Goal: Information Seeking & Learning: Check status

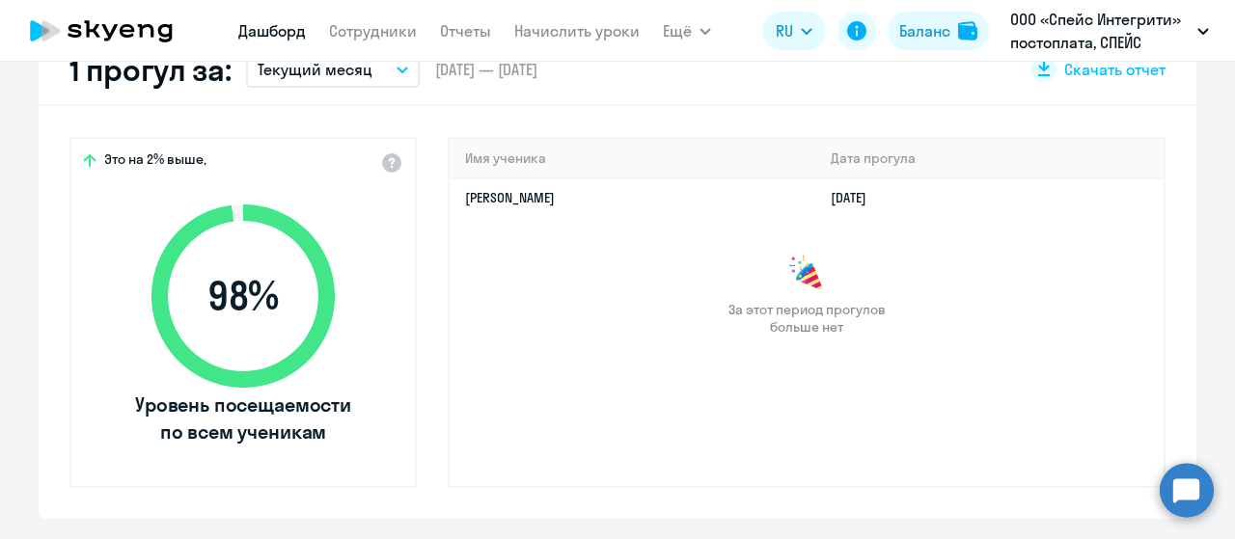
scroll to position [482, 0]
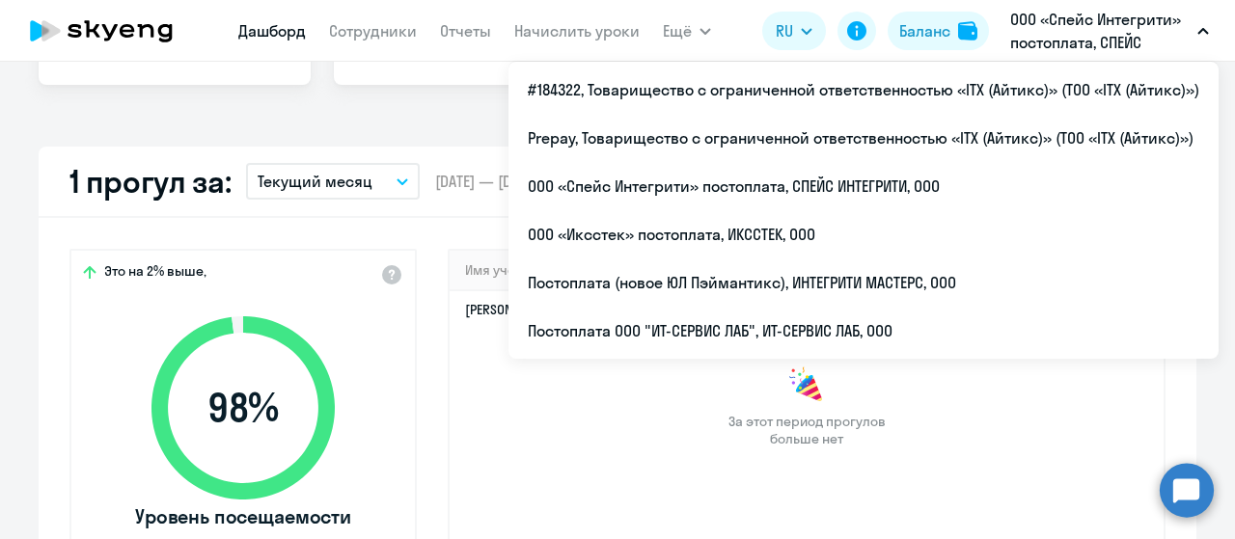
select select "30"
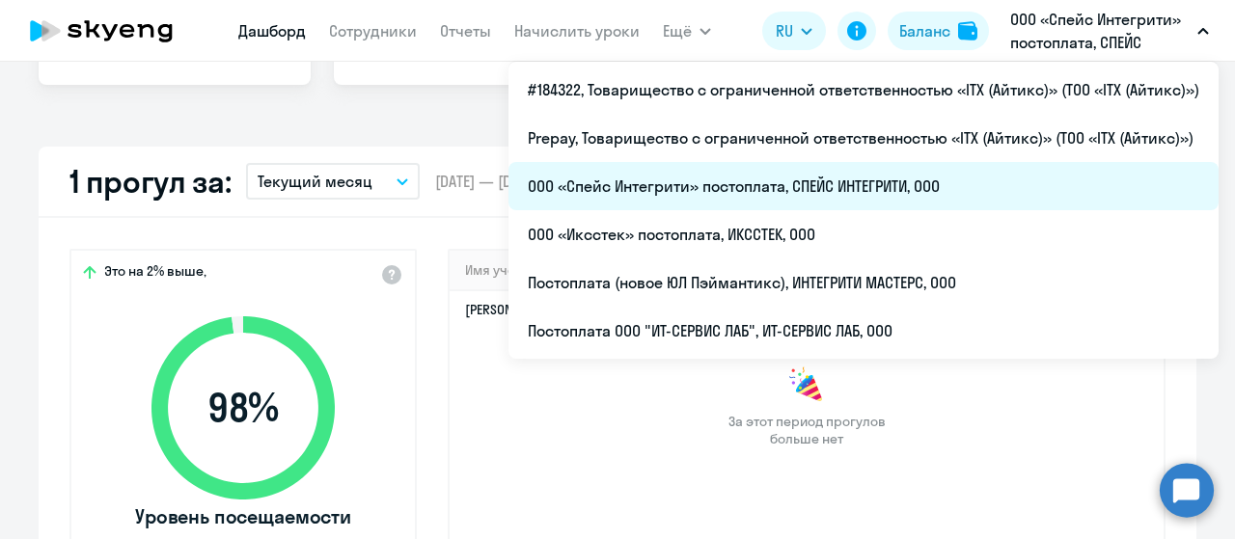
click at [767, 188] on li "ООО «Спейс Интегрити» постоплата, СПЕЙС ИНТЕГРИТИ, ООО" at bounding box center [863, 186] width 710 height 48
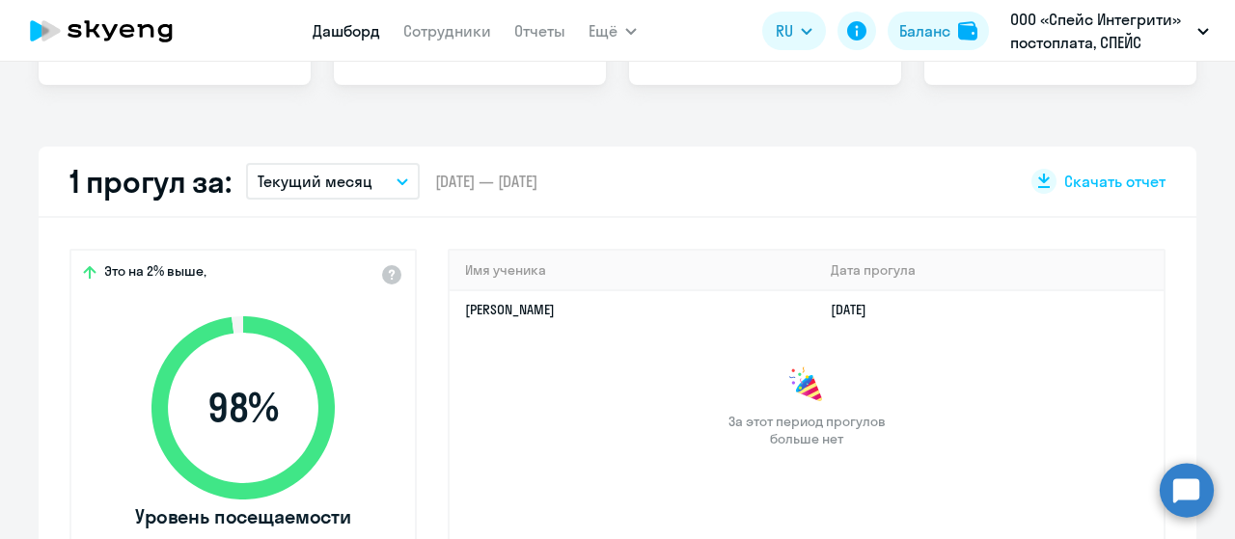
select select "30"
click at [424, 35] on link "Сотрудники" at bounding box center [447, 30] width 88 height 19
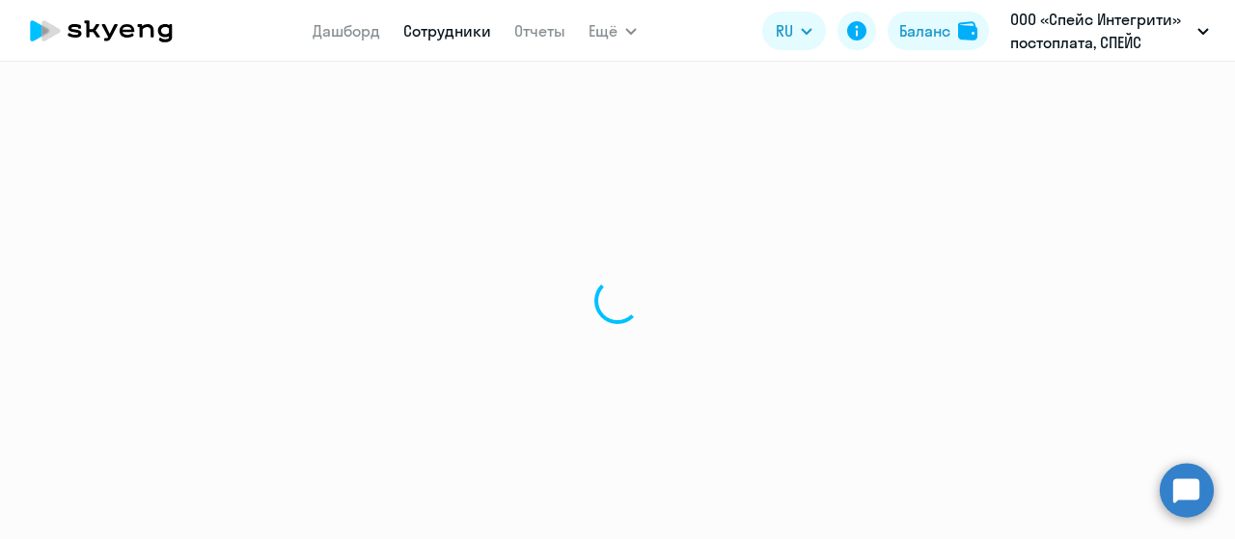
select select "30"
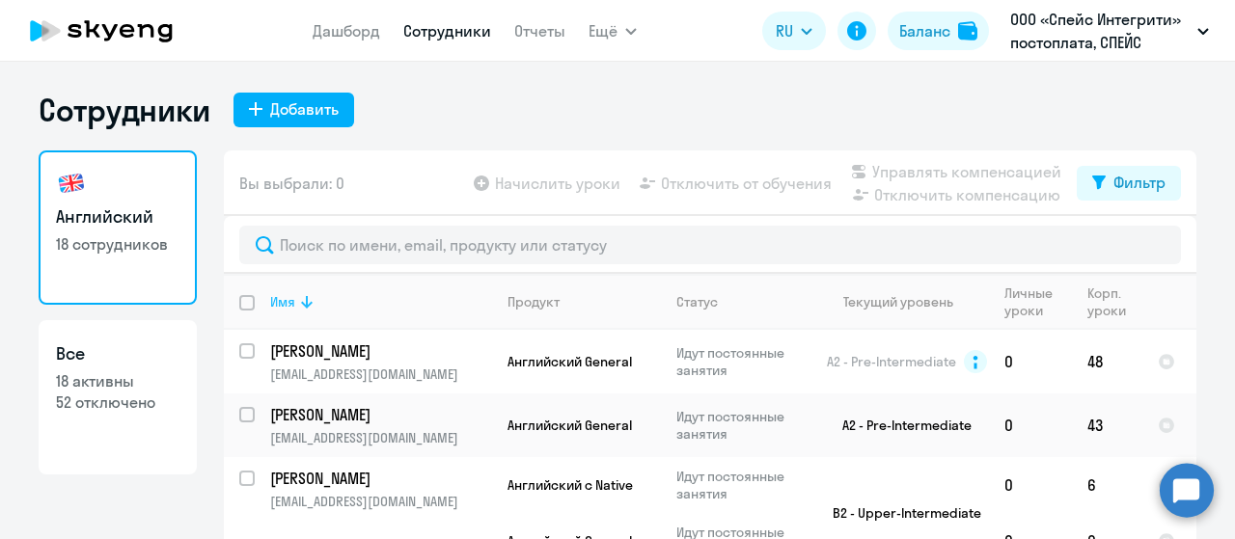
click at [302, 297] on icon at bounding box center [306, 301] width 23 height 23
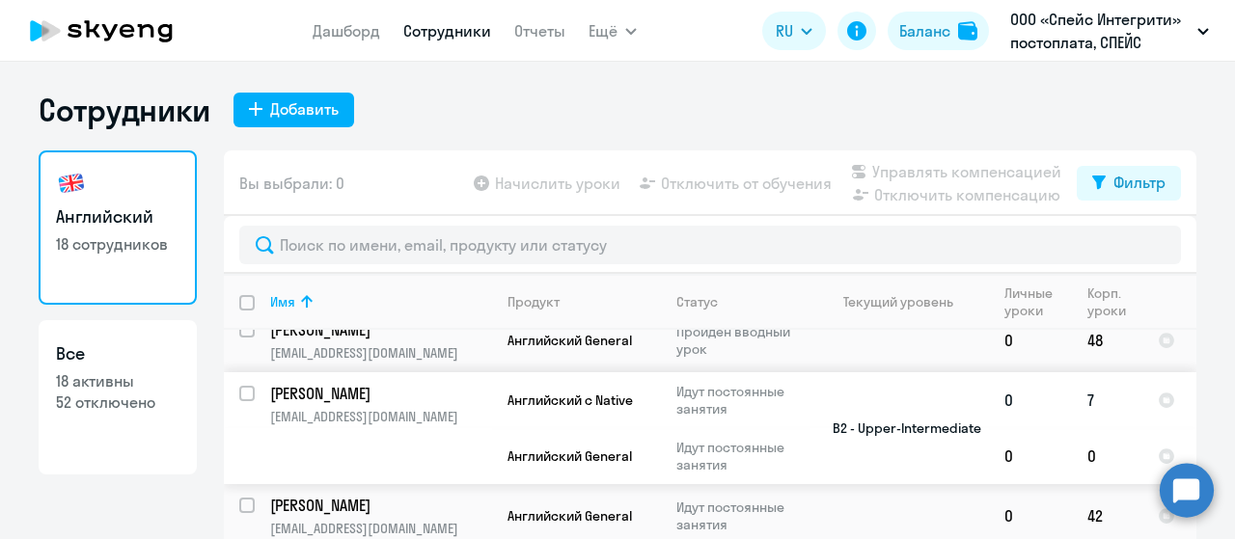
scroll to position [289, 0]
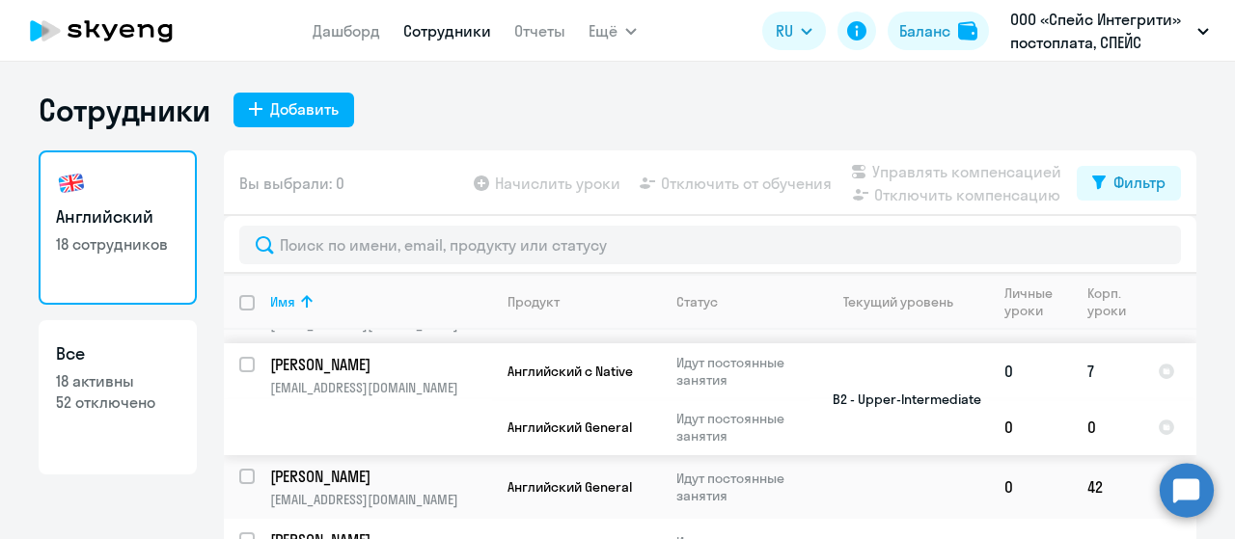
drag, startPoint x: 393, startPoint y: 380, endPoint x: 399, endPoint y: 413, distance: 33.5
click at [399, 413] on td "Козлов Кирилл Александрович kirill.kozlov25.06@mail.ru" at bounding box center [373, 399] width 237 height 112
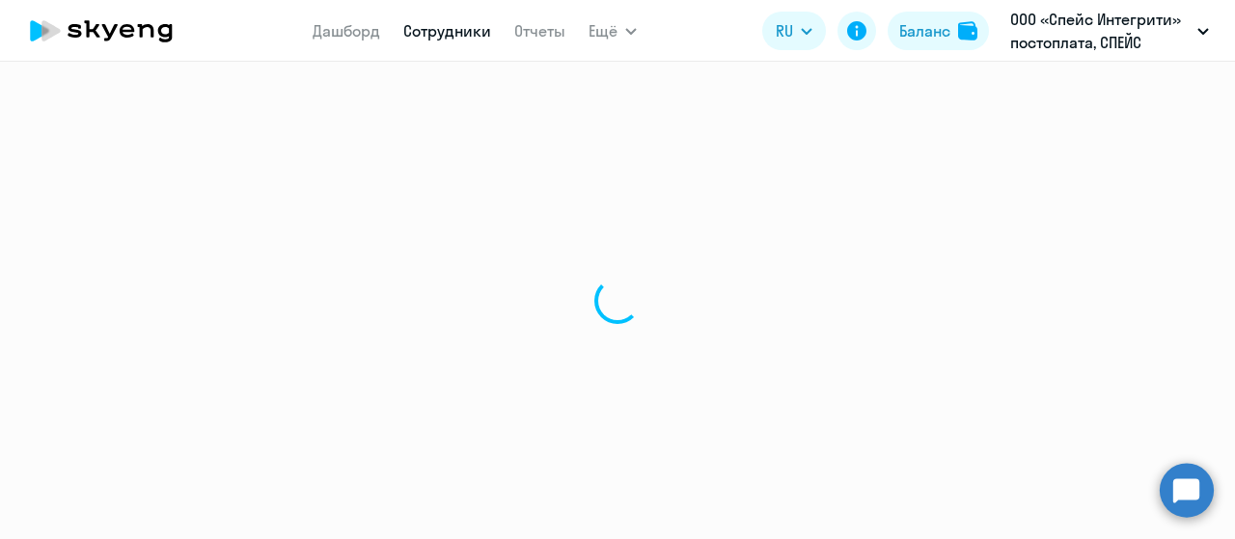
select select "english"
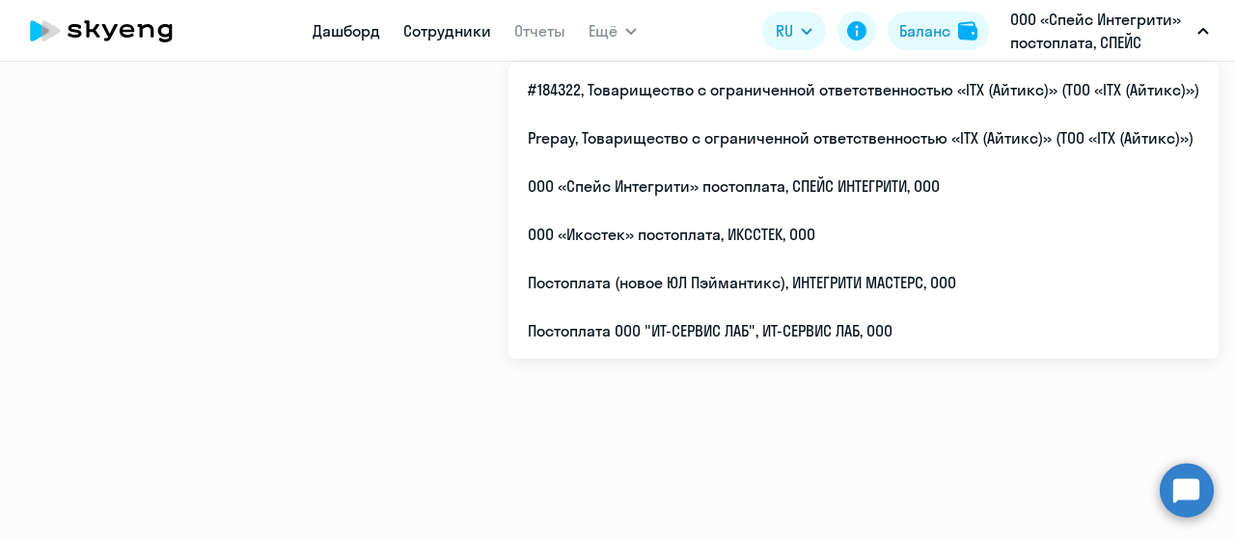
select select "30"
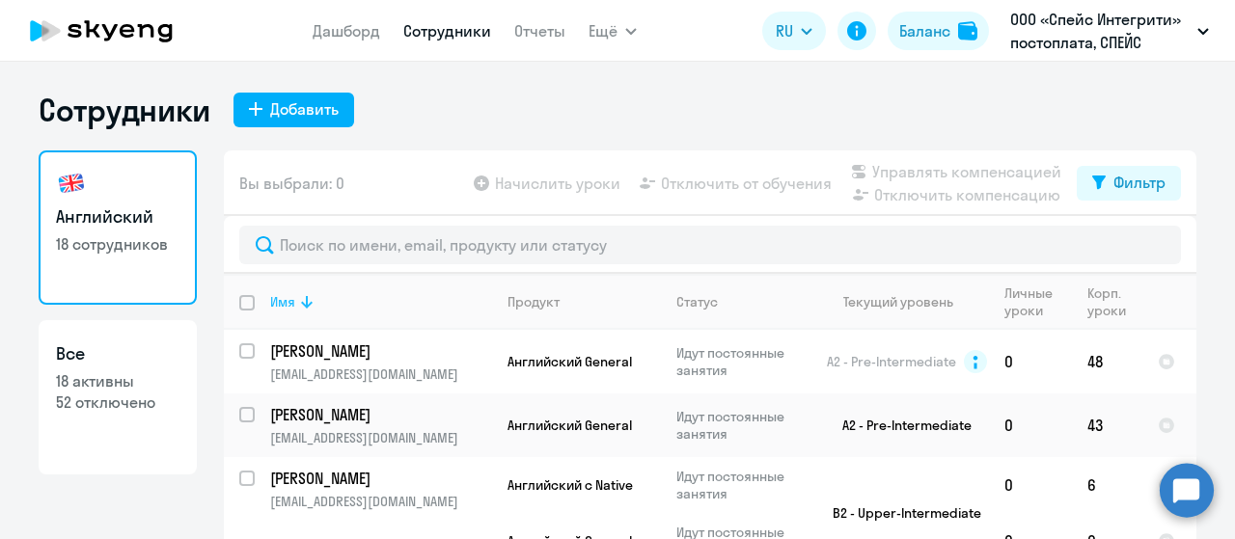
click at [298, 301] on icon at bounding box center [306, 301] width 23 height 23
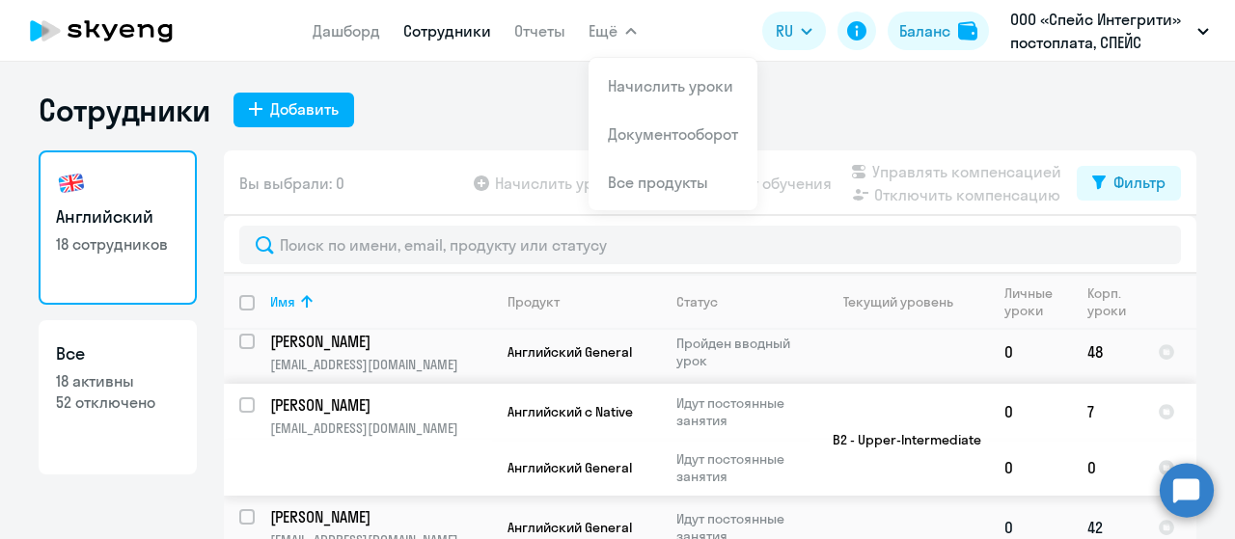
scroll to position [289, 0]
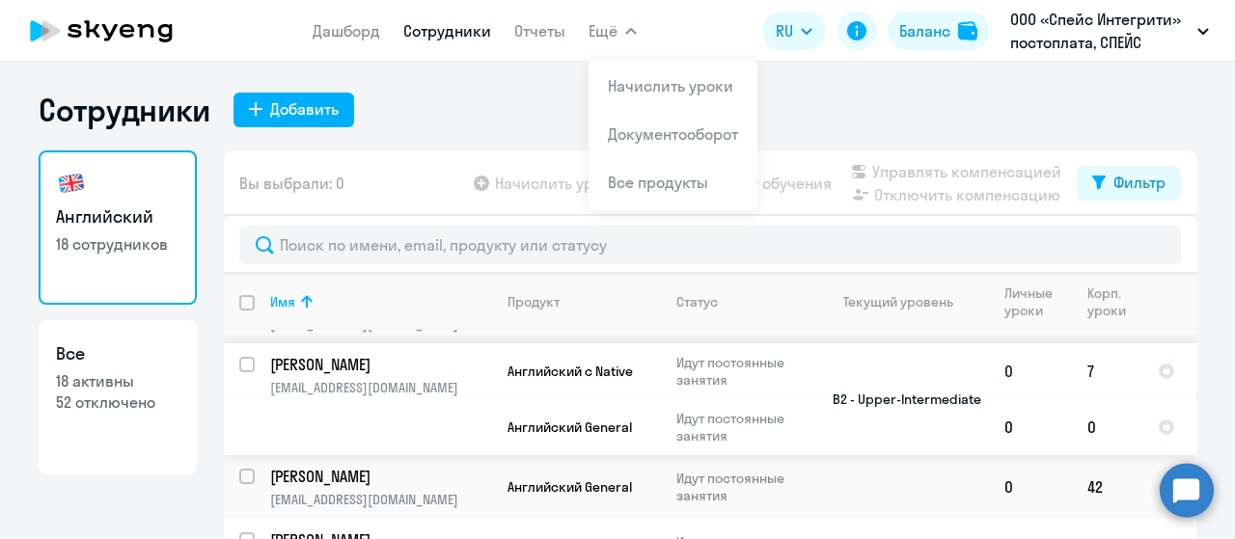
drag, startPoint x: 409, startPoint y: 379, endPoint x: 333, endPoint y: 385, distance: 76.4
drag, startPoint x: 333, startPoint y: 385, endPoint x: 309, endPoint y: 400, distance: 28.6
click at [309, 400] on td "Козлов Кирилл Александрович kirill.kozlov25.06@mail.ru" at bounding box center [373, 399] width 237 height 112
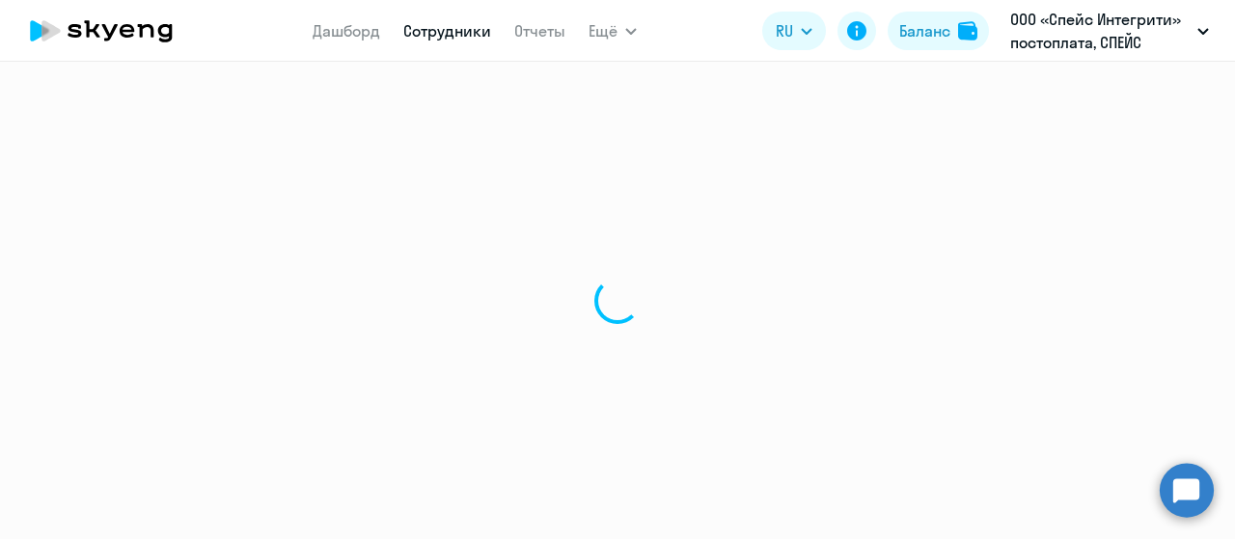
select select "english"
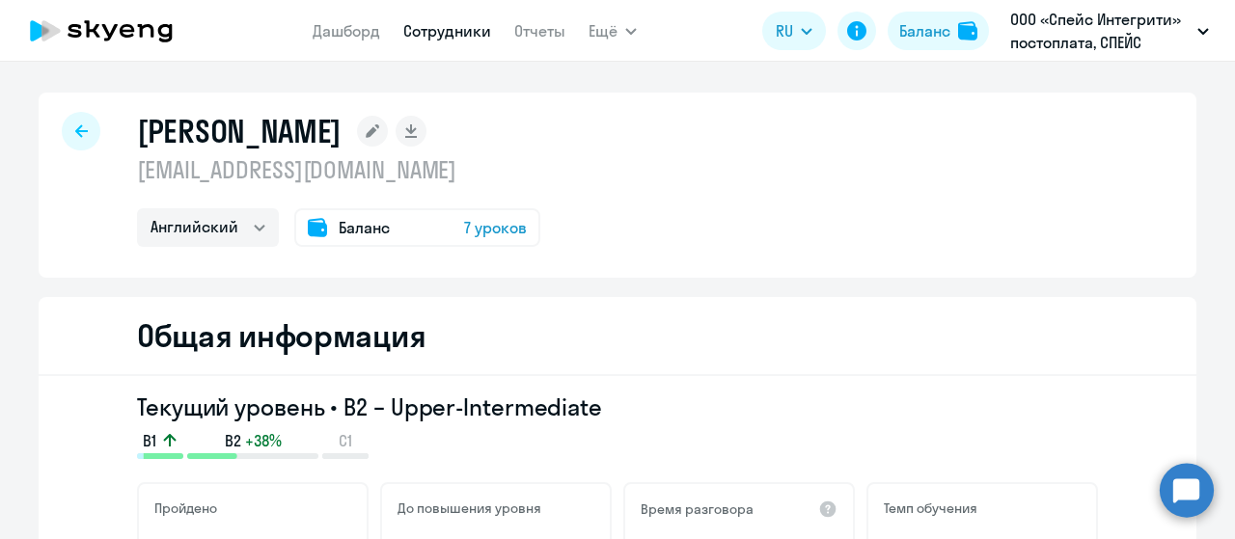
click at [361, 240] on div "Баланс 7 уроков" at bounding box center [417, 227] width 246 height 39
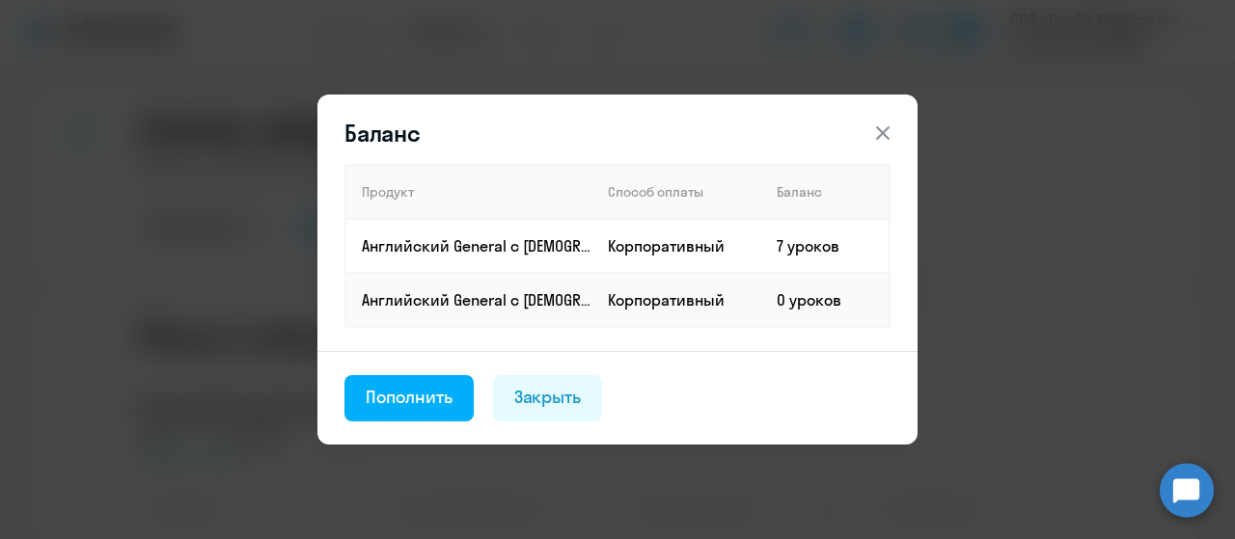
click at [887, 132] on button at bounding box center [882, 133] width 39 height 39
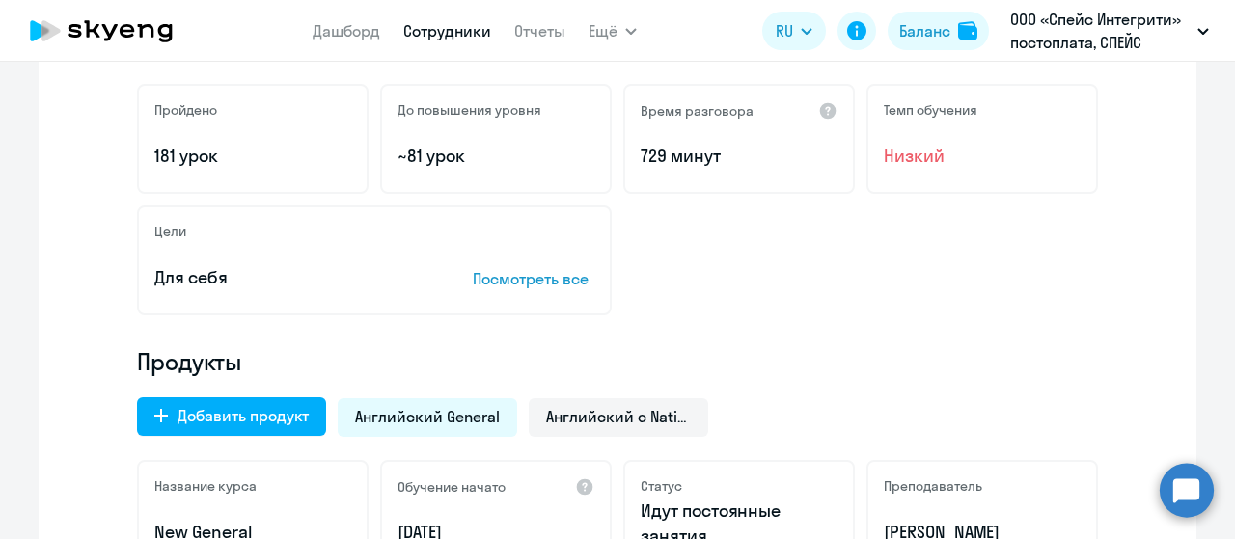
scroll to position [579, 0]
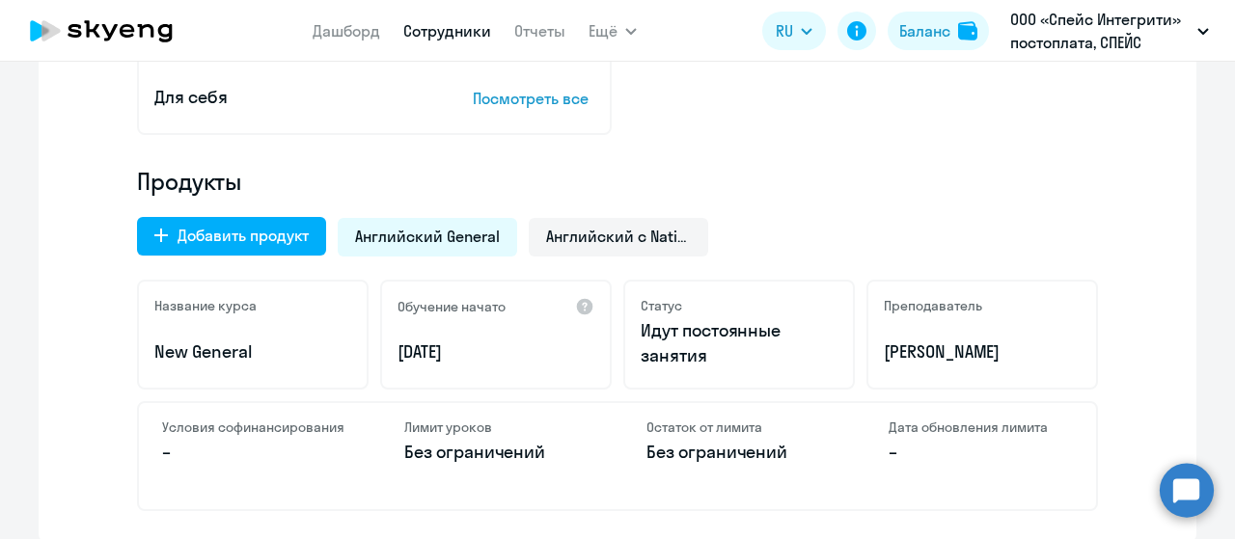
click at [461, 239] on span "Английский General" at bounding box center [427, 236] width 145 height 21
click at [602, 239] on span "Английский с Native" at bounding box center [618, 236] width 145 height 21
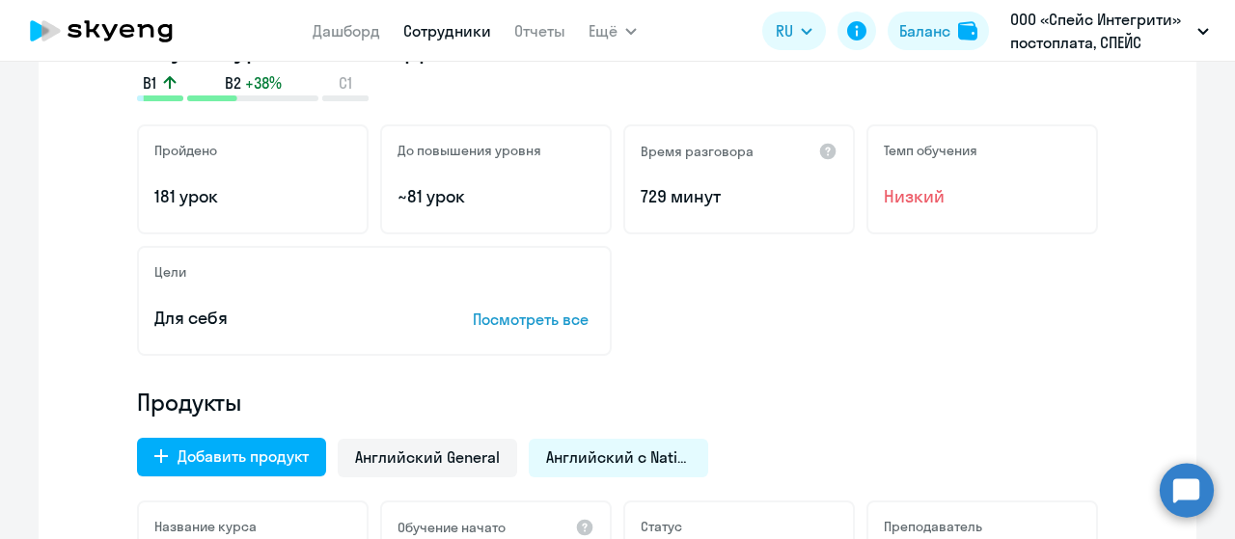
scroll to position [386, 0]
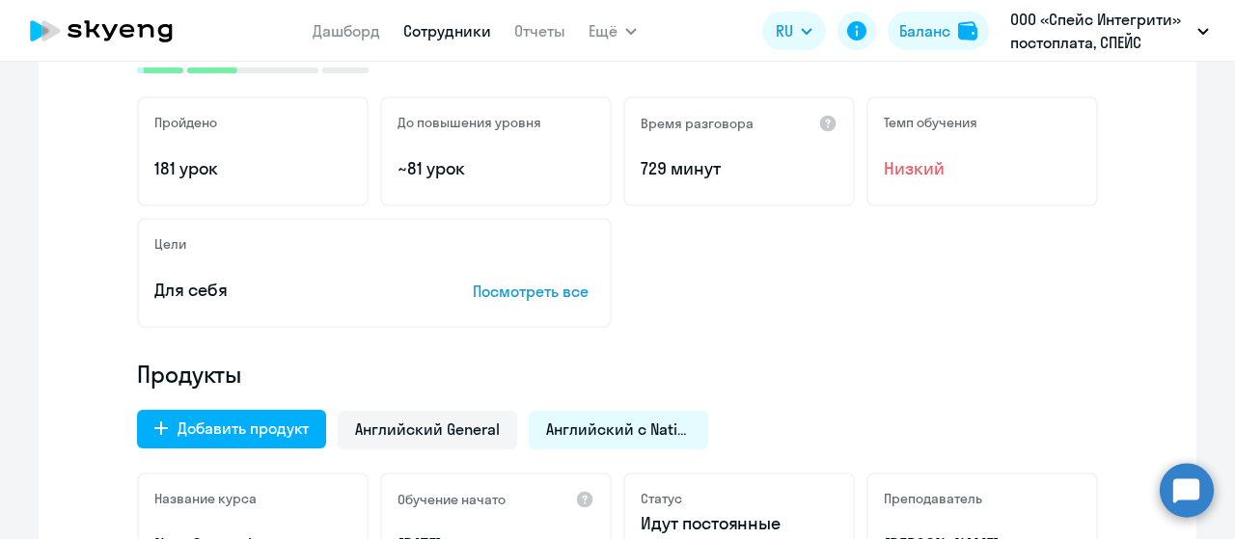
click at [503, 288] on p "Посмотреть все" at bounding box center [534, 291] width 122 height 23
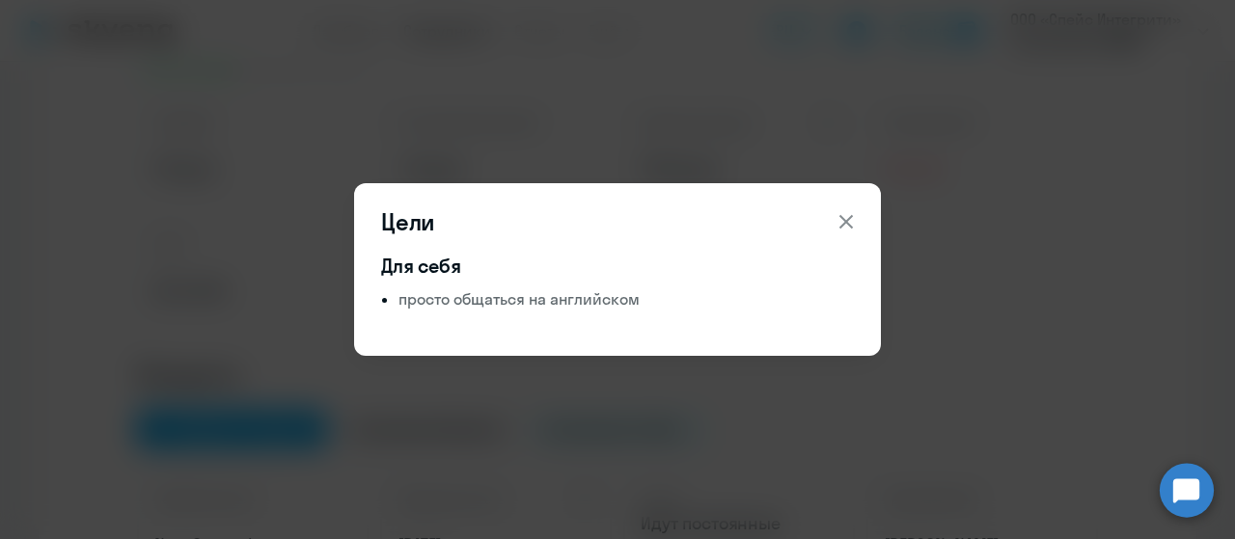
click at [835, 218] on icon at bounding box center [845, 221] width 23 height 23
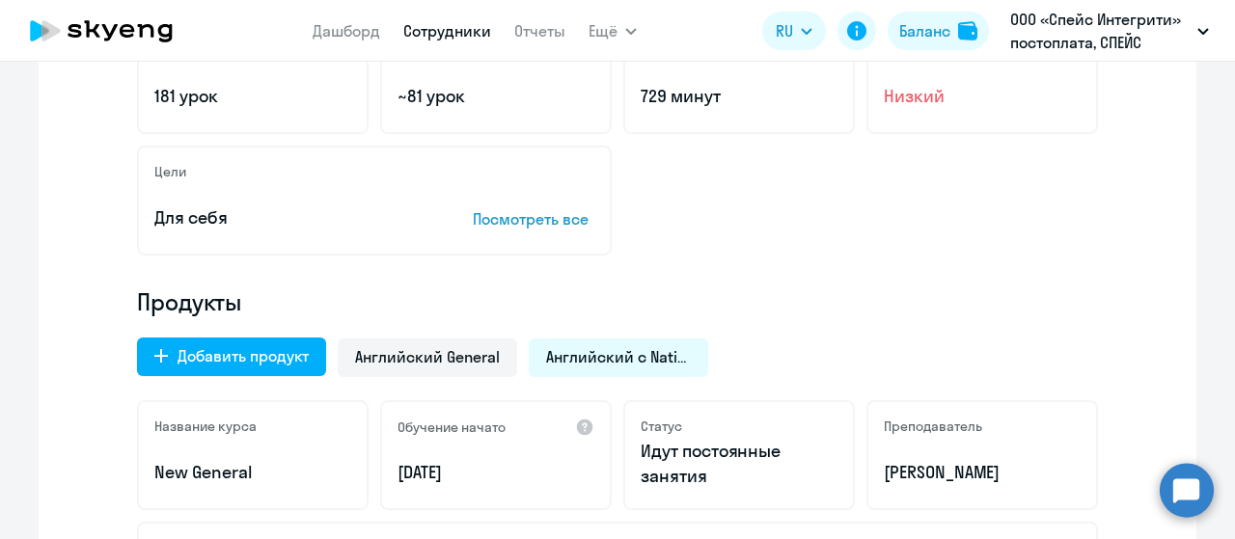
scroll to position [579, 0]
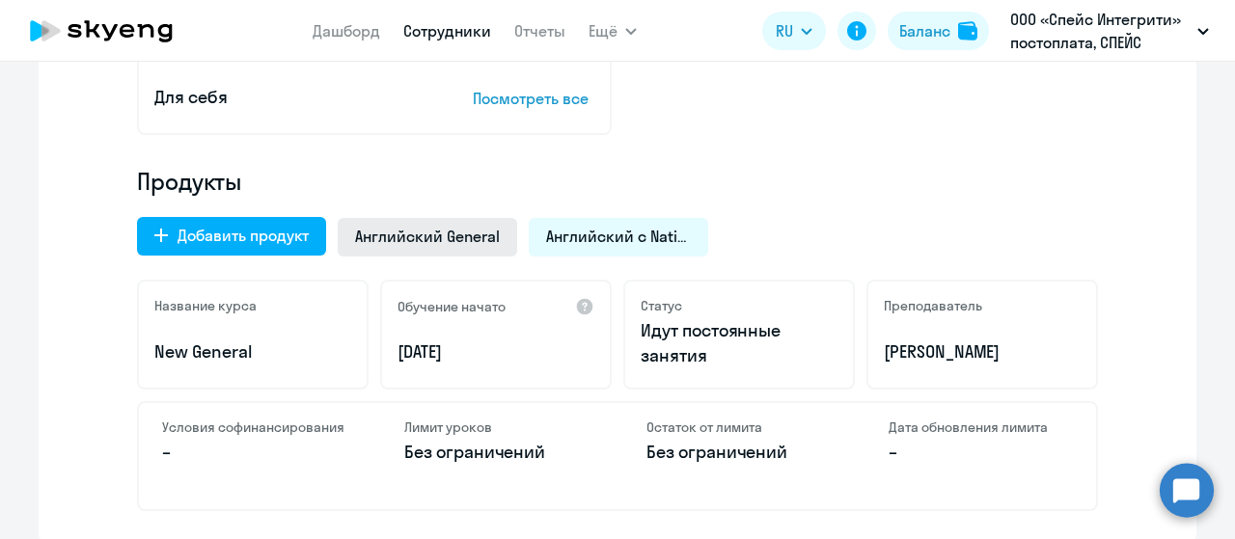
click at [473, 229] on span "Английский General" at bounding box center [427, 236] width 145 height 21
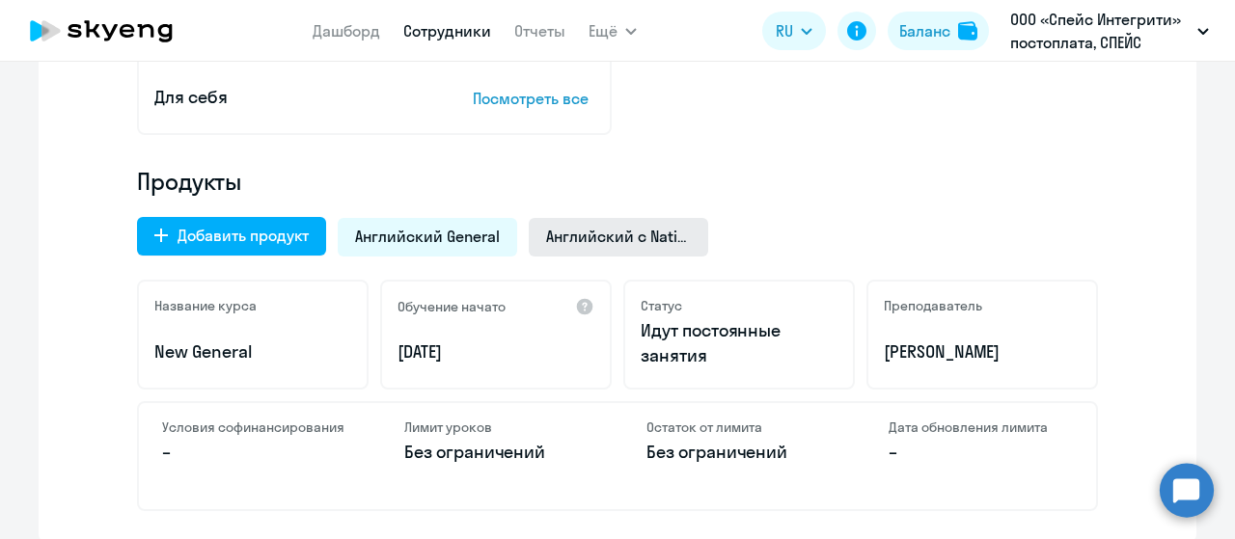
click at [592, 243] on span "Английский с Native" at bounding box center [618, 236] width 145 height 21
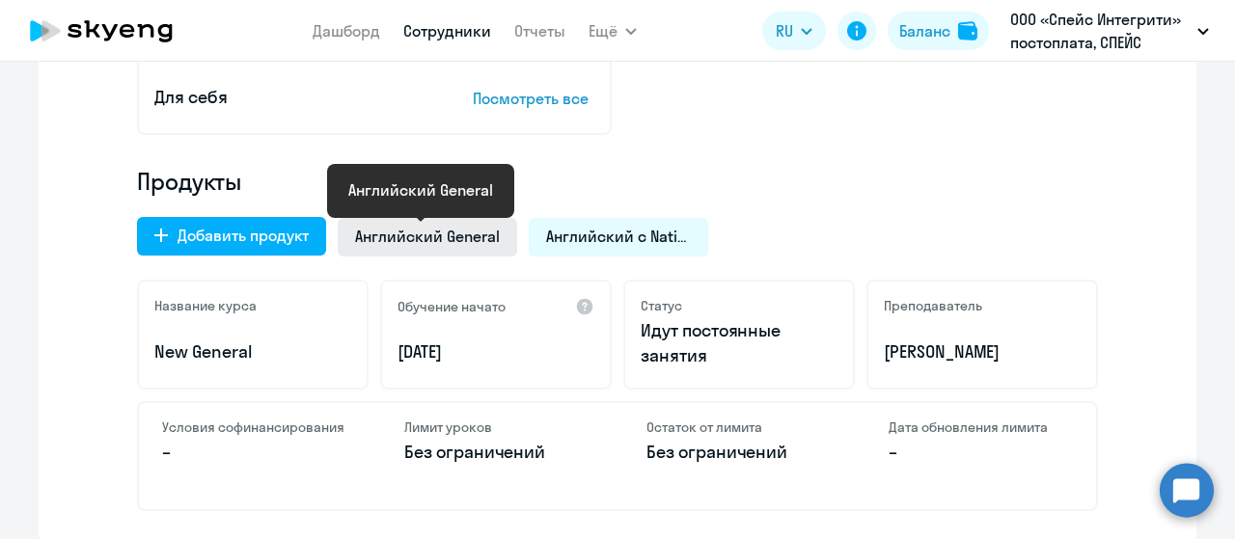
click at [430, 233] on span "Английский General" at bounding box center [427, 236] width 145 height 21
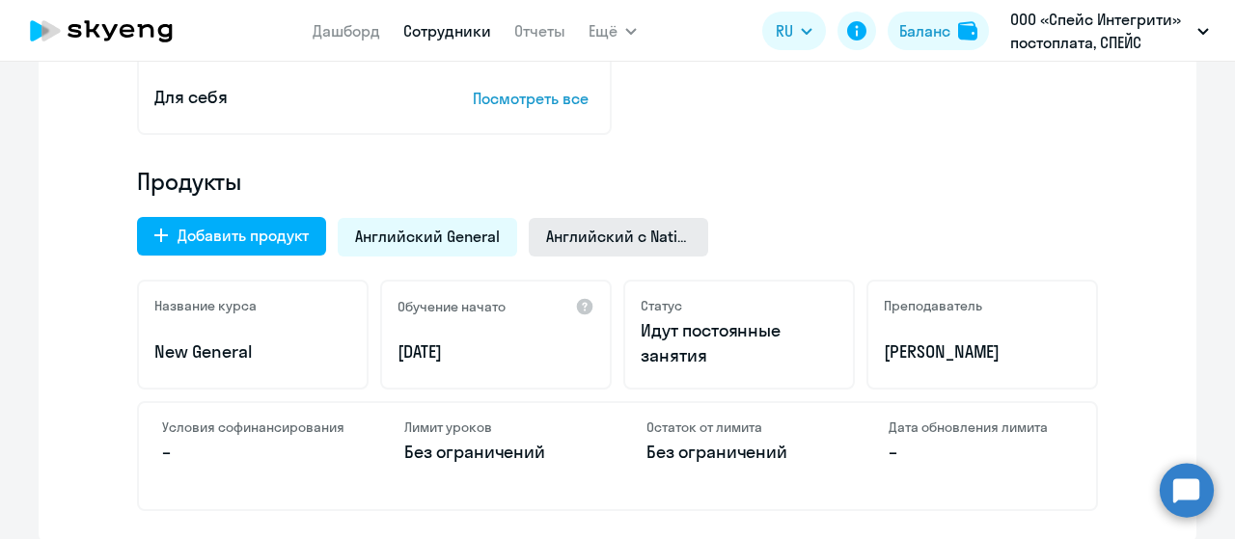
click at [592, 223] on div "Английский с Native" at bounding box center [618, 237] width 179 height 39
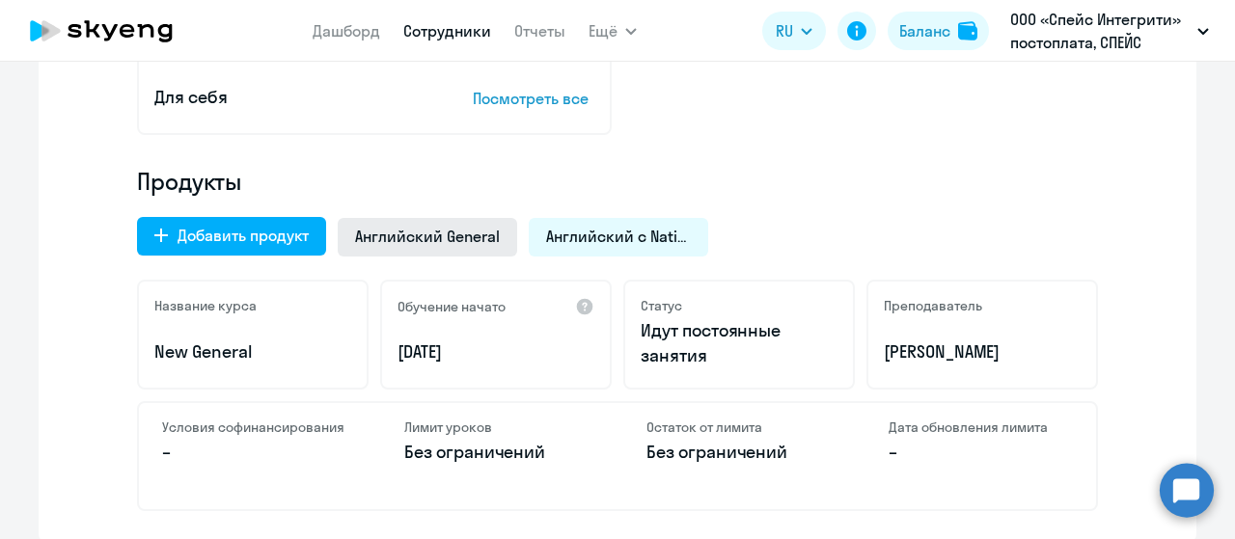
click at [413, 234] on span "Английский General" at bounding box center [427, 236] width 145 height 21
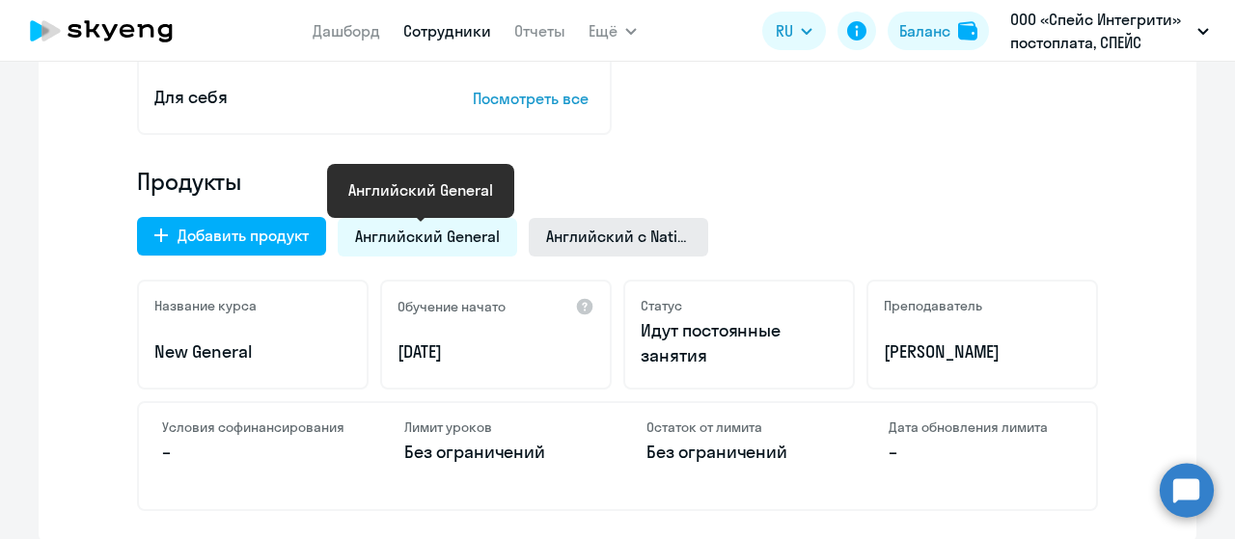
click at [581, 235] on span "Английский с Native" at bounding box center [618, 236] width 145 height 21
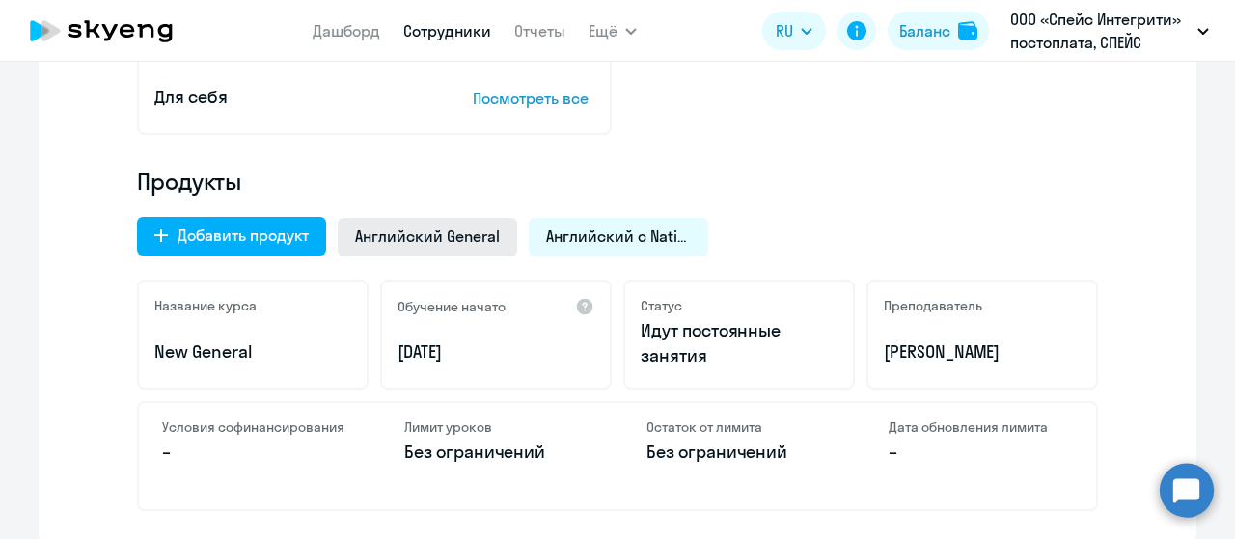
click at [449, 231] on span "Английский General" at bounding box center [427, 236] width 145 height 21
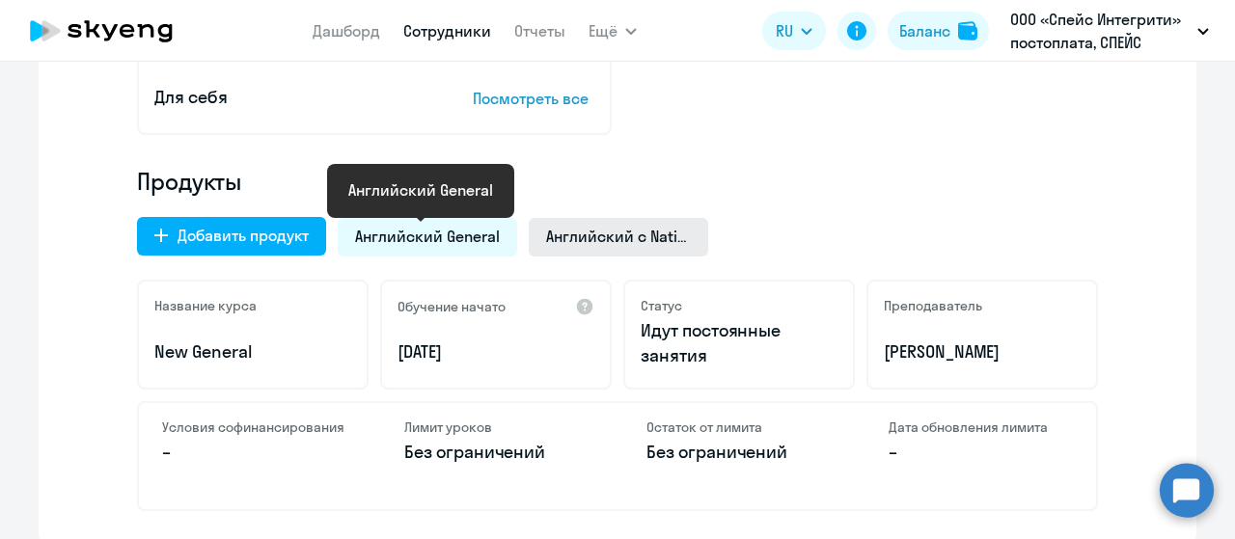
click at [562, 236] on span "Английский с Native" at bounding box center [618, 236] width 145 height 21
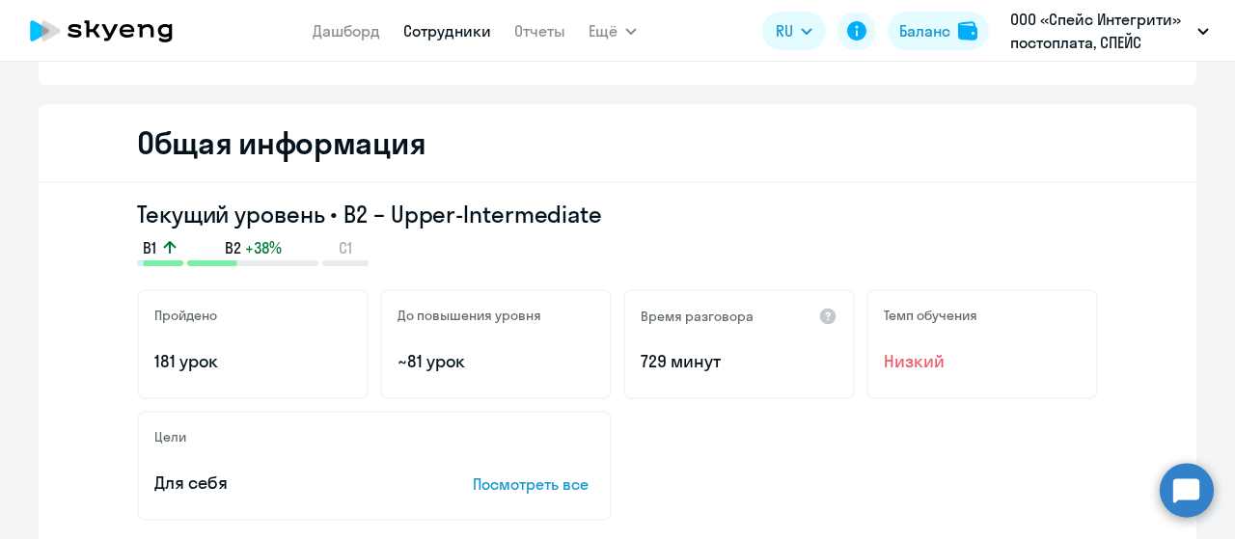
scroll to position [0, 0]
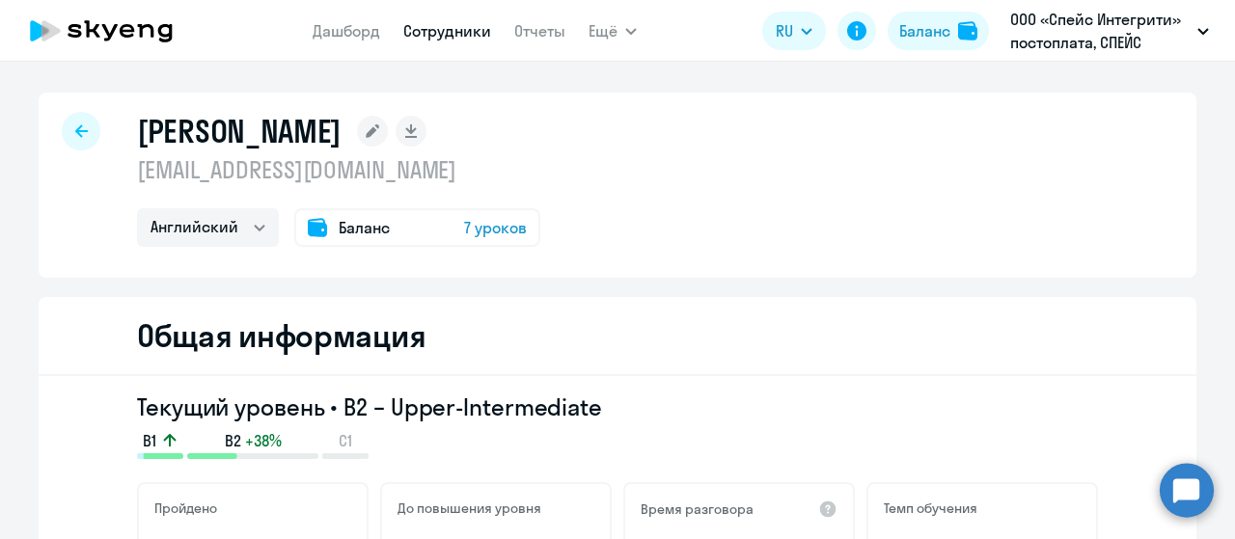
click at [361, 249] on div "Козлов Кирилл Александрович kirill.kozlov25.06@mail.ru Английский Баланс 7 урок…" at bounding box center [617, 185] width 1157 height 185
click at [361, 237] on span "Баланс" at bounding box center [364, 227] width 51 height 23
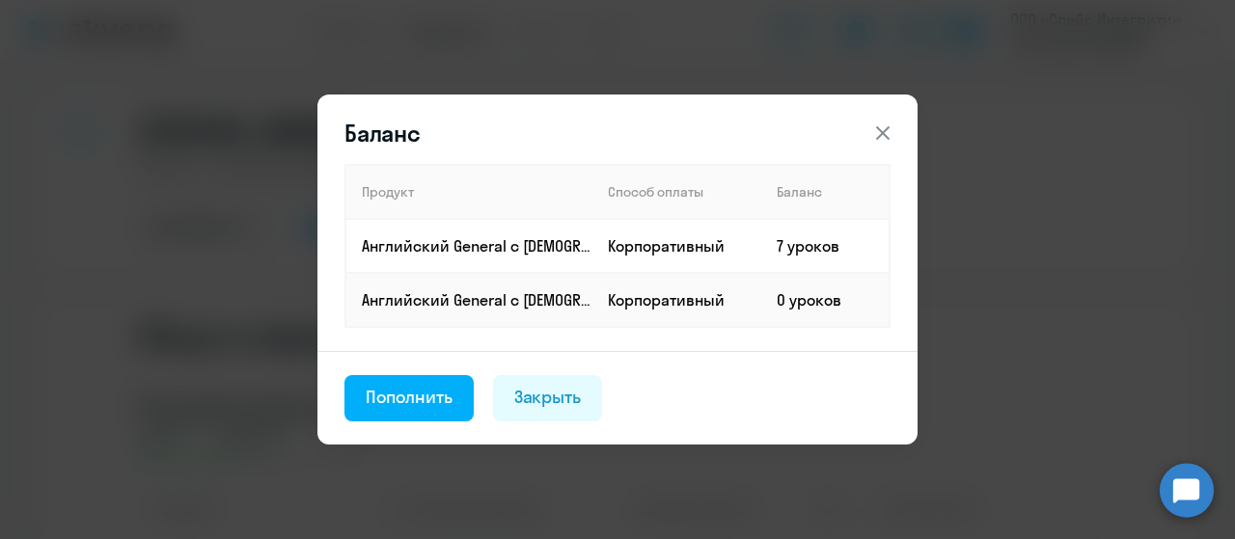
click at [879, 132] on icon at bounding box center [882, 133] width 23 height 23
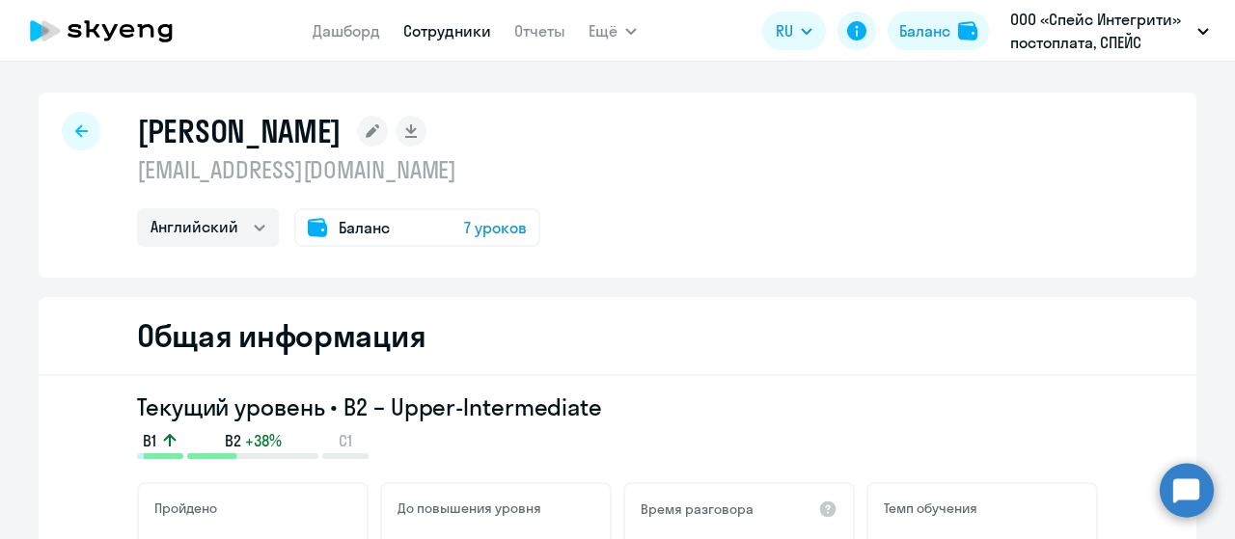
click at [79, 134] on icon at bounding box center [81, 131] width 13 height 14
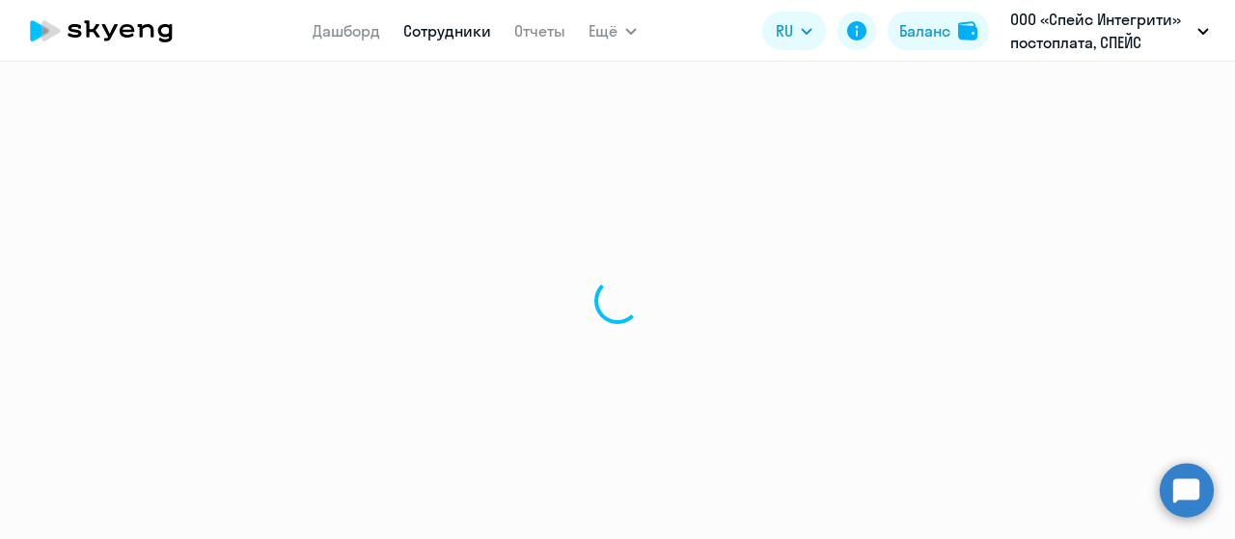
select select "30"
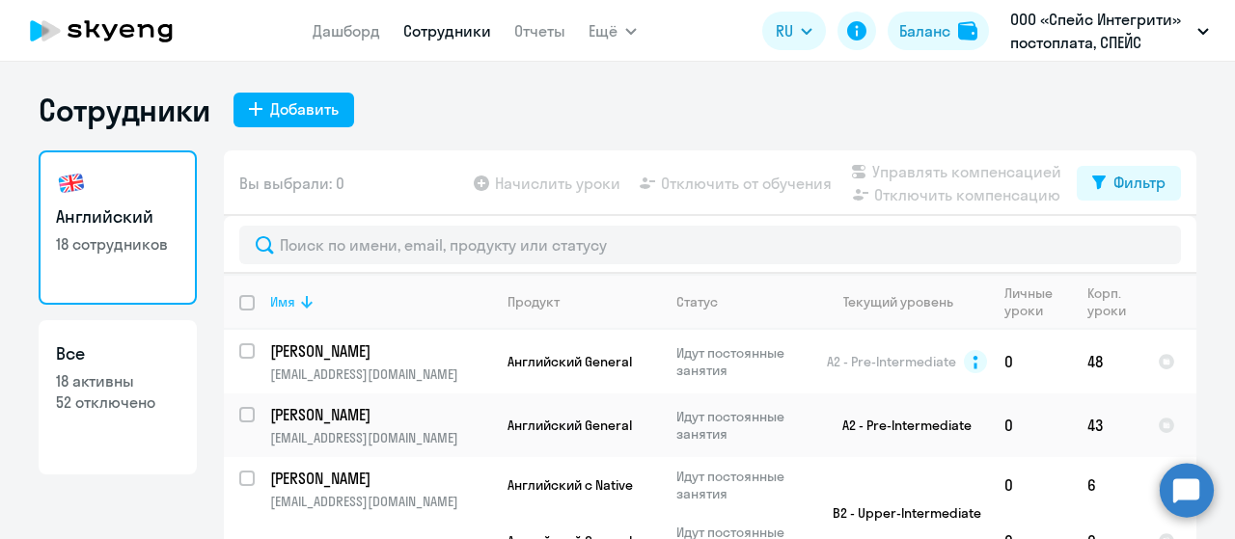
click at [307, 311] on icon at bounding box center [306, 301] width 23 height 23
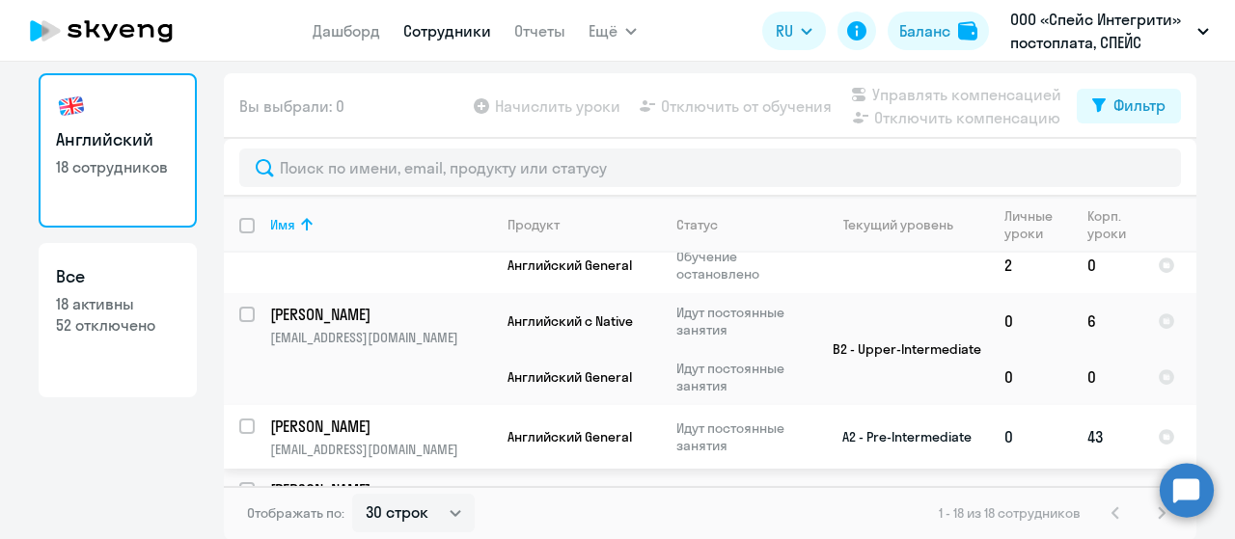
scroll to position [1132, 0]
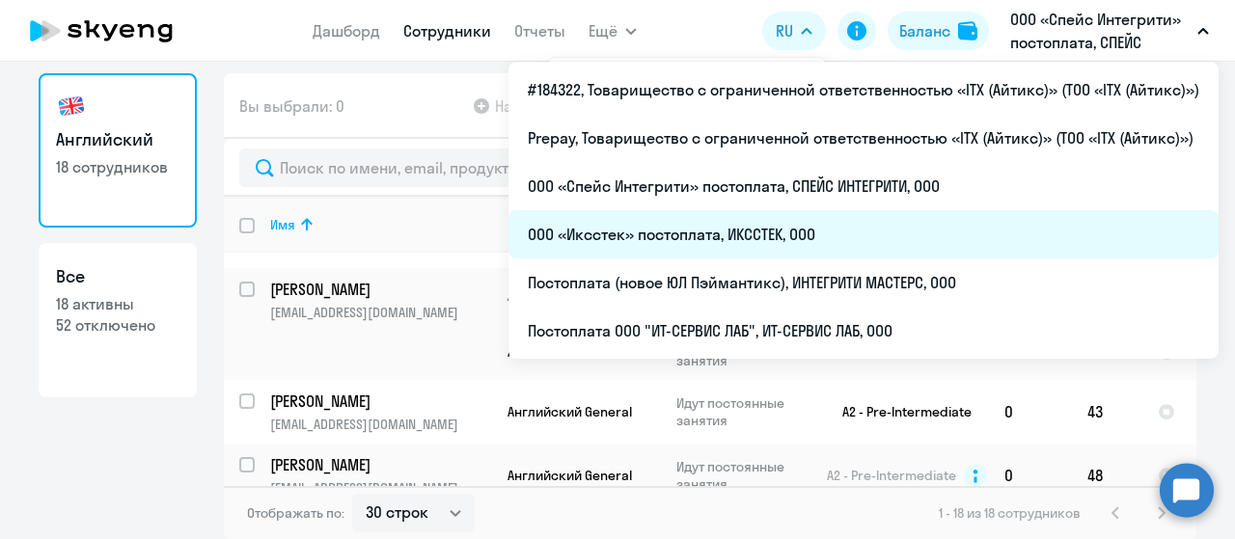
click at [644, 240] on li "ООО «Иксстек» постоплата, ИКССТЕК, ООО" at bounding box center [863, 234] width 710 height 48
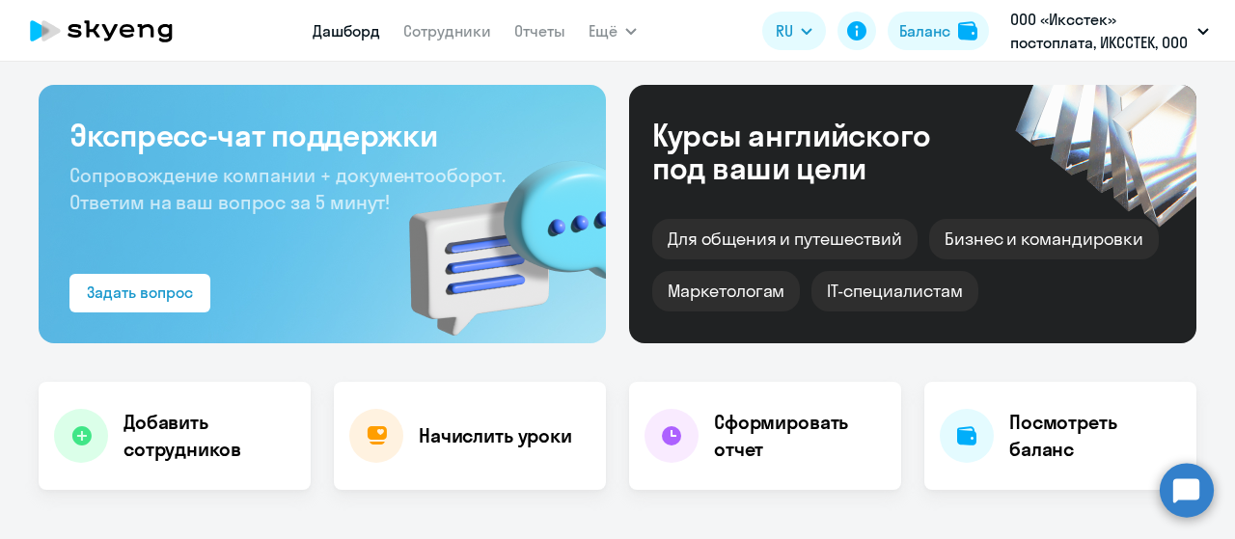
select select "30"
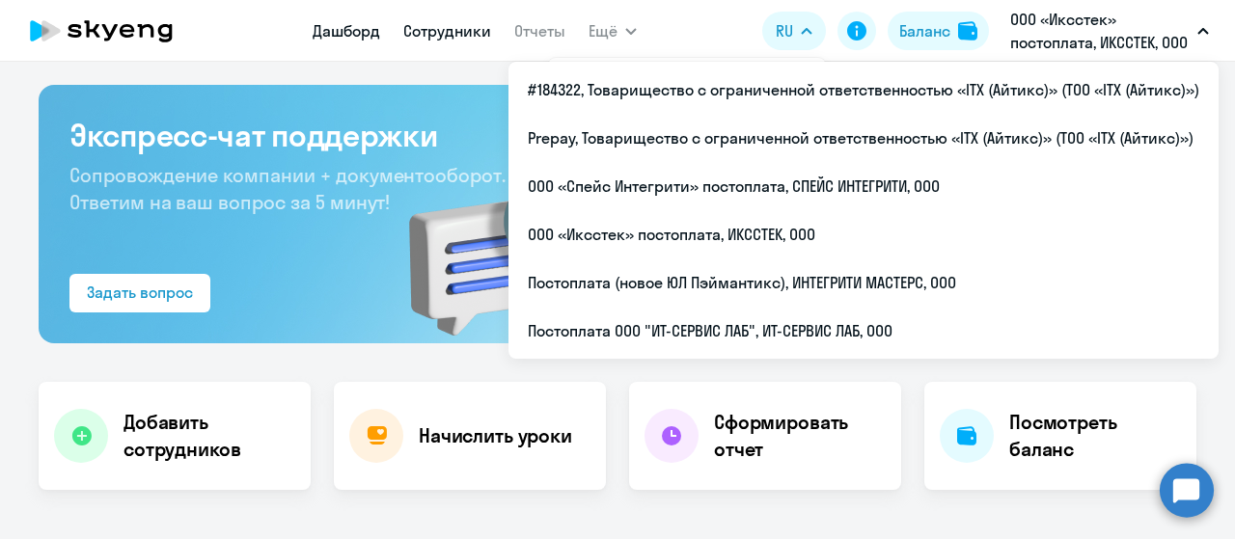
click at [418, 30] on link "Сотрудники" at bounding box center [447, 30] width 88 height 19
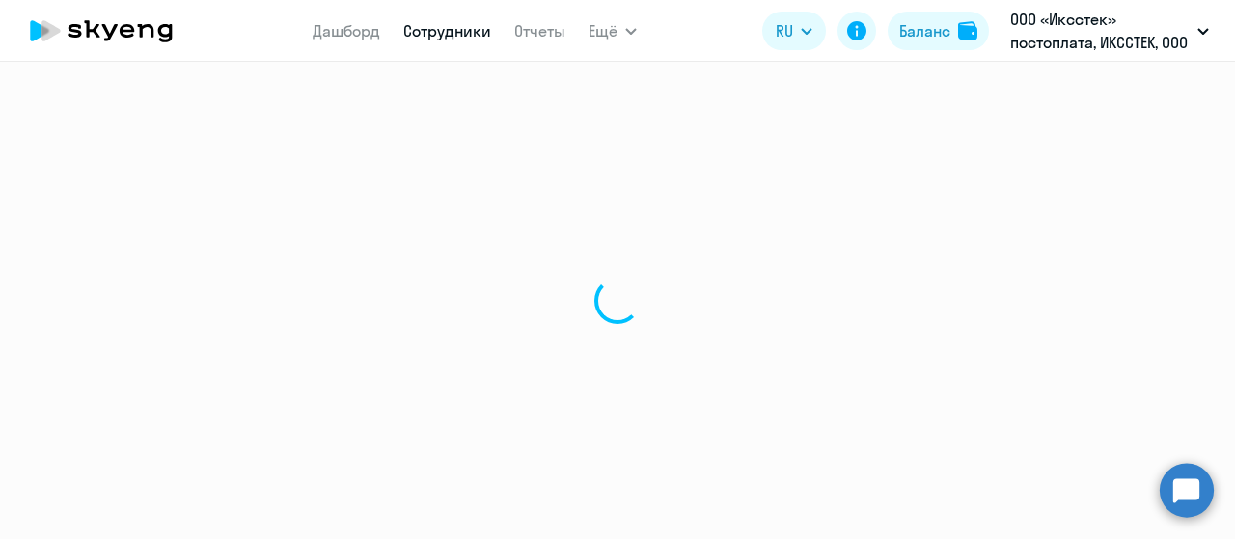
select select "30"
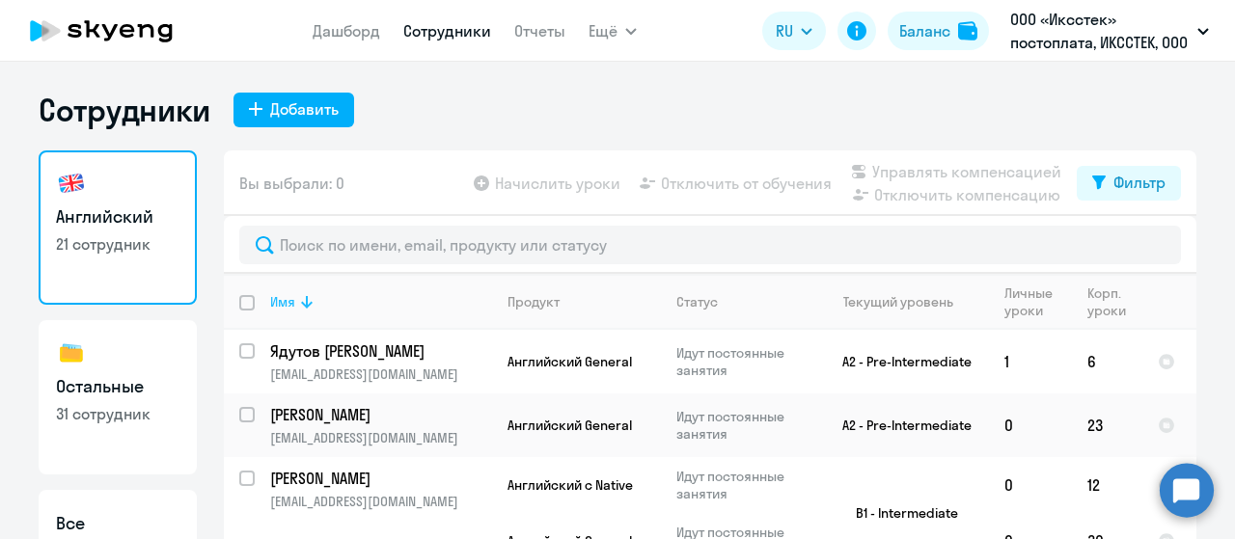
click at [297, 309] on icon at bounding box center [306, 301] width 23 height 23
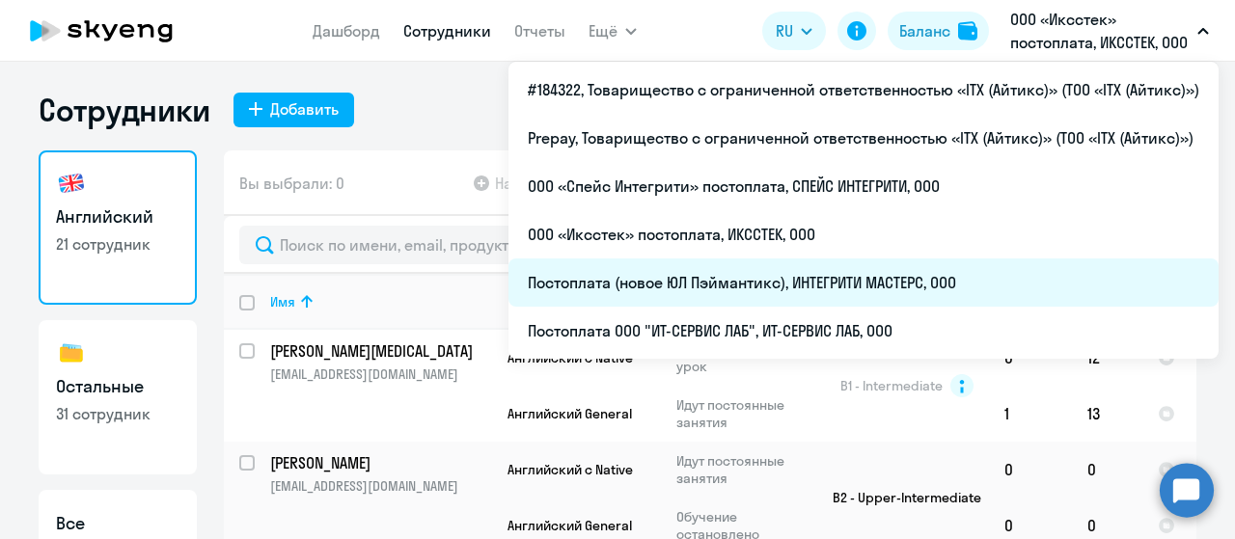
click at [714, 287] on li "Постоплата (новое ЮЛ Пэймантикс), ИНТЕГРИТИ МАСТЕРС, ООО" at bounding box center [863, 283] width 710 height 48
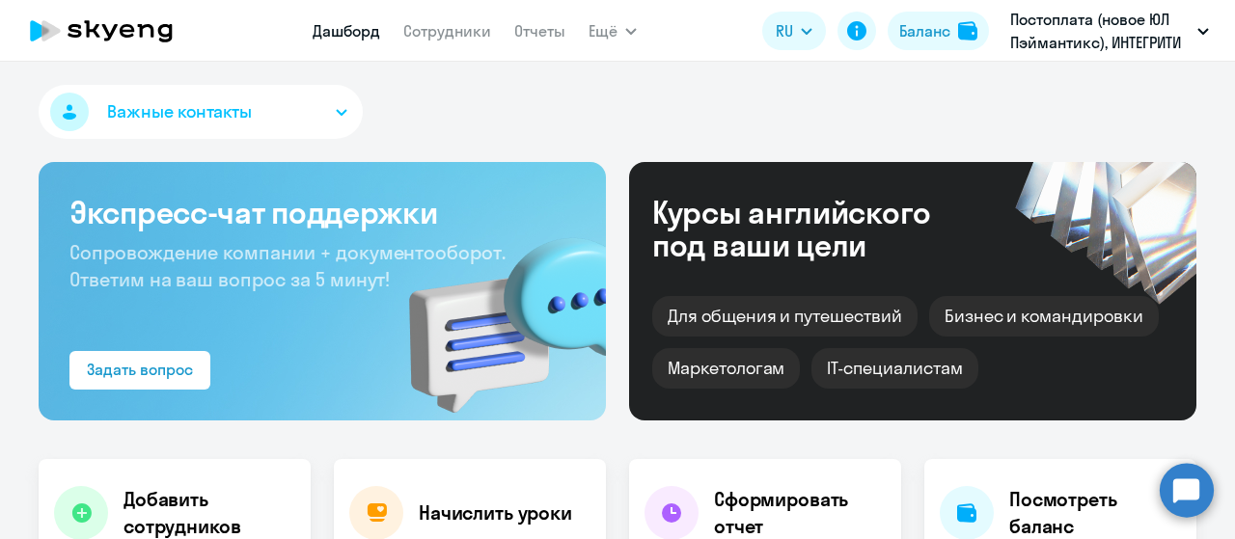
select select "30"
click at [461, 26] on link "Сотрудники" at bounding box center [447, 30] width 88 height 19
select select "30"
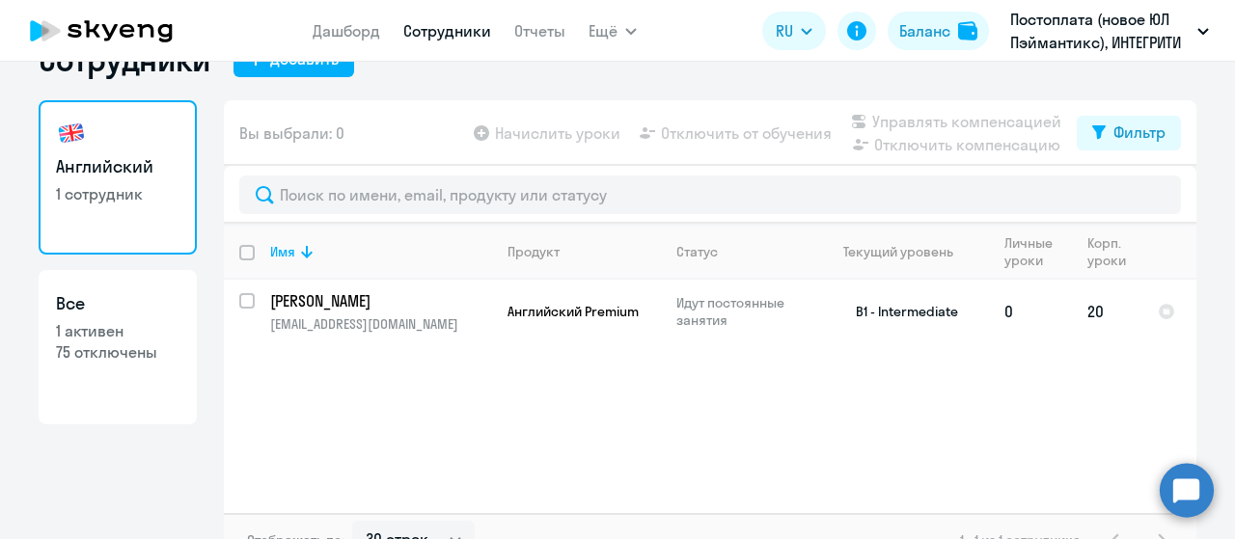
scroll to position [77, 0]
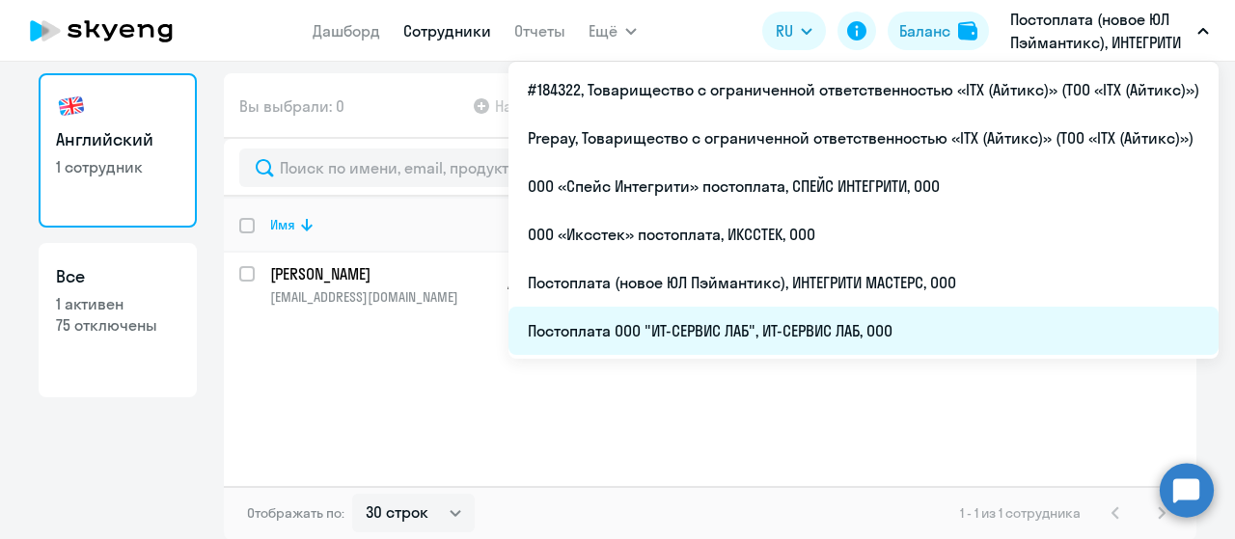
click at [782, 337] on li "Постоплата ООО "ИТ-СЕРВИС ЛАБ", ИТ-СЕРВИС ЛАБ, ООО" at bounding box center [863, 331] width 710 height 48
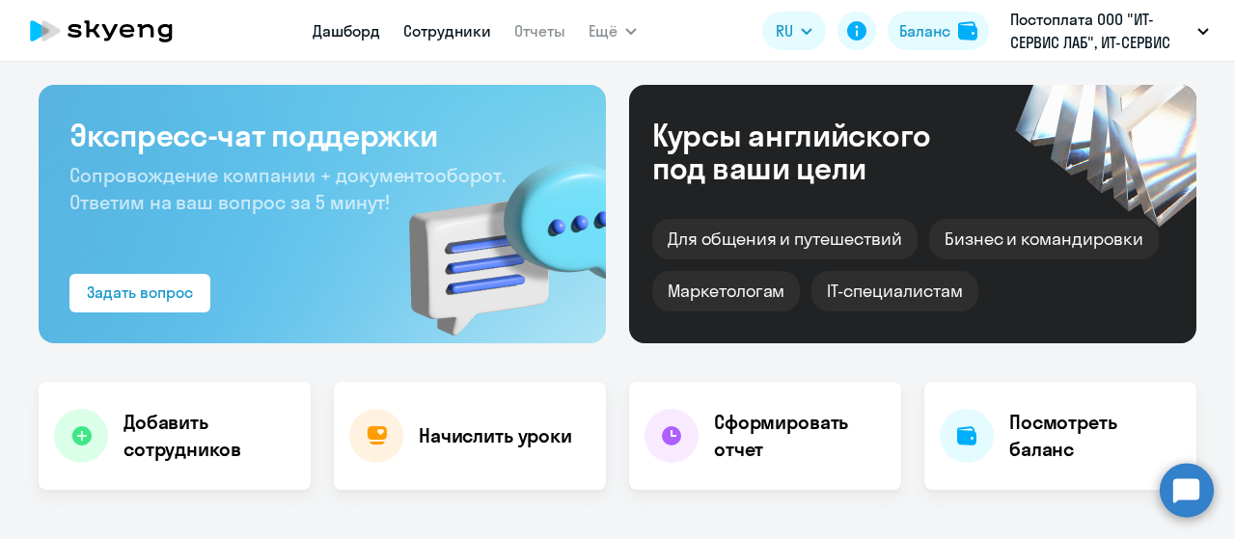
click at [449, 35] on link "Сотрудники" at bounding box center [447, 30] width 88 height 19
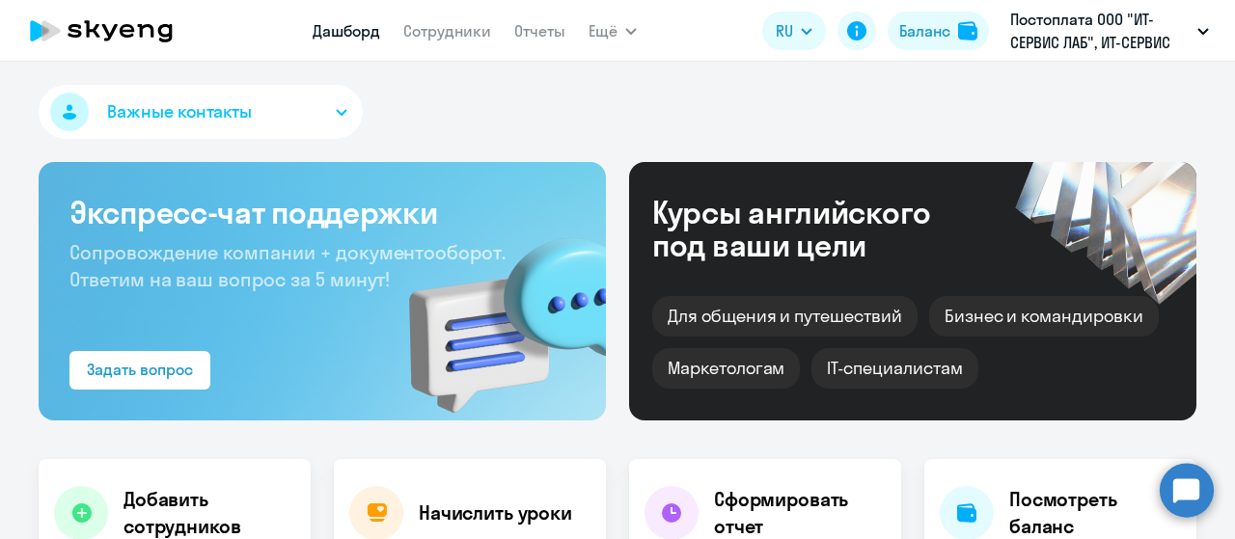
select select "30"
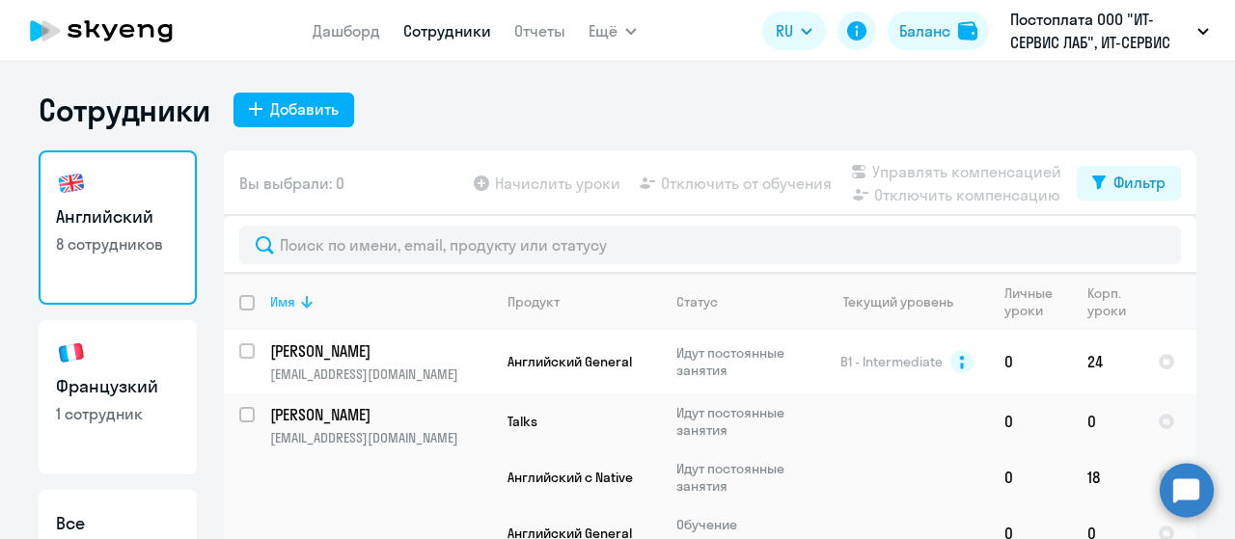
click at [295, 292] on icon at bounding box center [306, 301] width 23 height 23
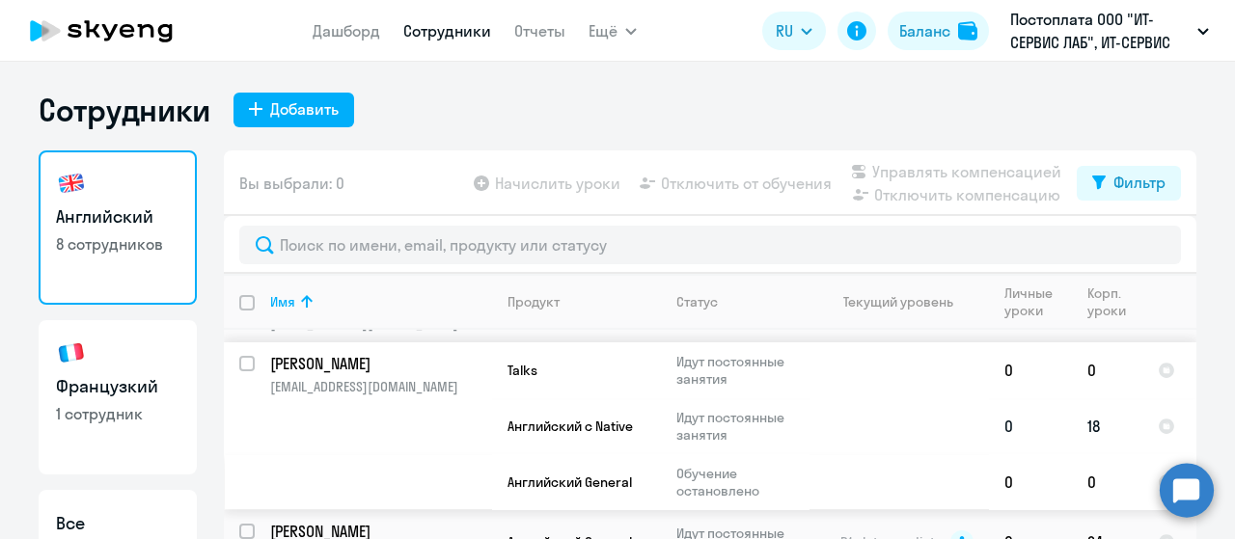
scroll to position [77, 0]
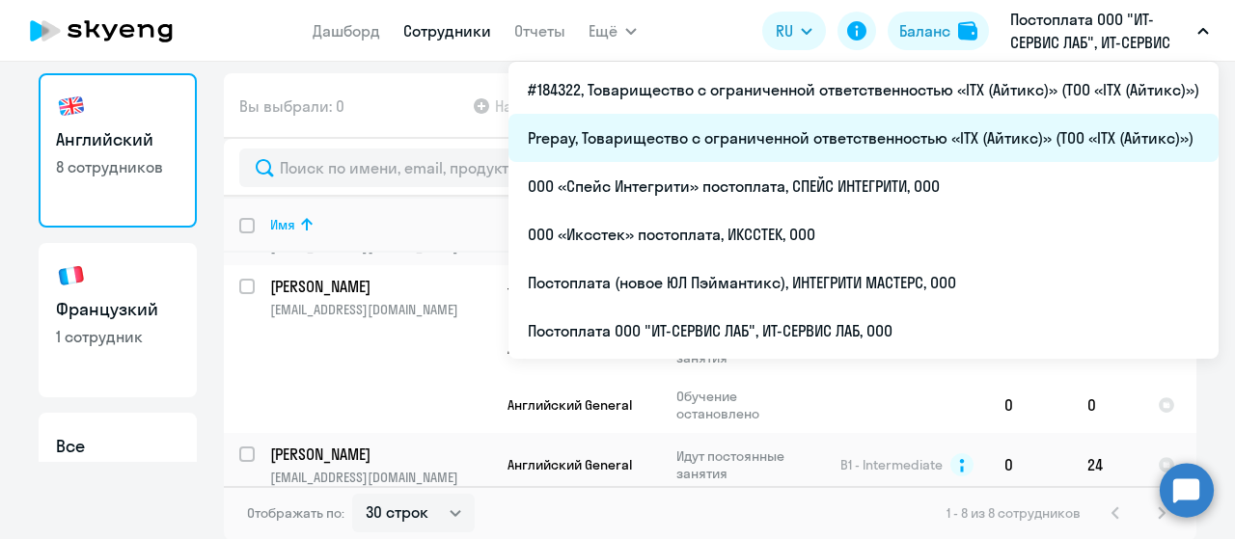
click at [868, 151] on li "Prepay, Товарищество с ограниченной ответственностью «ITX (Айтикс)» (ТОО «ITX (…" at bounding box center [863, 138] width 710 height 48
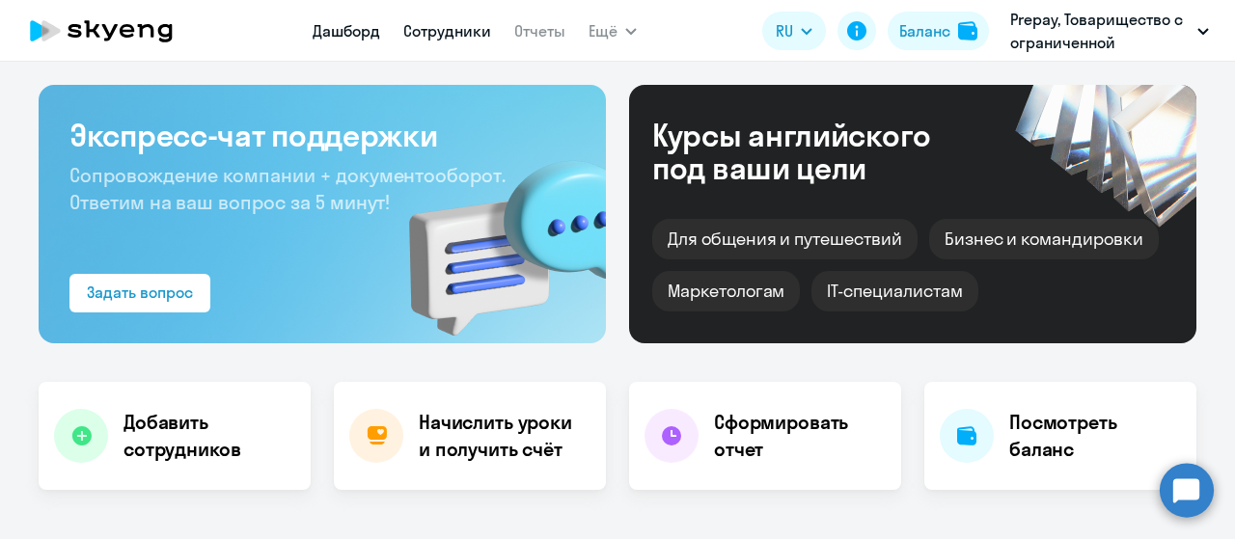
click at [435, 29] on link "Сотрудники" at bounding box center [447, 30] width 88 height 19
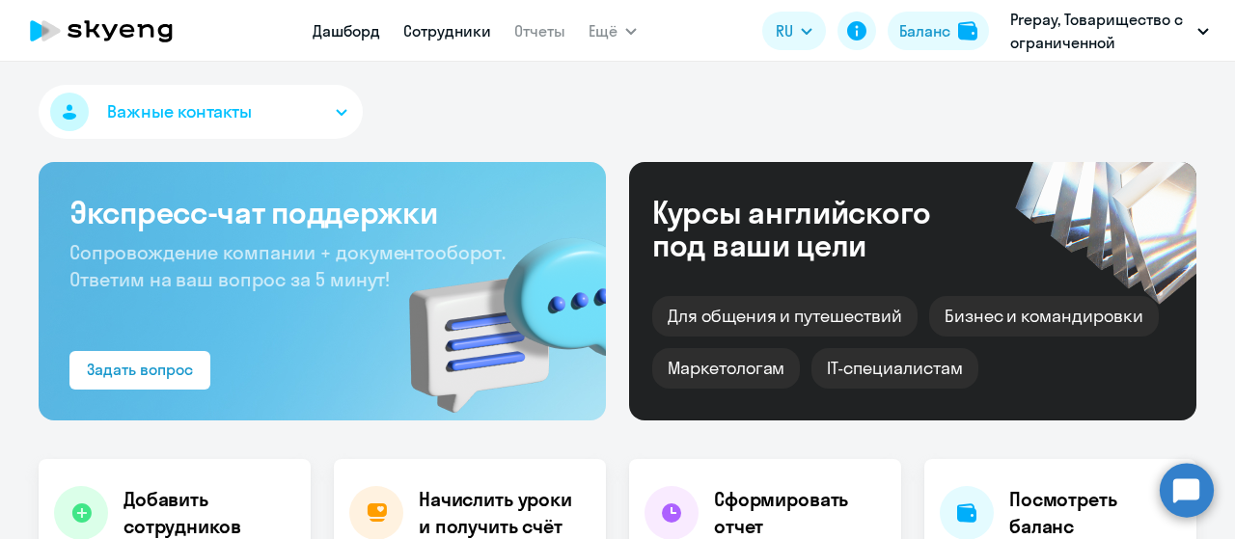
select select "30"
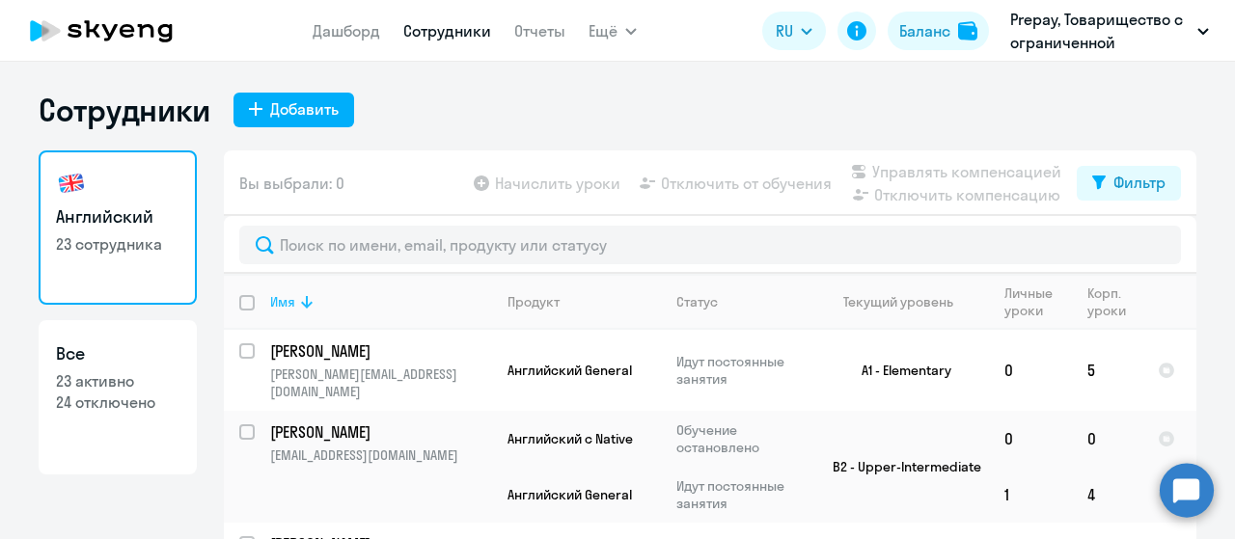
click at [301, 303] on icon at bounding box center [307, 302] width 12 height 13
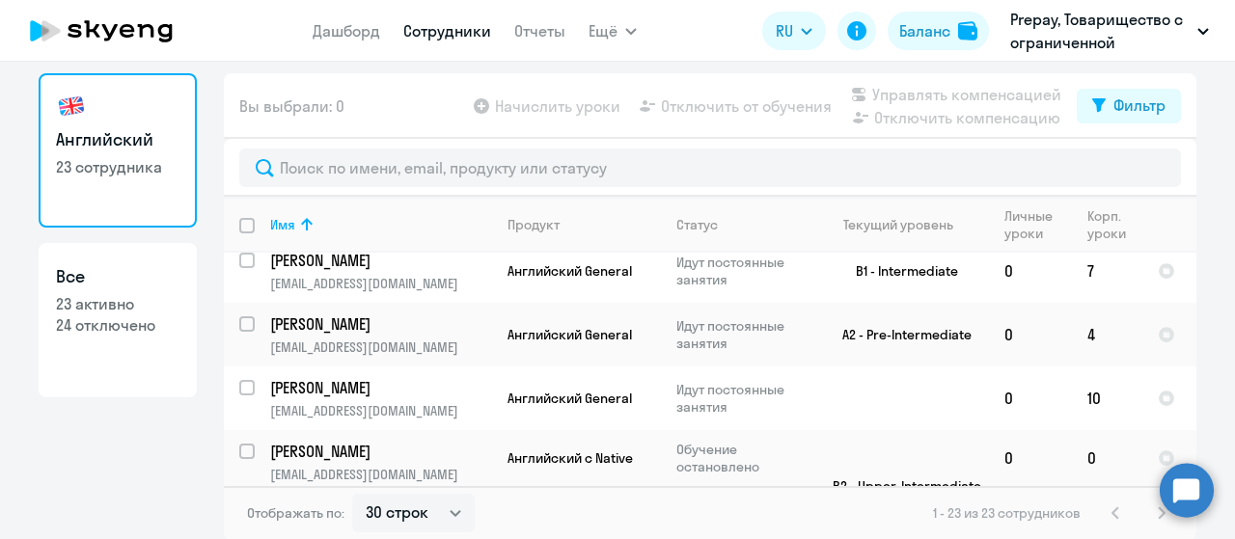
scroll to position [1212, 0]
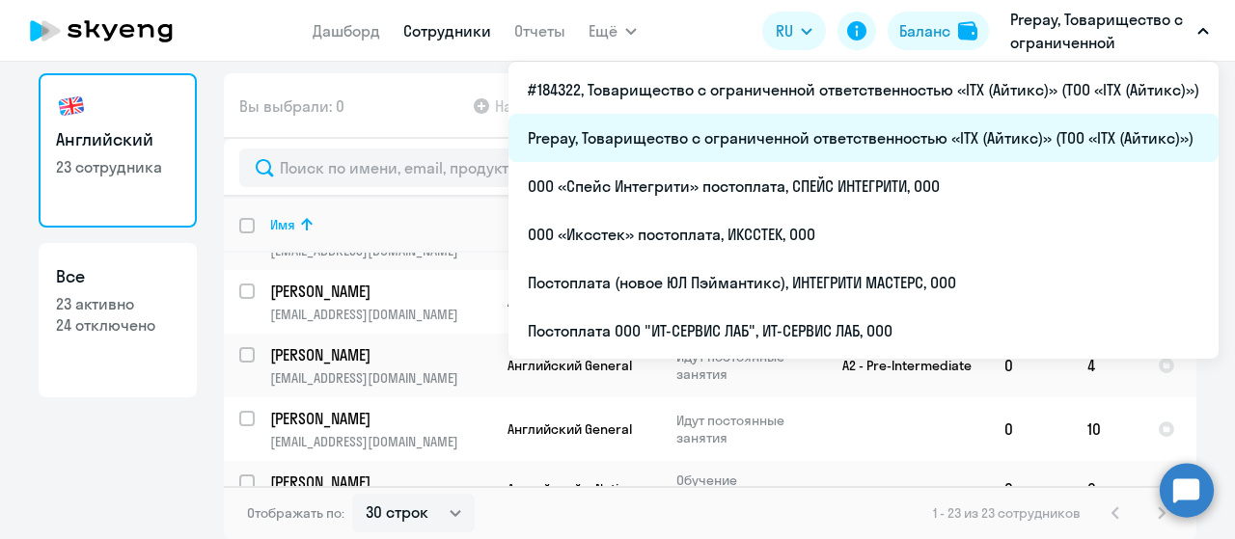
click at [783, 130] on li "Prepay, Товарищество с ограниченной ответственностью «ITX (Айтикс)» (ТОО «ITX (…" at bounding box center [863, 138] width 710 height 48
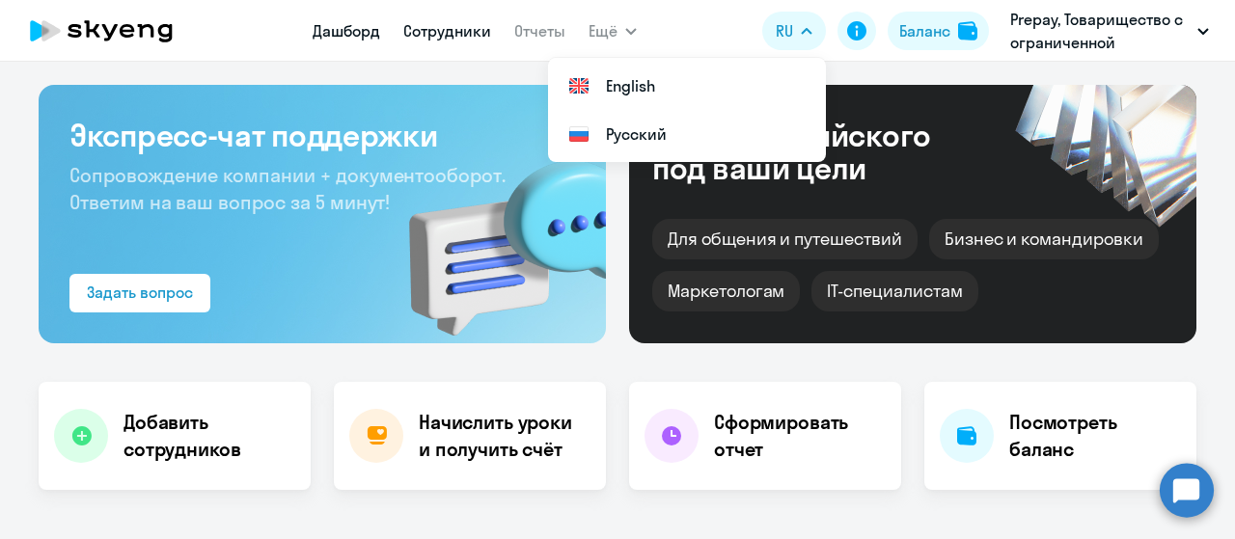
click at [444, 32] on link "Сотрудники" at bounding box center [447, 30] width 88 height 19
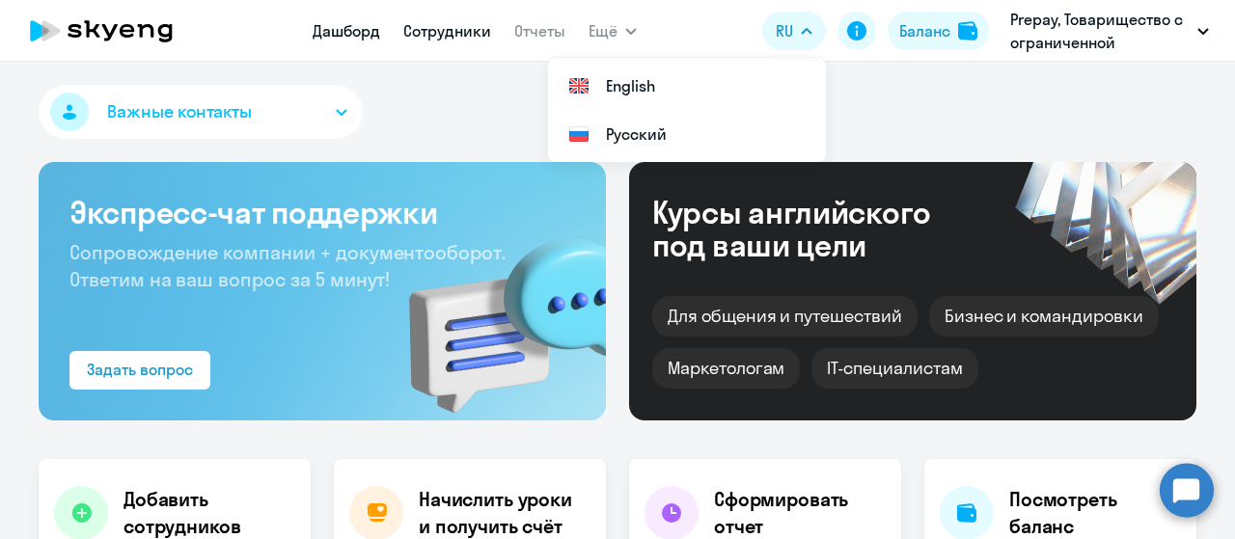
select select "30"
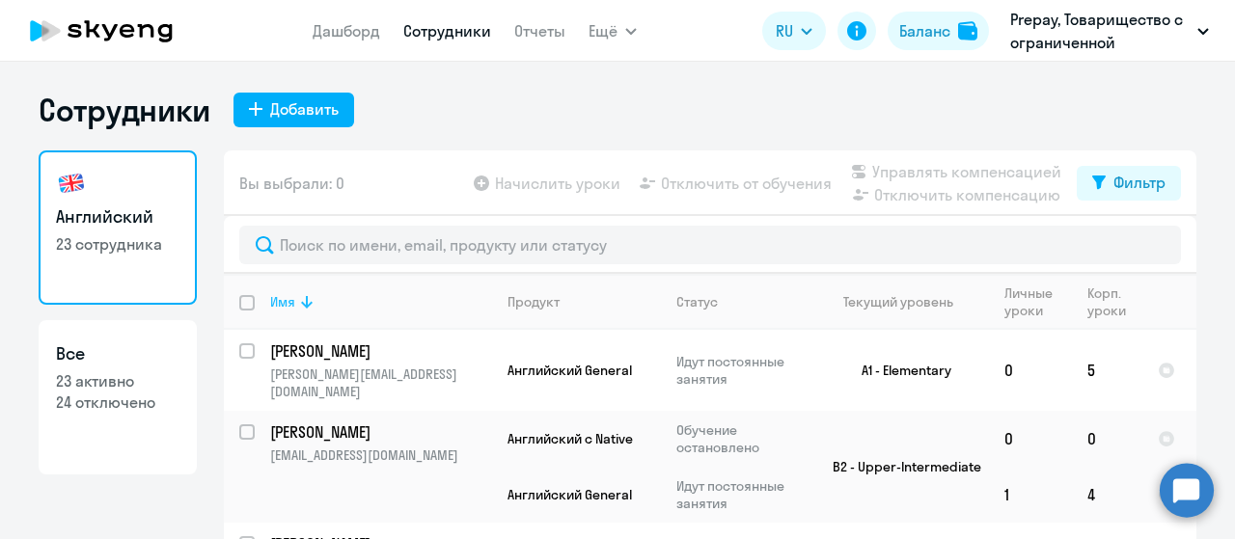
click at [301, 305] on icon at bounding box center [307, 302] width 12 height 13
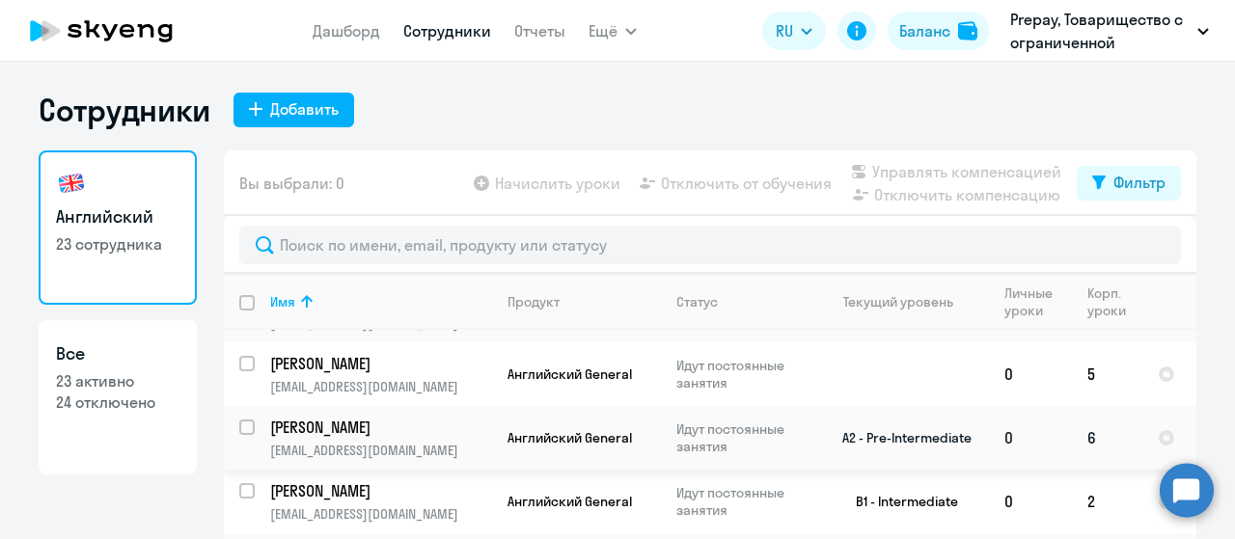
scroll to position [289, 0]
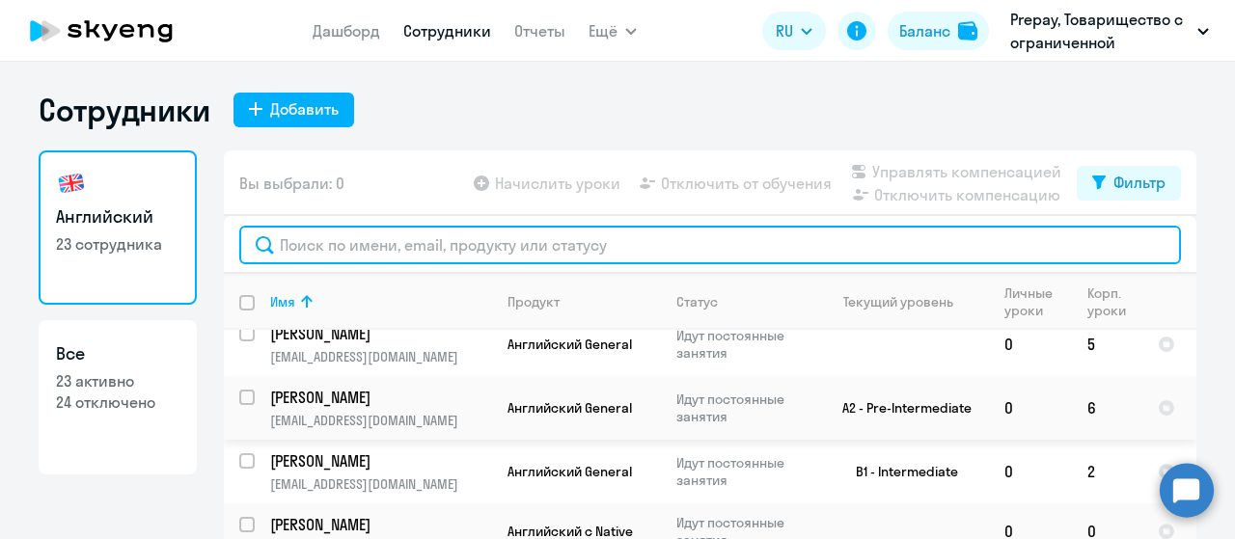
drag, startPoint x: 341, startPoint y: 389, endPoint x: 820, endPoint y: 244, distance: 499.8
click at [820, 244] on input "text" at bounding box center [709, 245] width 941 height 39
drag, startPoint x: 343, startPoint y: 449, endPoint x: 666, endPoint y: 231, distance: 388.5
click at [666, 231] on input "text" at bounding box center [709, 245] width 941 height 39
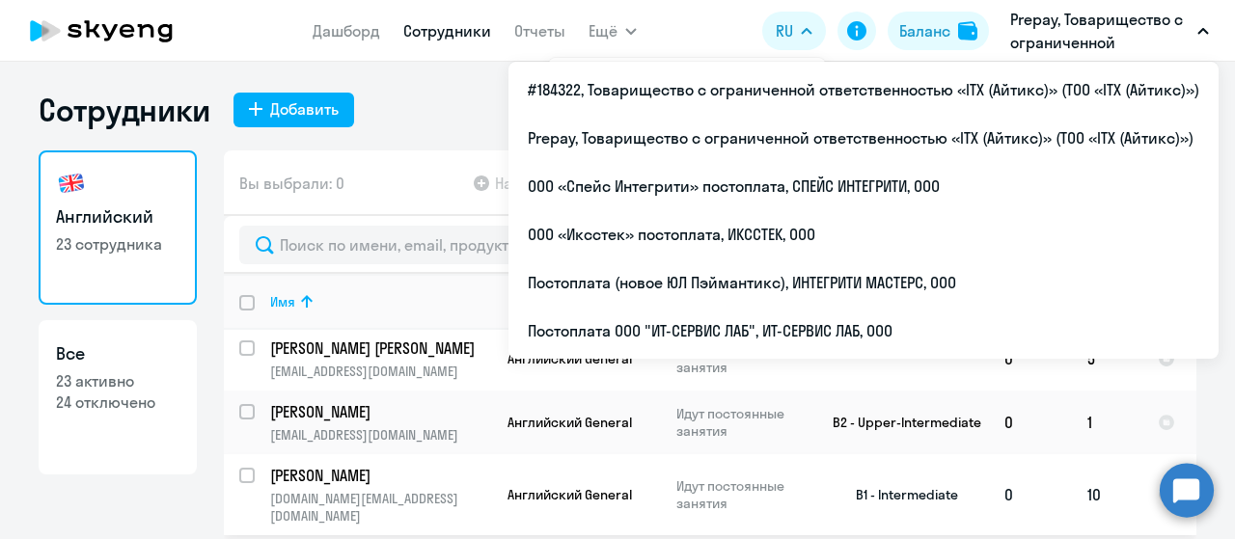
scroll to position [675, 0]
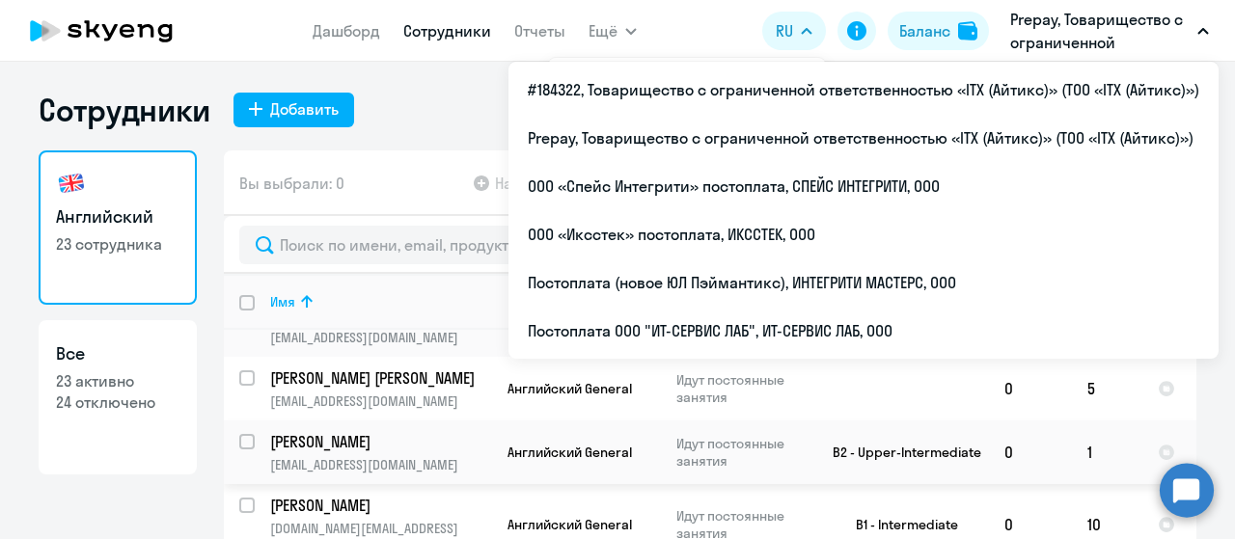
drag, startPoint x: 320, startPoint y: 418, endPoint x: 151, endPoint y: 485, distance: 181.8
click at [150, 489] on div "Английский 23 сотрудника Все 23 активно 24 отключено" at bounding box center [118, 344] width 158 height 389
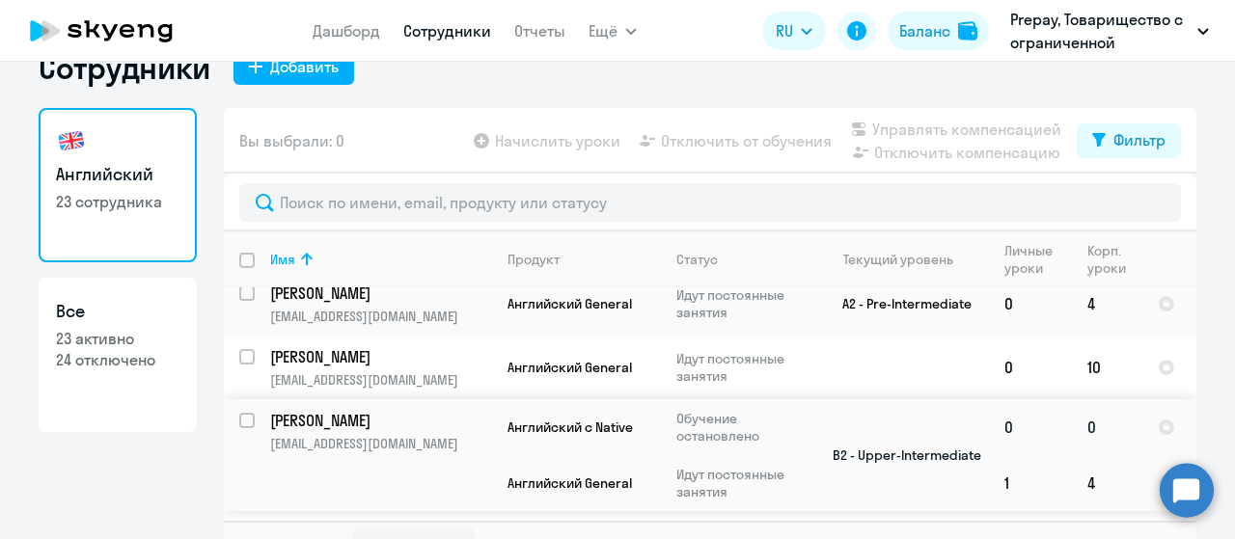
scroll to position [77, 0]
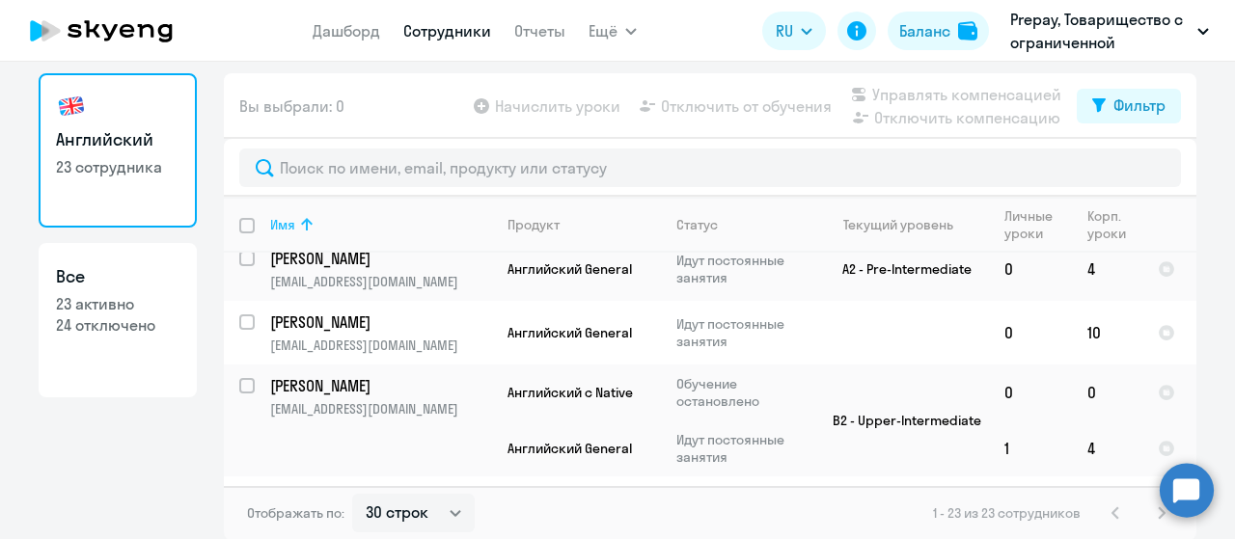
click at [303, 224] on icon at bounding box center [307, 224] width 12 height 13
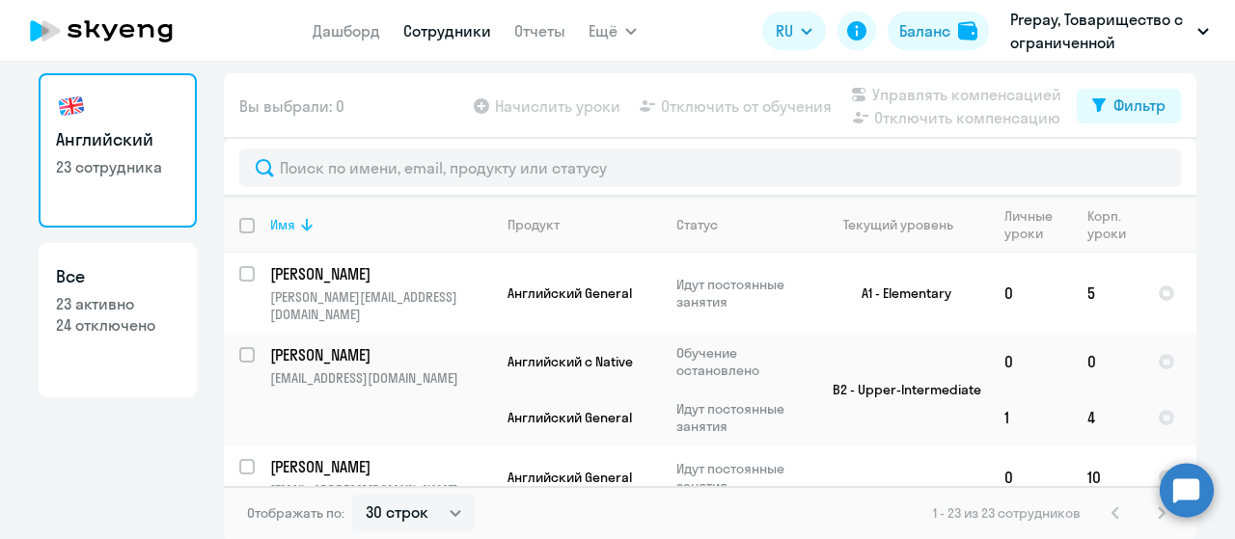
click at [297, 217] on icon at bounding box center [306, 224] width 23 height 23
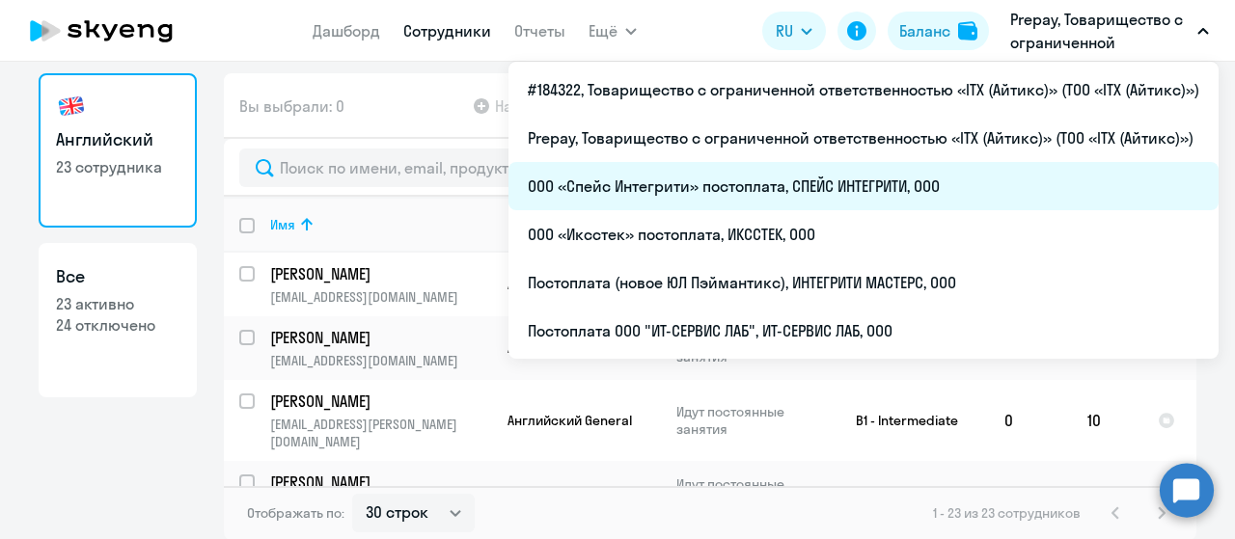
click at [716, 186] on li "ООО «Спейс Интегрити» постоплата, СПЕЙС ИНТЕГРИТИ, ООО" at bounding box center [863, 186] width 710 height 48
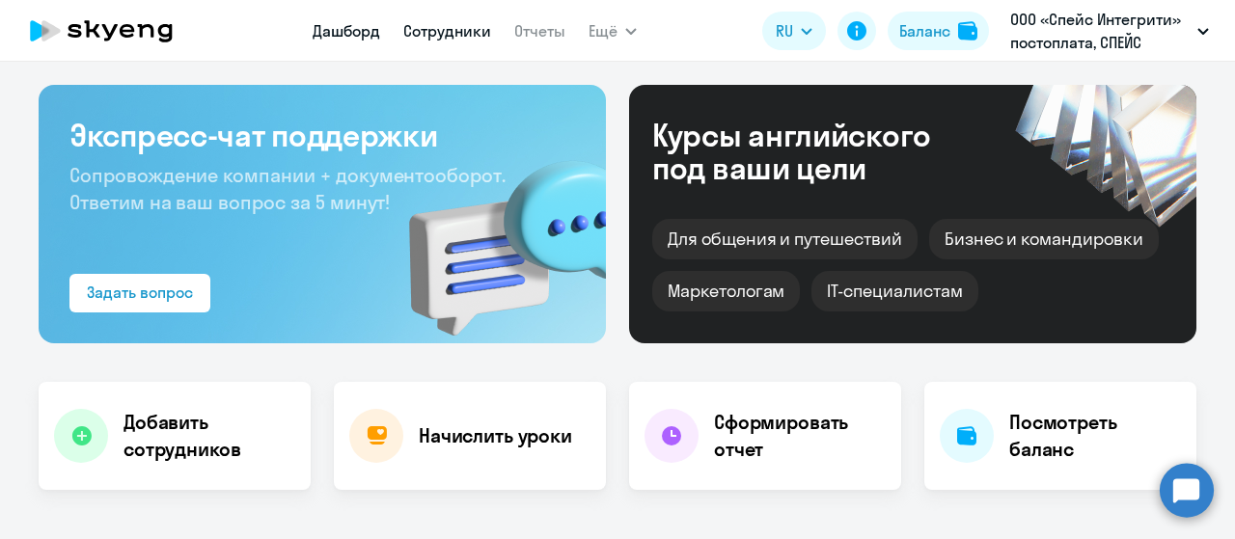
click at [466, 26] on link "Сотрудники" at bounding box center [447, 30] width 88 height 19
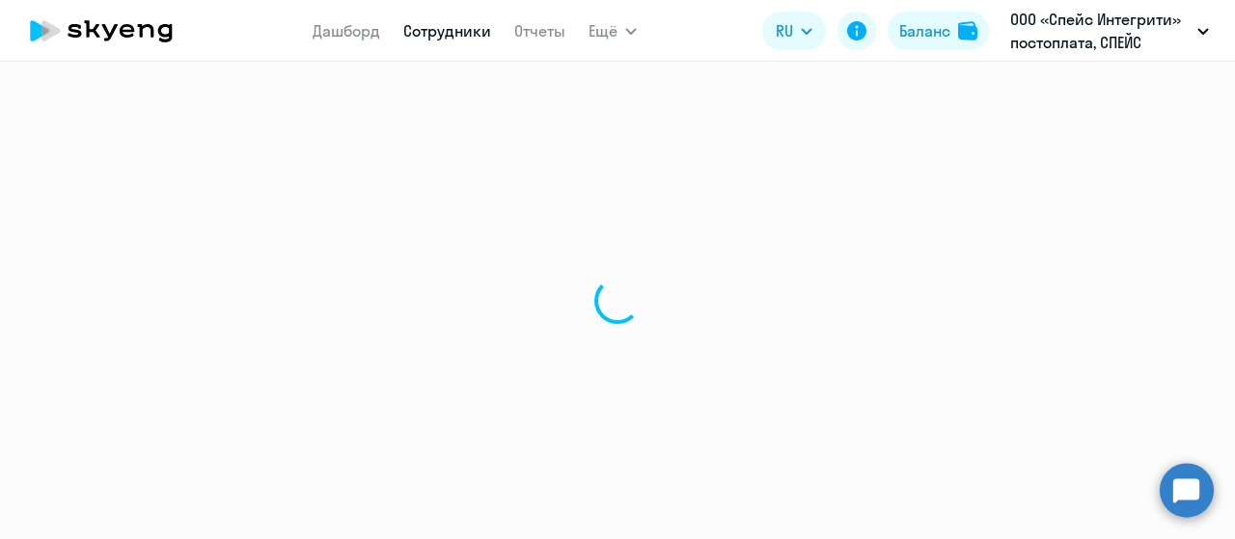
select select "30"
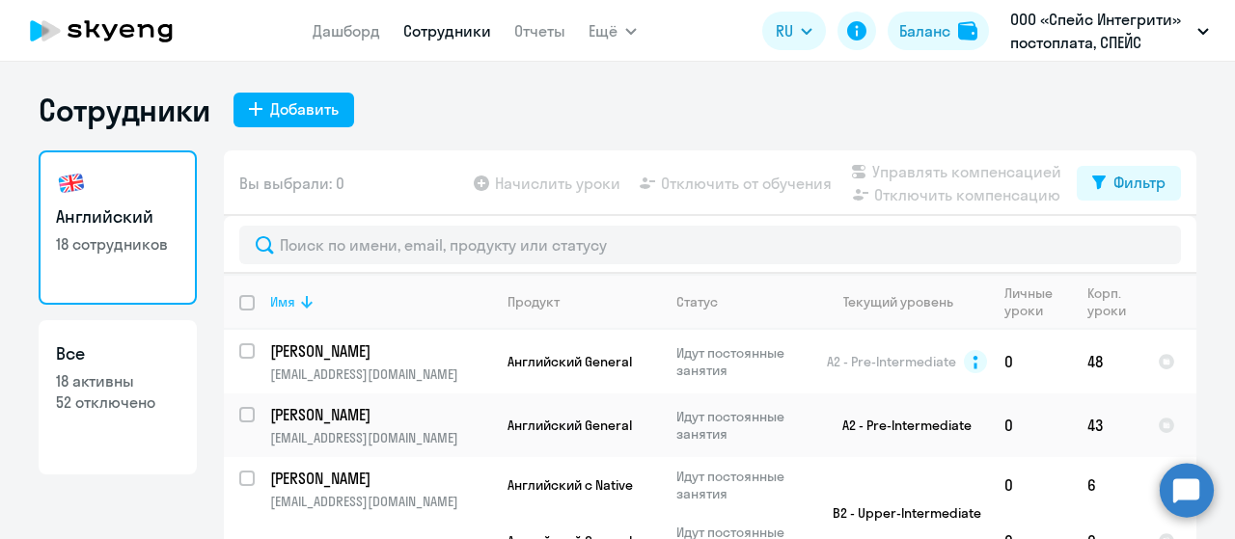
click at [302, 299] on icon at bounding box center [306, 301] width 23 height 23
drag, startPoint x: 359, startPoint y: 360, endPoint x: 669, endPoint y: 114, distance: 396.2
click at [669, 114] on div "Сотрудники Добавить" at bounding box center [617, 110] width 1157 height 39
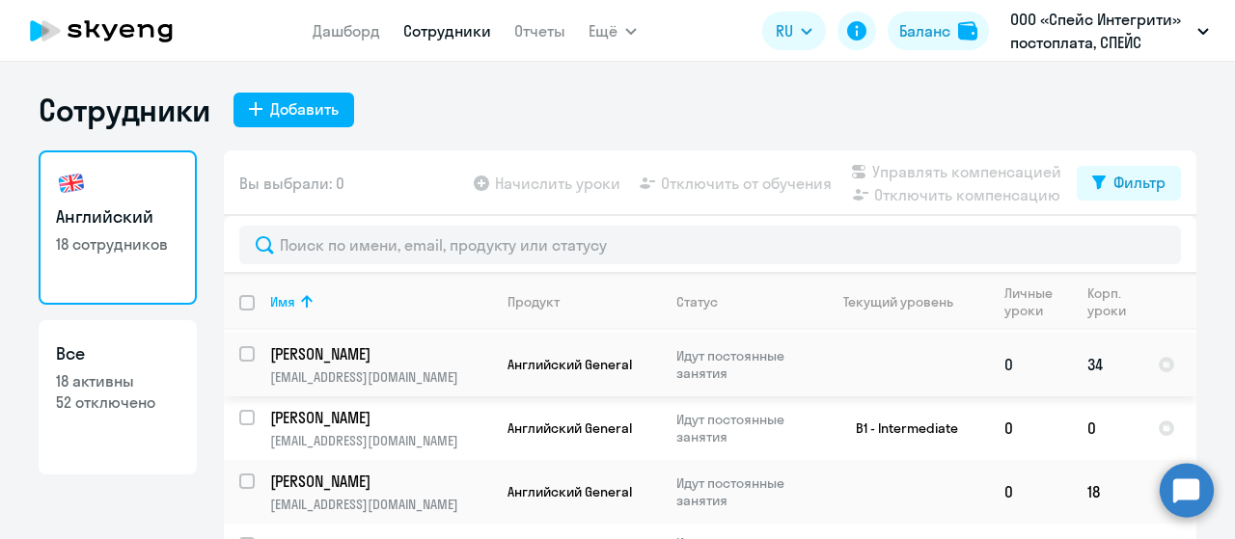
scroll to position [965, 0]
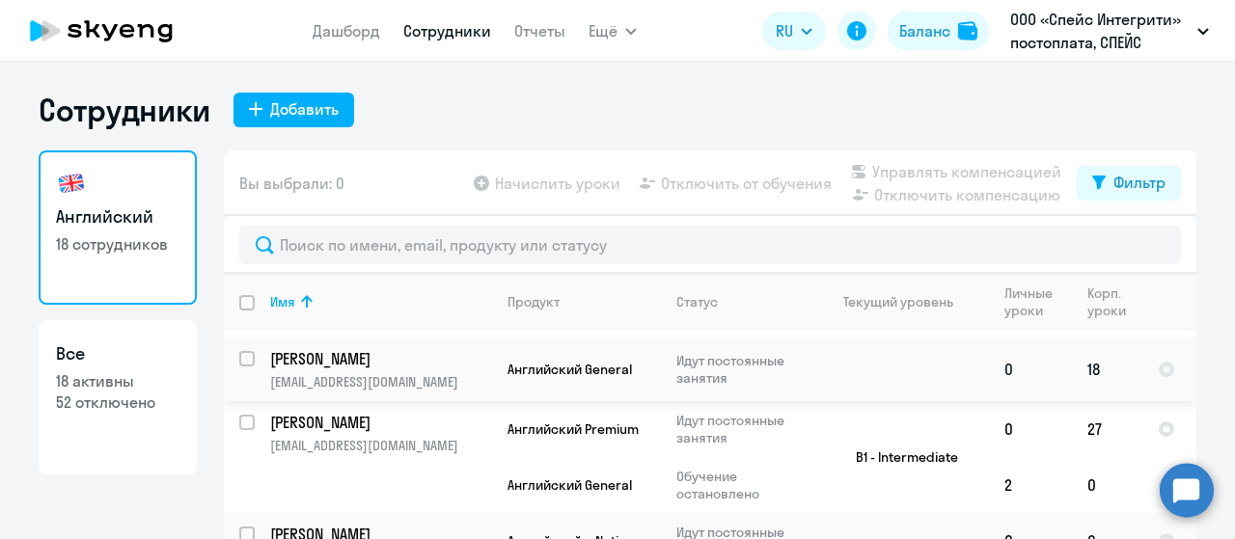
drag, startPoint x: 390, startPoint y: 360, endPoint x: 325, endPoint y: 356, distance: 64.7
drag, startPoint x: 325, startPoint y: 356, endPoint x: 298, endPoint y: 352, distance: 27.3
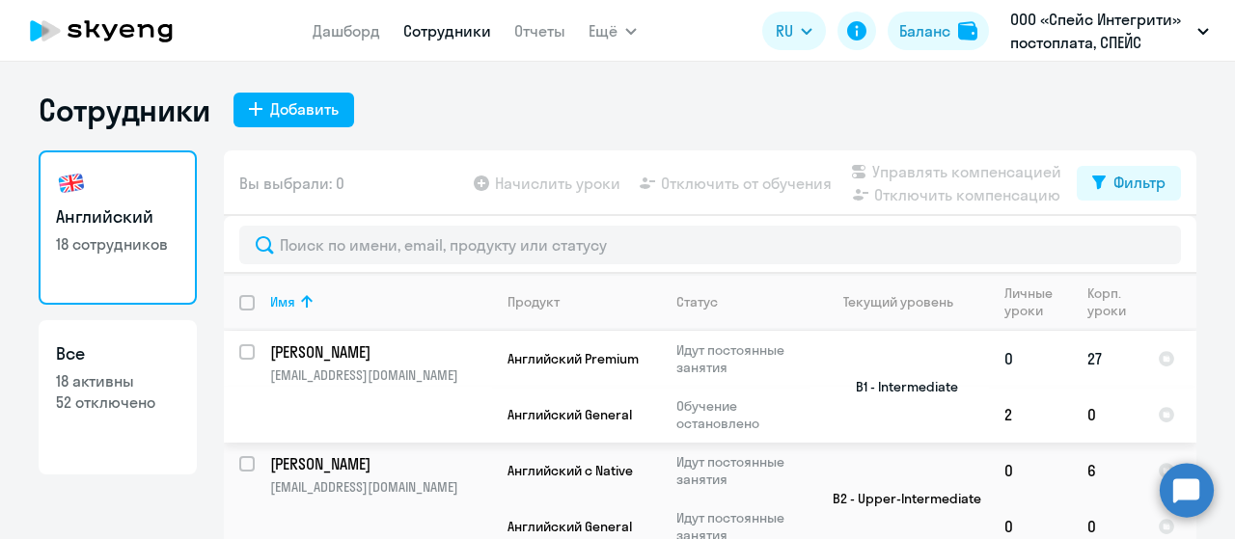
scroll to position [1061, 0]
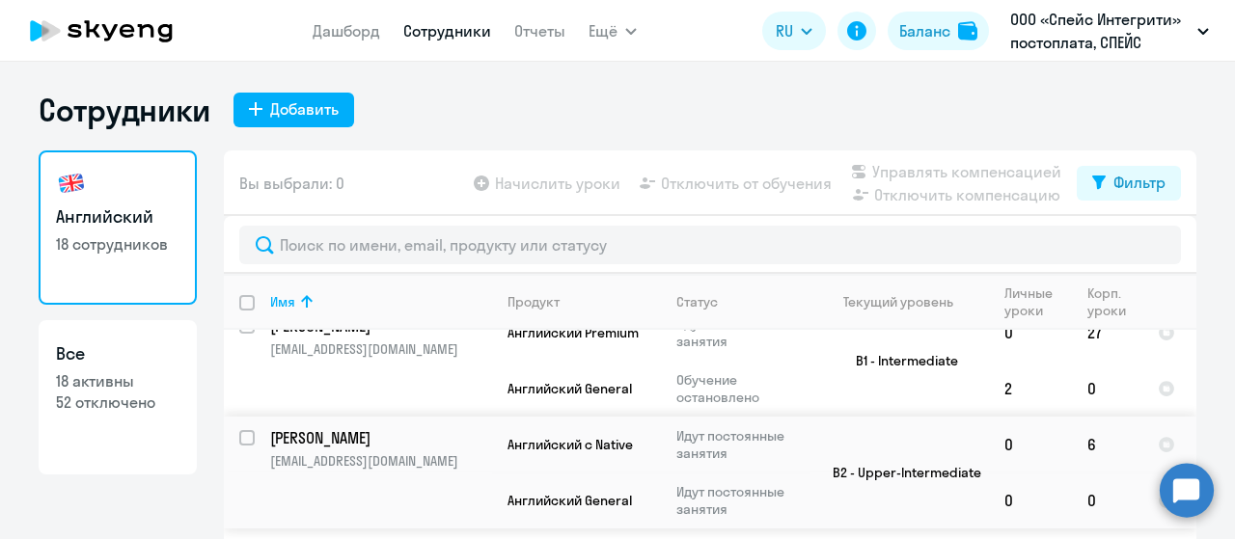
drag, startPoint x: 406, startPoint y: 429, endPoint x: 779, endPoint y: 132, distance: 477.1
click at [789, 122] on div "Сотрудники Добавить" at bounding box center [617, 110] width 1157 height 39
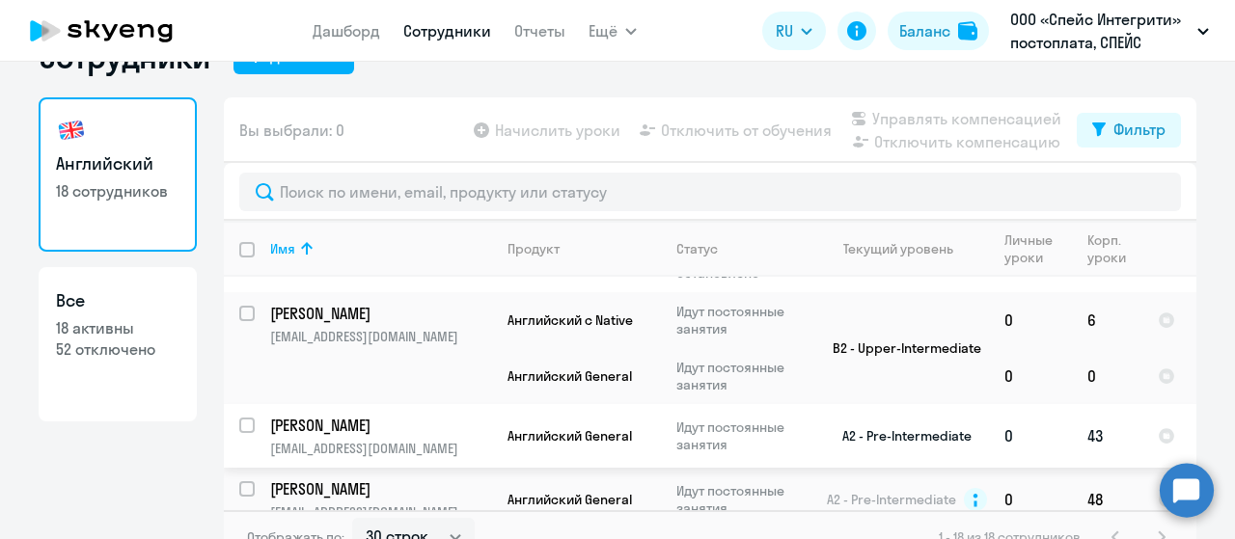
scroll to position [77, 0]
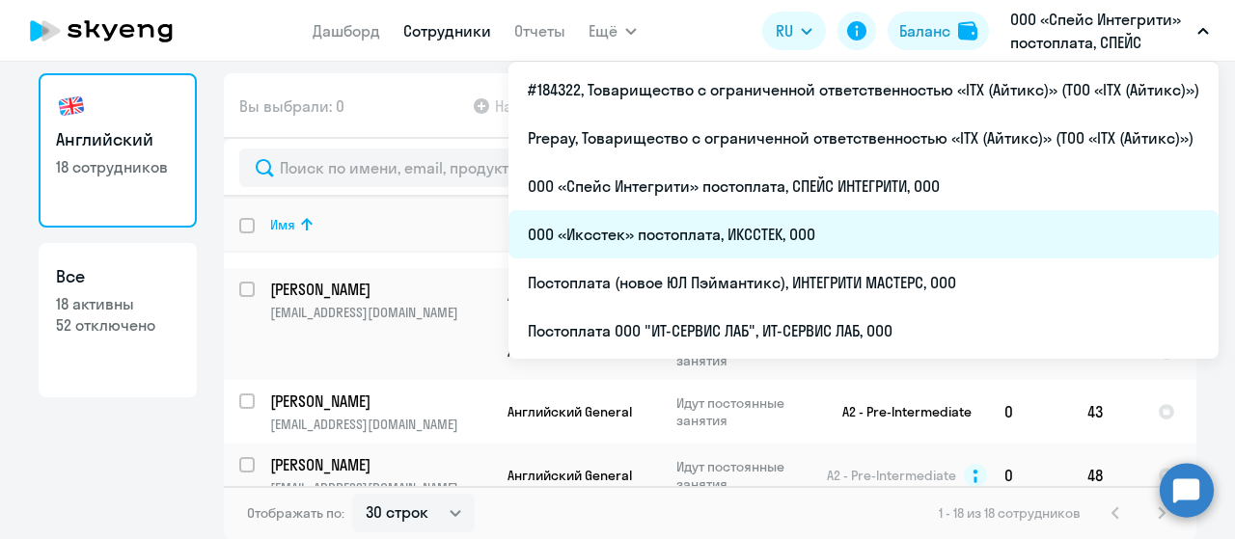
click at [825, 240] on li "ООО «Иксстек» постоплата, ИКССТЕК, ООО" at bounding box center [863, 234] width 710 height 48
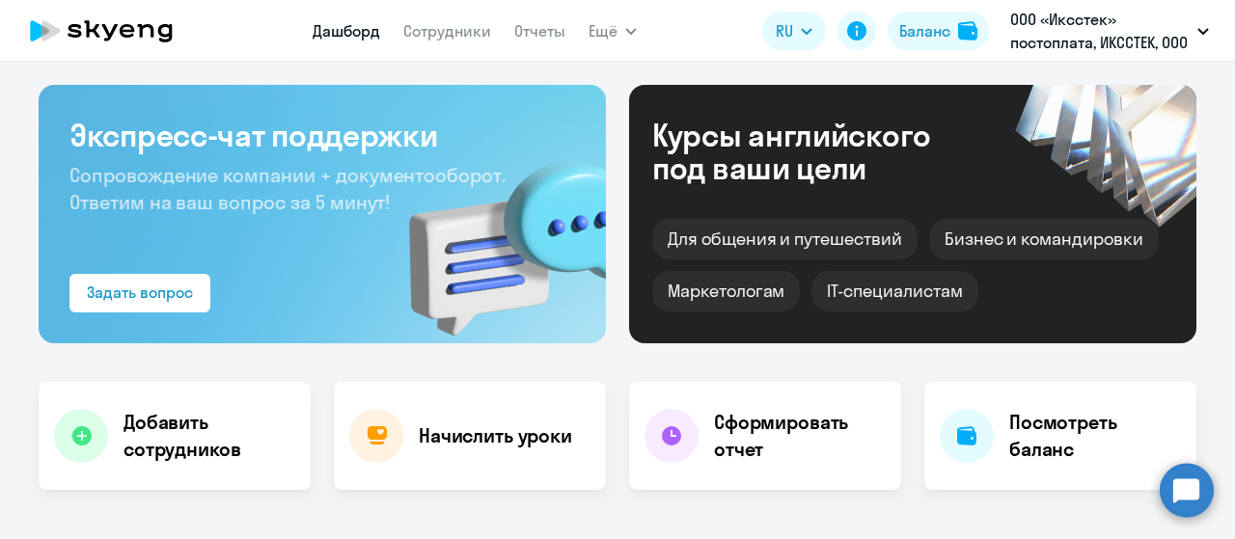
select select "30"
click at [438, 31] on link "Сотрудники" at bounding box center [447, 30] width 88 height 19
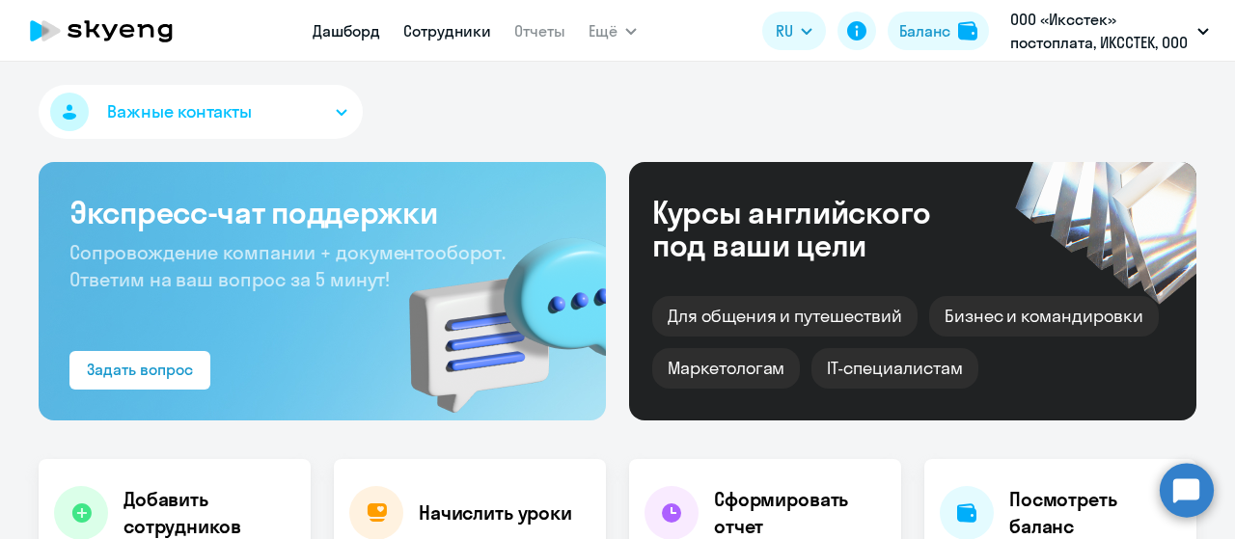
select select "30"
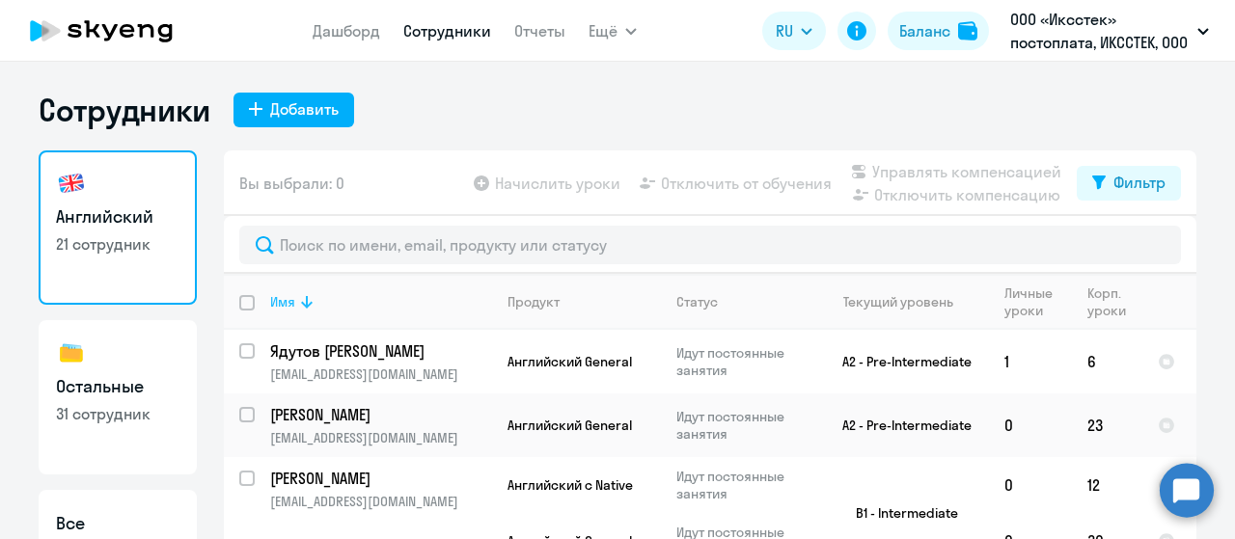
click at [295, 296] on icon at bounding box center [306, 301] width 23 height 23
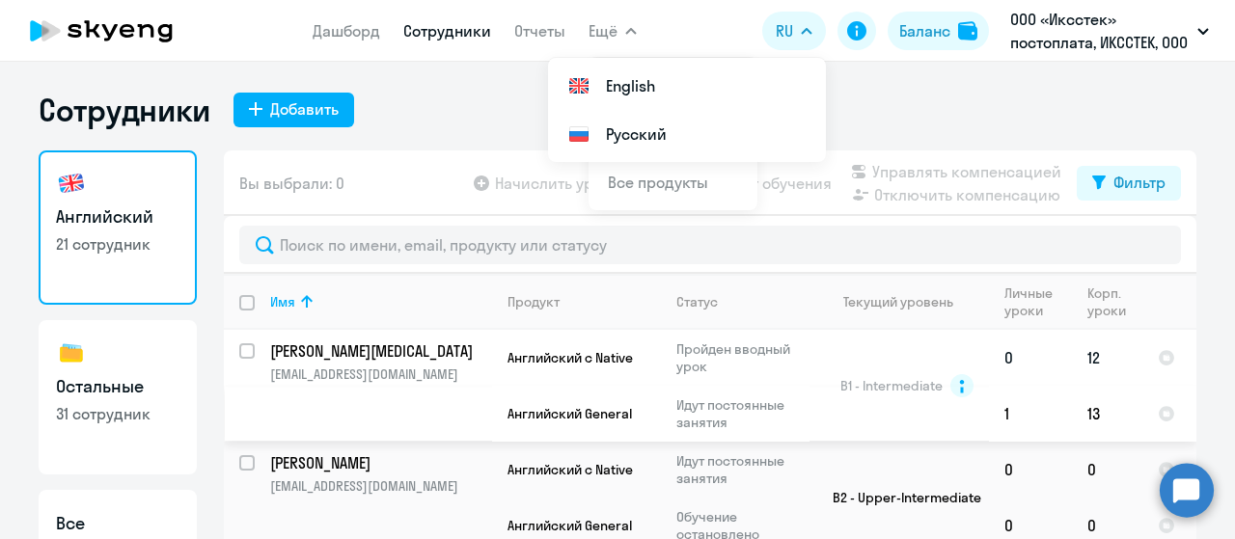
click at [340, 377] on p "nicersage@gmail.com" at bounding box center [380, 374] width 221 height 17
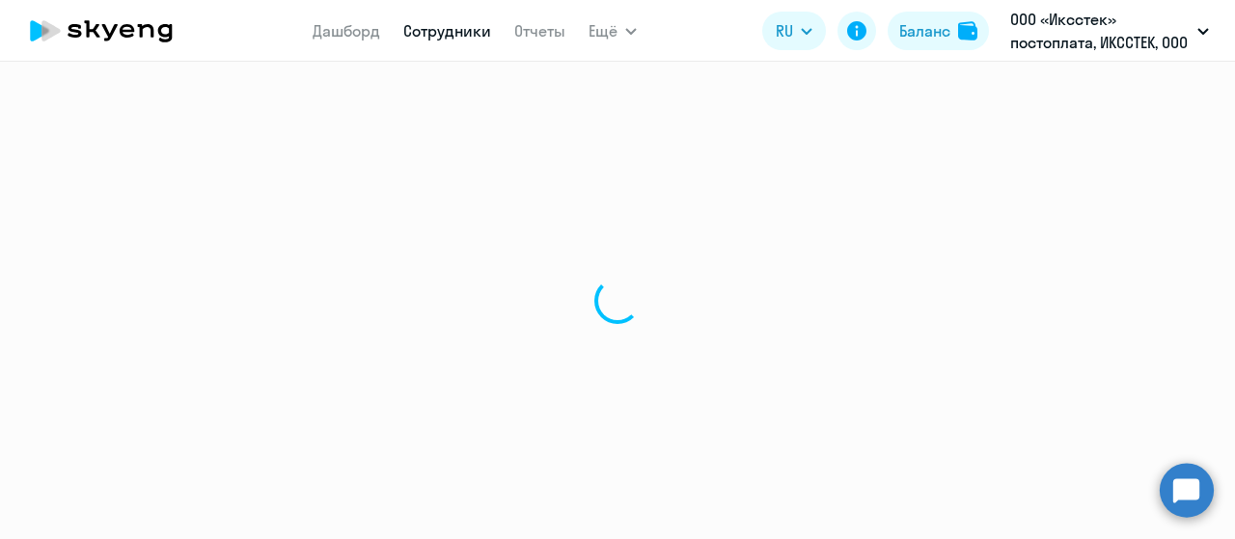
select select "english"
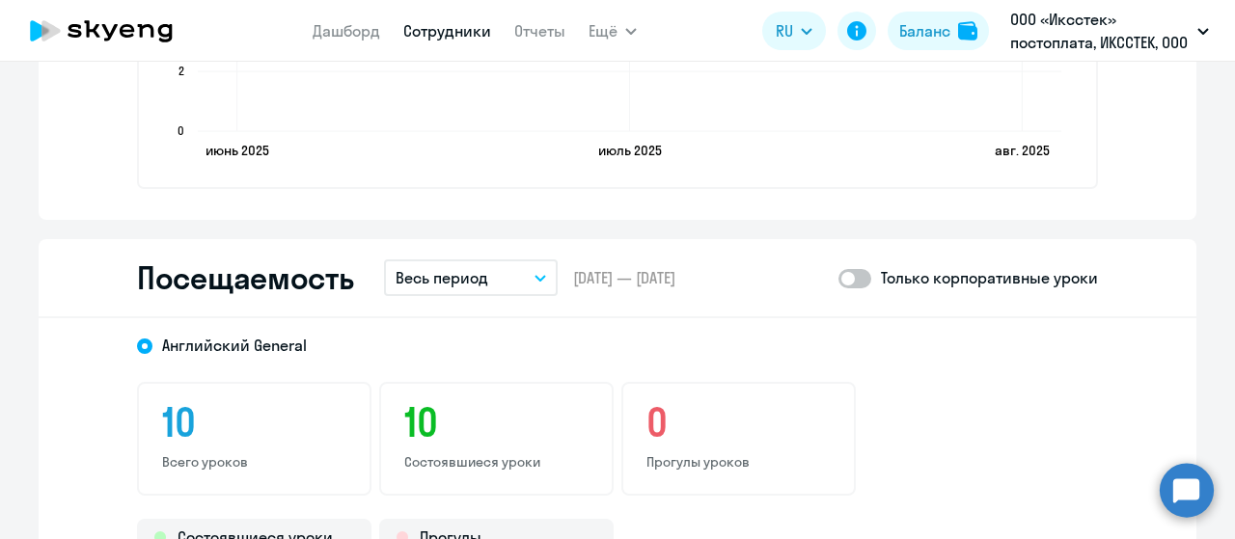
scroll to position [2219, 0]
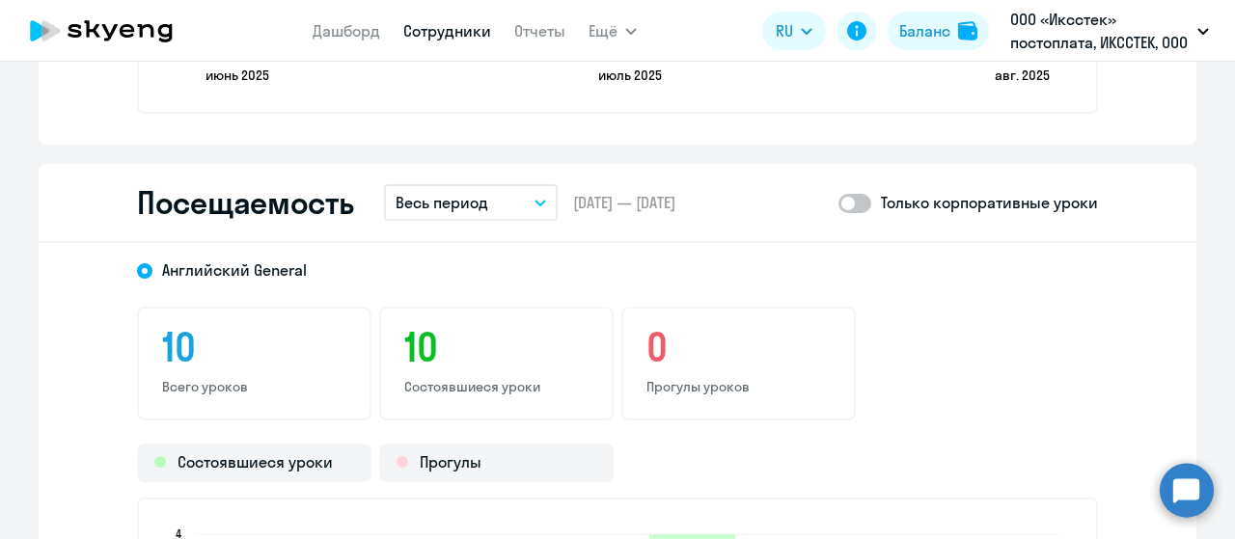
click at [473, 211] on p "Весь период" at bounding box center [441, 202] width 93 height 23
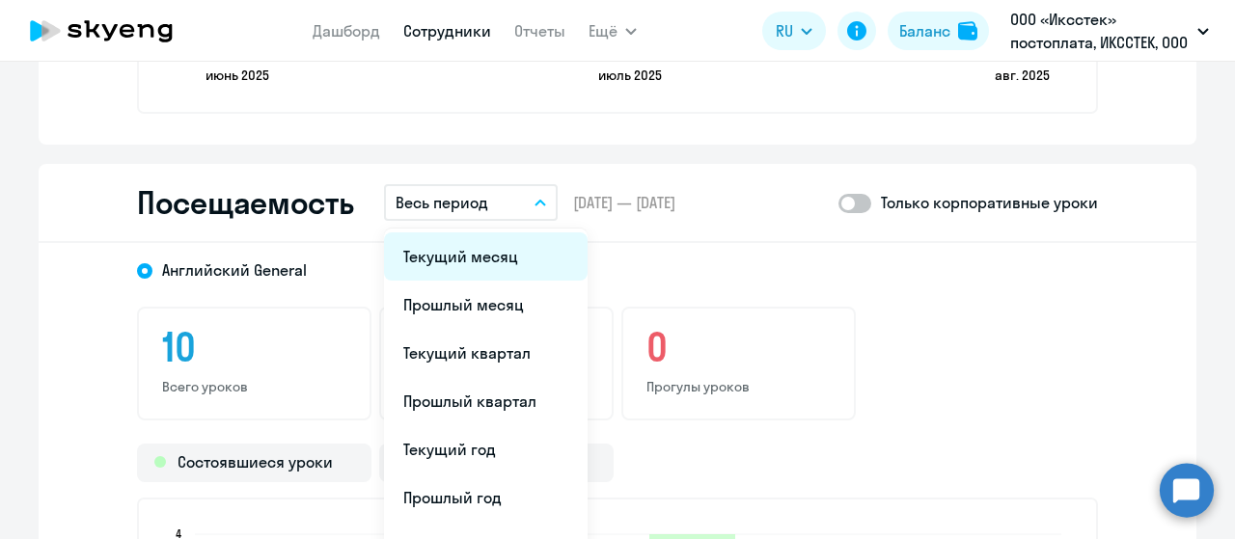
click at [463, 259] on li "Текущий месяц" at bounding box center [486, 256] width 204 height 48
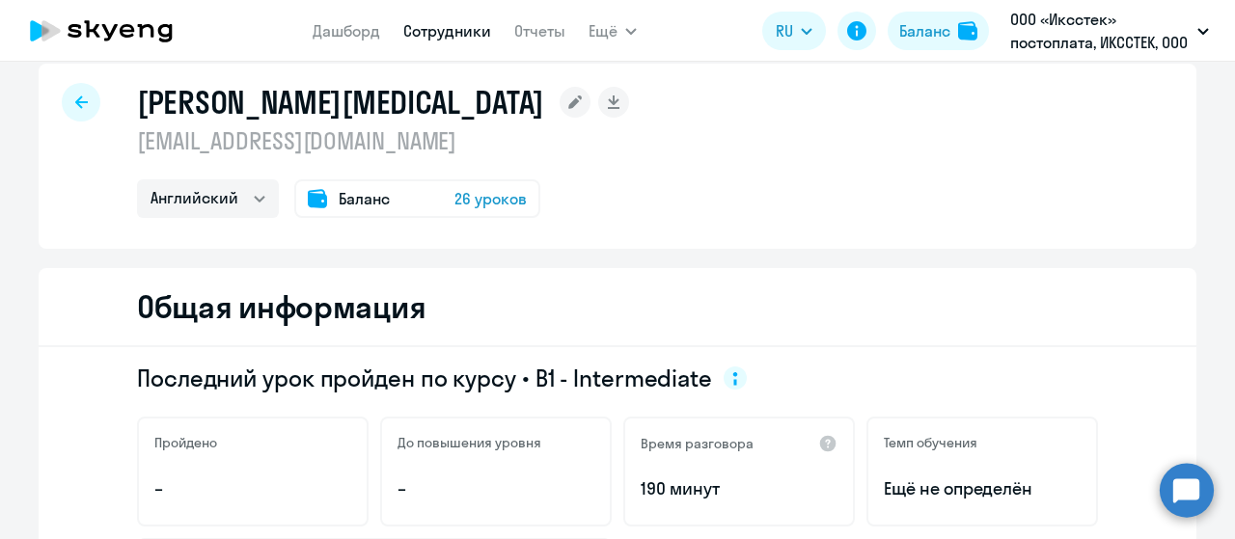
scroll to position [0, 0]
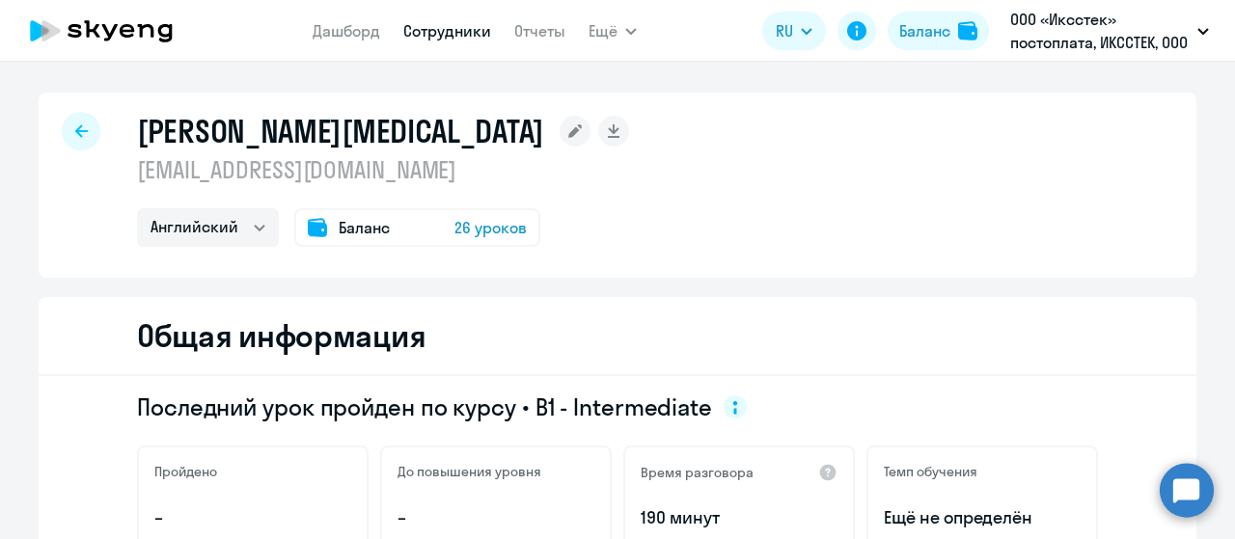
select select "30"
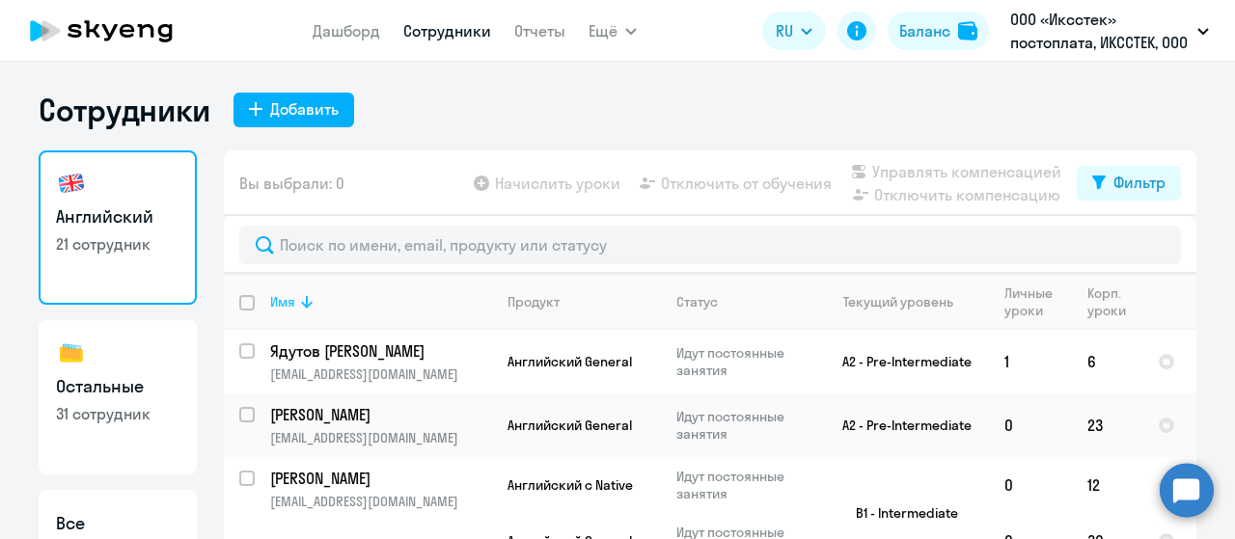
click at [301, 300] on icon at bounding box center [307, 302] width 12 height 13
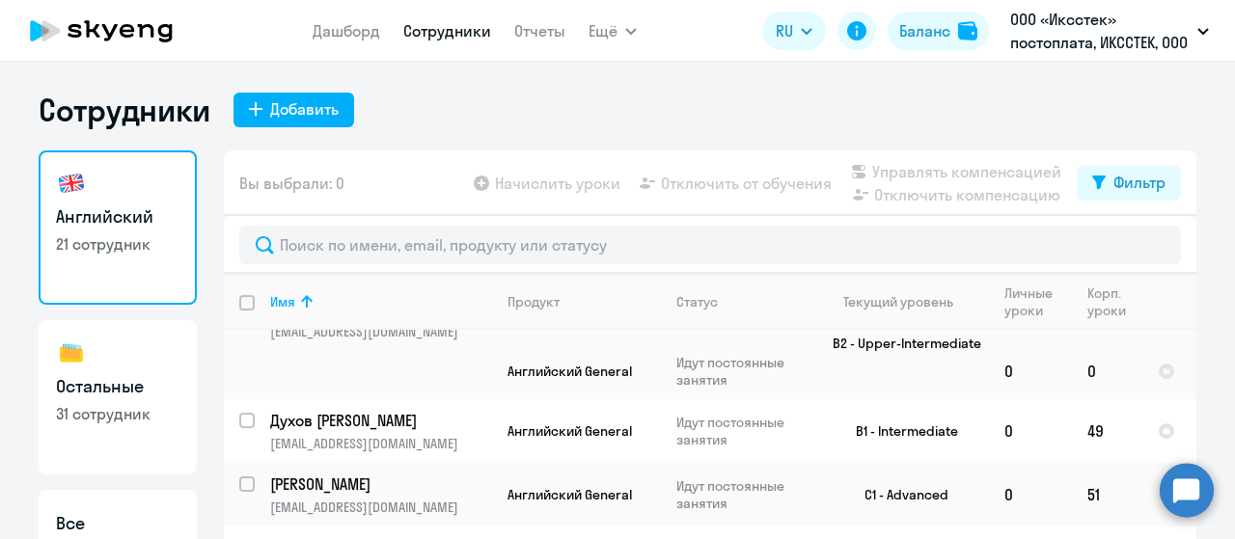
scroll to position [386, 0]
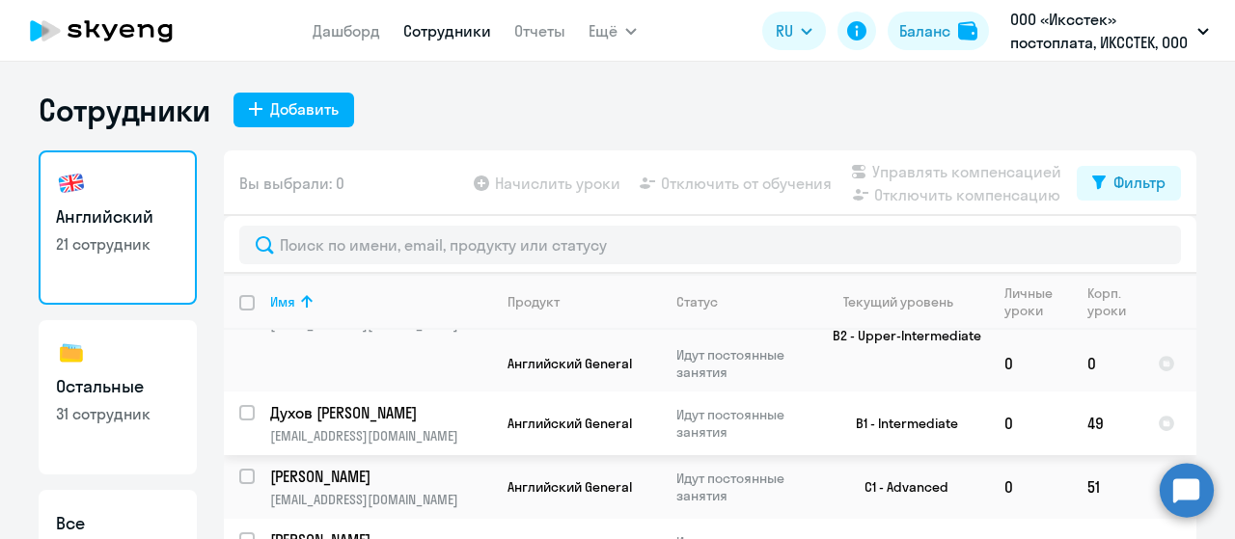
drag, startPoint x: 327, startPoint y: 404, endPoint x: 779, endPoint y: 109, distance: 540.2
click at [779, 109] on div "Сотрудники Добавить" at bounding box center [617, 110] width 1157 height 39
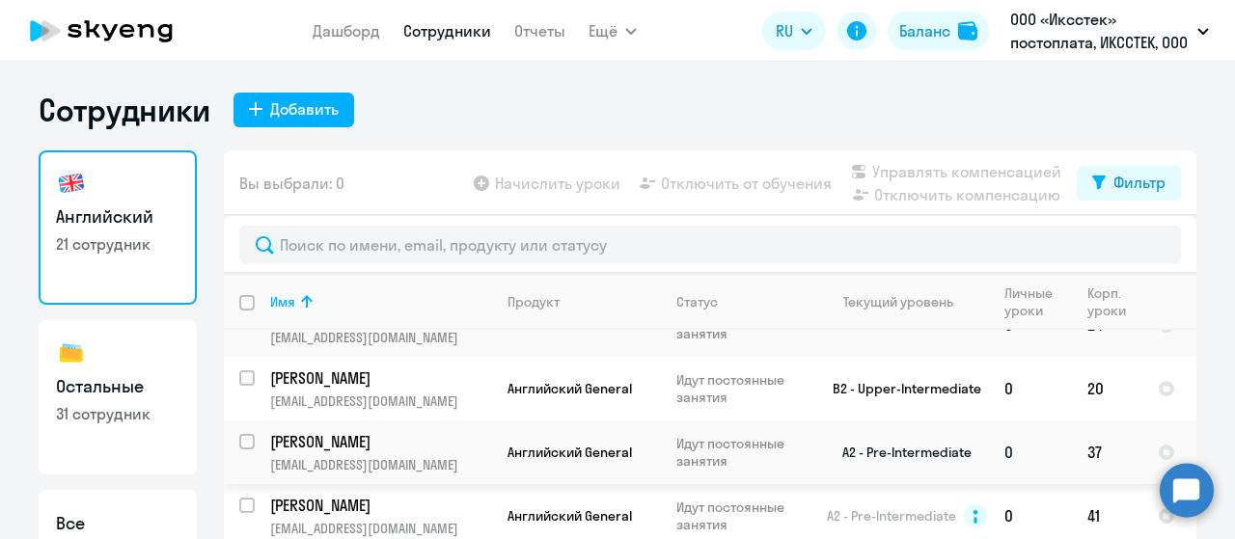
scroll to position [772, 0]
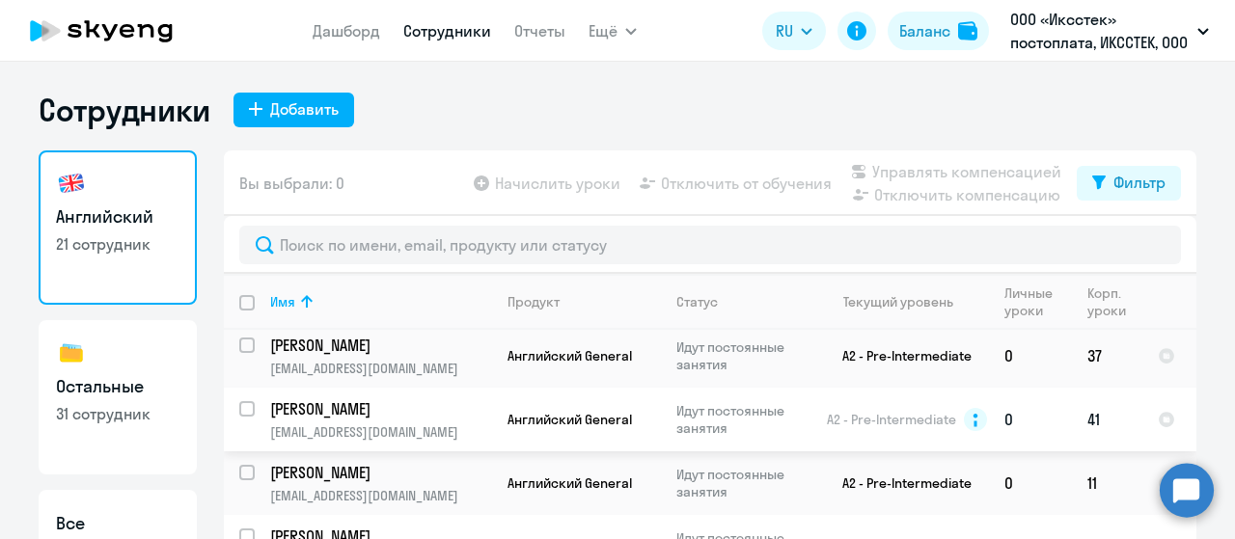
drag, startPoint x: 367, startPoint y: 409, endPoint x: 289, endPoint y: 398, distance: 77.9
drag, startPoint x: 287, startPoint y: 476, endPoint x: 370, endPoint y: 484, distance: 83.4
drag, startPoint x: 370, startPoint y: 484, endPoint x: 285, endPoint y: 475, distance: 86.4
drag, startPoint x: 285, startPoint y: 475, endPoint x: 268, endPoint y: 466, distance: 18.6
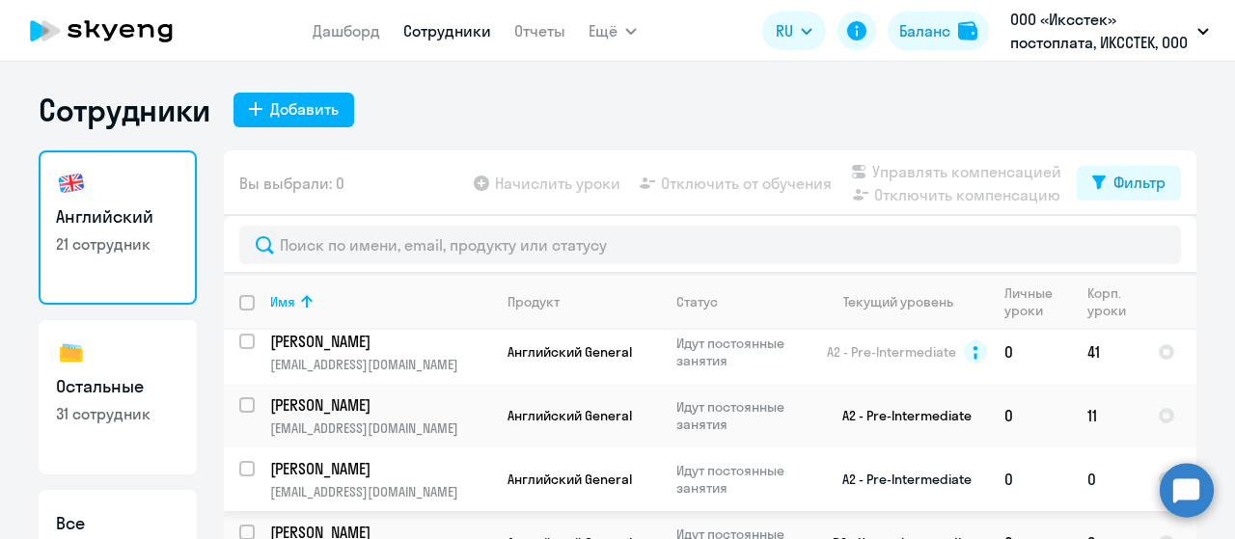
scroll to position [868, 0]
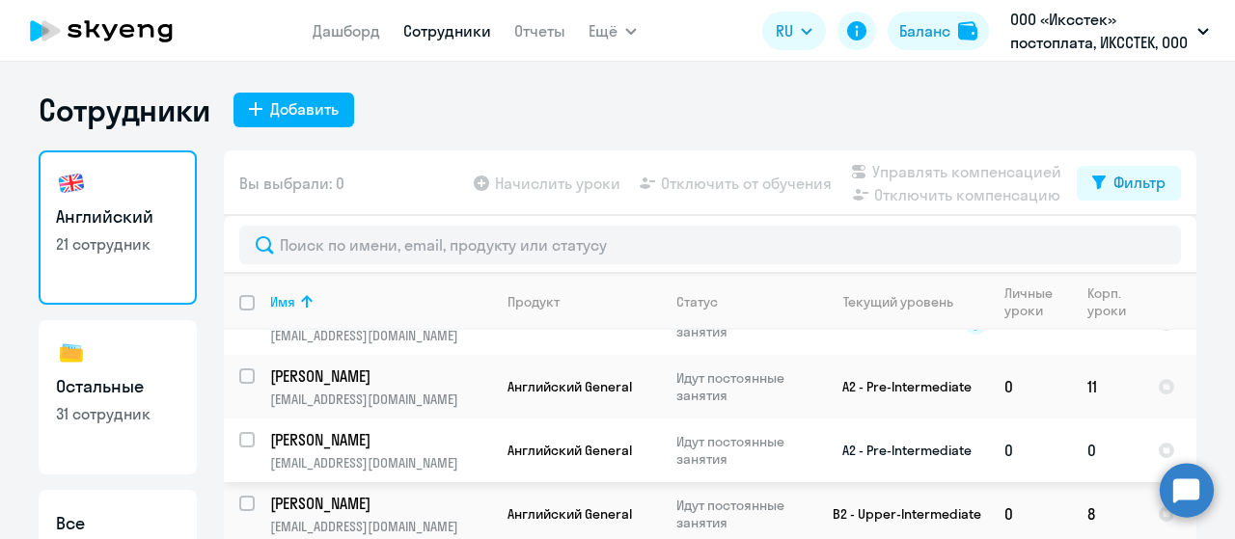
drag, startPoint x: 266, startPoint y: 435, endPoint x: 339, endPoint y: 449, distance: 73.6
drag, startPoint x: 339, startPoint y: 449, endPoint x: 300, endPoint y: 404, distance: 58.8
drag, startPoint x: 300, startPoint y: 404, endPoint x: 300, endPoint y: 422, distance: 18.3
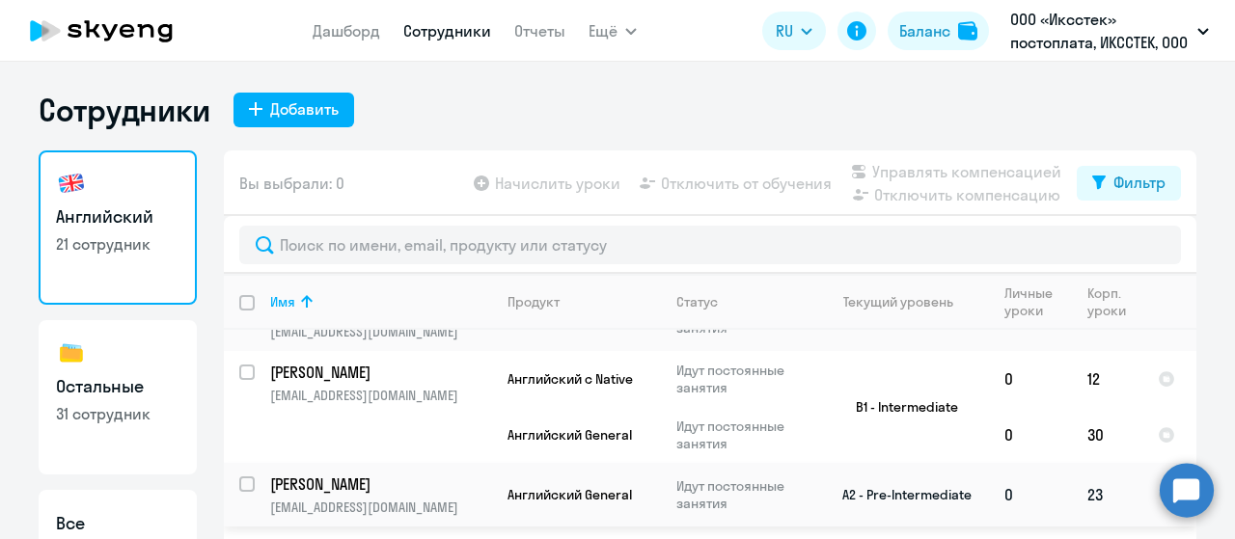
scroll to position [77, 0]
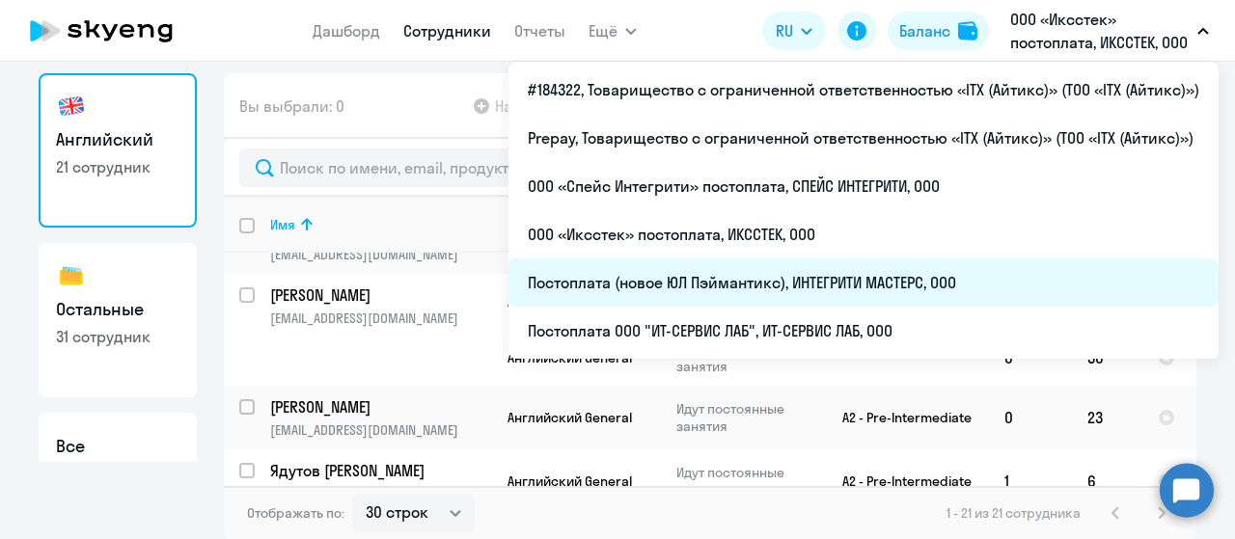
click at [855, 294] on li "Постоплата (новое ЮЛ Пэймантикс), ИНТЕГРИТИ МАСТЕРС, ООО" at bounding box center [863, 283] width 710 height 48
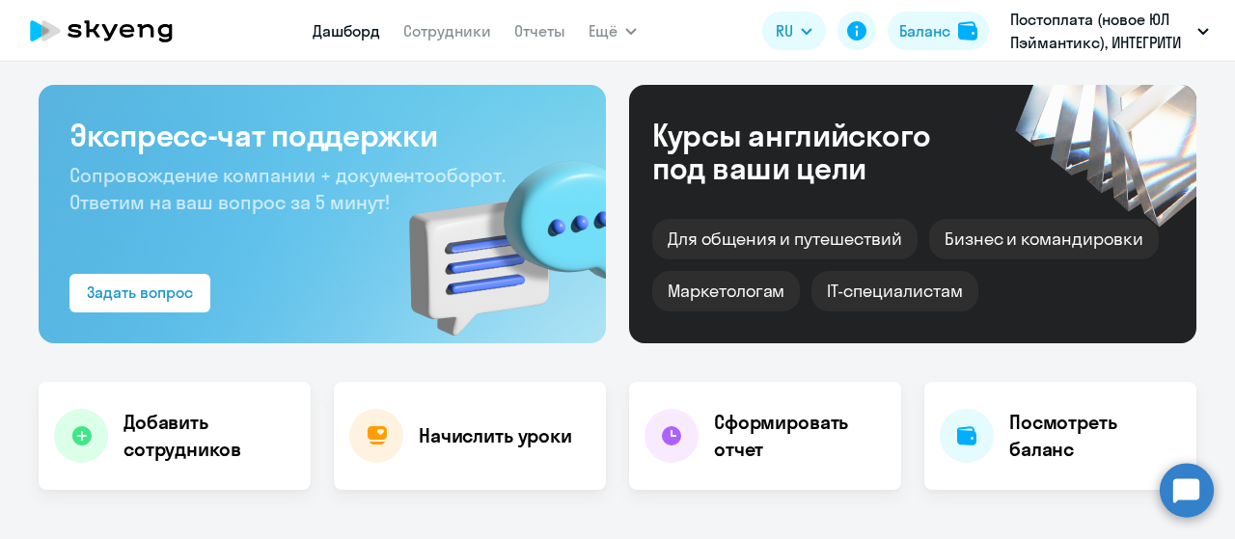
click at [399, 26] on nav "Дашборд Сотрудники Отчеты" at bounding box center [439, 31] width 253 height 39
click at [442, 30] on link "Сотрудники" at bounding box center [447, 30] width 88 height 19
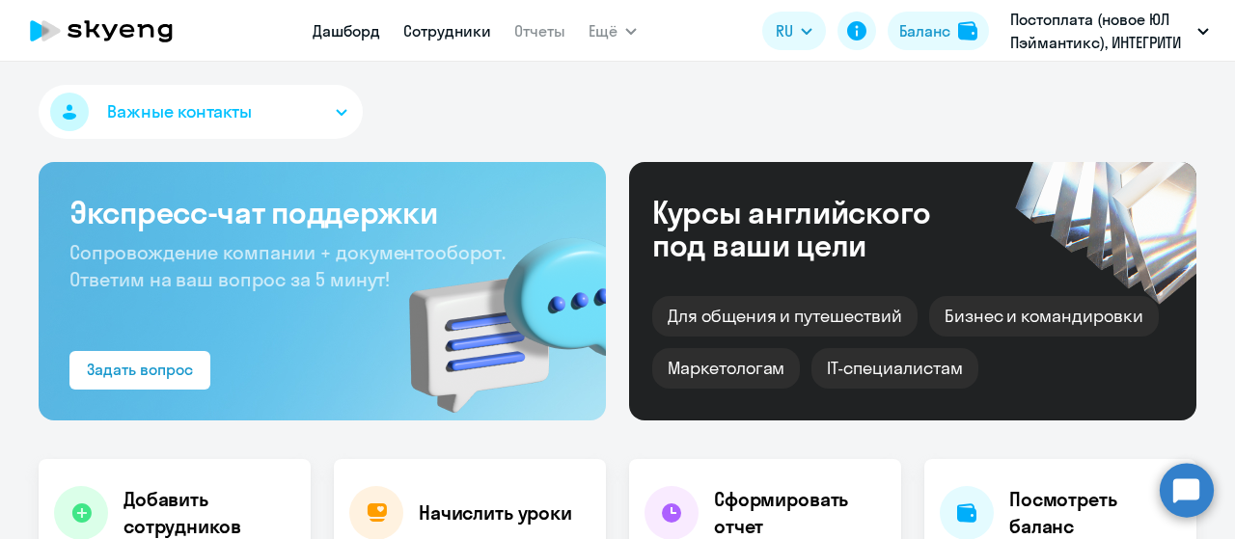
select select "30"
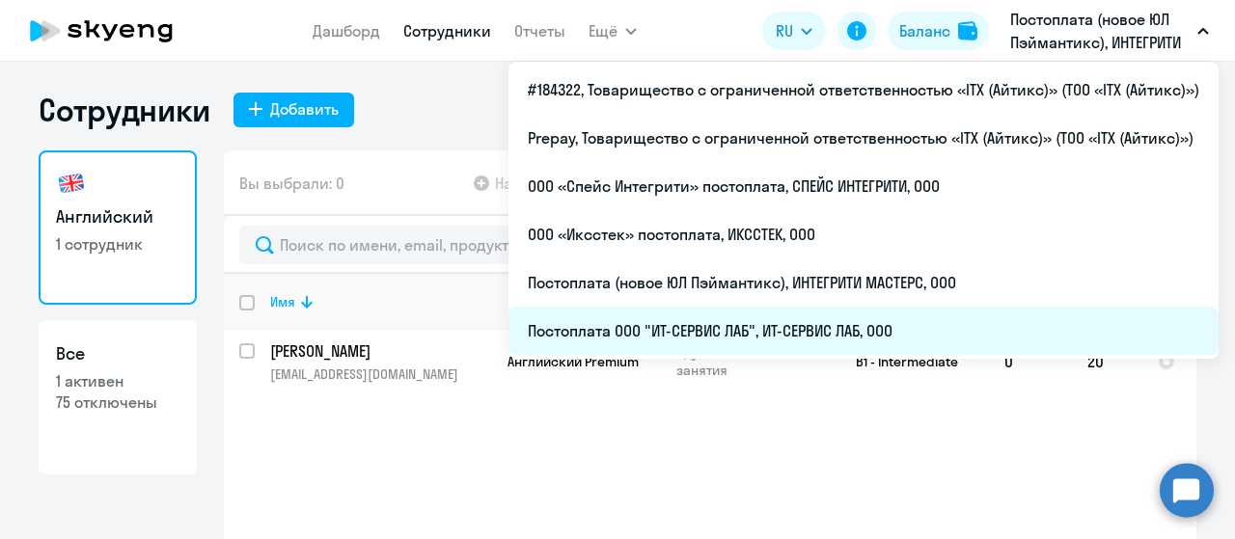
click at [796, 324] on li "Постоплата ООО "ИТ-СЕРВИС ЛАБ", ИТ-СЕРВИС ЛАБ, ООО" at bounding box center [863, 331] width 710 height 48
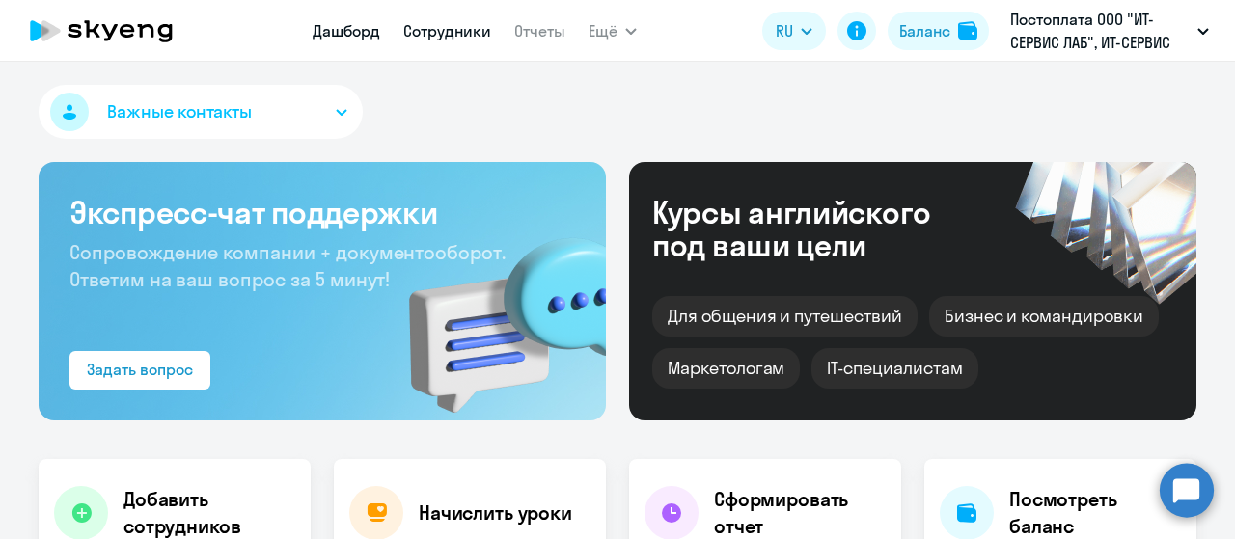
click at [455, 40] on link "Сотрудники" at bounding box center [447, 30] width 88 height 19
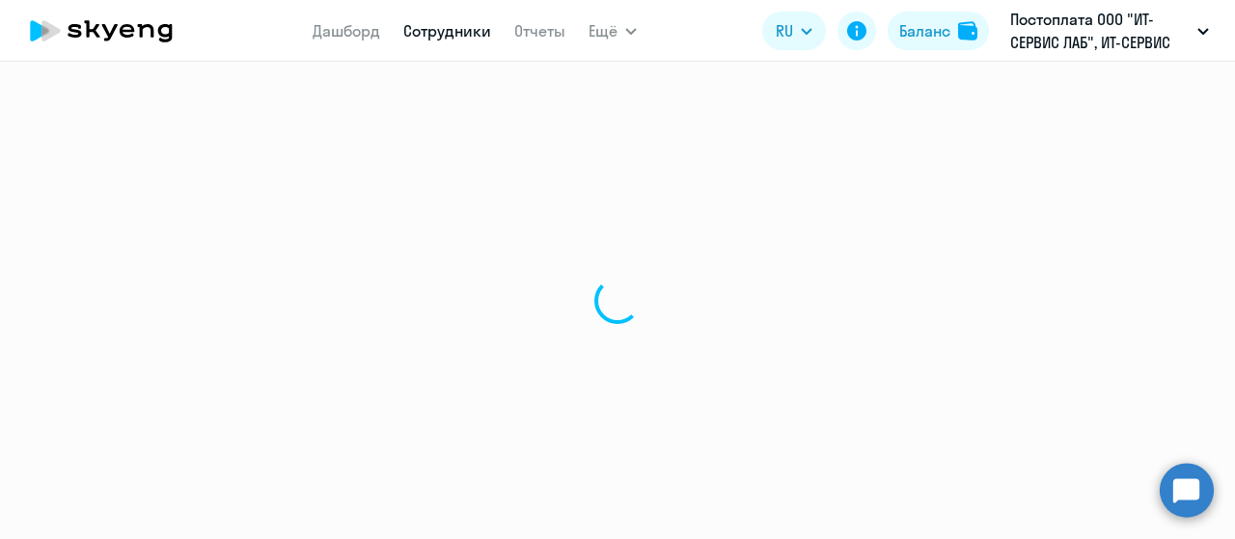
select select "30"
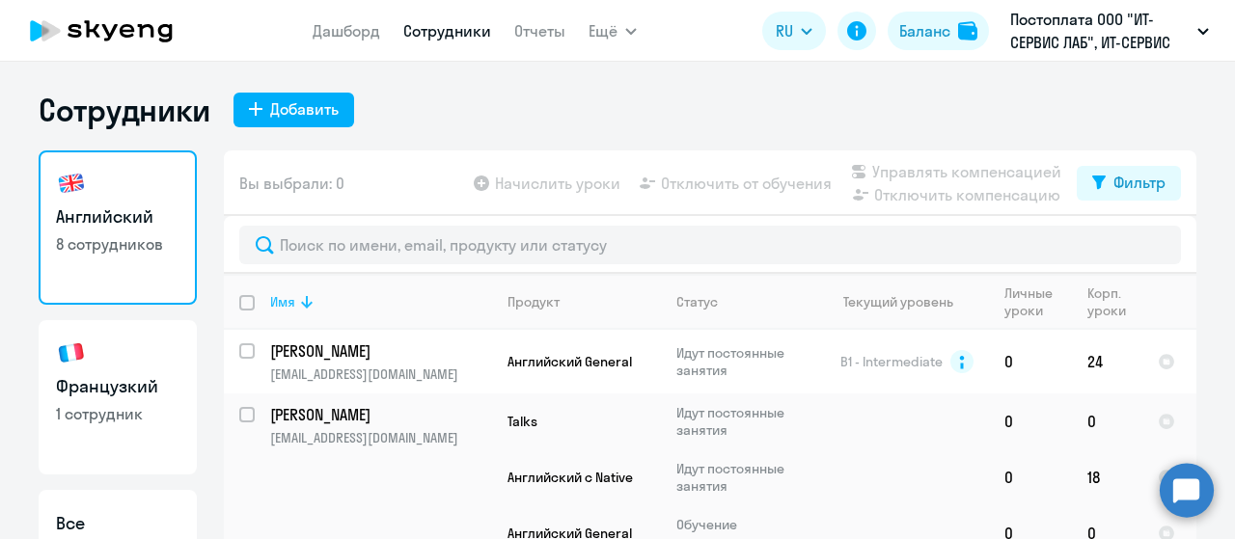
click at [307, 317] on th "Имя" at bounding box center [373, 302] width 237 height 56
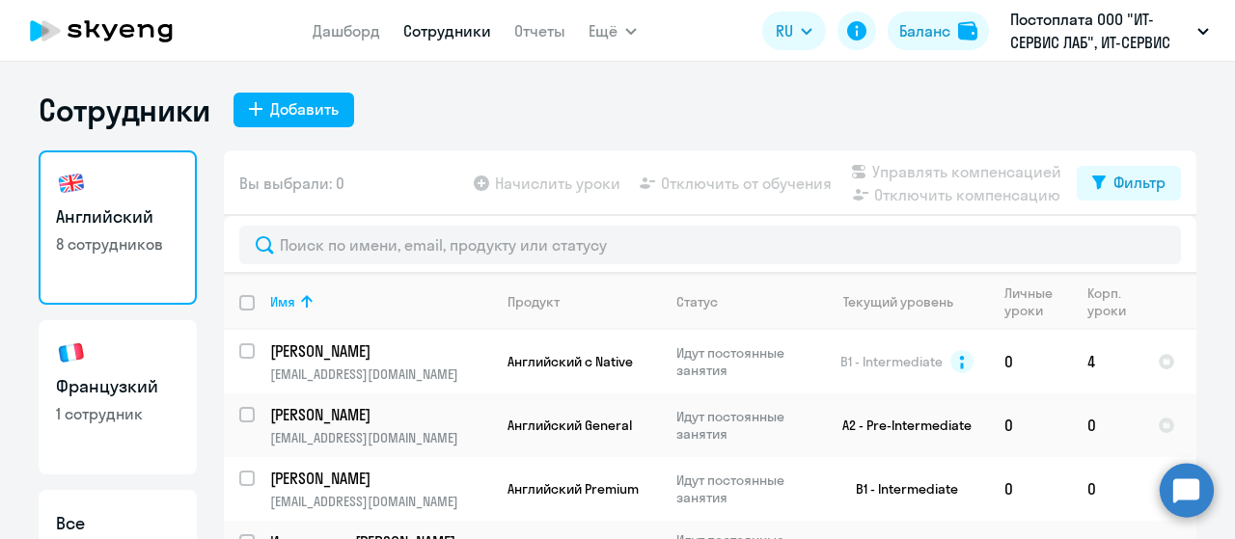
click at [124, 35] on icon at bounding box center [127, 31] width 14 height 14
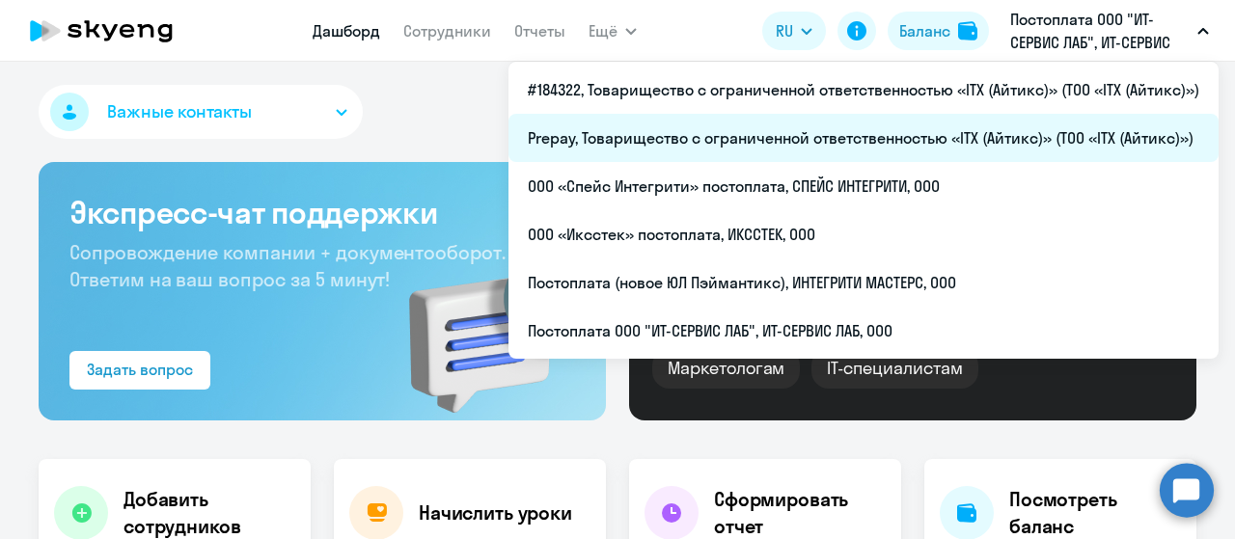
select select "30"
click at [959, 148] on li "Prepay, Товарищество с ограниченной ответственностью «ITX (Айтикс)» (ТОО «ITX (…" at bounding box center [863, 138] width 710 height 48
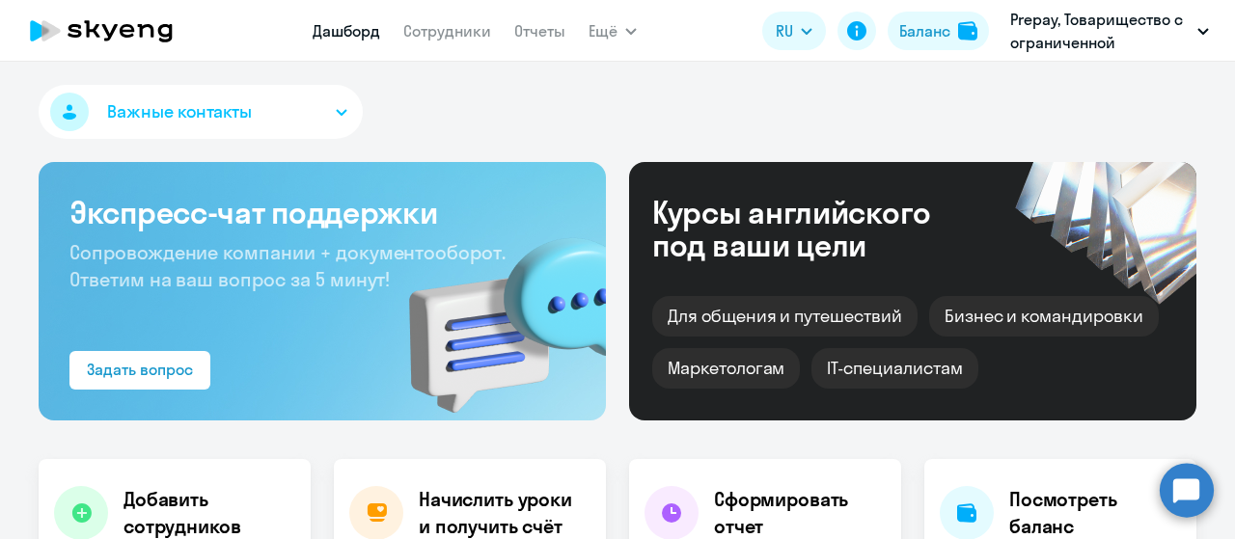
select select "30"
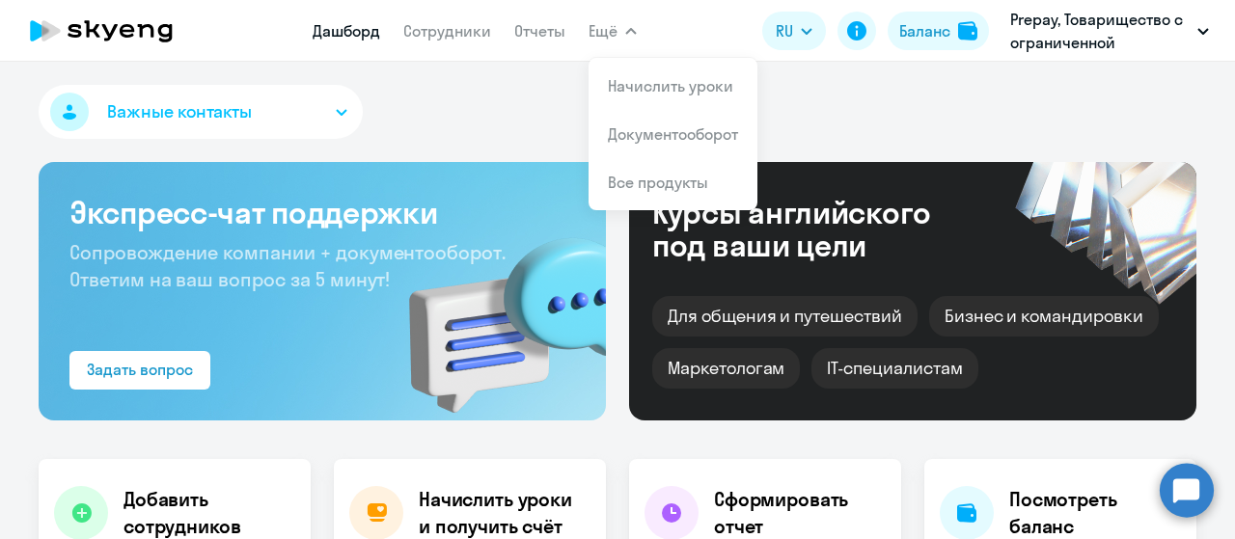
click at [399, 28] on nav "Дашборд Сотрудники Отчеты" at bounding box center [439, 31] width 253 height 39
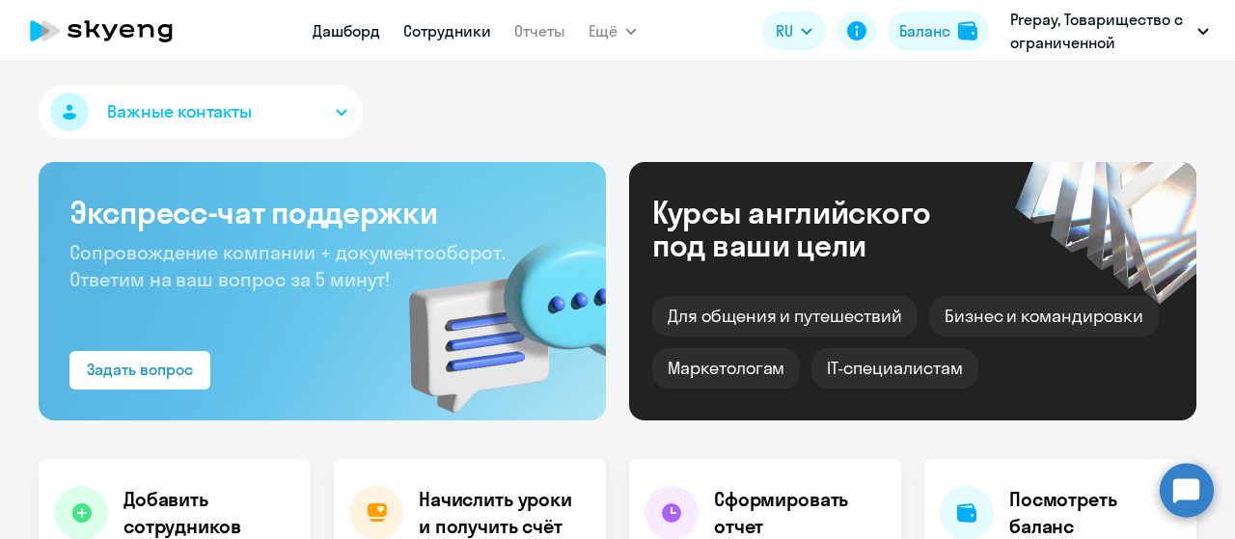
click at [468, 38] on link "Сотрудники" at bounding box center [447, 30] width 88 height 19
select select "30"
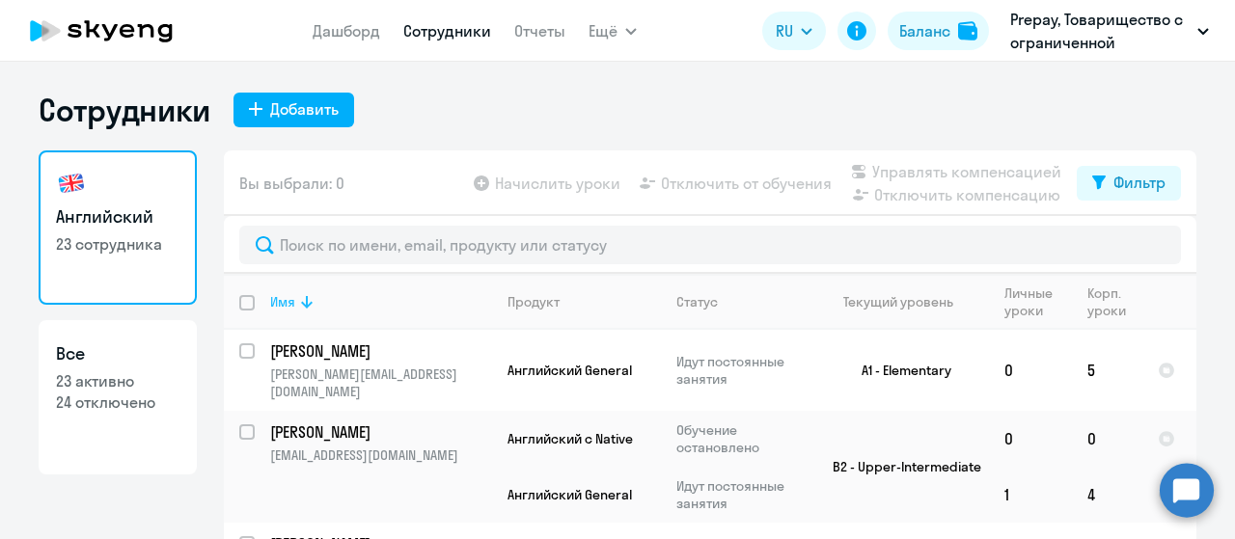
click at [304, 306] on icon at bounding box center [306, 301] width 23 height 23
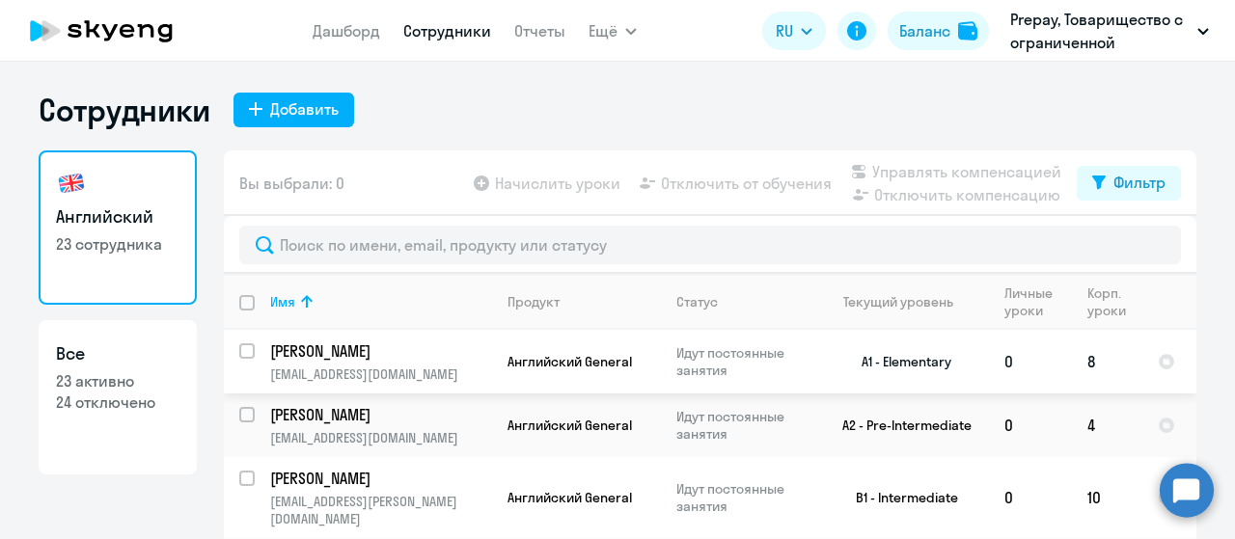
click at [439, 358] on p "Артемьев Виталий Азарбекович" at bounding box center [379, 350] width 218 height 21
select select "english"
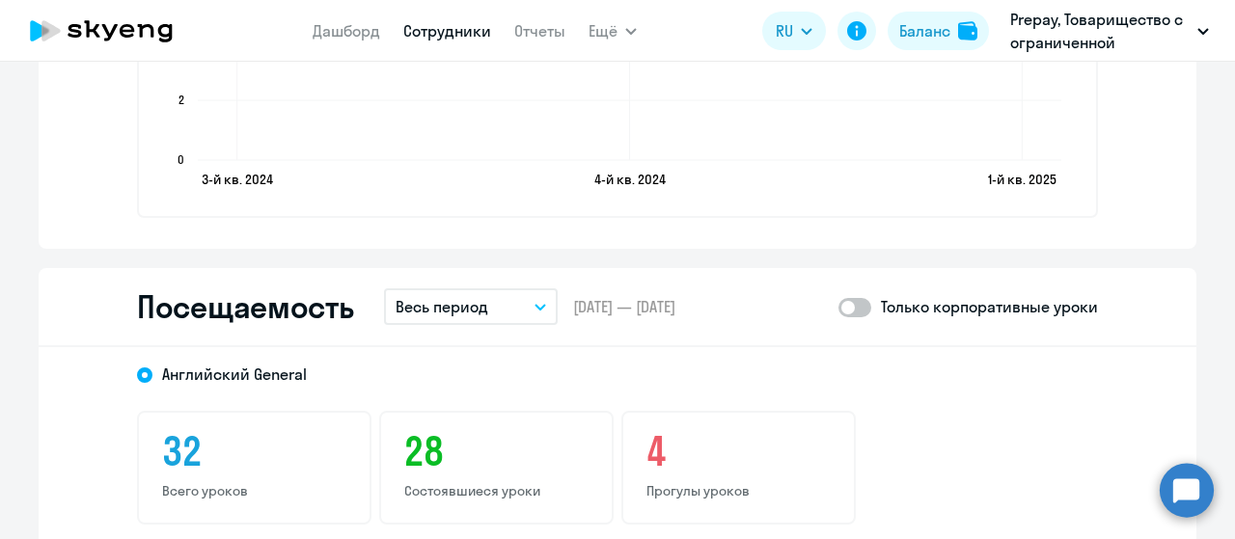
scroll to position [2315, 0]
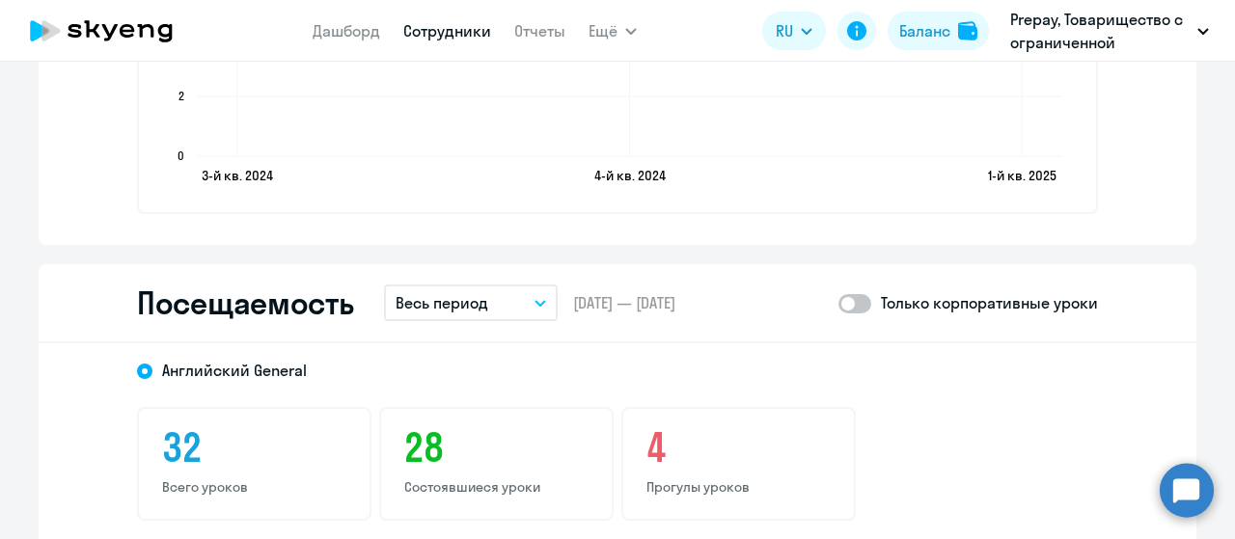
click at [469, 309] on p "Весь период" at bounding box center [441, 302] width 93 height 23
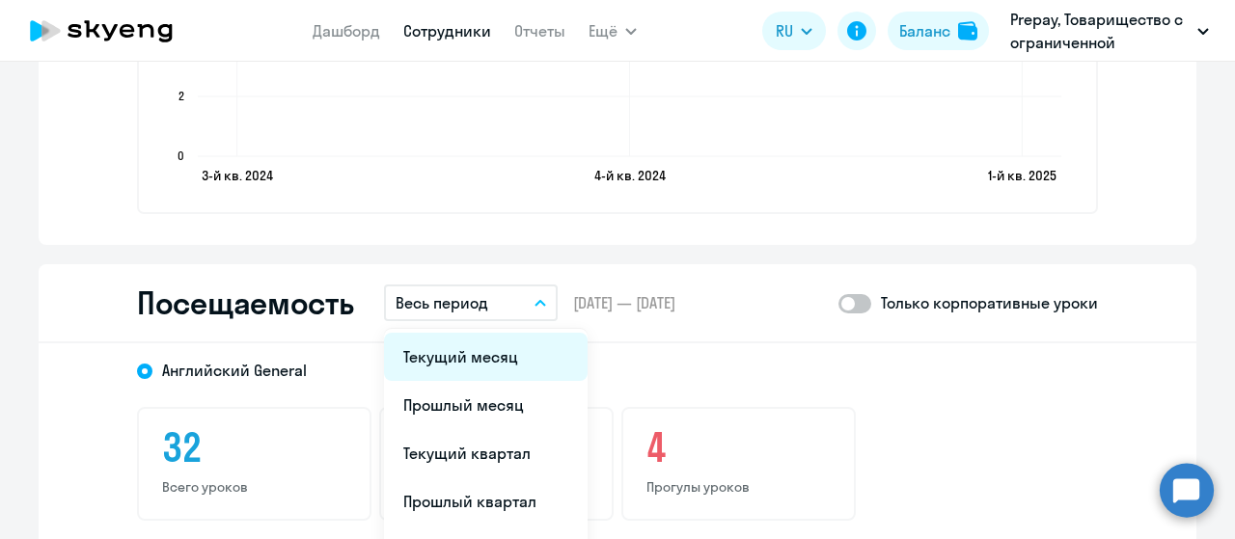
click at [461, 351] on li "Текущий месяц" at bounding box center [486, 357] width 204 height 48
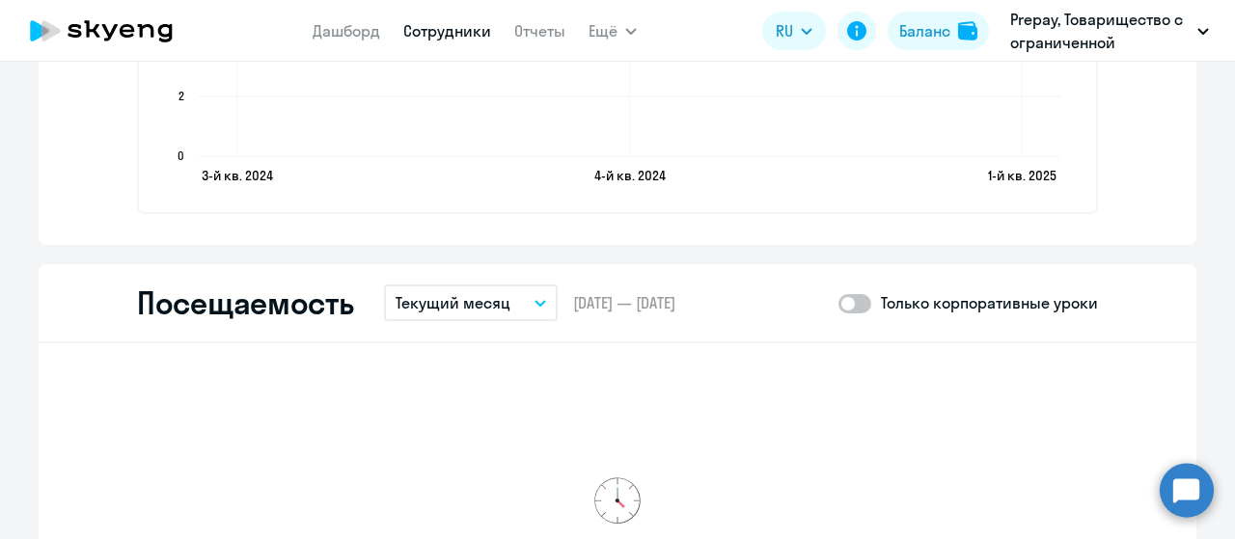
click at [484, 300] on p "Текущий месяц" at bounding box center [452, 302] width 115 height 23
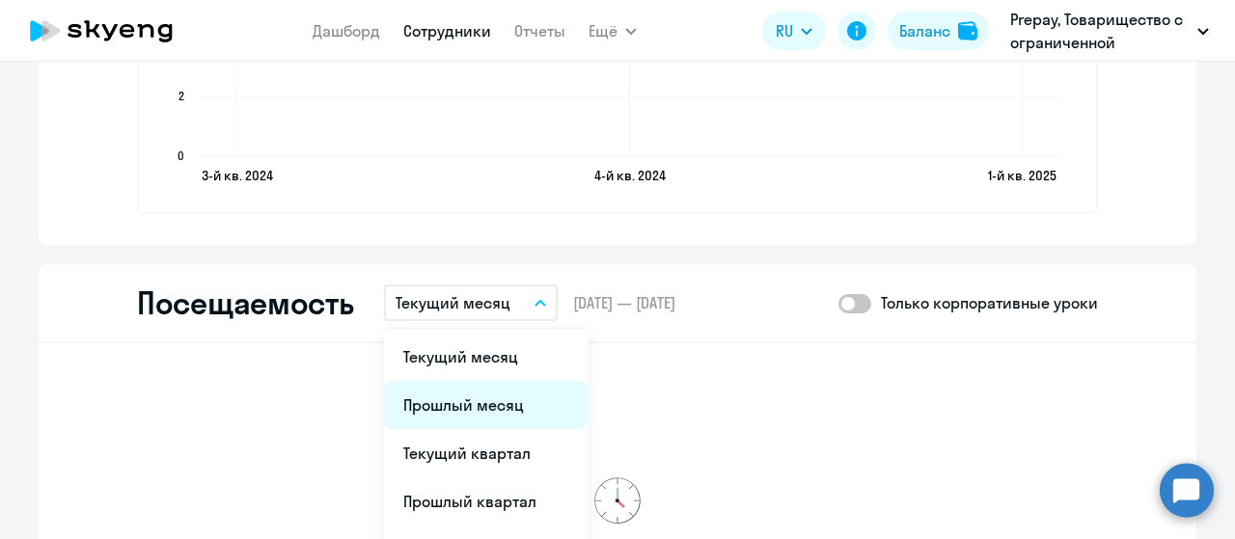
click at [448, 390] on li "Прошлый месяц" at bounding box center [486, 405] width 204 height 48
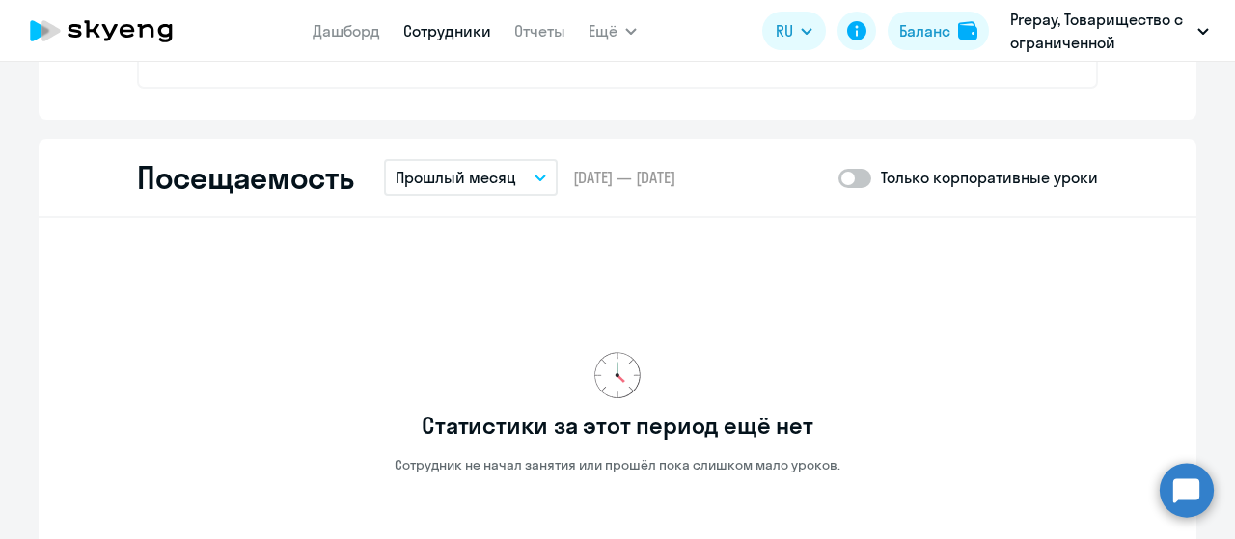
scroll to position [2508, 0]
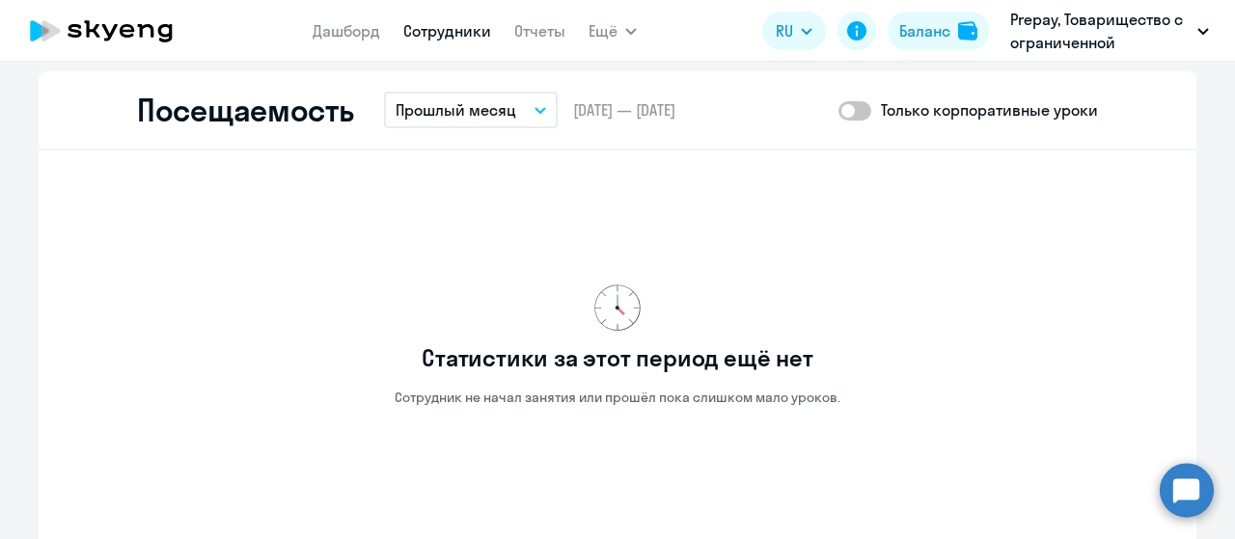
click at [530, 117] on button "Прошлый месяц" at bounding box center [471, 110] width 174 height 37
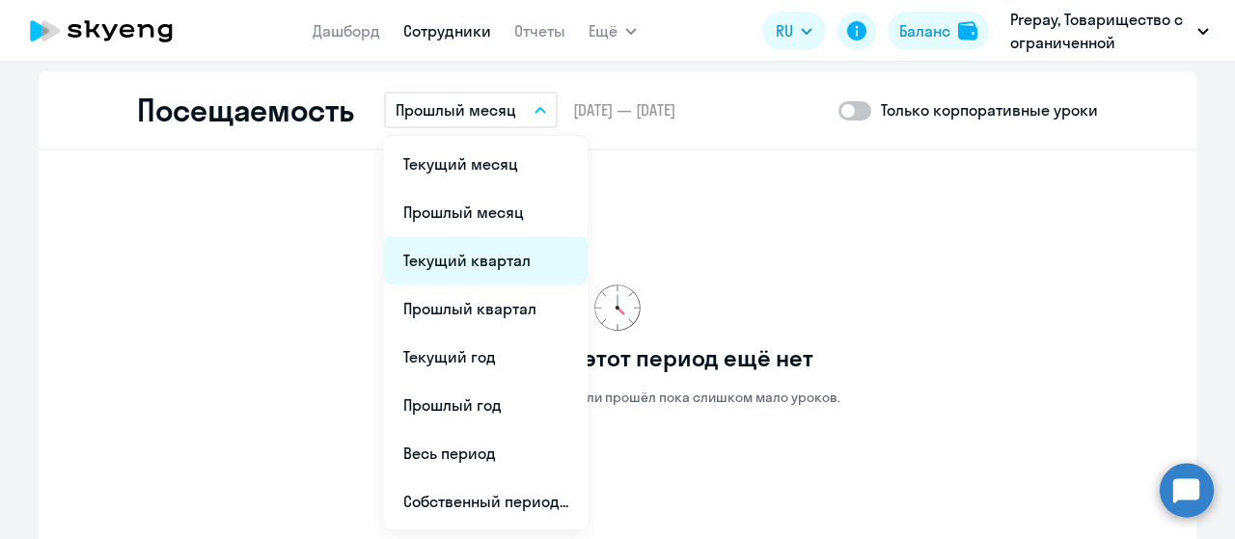
click at [492, 266] on li "Текущий квартал" at bounding box center [486, 260] width 204 height 48
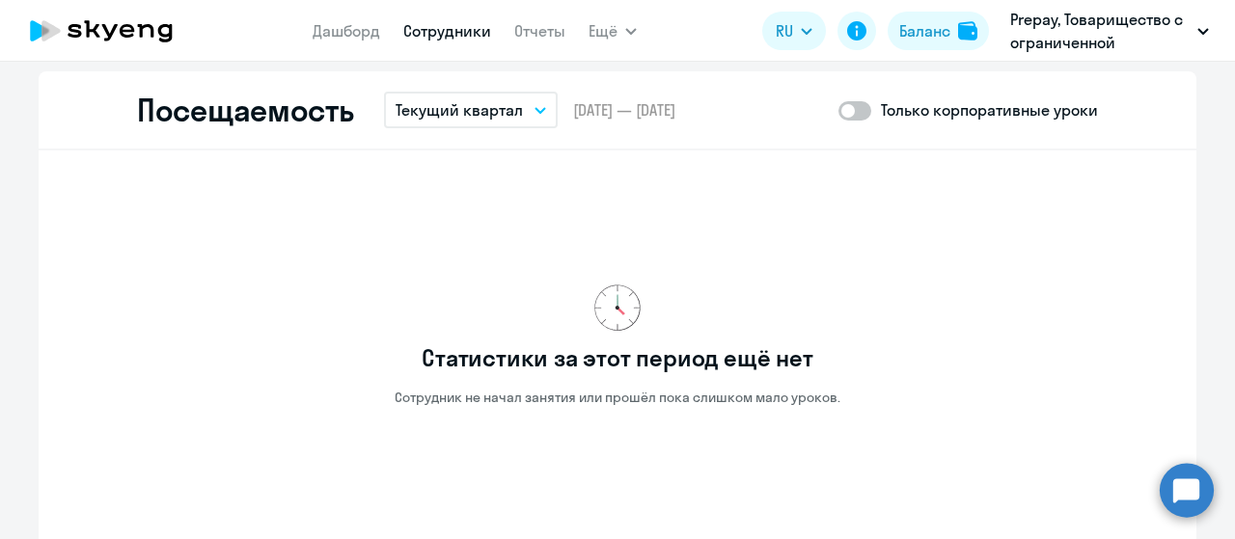
click at [517, 118] on button "Текущий квартал" at bounding box center [471, 110] width 174 height 37
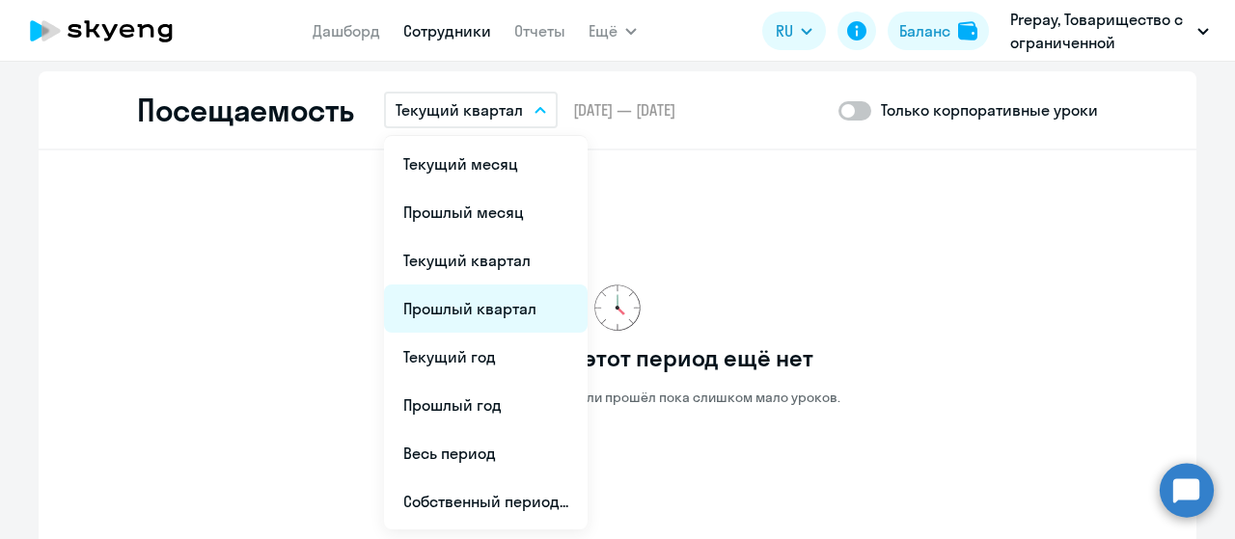
click at [445, 323] on li "Прошлый квартал" at bounding box center [486, 309] width 204 height 48
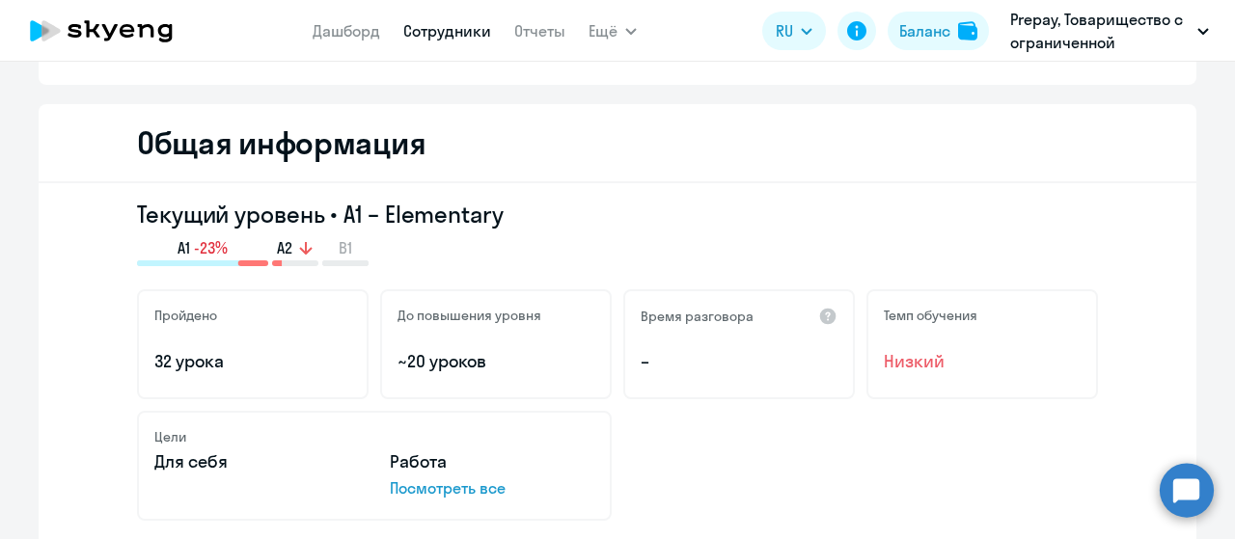
scroll to position [0, 0]
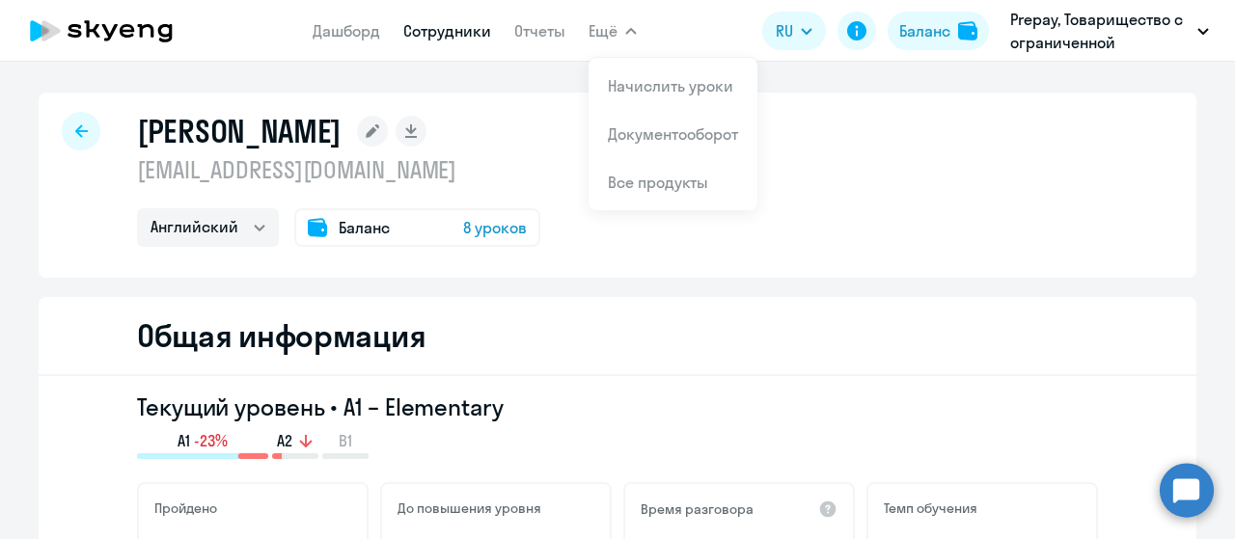
click at [75, 128] on icon at bounding box center [81, 130] width 13 height 13
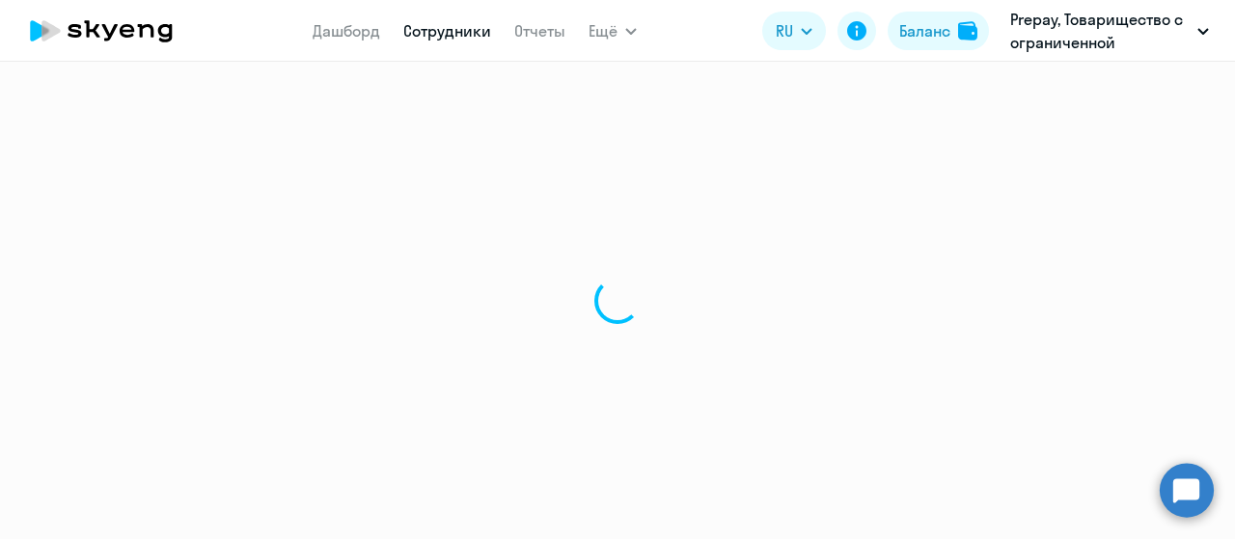
select select "30"
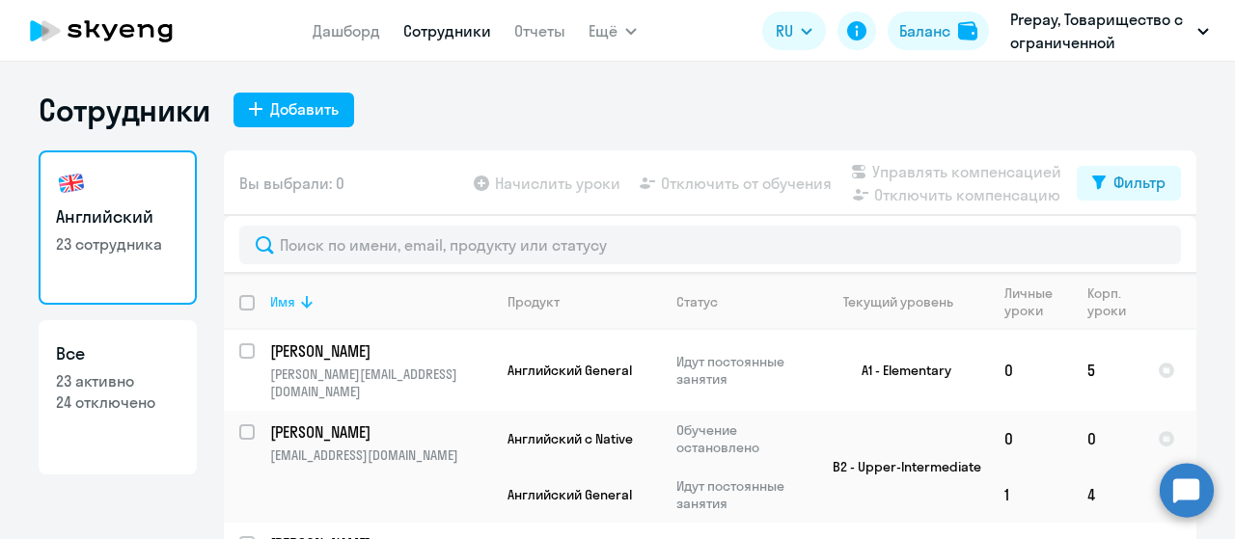
click at [302, 313] on th "Имя" at bounding box center [373, 302] width 237 height 56
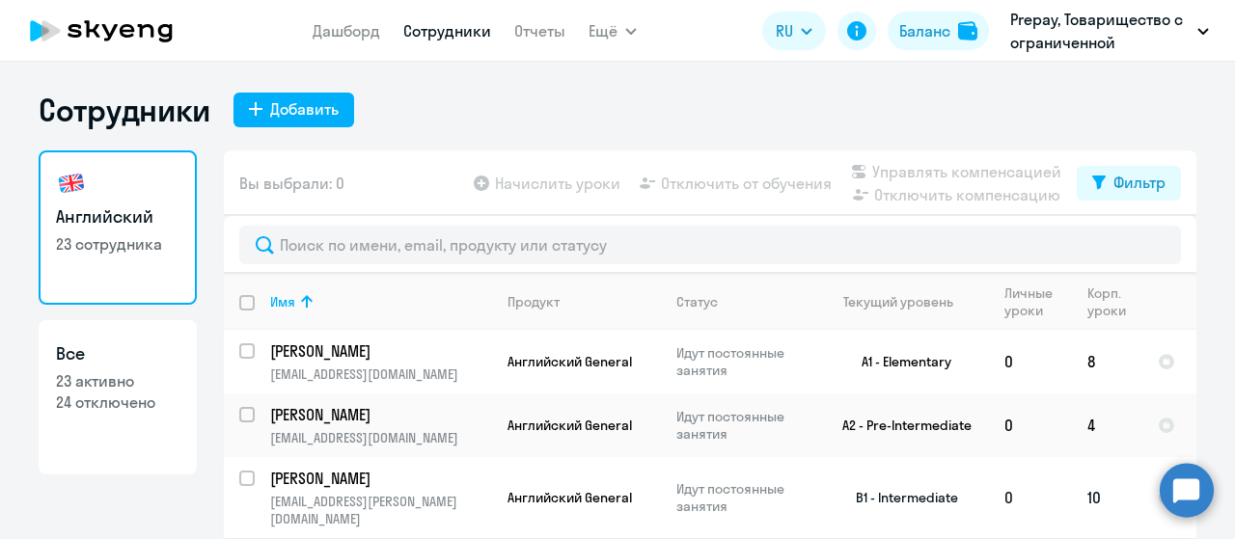
click at [341, 488] on td "Бахтина Дарья darya.adams@gmail.com" at bounding box center [373, 497] width 237 height 81
select select "english"
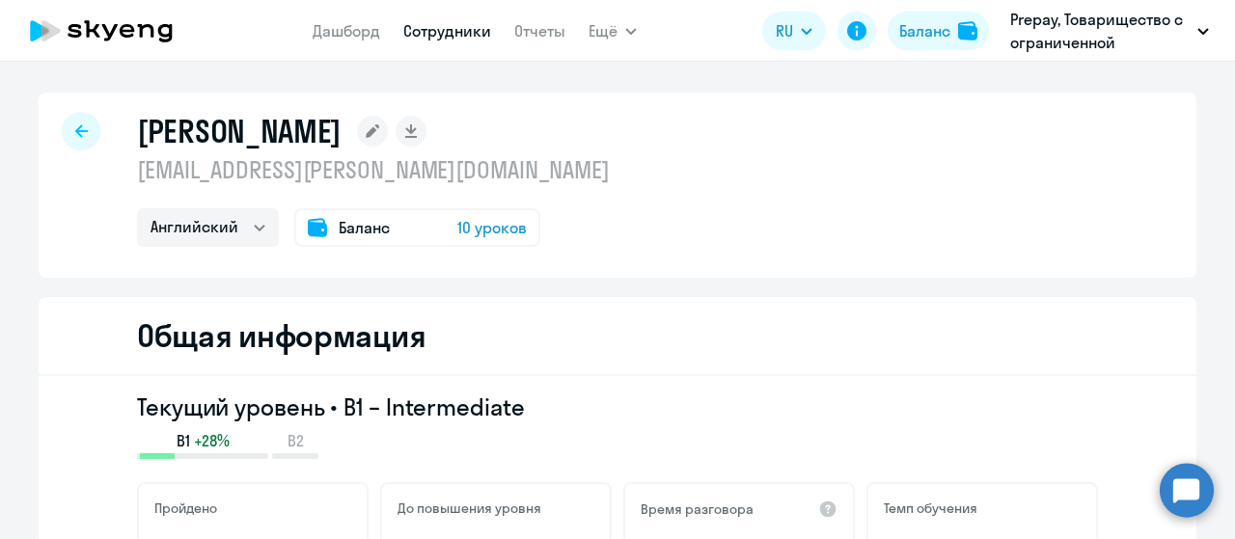
click at [359, 234] on span "Баланс" at bounding box center [364, 227] width 51 height 23
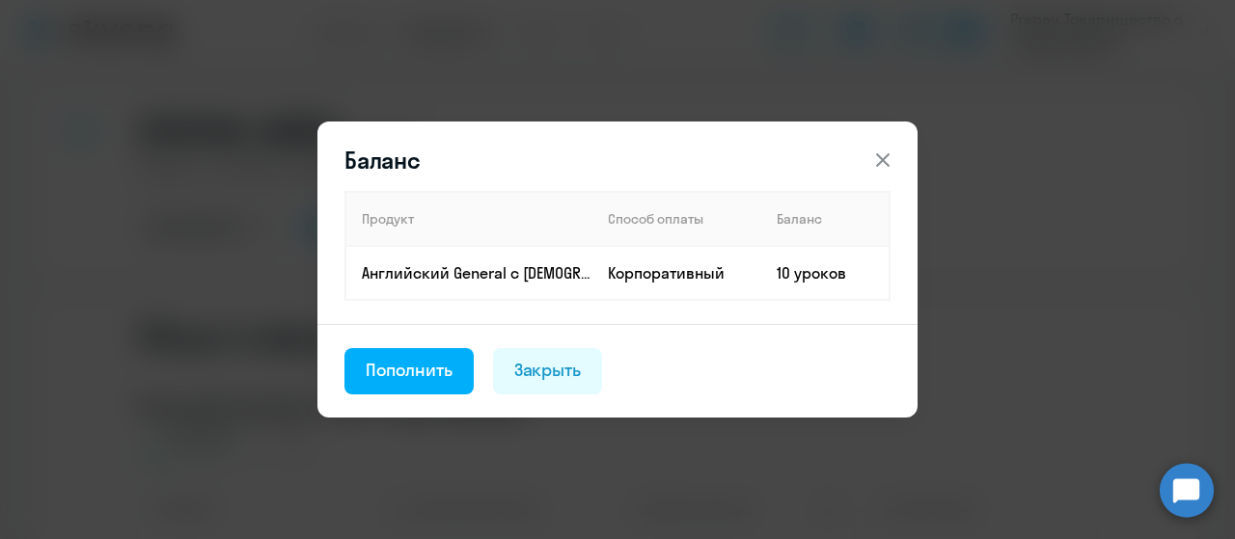
click at [887, 167] on icon at bounding box center [883, 160] width 14 height 14
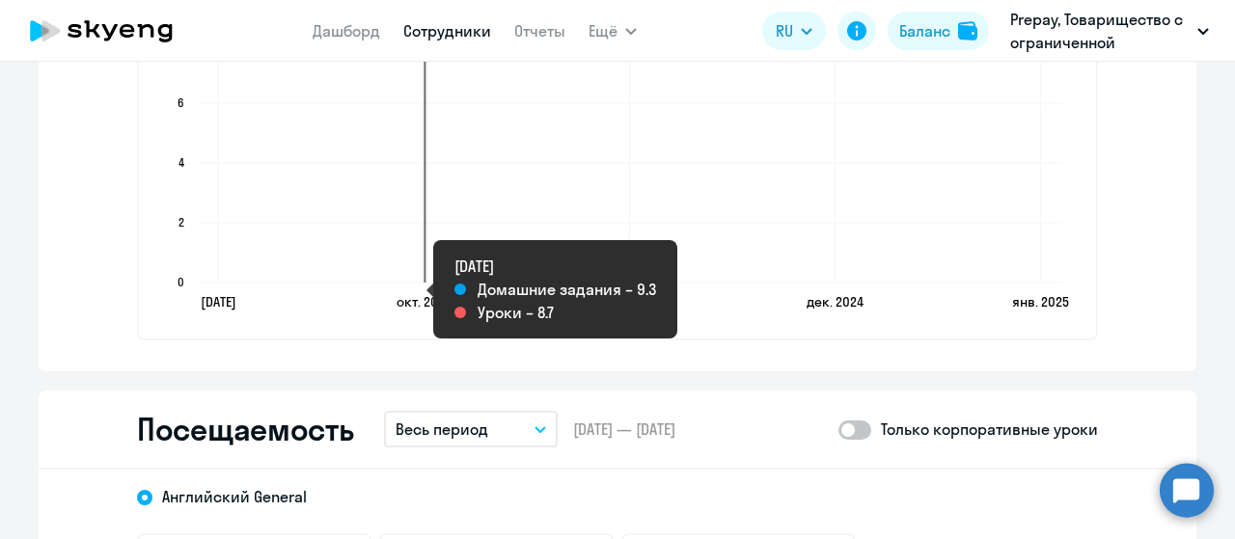
scroll to position [2188, 0]
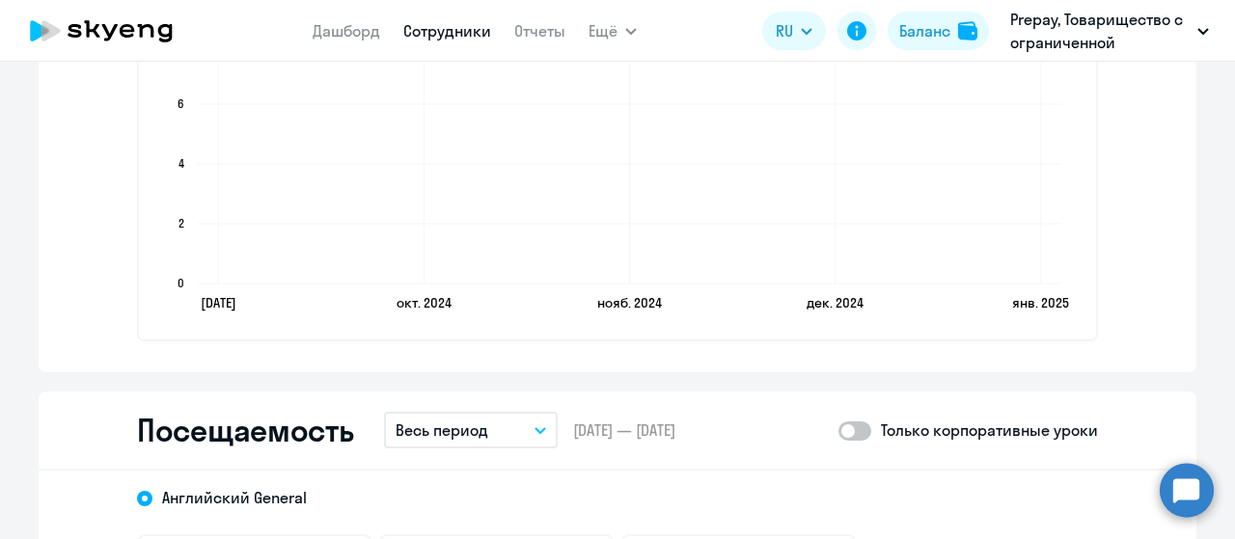
click at [454, 436] on p "Весь период" at bounding box center [441, 430] width 93 height 23
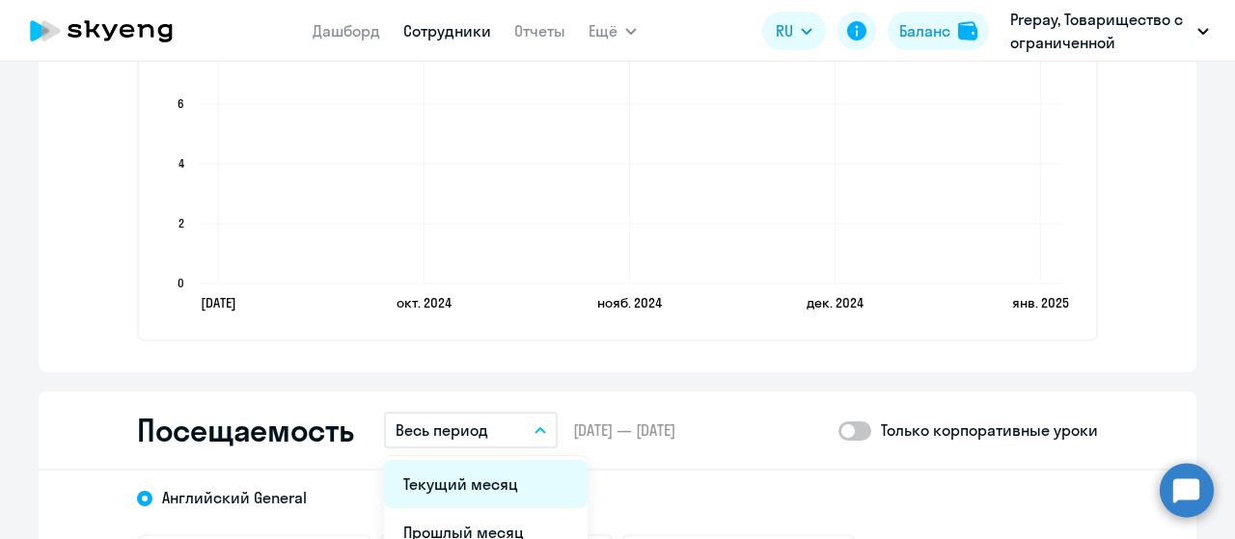
click at [465, 499] on li "Текущий месяц" at bounding box center [486, 484] width 204 height 48
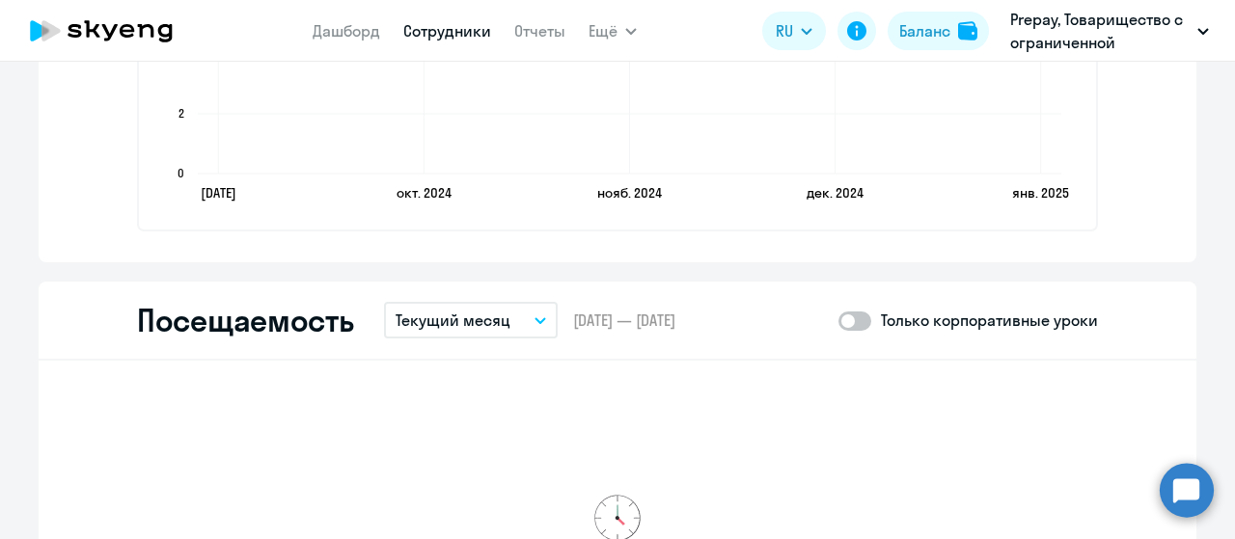
scroll to position [2381, 0]
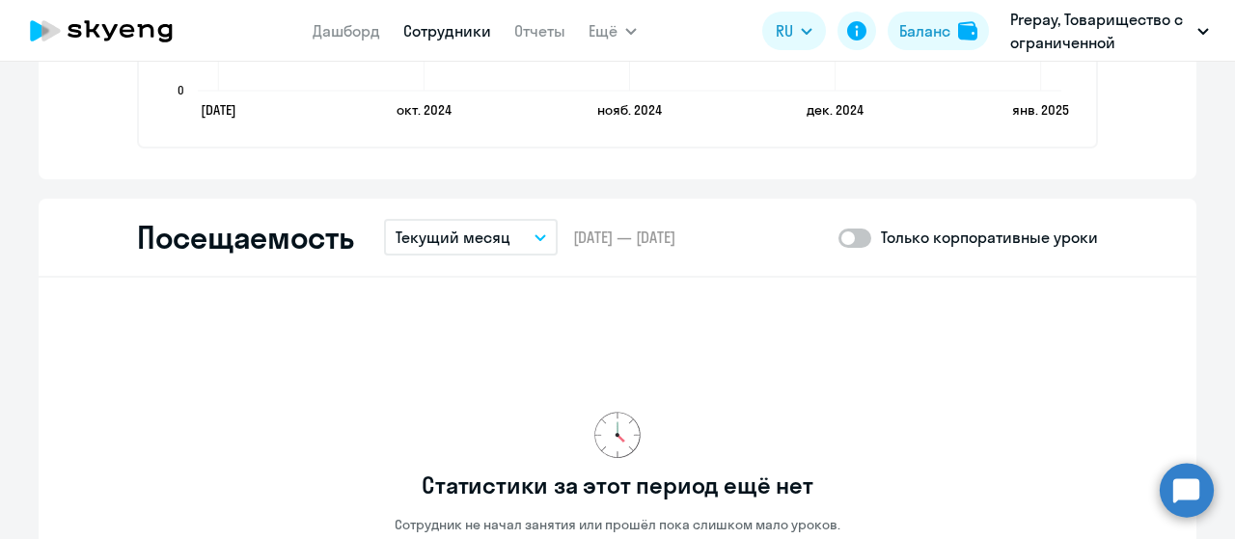
drag, startPoint x: 490, startPoint y: 248, endPoint x: 482, endPoint y: 267, distance: 20.8
click at [490, 247] on p "Текущий месяц" at bounding box center [452, 237] width 115 height 23
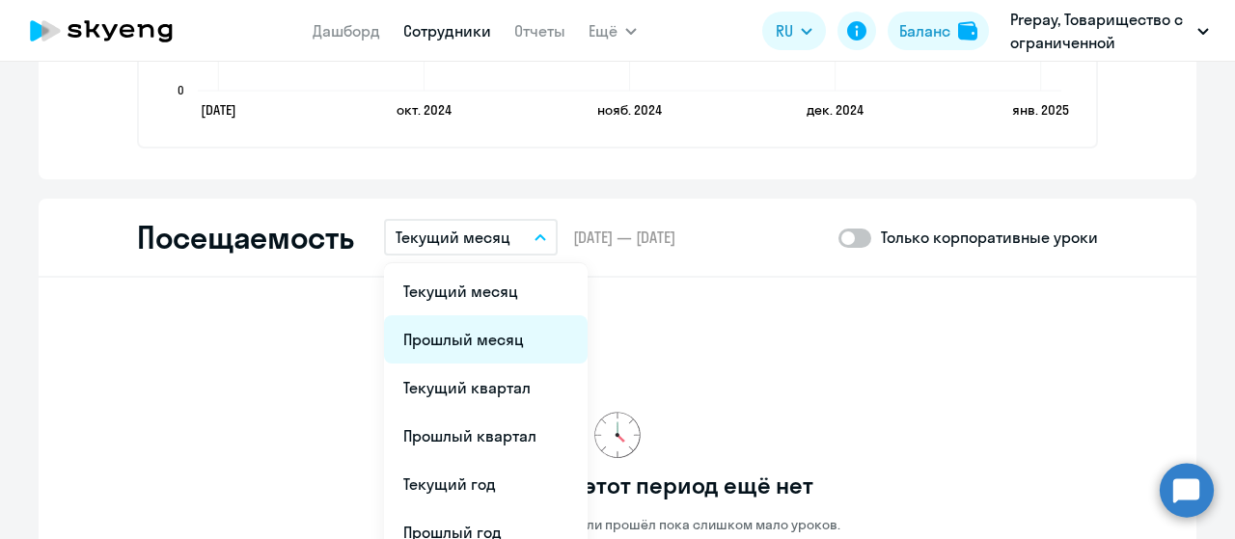
click at [461, 347] on li "Прошлый месяц" at bounding box center [486, 339] width 204 height 48
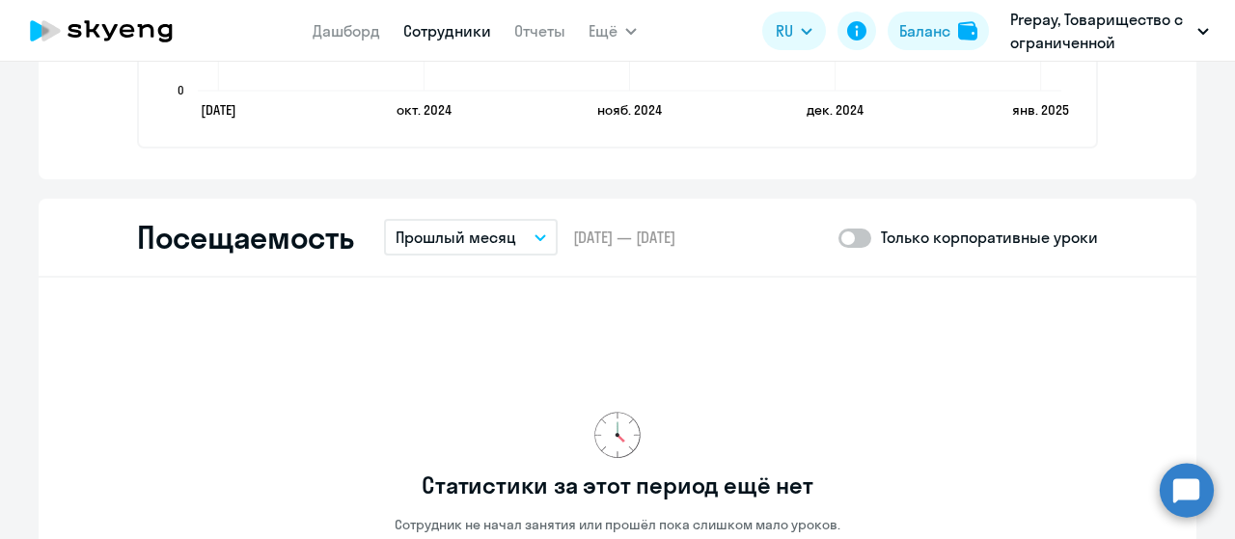
click at [511, 240] on button "Прошлый месяц" at bounding box center [471, 237] width 174 height 37
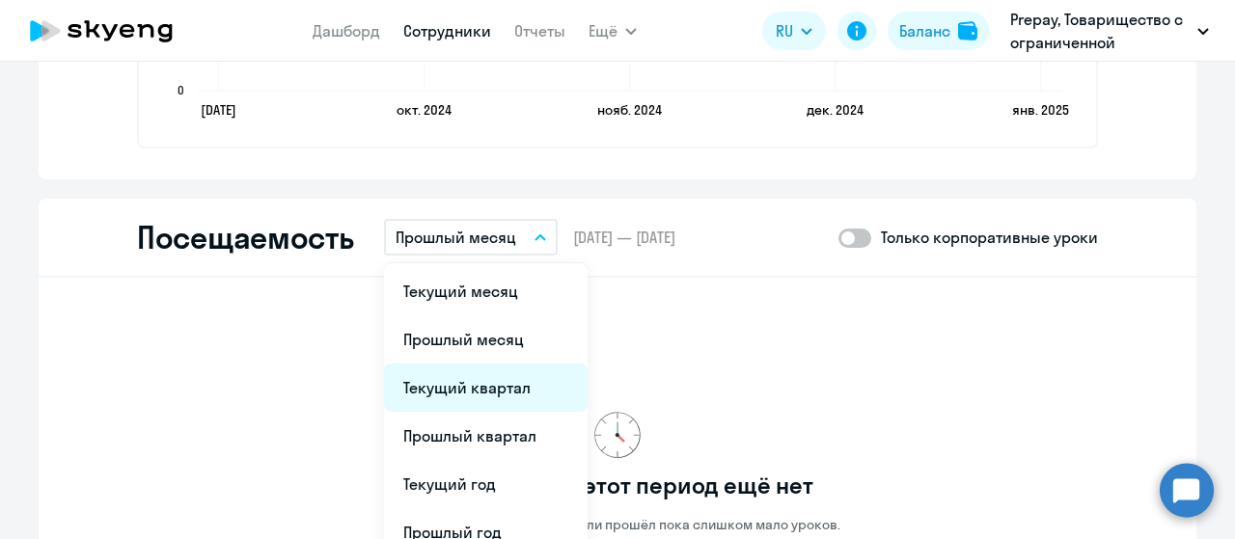
click at [455, 372] on li "Текущий квартал" at bounding box center [486, 388] width 204 height 48
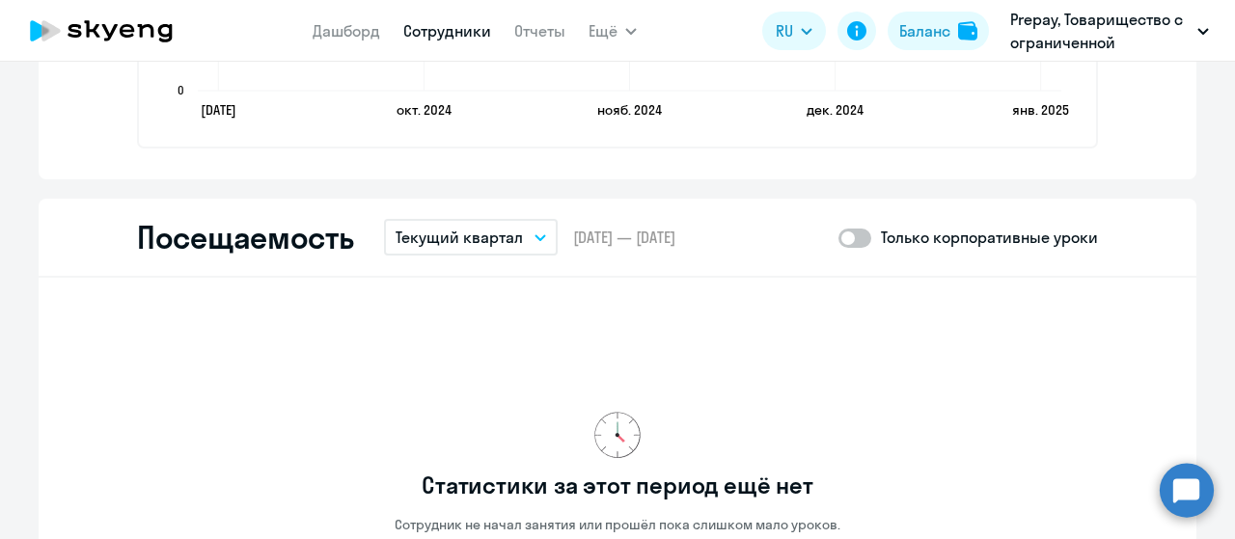
click at [507, 241] on p "Текущий квартал" at bounding box center [458, 237] width 127 height 23
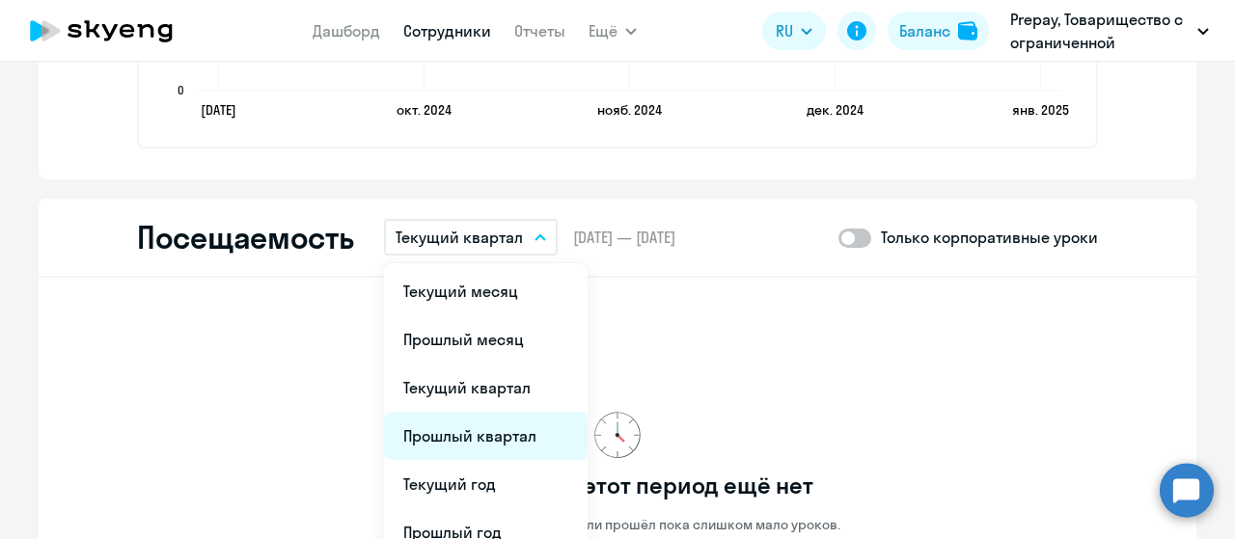
click at [459, 425] on li "Прошлый квартал" at bounding box center [486, 436] width 204 height 48
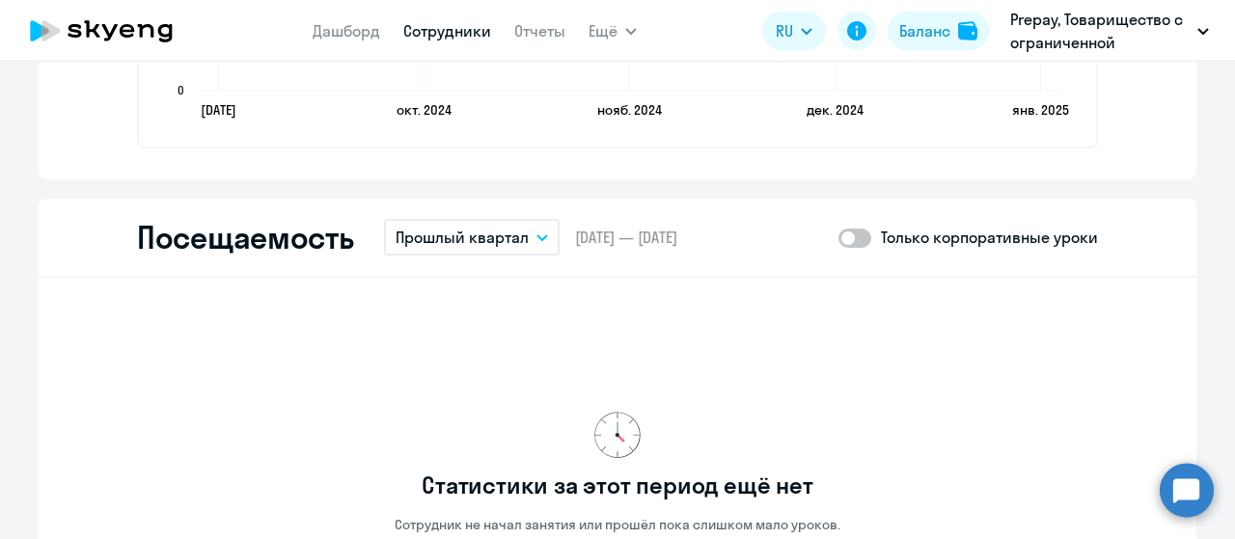
click at [519, 242] on p "Прошлый квартал" at bounding box center [461, 237] width 133 height 23
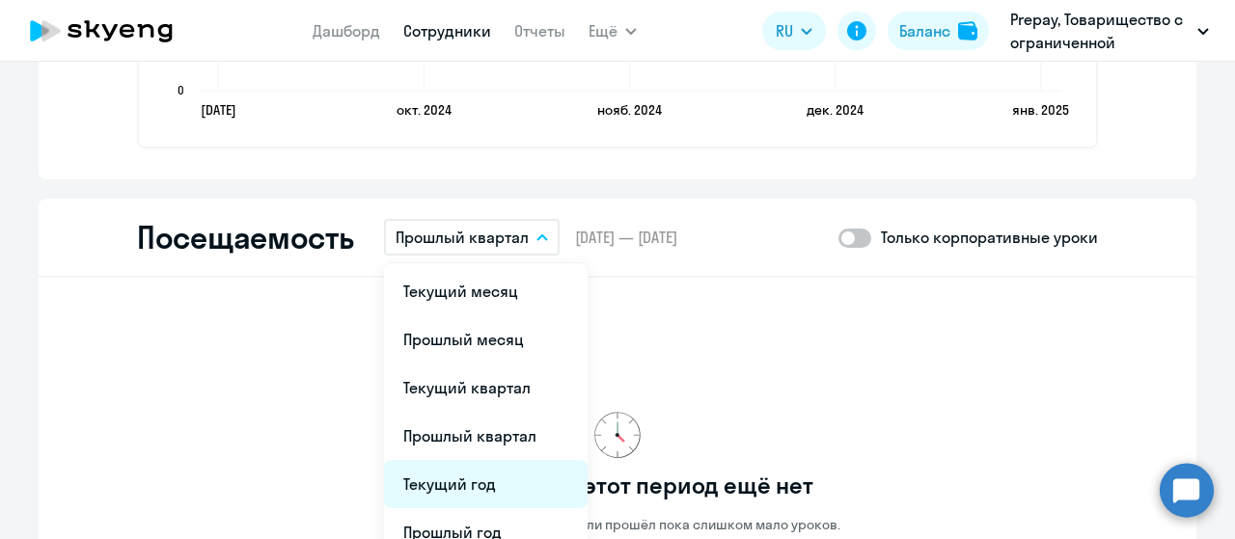
click at [438, 481] on li "Текущий год" at bounding box center [486, 484] width 204 height 48
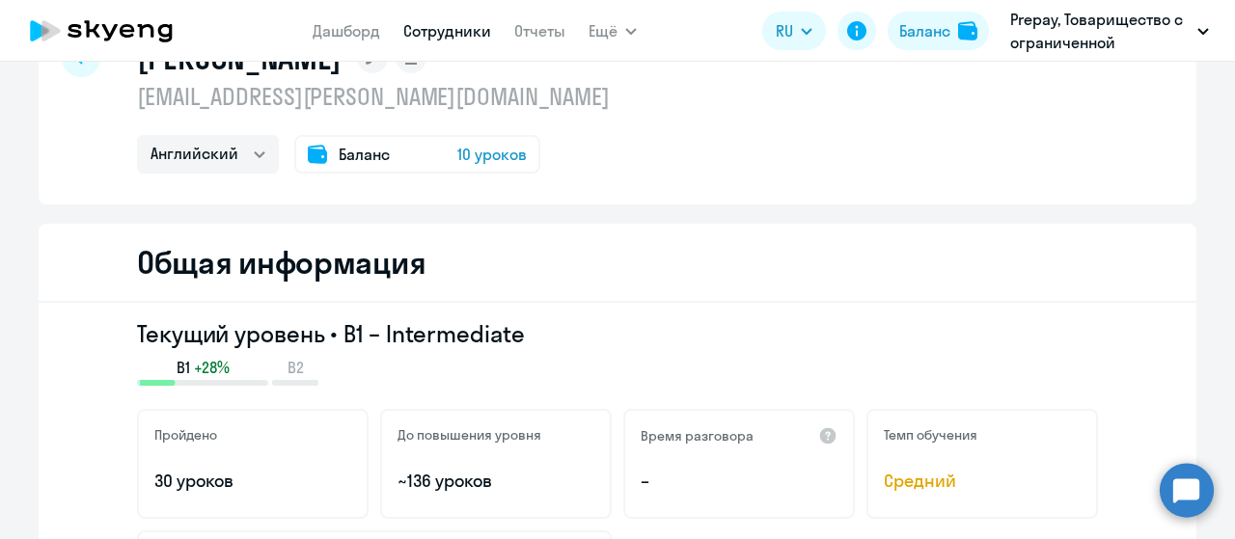
scroll to position [0, 0]
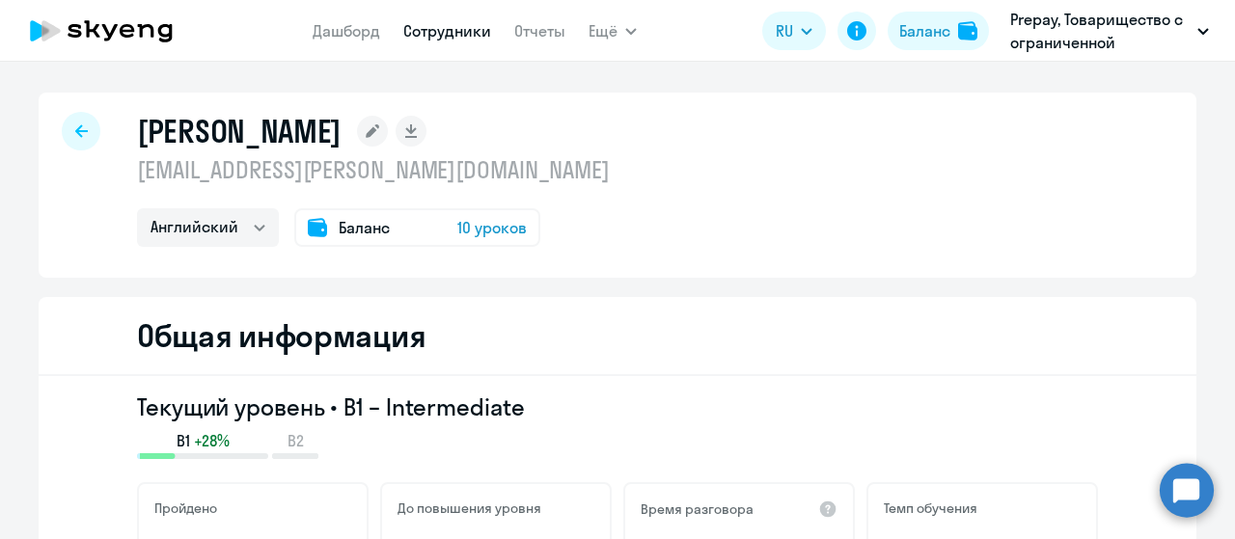
click at [64, 136] on div at bounding box center [81, 131] width 39 height 39
select select "30"
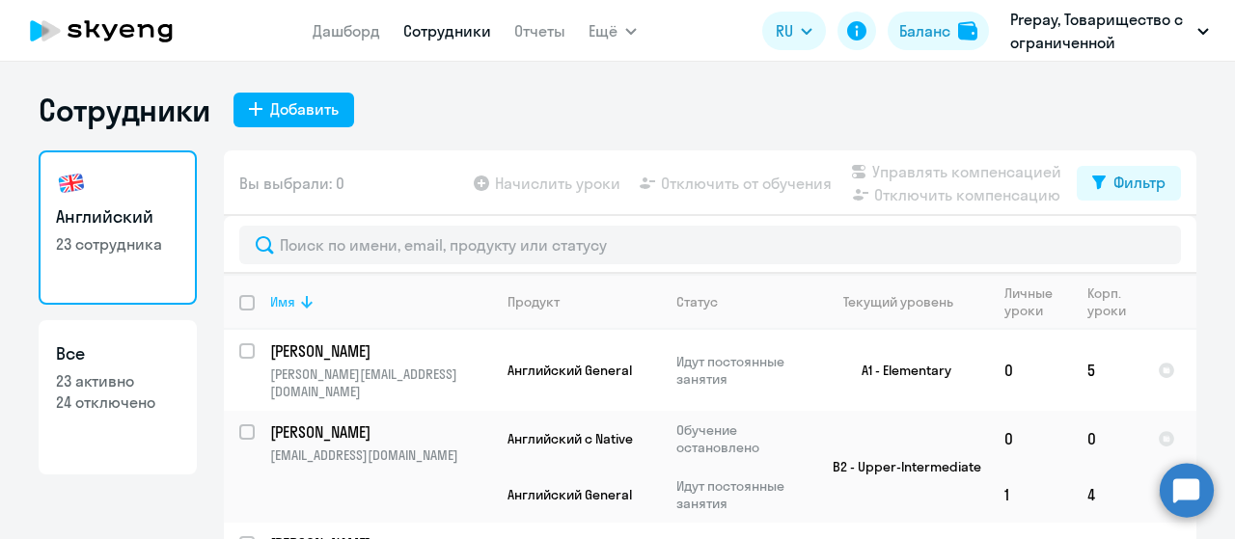
click at [287, 304] on div "Имя" at bounding box center [282, 301] width 25 height 17
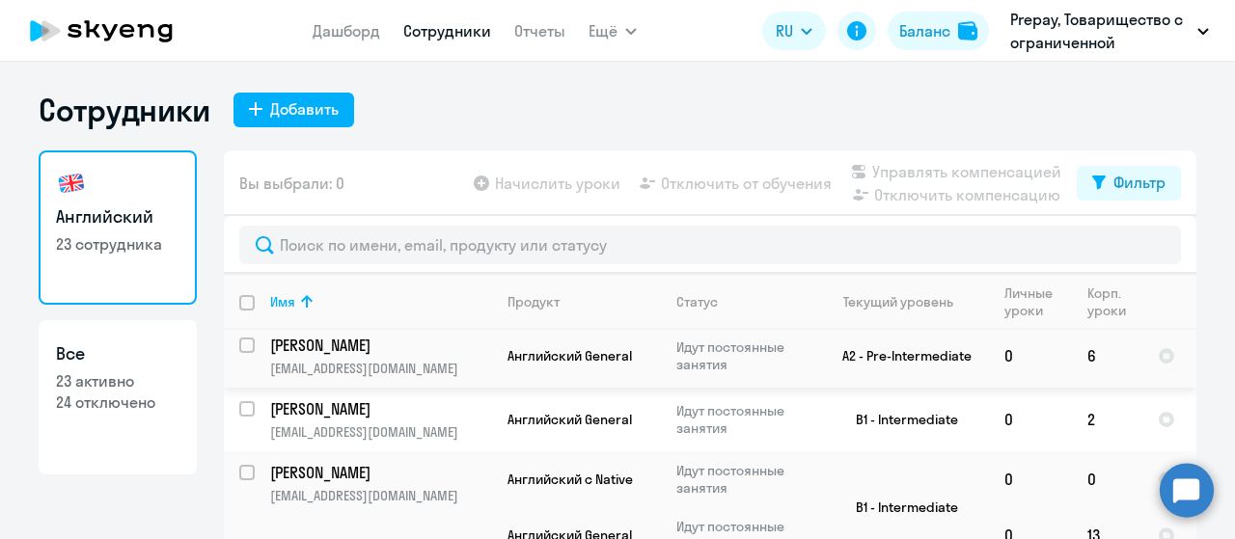
scroll to position [386, 0]
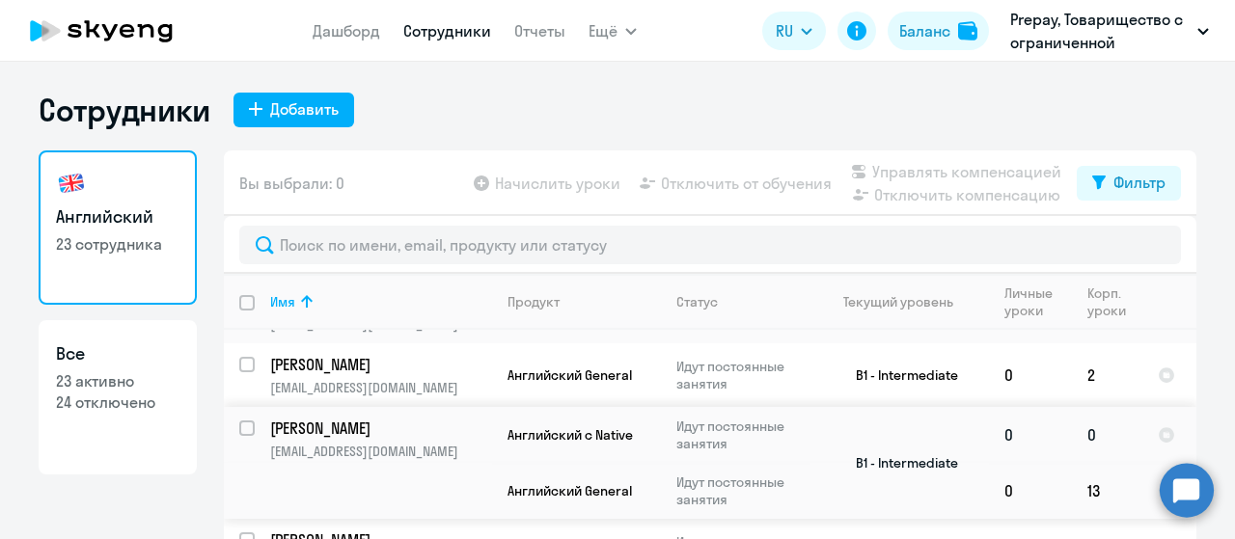
click at [324, 418] on td "Корнеев Артём Евгеньевич art.korn.96@yandex.ru" at bounding box center [373, 463] width 237 height 112
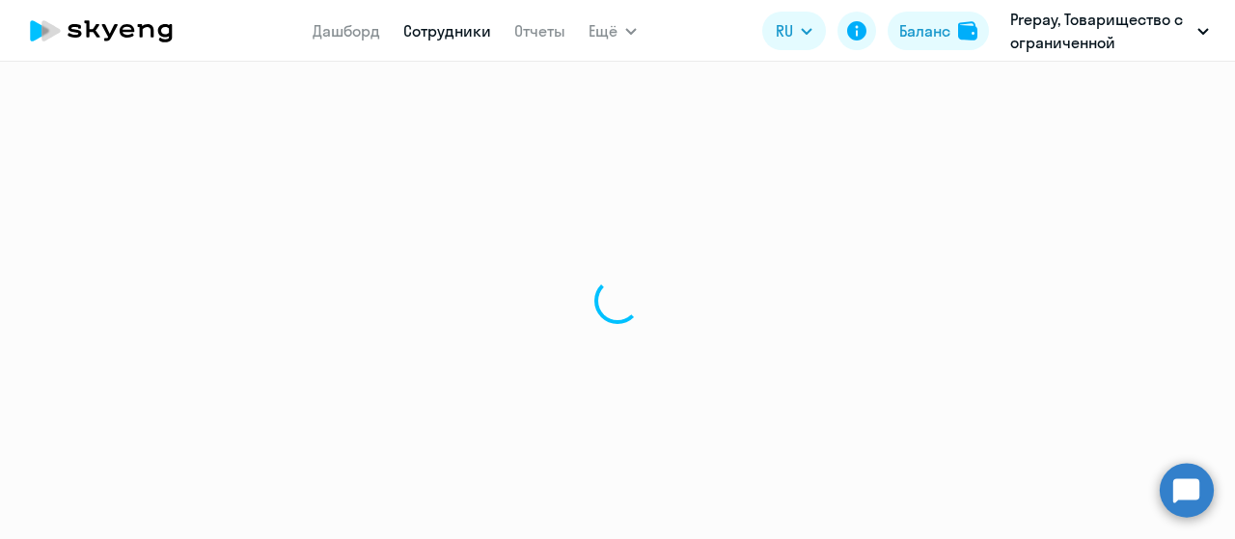
select select "english"
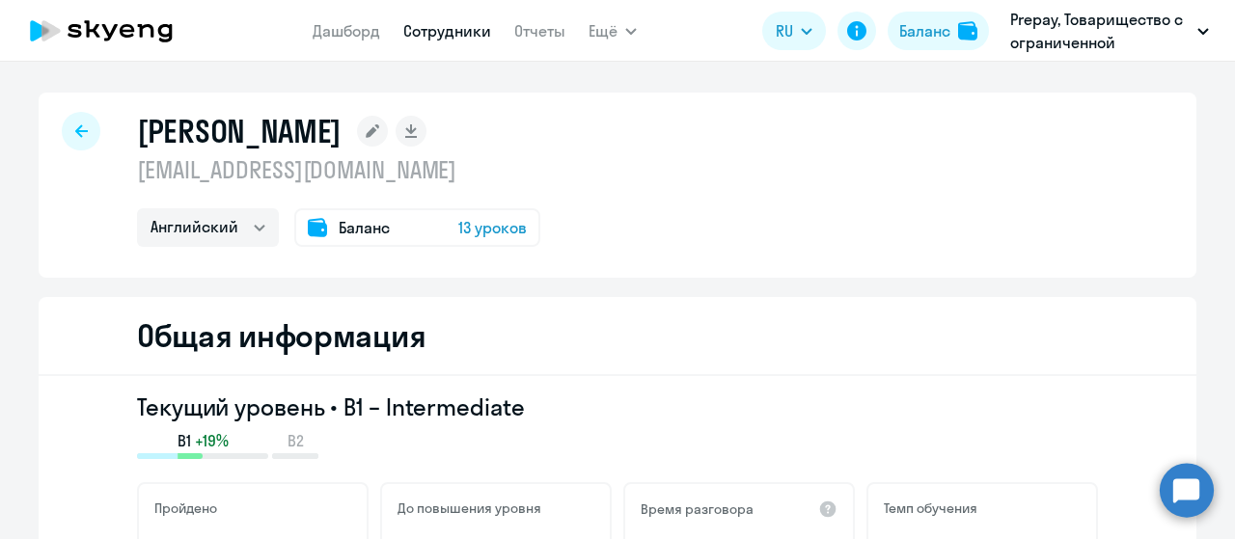
click at [363, 231] on span "Баланс" at bounding box center [364, 227] width 51 height 23
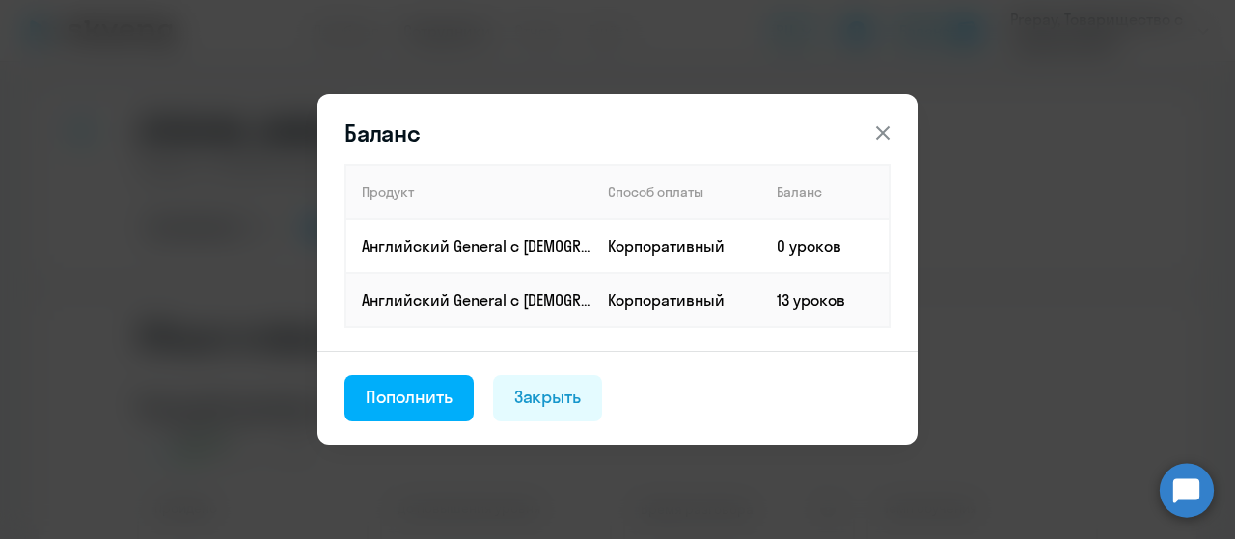
click at [880, 130] on icon at bounding box center [883, 133] width 14 height 14
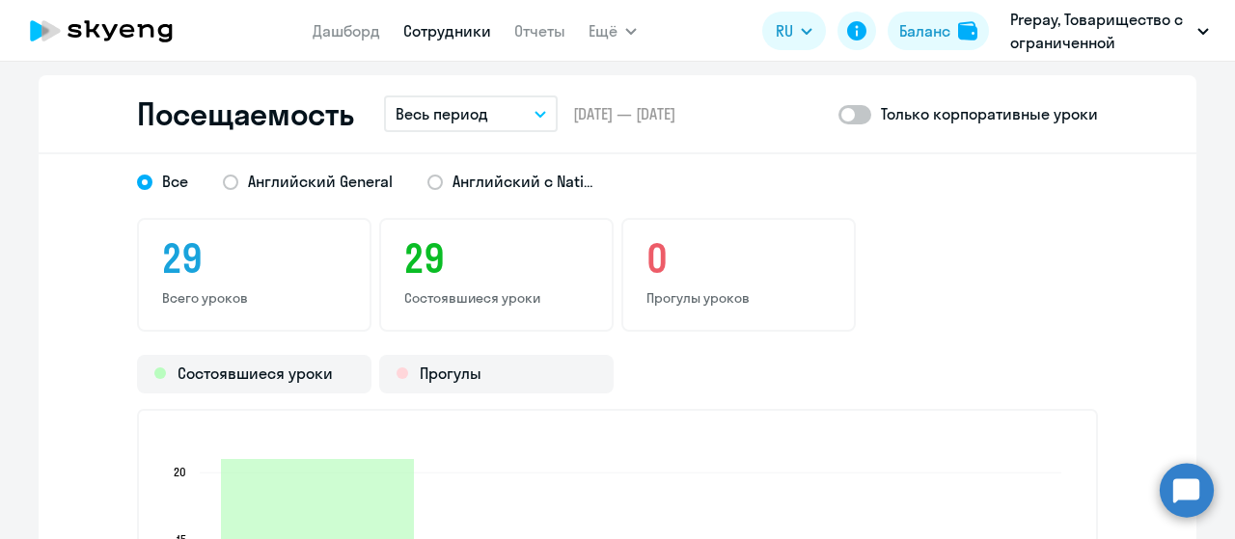
scroll to position [2508, 0]
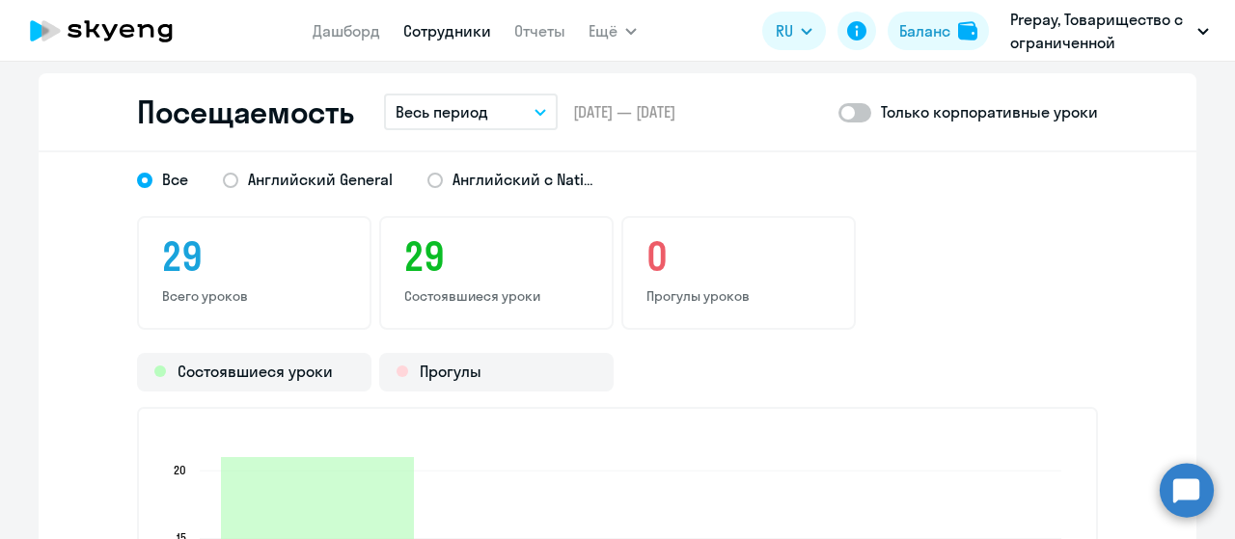
click at [486, 100] on button "Весь период" at bounding box center [471, 112] width 174 height 37
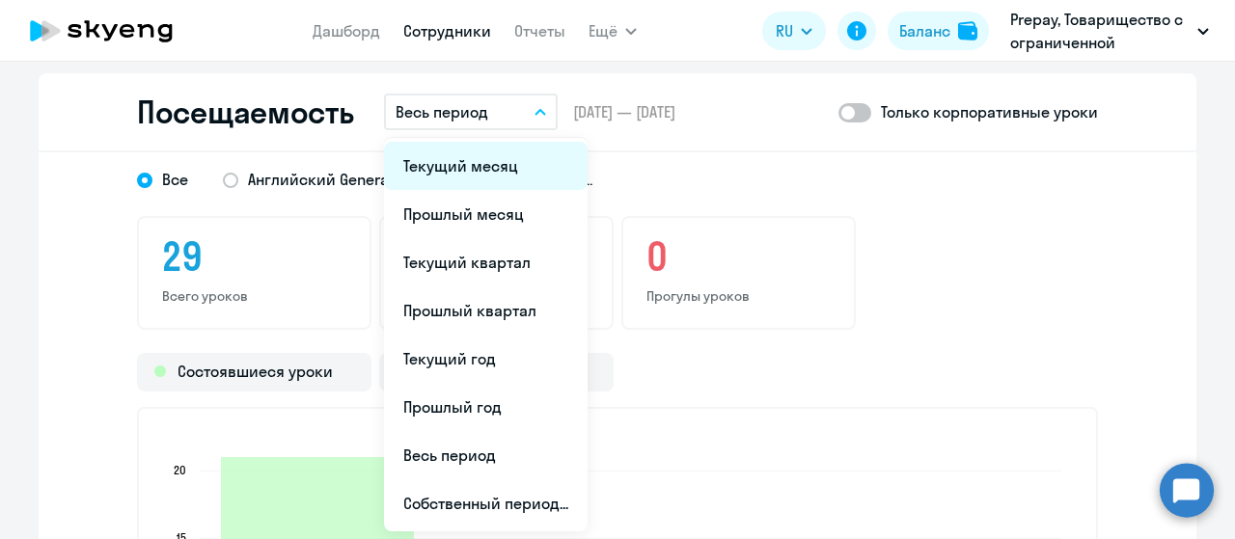
click at [454, 163] on li "Текущий месяц" at bounding box center [486, 166] width 204 height 48
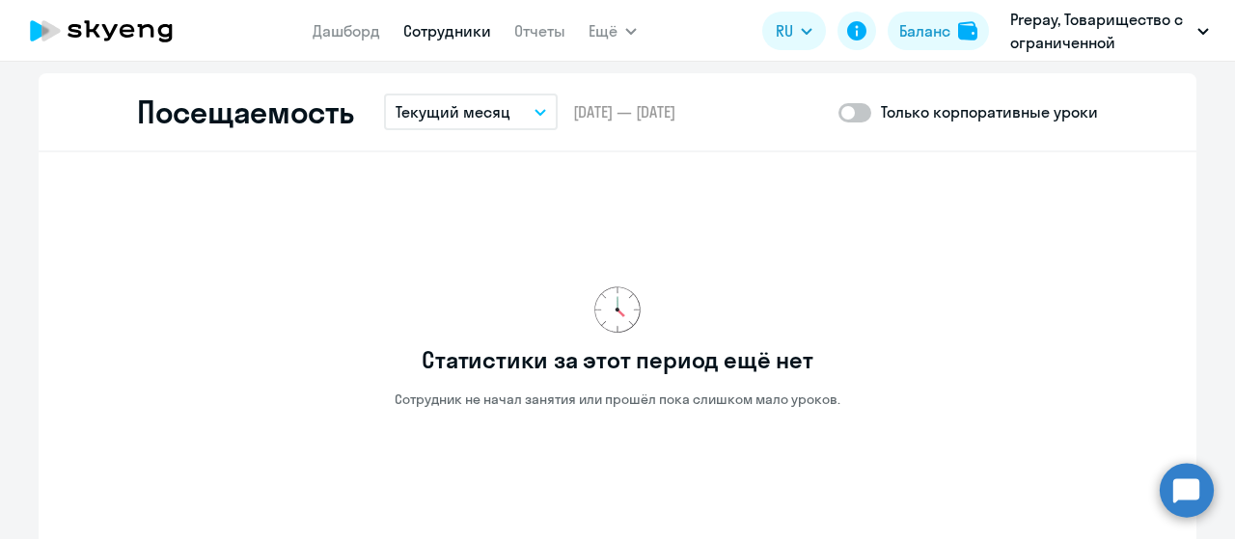
click at [456, 114] on p "Текущий месяц" at bounding box center [452, 111] width 115 height 23
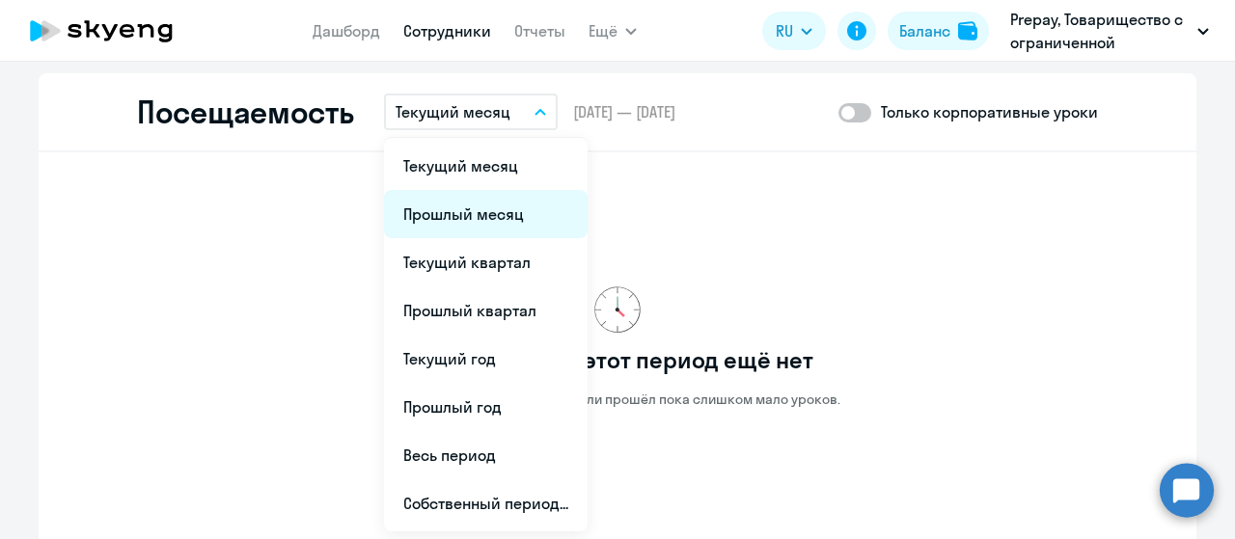
click at [422, 219] on li "Прошлый месяц" at bounding box center [486, 214] width 204 height 48
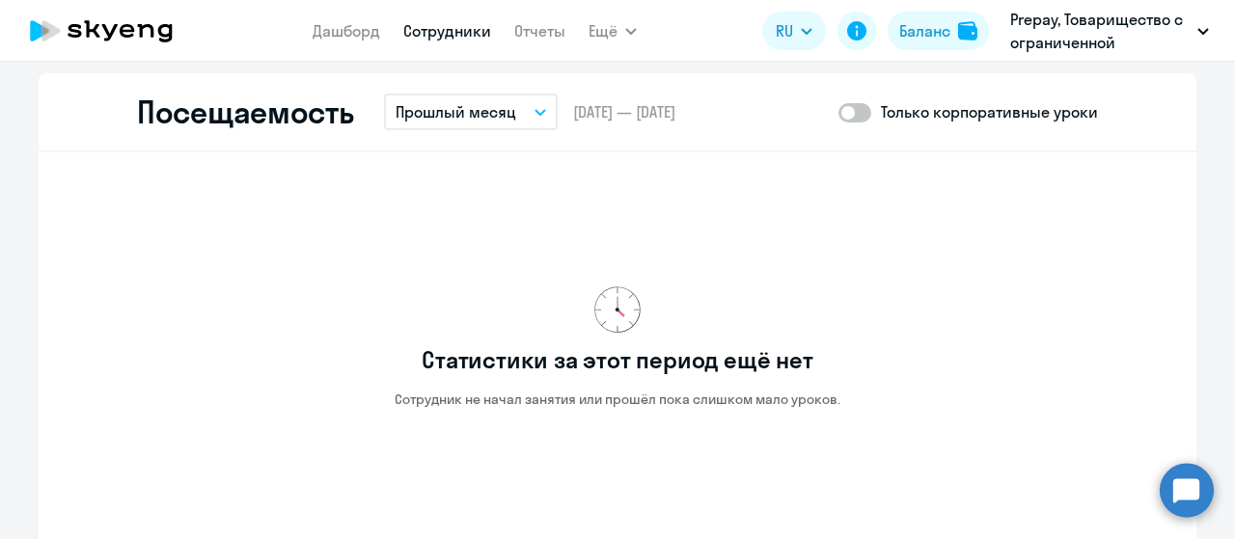
click at [462, 121] on p "Прошлый месяц" at bounding box center [455, 111] width 121 height 23
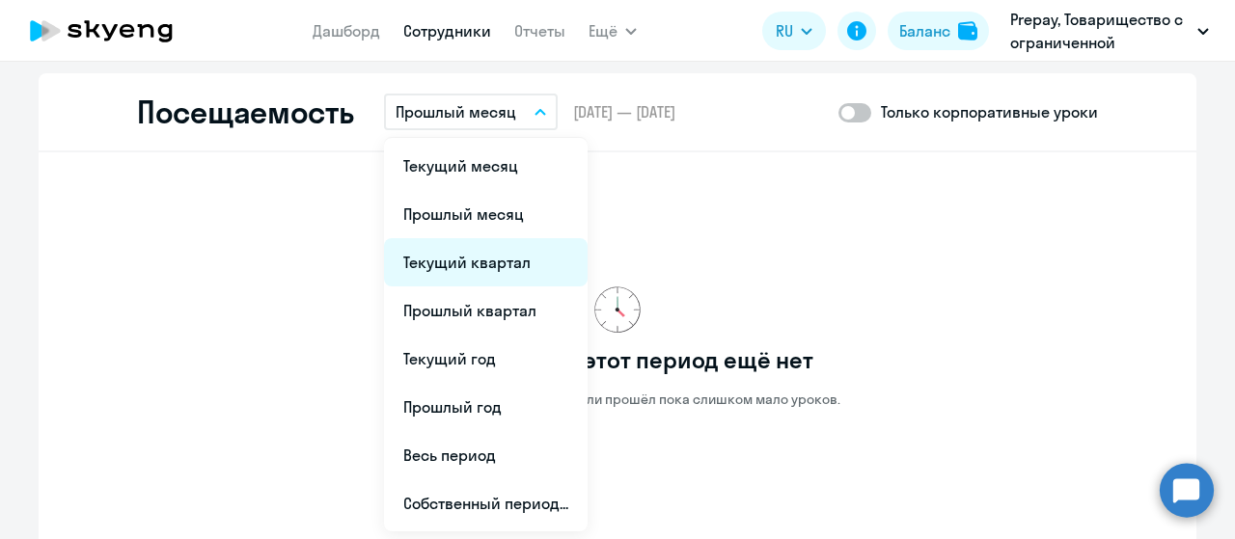
click at [446, 265] on li "Текущий квартал" at bounding box center [486, 262] width 204 height 48
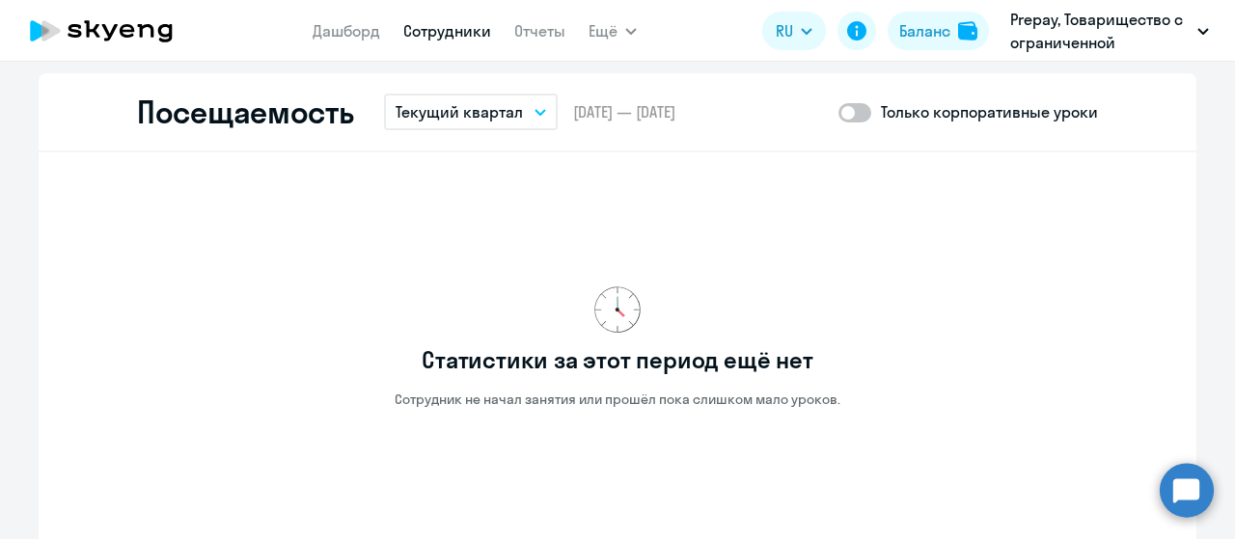
click at [494, 119] on p "Текущий квартал" at bounding box center [458, 111] width 127 height 23
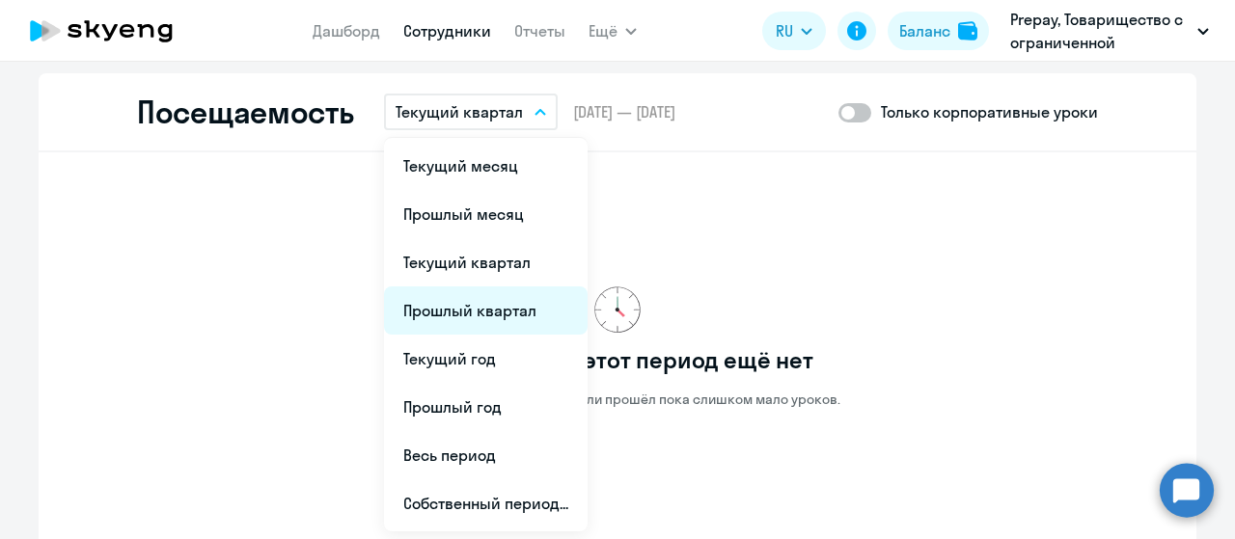
click at [477, 304] on li "Прошлый квартал" at bounding box center [486, 310] width 204 height 48
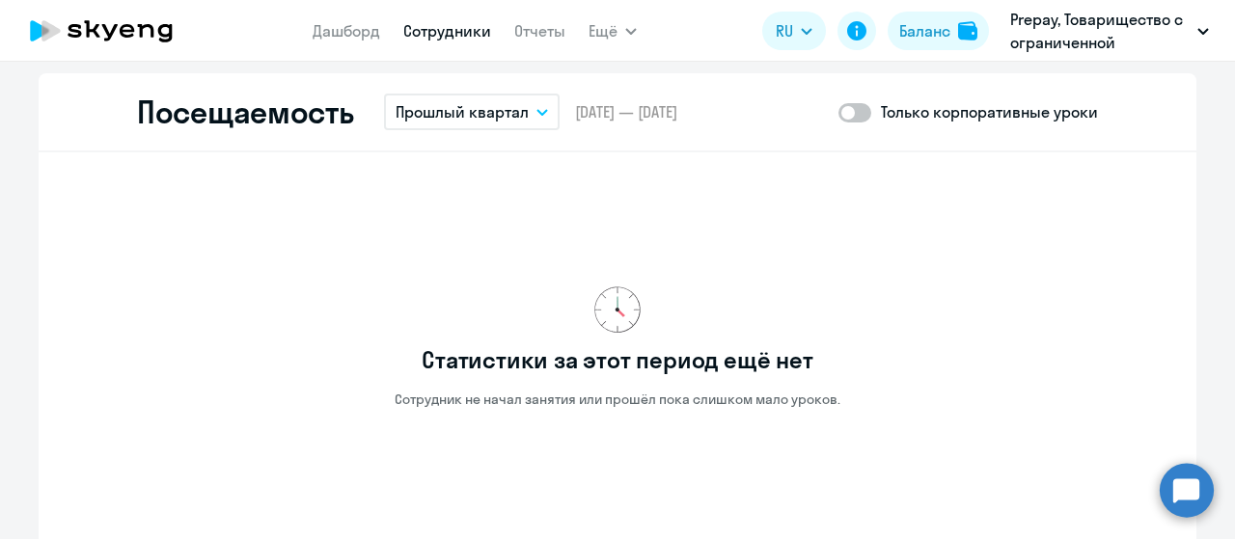
click at [500, 124] on button "Прошлый квартал" at bounding box center [472, 112] width 176 height 37
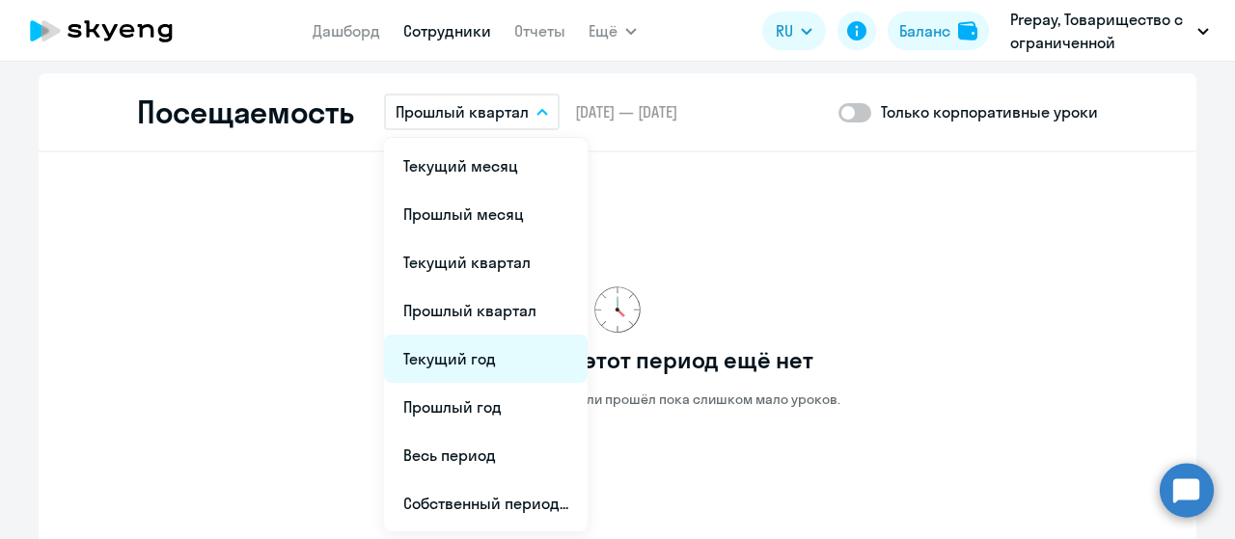
click at [459, 366] on li "Текущий год" at bounding box center [486, 359] width 204 height 48
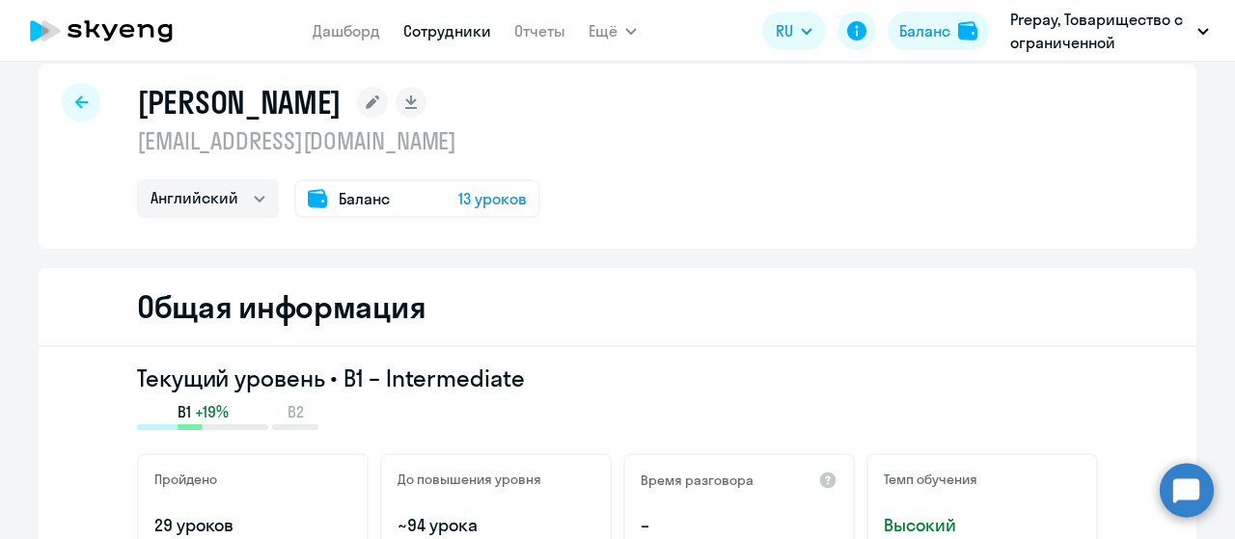
scroll to position [0, 0]
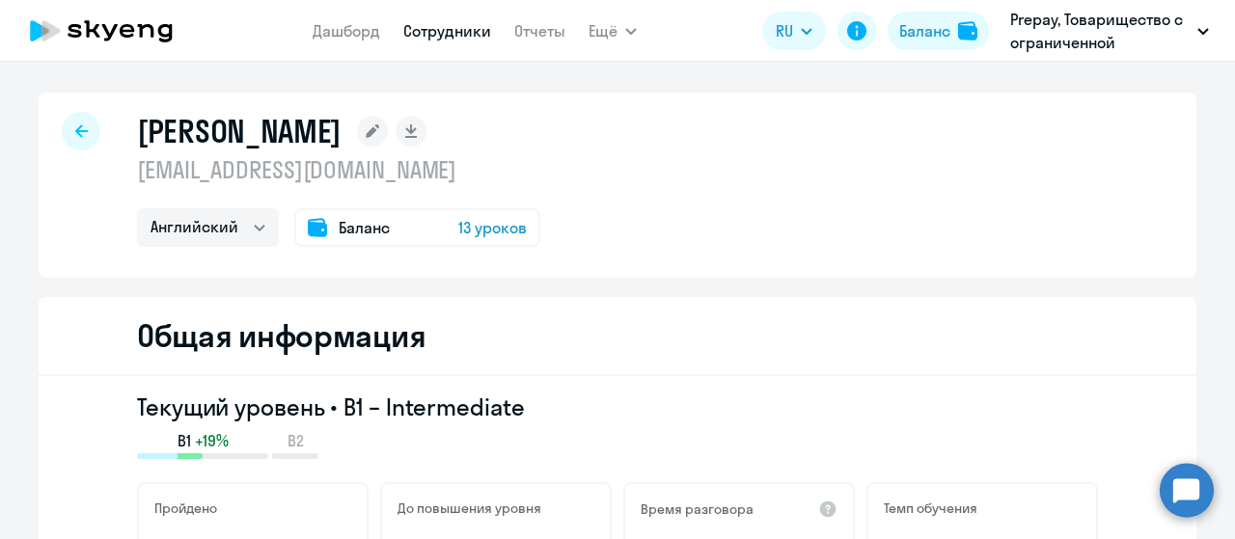
click at [81, 135] on div at bounding box center [81, 131] width 39 height 39
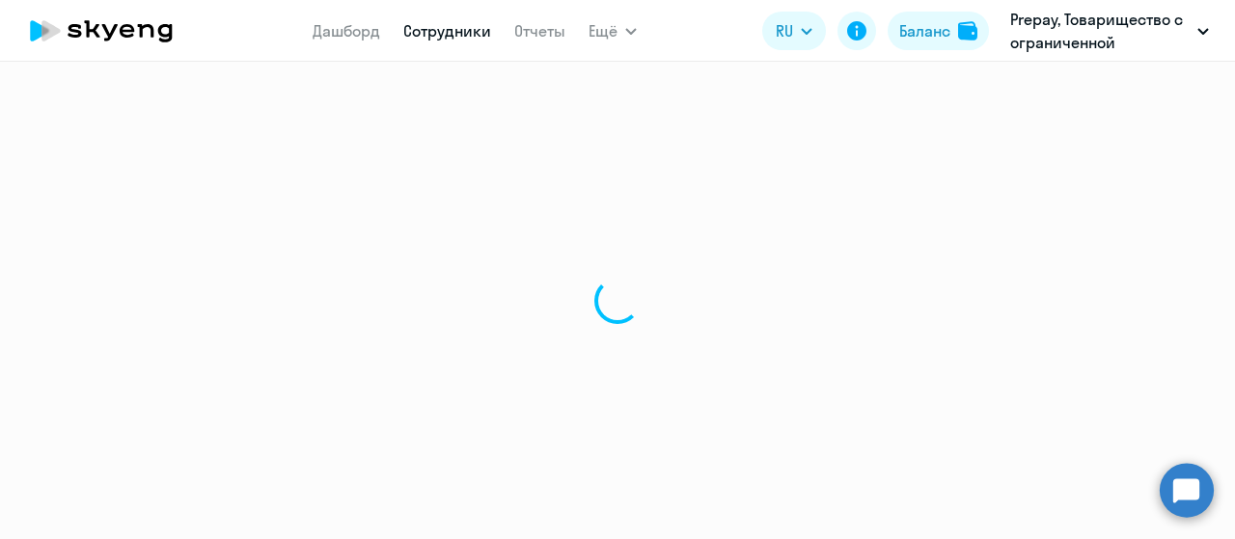
select select "30"
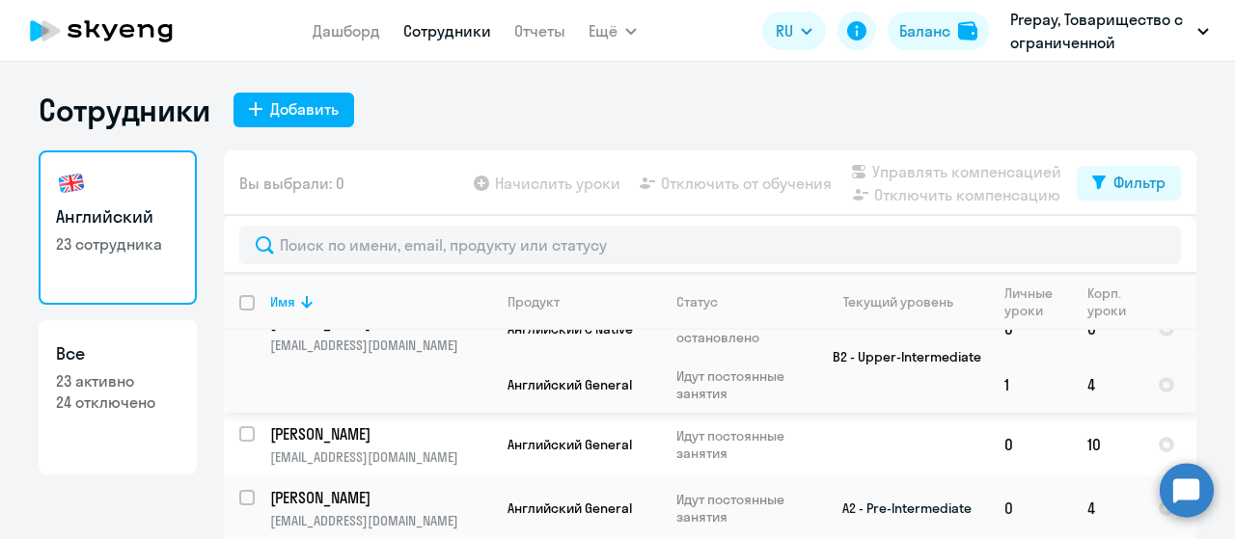
scroll to position [193, 0]
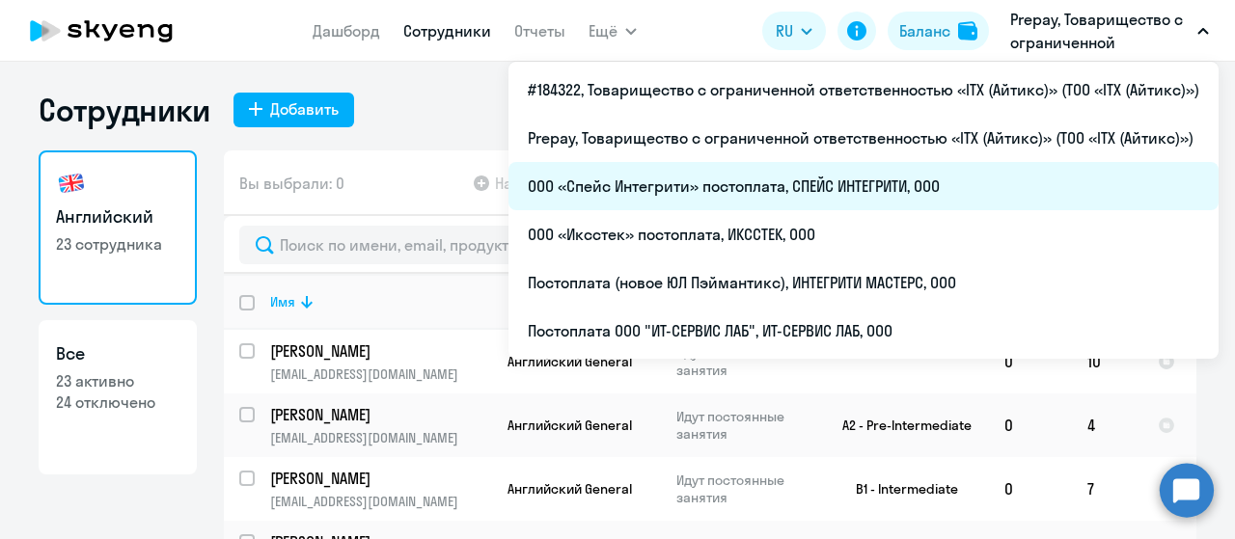
click at [749, 199] on li "ООО «Спейс Интегрити» постоплата, СПЕЙС ИНТЕГРИТИ, ООО" at bounding box center [863, 186] width 710 height 48
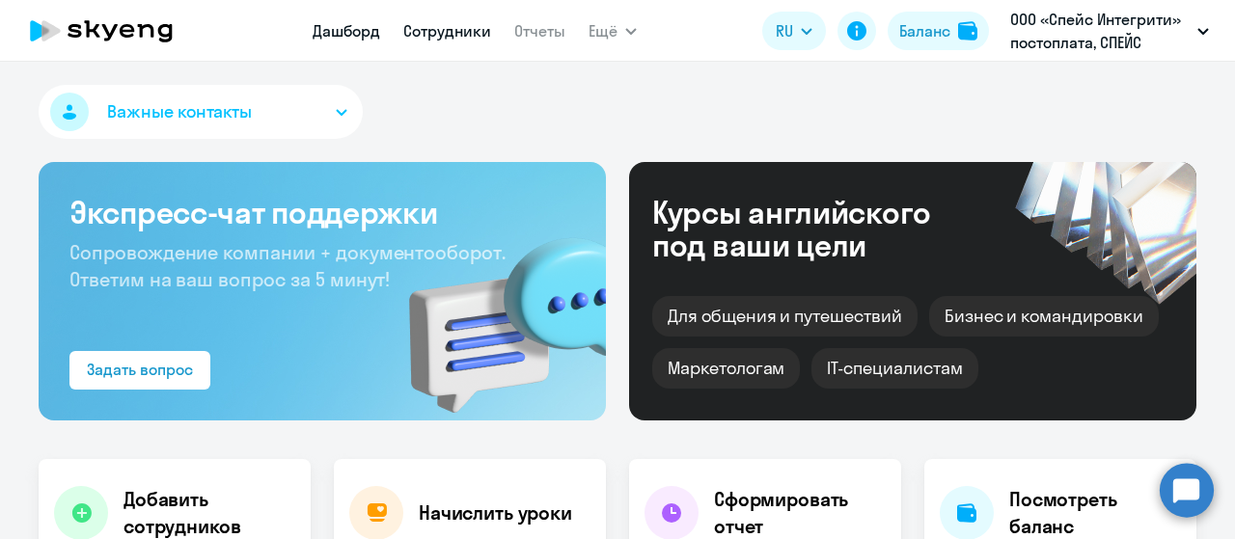
click at [457, 28] on link "Сотрудники" at bounding box center [447, 30] width 88 height 19
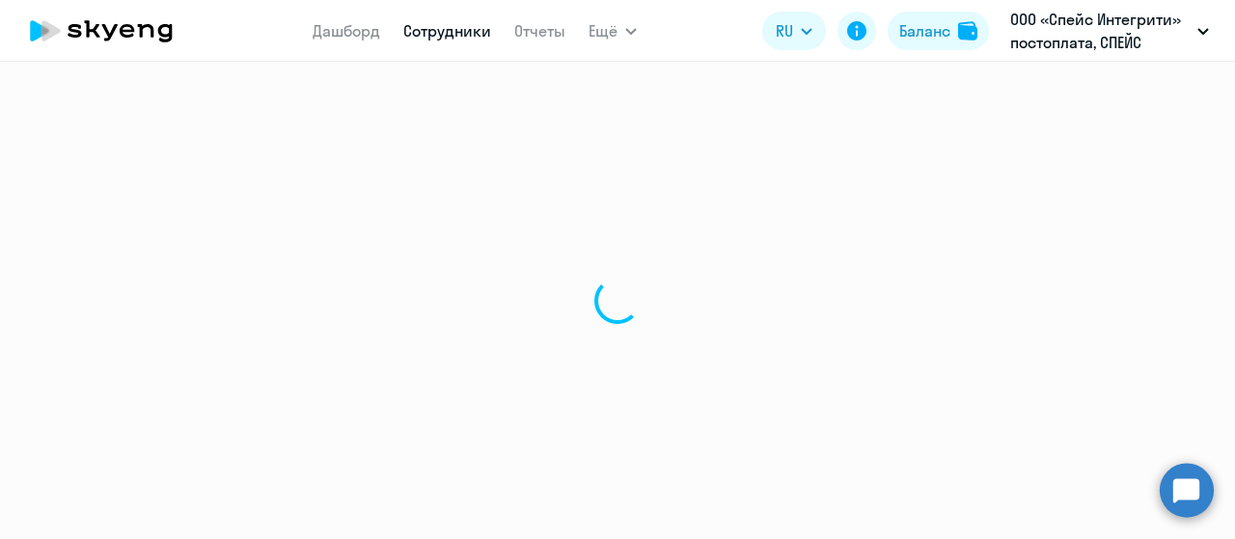
select select "30"
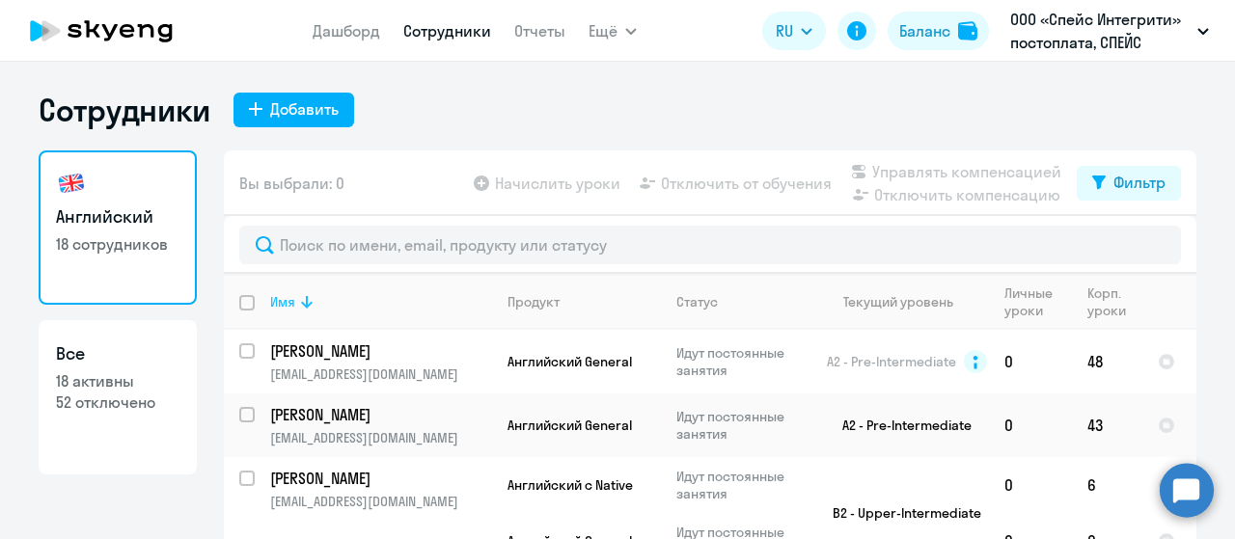
click at [304, 309] on icon at bounding box center [306, 301] width 23 height 23
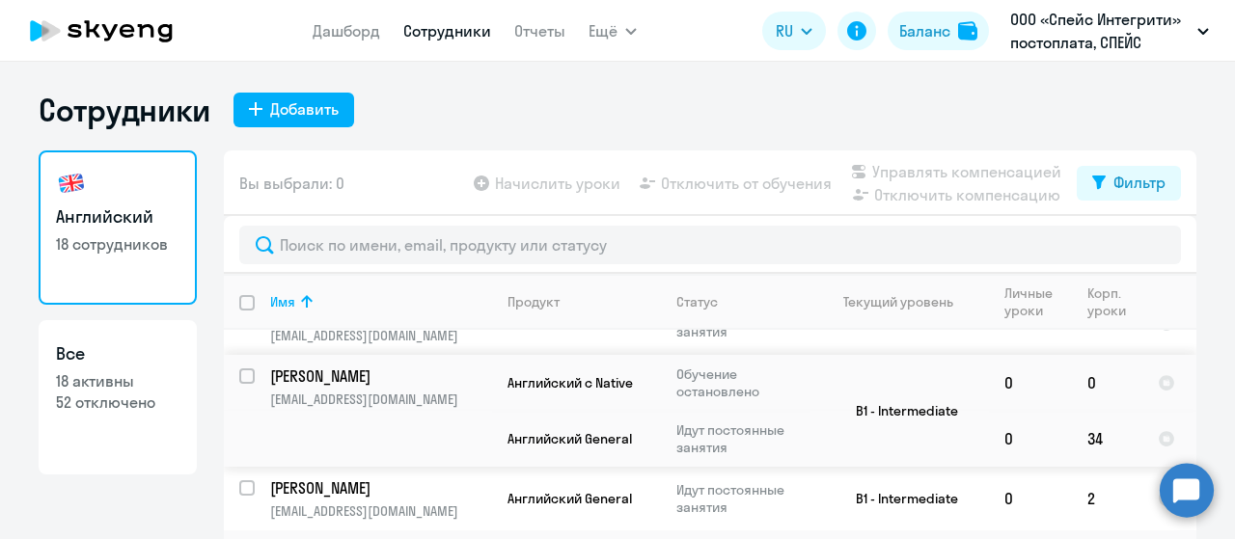
scroll to position [675, 0]
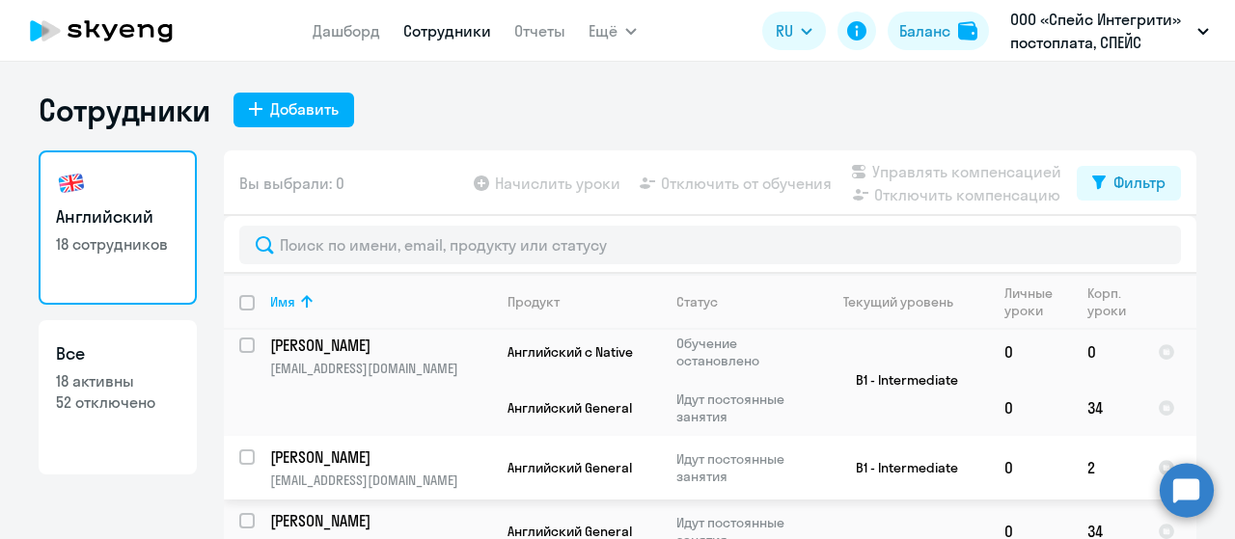
click at [386, 453] on p "Ростовцев Алексей Владимирович" at bounding box center [379, 457] width 218 height 21
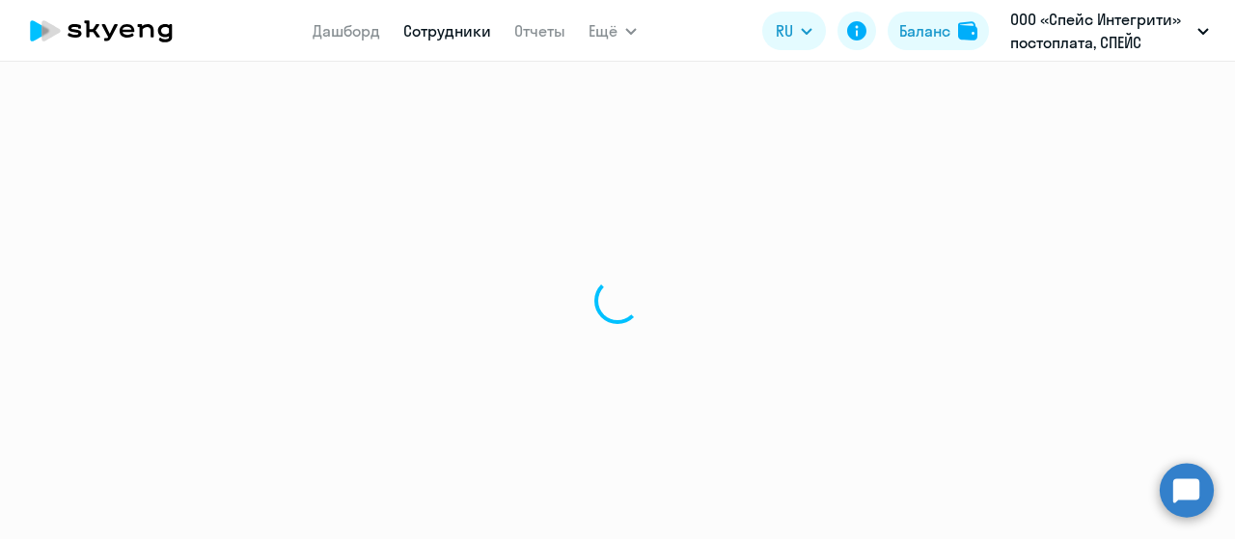
select select "english"
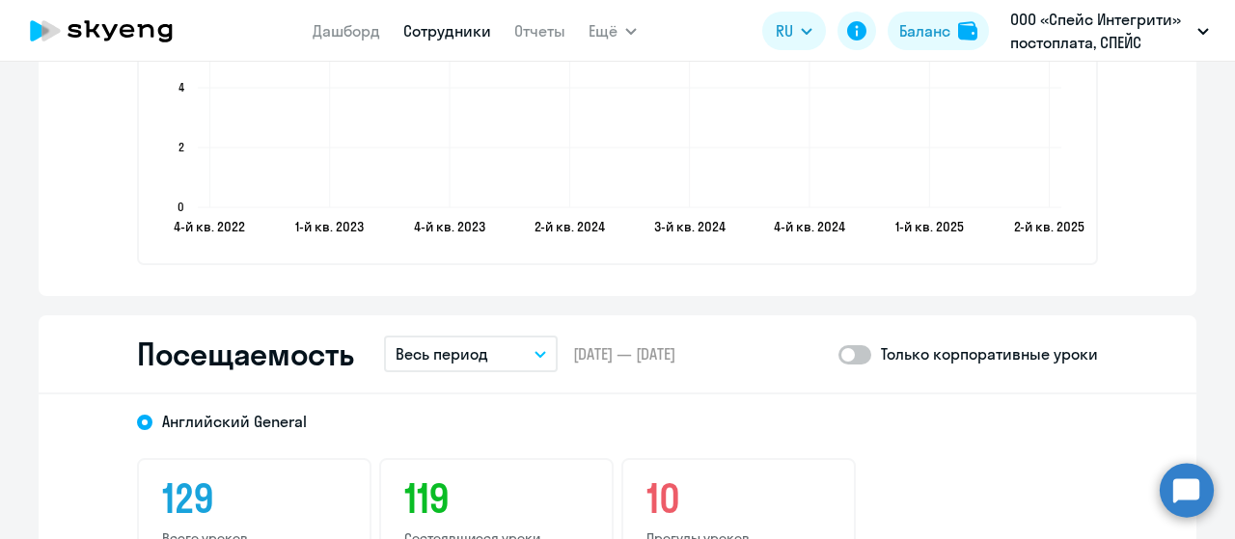
scroll to position [2411, 0]
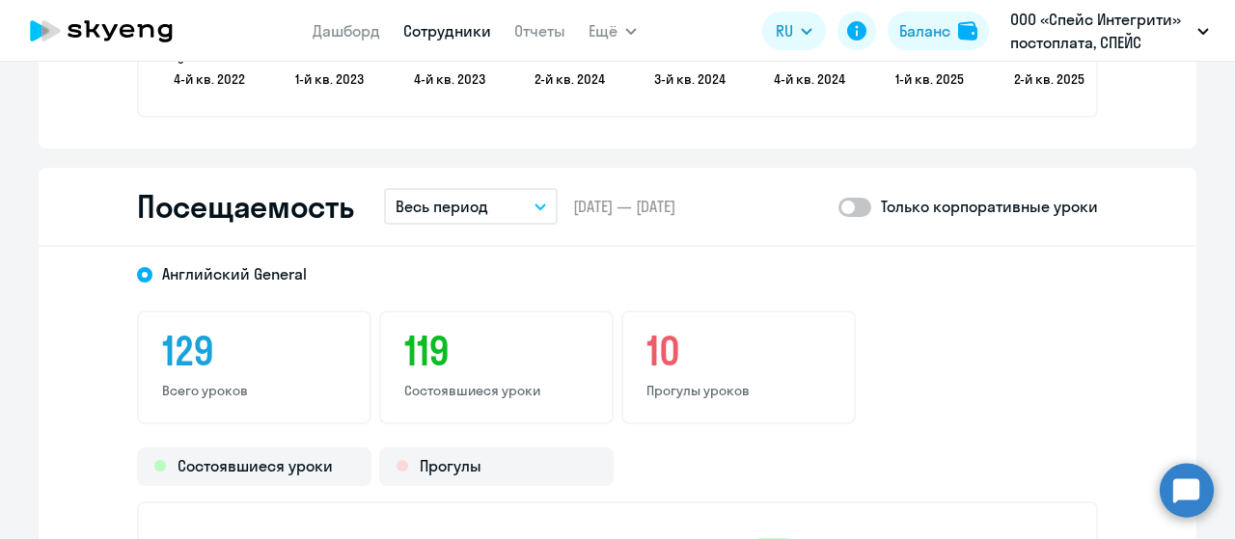
click at [503, 194] on button "Весь период" at bounding box center [471, 206] width 174 height 37
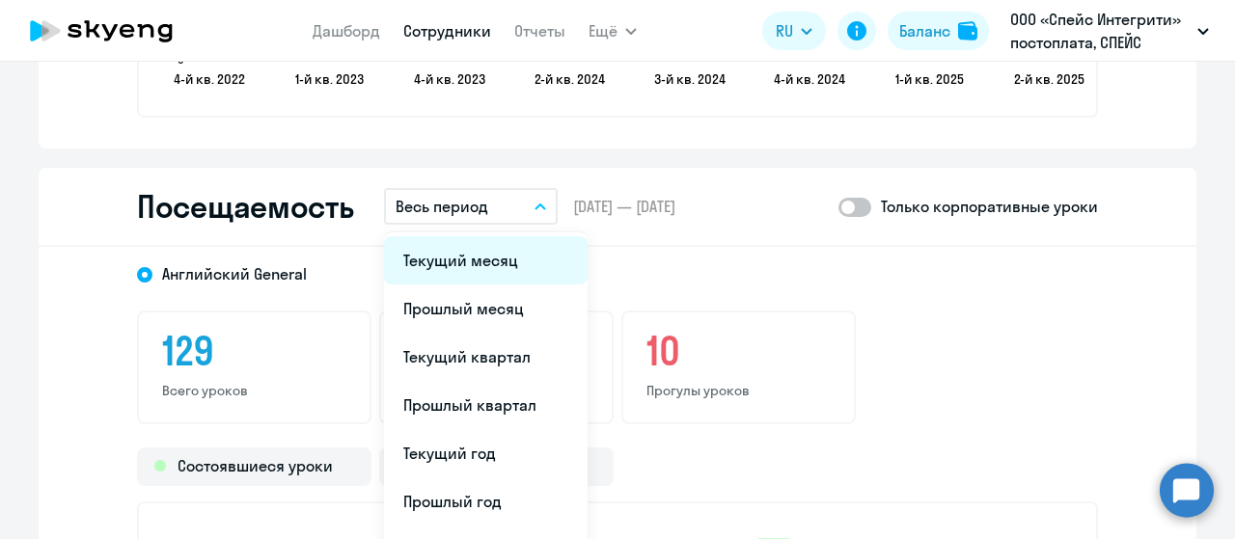
click at [467, 261] on li "Текущий месяц" at bounding box center [486, 260] width 204 height 48
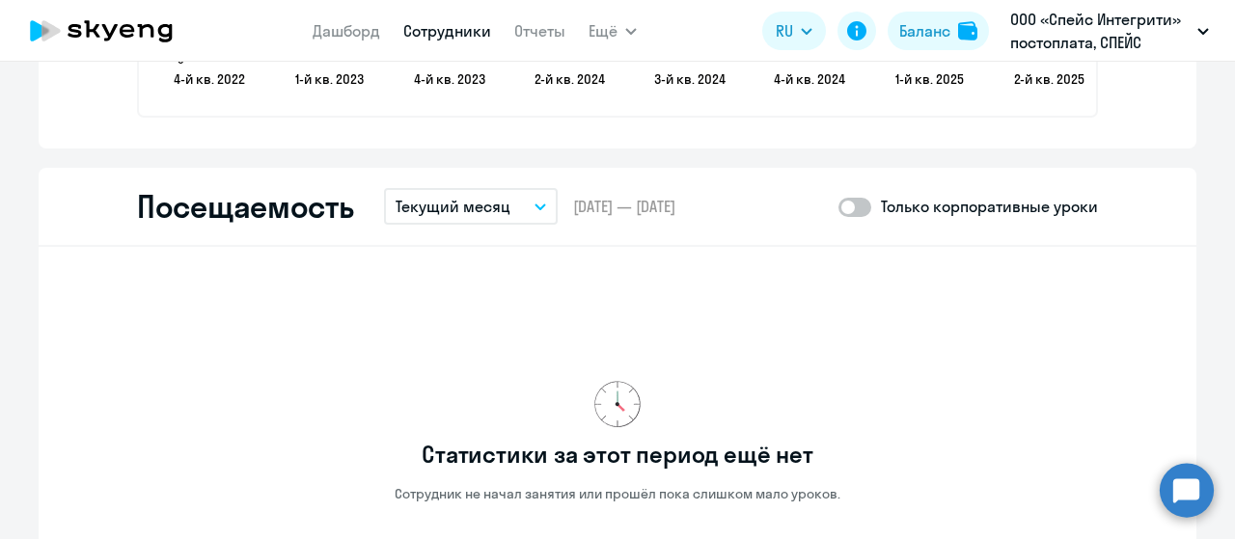
click at [497, 215] on p "Текущий месяц" at bounding box center [452, 206] width 115 height 23
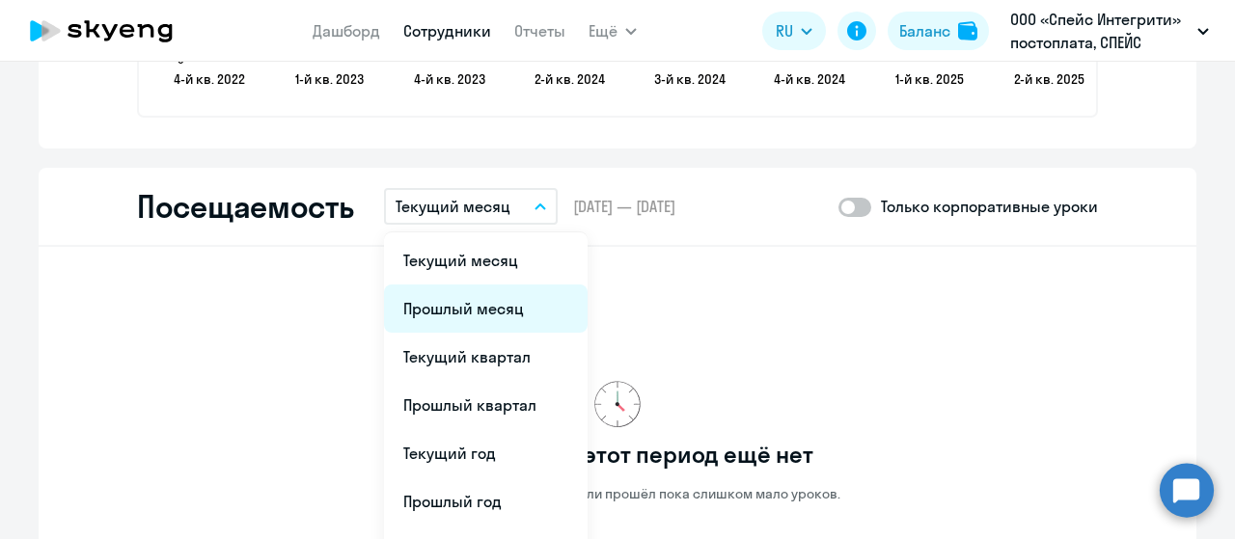
click at [448, 300] on li "Прошлый месяц" at bounding box center [486, 309] width 204 height 48
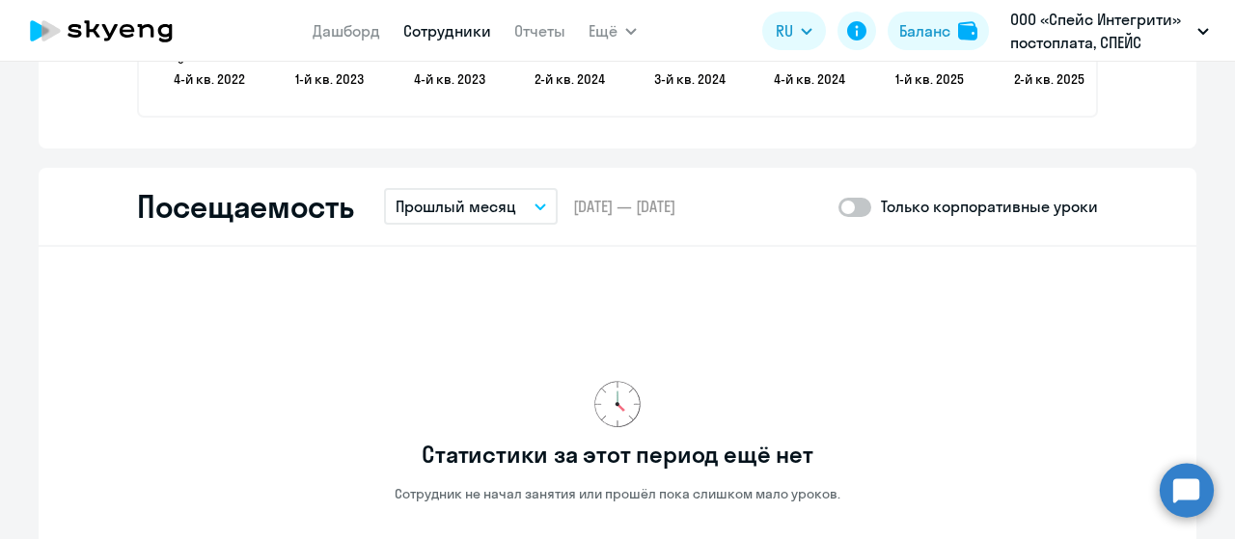
click at [504, 198] on p "Прошлый месяц" at bounding box center [455, 206] width 121 height 23
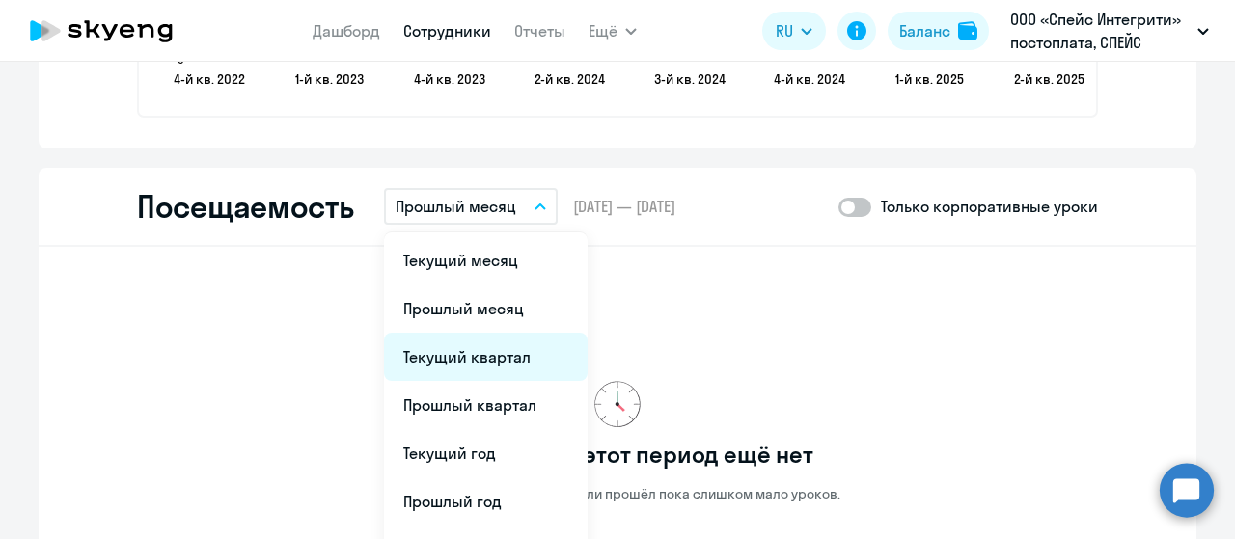
click at [439, 355] on li "Текущий квартал" at bounding box center [486, 357] width 204 height 48
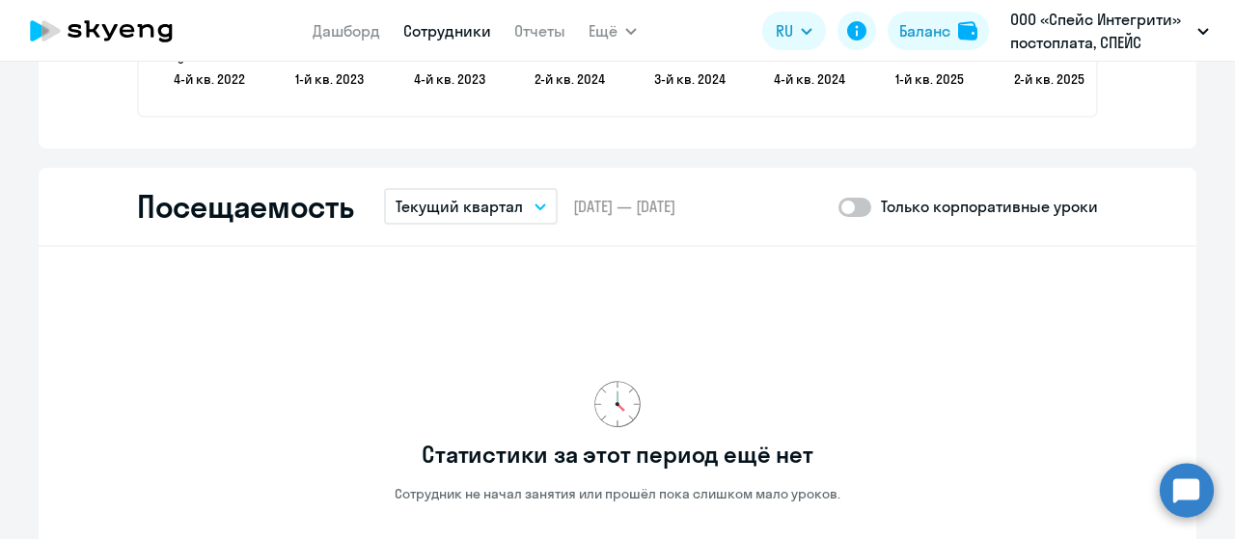
click at [535, 204] on icon "button" at bounding box center [540, 206] width 10 height 5
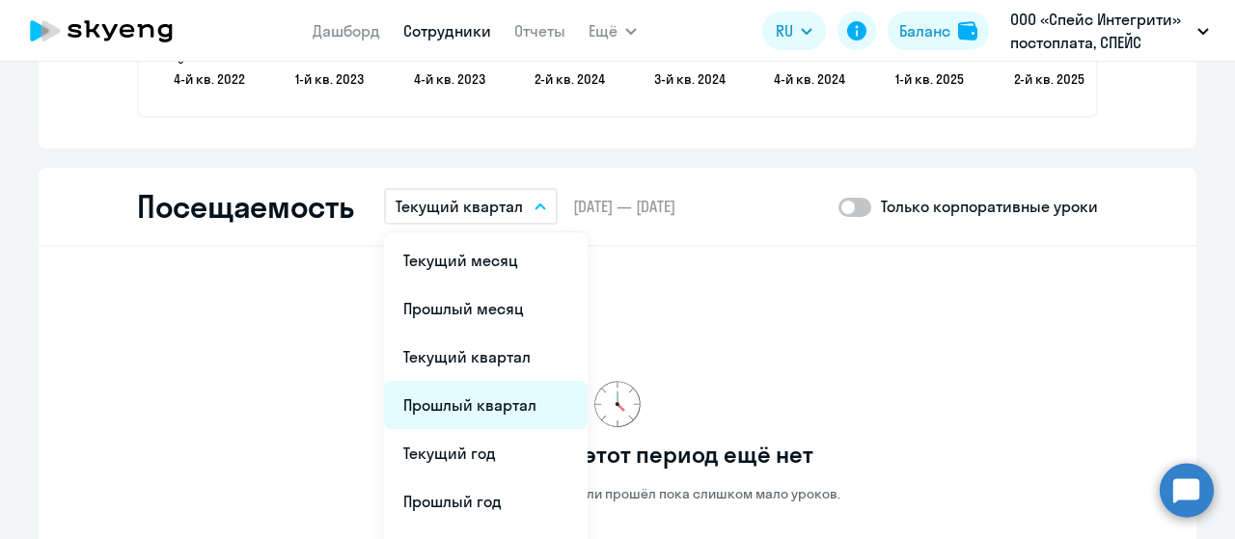
click at [449, 416] on li "Прошлый квартал" at bounding box center [486, 405] width 204 height 48
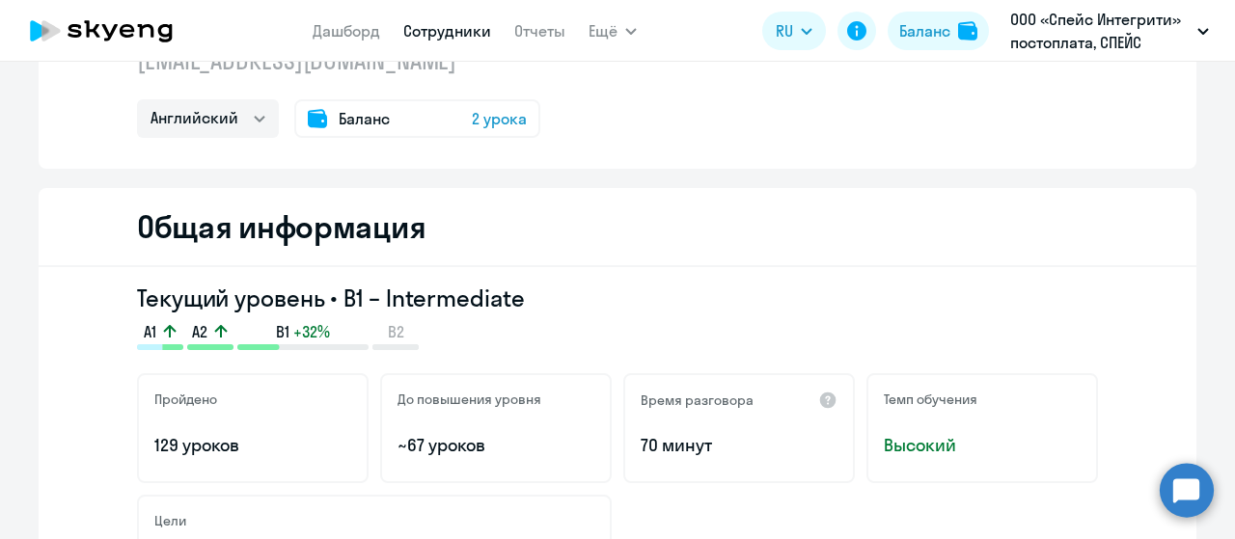
scroll to position [0, 0]
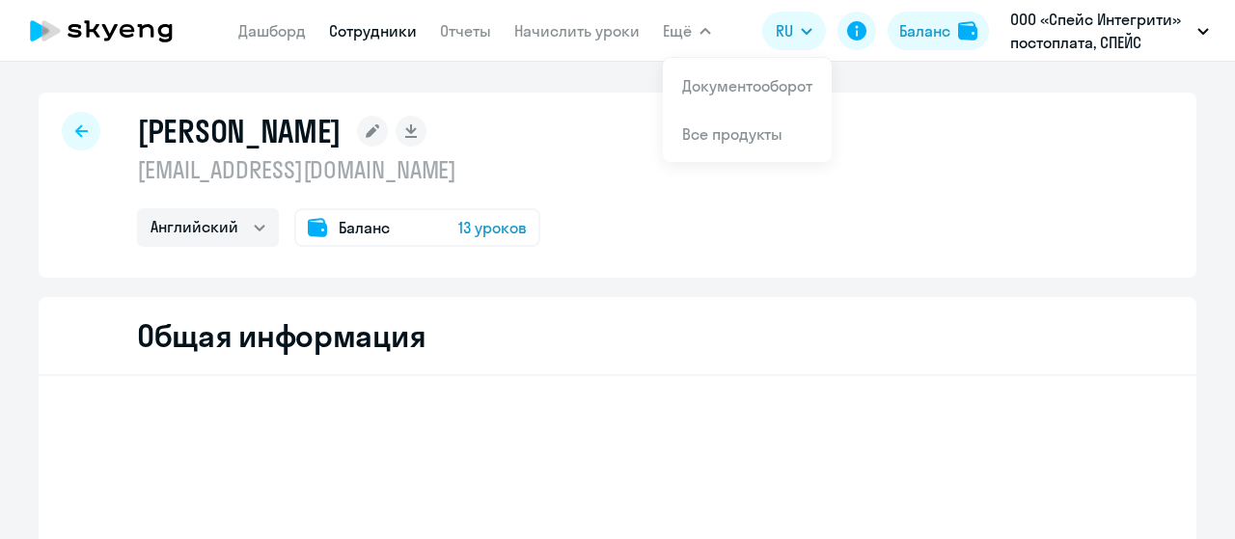
select select "english"
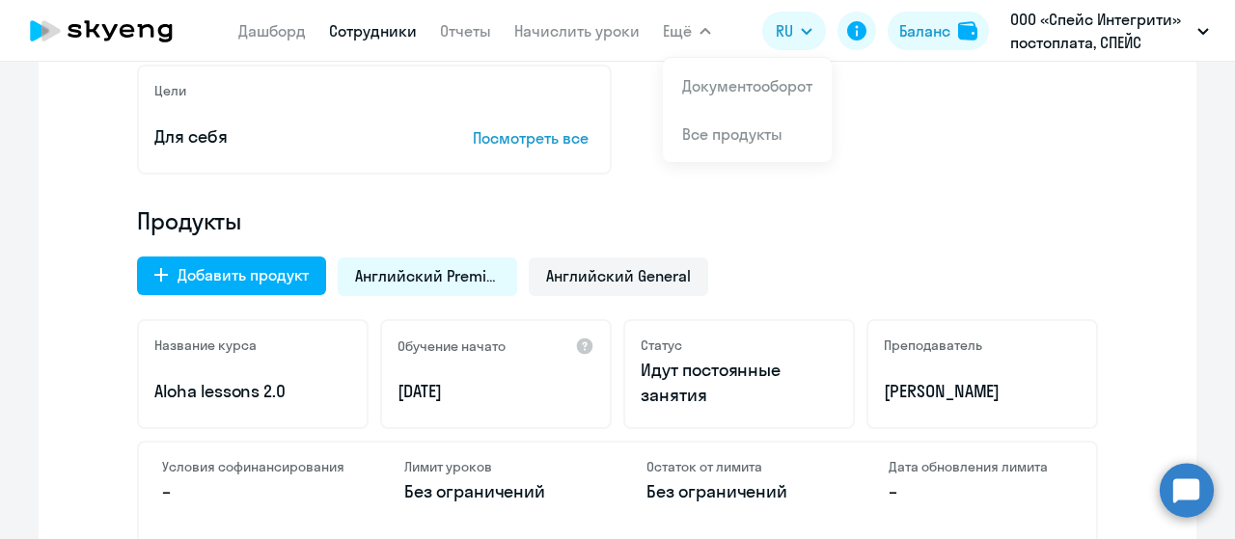
scroll to position [579, 0]
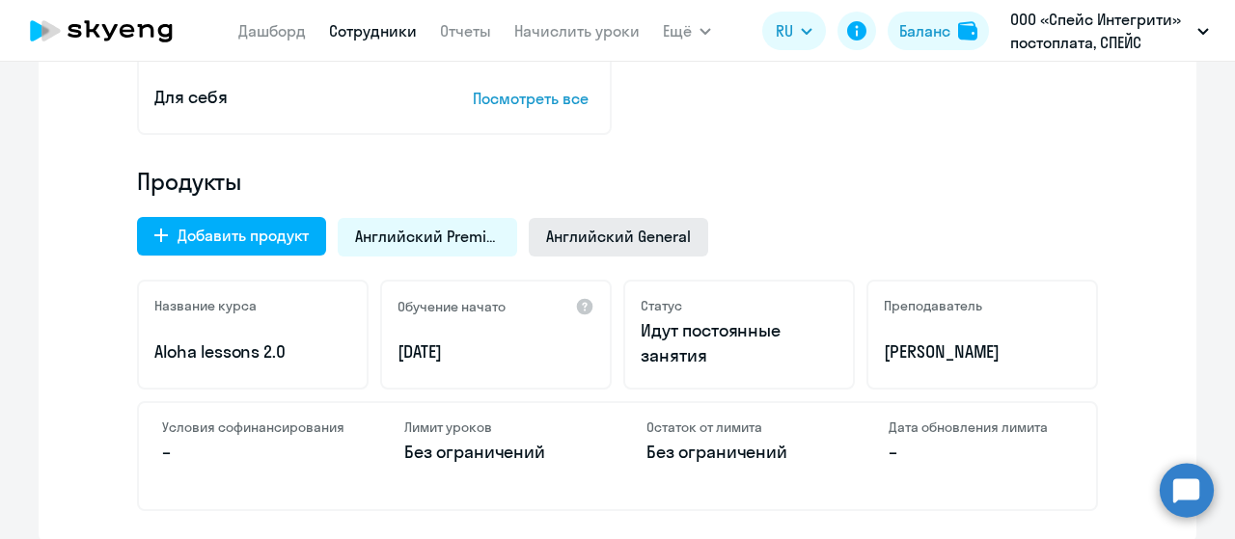
click at [625, 233] on span "Английский General" at bounding box center [618, 236] width 145 height 21
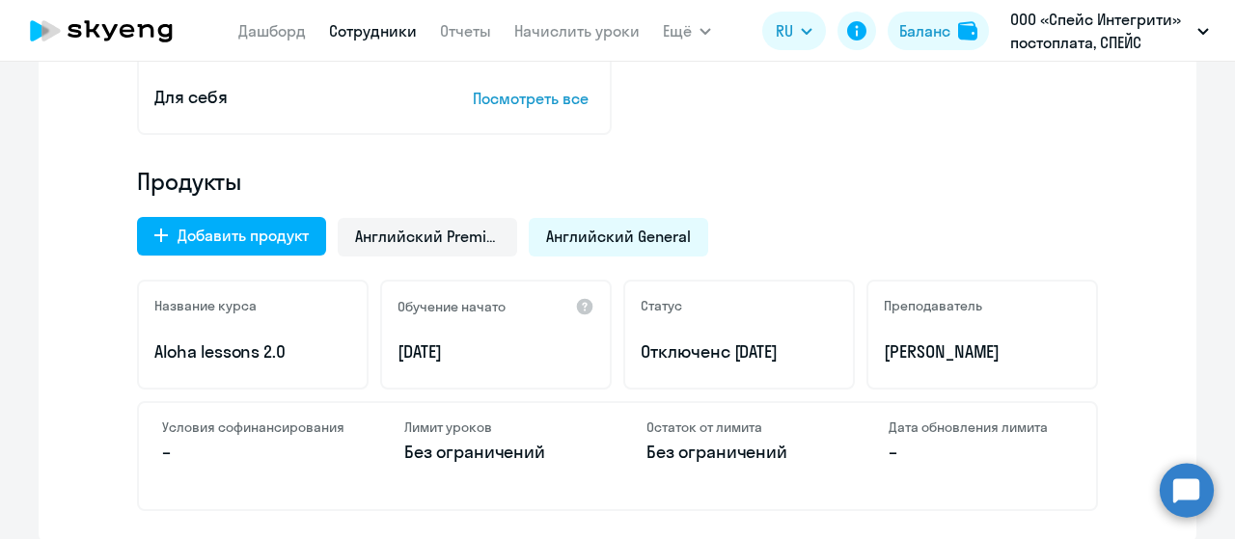
click at [599, 232] on span "Английский General" at bounding box center [618, 236] width 145 height 21
click at [435, 241] on span "Английский Premium" at bounding box center [427, 236] width 145 height 21
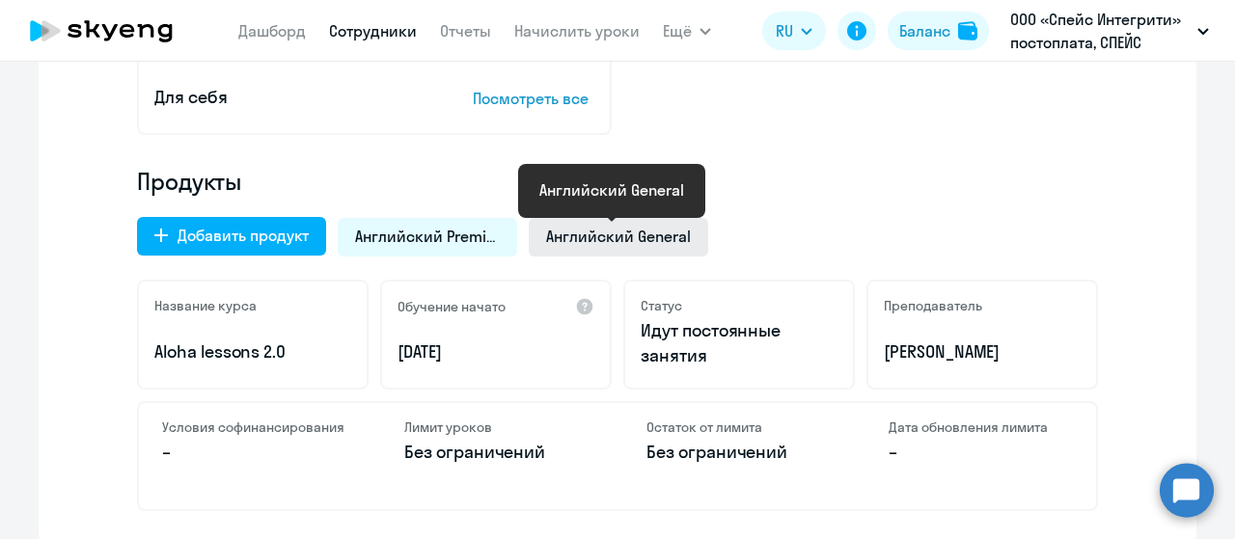
click at [557, 234] on span "Английский General" at bounding box center [618, 236] width 145 height 21
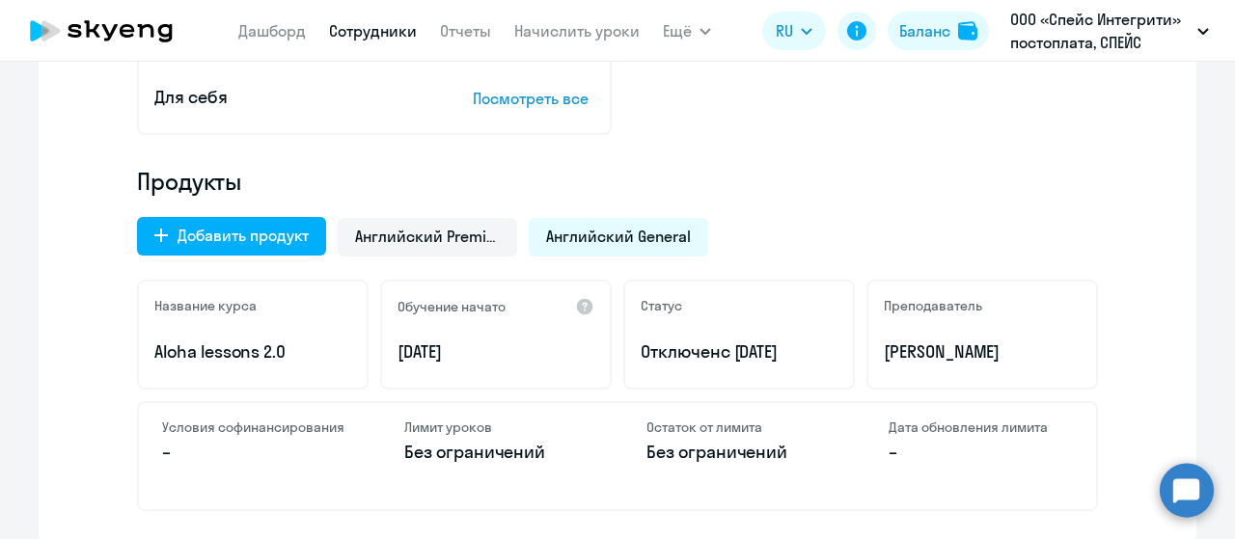
click at [1175, 494] on circle at bounding box center [1186, 490] width 54 height 54
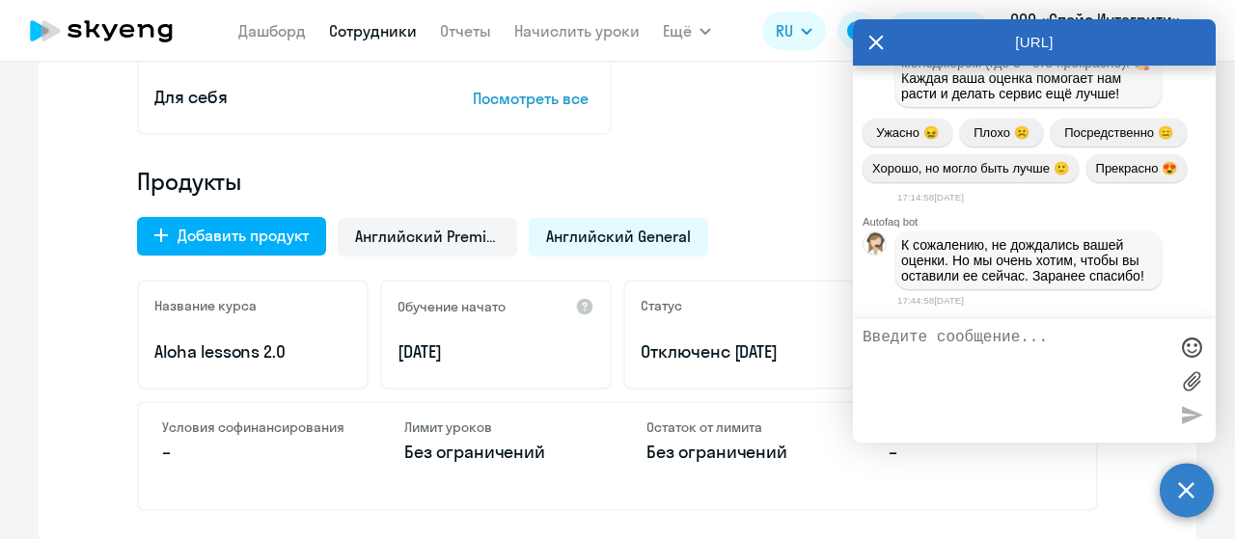
scroll to position [5056, 0]
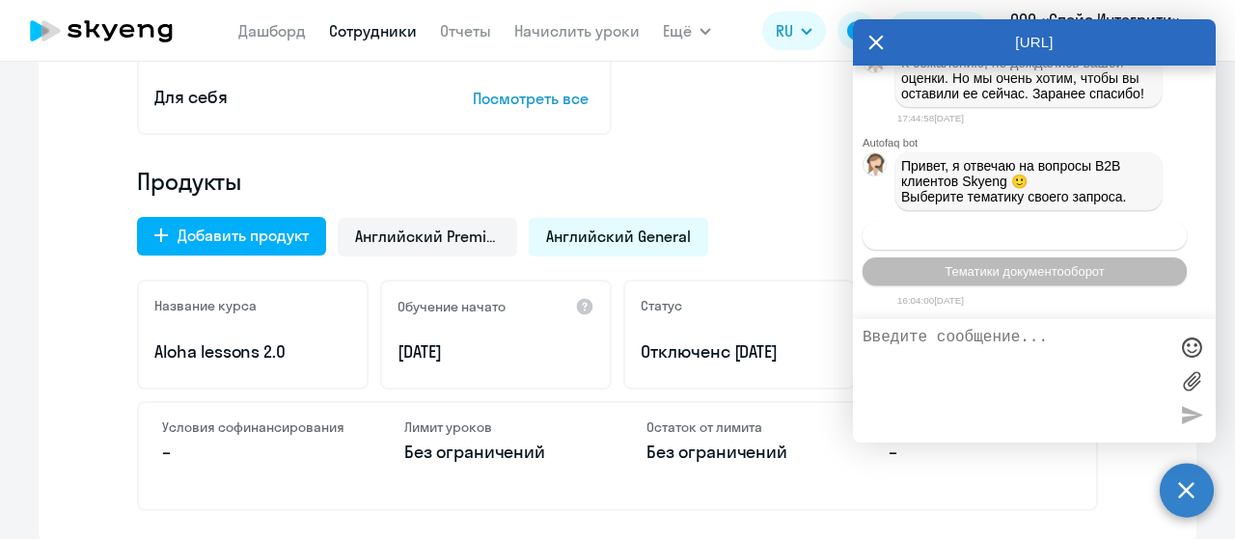
click at [1046, 240] on span "Операционное сопровождение" at bounding box center [1024, 236] width 181 height 14
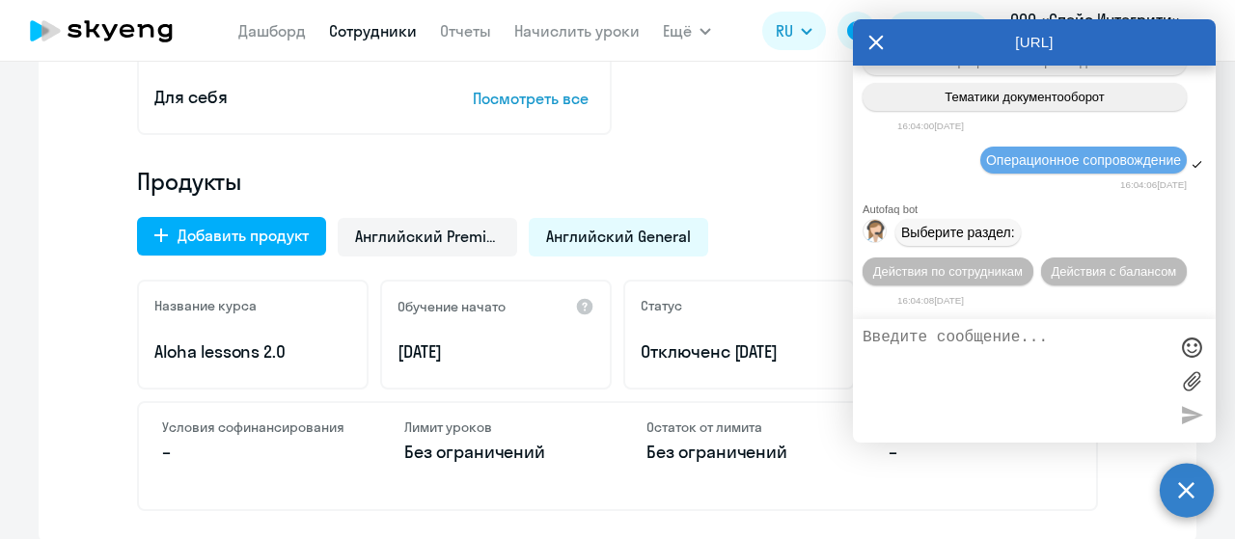
scroll to position [5231, 0]
click at [1012, 276] on span "Действия по сотрудникам" at bounding box center [948, 271] width 150 height 14
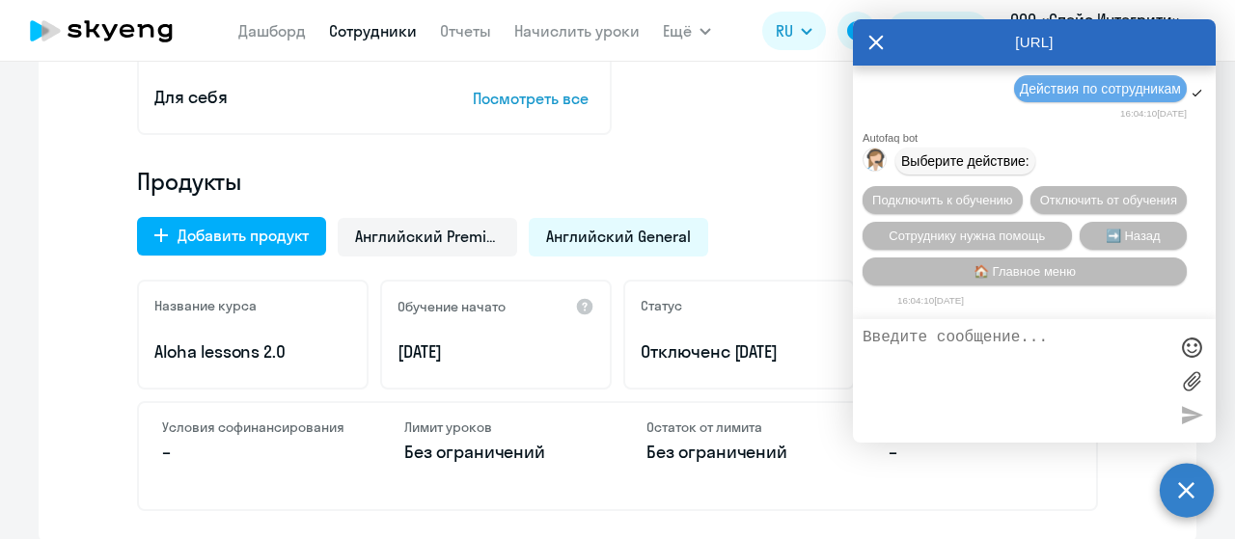
scroll to position [5515, 0]
click at [1007, 234] on span "Сотруднику нужна помощь" at bounding box center [966, 236] width 156 height 14
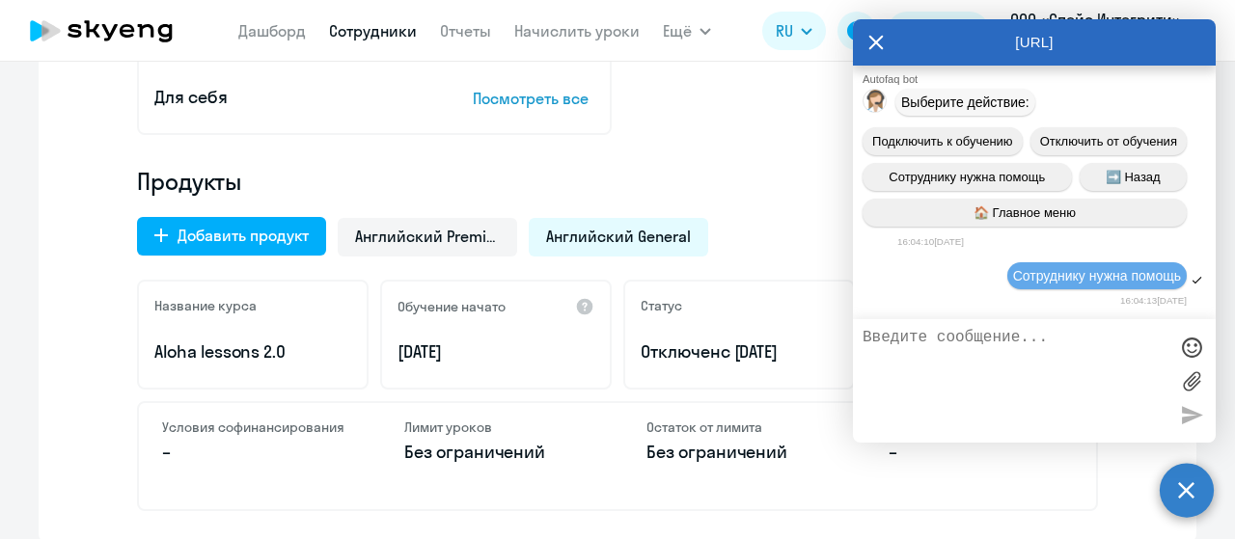
scroll to position [6183, 0]
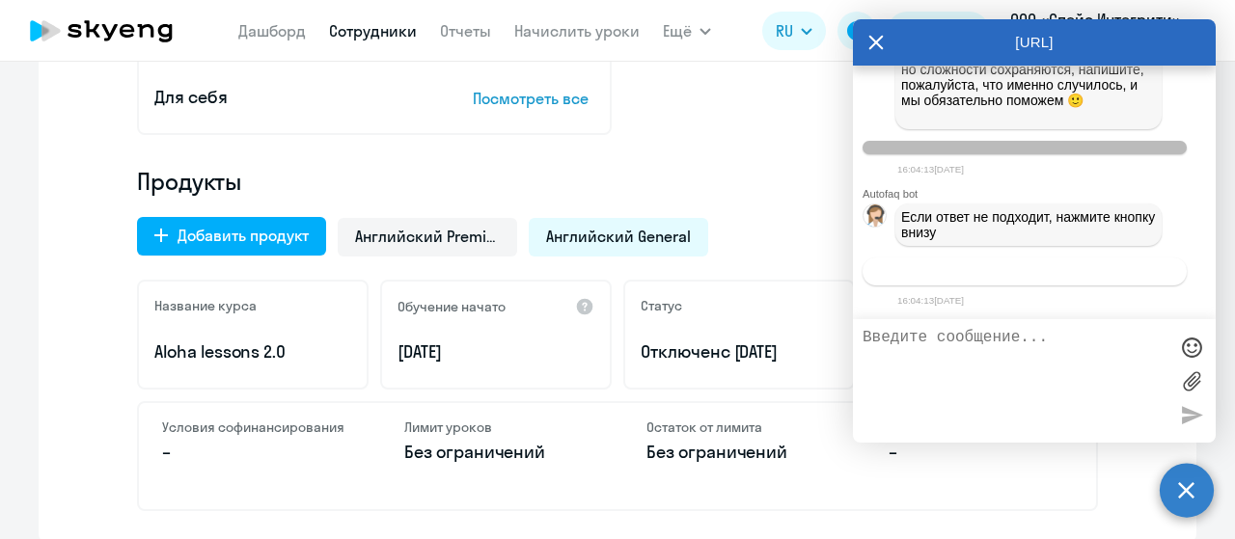
click at [1007, 281] on button "Связаться с менеджером" at bounding box center [1024, 272] width 324 height 28
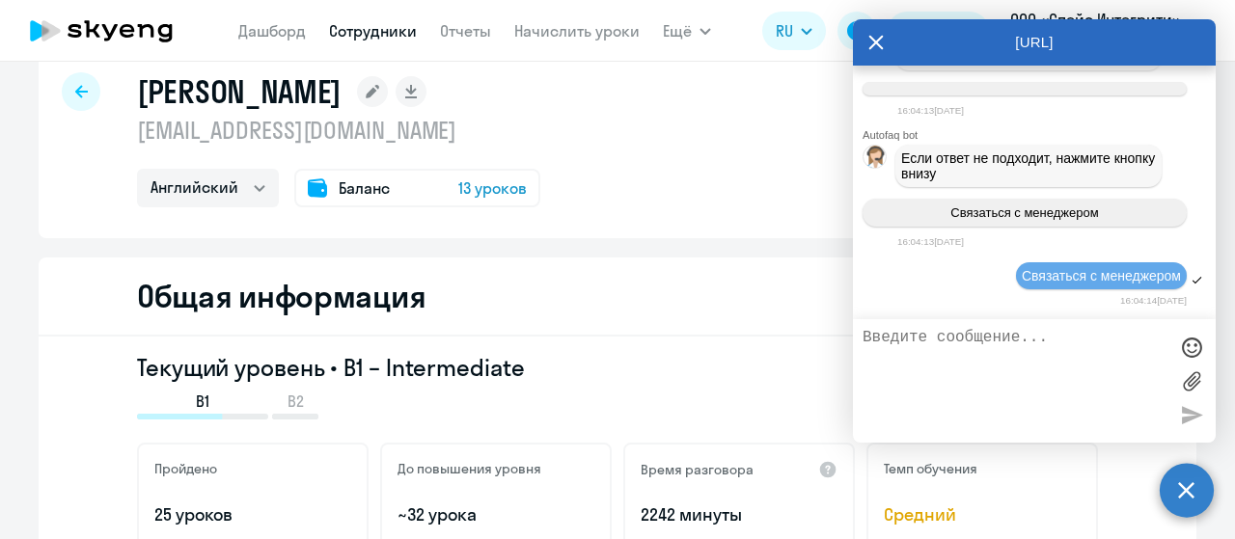
scroll to position [0, 0]
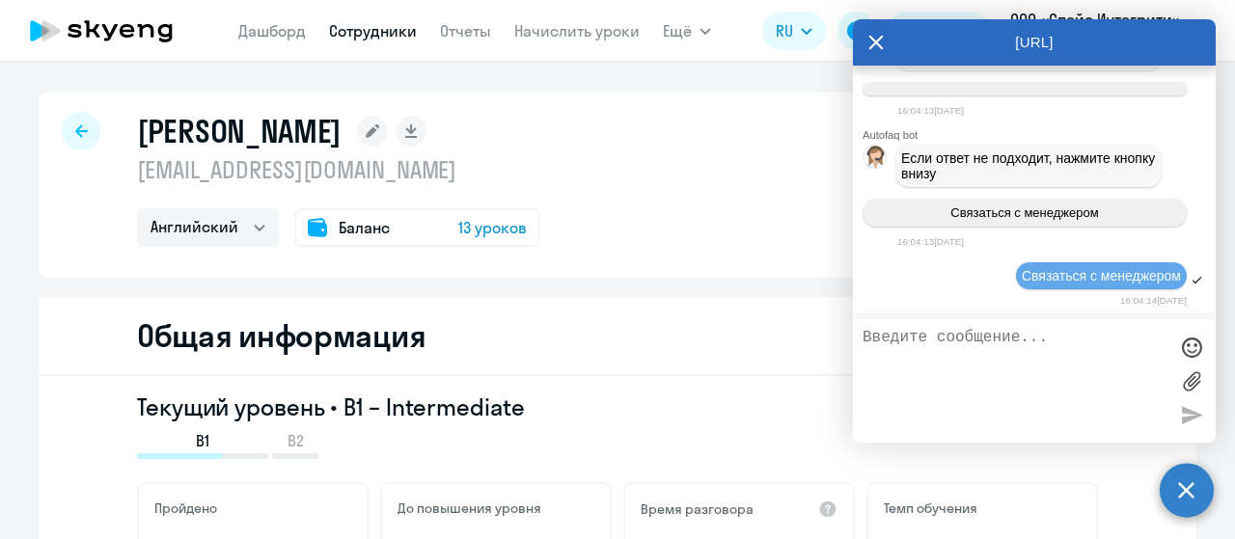
click at [901, 347] on textarea at bounding box center [1014, 381] width 305 height 104
type textarea "L"
click at [875, 43] on icon at bounding box center [876, 43] width 14 height 14
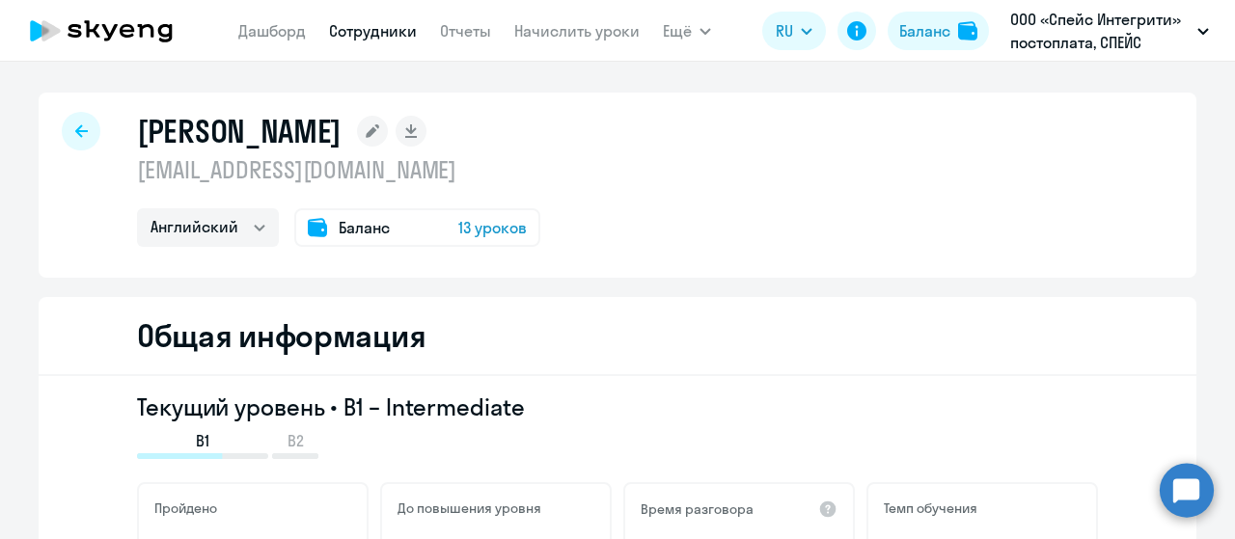
click at [382, 231] on div "Баланс 13 уроков" at bounding box center [417, 227] width 246 height 39
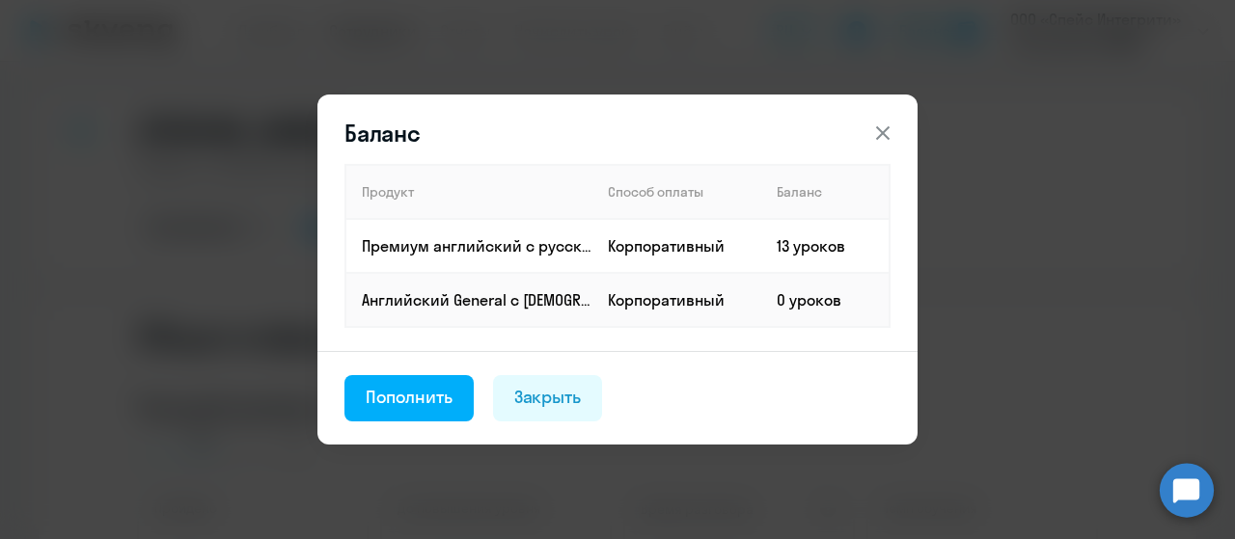
click at [885, 134] on icon at bounding box center [882, 133] width 23 height 23
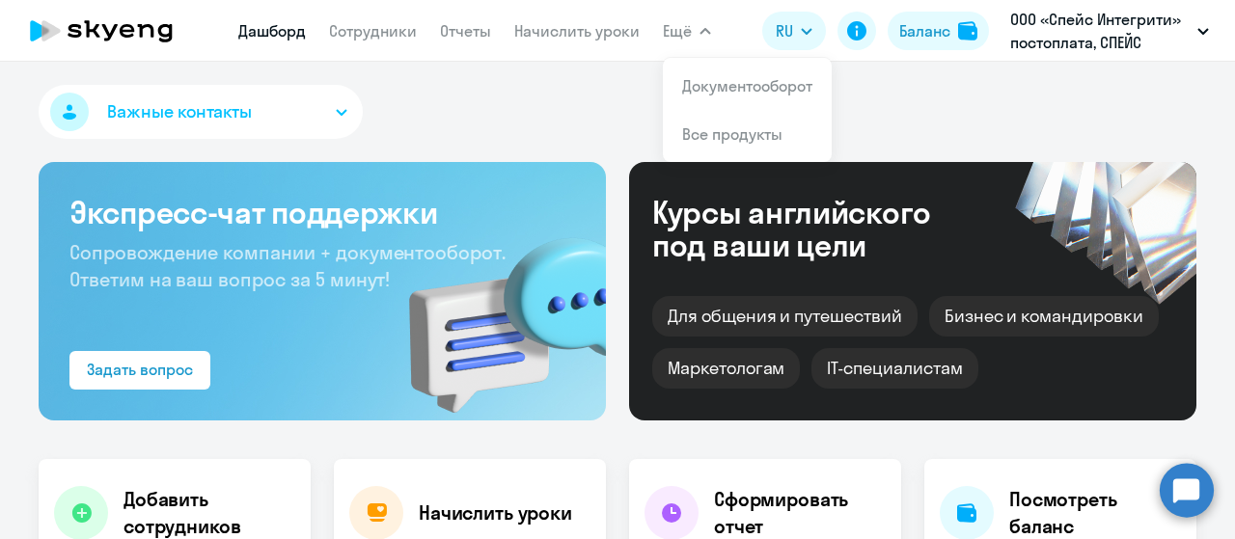
select select "30"
click at [702, 101] on li "Документооборот" at bounding box center [747, 86] width 169 height 48
click at [705, 92] on link "Документооборот" at bounding box center [747, 85] width 130 height 19
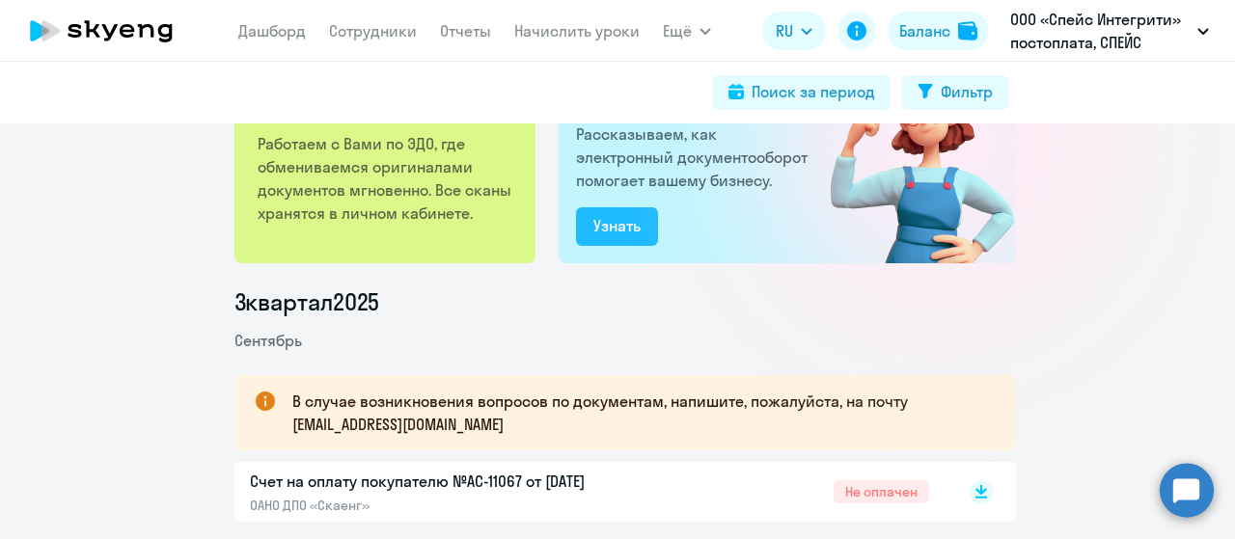
scroll to position [289, 0]
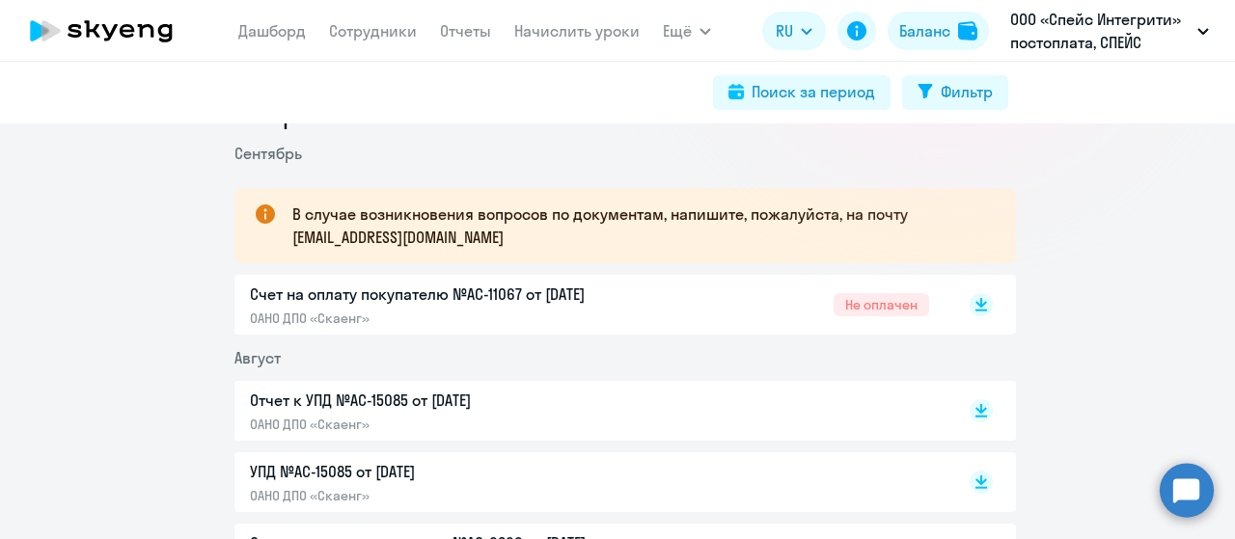
click at [573, 285] on p "Счет на оплату покупателю №AC-11067 от 02.09.2025" at bounding box center [452, 294] width 405 height 23
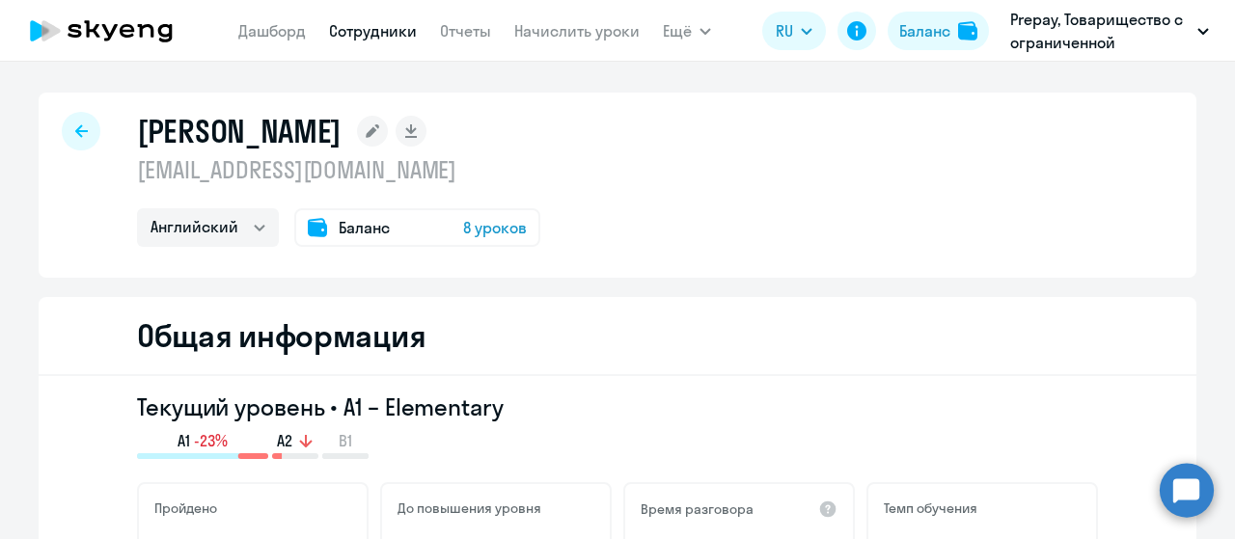
select select "english"
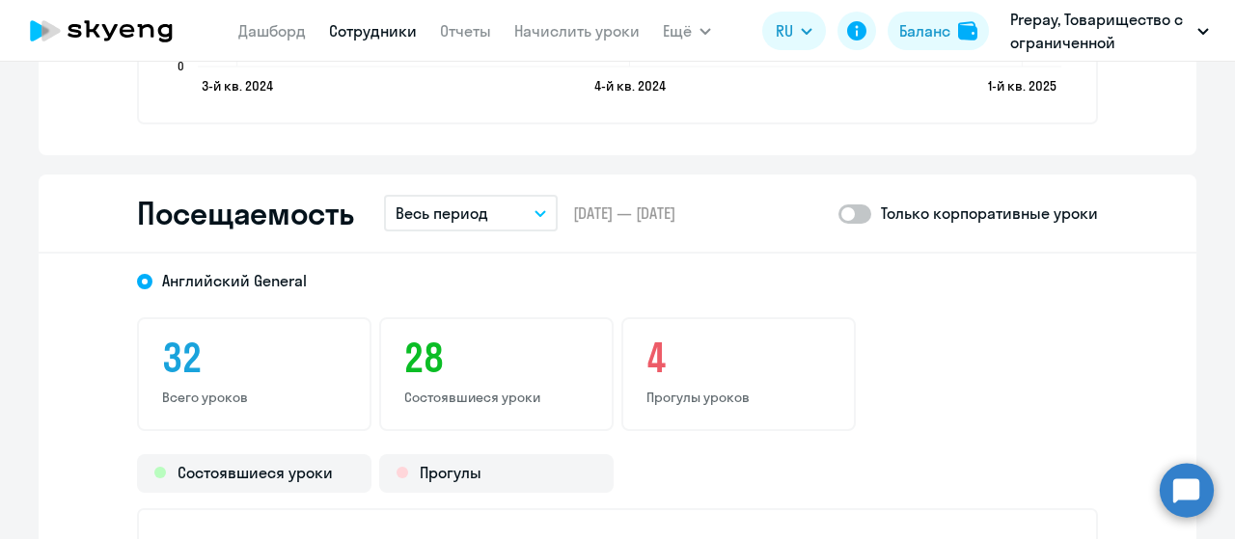
scroll to position [2411, 0]
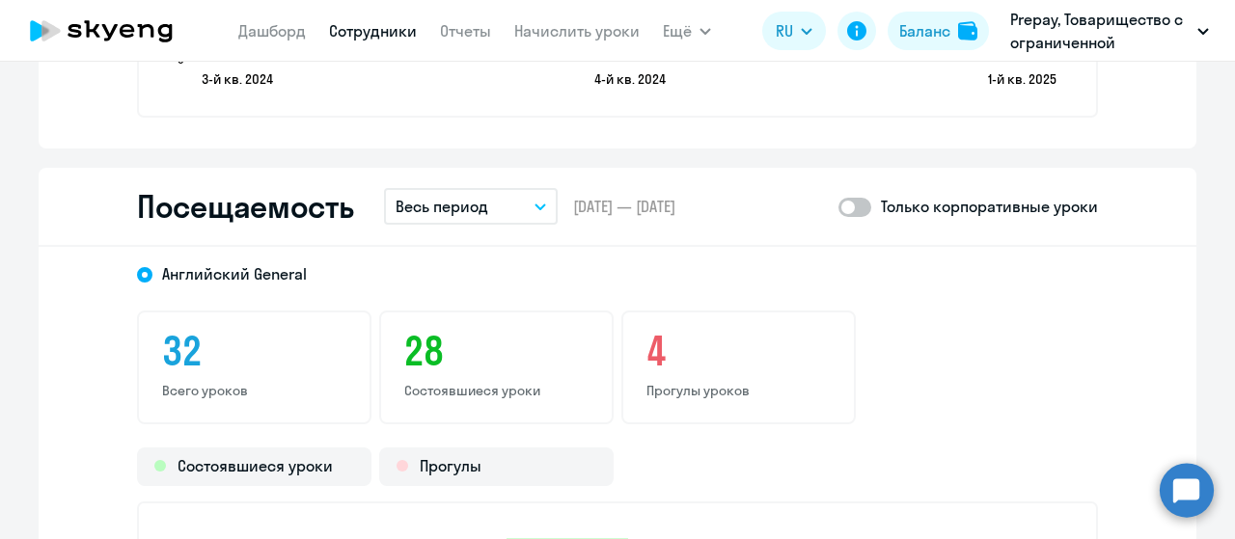
click at [496, 209] on button "Весь период" at bounding box center [471, 206] width 174 height 37
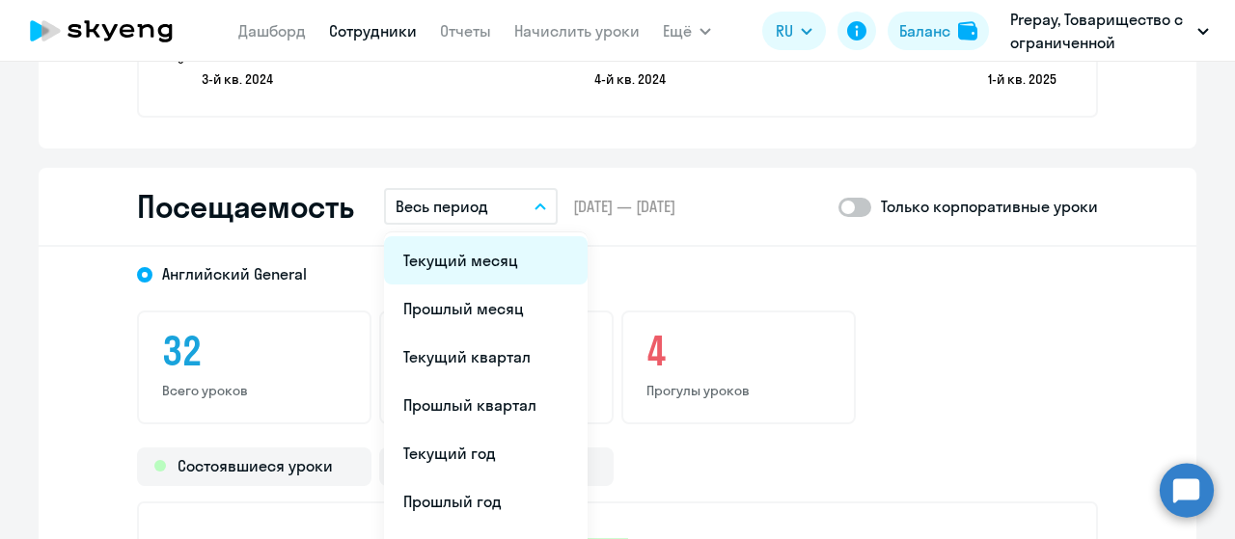
click at [467, 258] on li "Текущий месяц" at bounding box center [486, 260] width 204 height 48
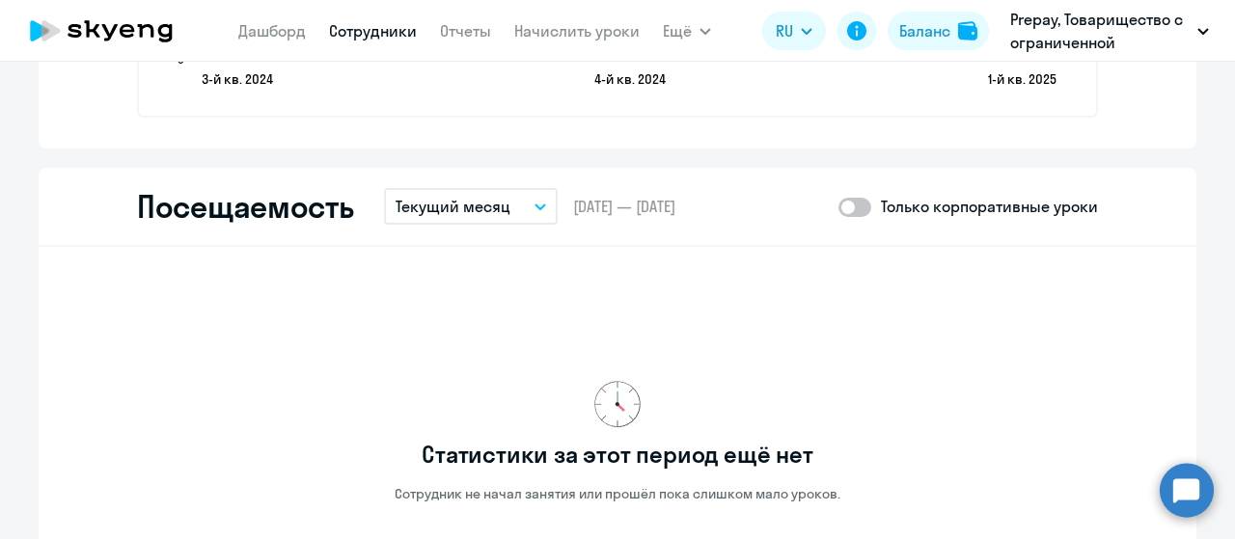
click at [505, 213] on button "Текущий месяц" at bounding box center [471, 206] width 174 height 37
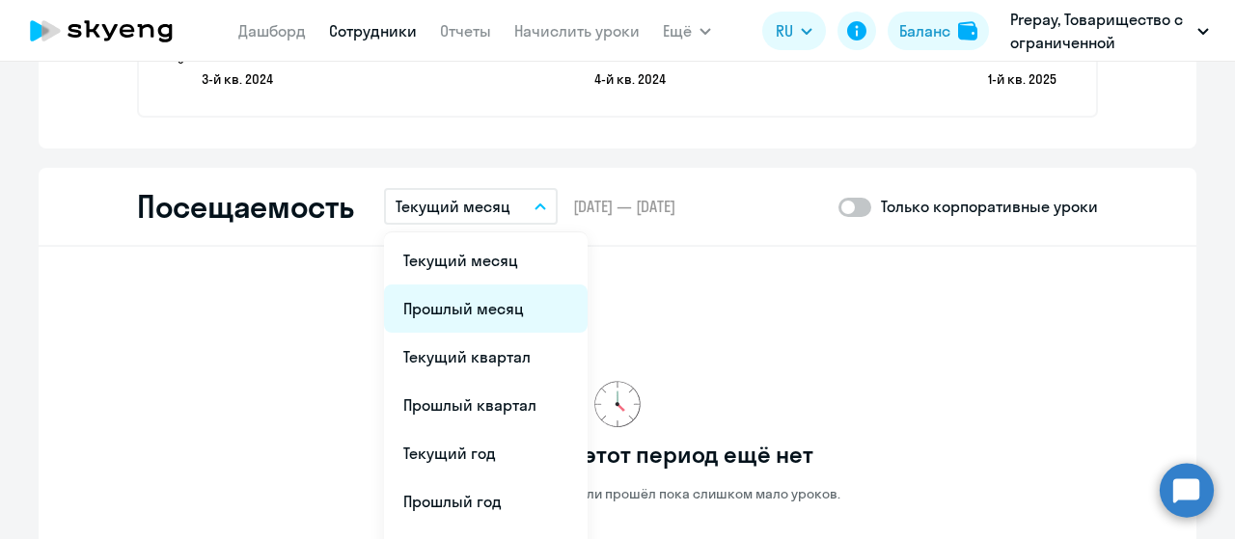
click at [475, 313] on li "Прошлый месяц" at bounding box center [486, 309] width 204 height 48
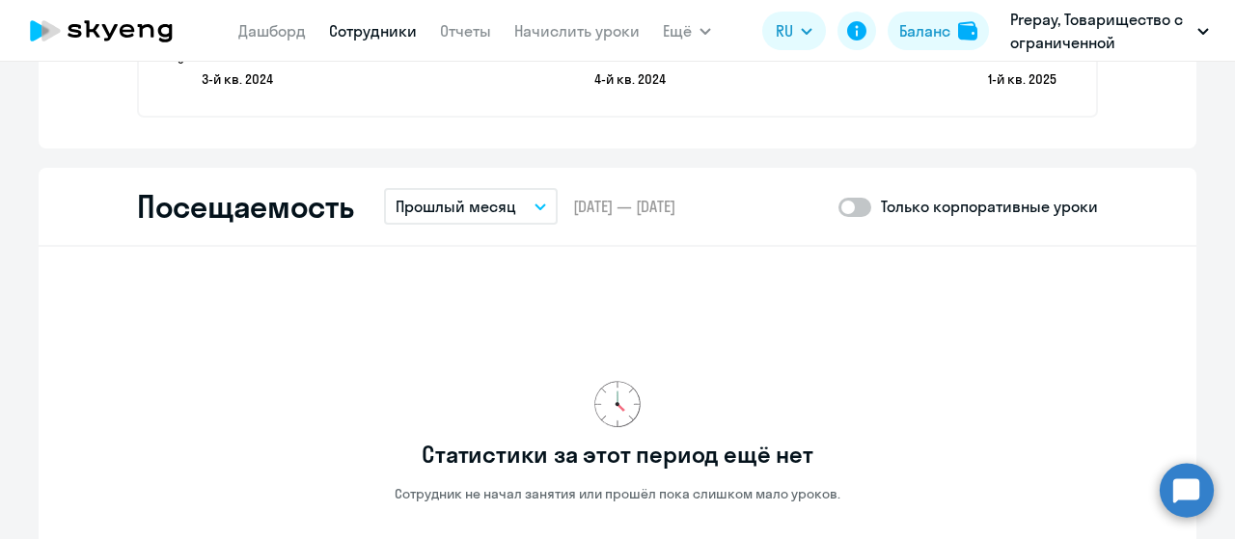
click at [531, 210] on button "Прошлый месяц" at bounding box center [471, 206] width 174 height 37
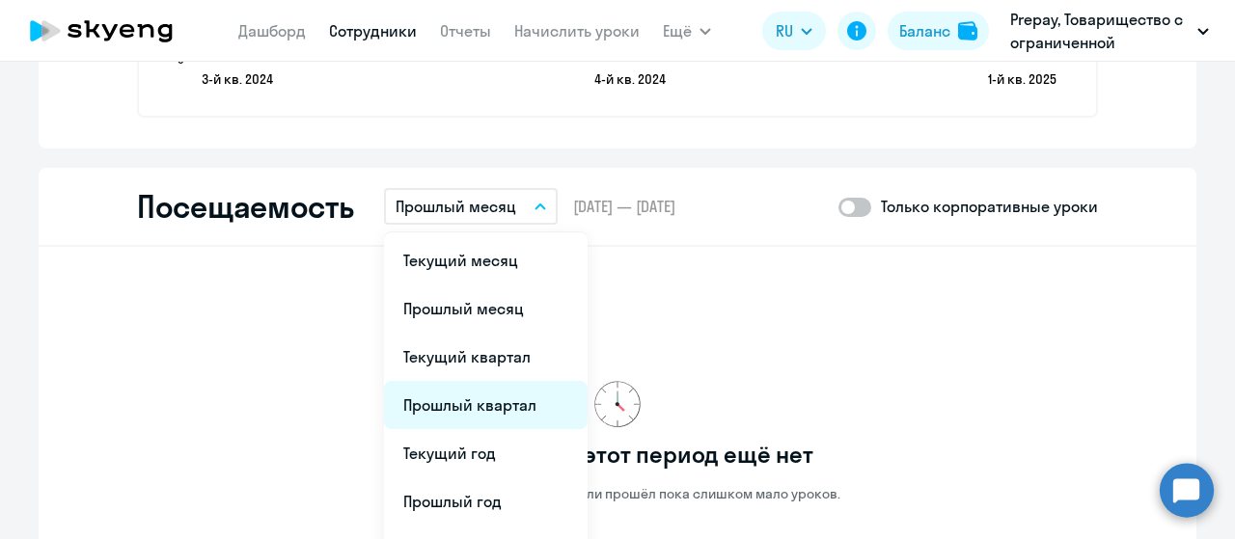
click at [475, 408] on li "Прошлый квартал" at bounding box center [486, 405] width 204 height 48
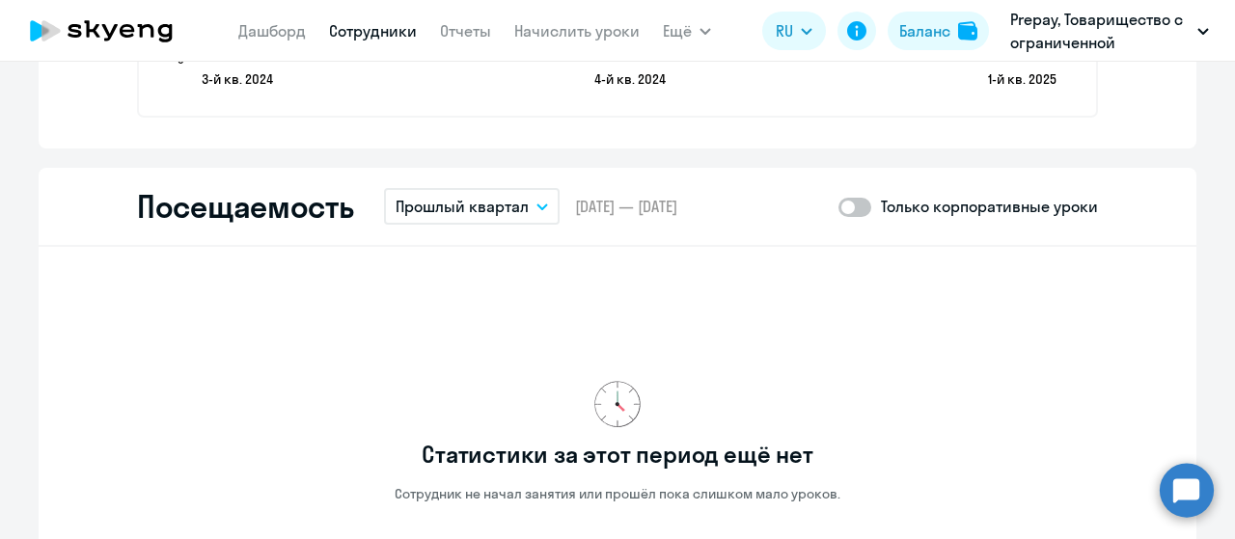
click at [518, 191] on button "Прошлый квартал" at bounding box center [472, 206] width 176 height 37
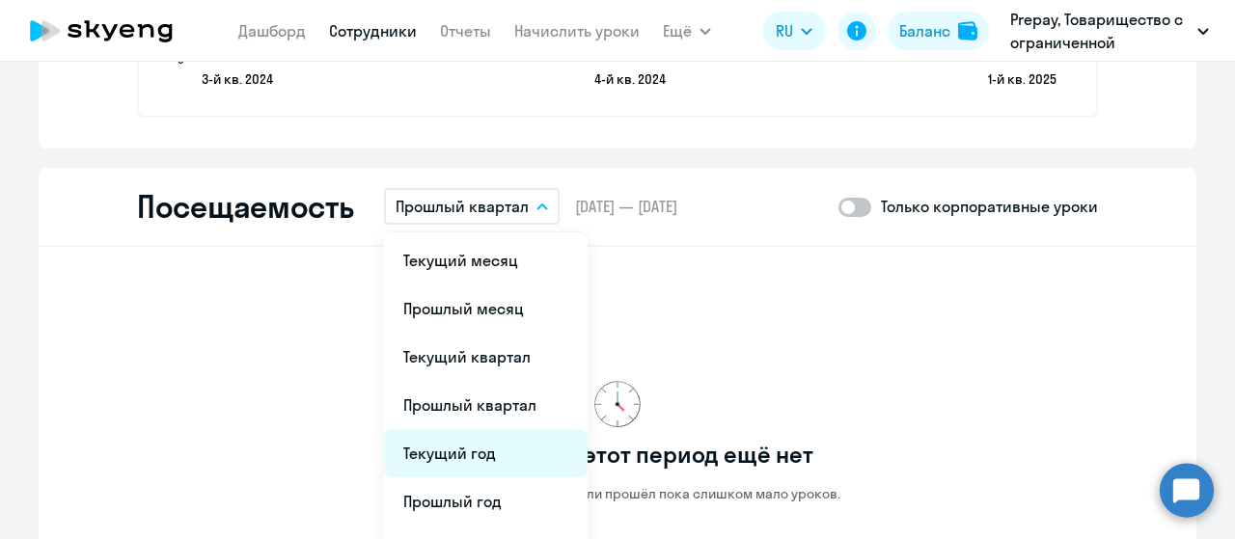
click at [444, 443] on li "Текущий год" at bounding box center [486, 453] width 204 height 48
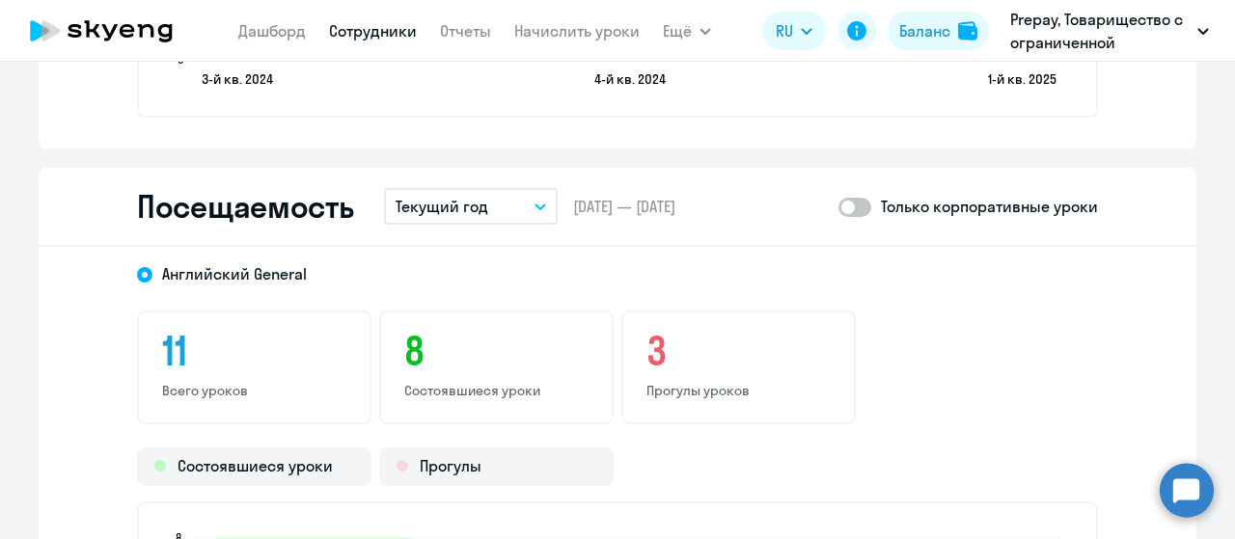
click at [534, 204] on icon "button" at bounding box center [540, 207] width 12 height 7
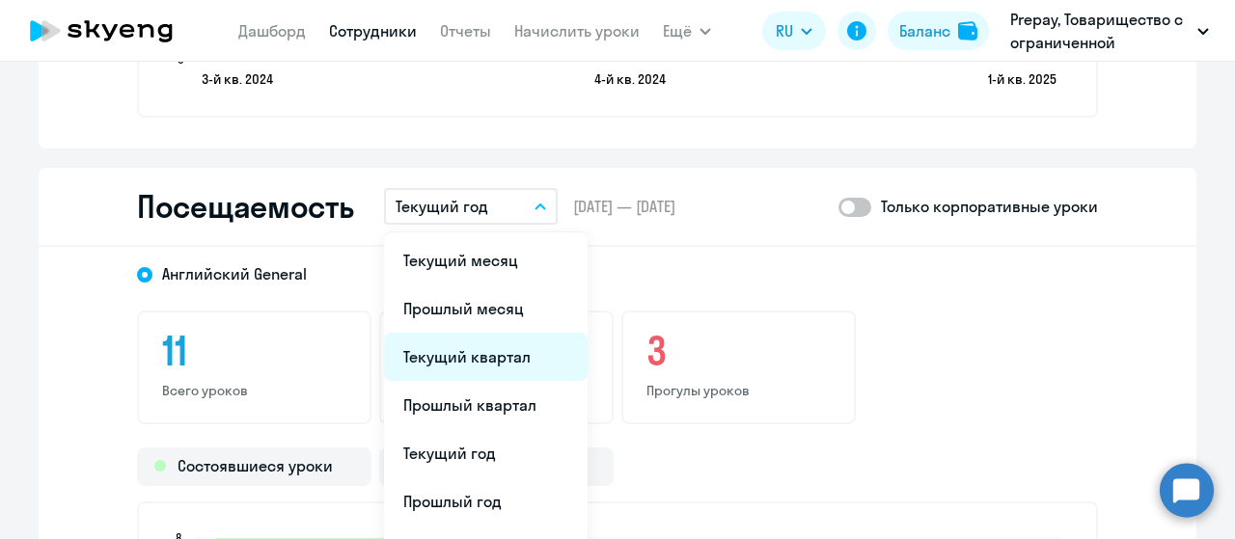
click at [504, 356] on li "Текущий квартал" at bounding box center [486, 357] width 204 height 48
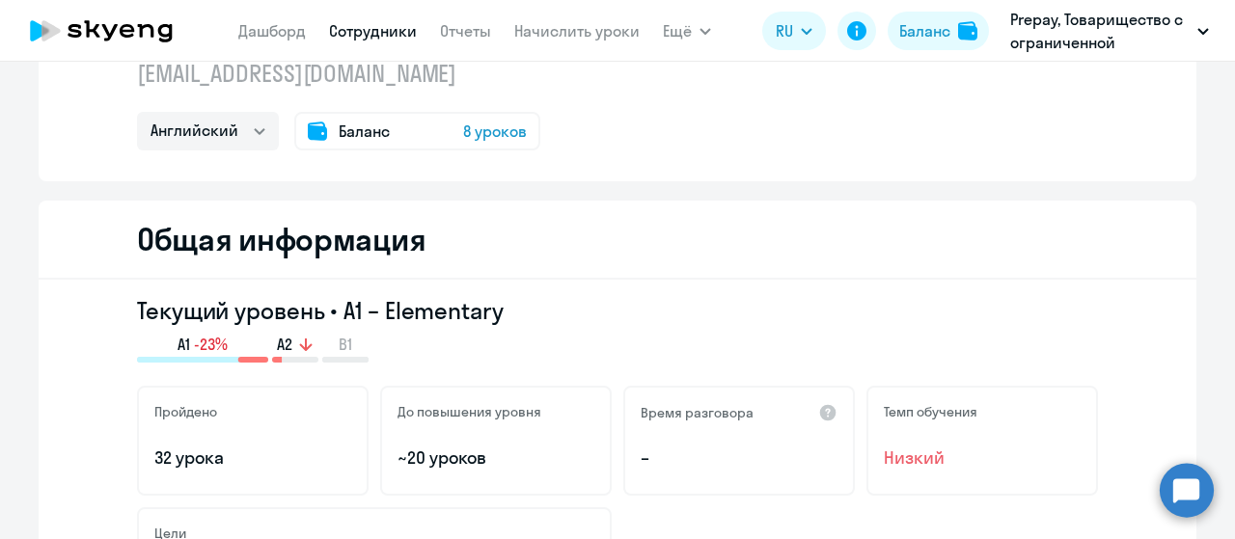
scroll to position [0, 0]
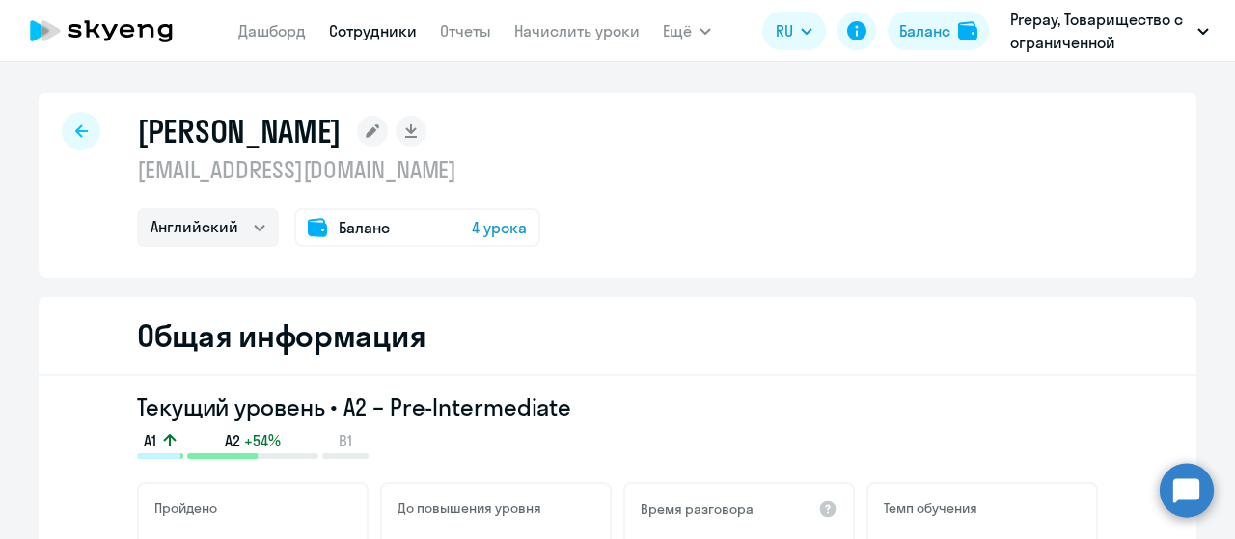
select select "english"
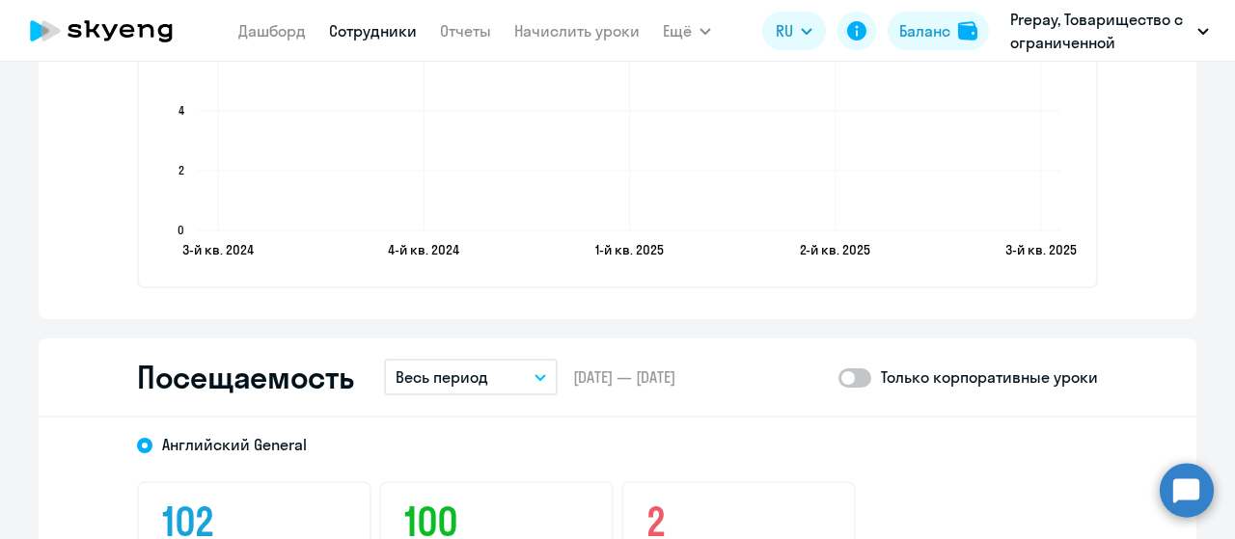
scroll to position [2411, 0]
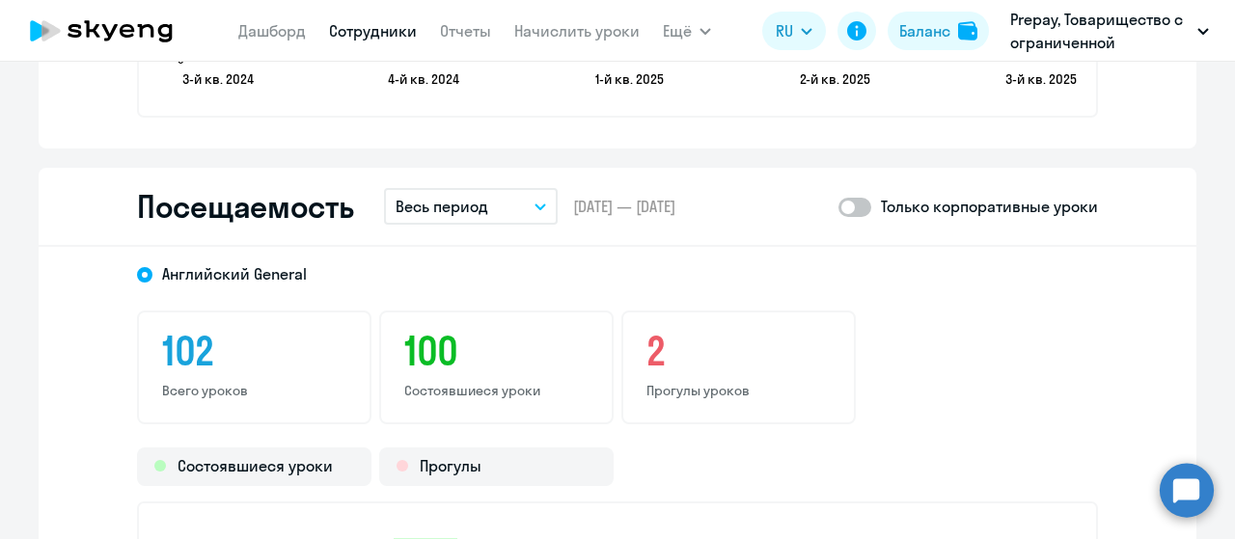
click at [520, 203] on button "Весь период" at bounding box center [471, 206] width 174 height 37
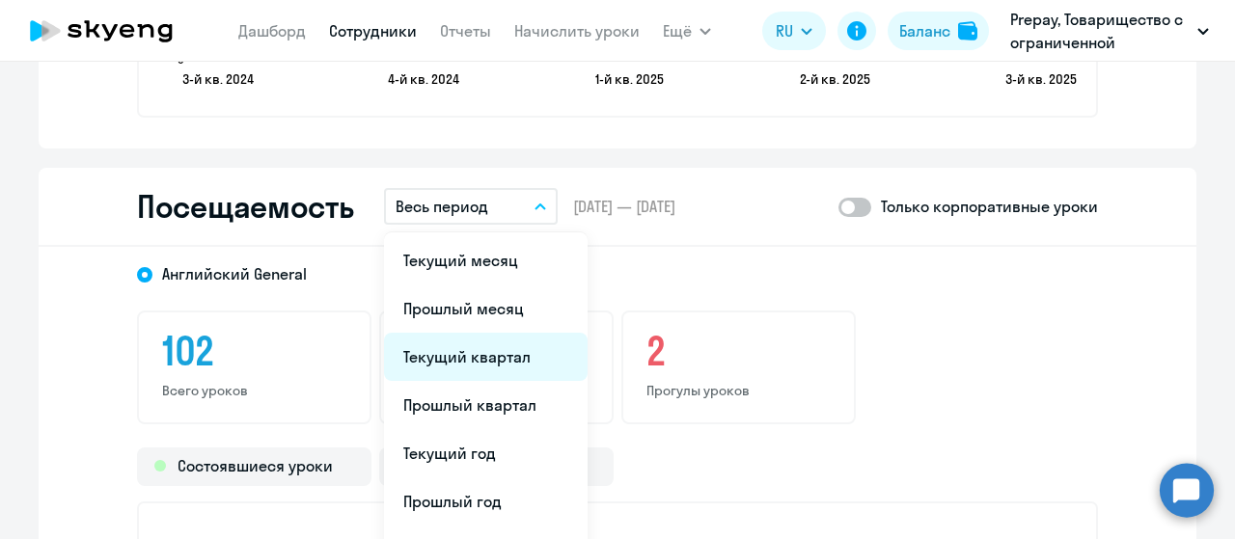
click at [468, 360] on li "Текущий квартал" at bounding box center [486, 357] width 204 height 48
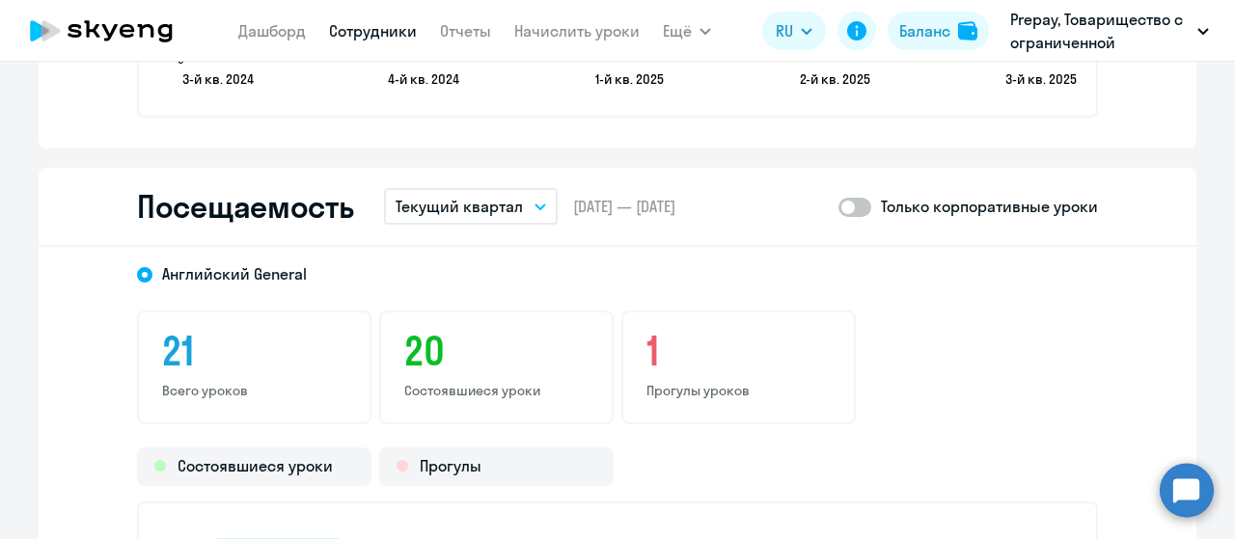
click at [521, 207] on button "Текущий квартал" at bounding box center [471, 206] width 174 height 37
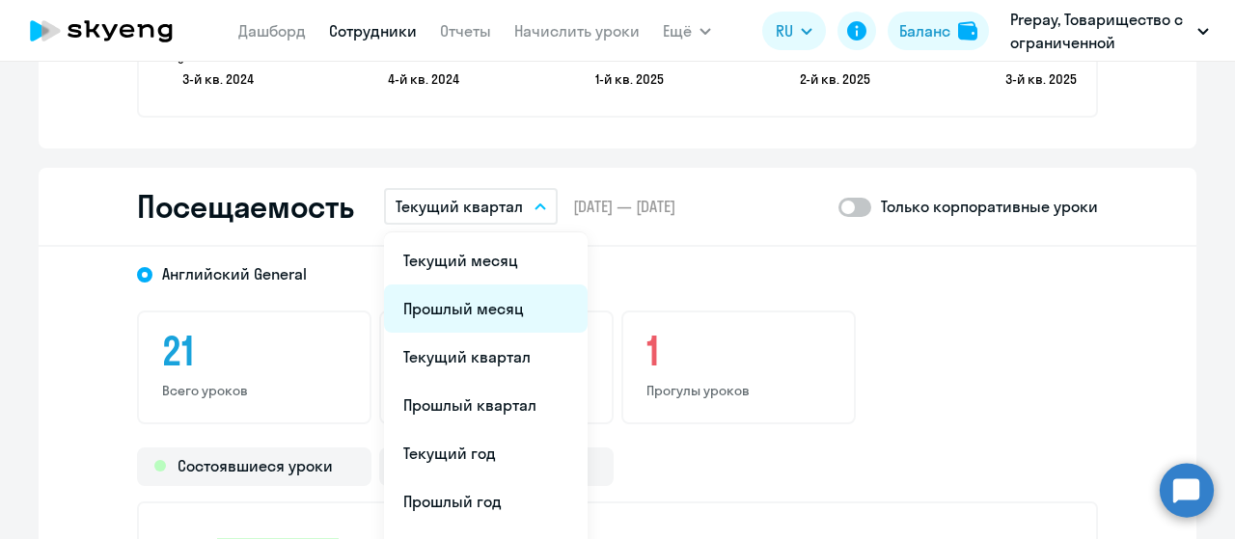
click at [469, 295] on li "Прошлый месяц" at bounding box center [486, 309] width 204 height 48
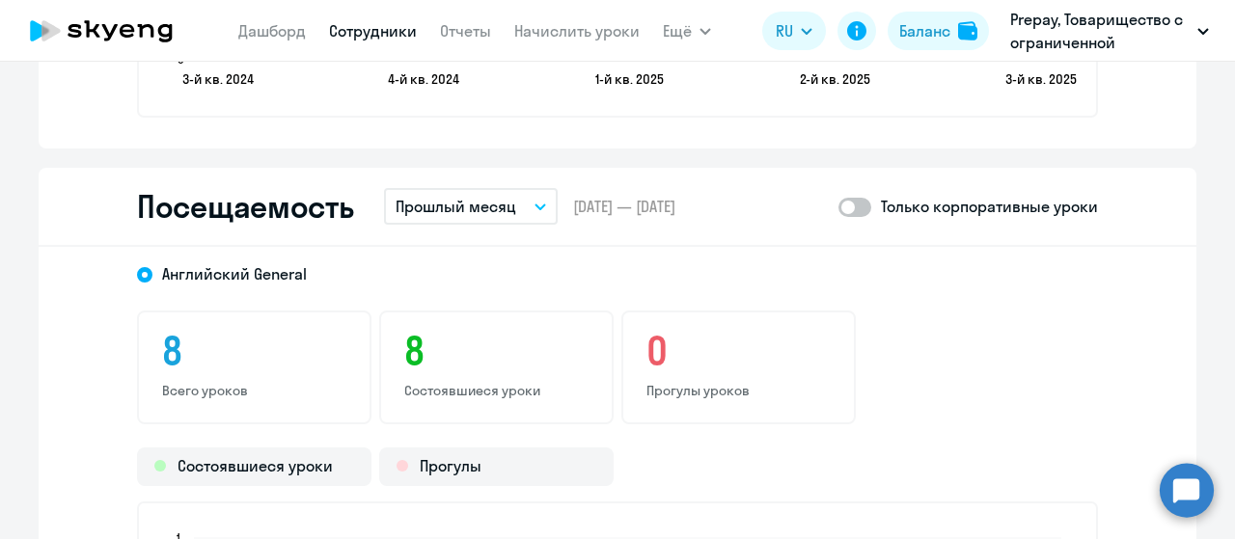
click at [529, 212] on button "Прошлый месяц" at bounding box center [471, 206] width 174 height 37
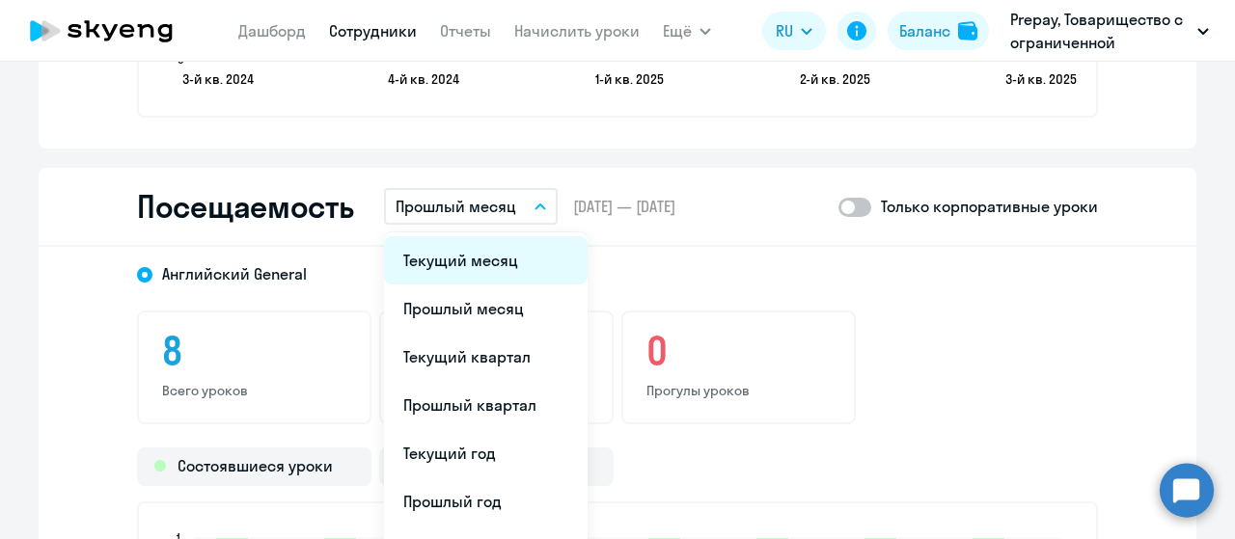
click at [479, 267] on li "Текущий месяц" at bounding box center [486, 260] width 204 height 48
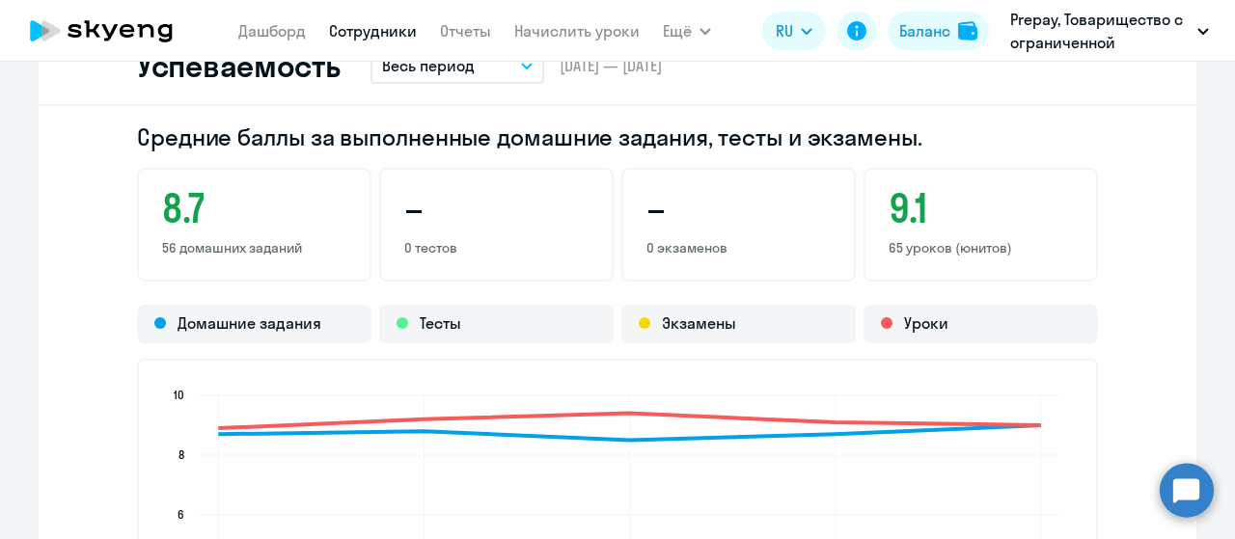
scroll to position [1736, 0]
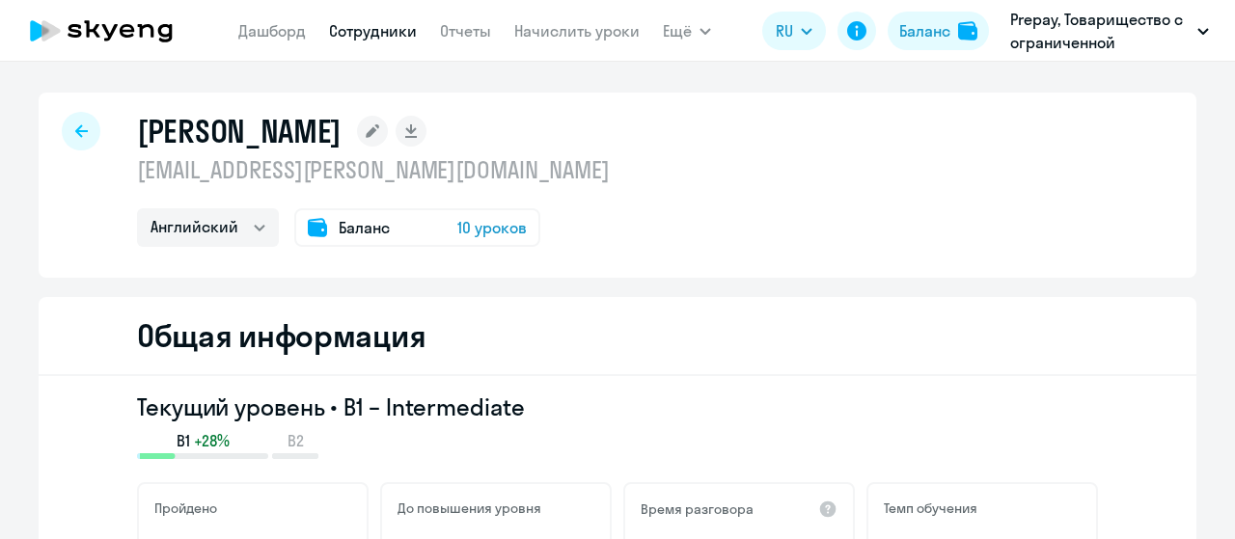
select select "english"
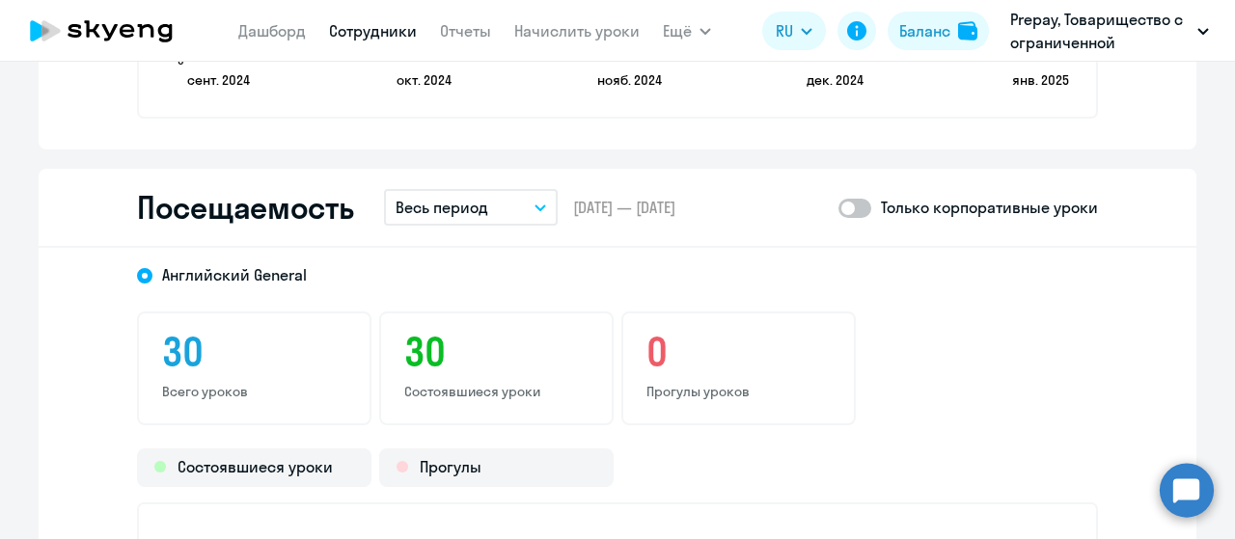
scroll to position [2411, 0]
click at [488, 205] on button "Весь период" at bounding box center [471, 206] width 174 height 37
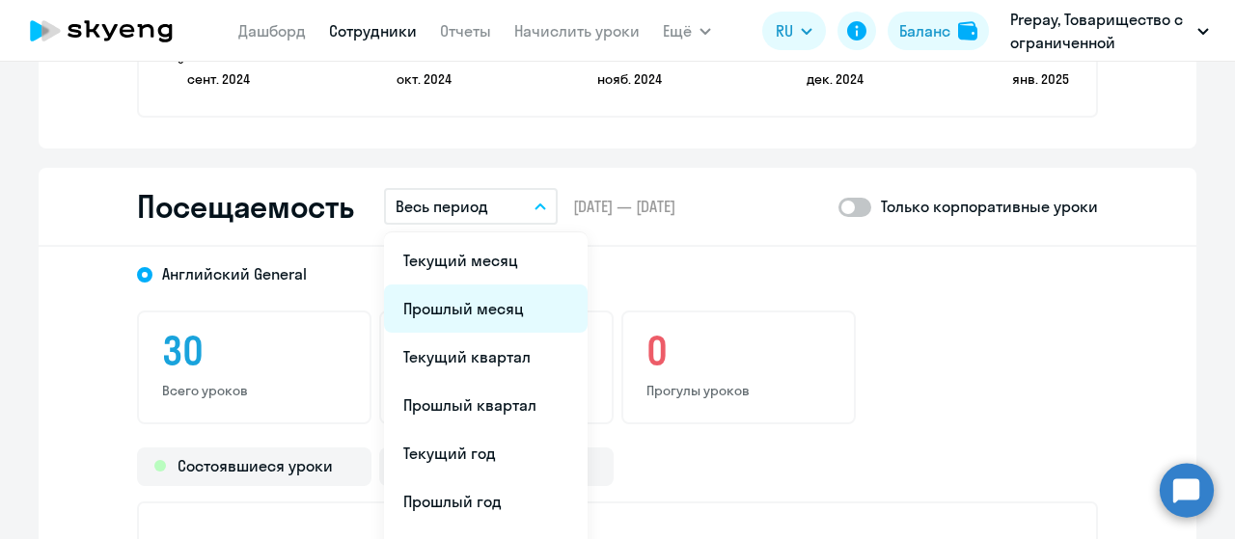
click at [455, 307] on li "Прошлый месяц" at bounding box center [486, 309] width 204 height 48
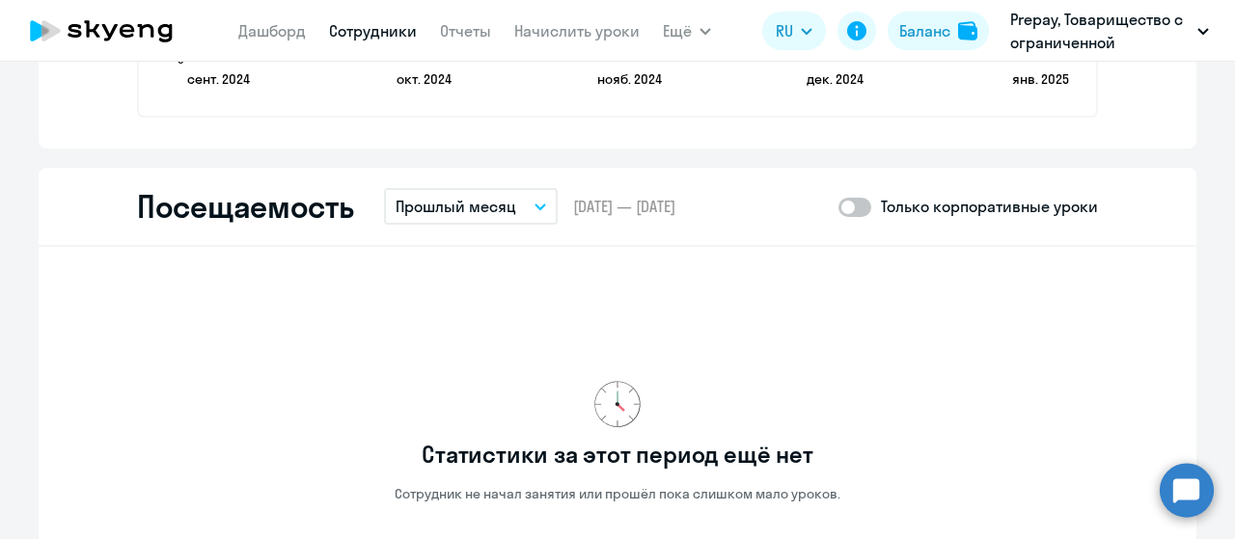
click at [526, 208] on button "Прошлый месяц" at bounding box center [471, 206] width 174 height 37
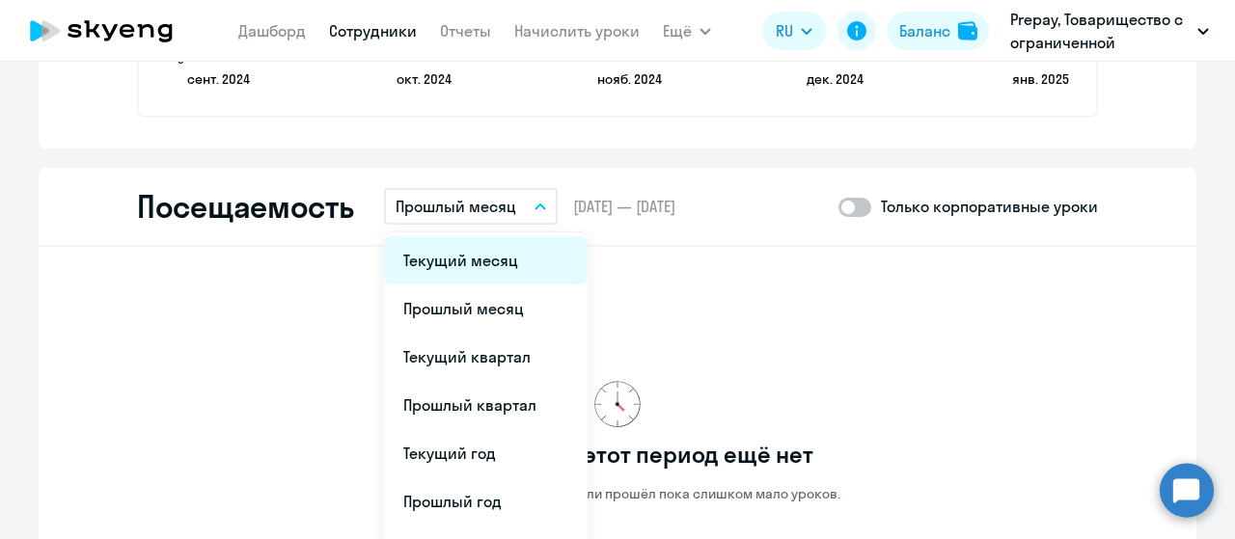
click at [475, 262] on li "Текущий месяц" at bounding box center [486, 260] width 204 height 48
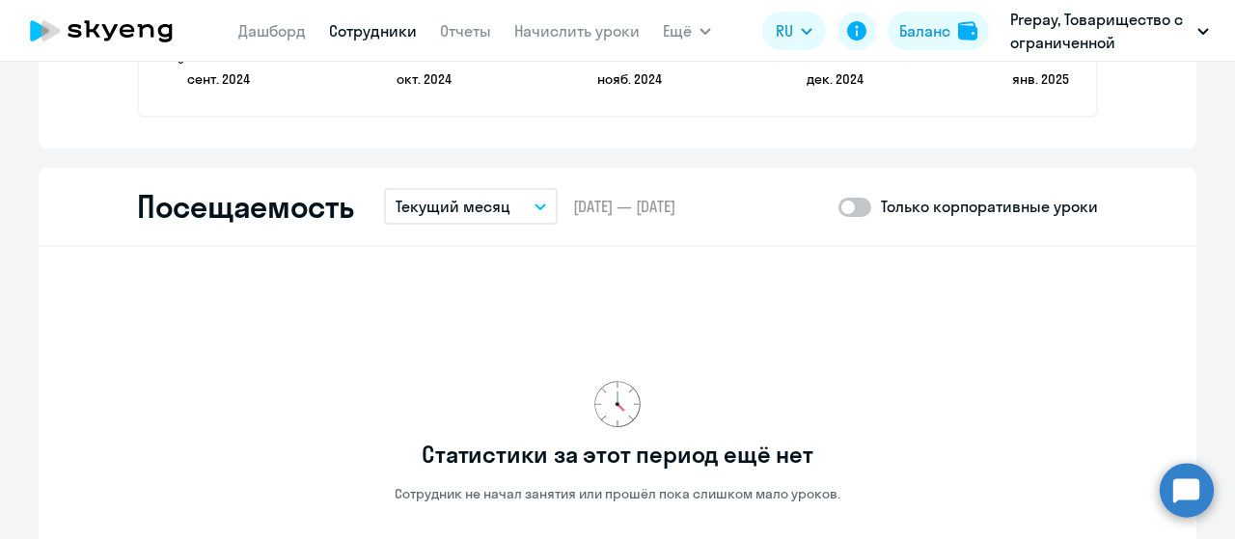
click at [521, 202] on button "Текущий месяц" at bounding box center [471, 206] width 174 height 37
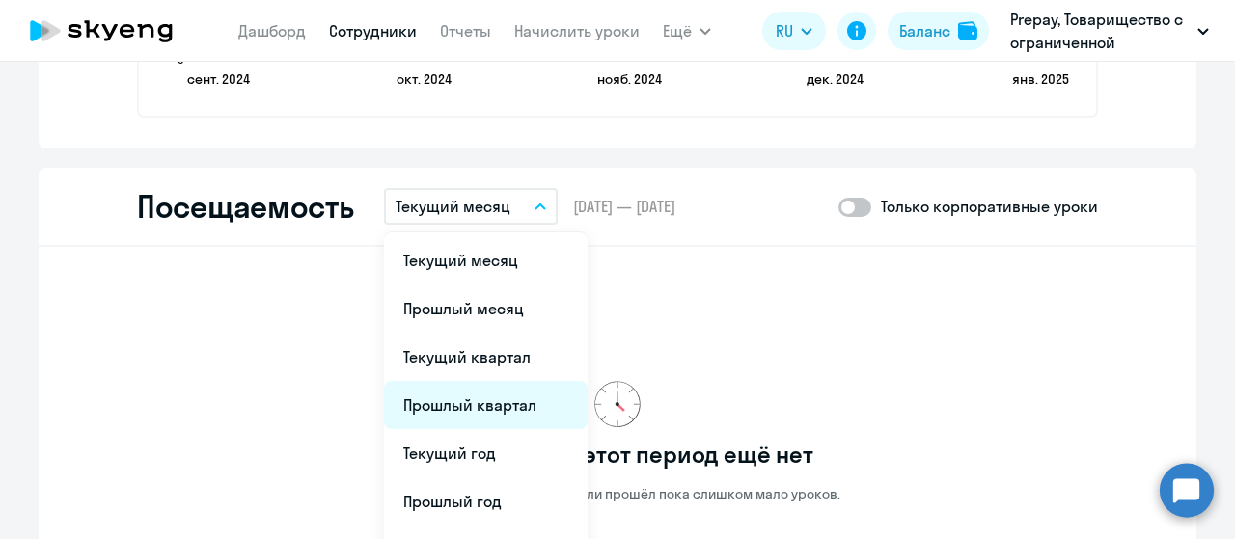
click at [453, 418] on li "Прошлый квартал" at bounding box center [486, 405] width 204 height 48
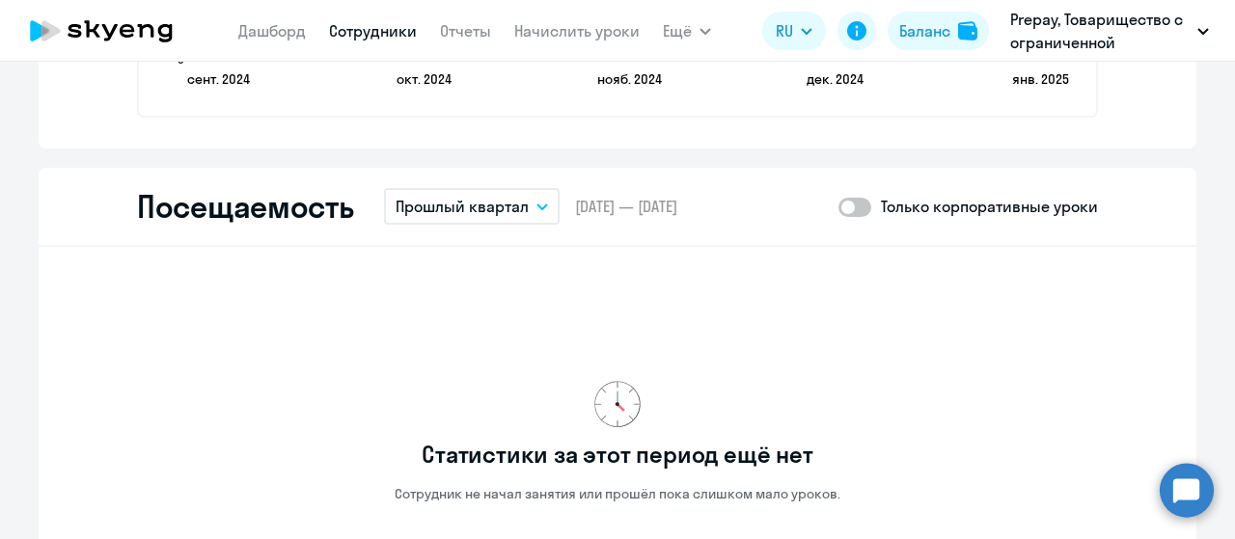
click at [540, 205] on button "Прошлый квартал" at bounding box center [472, 206] width 176 height 37
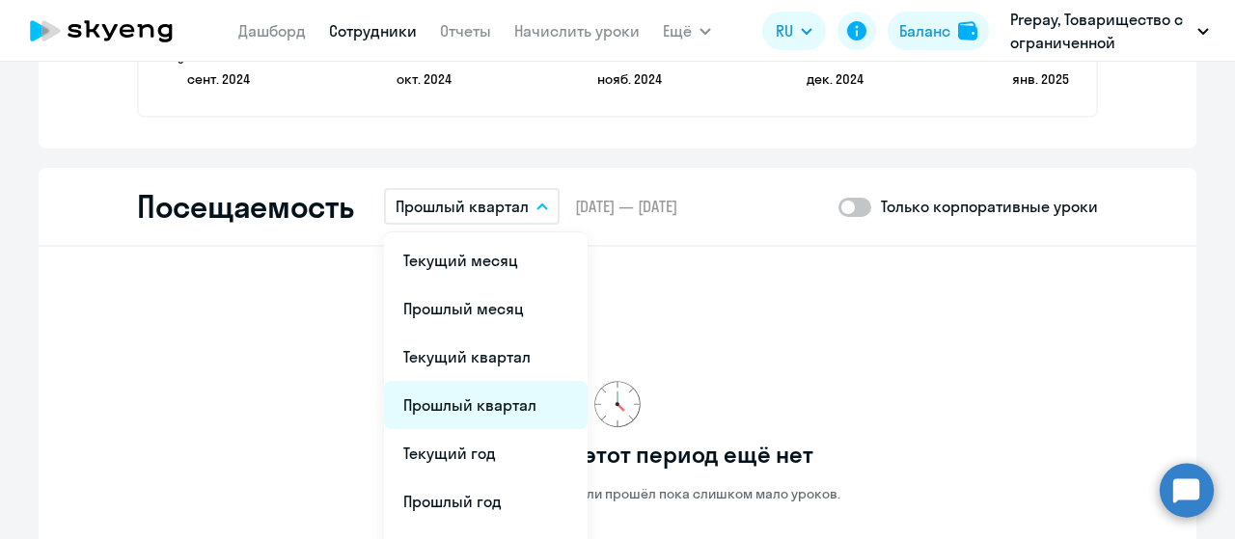
click at [436, 396] on li "Прошлый квартал" at bounding box center [486, 405] width 204 height 48
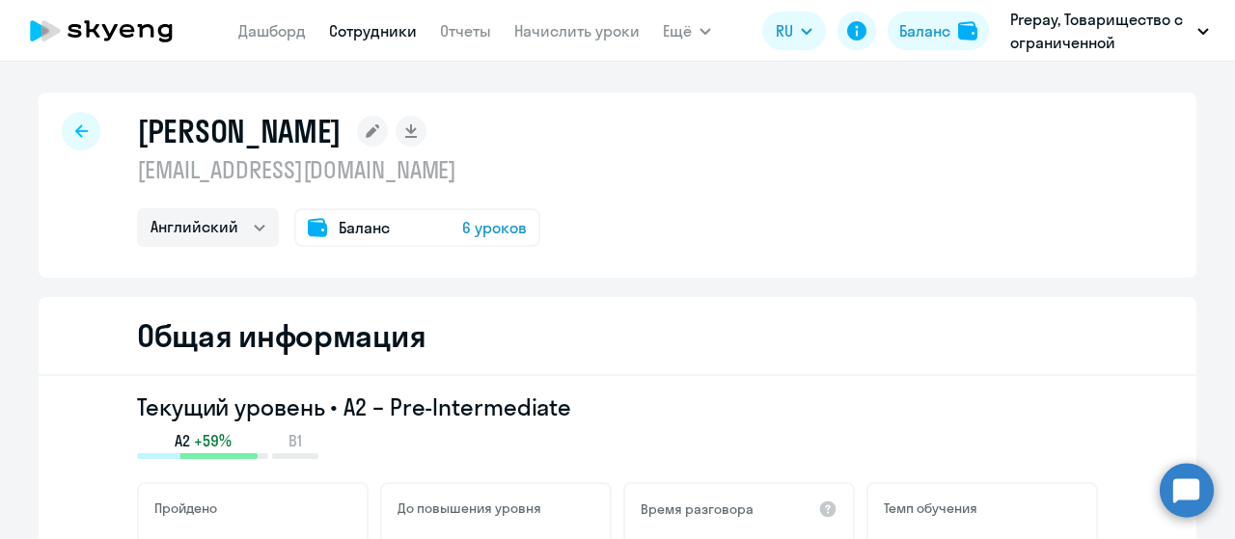
select select "english"
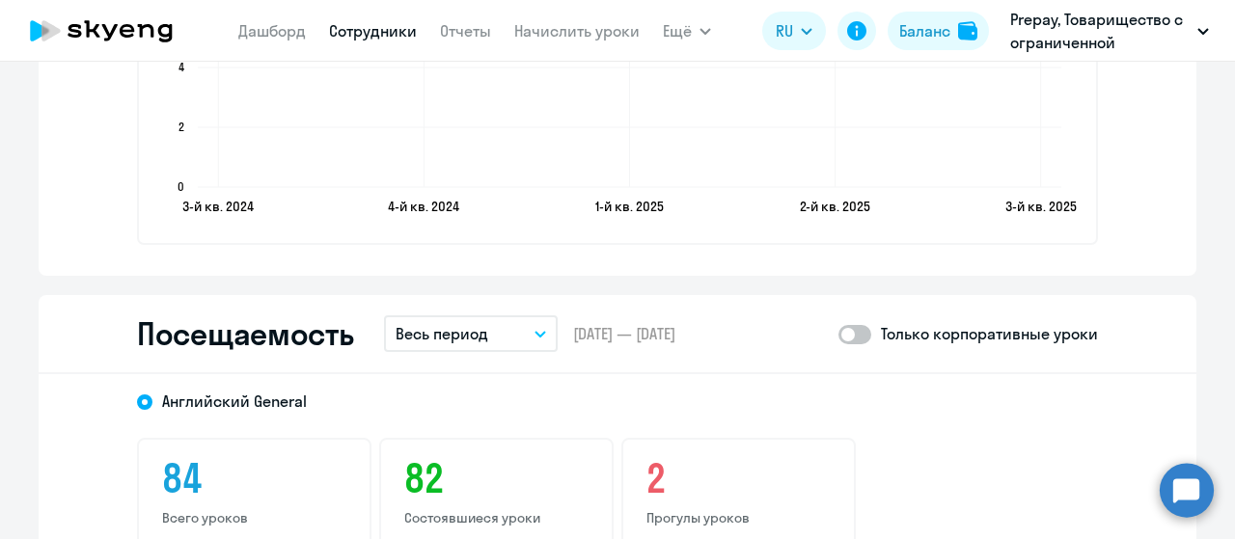
scroll to position [2315, 0]
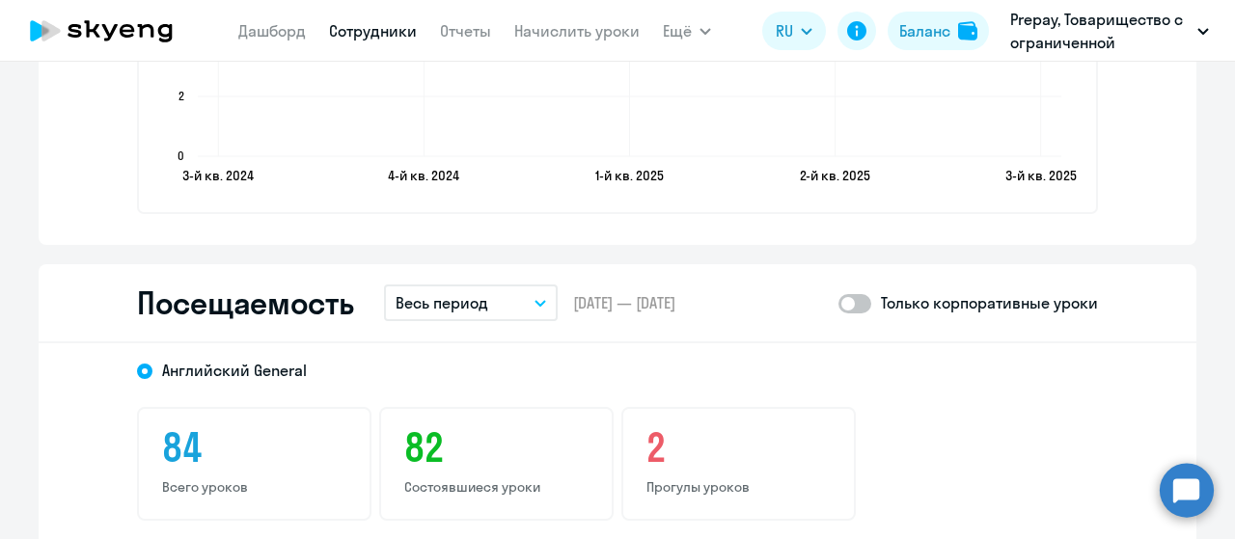
click at [504, 302] on button "Весь период" at bounding box center [471, 303] width 174 height 37
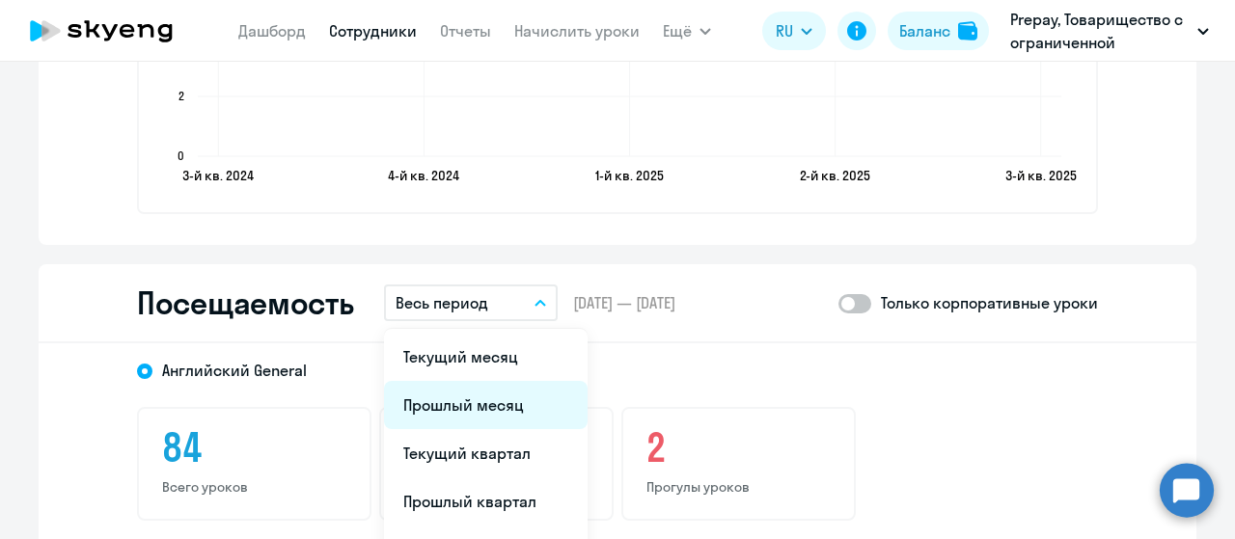
click at [461, 404] on li "Прошлый месяц" at bounding box center [486, 405] width 204 height 48
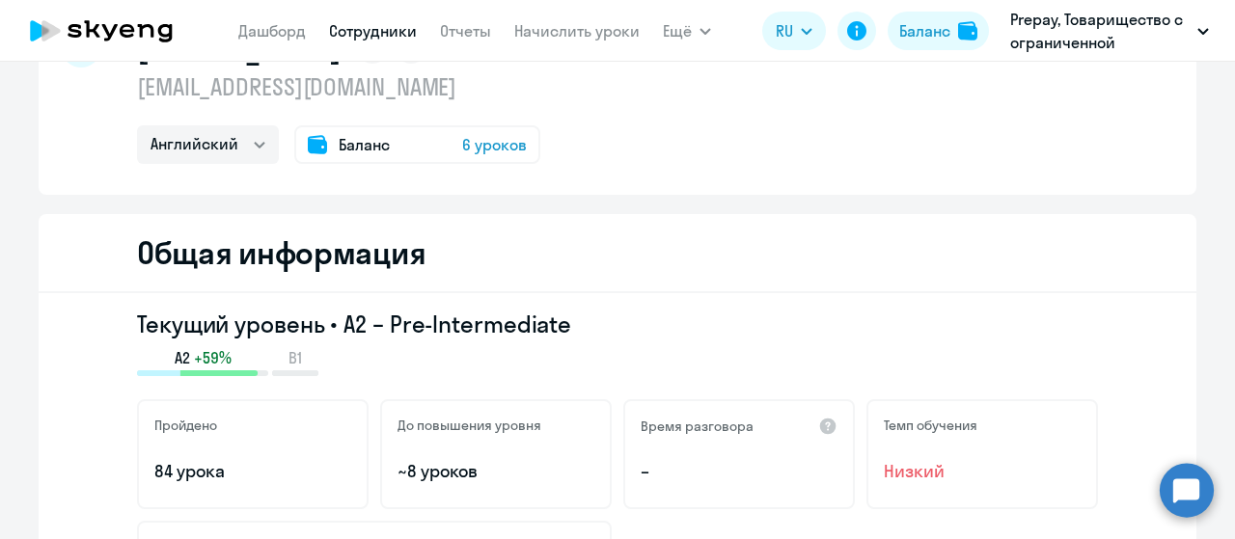
scroll to position [0, 0]
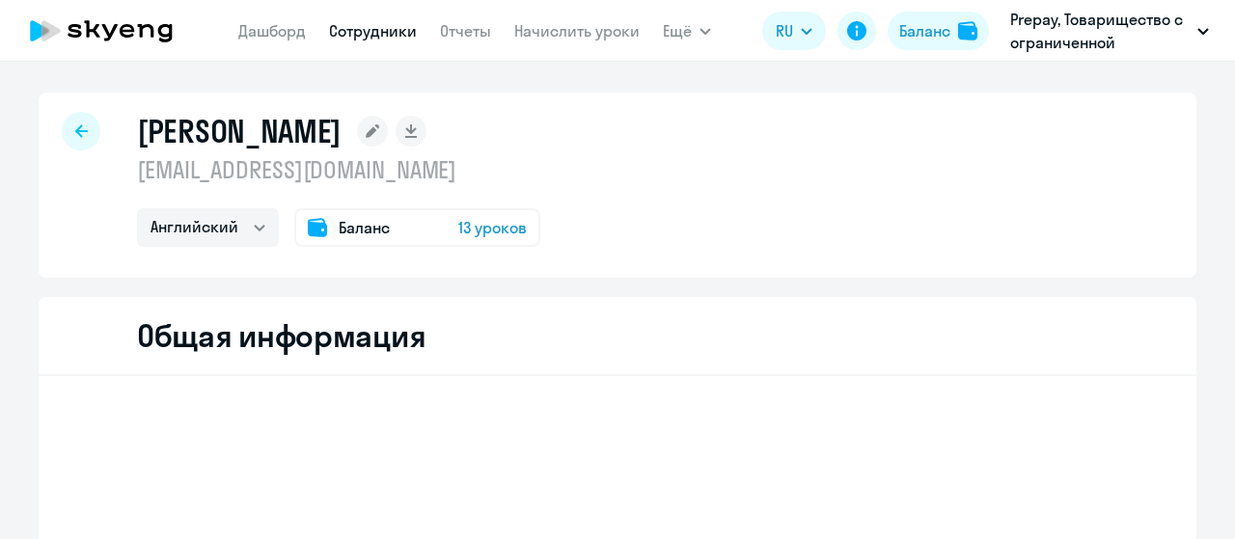
select select "english"
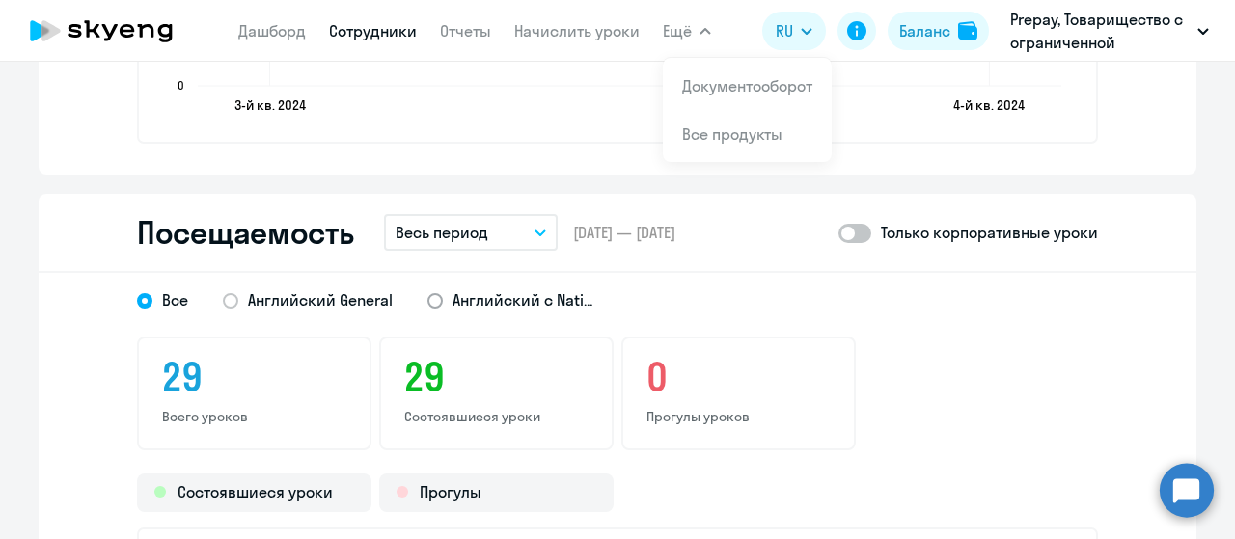
scroll to position [2286, 0]
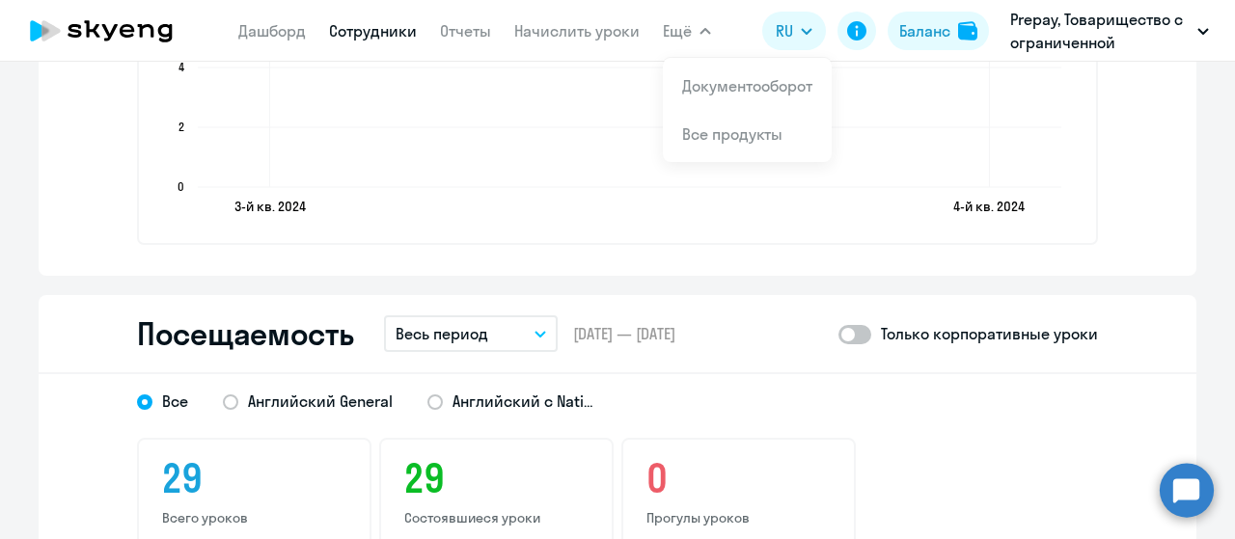
click at [480, 335] on p "Весь период" at bounding box center [441, 333] width 93 height 23
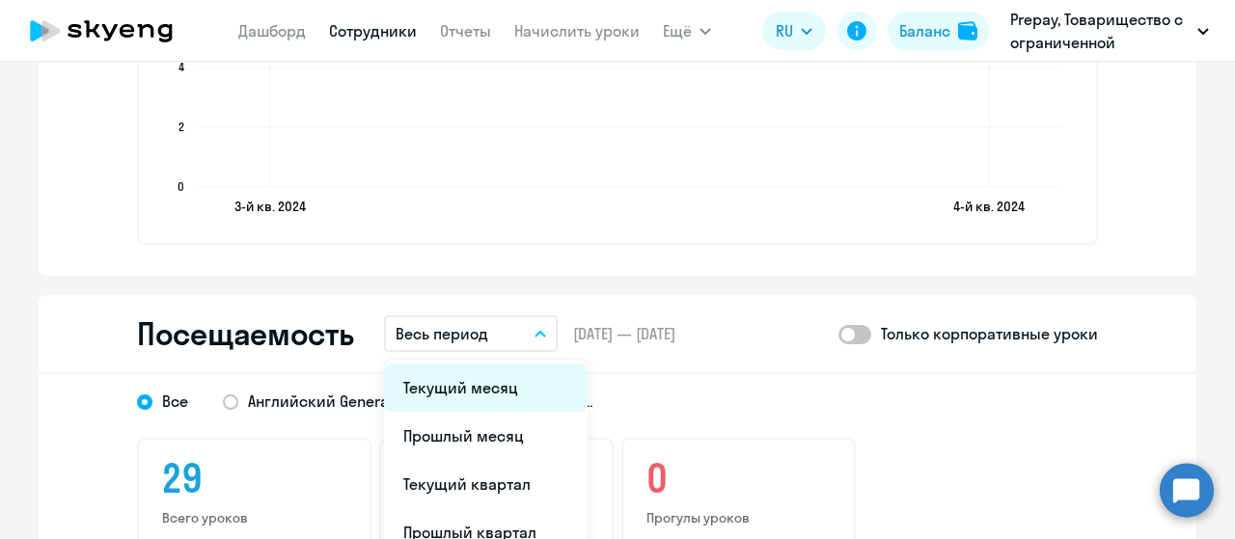
click at [463, 385] on li "Текущий месяц" at bounding box center [486, 388] width 204 height 48
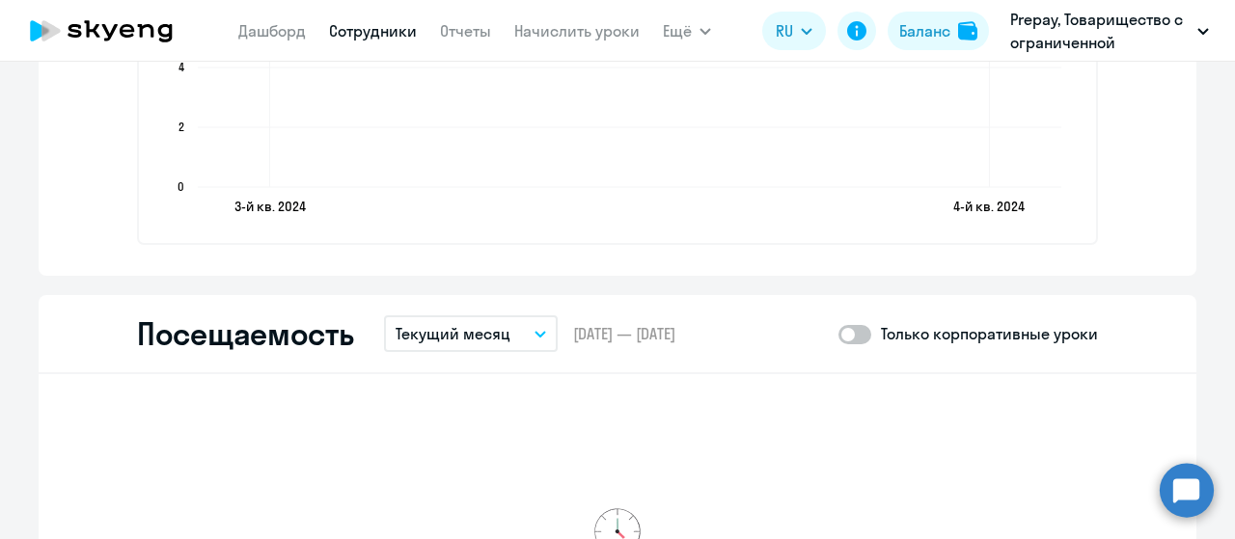
click at [514, 329] on button "Текущий месяц" at bounding box center [471, 333] width 174 height 37
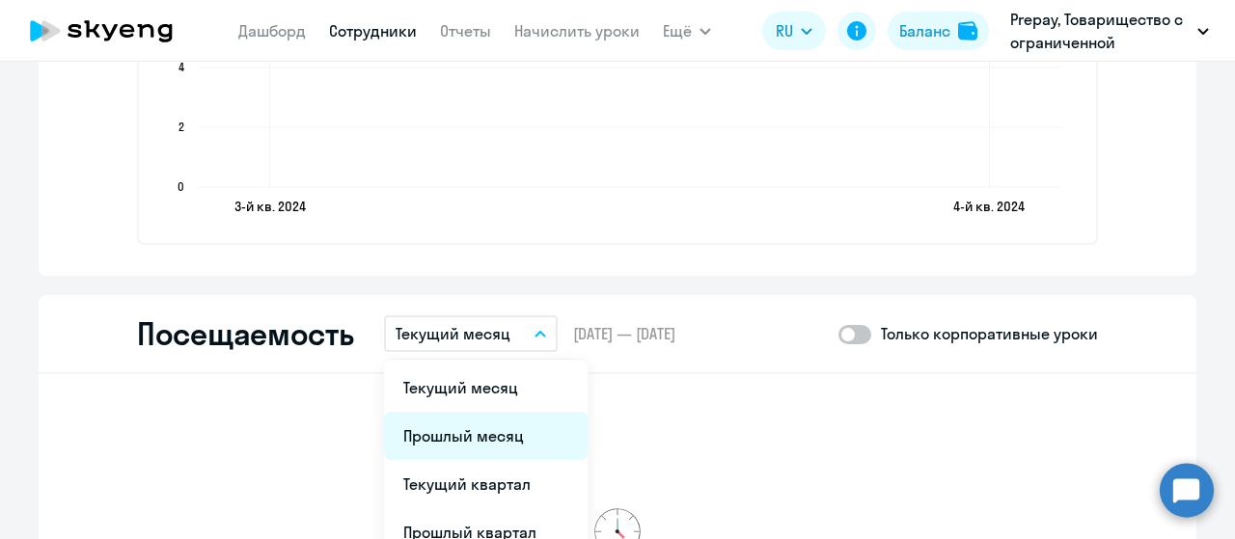
click at [474, 433] on li "Прошлый месяц" at bounding box center [486, 436] width 204 height 48
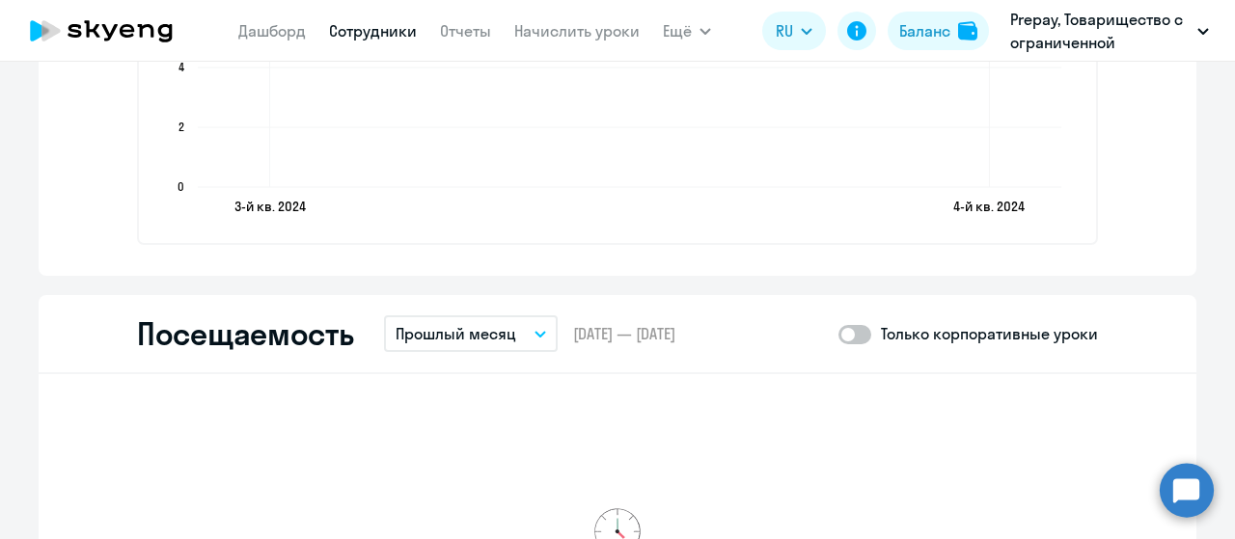
click at [523, 329] on button "Прошлый месяц" at bounding box center [471, 333] width 174 height 37
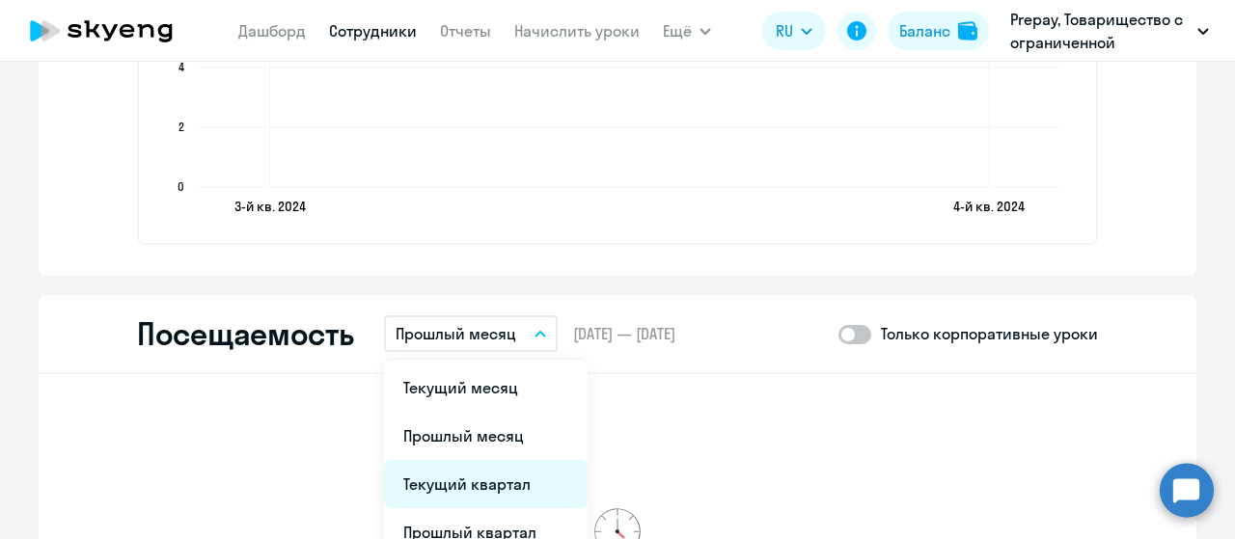
click at [468, 494] on li "Текущий квартал" at bounding box center [486, 484] width 204 height 48
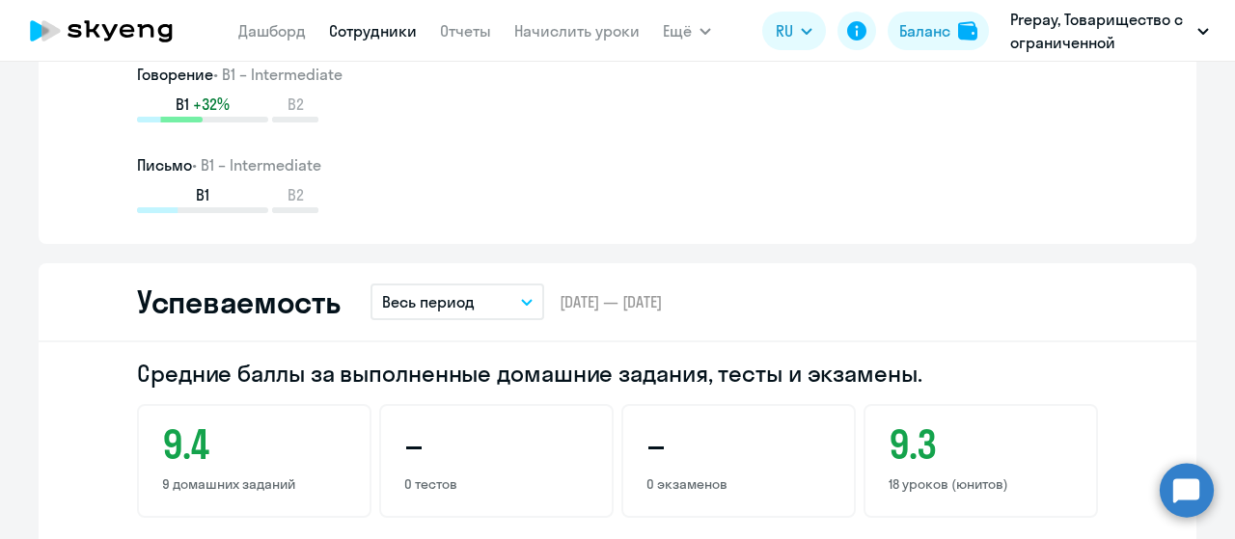
scroll to position [1418, 0]
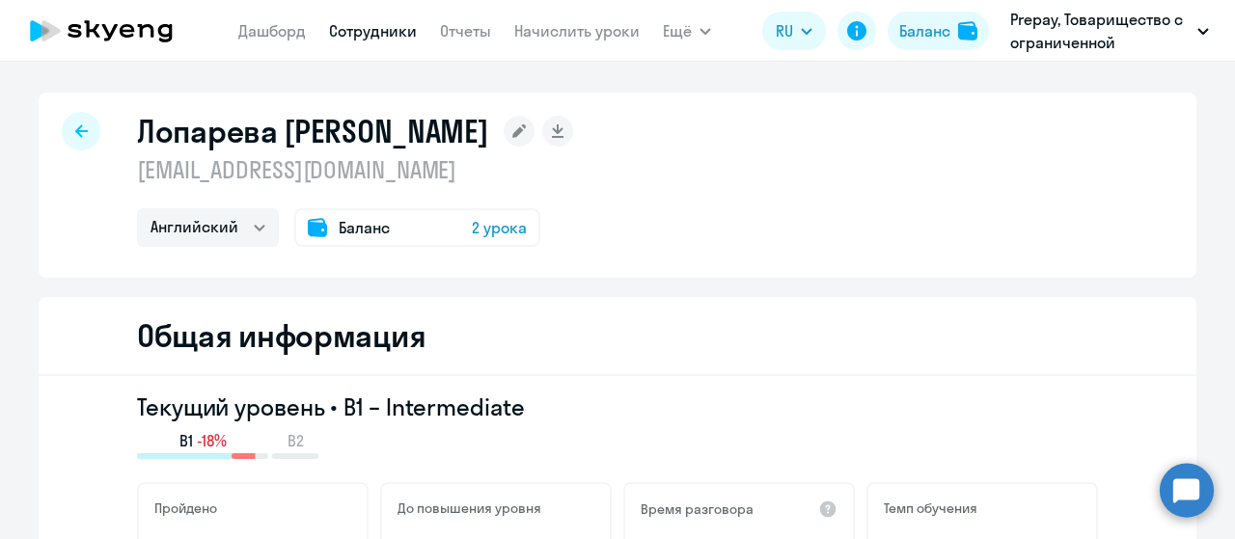
select select "english"
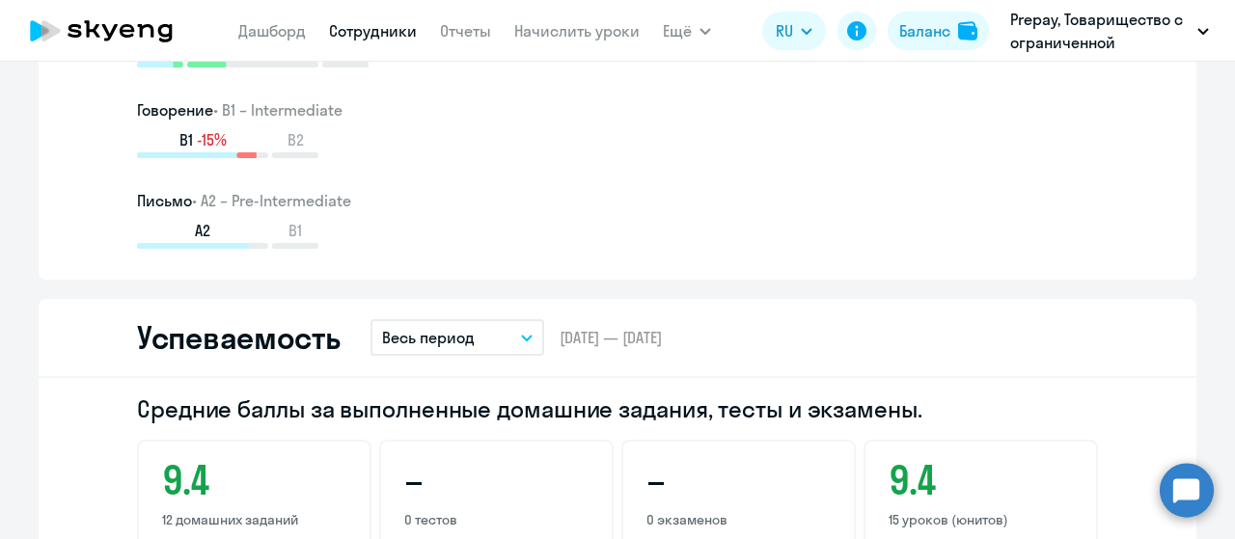
scroll to position [1736, 0]
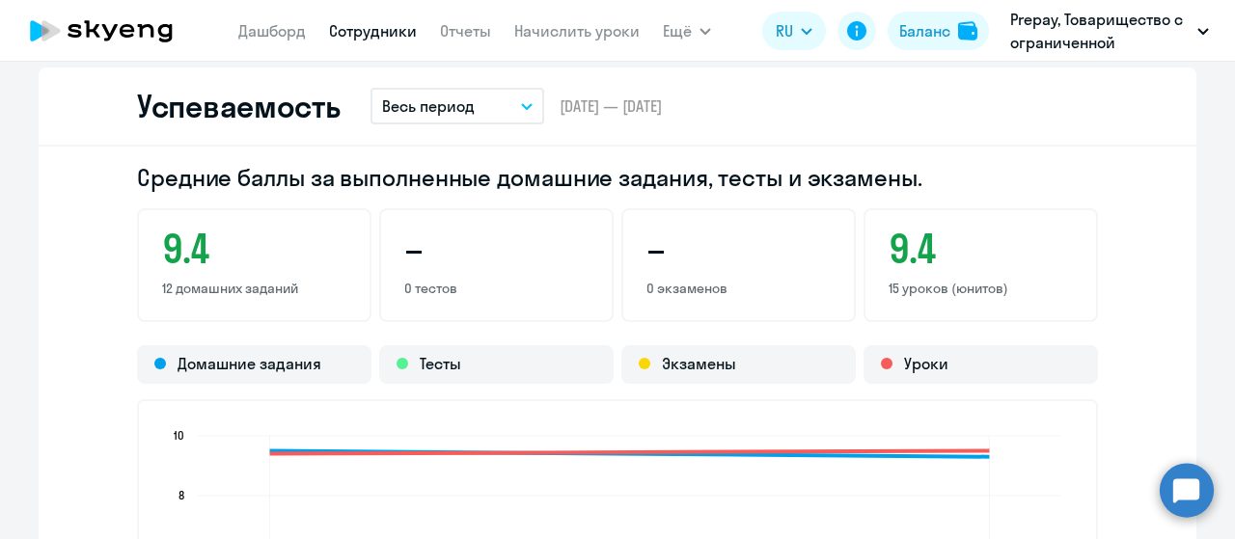
click at [501, 118] on button "Весь период" at bounding box center [457, 106] width 174 height 37
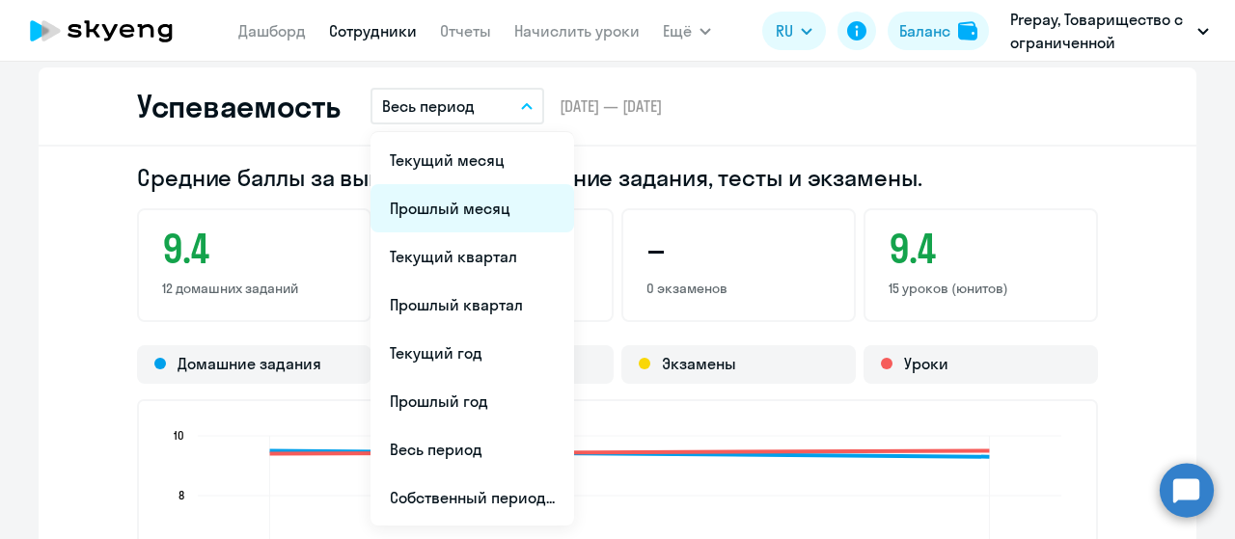
click at [446, 215] on li "Прошлый месяц" at bounding box center [472, 208] width 204 height 48
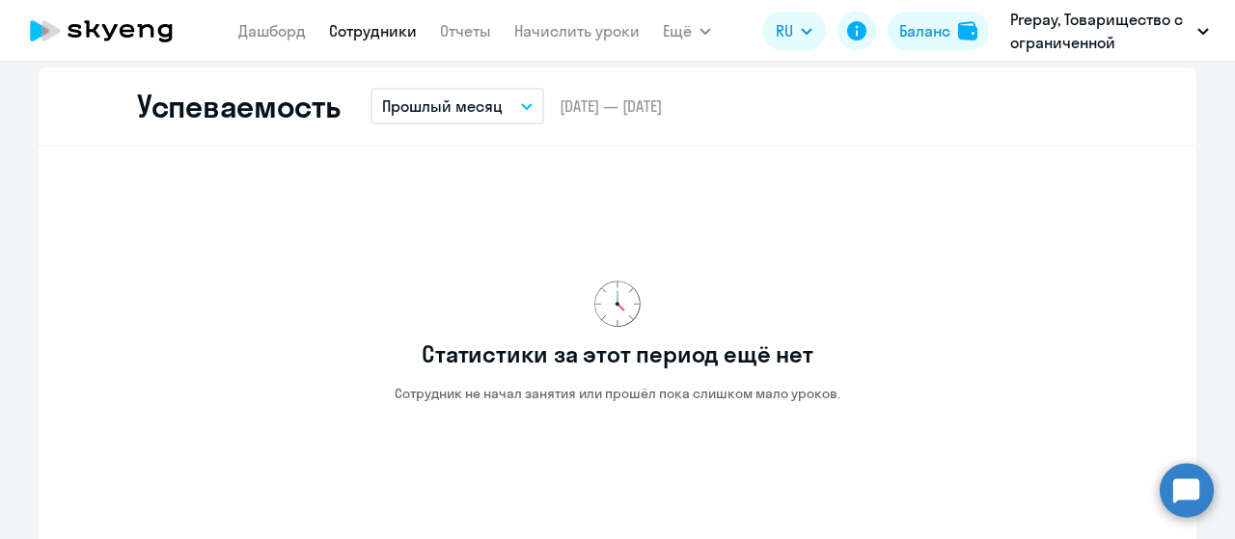
click at [494, 104] on button "Прошлый месяц" at bounding box center [457, 106] width 174 height 37
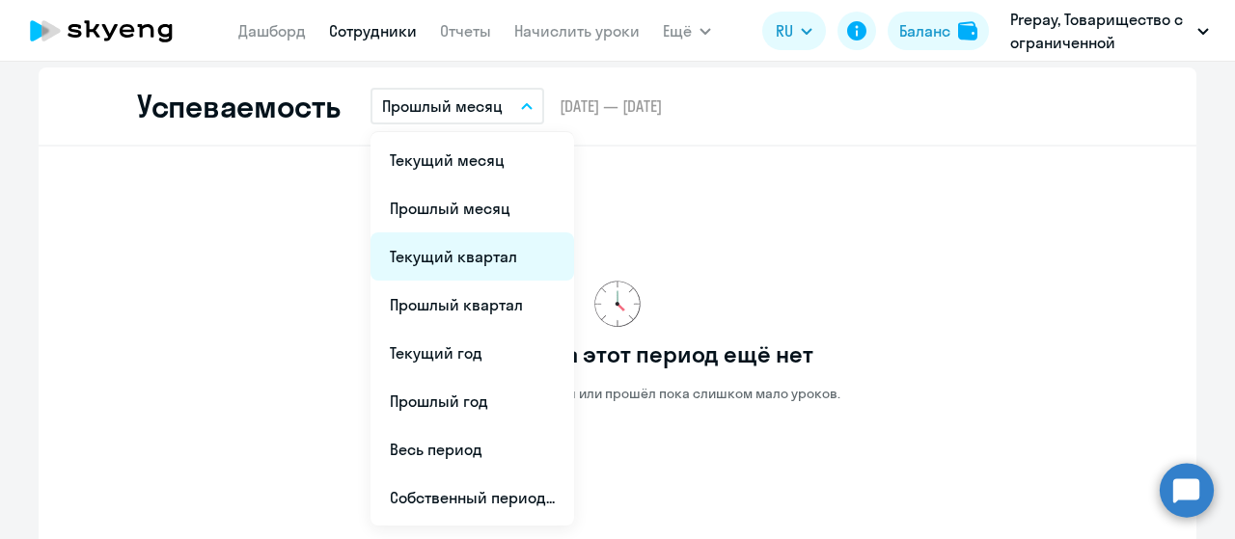
click at [482, 254] on li "Текущий квартал" at bounding box center [472, 256] width 204 height 48
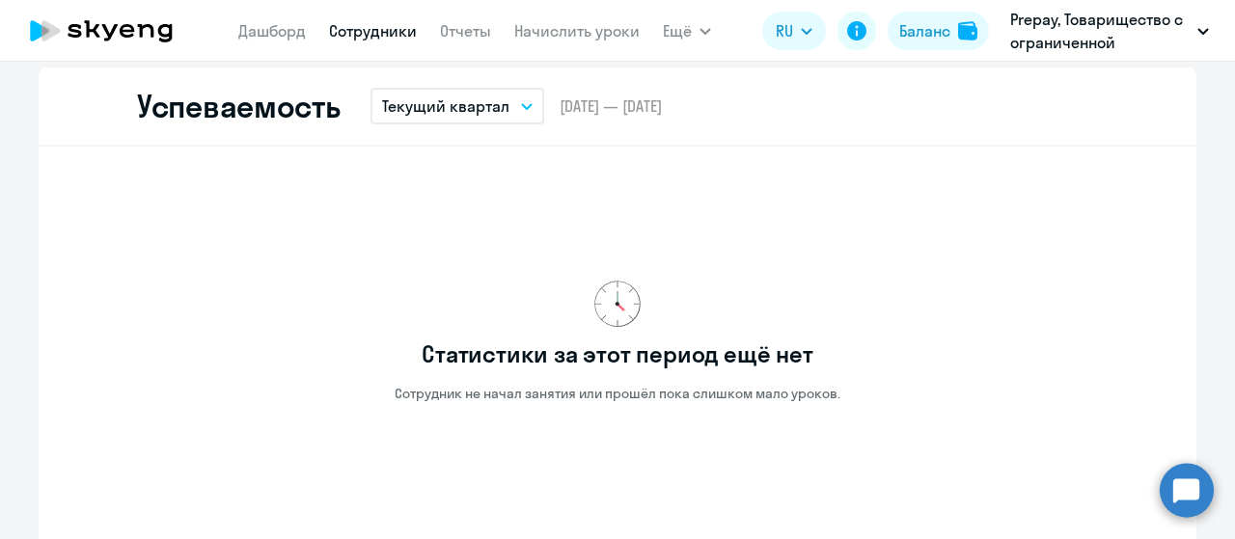
click at [512, 105] on button "Текущий квартал" at bounding box center [457, 106] width 174 height 37
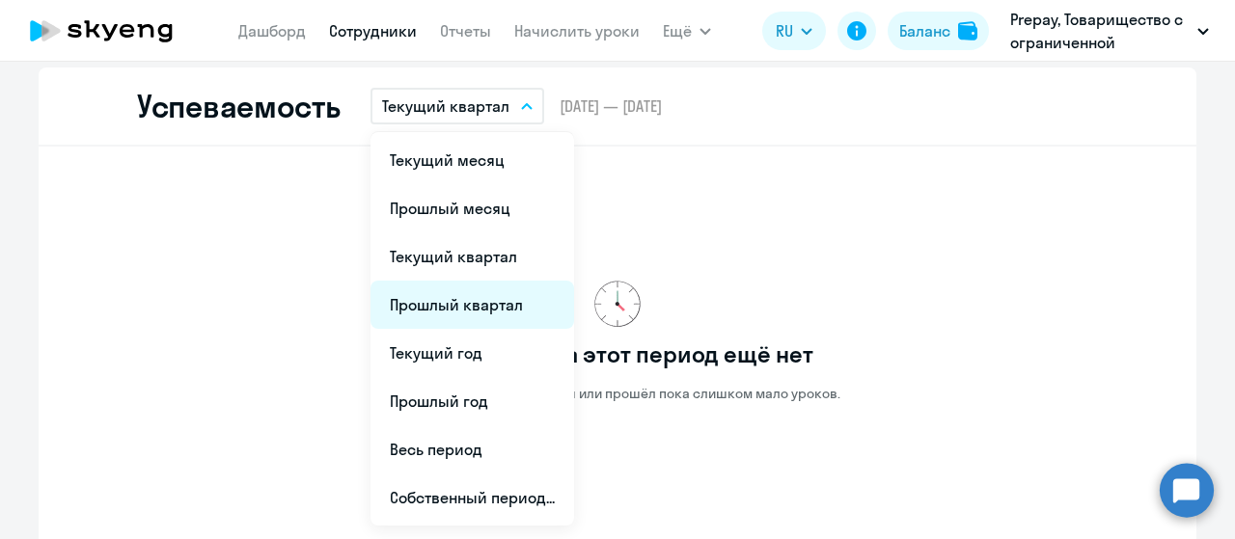
click at [480, 310] on li "Прошлый квартал" at bounding box center [472, 305] width 204 height 48
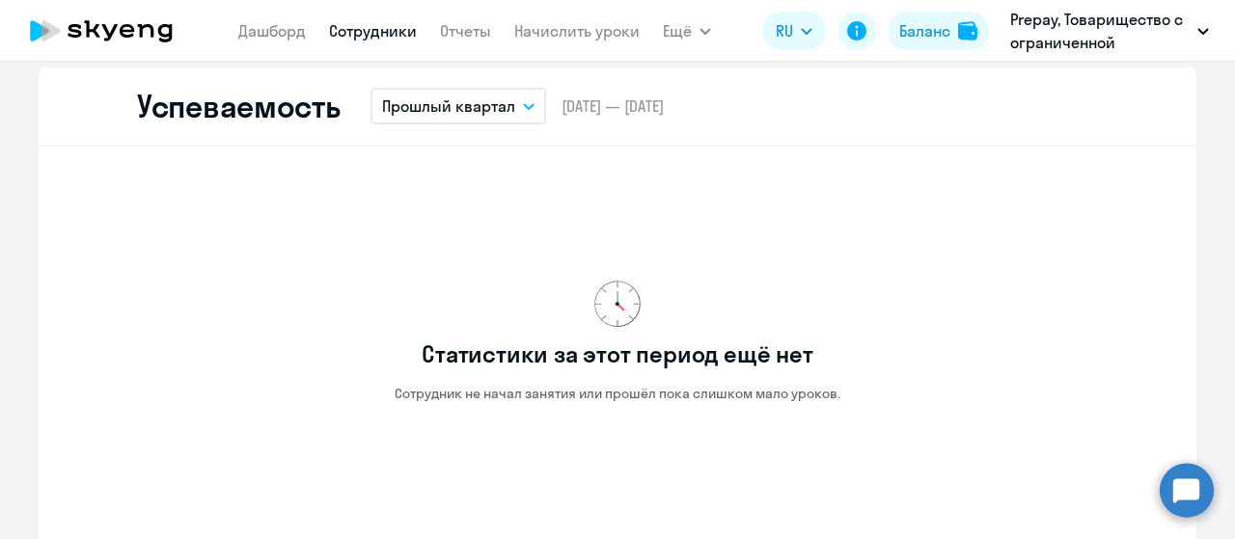
click at [524, 105] on icon "button" at bounding box center [529, 106] width 10 height 5
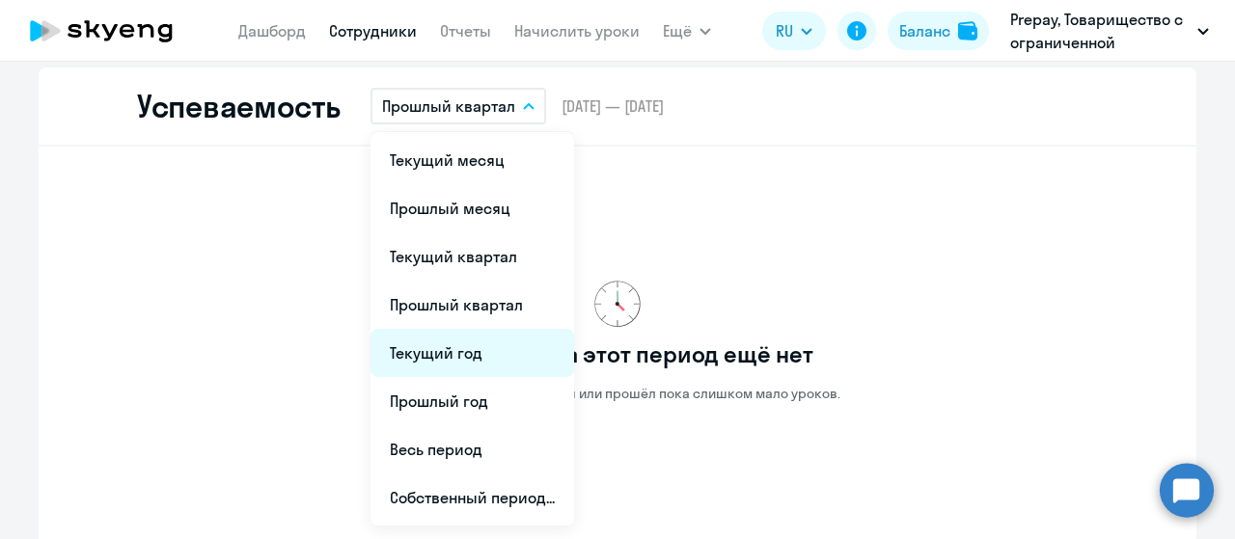
click at [440, 354] on li "Текущий год" at bounding box center [472, 353] width 204 height 48
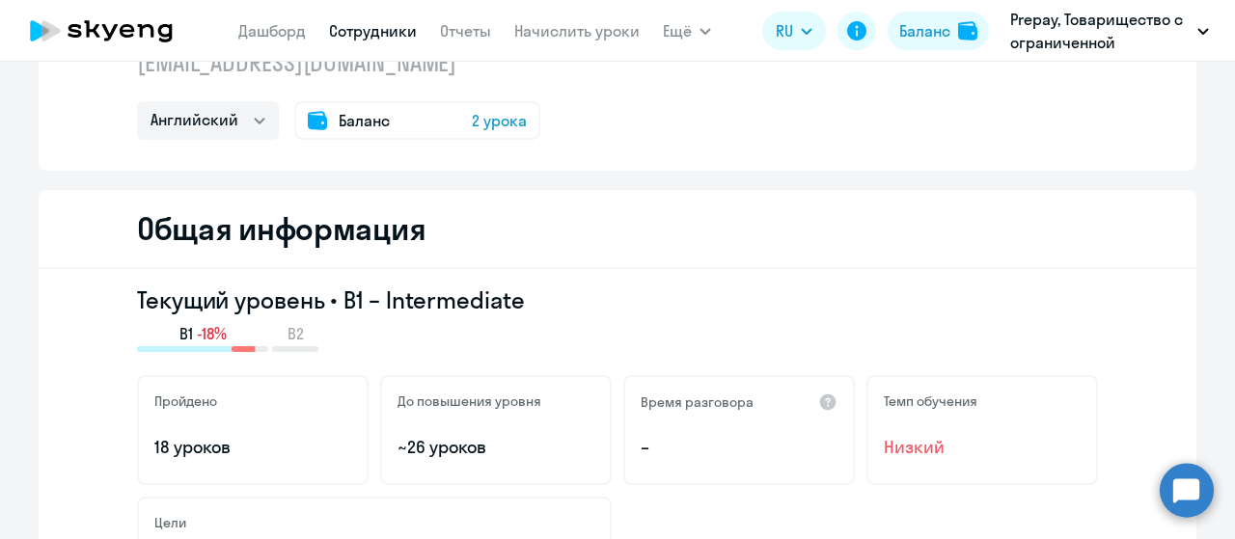
scroll to position [0, 0]
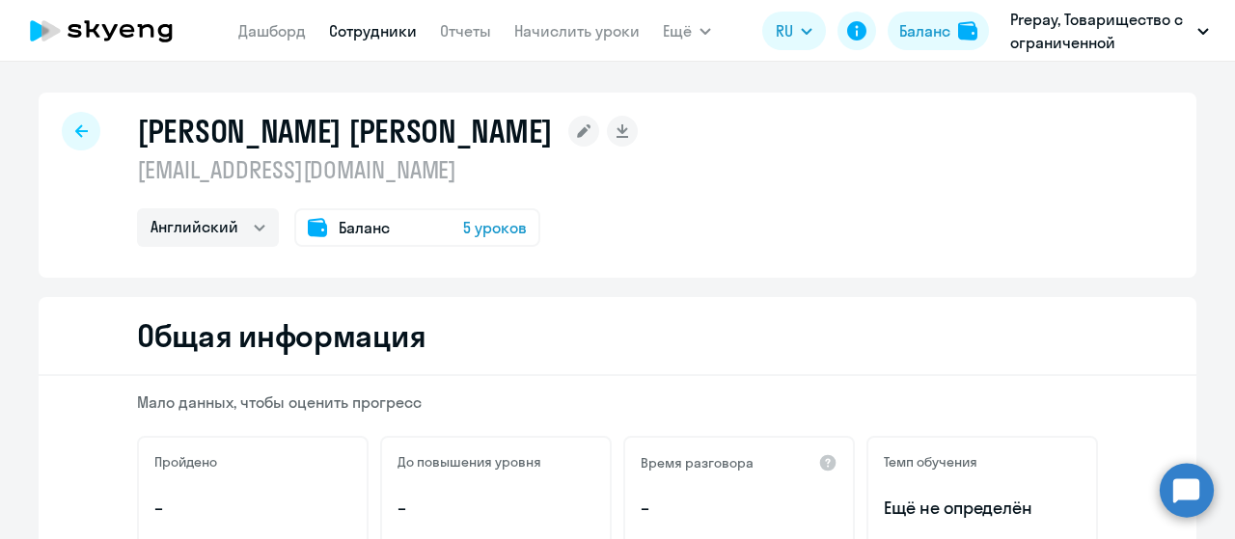
select select "english"
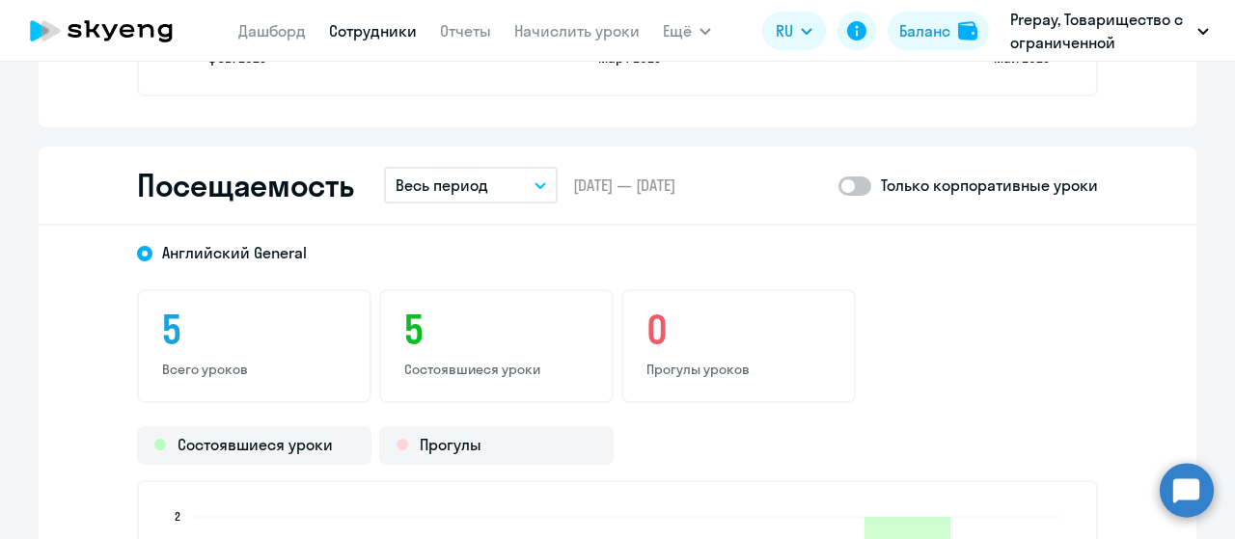
scroll to position [2315, 0]
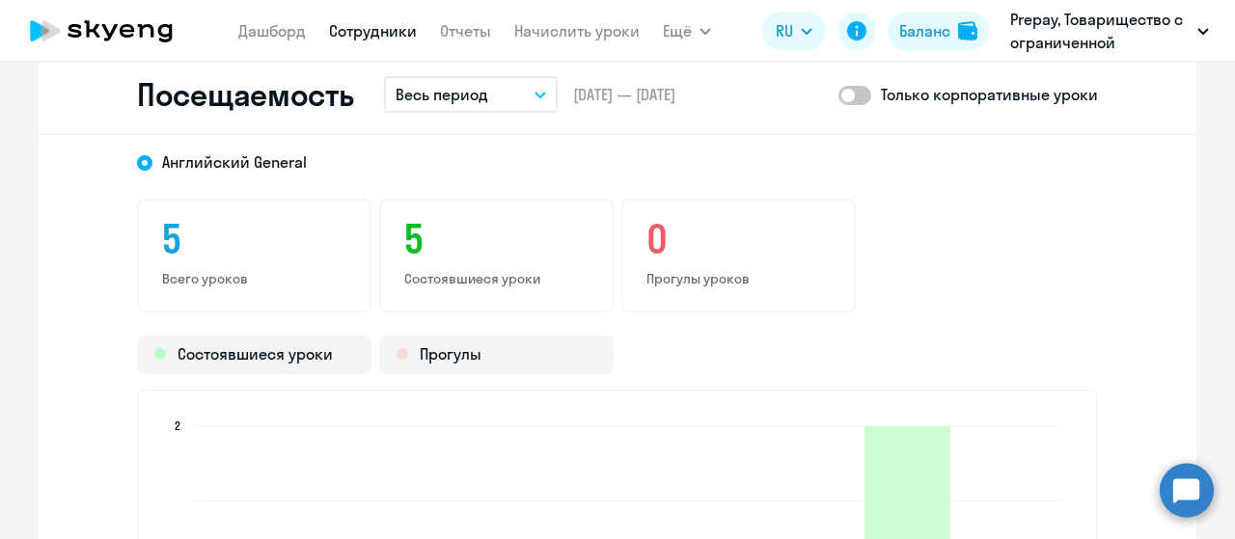
click at [496, 87] on button "Весь период" at bounding box center [471, 94] width 174 height 37
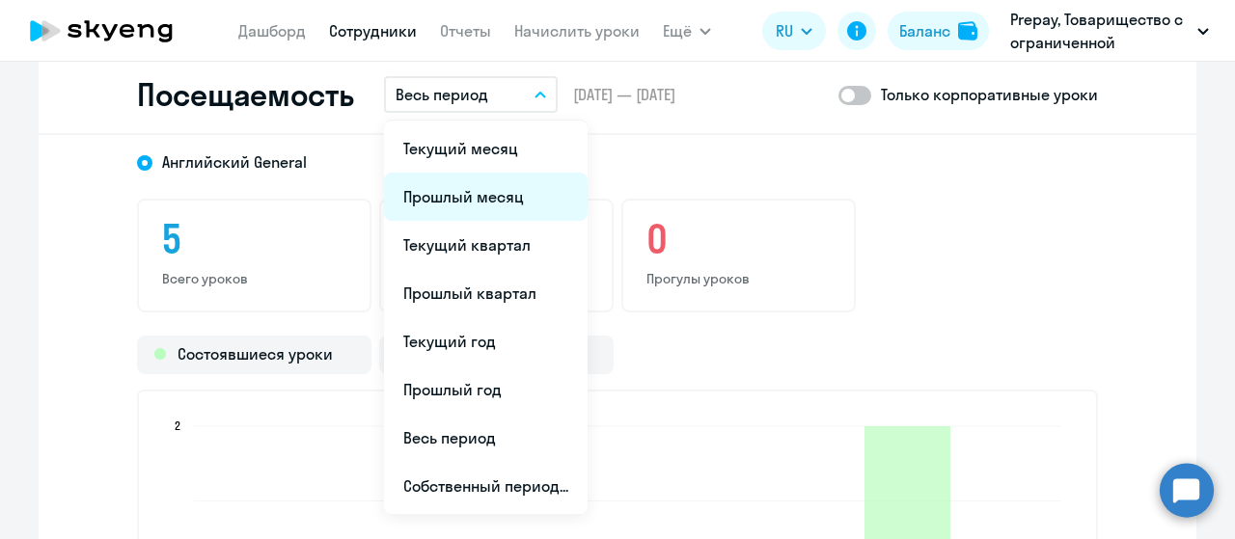
click at [451, 179] on li "Прошлый месяц" at bounding box center [486, 197] width 204 height 48
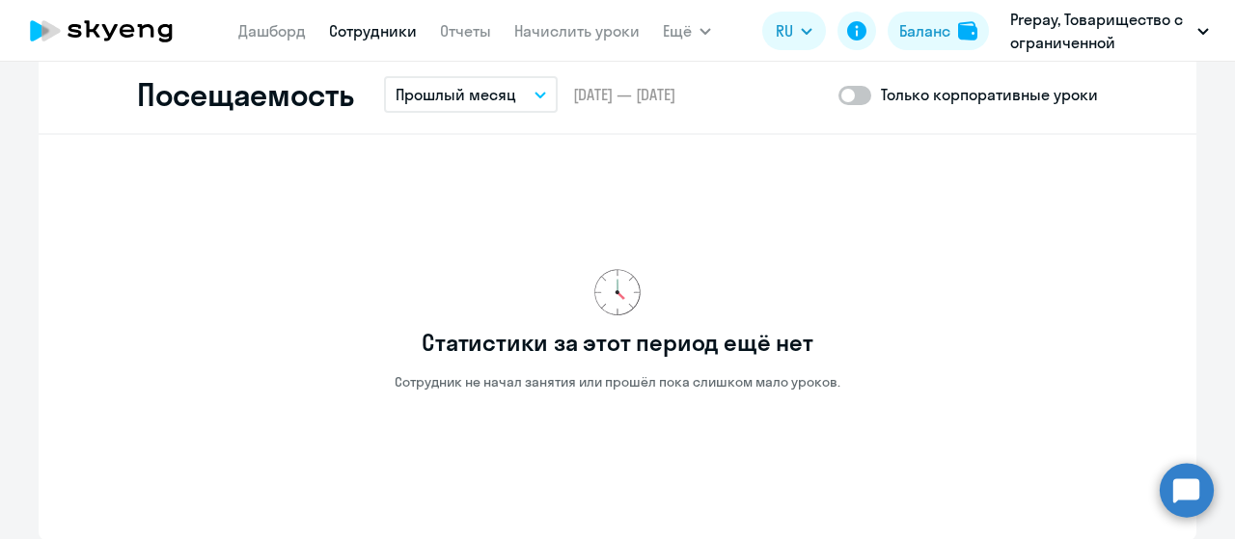
click at [502, 89] on p "Прошлый месяц" at bounding box center [455, 94] width 121 height 23
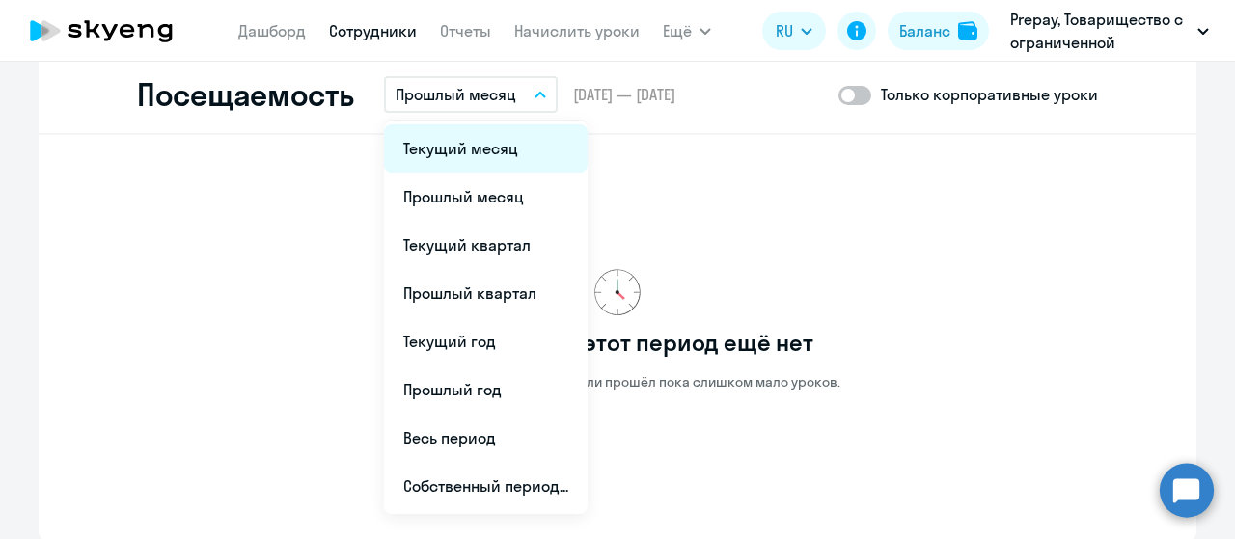
click at [463, 153] on li "Текущий месяц" at bounding box center [486, 148] width 204 height 48
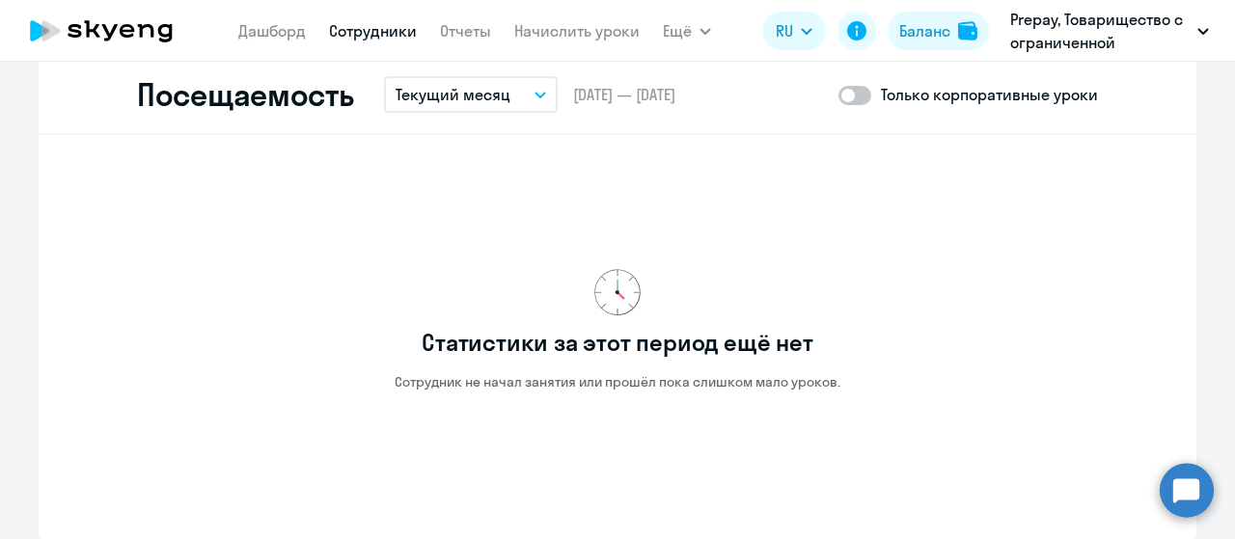
click at [531, 78] on button "Текущий месяц" at bounding box center [471, 94] width 174 height 37
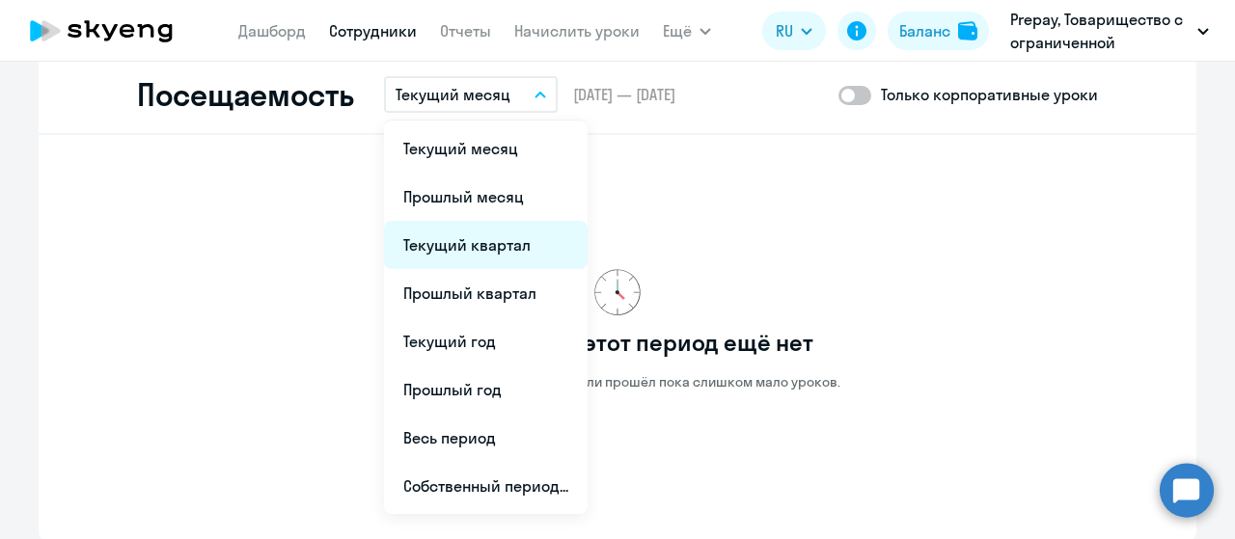
click at [460, 254] on li "Текущий квартал" at bounding box center [486, 245] width 204 height 48
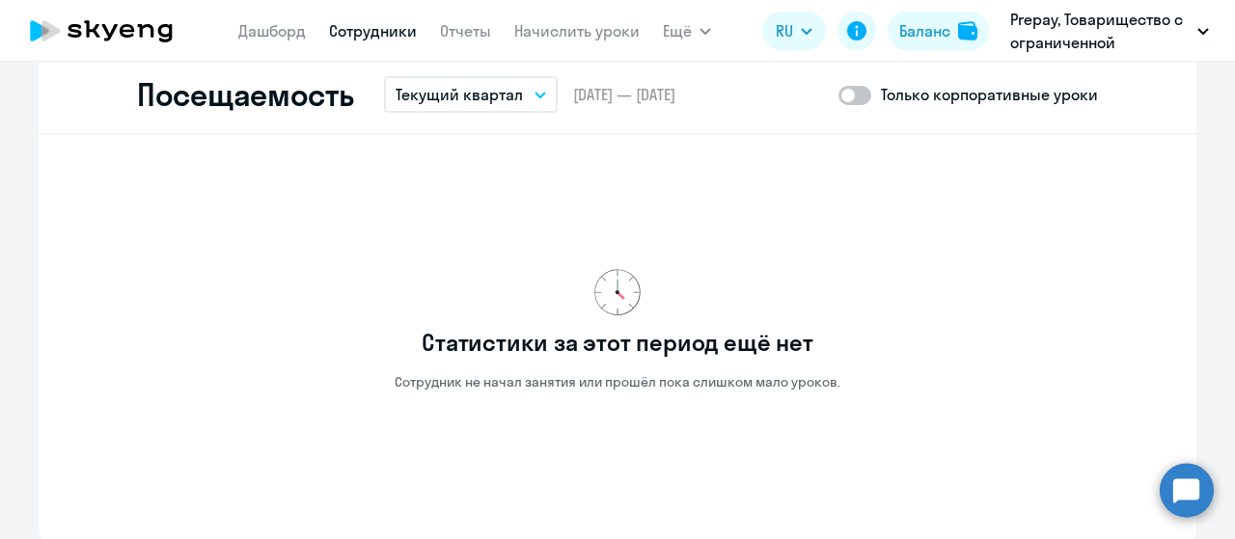
click at [531, 95] on button "Текущий квартал" at bounding box center [471, 94] width 174 height 37
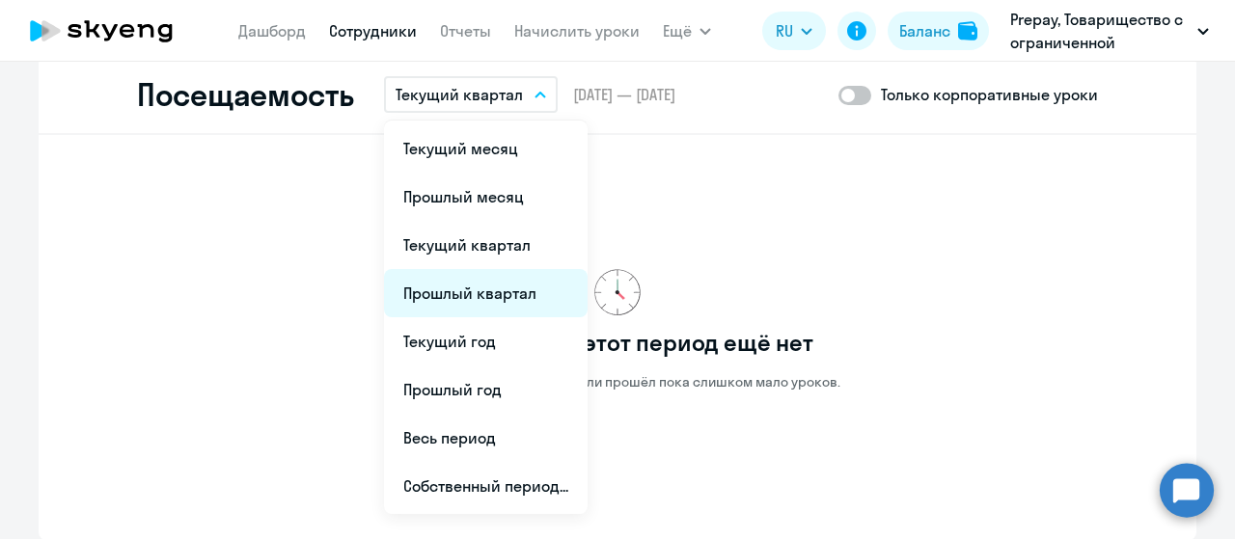
click at [450, 300] on li "Прошлый квартал" at bounding box center [486, 293] width 204 height 48
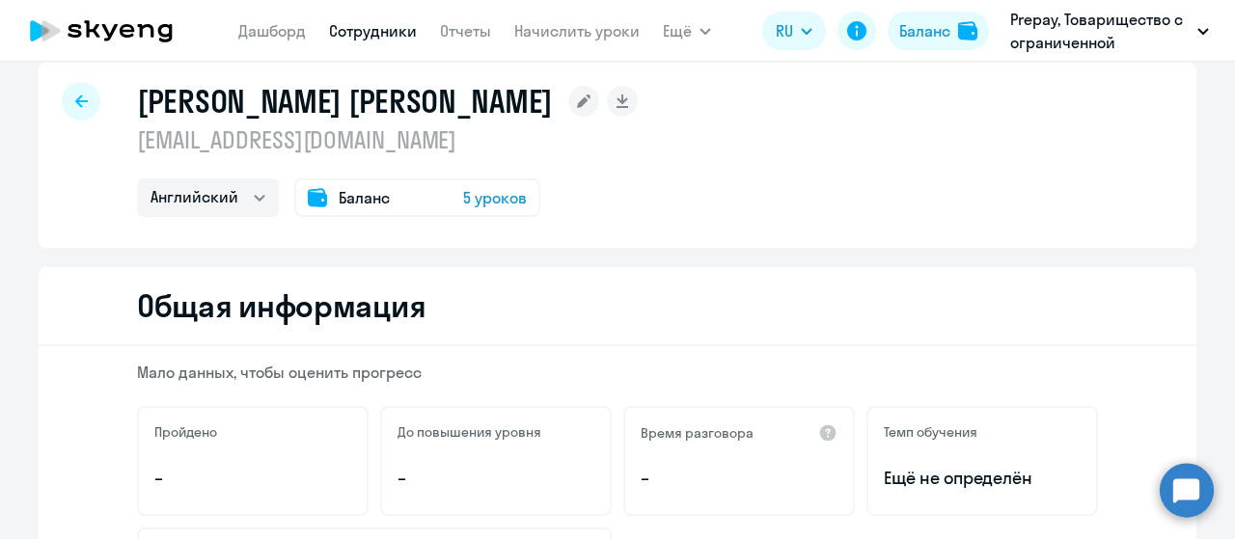
scroll to position [0, 0]
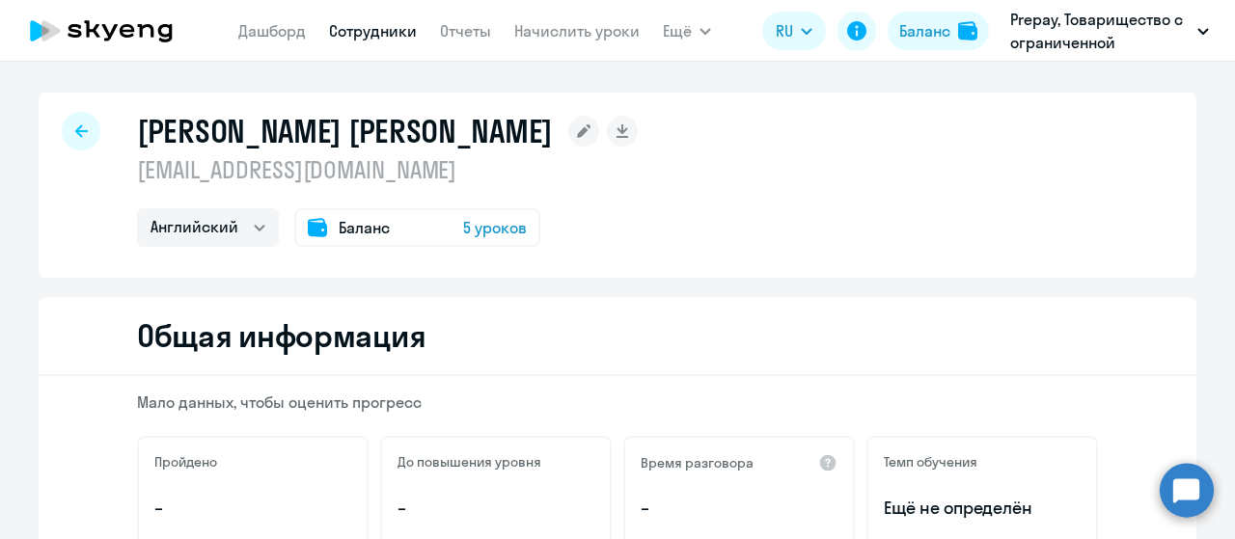
click at [64, 138] on div at bounding box center [81, 131] width 39 height 39
select select "english"
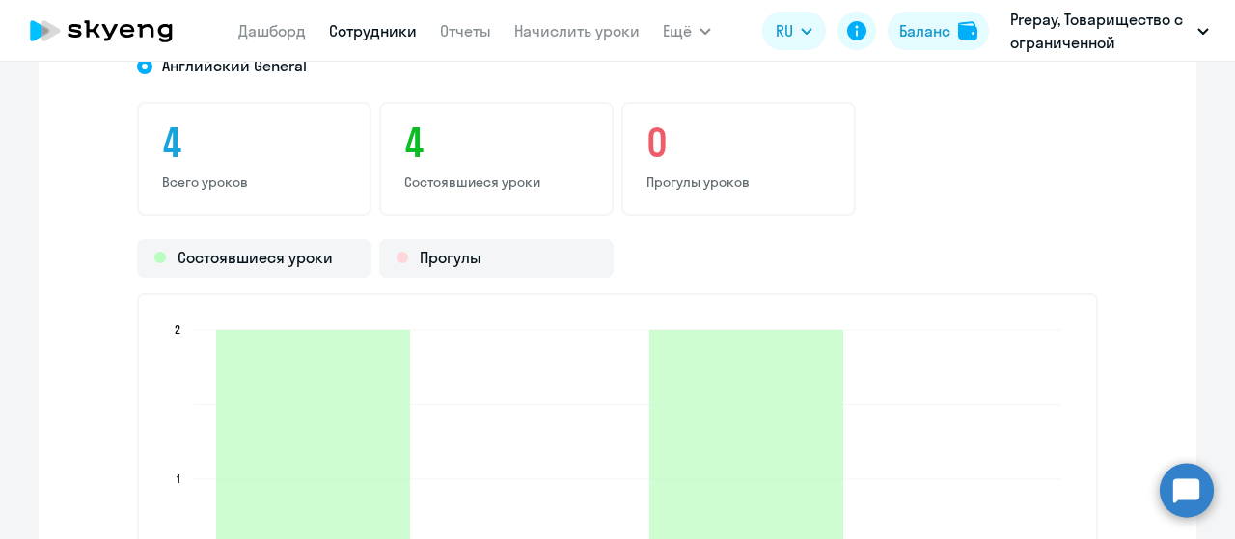
scroll to position [2219, 0]
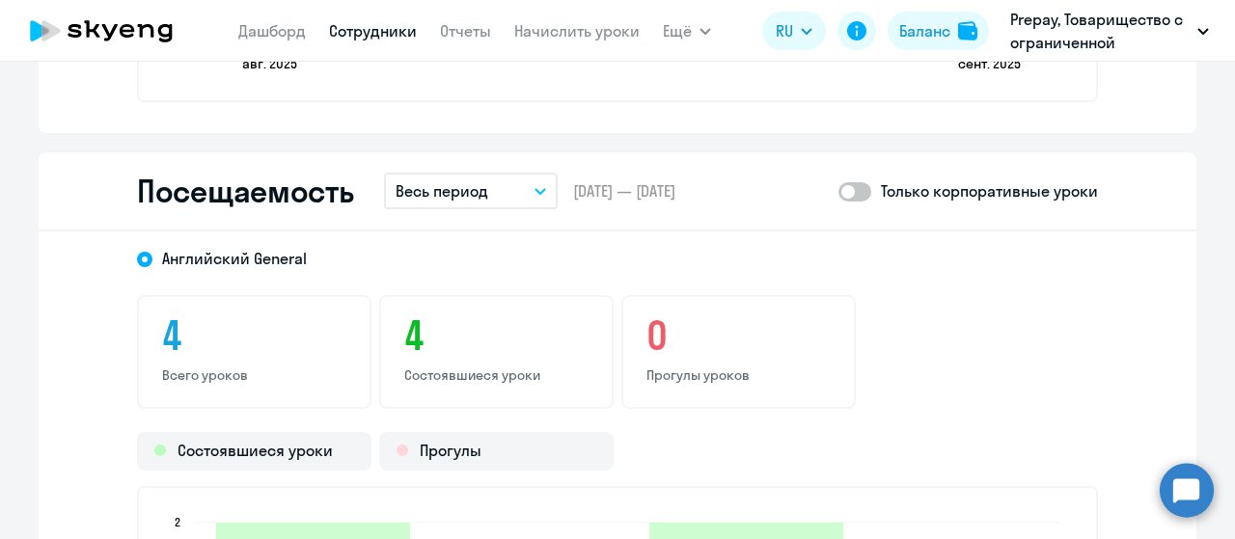
click at [507, 181] on button "Весь период" at bounding box center [471, 191] width 174 height 37
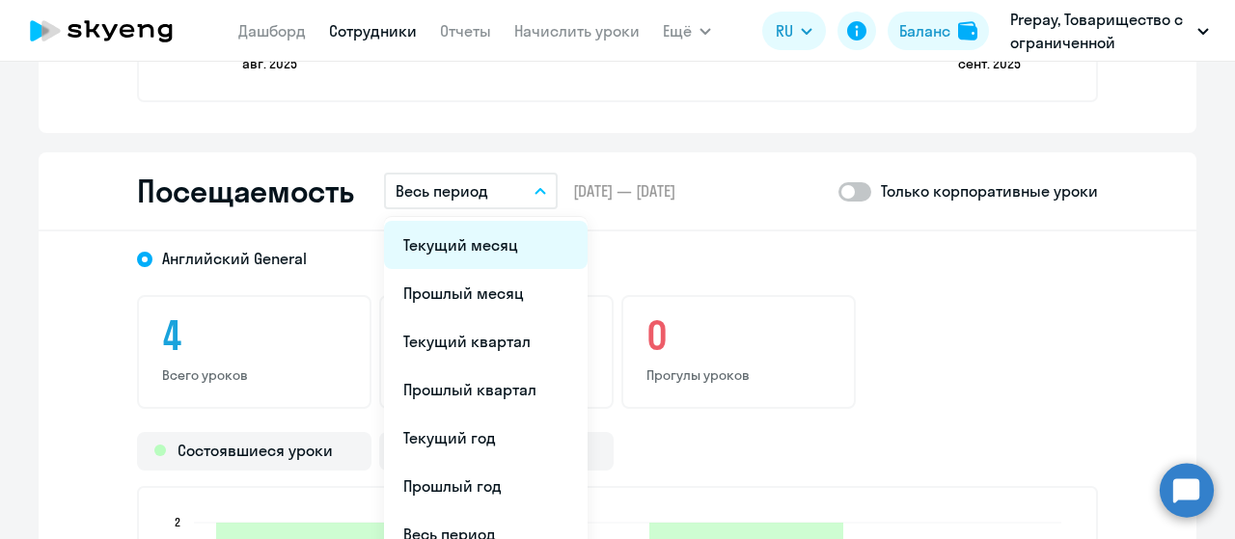
click at [478, 250] on li "Текущий месяц" at bounding box center [486, 245] width 204 height 48
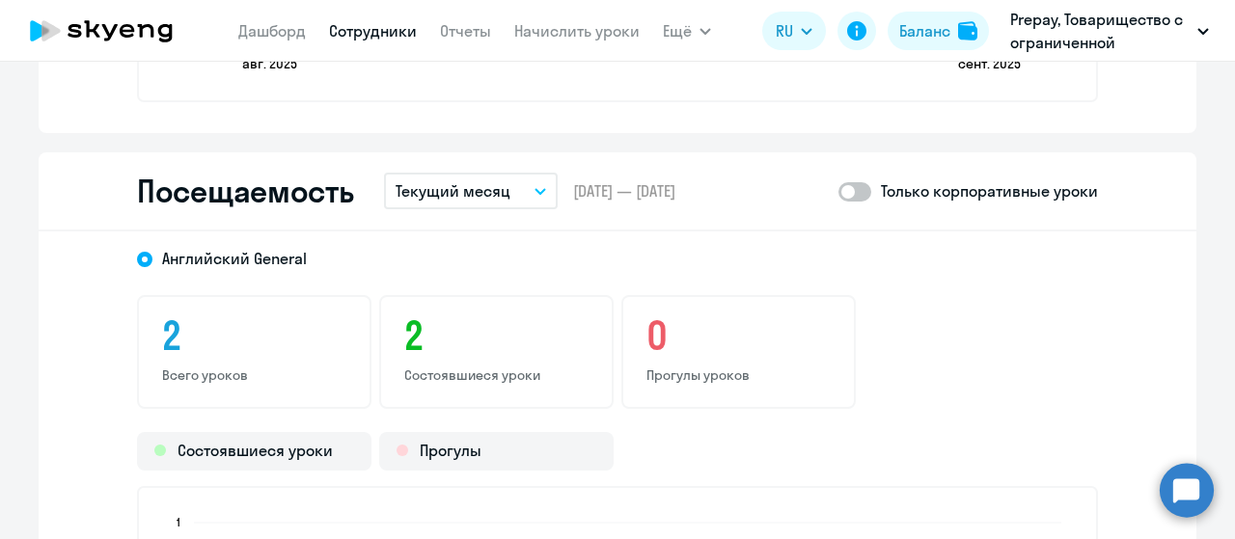
click at [527, 188] on button "Текущий месяц" at bounding box center [471, 191] width 174 height 37
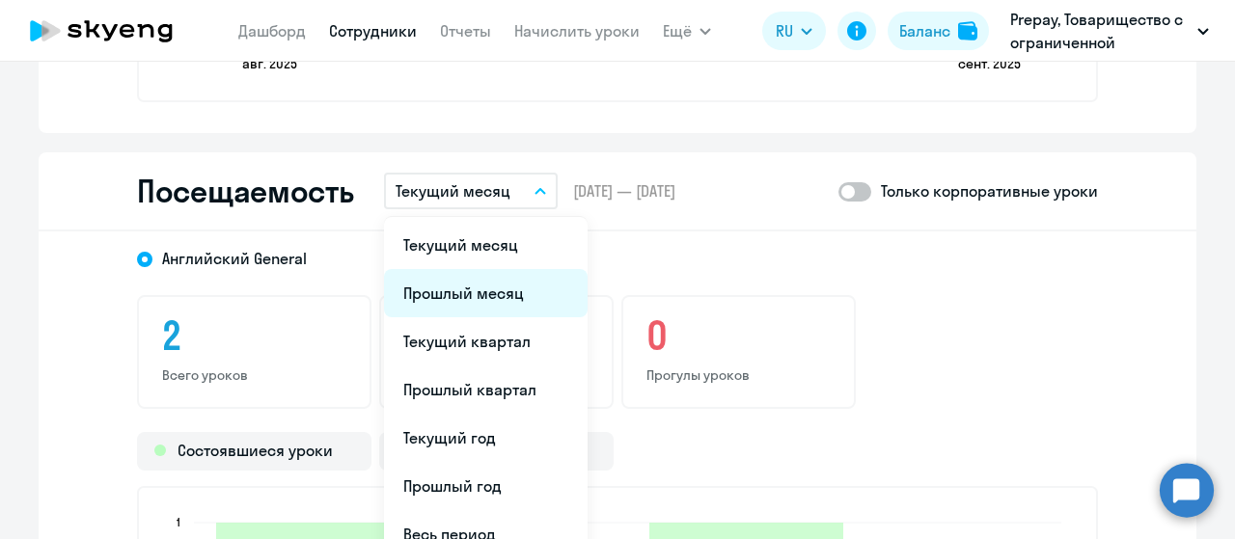
click at [473, 291] on li "Прошлый месяц" at bounding box center [486, 293] width 204 height 48
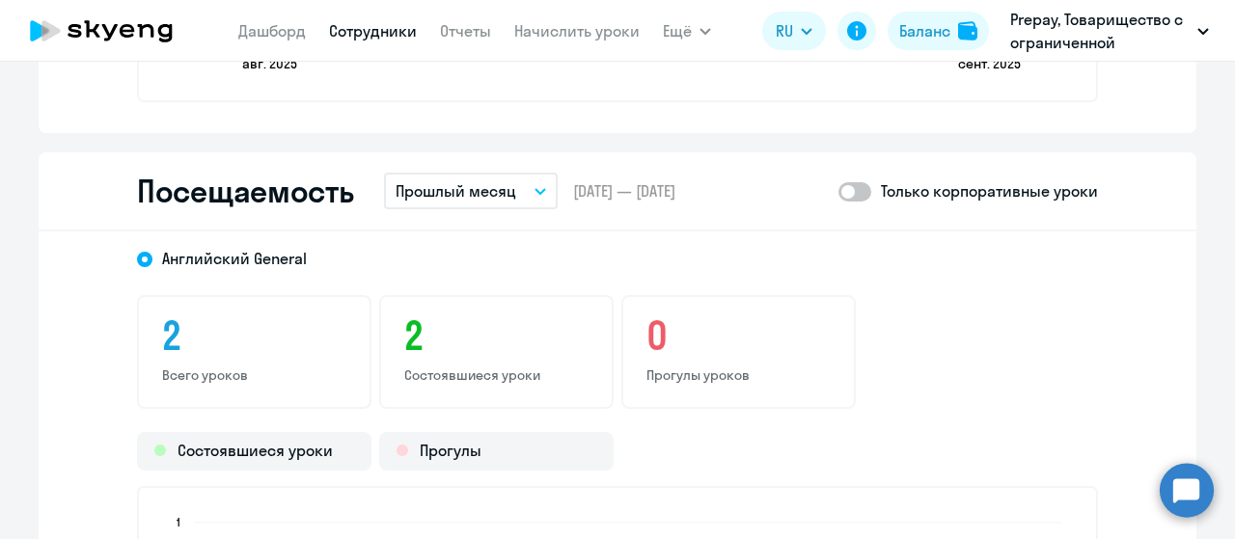
click at [519, 186] on button "Прошлый месяц" at bounding box center [471, 191] width 174 height 37
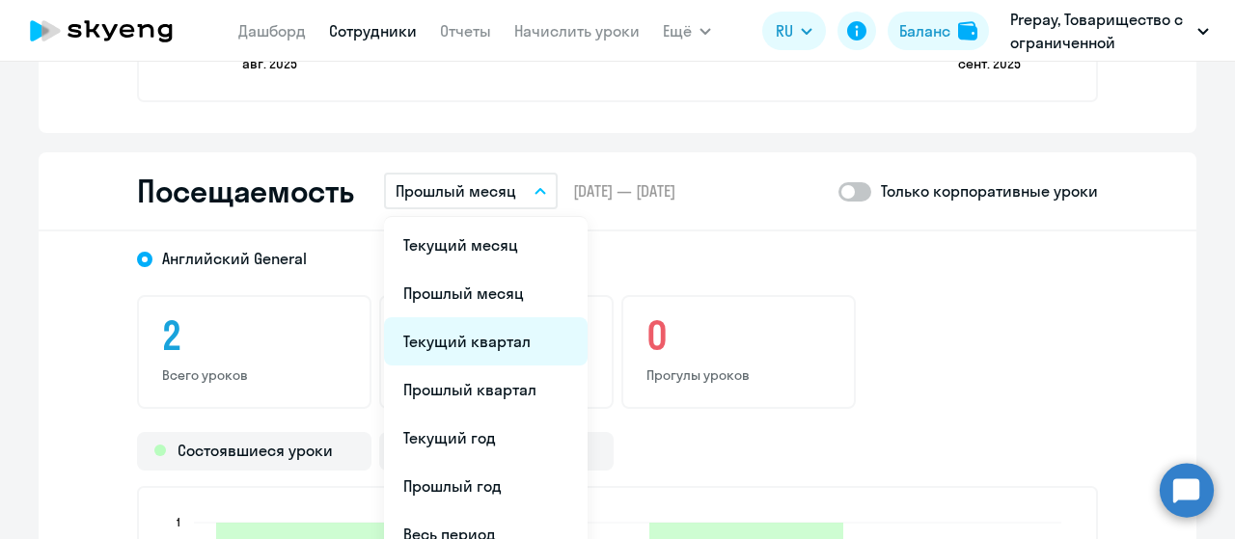
click at [467, 336] on li "Текущий квартал" at bounding box center [486, 341] width 204 height 48
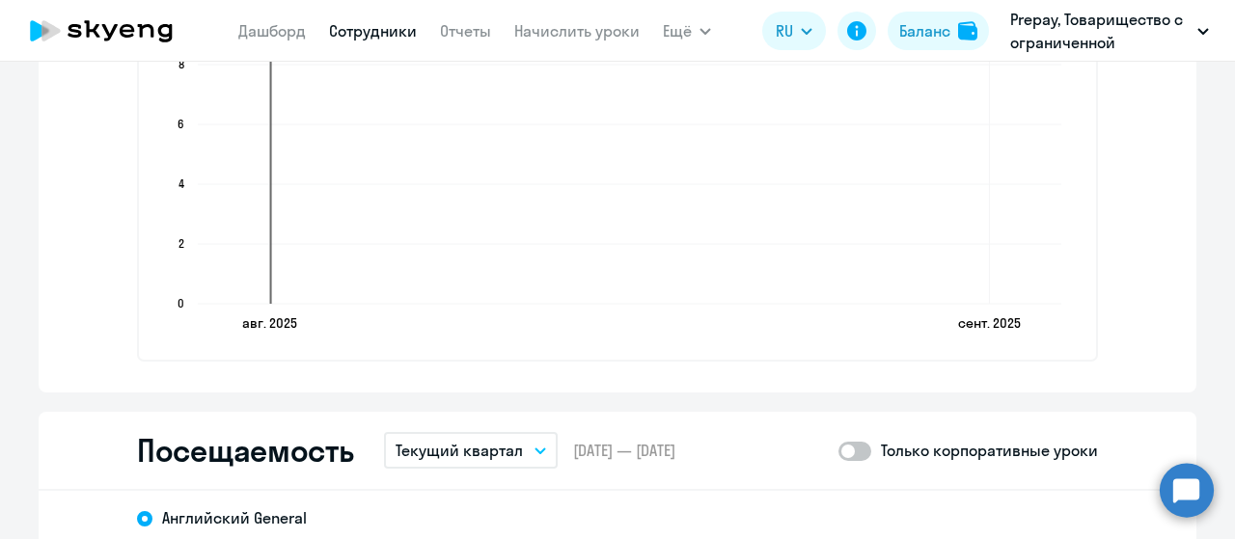
scroll to position [1833, 0]
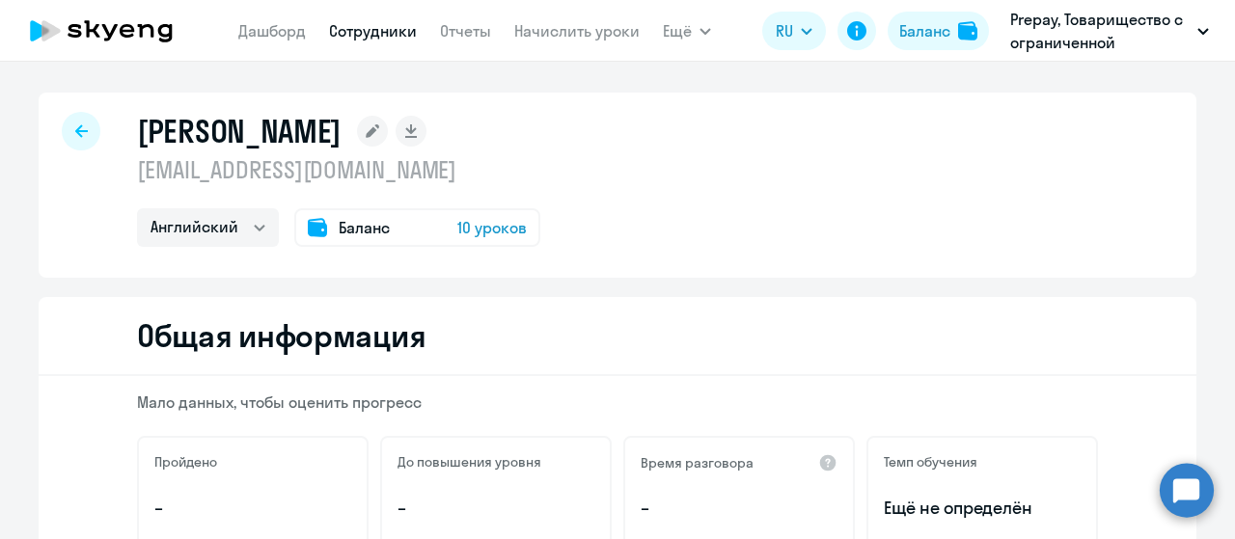
select select "english"
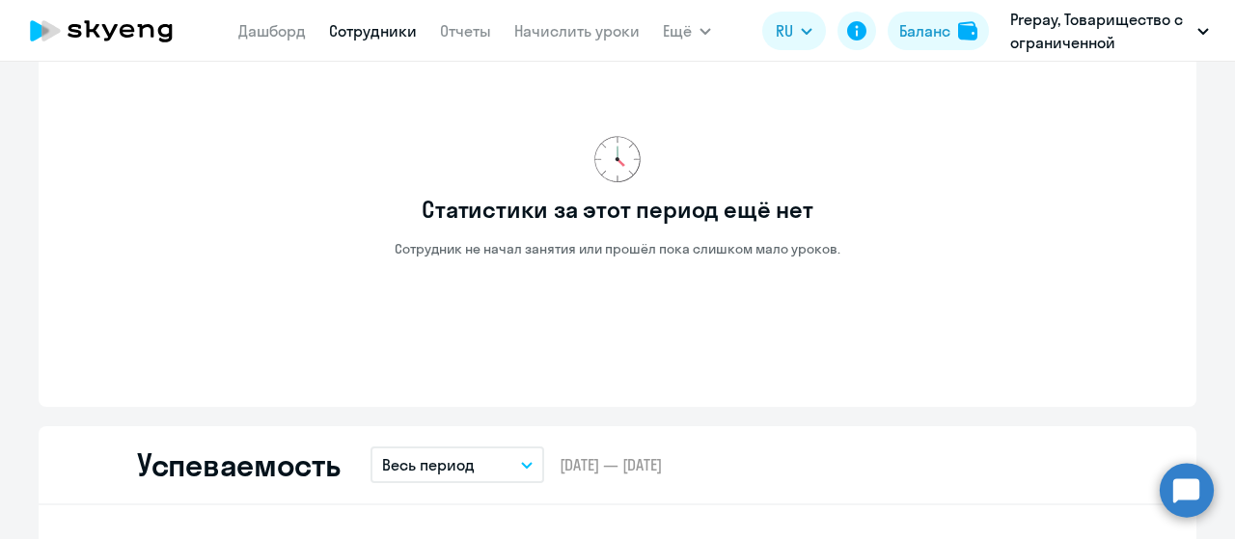
scroll to position [1254, 0]
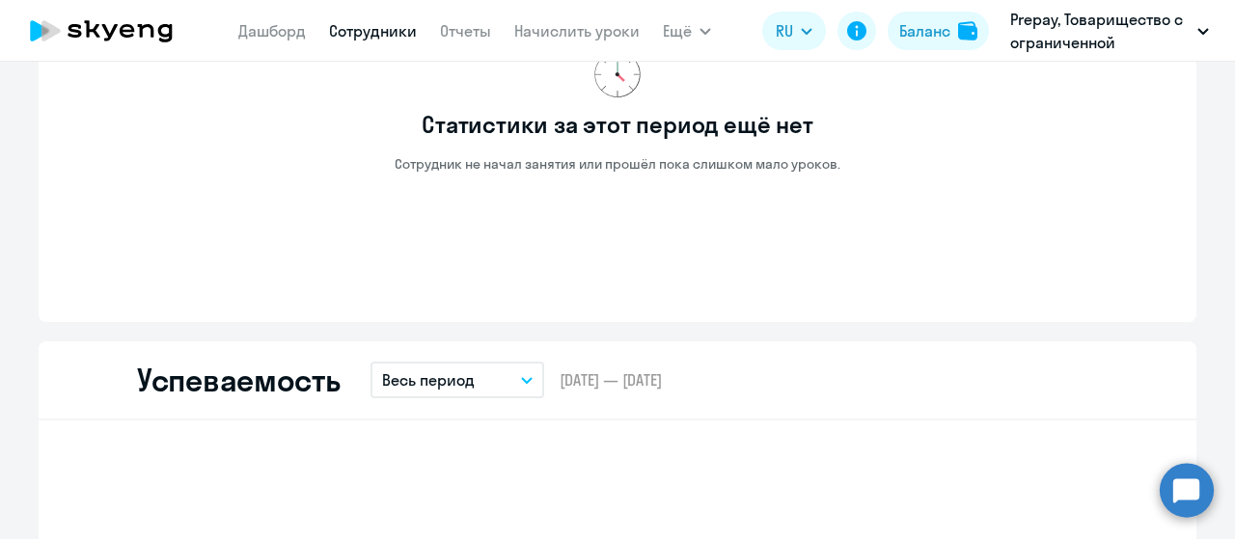
click at [504, 369] on button "Весь период" at bounding box center [457, 380] width 174 height 37
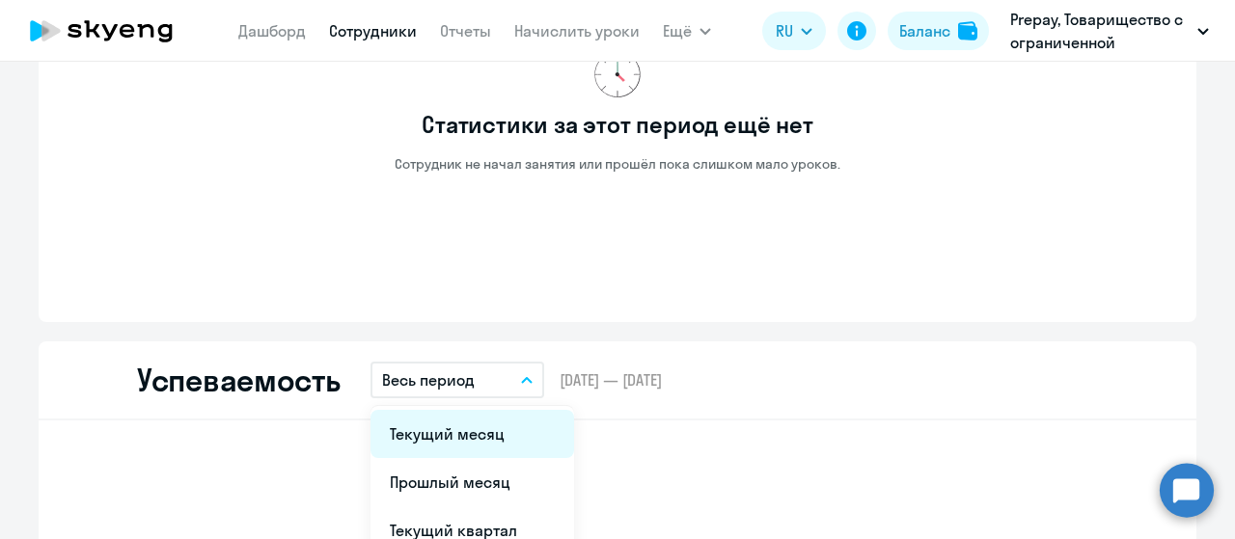
click at [473, 440] on li "Текущий месяц" at bounding box center [472, 434] width 204 height 48
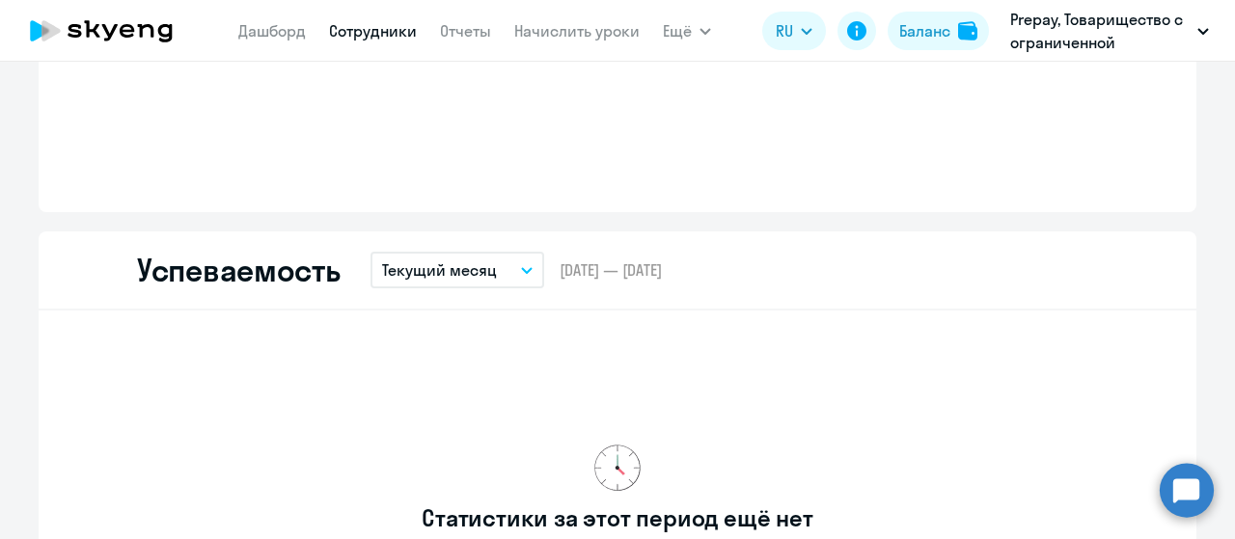
scroll to position [1447, 0]
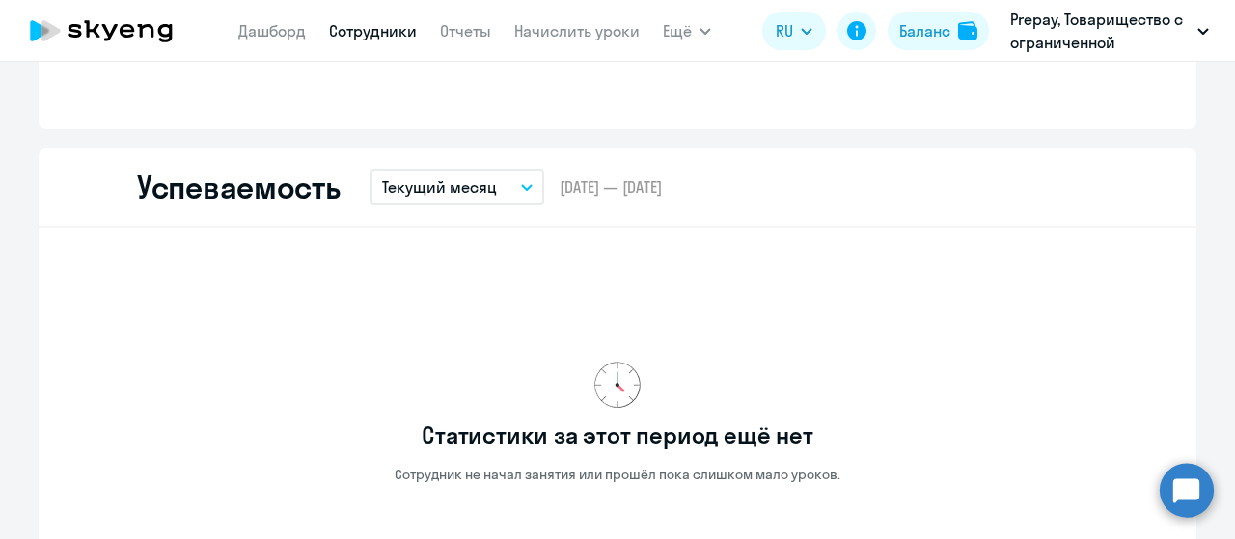
click at [515, 180] on button "Текущий месяц" at bounding box center [457, 187] width 174 height 37
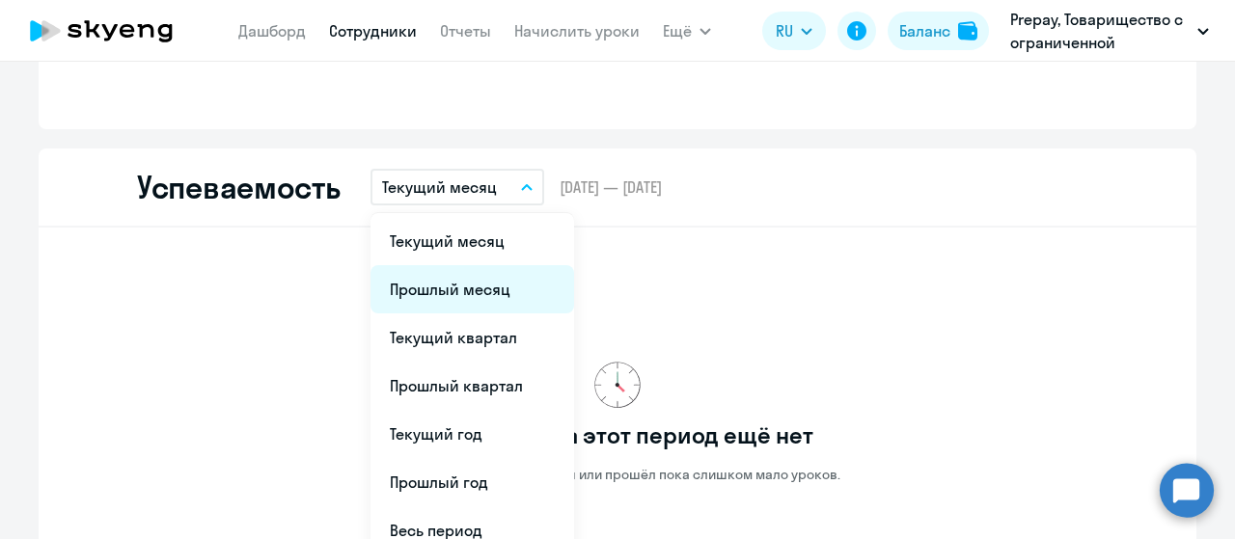
click at [470, 281] on li "Прошлый месяц" at bounding box center [472, 289] width 204 height 48
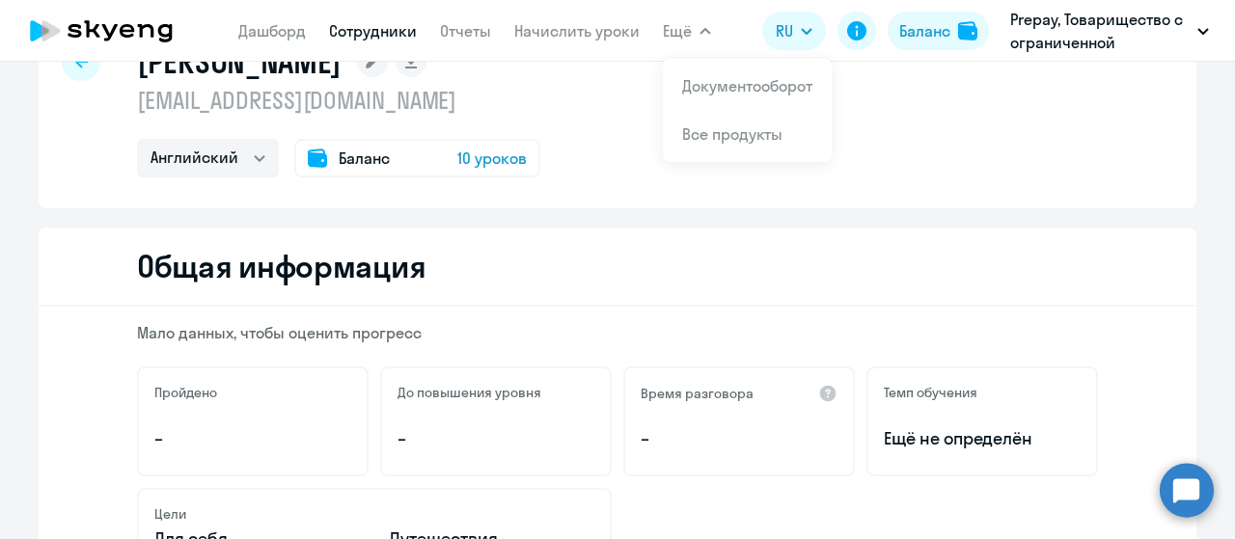
scroll to position [0, 0]
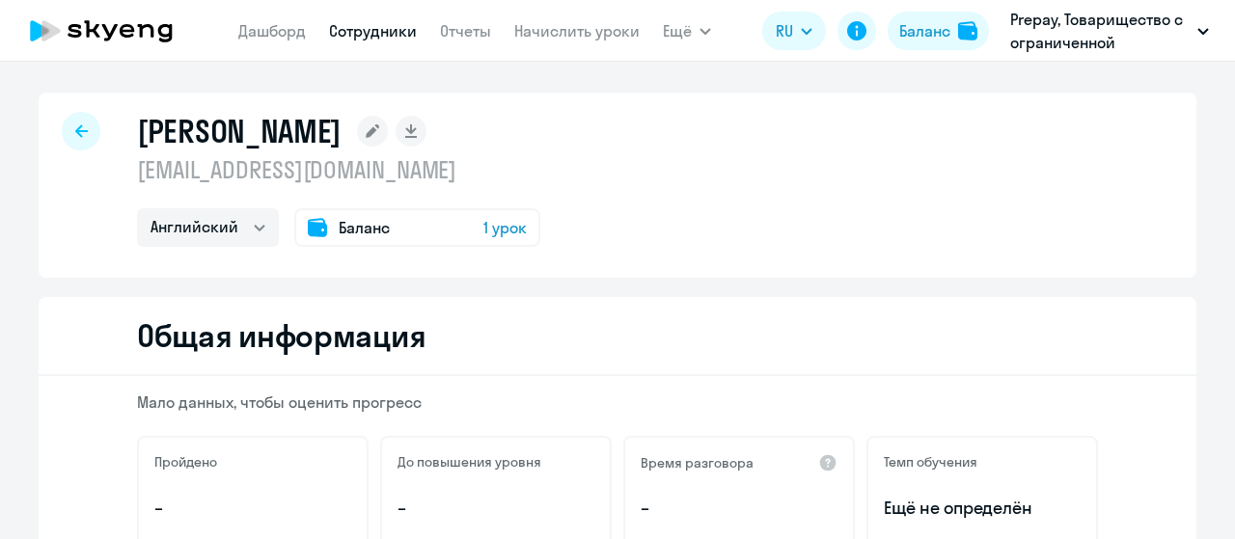
select select "english"
click at [343, 228] on span "Баланс" at bounding box center [364, 227] width 51 height 23
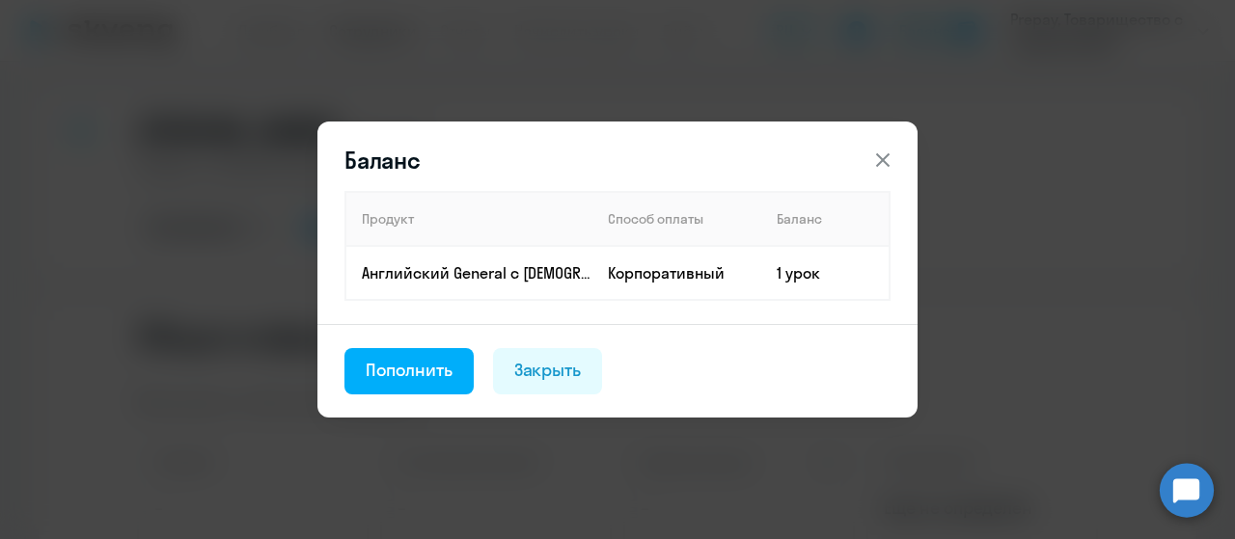
click at [886, 163] on icon at bounding box center [883, 160] width 14 height 14
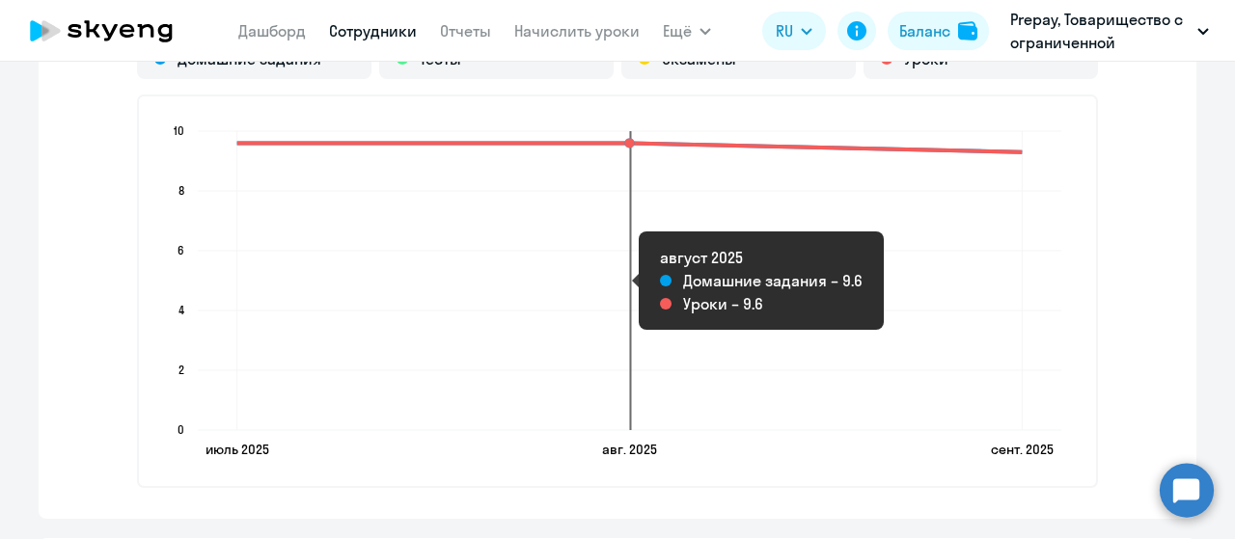
scroll to position [2315, 0]
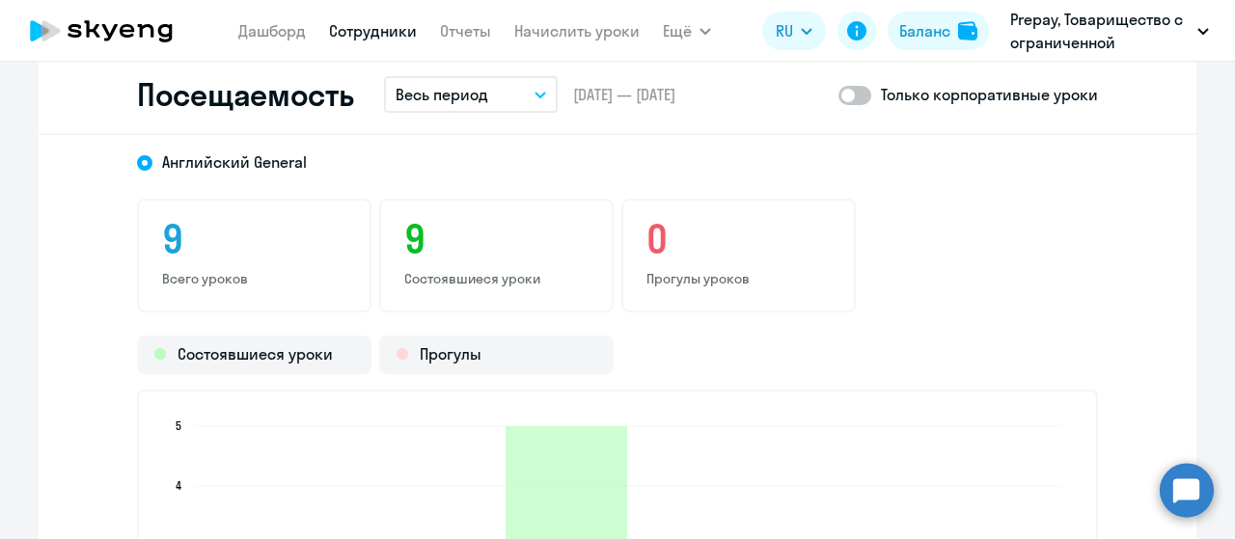
click at [492, 91] on button "Весь период" at bounding box center [471, 94] width 174 height 37
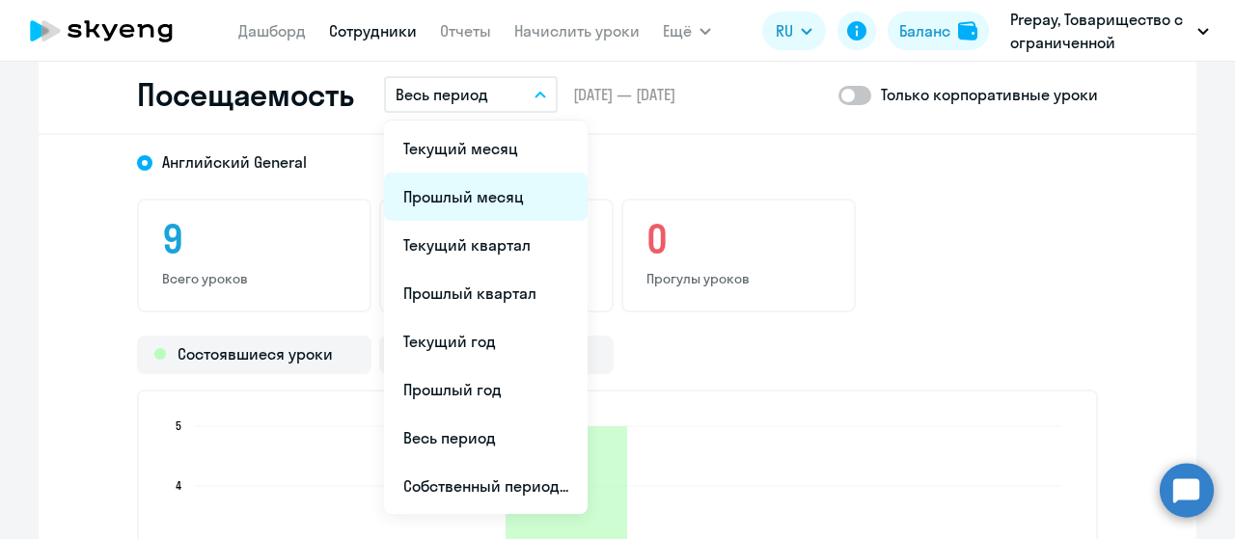
click at [449, 196] on li "Прошлый месяц" at bounding box center [486, 197] width 204 height 48
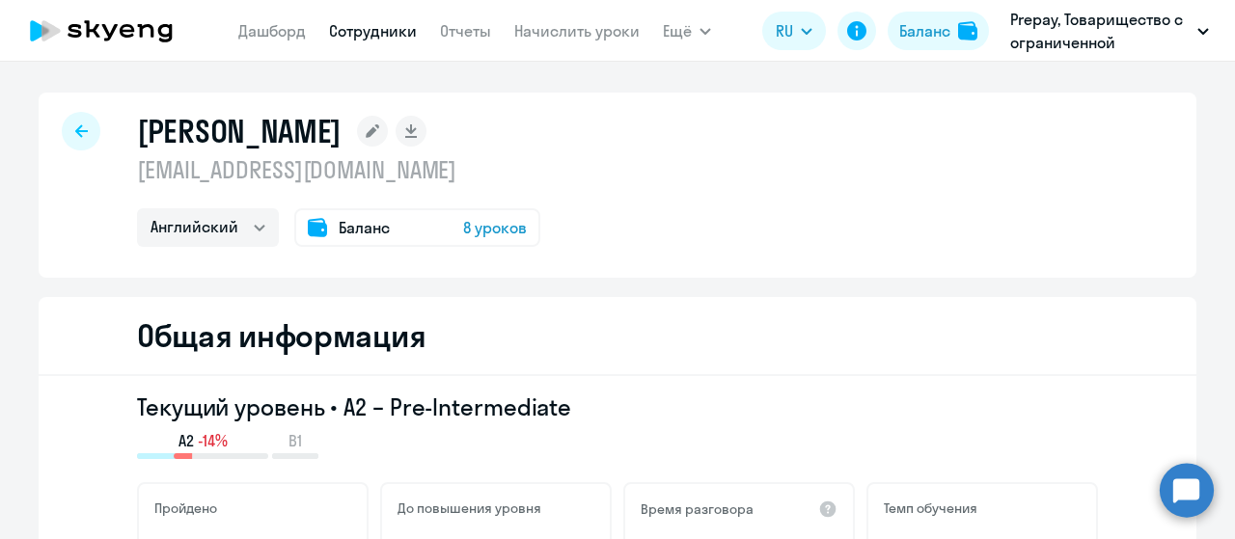
select select "english"
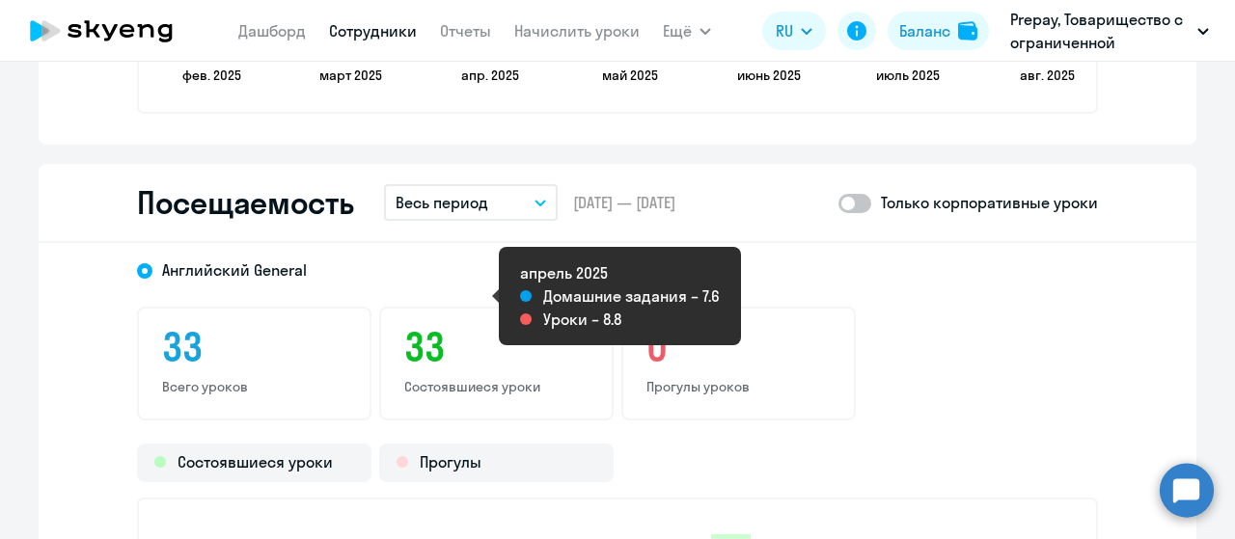
scroll to position [2508, 0]
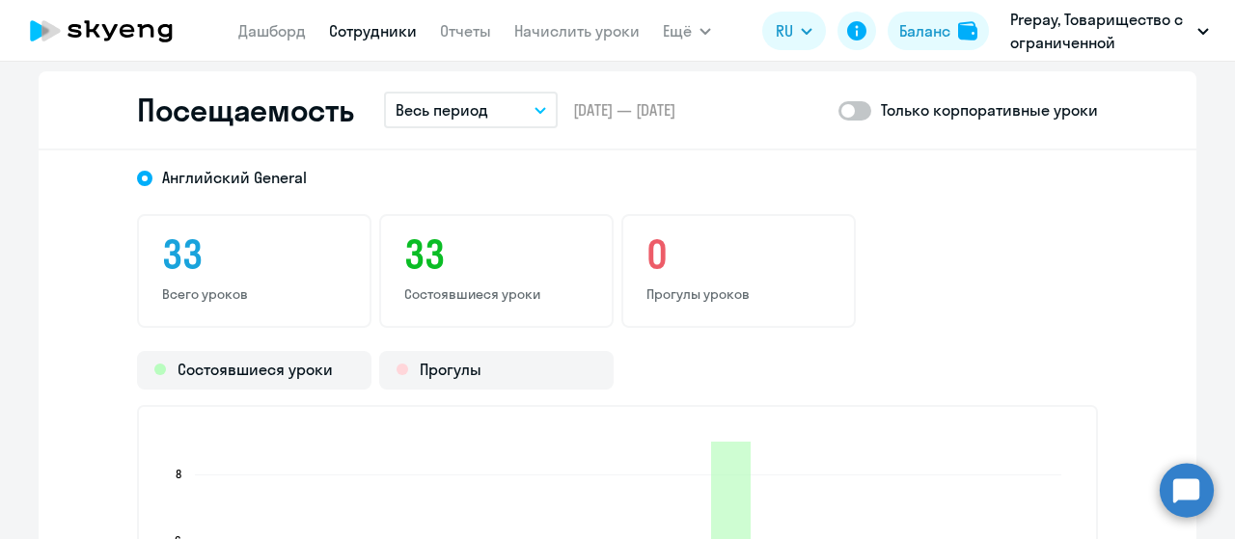
click at [485, 114] on button "Весь период" at bounding box center [471, 110] width 174 height 37
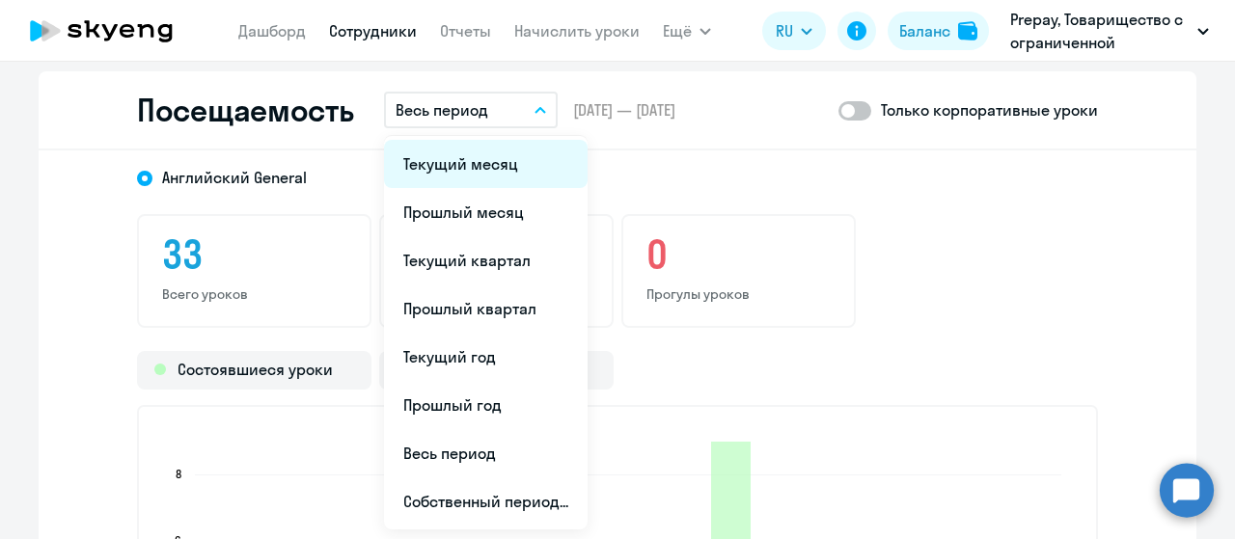
click at [452, 173] on li "Текущий месяц" at bounding box center [486, 164] width 204 height 48
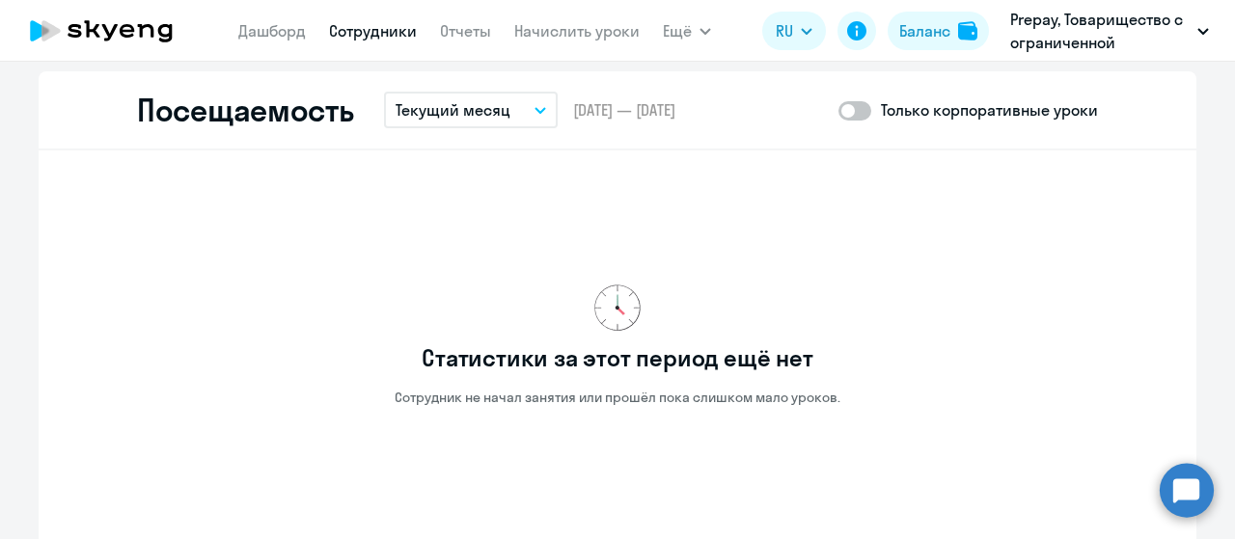
click at [504, 112] on button "Текущий месяц" at bounding box center [471, 110] width 174 height 37
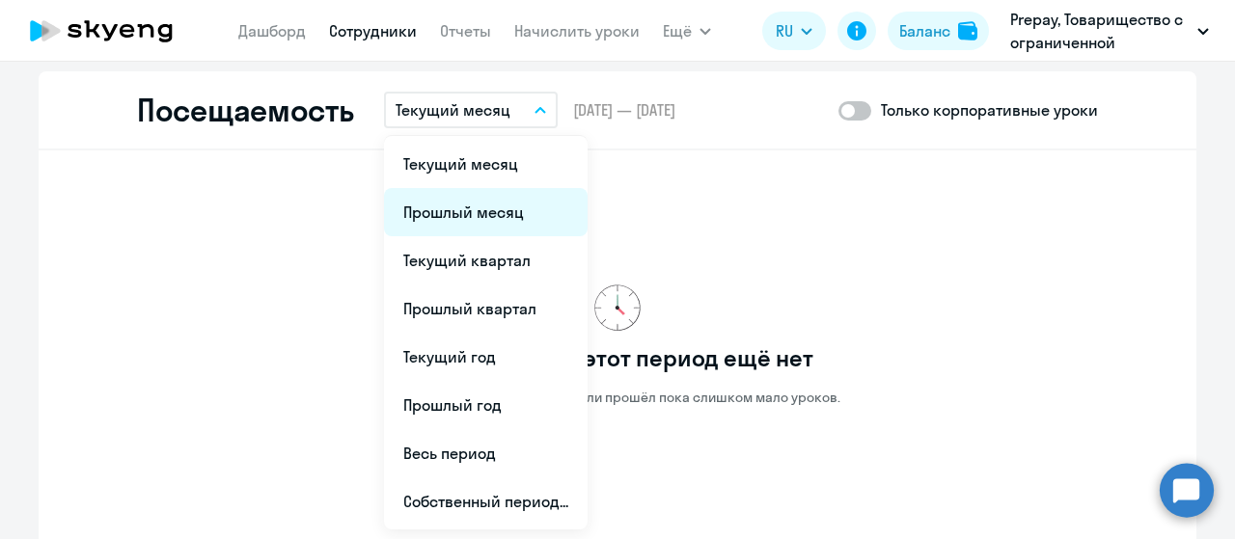
click at [469, 209] on li "Прошлый месяц" at bounding box center [486, 212] width 204 height 48
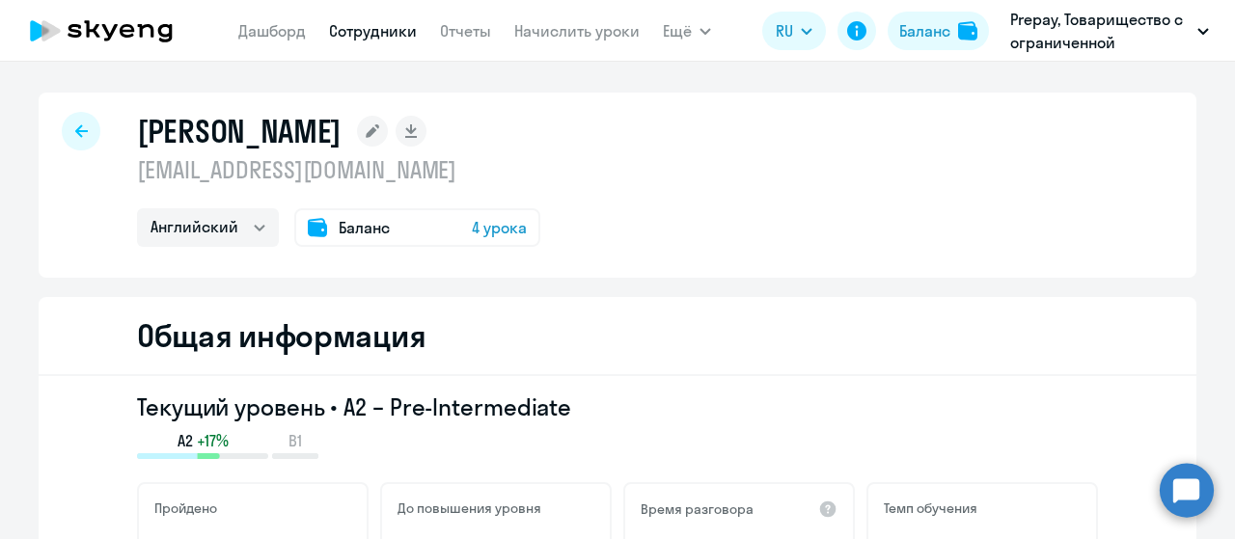
select select "english"
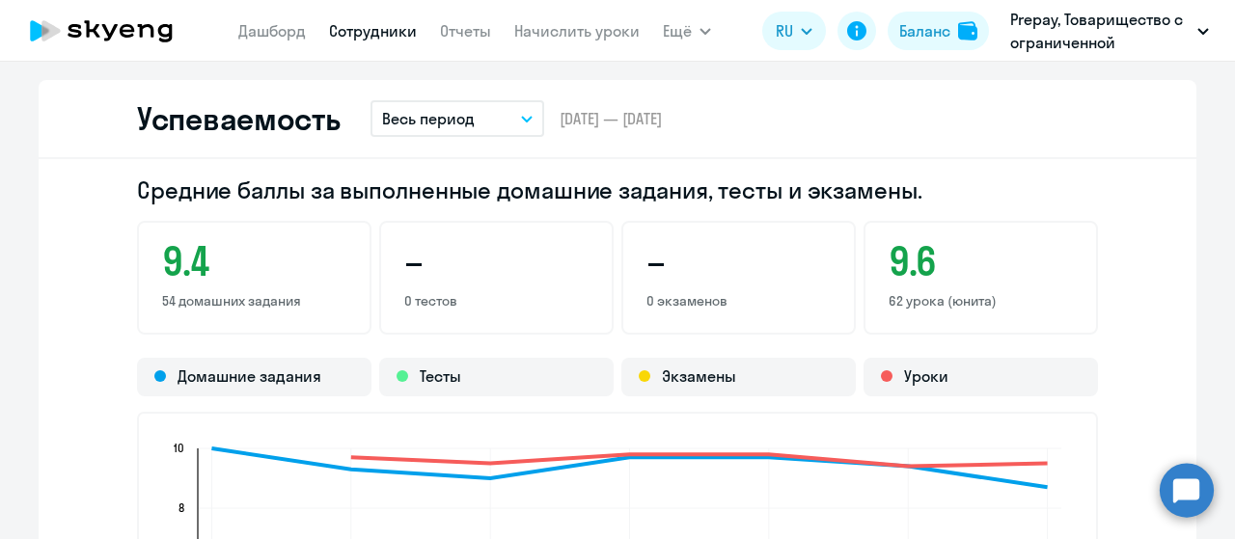
scroll to position [1929, 0]
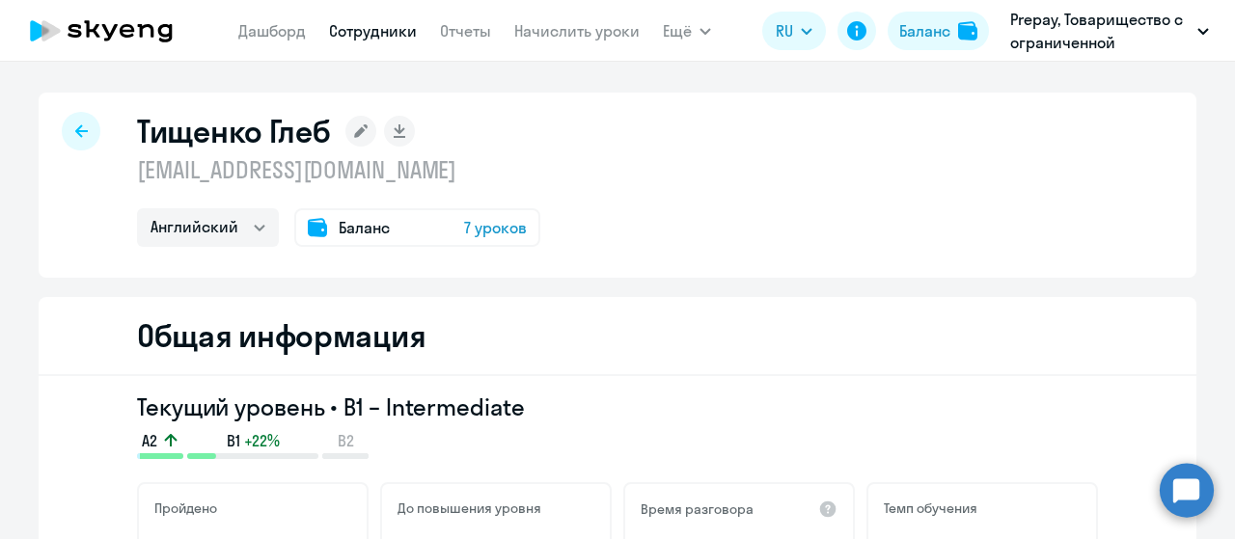
select select "english"
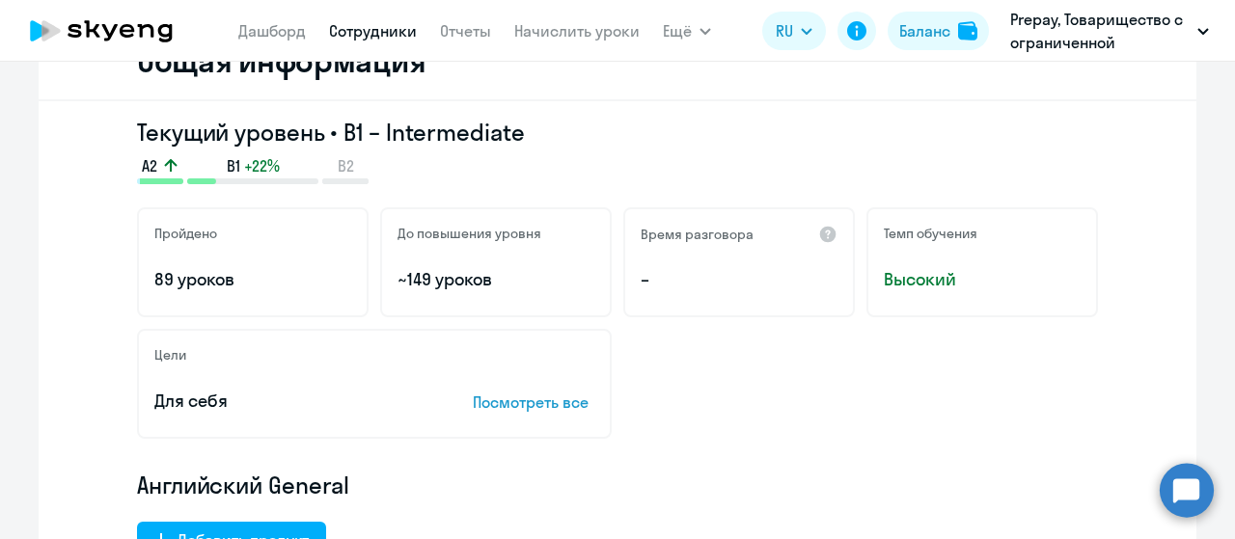
scroll to position [289, 0]
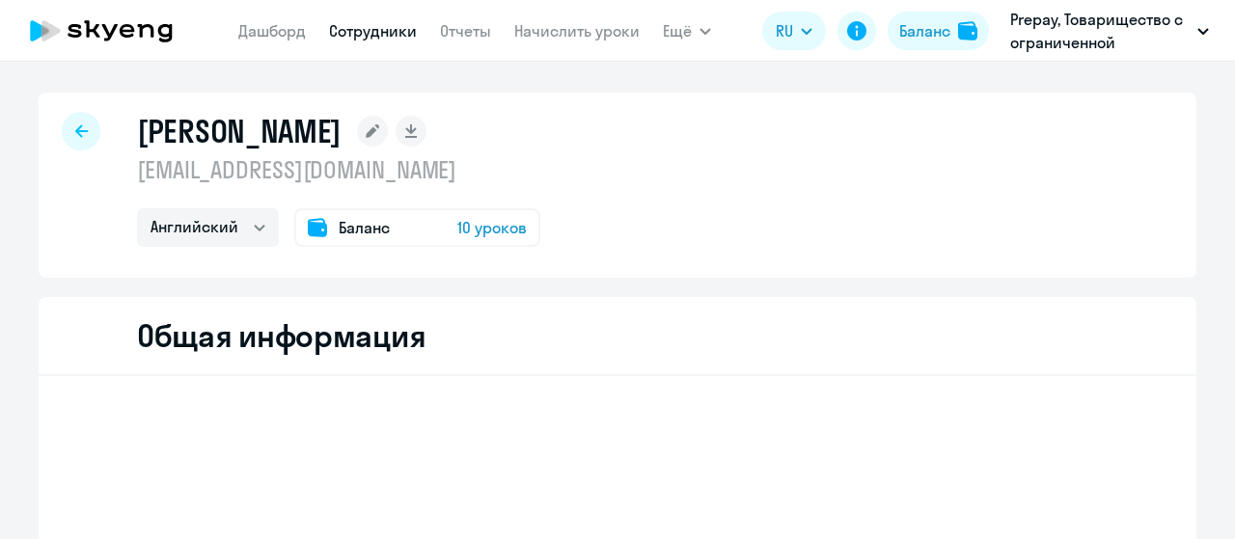
select select "english"
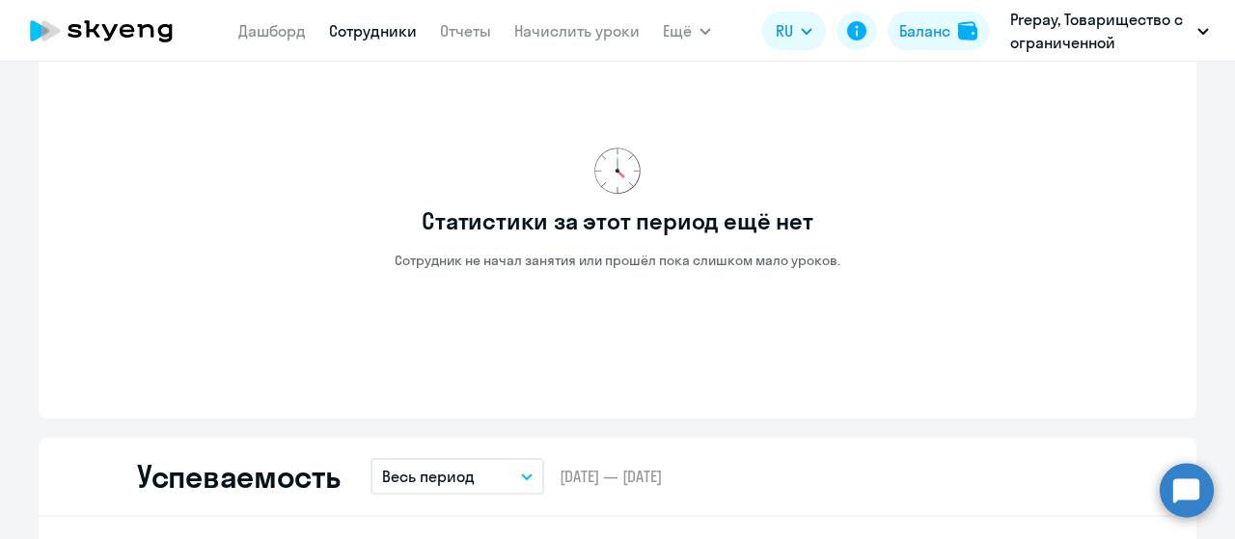
scroll to position [1543, 0]
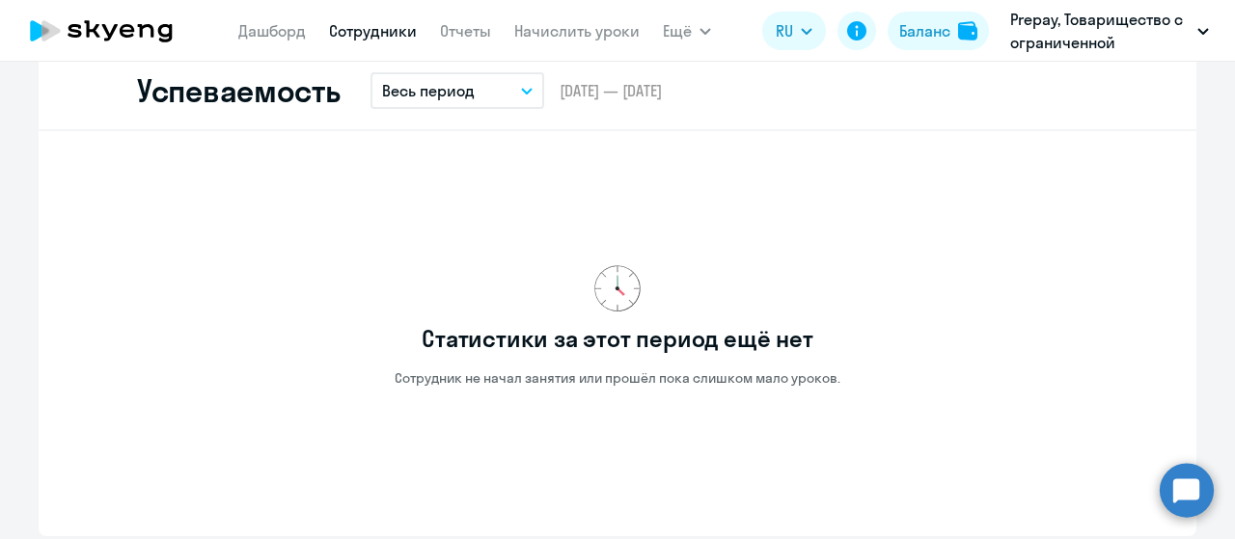
click at [477, 74] on button "Весь период" at bounding box center [457, 90] width 174 height 37
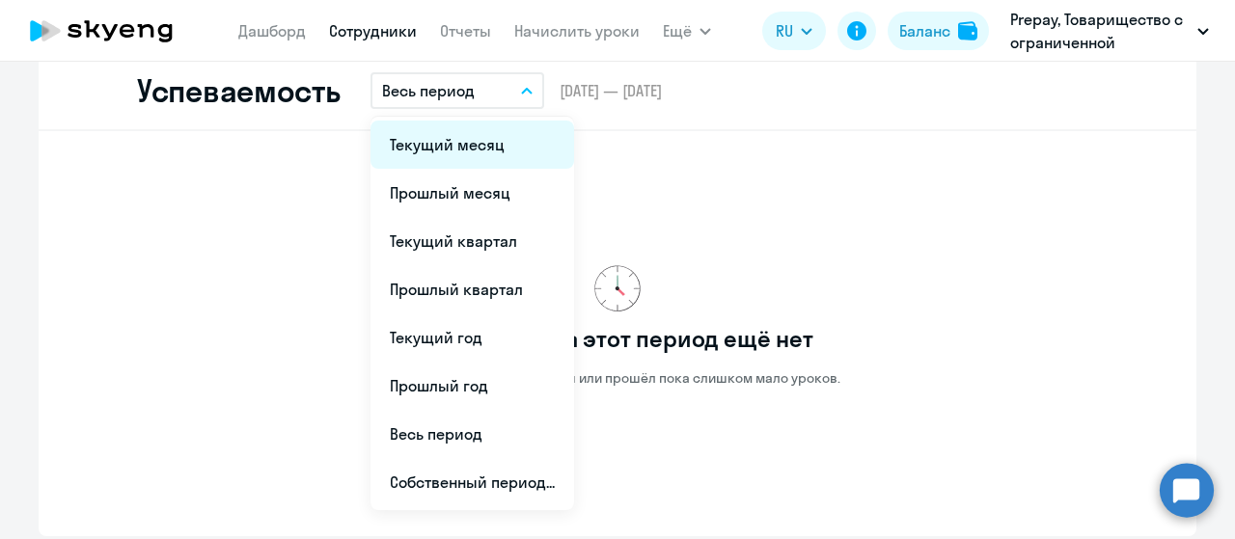
click at [460, 132] on li "Текущий месяц" at bounding box center [472, 145] width 204 height 48
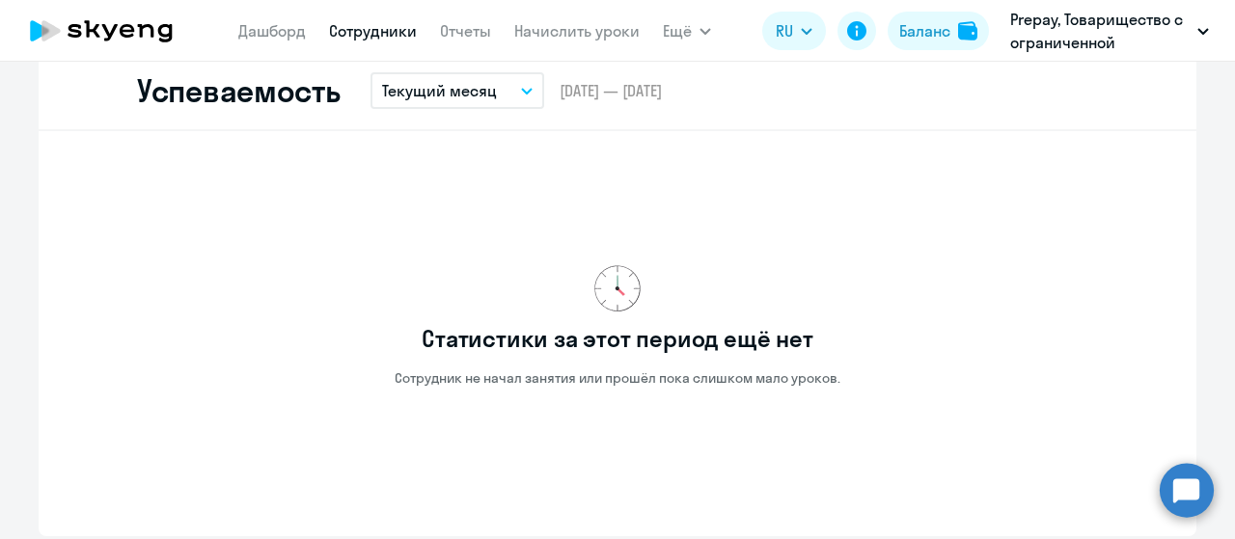
click at [495, 92] on button "Текущий месяц" at bounding box center [457, 90] width 174 height 37
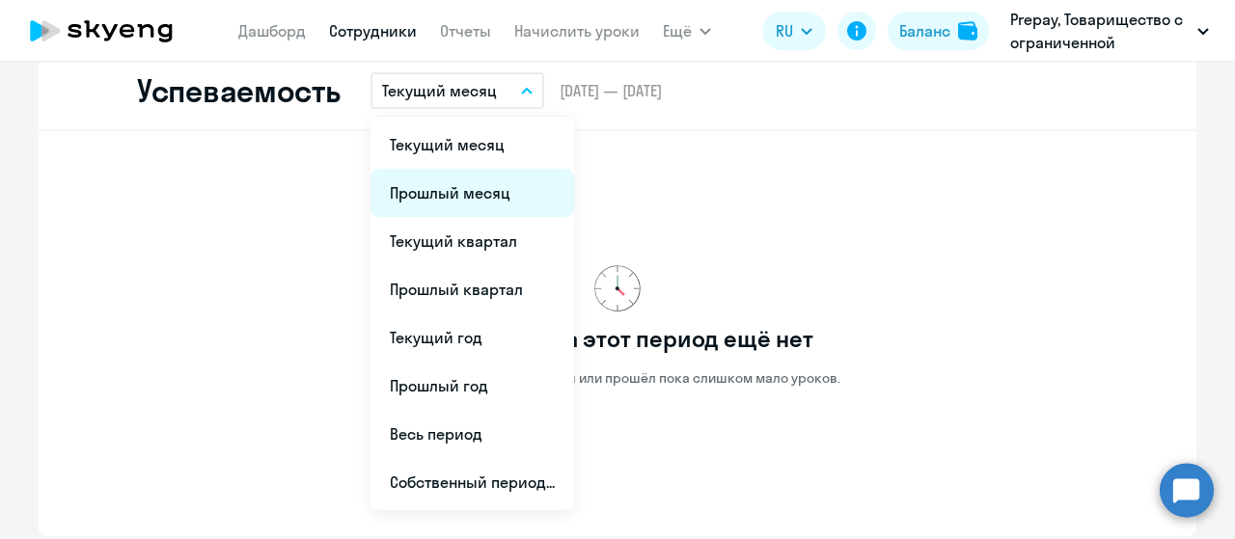
click at [473, 181] on li "Прошлый месяц" at bounding box center [472, 193] width 204 height 48
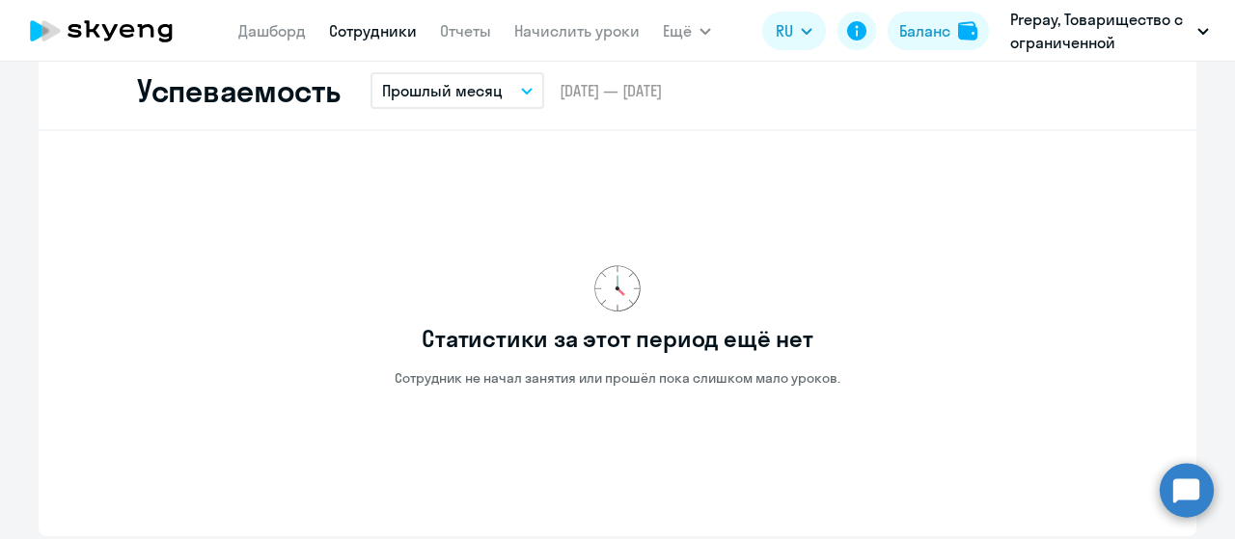
click at [514, 82] on button "Прошлый месяц" at bounding box center [457, 90] width 174 height 37
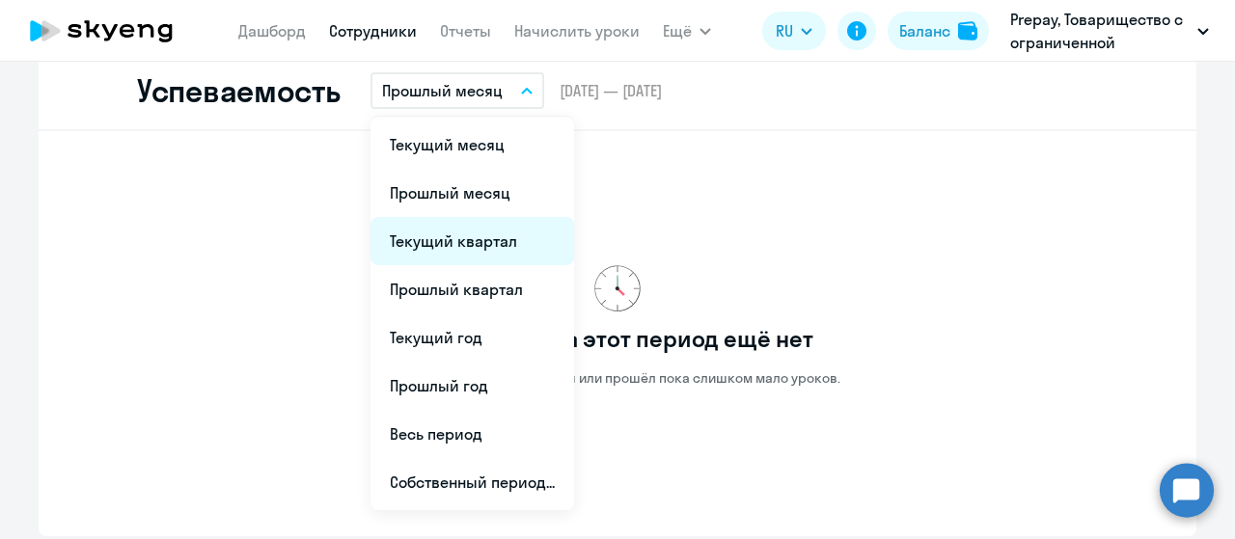
click at [448, 250] on li "Текущий квартал" at bounding box center [472, 241] width 204 height 48
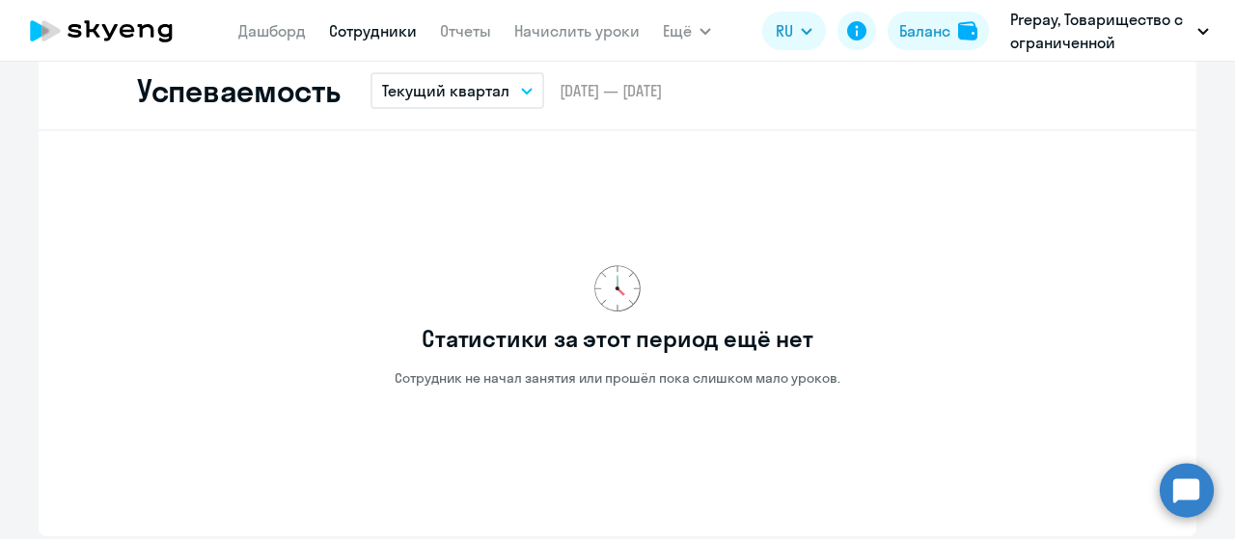
click at [503, 94] on button "Текущий квартал" at bounding box center [457, 90] width 174 height 37
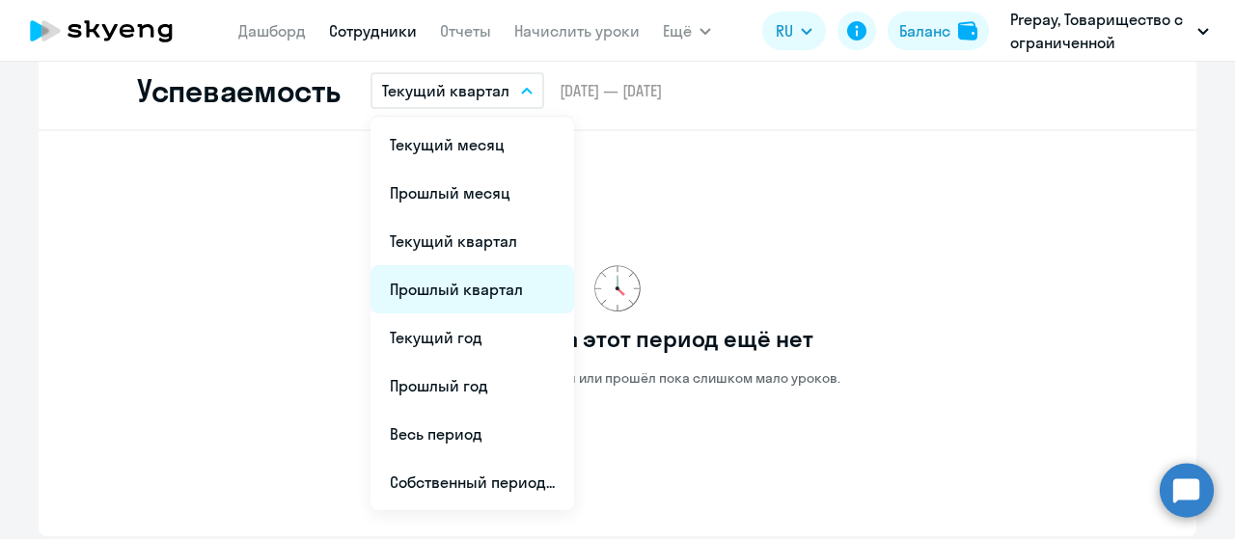
click at [419, 301] on li "Прошлый квартал" at bounding box center [472, 289] width 204 height 48
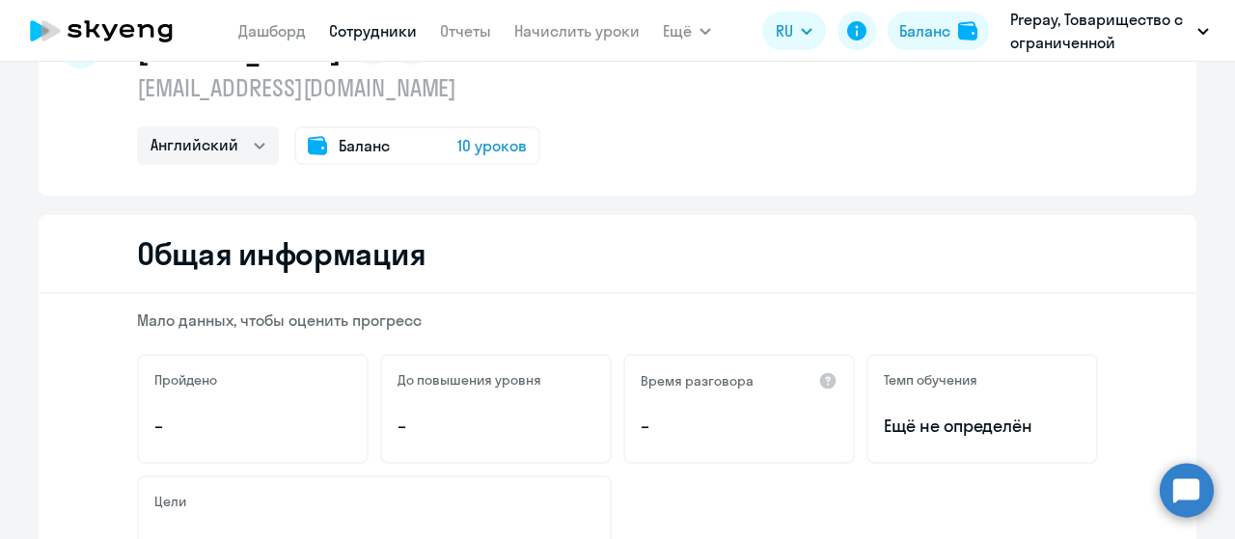
scroll to position [0, 0]
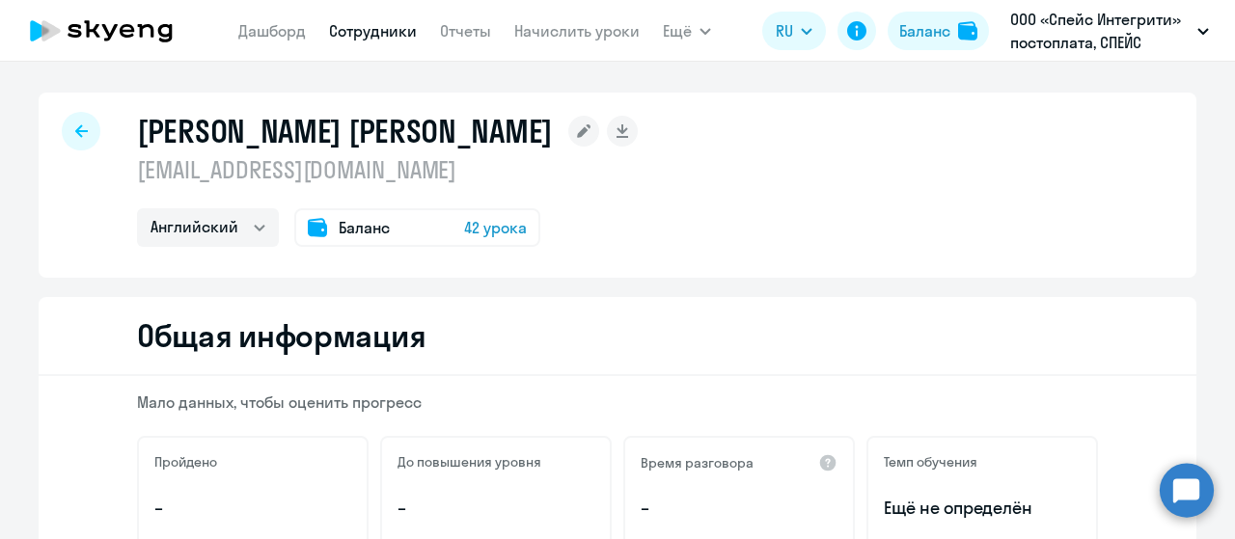
select select "english"
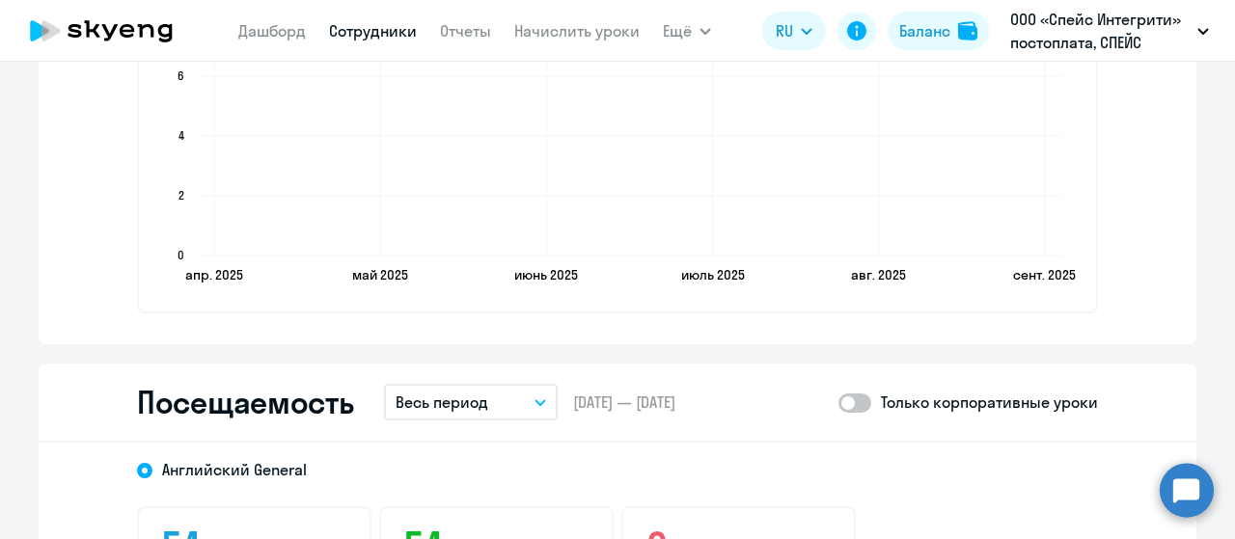
scroll to position [2219, 0]
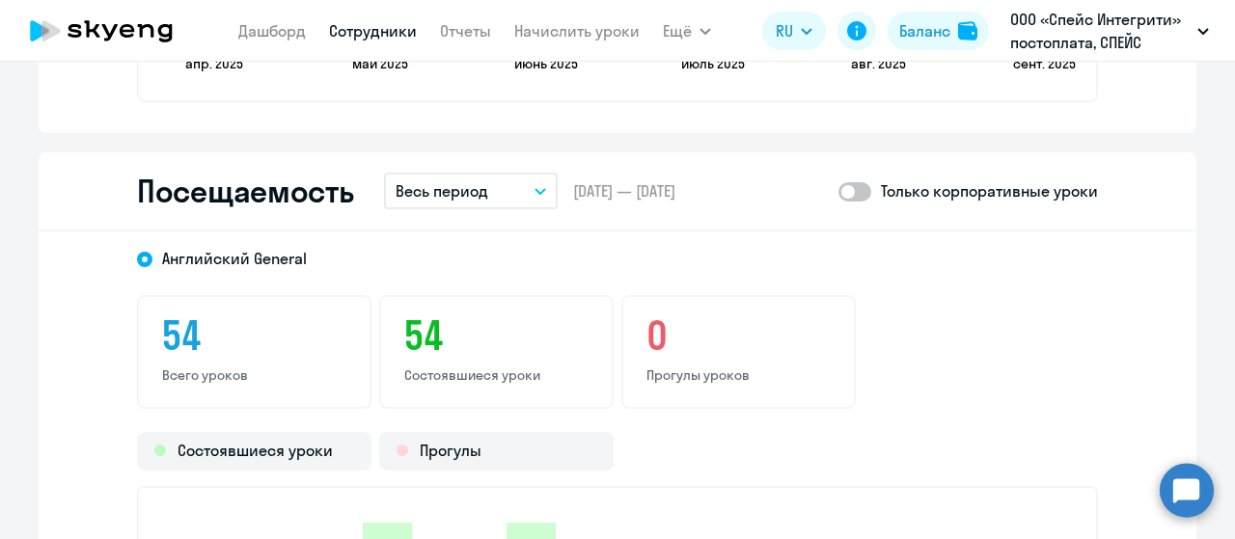
click at [513, 191] on button "Весь период" at bounding box center [471, 191] width 174 height 37
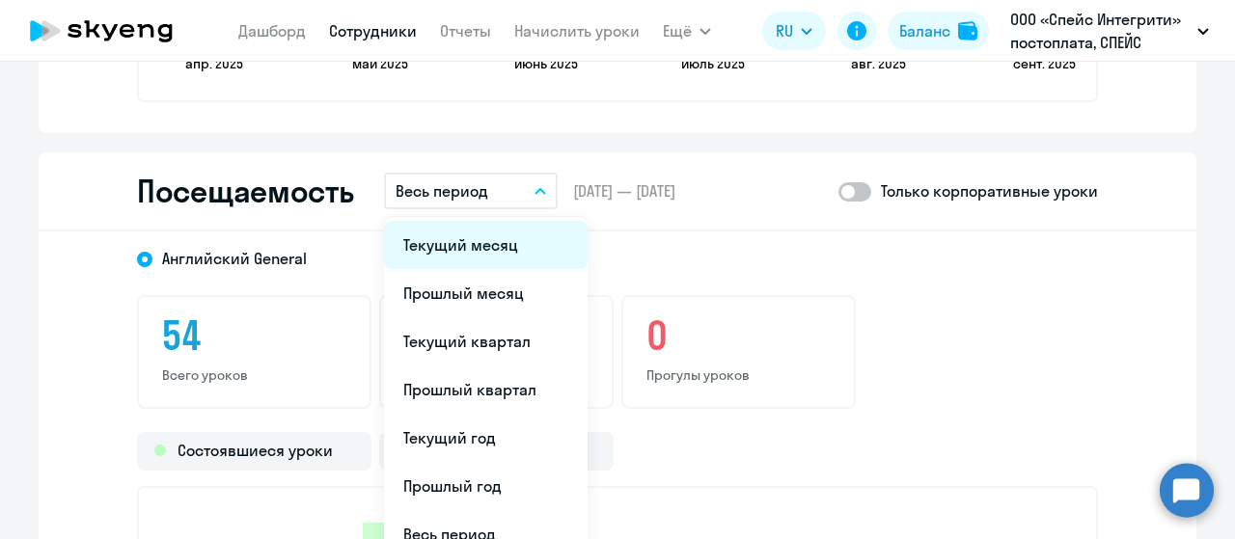
click at [467, 231] on li "Текущий месяц" at bounding box center [486, 245] width 204 height 48
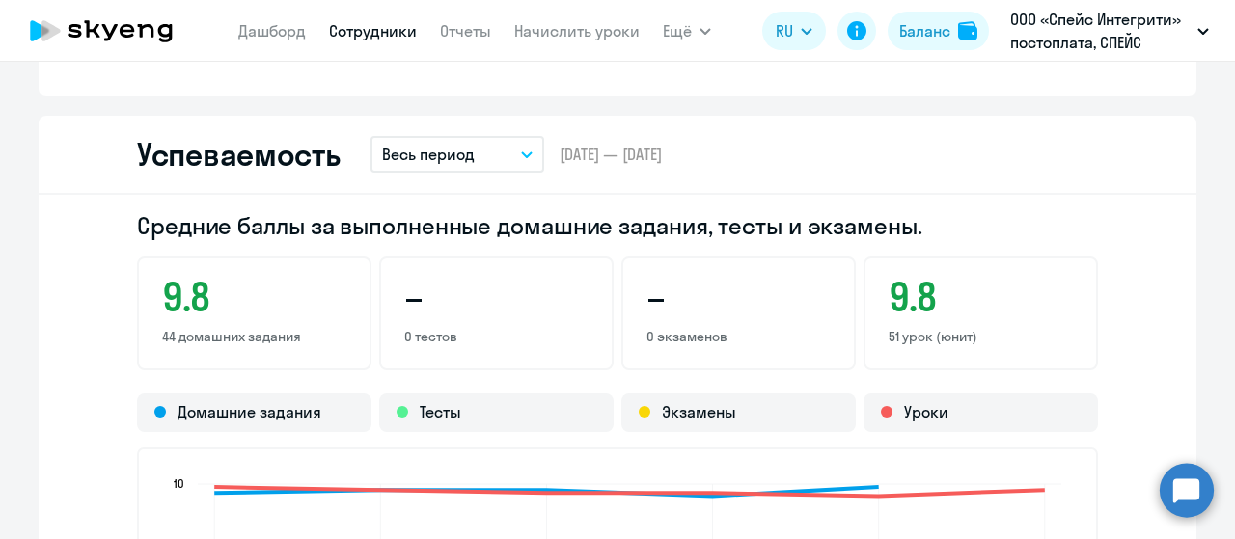
scroll to position [1447, 0]
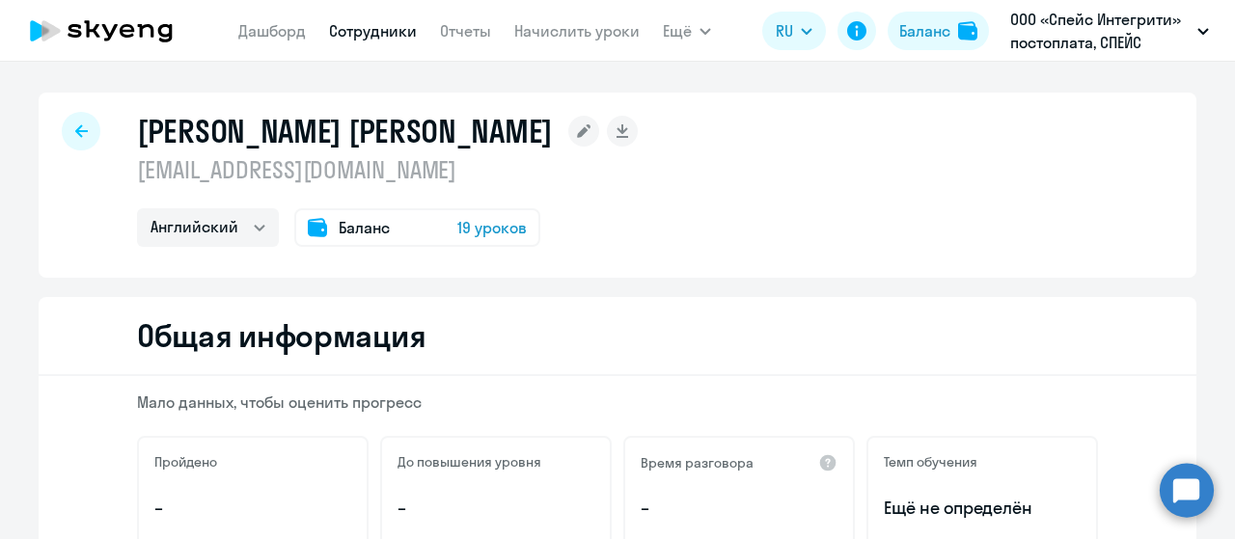
select select "english"
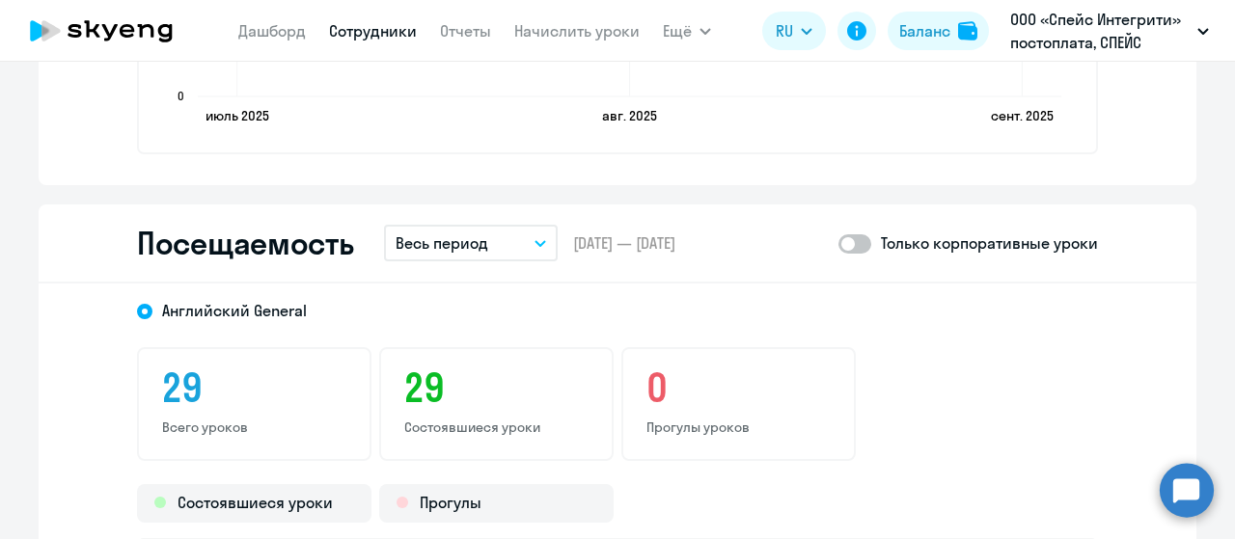
scroll to position [2122, 0]
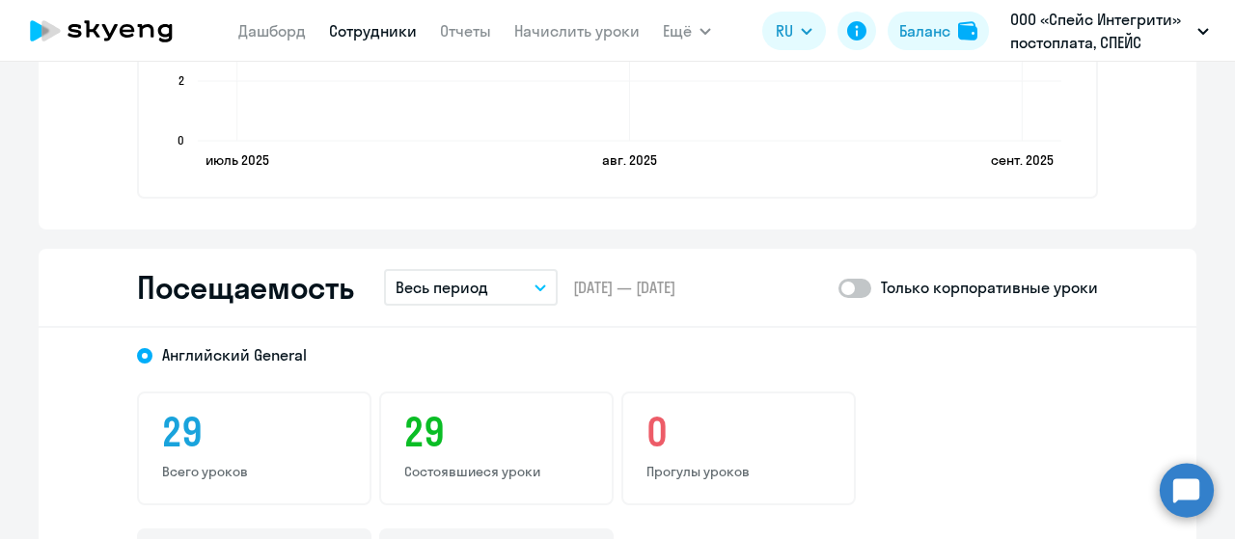
click at [504, 292] on button "Весь период" at bounding box center [471, 287] width 174 height 37
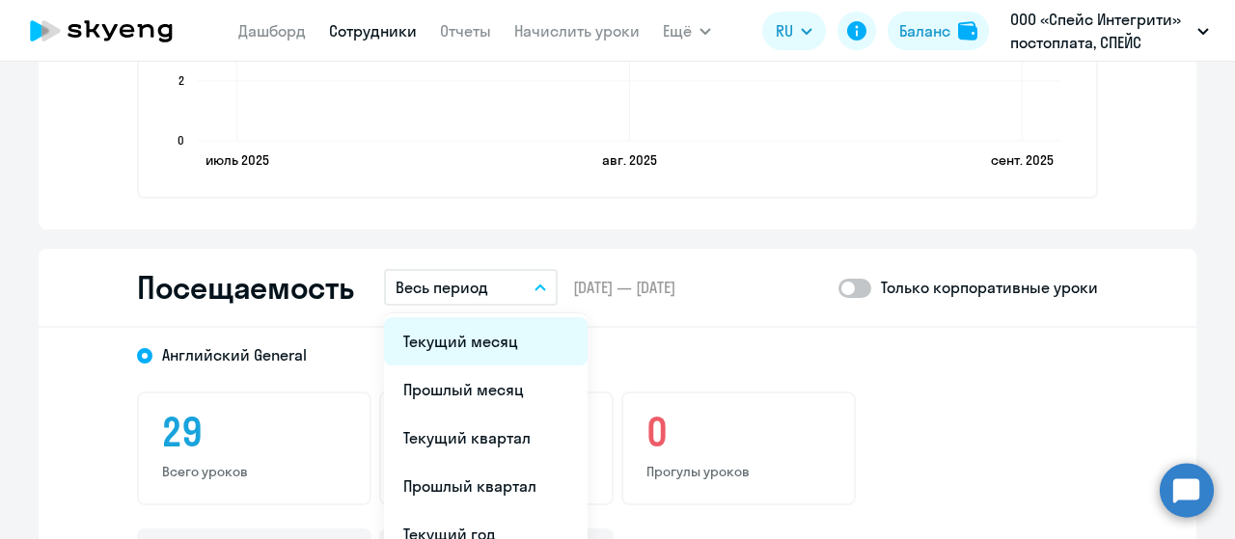
click at [496, 340] on li "Текущий месяц" at bounding box center [486, 341] width 204 height 48
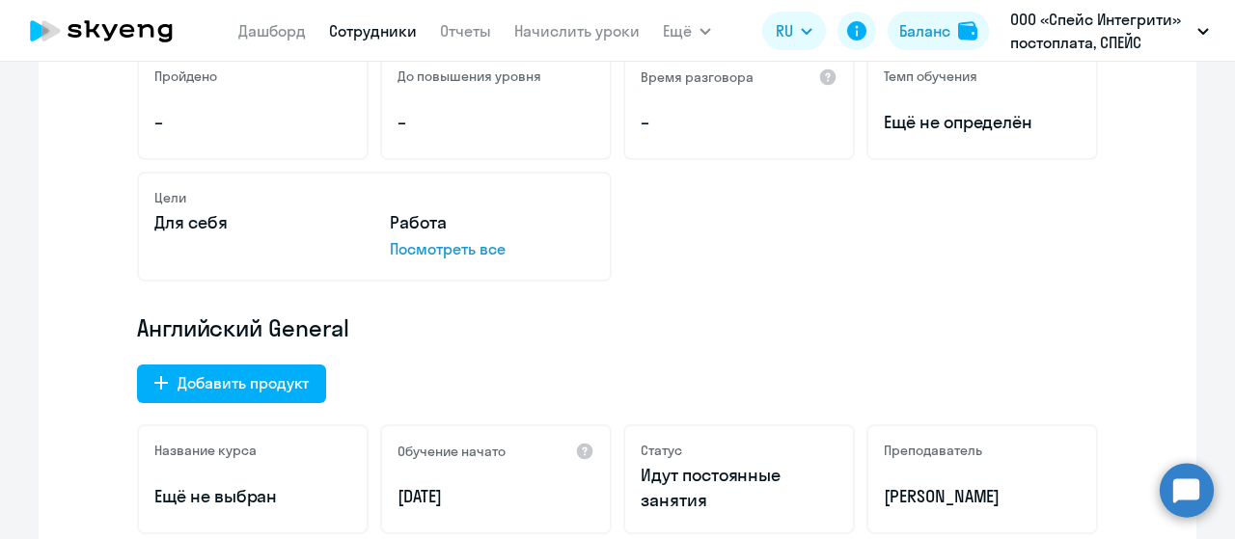
scroll to position [0, 0]
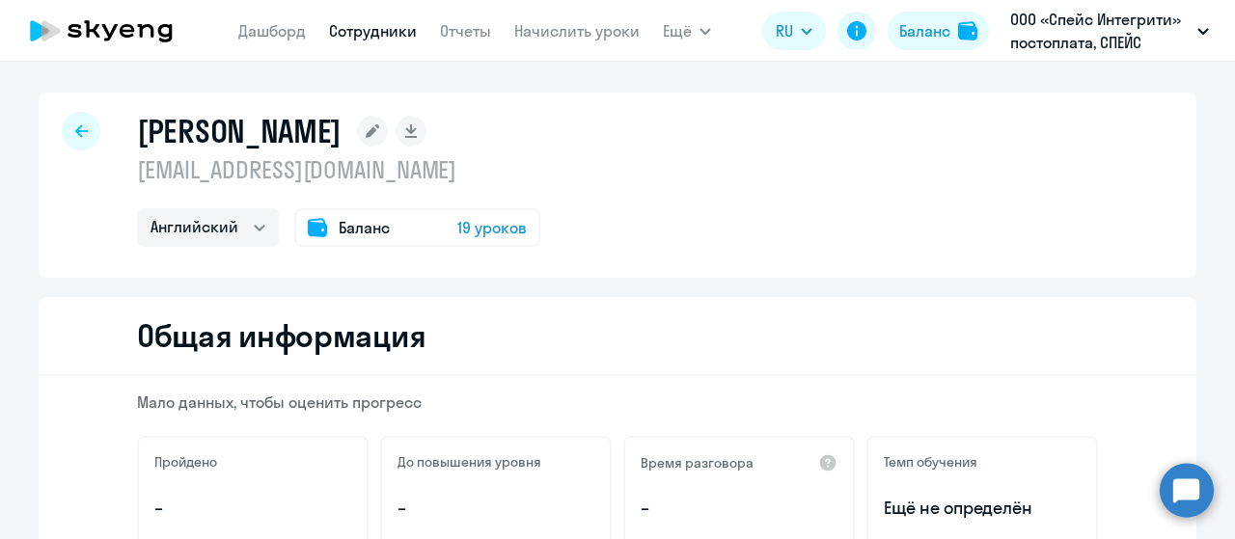
select select "english"
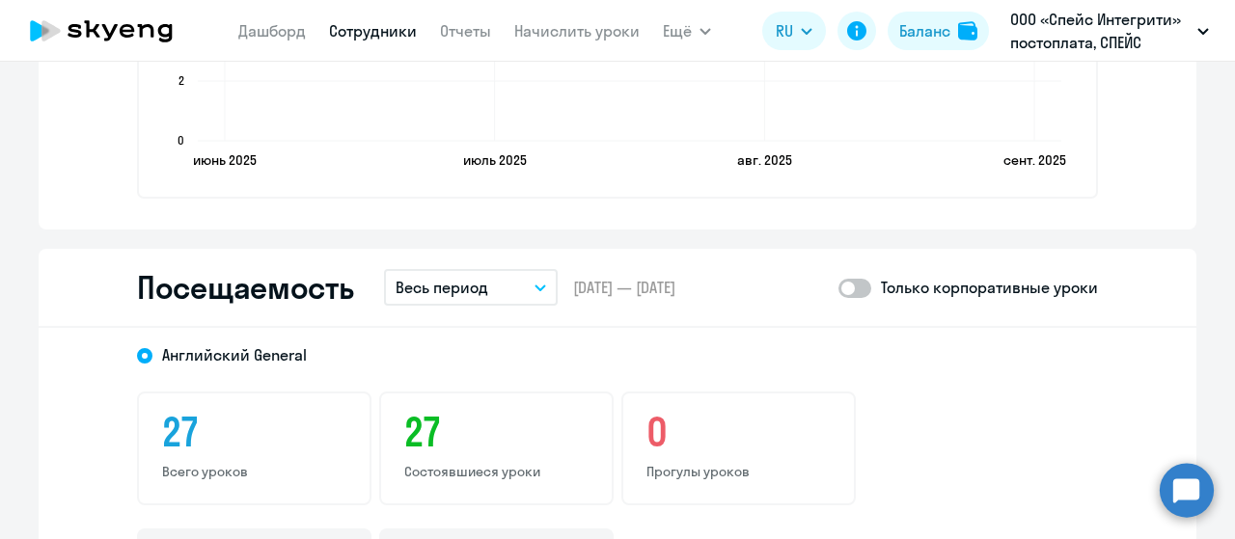
scroll to position [2219, 0]
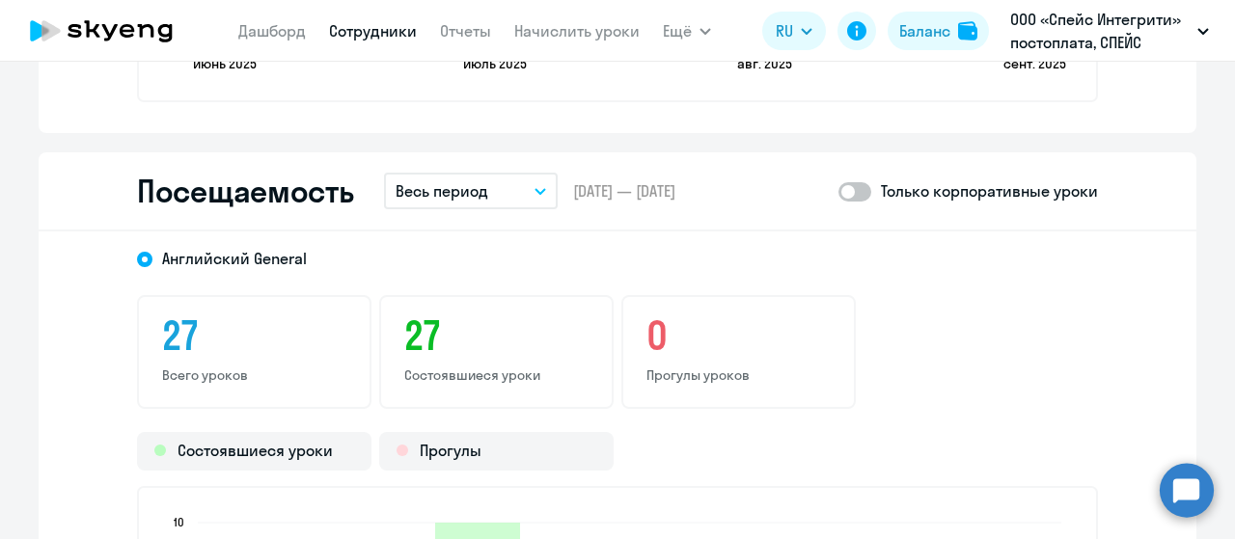
click at [488, 185] on button "Весь период" at bounding box center [471, 191] width 174 height 37
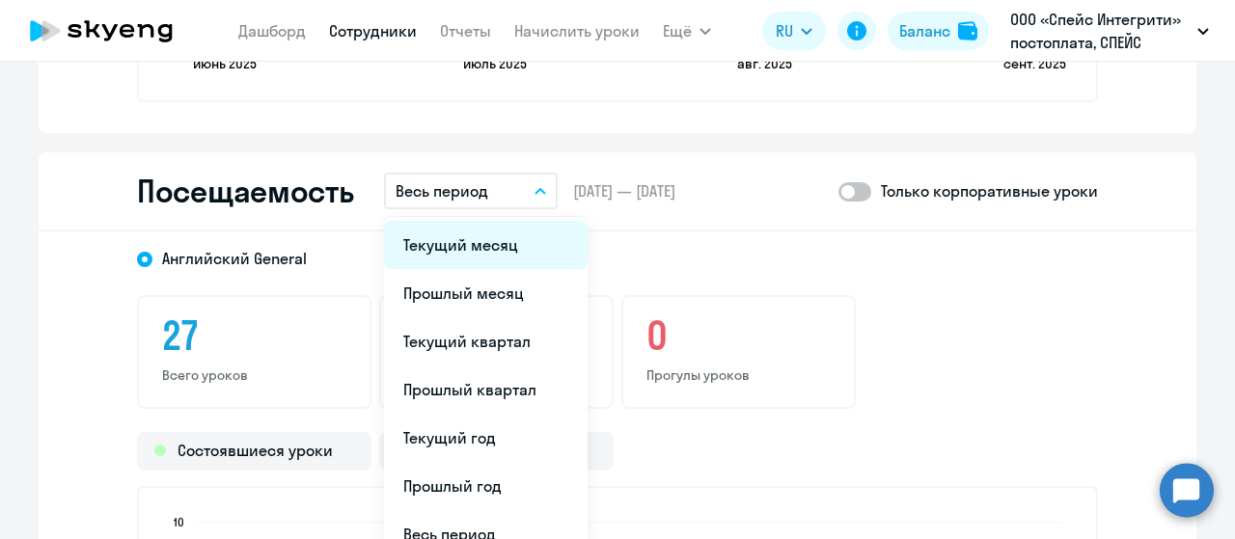
click at [478, 253] on li "Текущий месяц" at bounding box center [486, 245] width 204 height 48
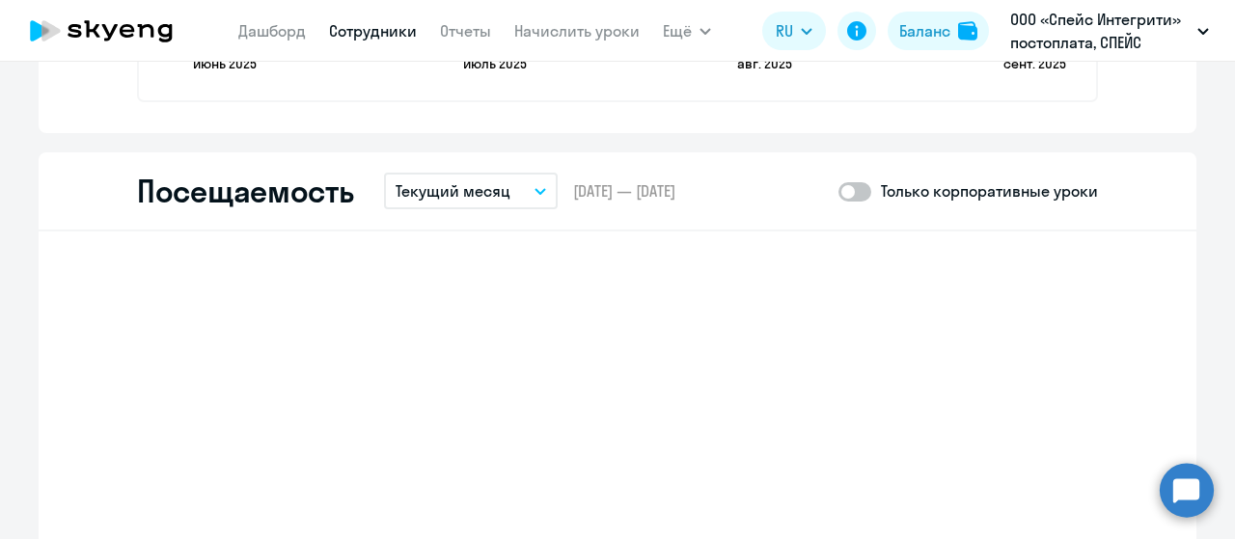
click at [504, 192] on button "Текущий месяц" at bounding box center [471, 191] width 174 height 37
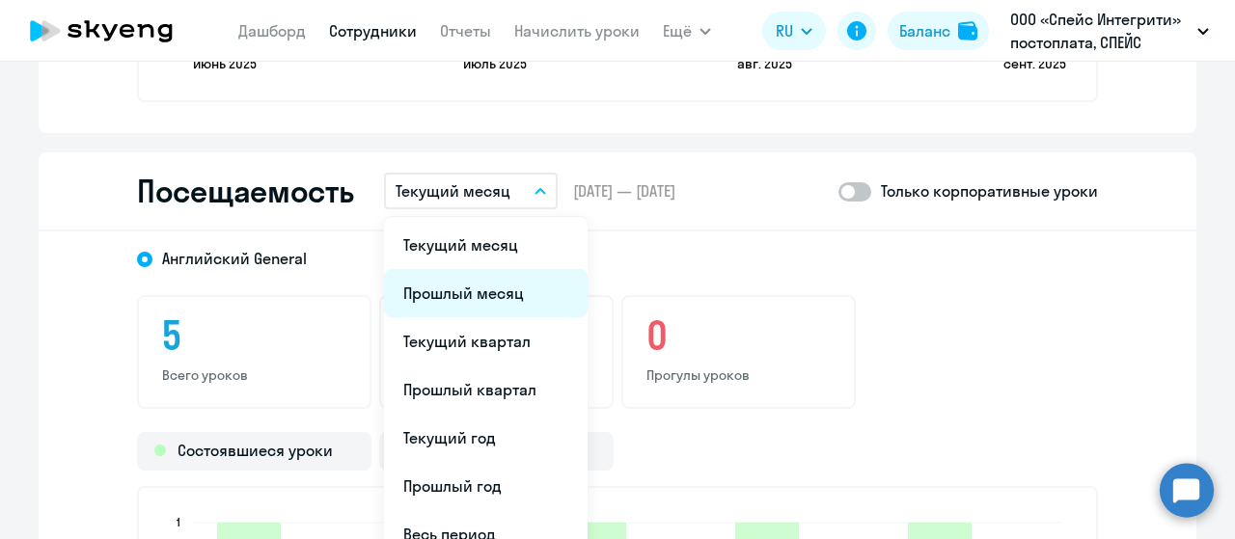
click at [494, 283] on li "Прошлый месяц" at bounding box center [486, 293] width 204 height 48
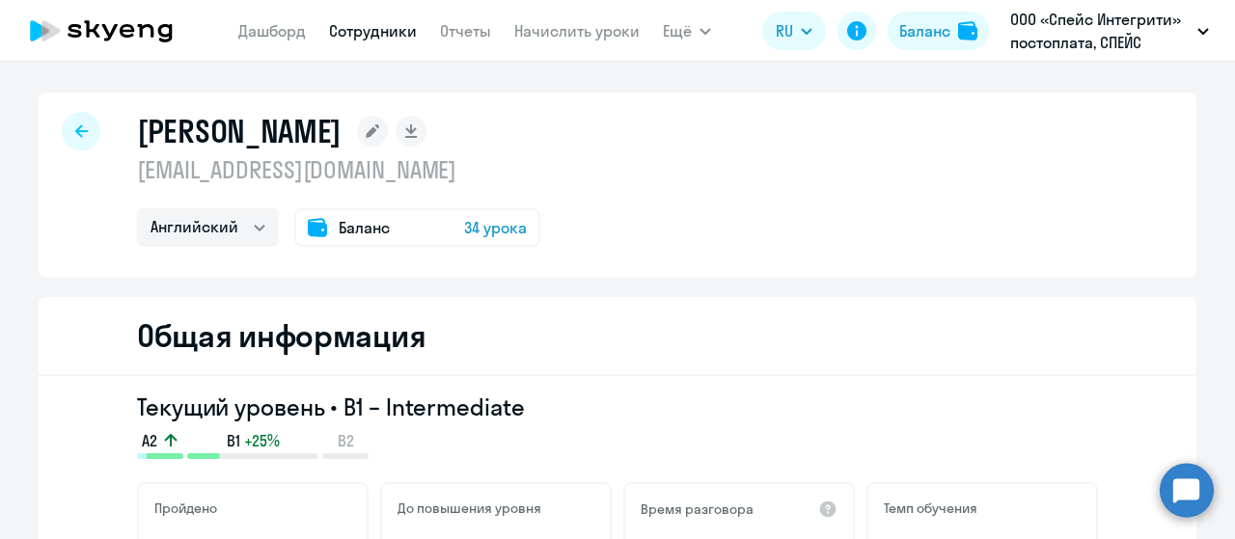
select select "english"
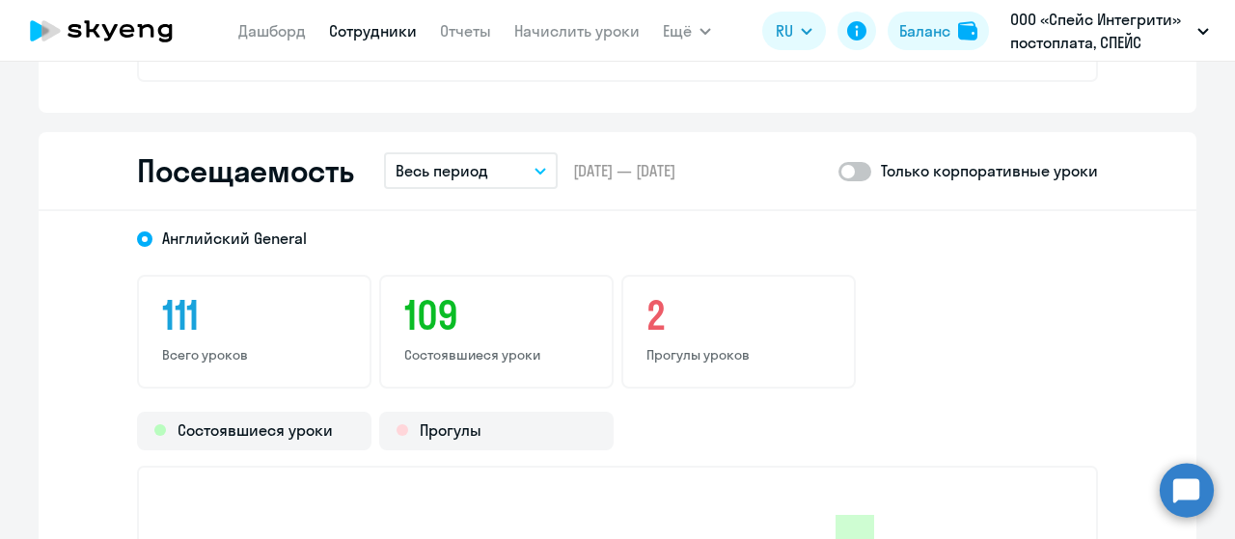
scroll to position [2383, 0]
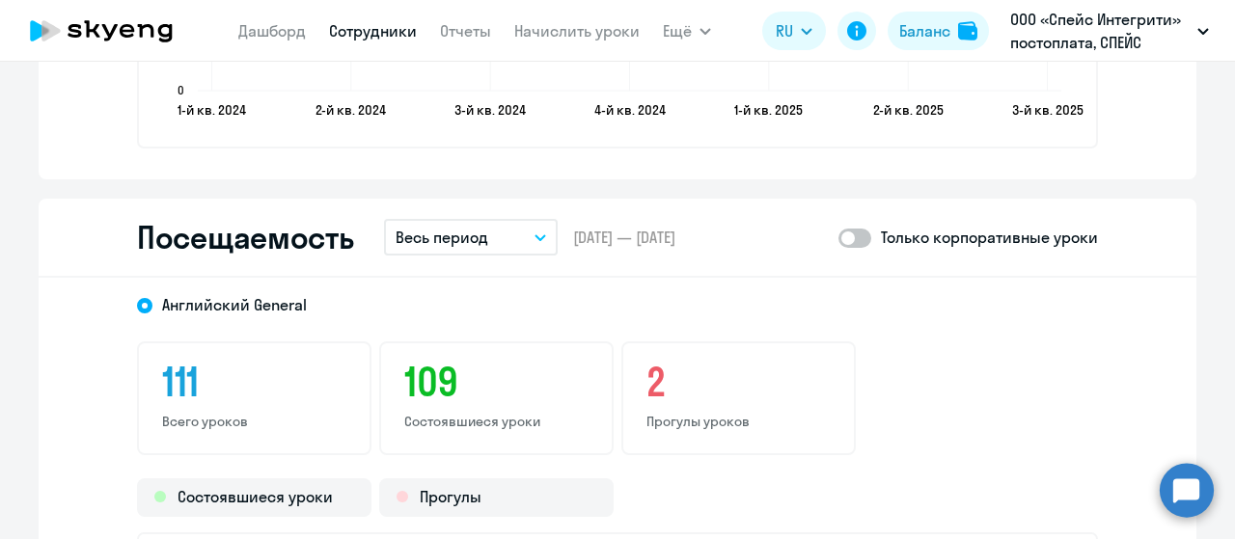
click at [500, 209] on div "Посещаемость Весь период – 25.01.2024 — 16.09.2025 Только корпоративные уроки" at bounding box center [617, 238] width 1157 height 79
click at [499, 229] on button "Весь период" at bounding box center [471, 237] width 174 height 37
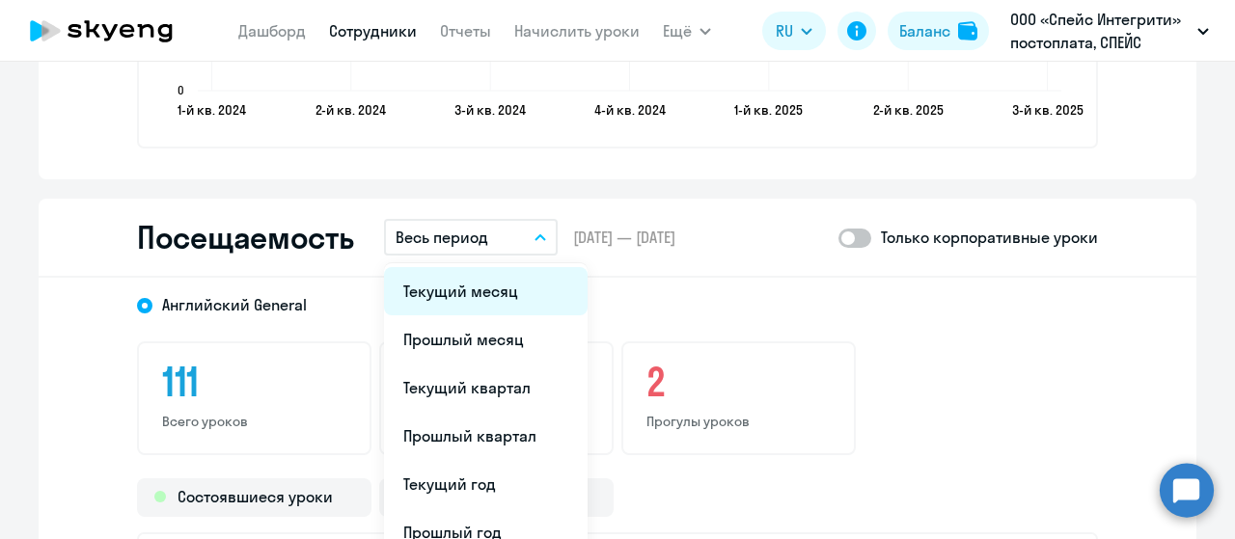
click at [465, 287] on li "Текущий месяц" at bounding box center [486, 291] width 204 height 48
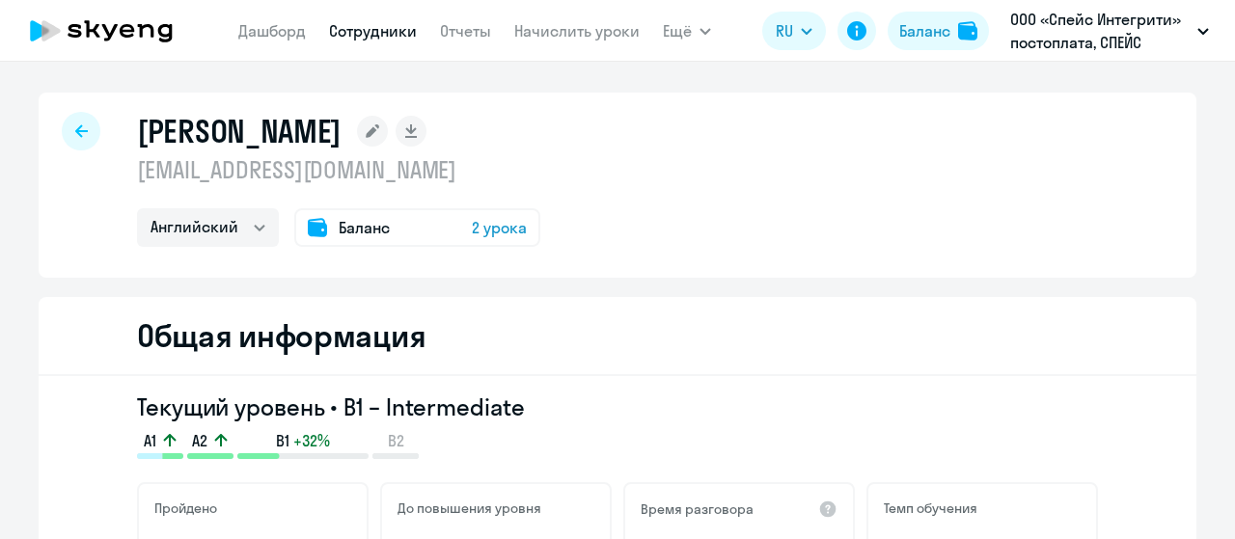
select select "english"
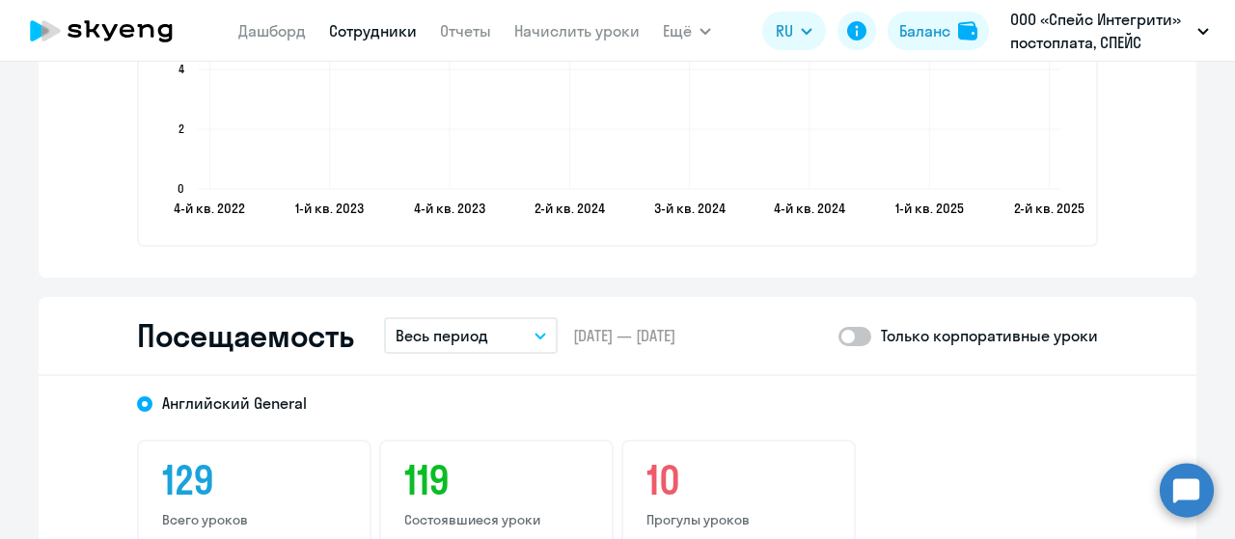
scroll to position [2315, 0]
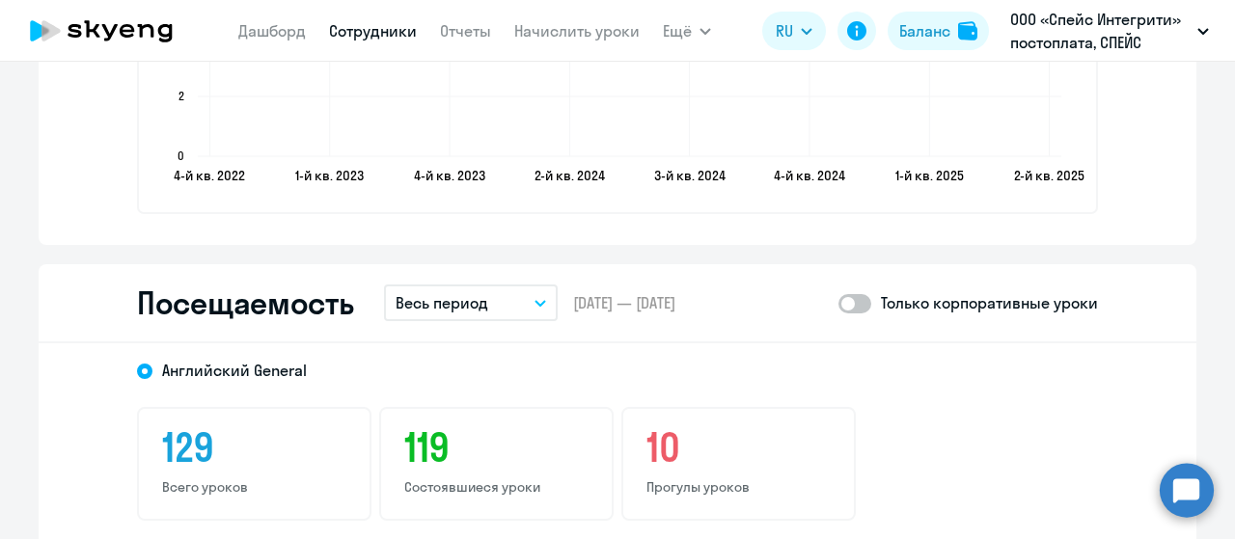
click at [473, 308] on p "Весь период" at bounding box center [441, 302] width 93 height 23
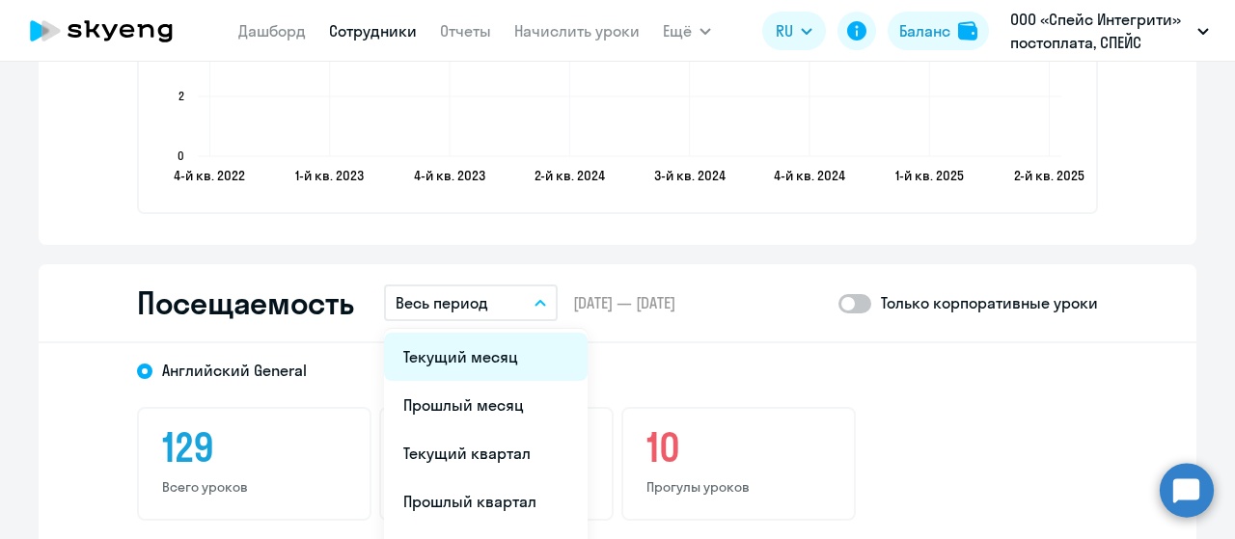
click at [456, 357] on li "Текущий месяц" at bounding box center [486, 357] width 204 height 48
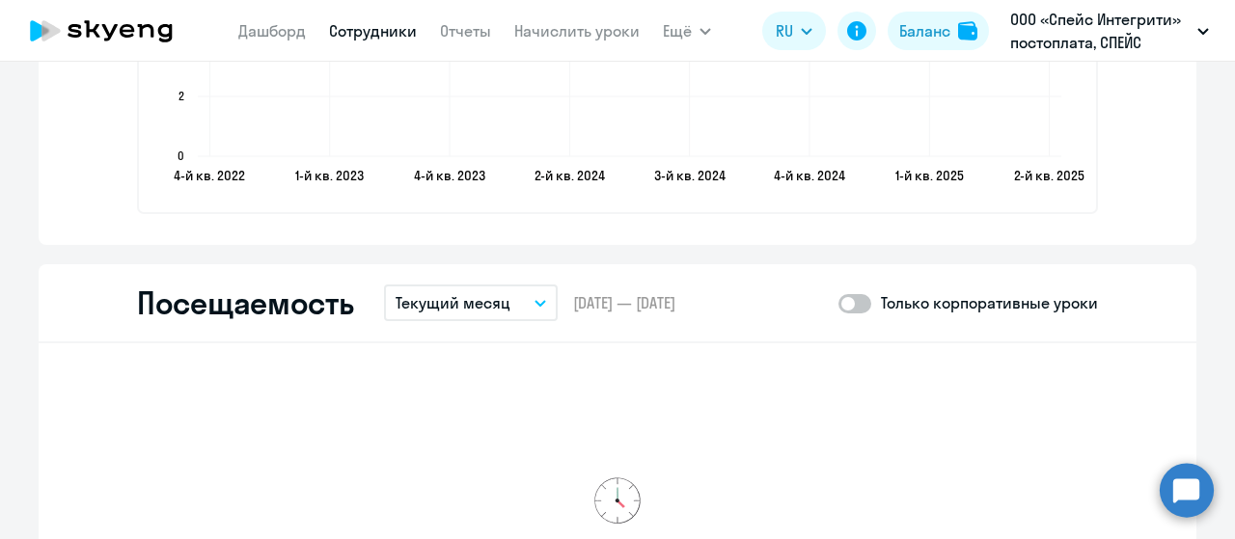
click at [486, 309] on p "Текущий месяц" at bounding box center [452, 302] width 115 height 23
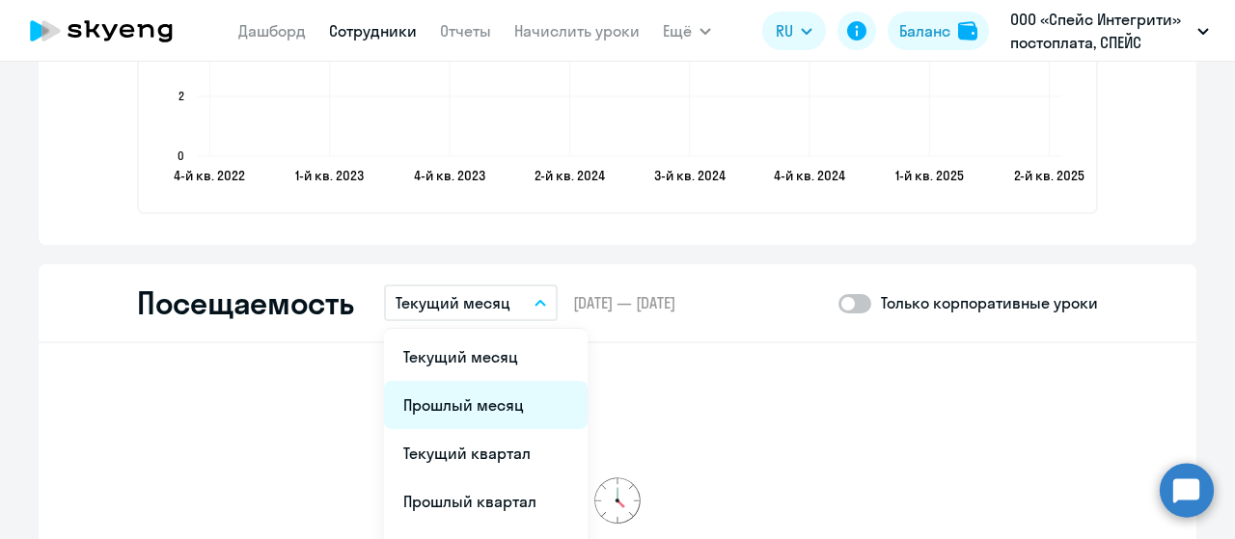
click at [471, 398] on li "Прошлый месяц" at bounding box center [486, 405] width 204 height 48
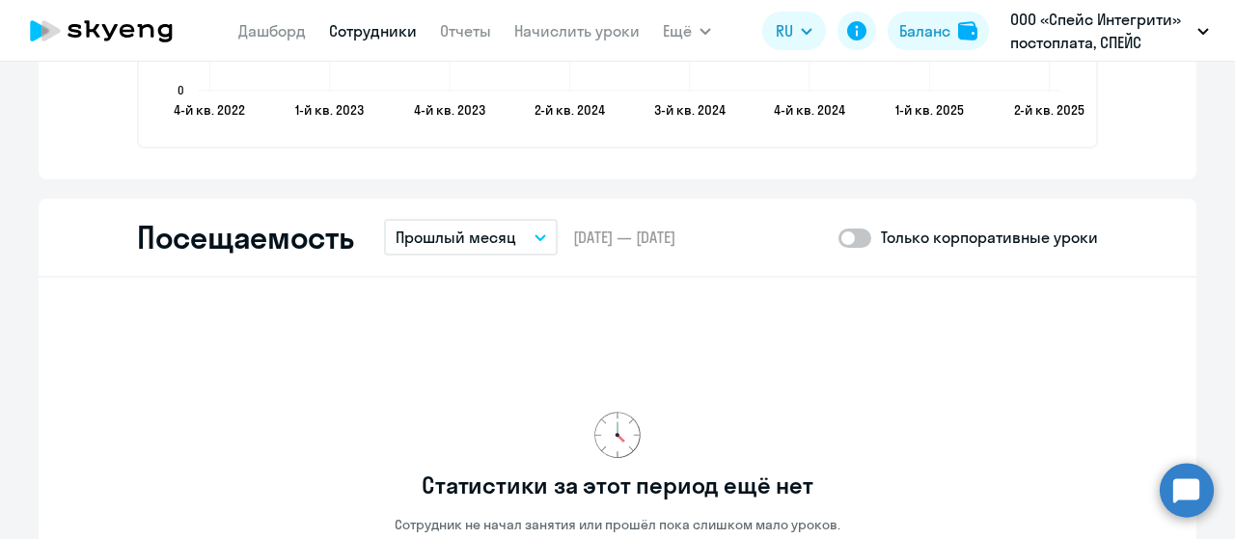
scroll to position [2411, 0]
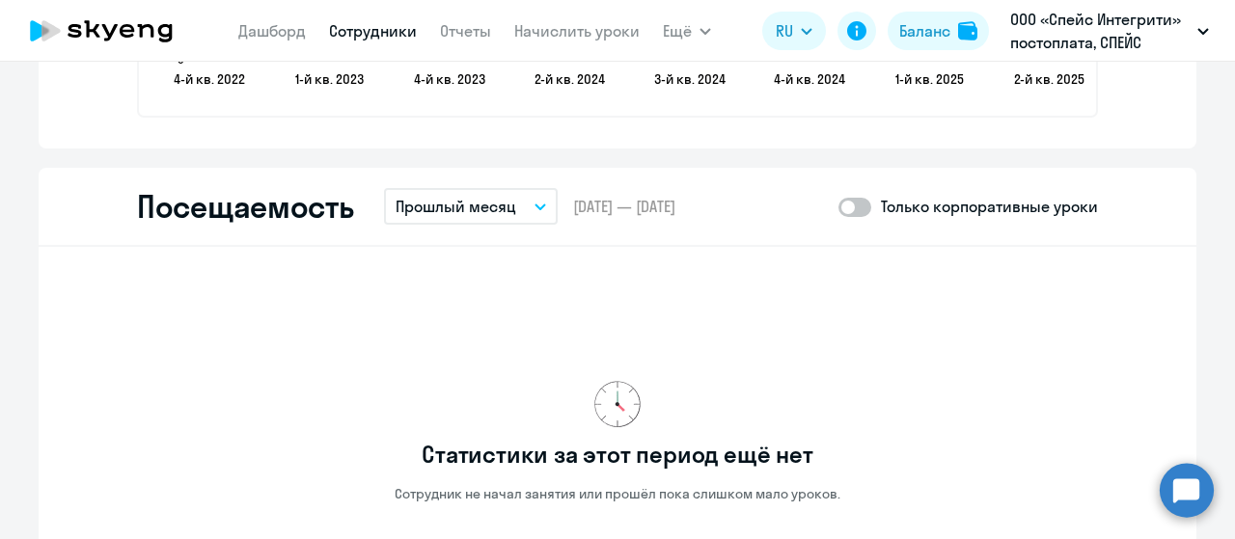
click at [531, 211] on button "Прошлый месяц" at bounding box center [471, 206] width 174 height 37
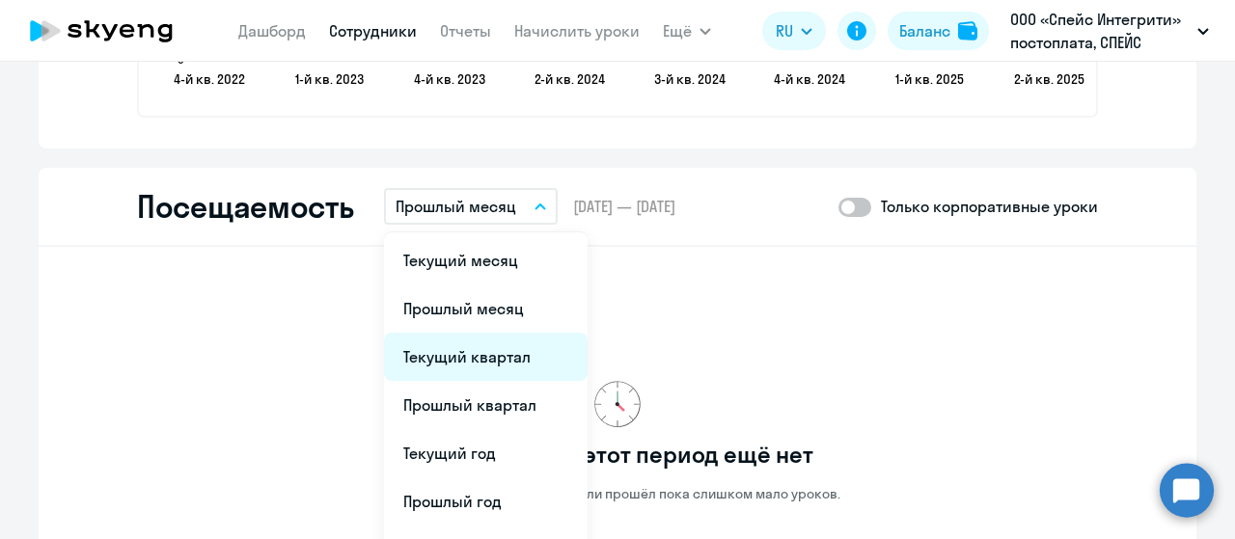
click at [471, 356] on li "Текущий квартал" at bounding box center [486, 357] width 204 height 48
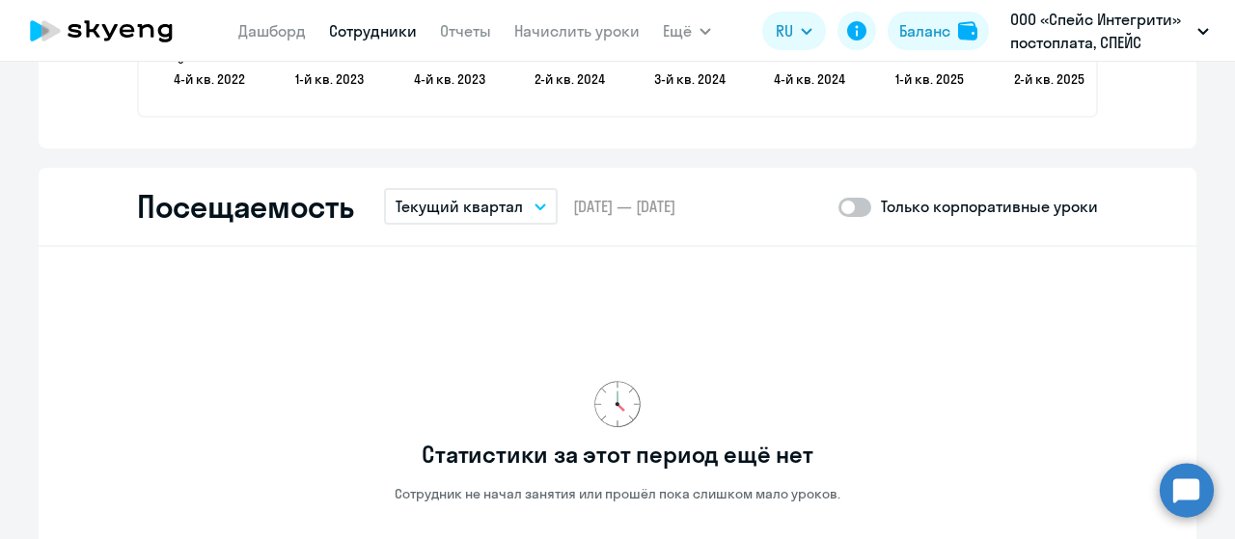
click at [523, 204] on button "Текущий квартал" at bounding box center [471, 206] width 174 height 37
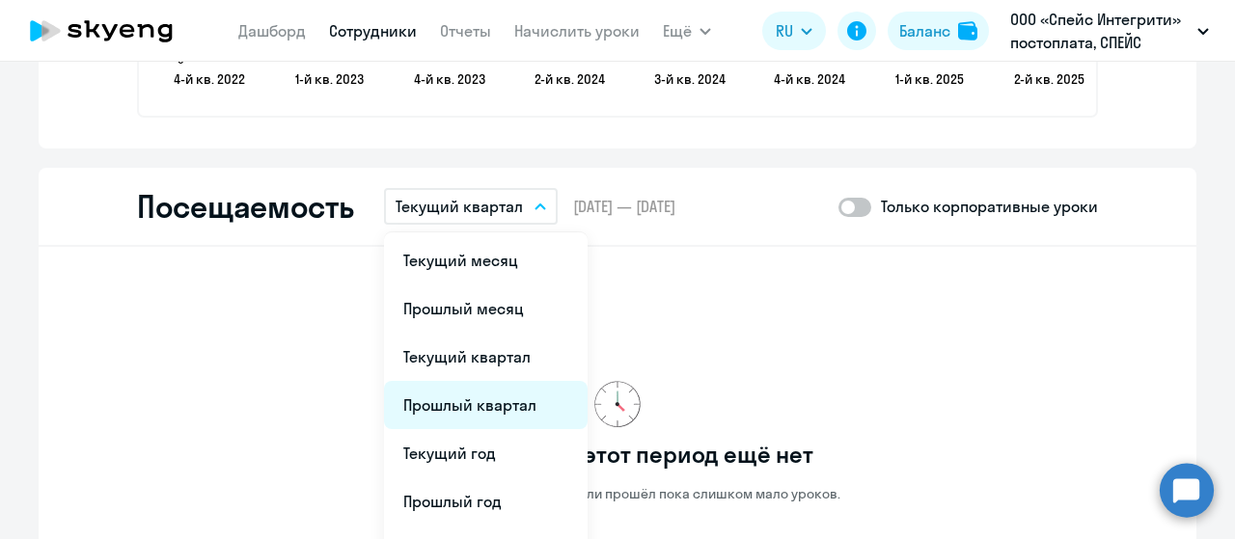
click at [422, 409] on li "Прошлый квартал" at bounding box center [486, 405] width 204 height 48
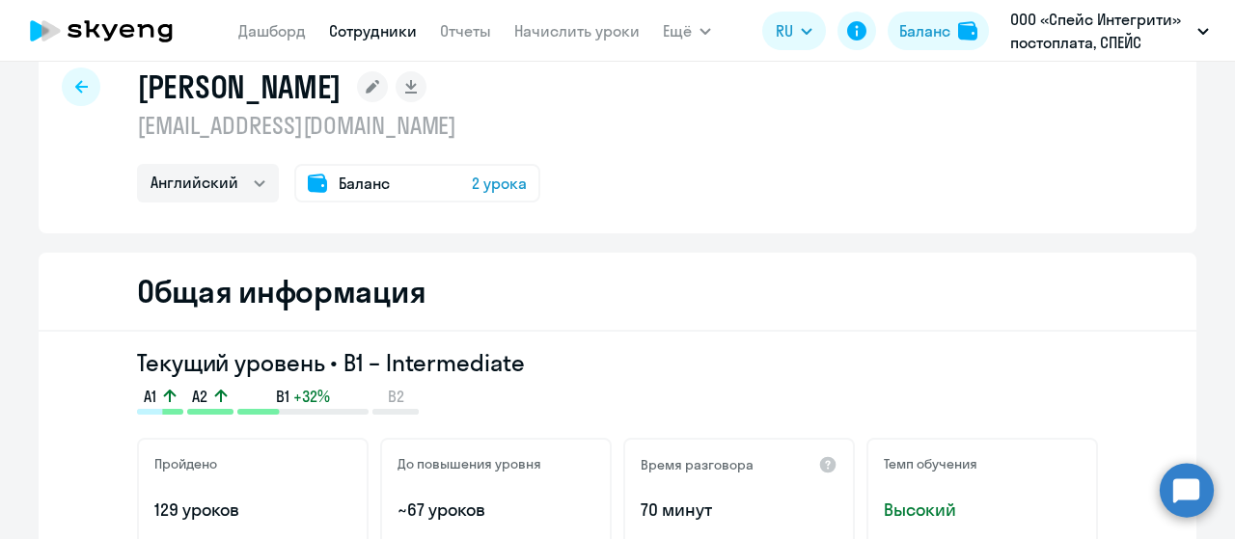
scroll to position [0, 0]
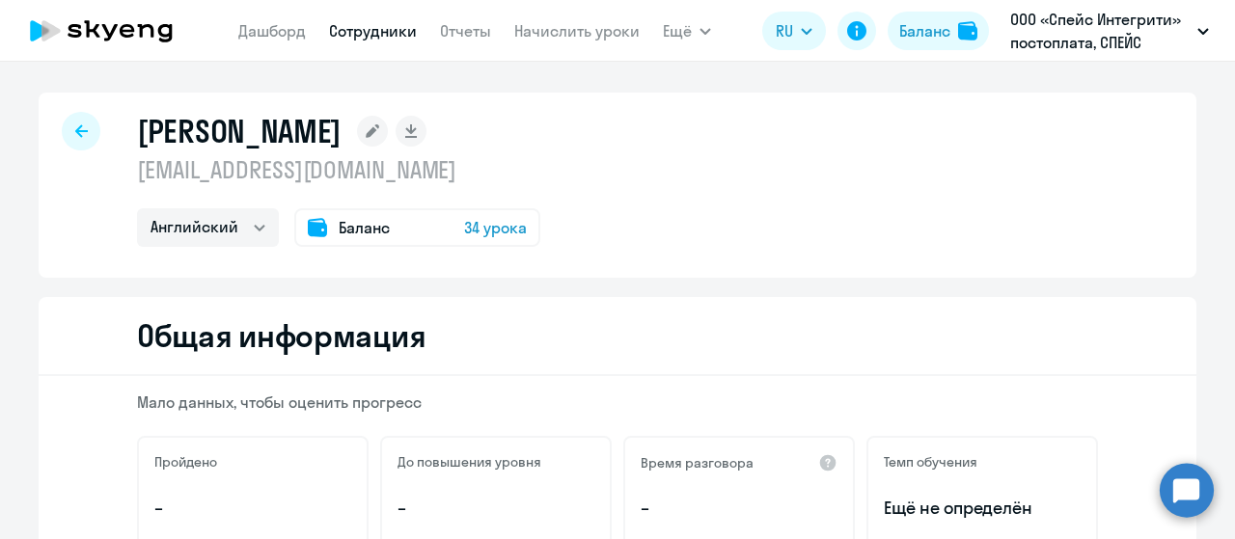
select select "english"
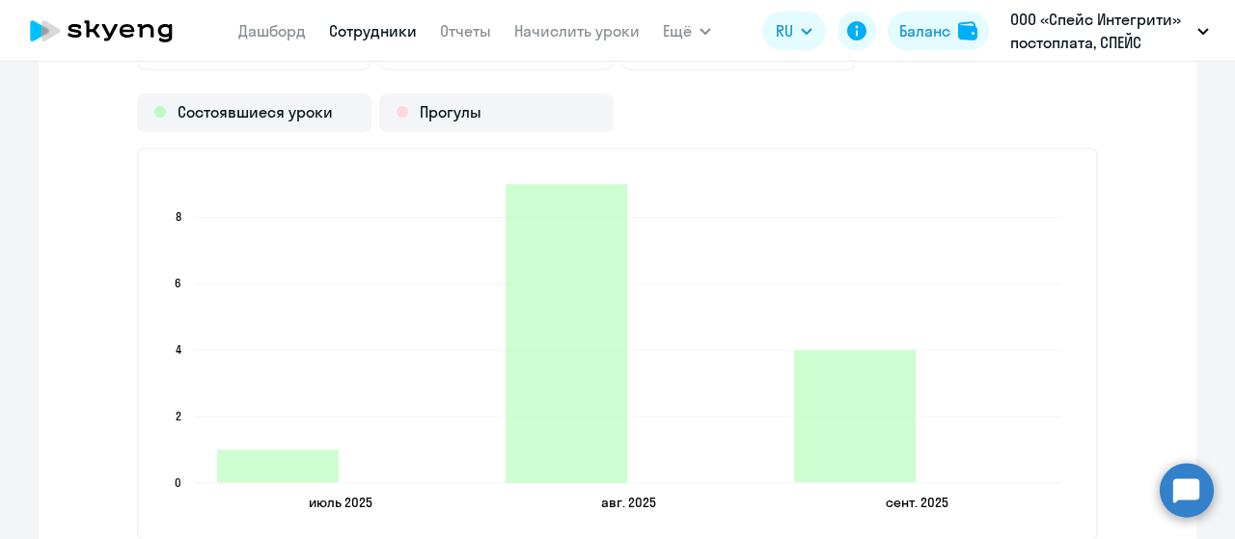
scroll to position [2219, 0]
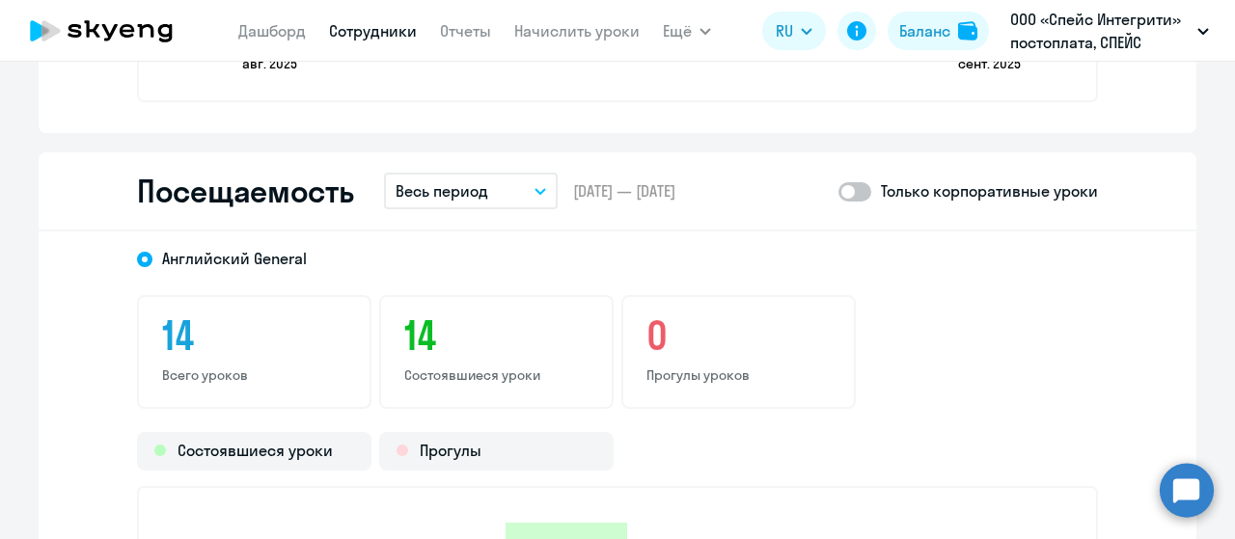
click at [528, 185] on button "Весь период" at bounding box center [471, 191] width 174 height 37
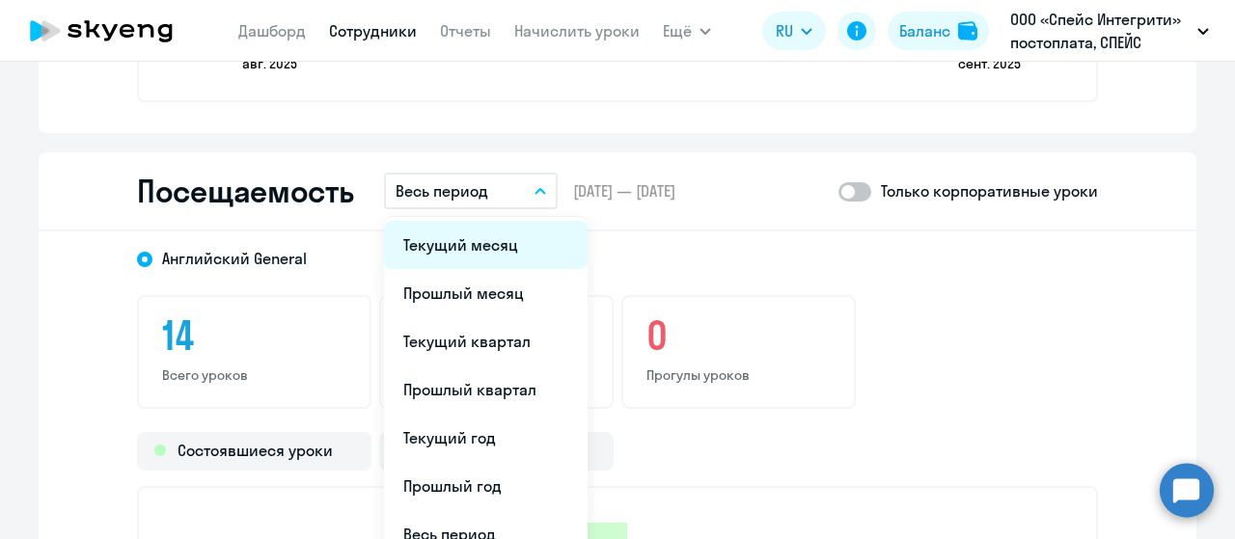
click at [482, 252] on li "Текущий месяц" at bounding box center [486, 245] width 204 height 48
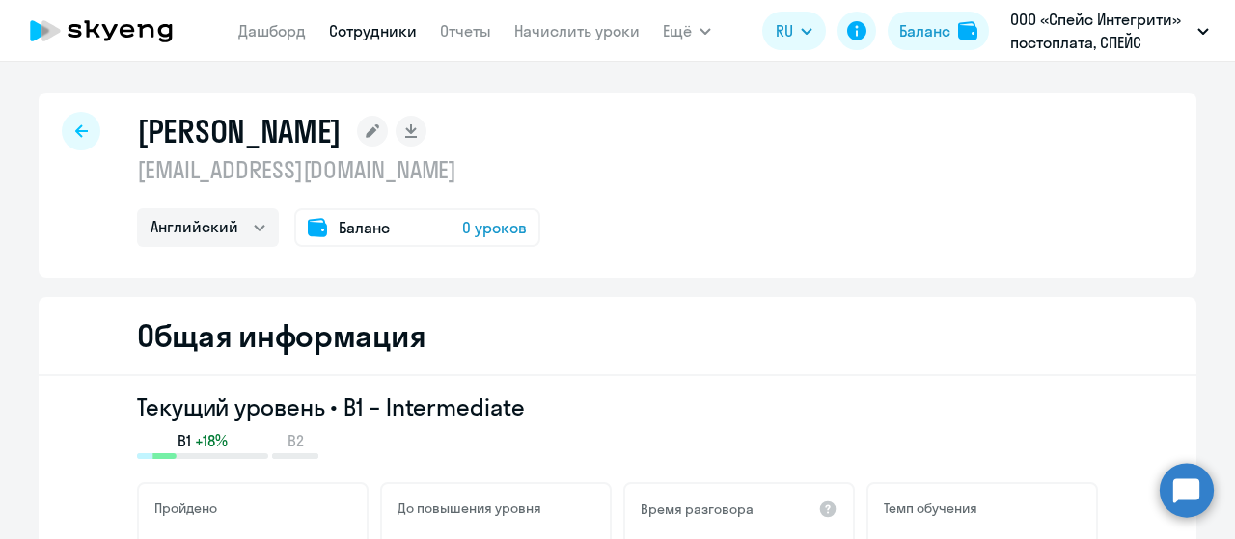
select select "english"
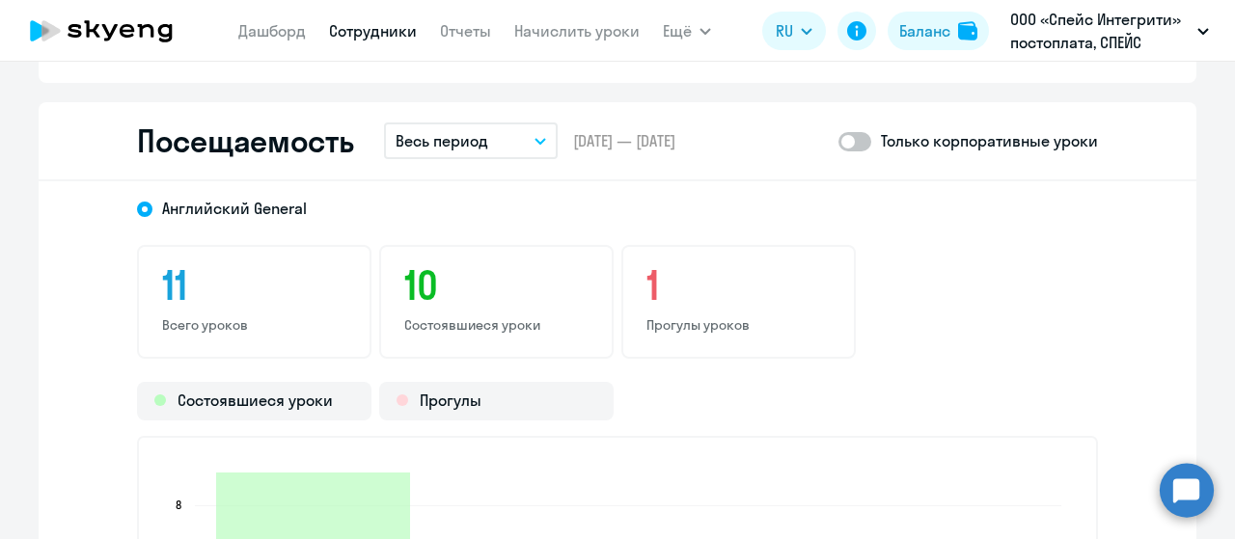
scroll to position [2508, 0]
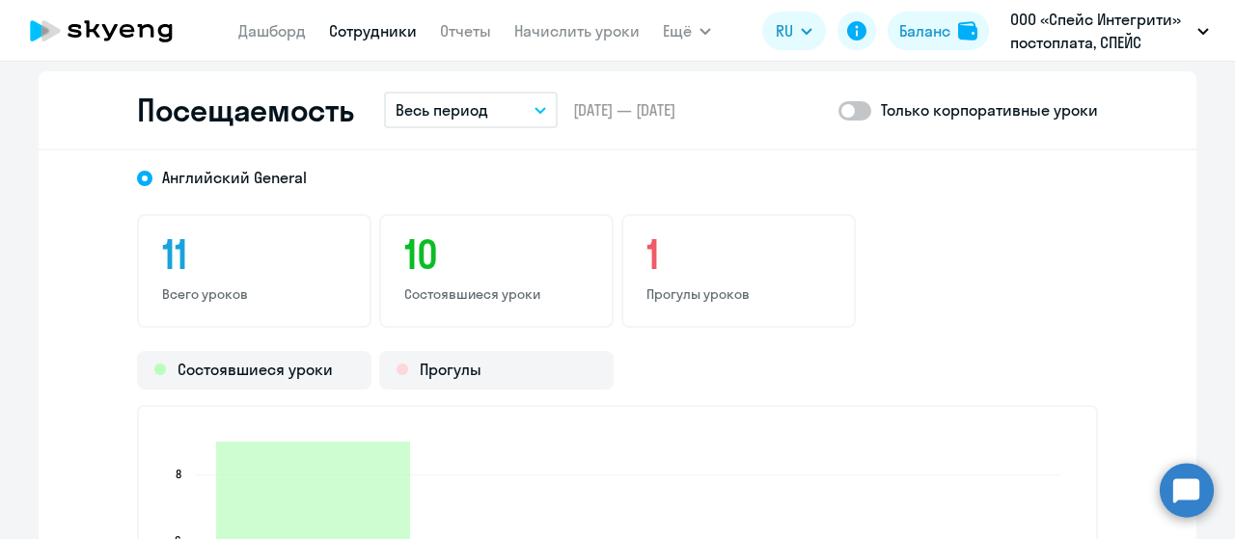
click at [507, 122] on button "Весь период" at bounding box center [471, 110] width 174 height 37
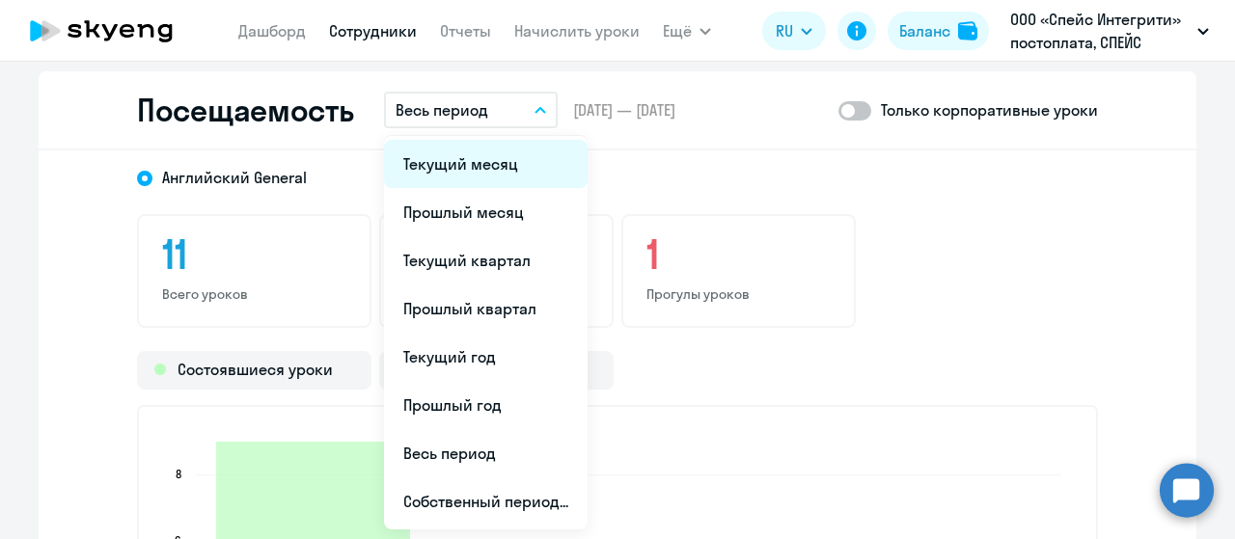
click at [482, 151] on li "Текущий месяц" at bounding box center [486, 164] width 204 height 48
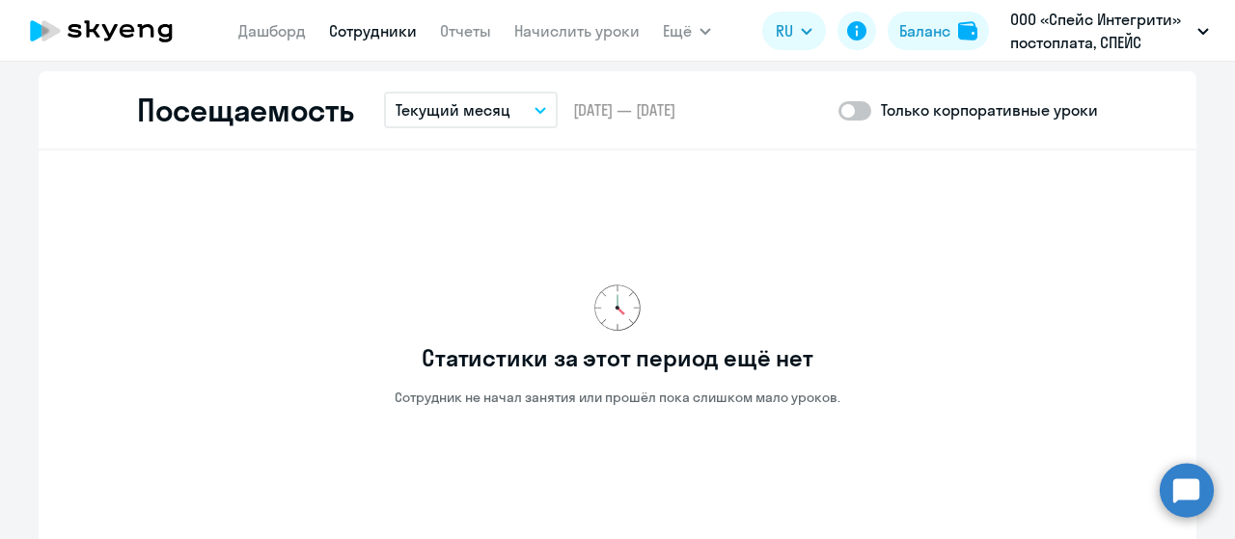
click at [497, 114] on p "Текущий месяц" at bounding box center [452, 109] width 115 height 23
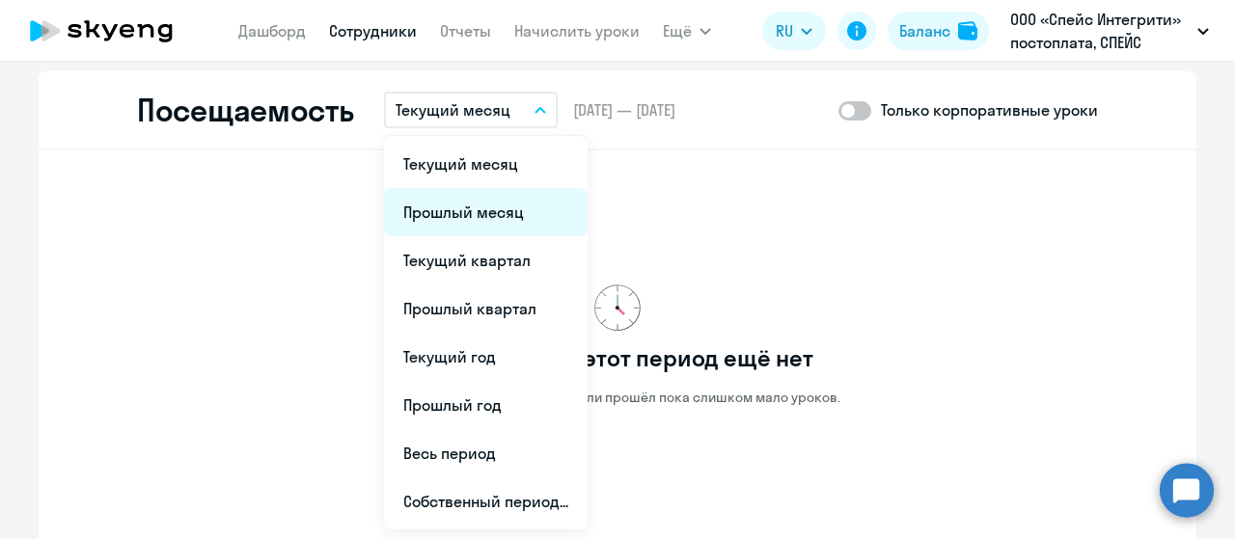
click at [469, 202] on li "Прошлый месяц" at bounding box center [486, 212] width 204 height 48
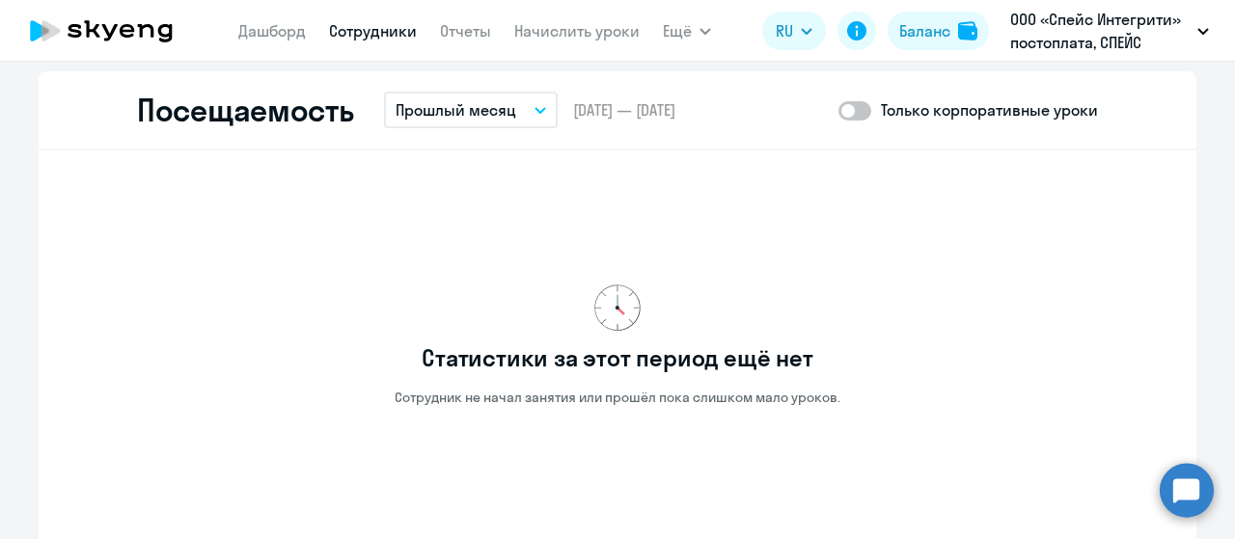
click at [513, 103] on button "Прошлый месяц" at bounding box center [471, 110] width 174 height 37
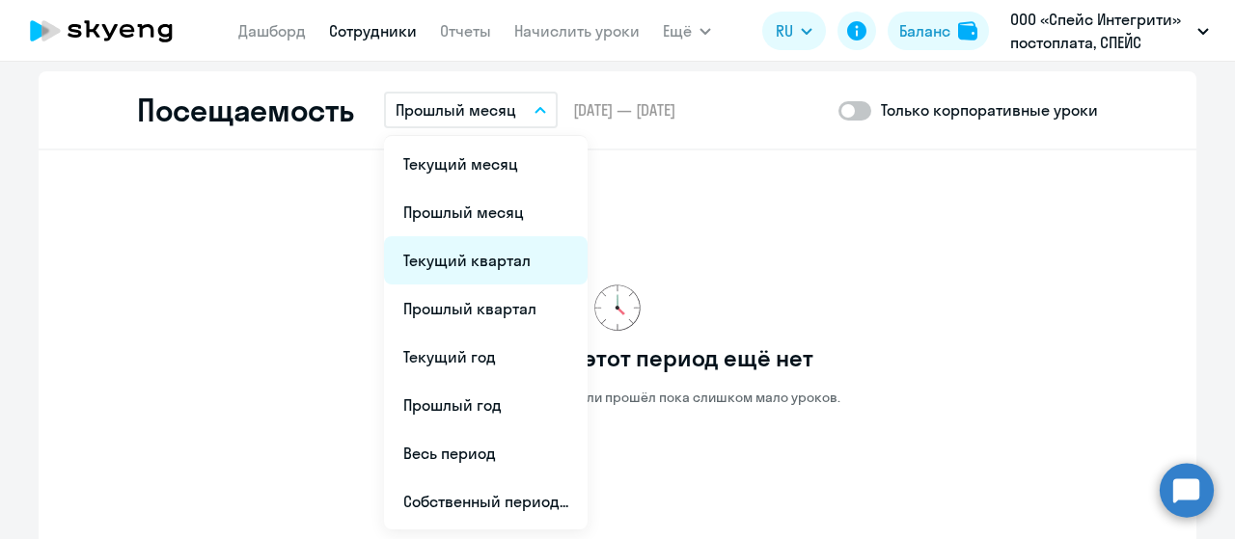
click at [479, 259] on li "Текущий квартал" at bounding box center [486, 260] width 204 height 48
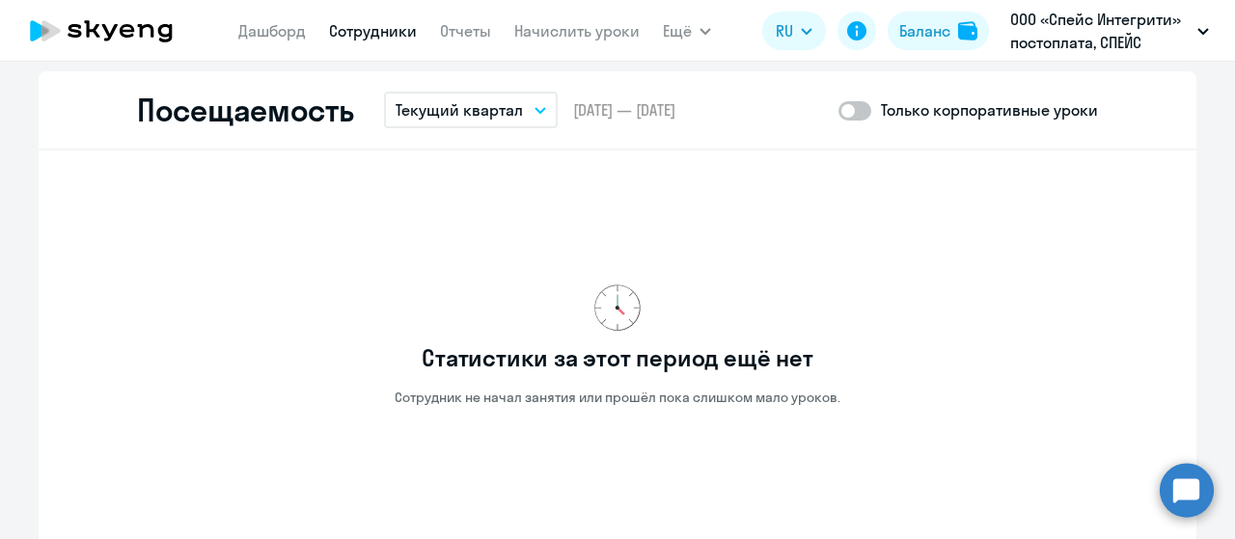
click at [509, 112] on p "Текущий квартал" at bounding box center [458, 109] width 127 height 23
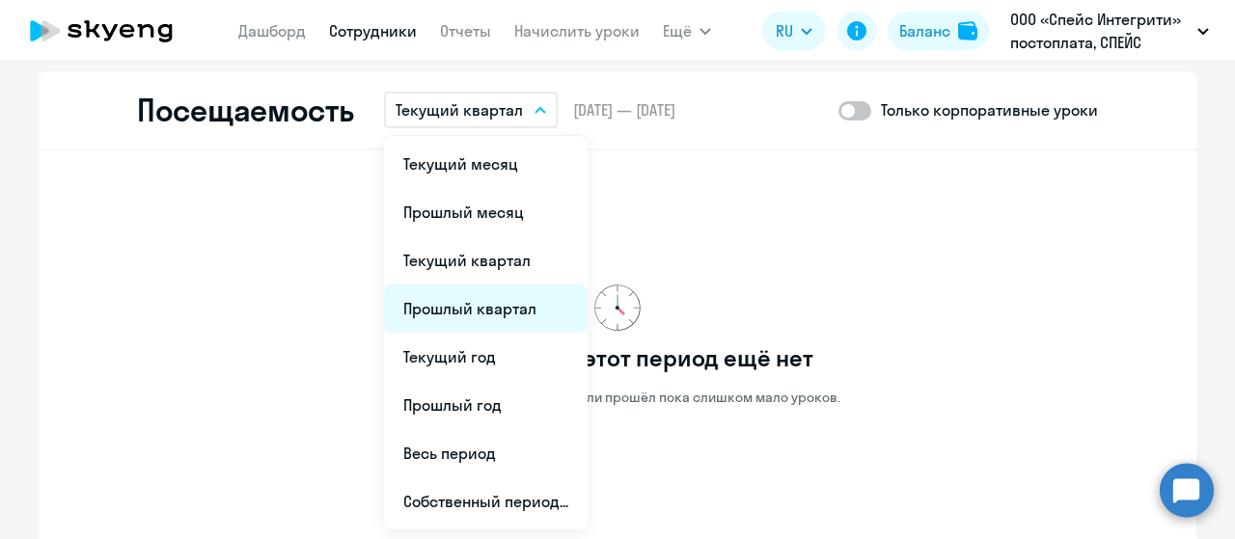
click at [473, 306] on li "Прошлый квартал" at bounding box center [486, 309] width 204 height 48
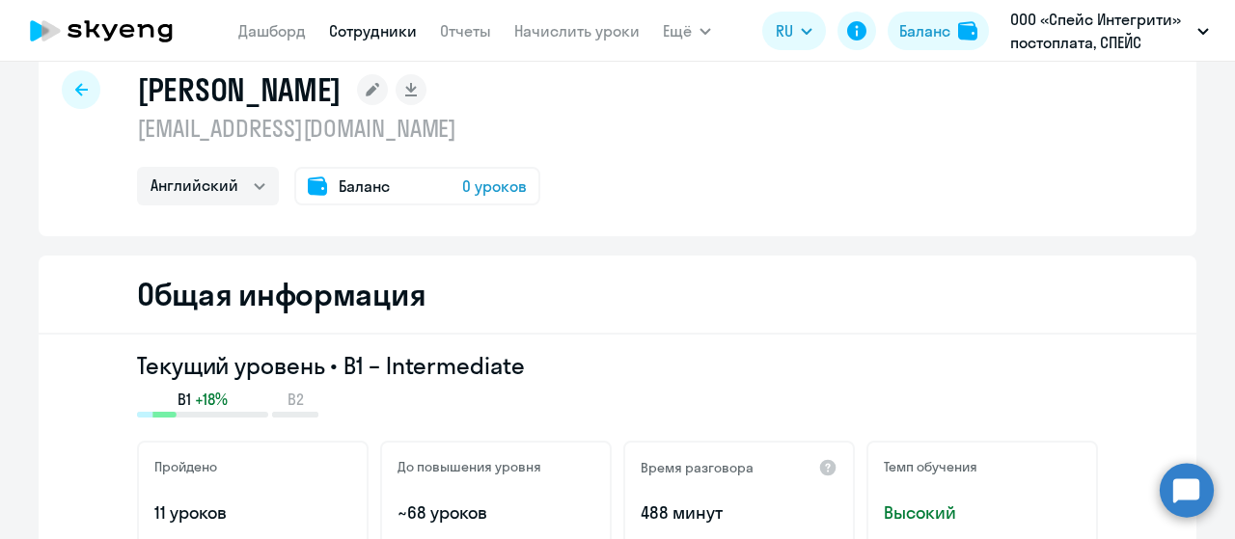
scroll to position [0, 0]
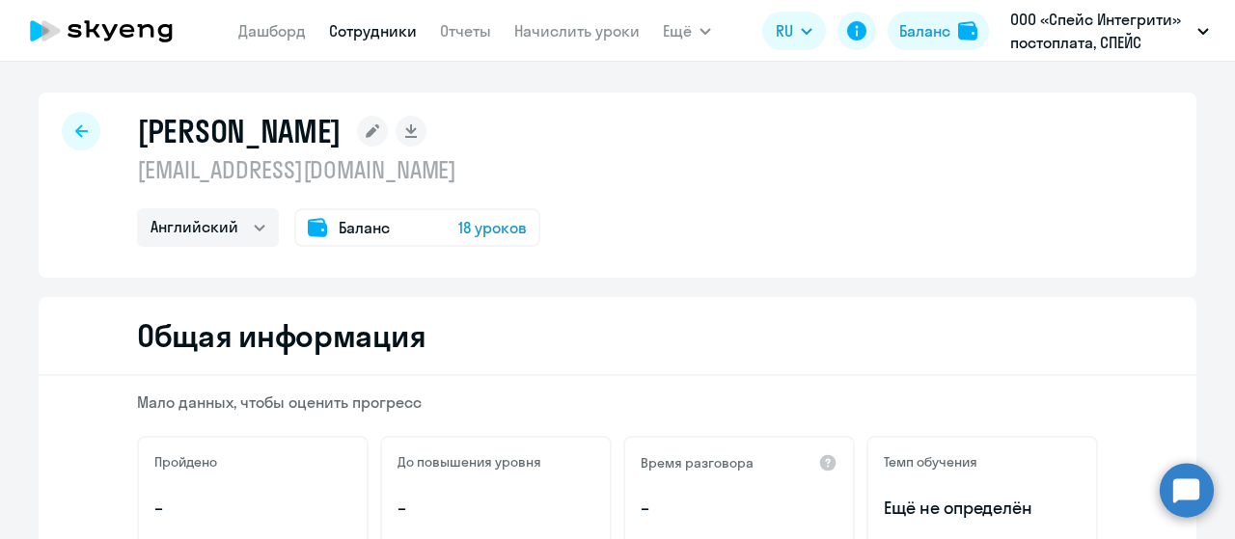
select select "english"
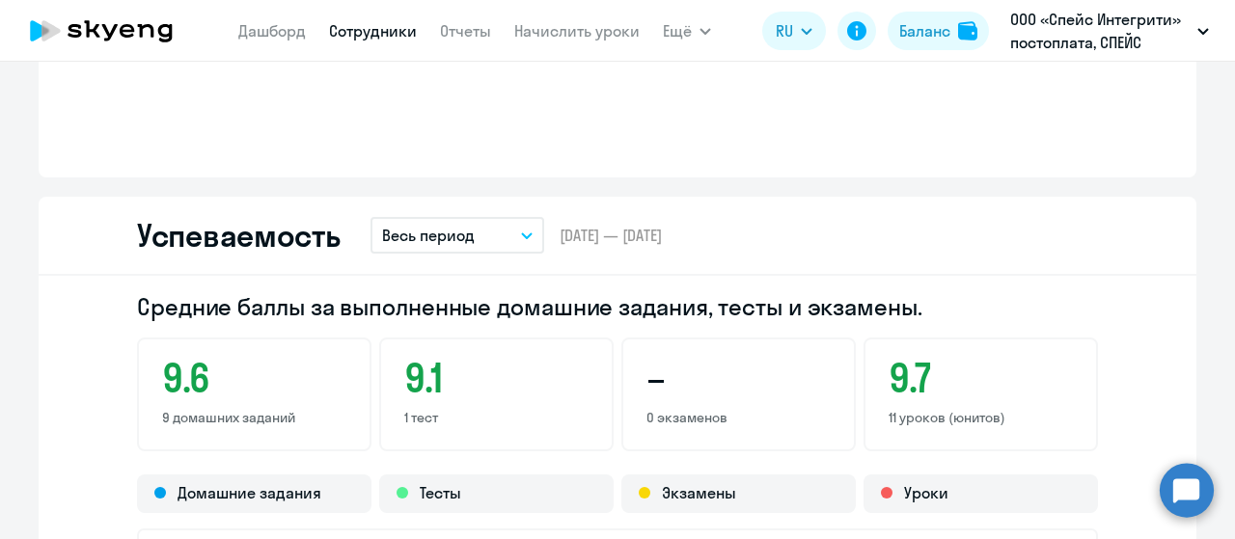
scroll to position [1447, 0]
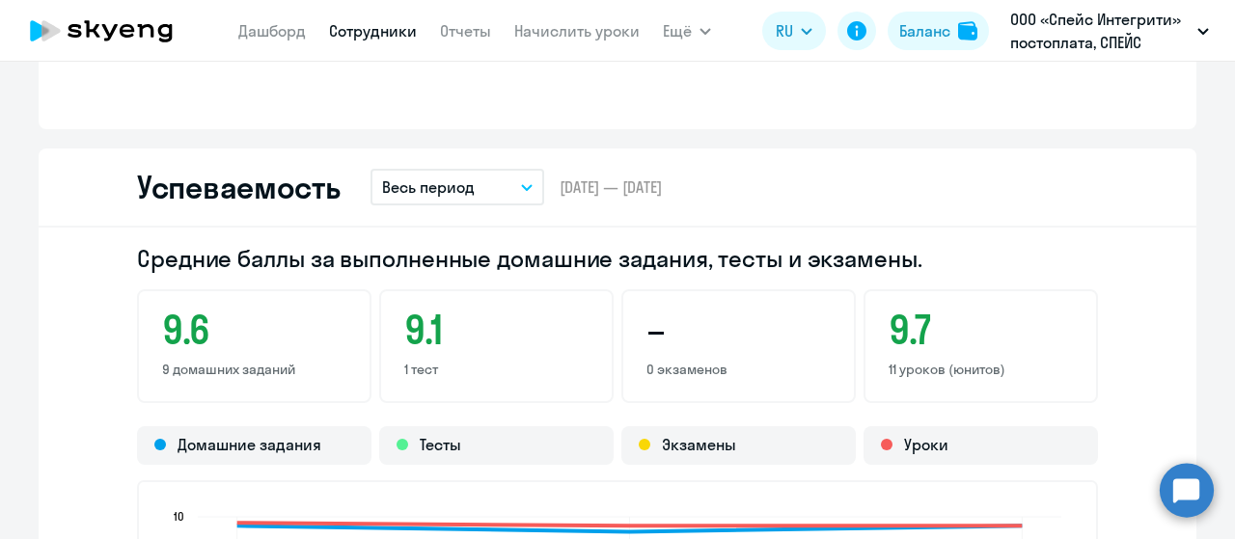
click at [482, 186] on button "Весь период" at bounding box center [457, 187] width 174 height 37
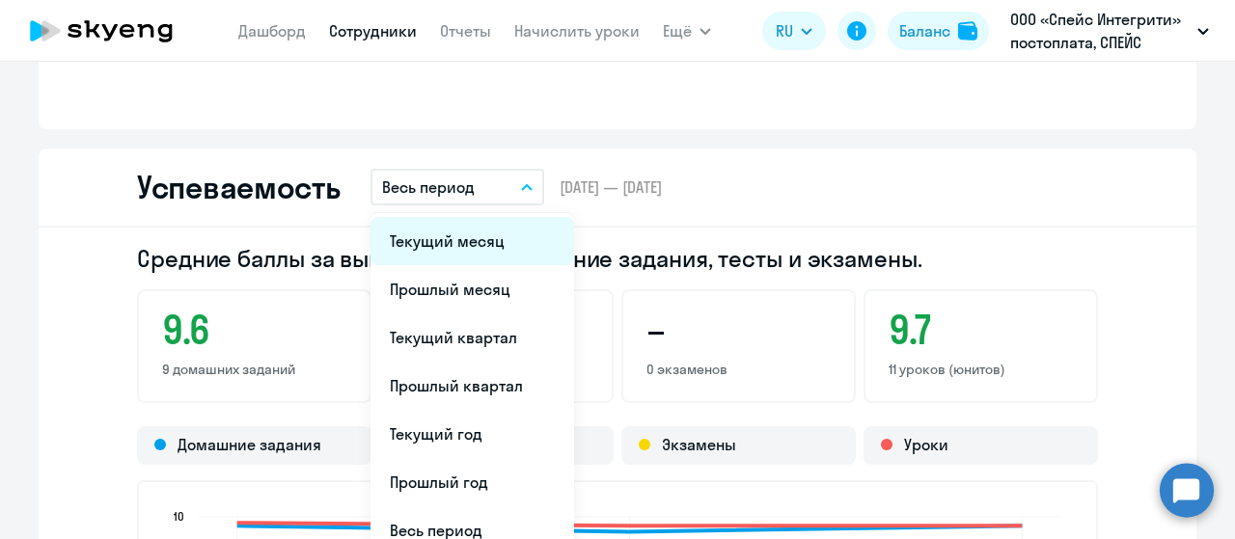
click at [454, 250] on li "Текущий месяц" at bounding box center [472, 241] width 204 height 48
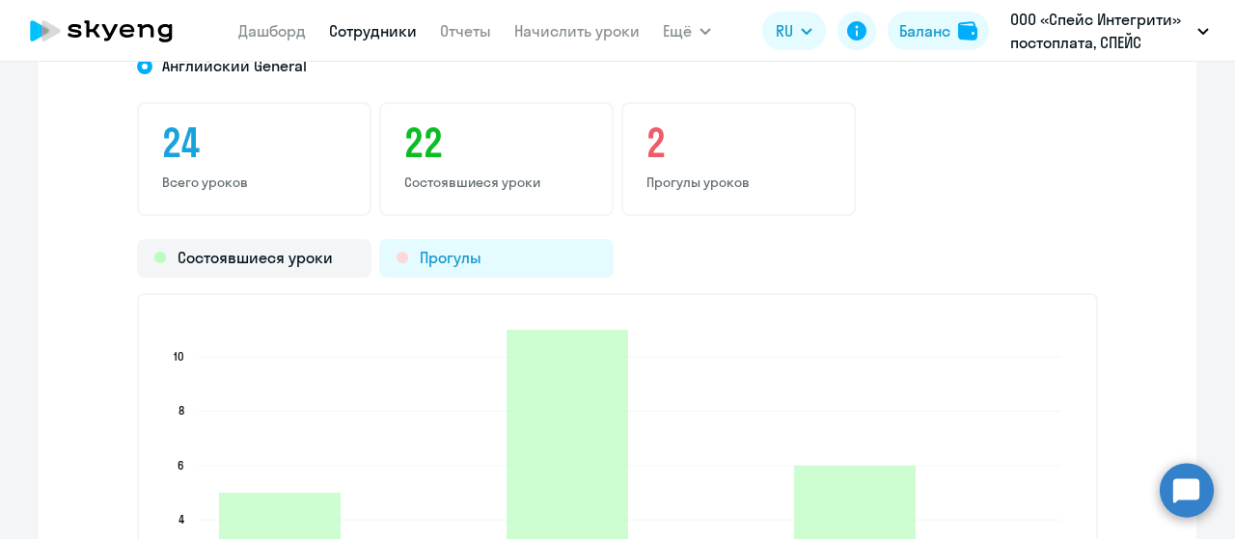
scroll to position [2219, 0]
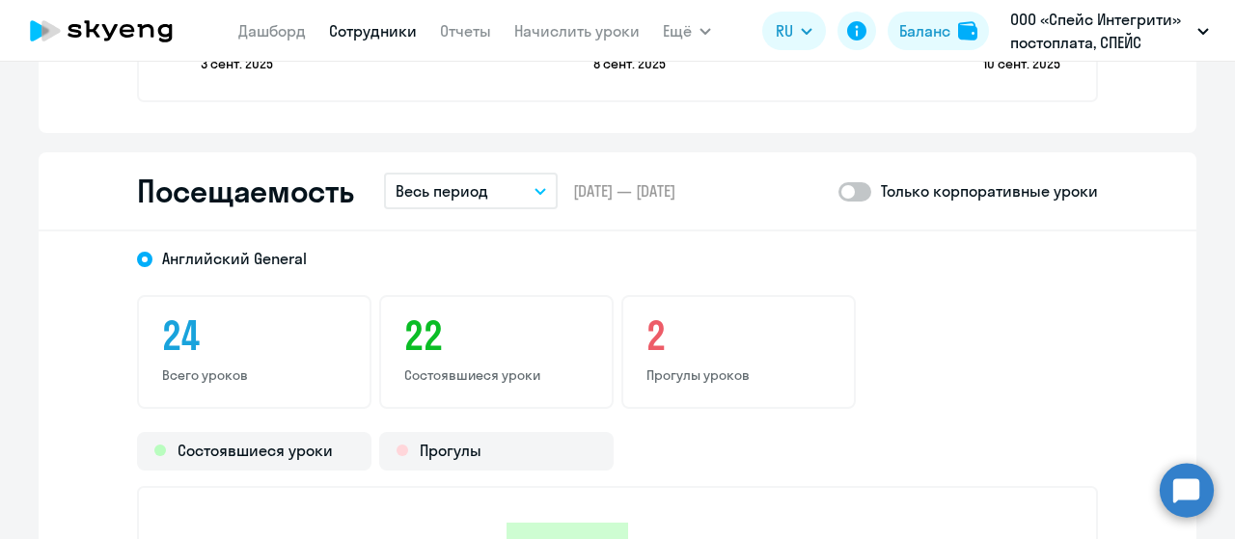
click at [538, 191] on icon "button" at bounding box center [540, 191] width 12 height 7
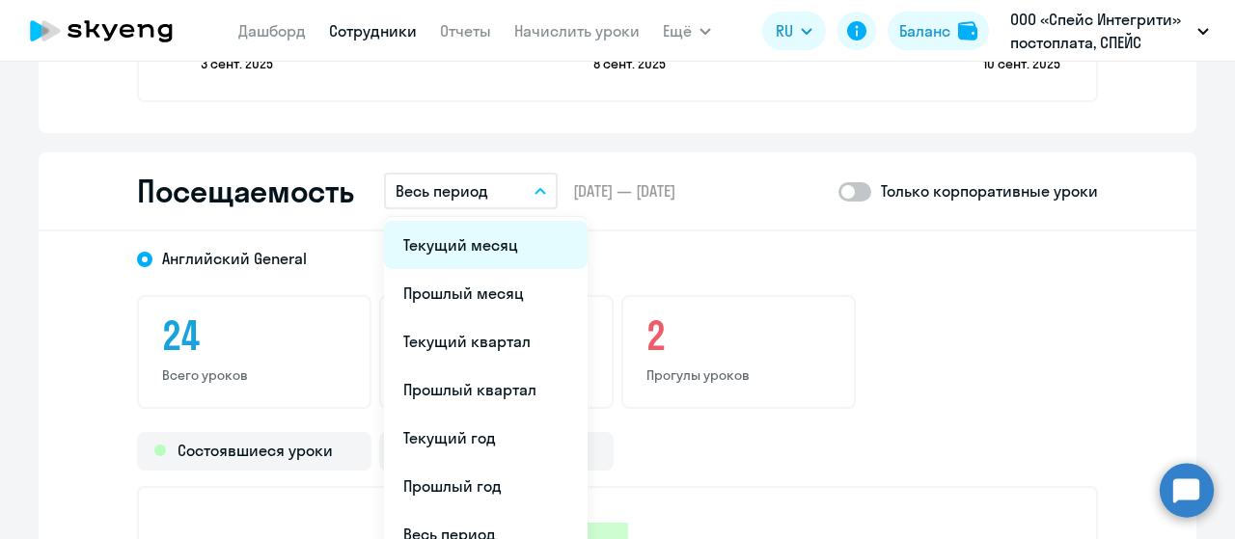
click at [497, 238] on li "Текущий месяц" at bounding box center [486, 245] width 204 height 48
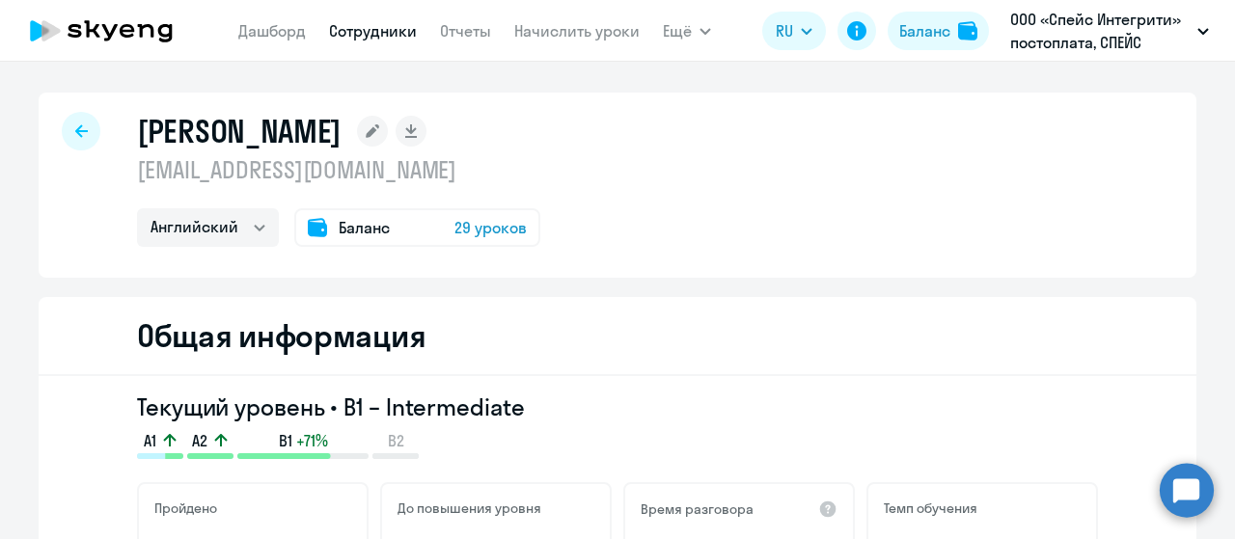
select select "english"
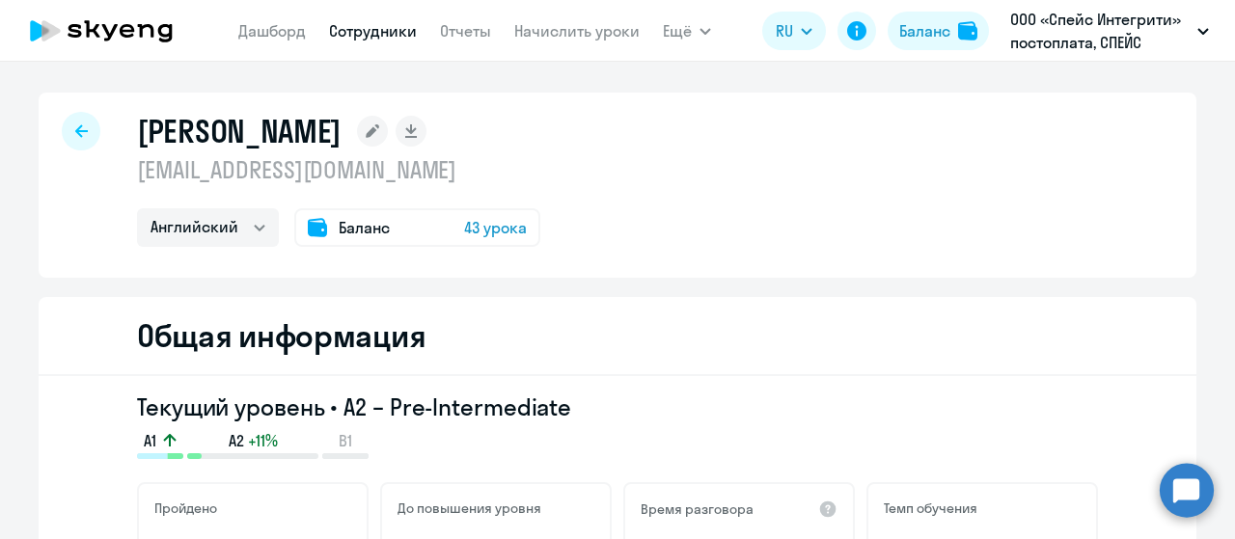
select select "english"
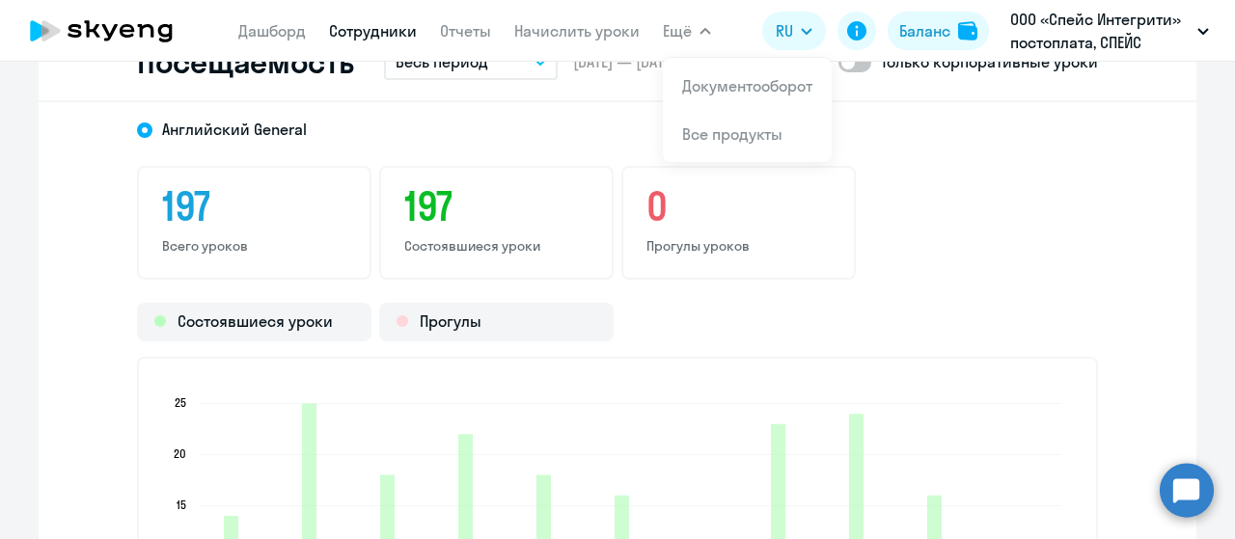
scroll to position [2411, 0]
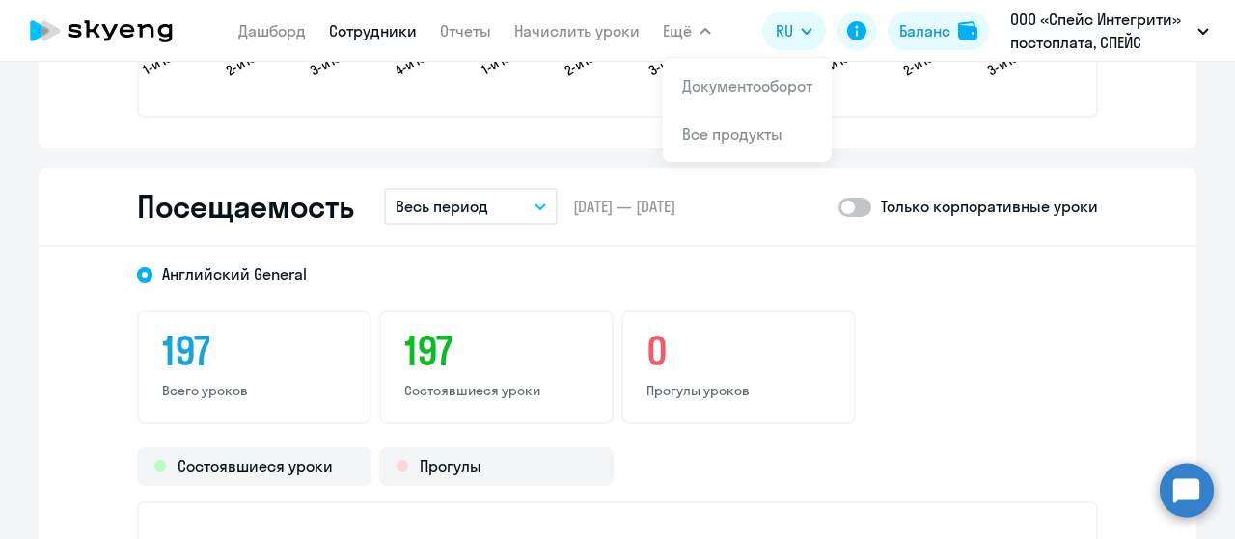
click at [505, 209] on button "Весь период" at bounding box center [471, 206] width 174 height 37
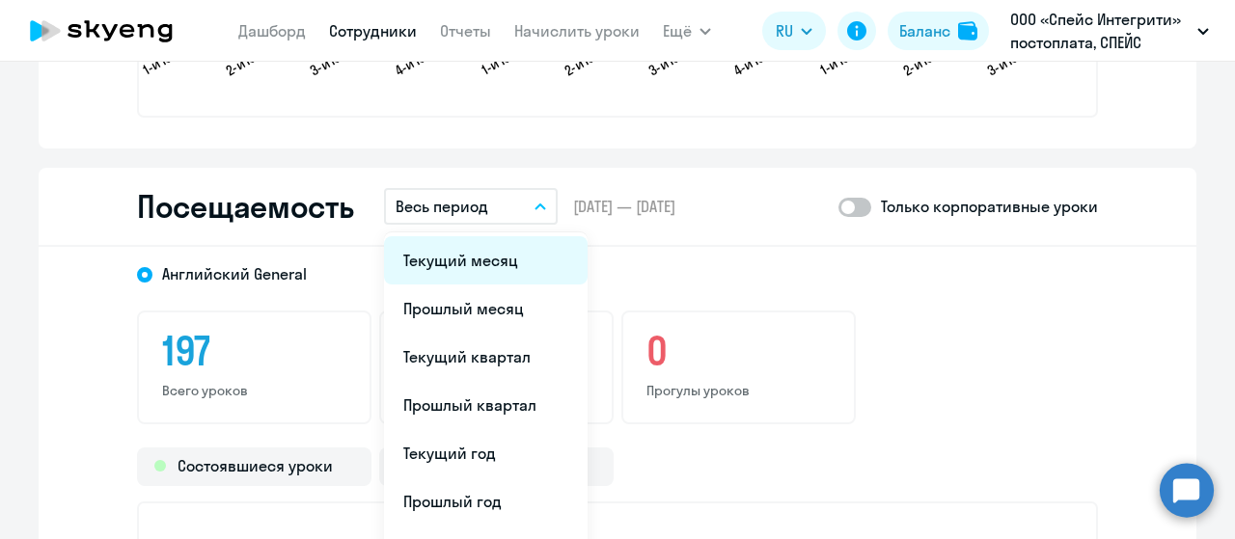
click at [490, 263] on li "Текущий месяц" at bounding box center [486, 260] width 204 height 48
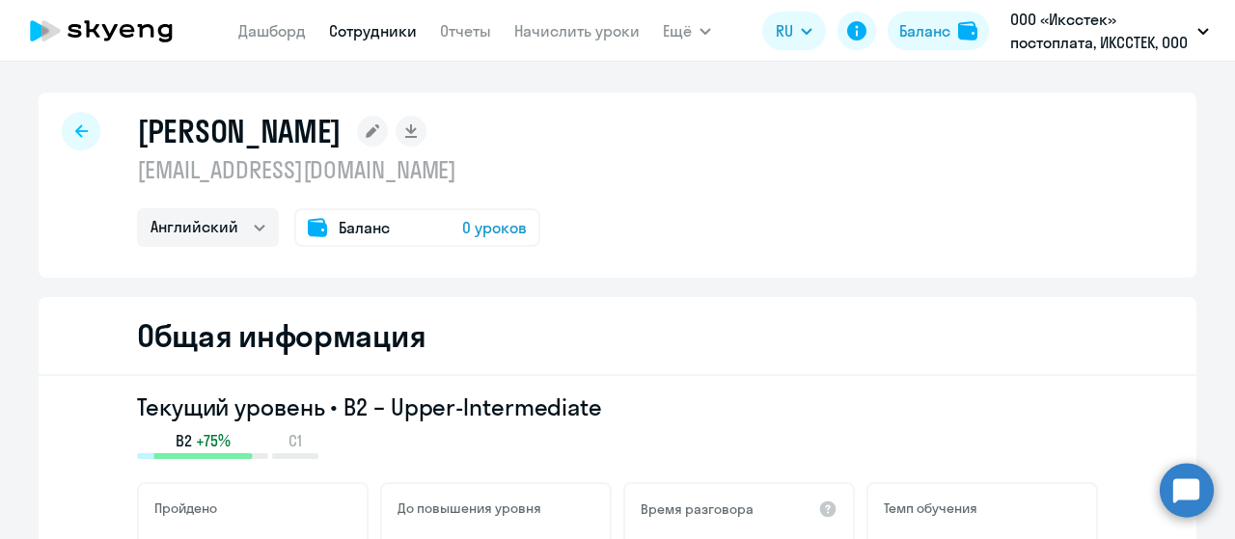
select select "english"
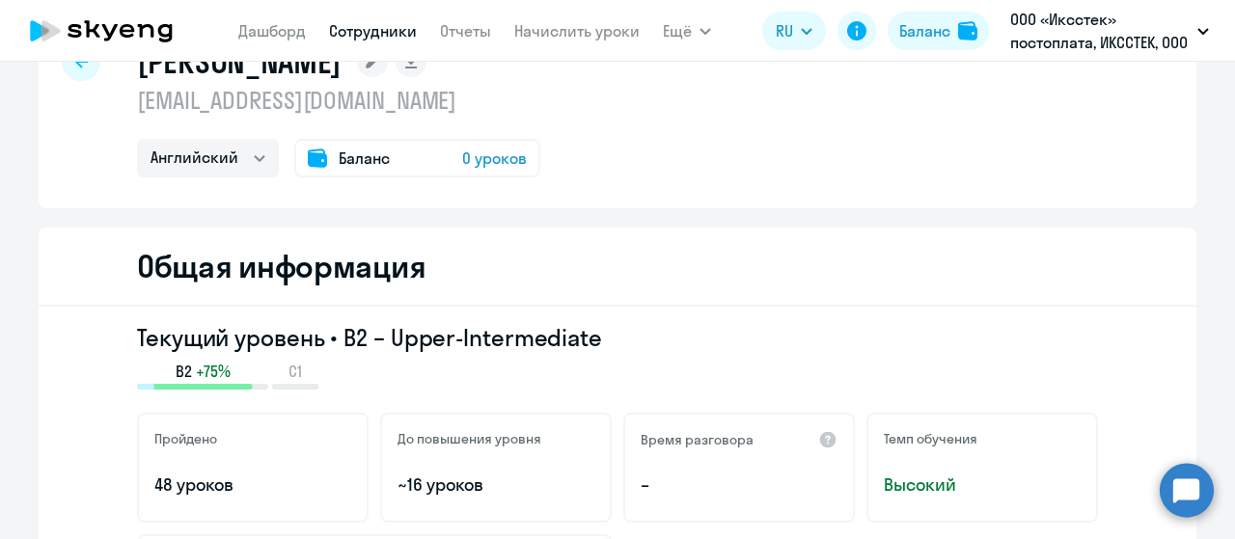
scroll to position [96, 0]
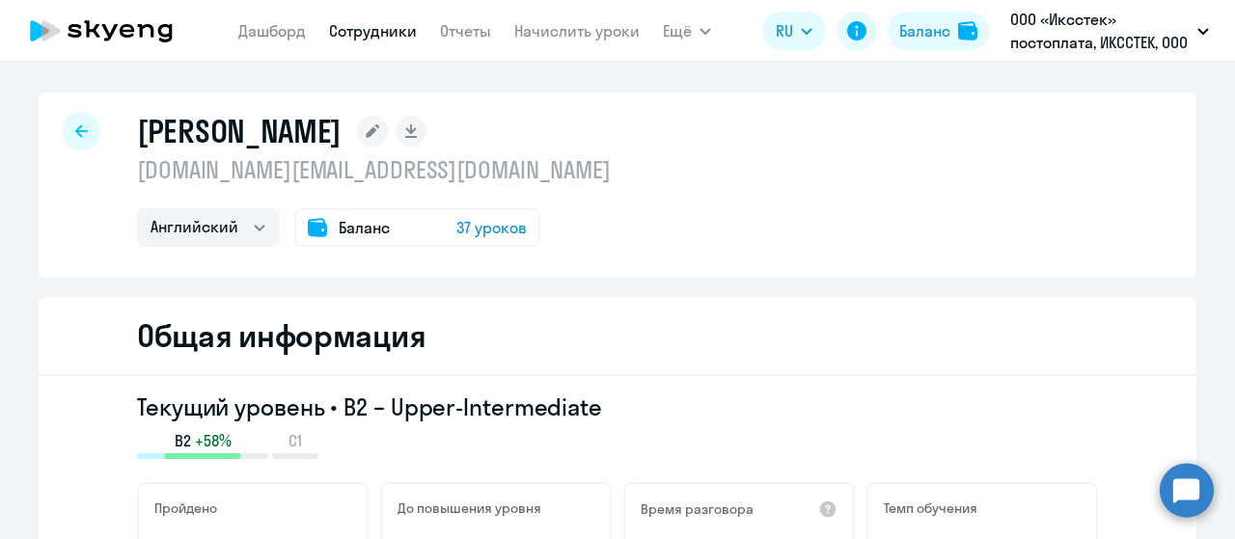
select select "english"
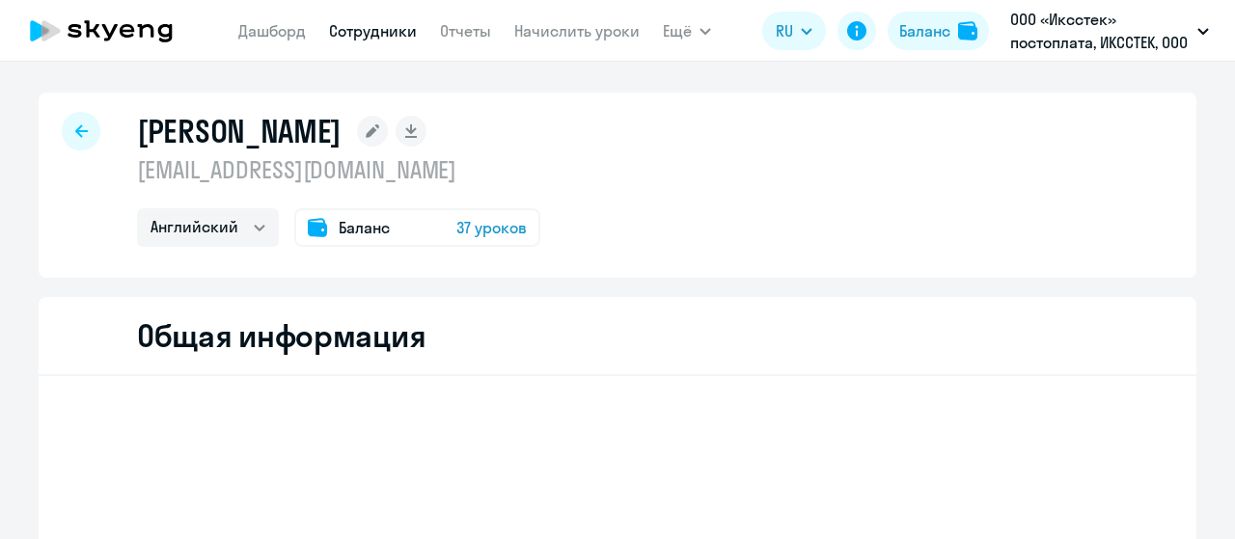
select select "english"
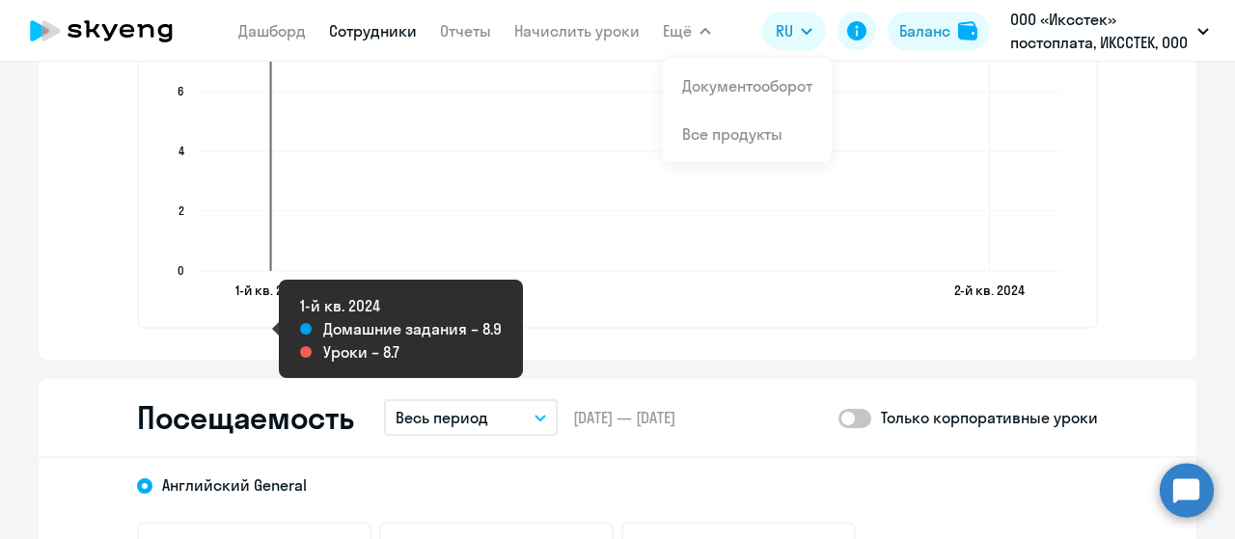
scroll to position [2315, 0]
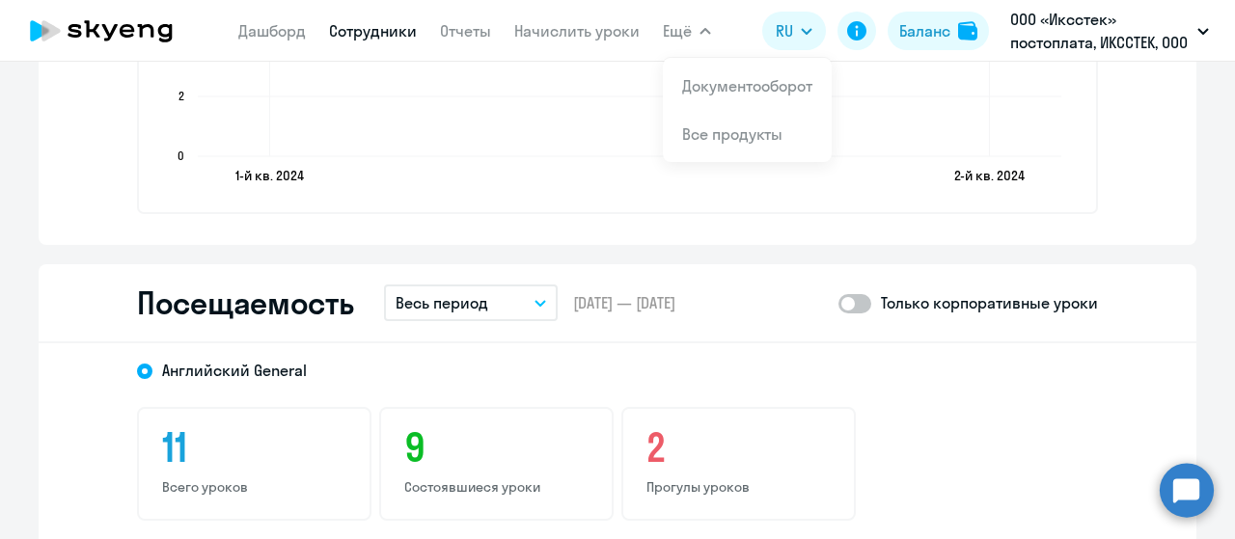
click at [519, 298] on button "Весь период" at bounding box center [471, 303] width 174 height 37
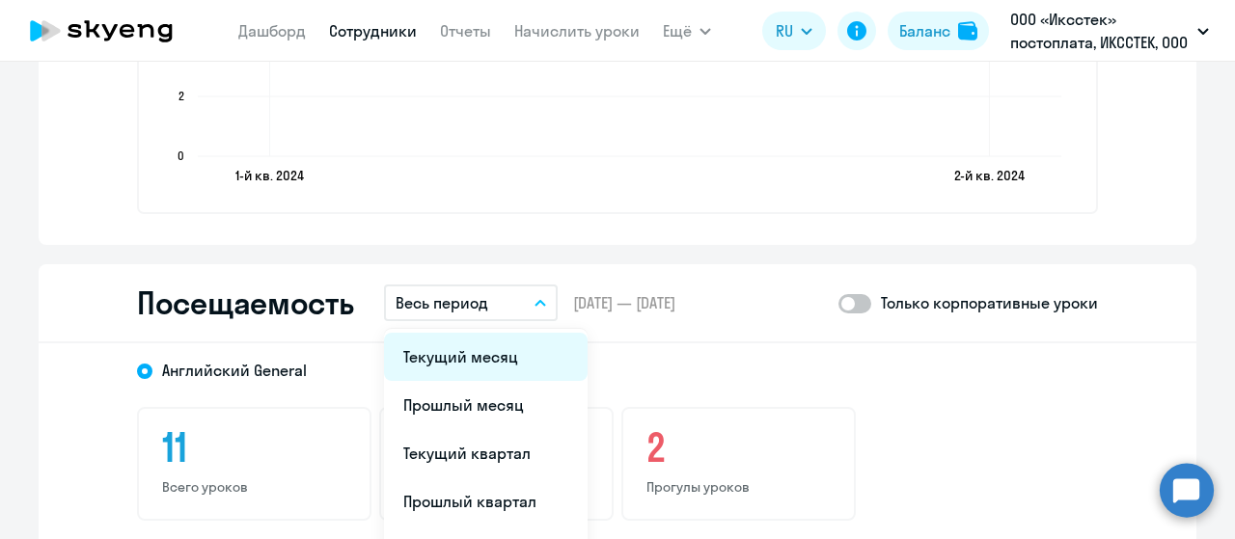
click at [468, 354] on li "Текущий месяц" at bounding box center [486, 357] width 204 height 48
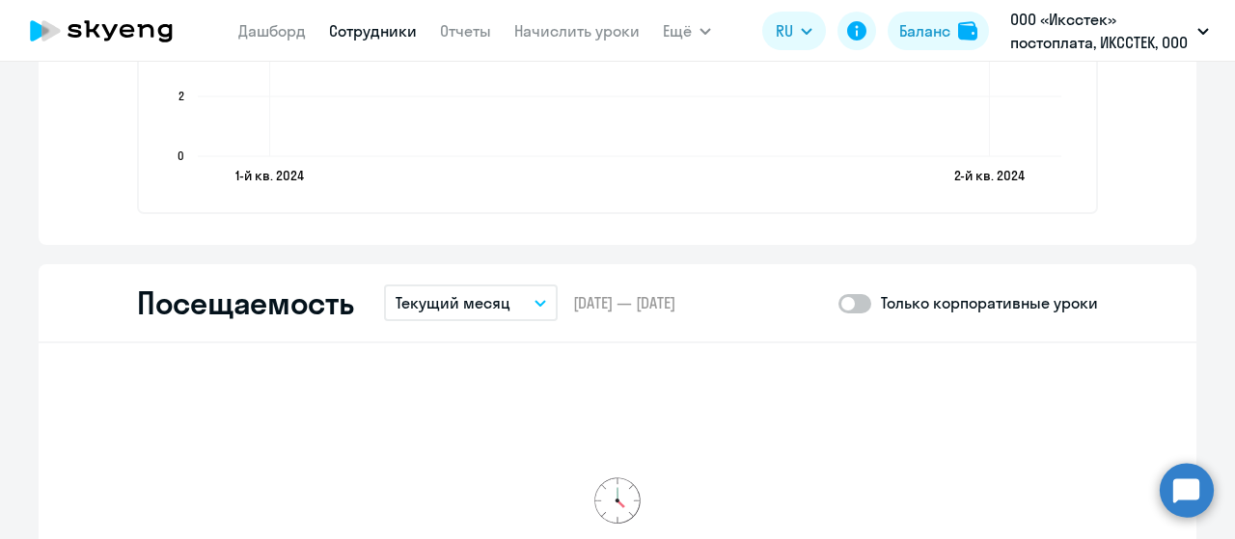
click at [517, 302] on button "Текущий месяц" at bounding box center [471, 303] width 174 height 37
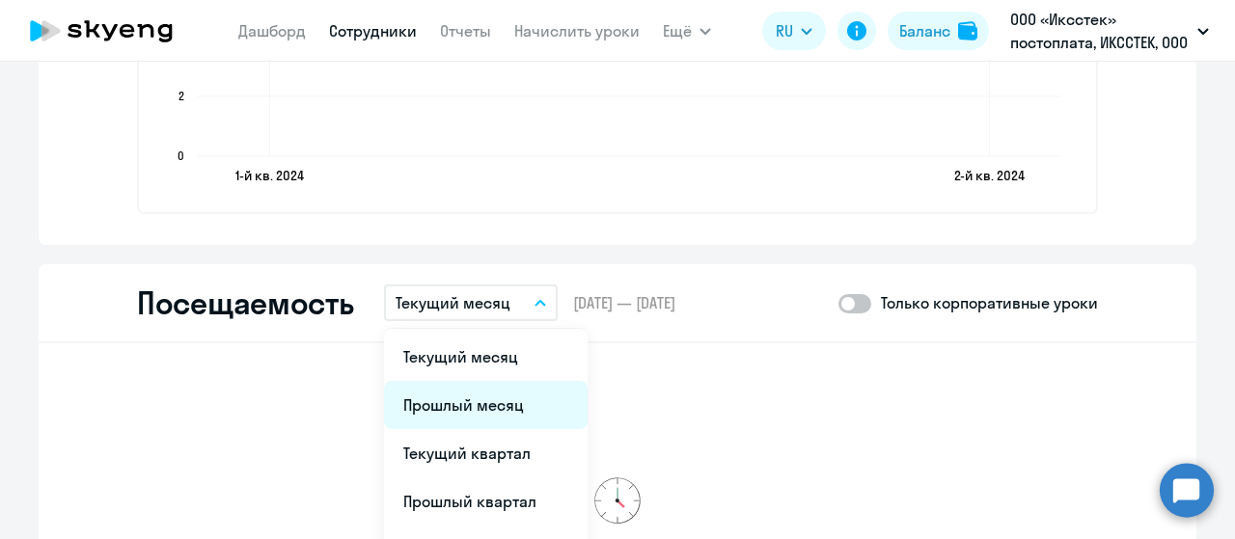
click at [472, 392] on li "Прошлый месяц" at bounding box center [486, 405] width 204 height 48
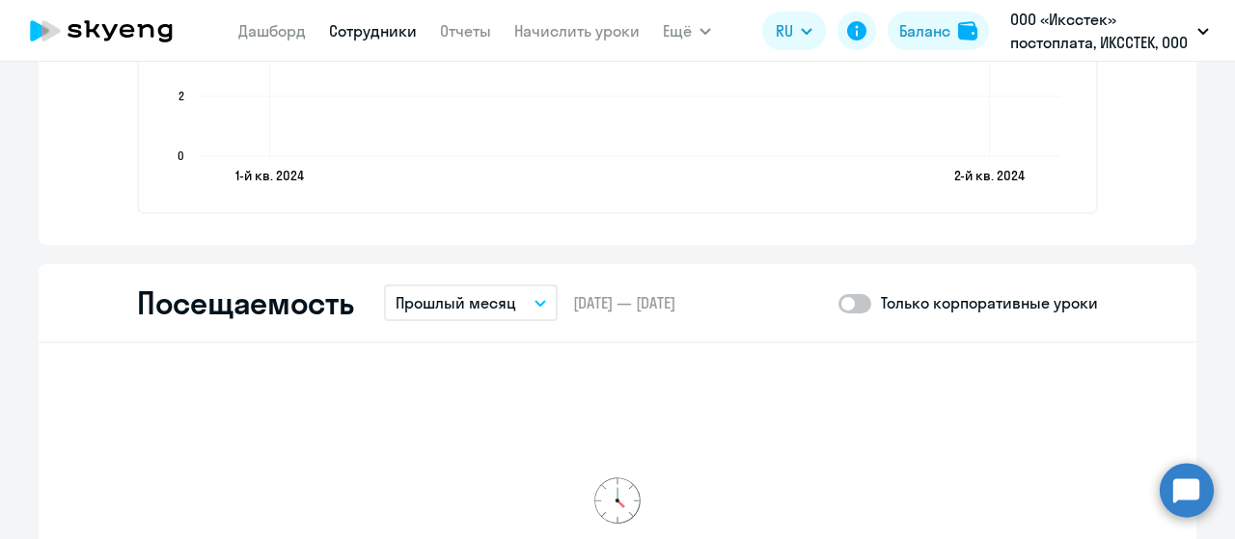
click at [533, 310] on button "Прошлый месяц" at bounding box center [471, 303] width 174 height 37
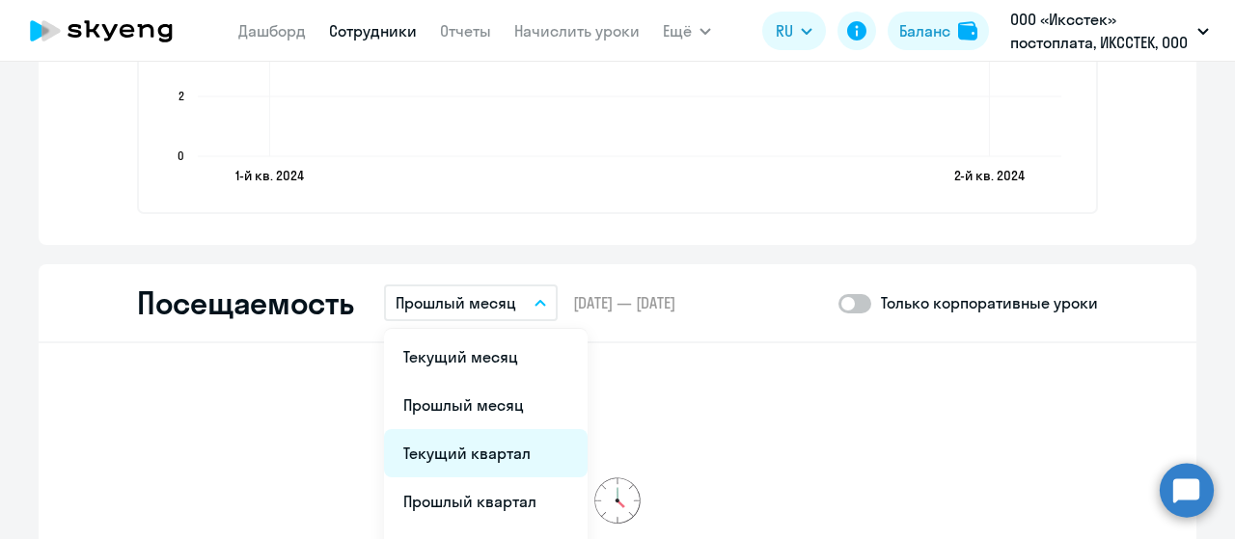
click at [464, 457] on li "Текущий квартал" at bounding box center [486, 453] width 204 height 48
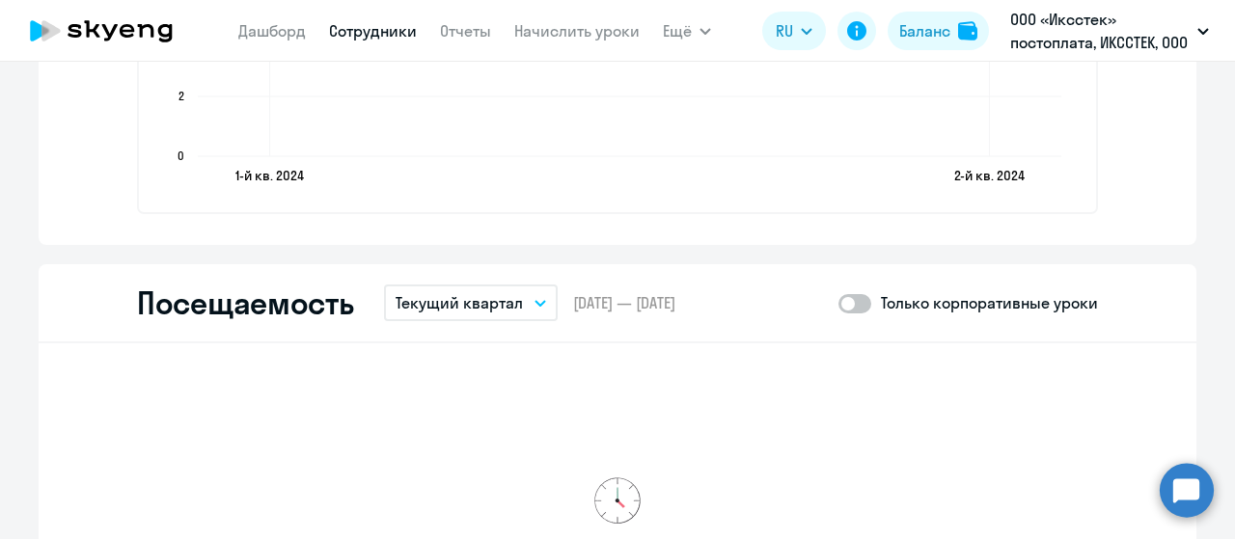
scroll to position [2411, 0]
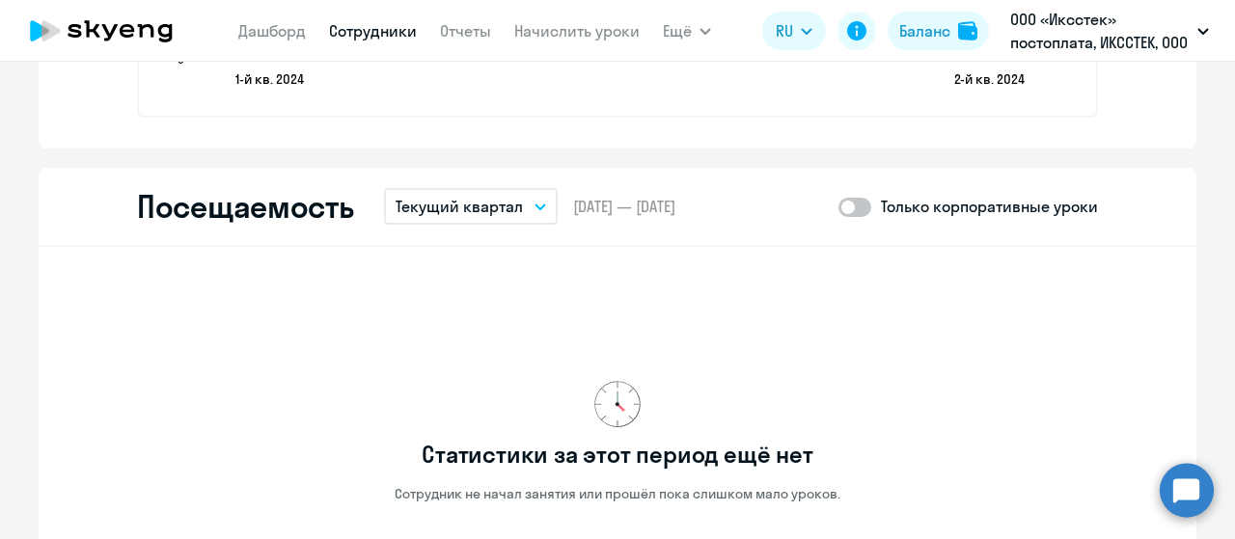
click at [523, 207] on button "Текущий квартал" at bounding box center [471, 206] width 174 height 37
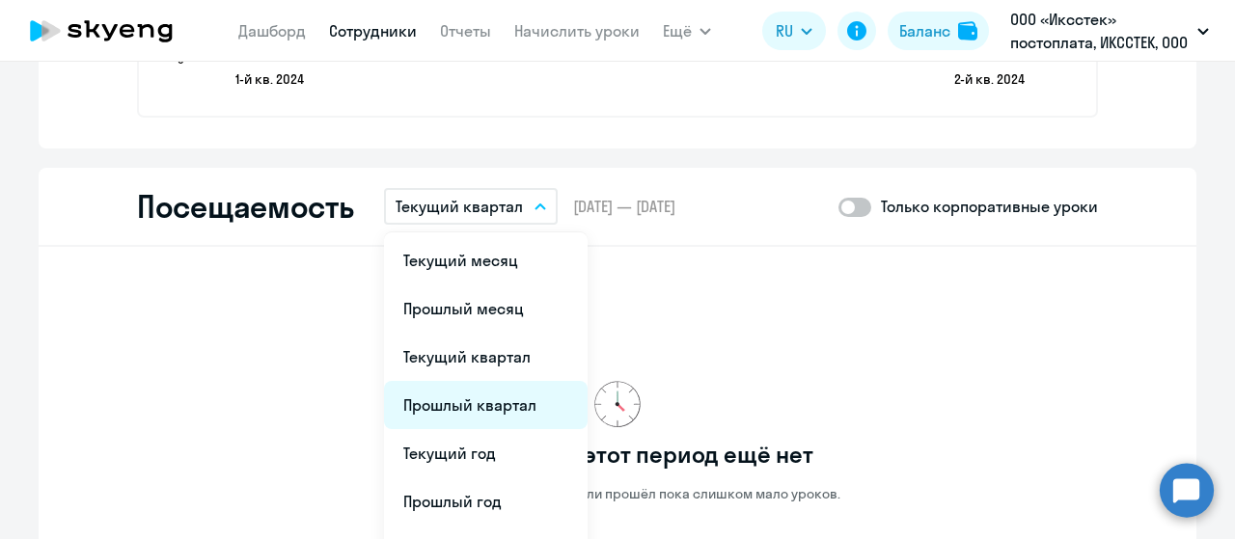
click at [443, 406] on li "Прошлый квартал" at bounding box center [486, 405] width 204 height 48
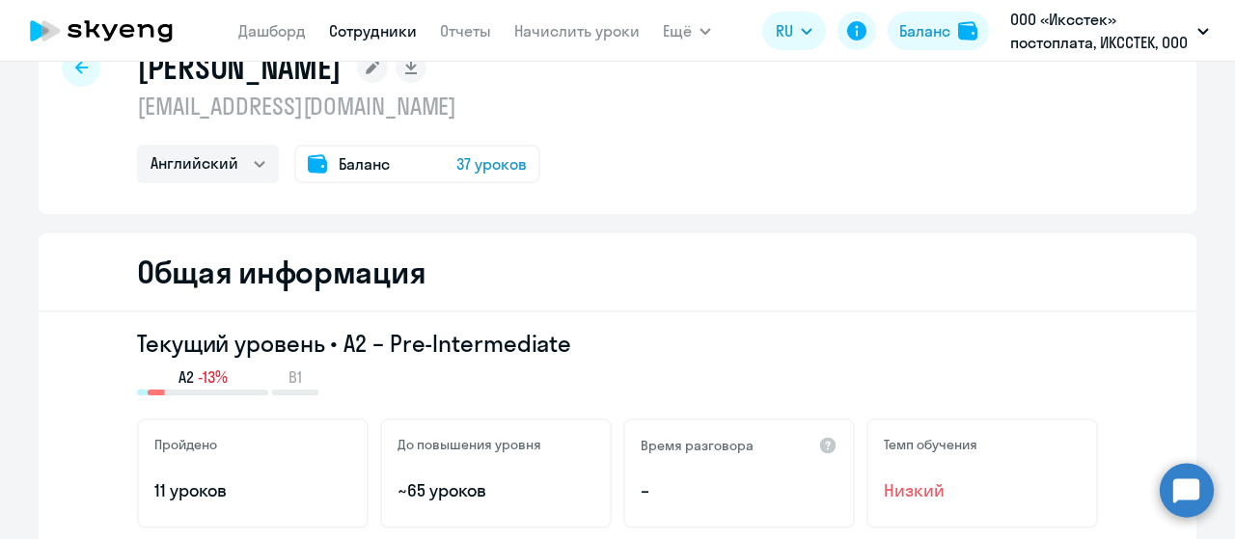
scroll to position [0, 0]
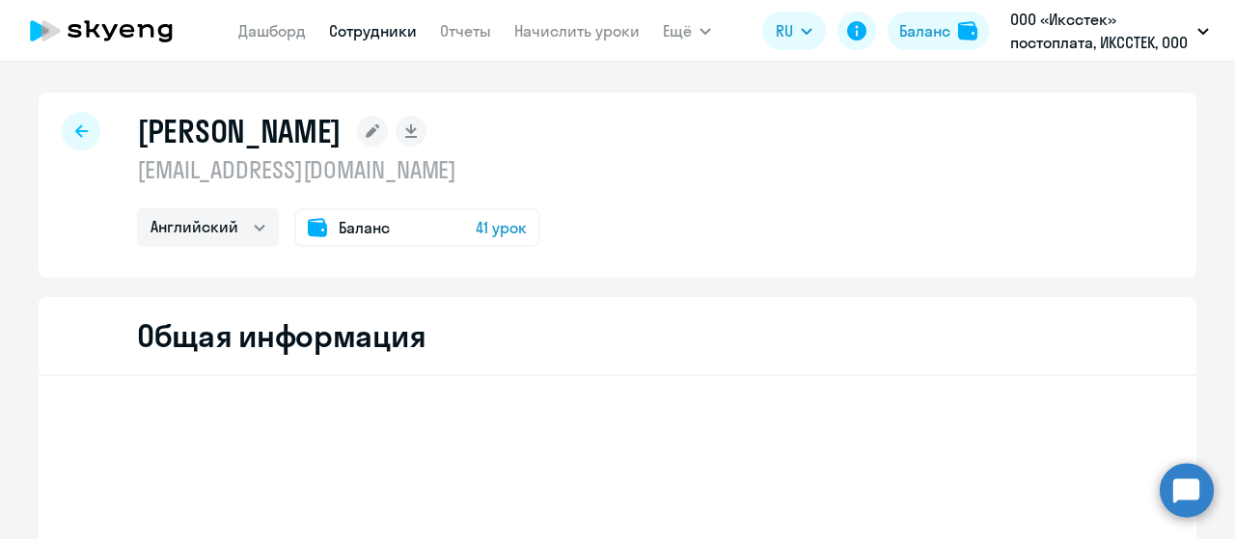
select select "english"
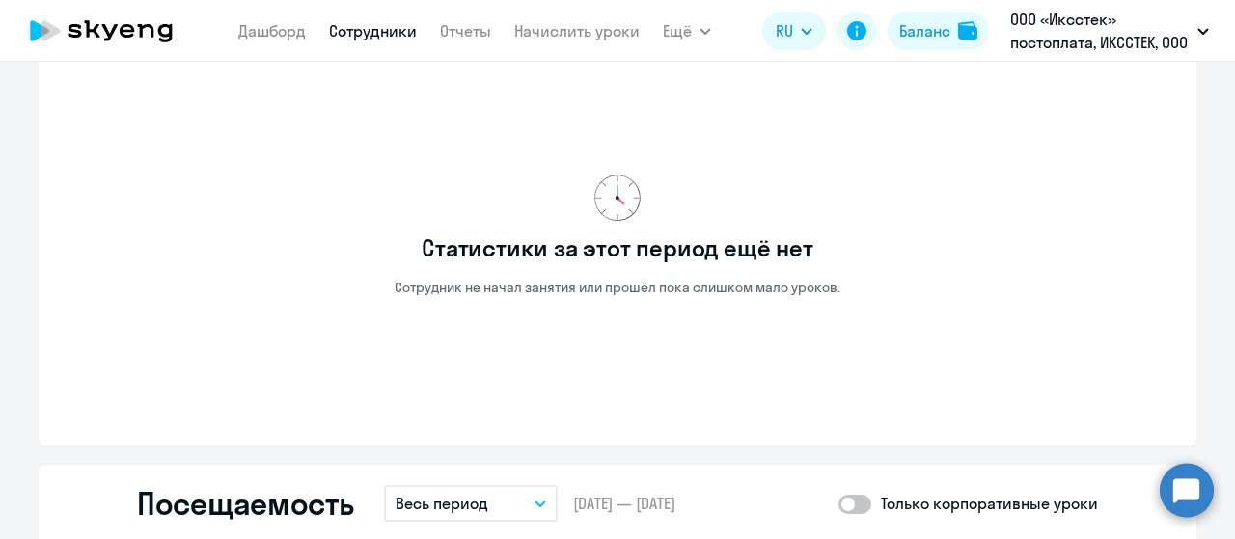
scroll to position [1732, 0]
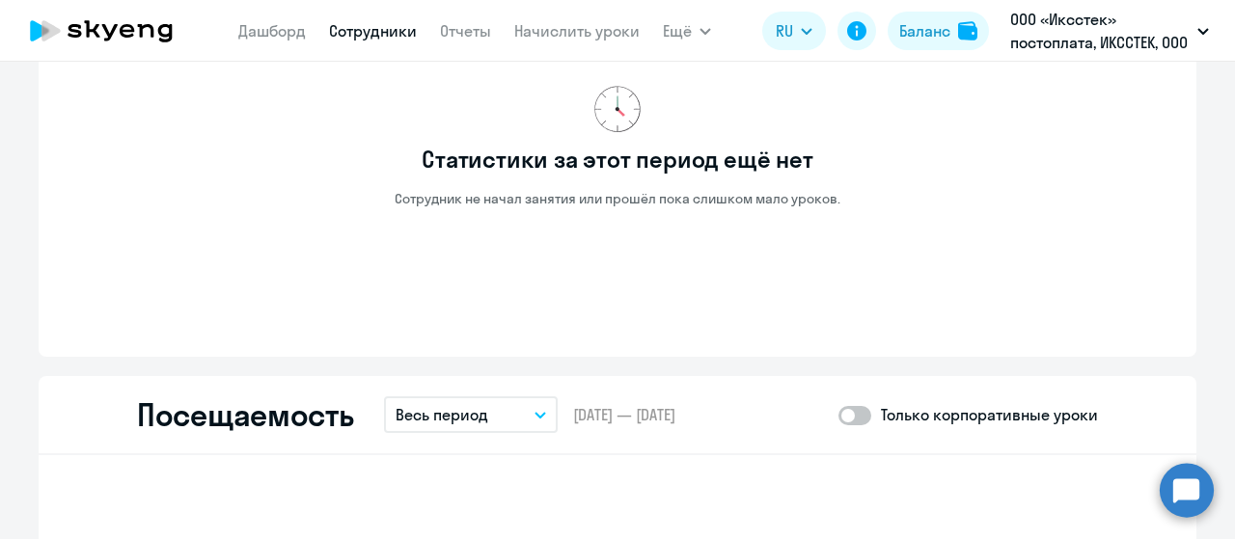
click at [449, 416] on p "Весь период" at bounding box center [441, 414] width 93 height 23
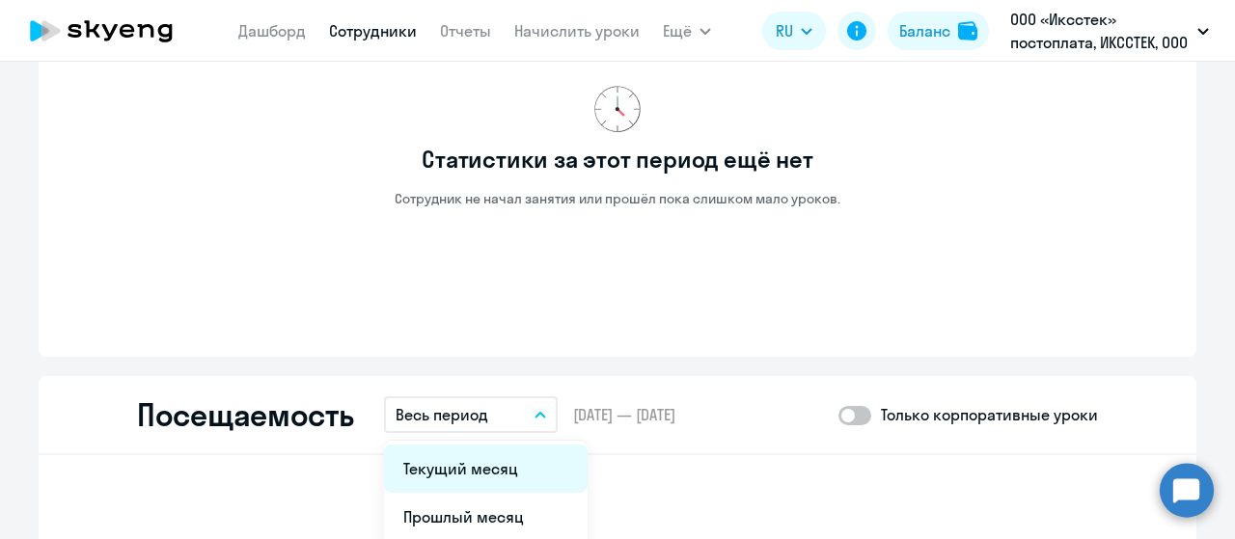
click at [443, 464] on li "Текущий месяц" at bounding box center [486, 469] width 204 height 48
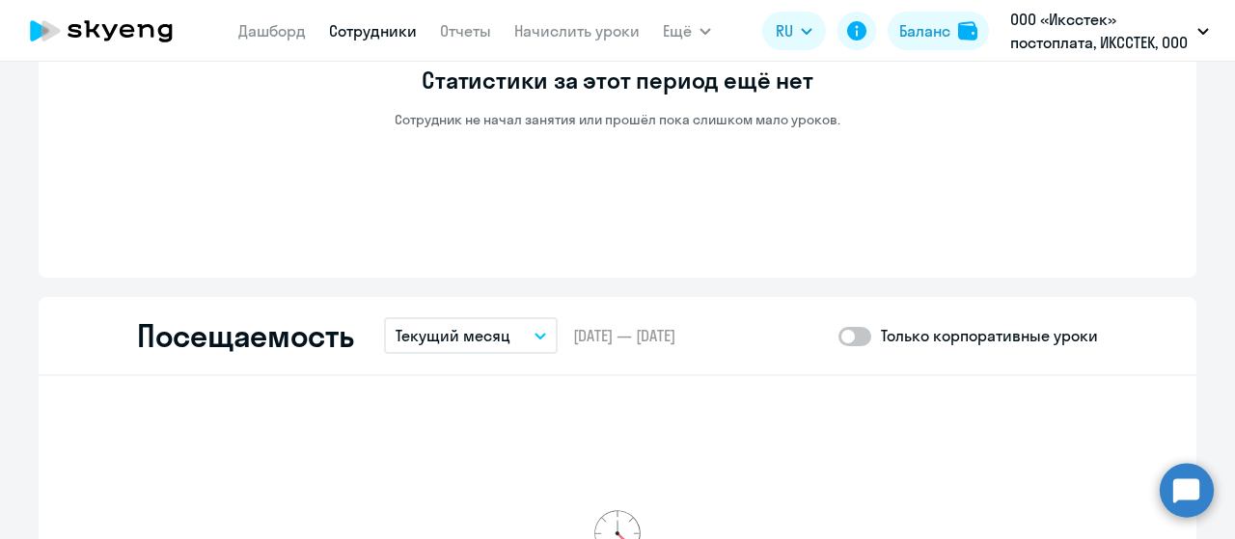
scroll to position [2022, 0]
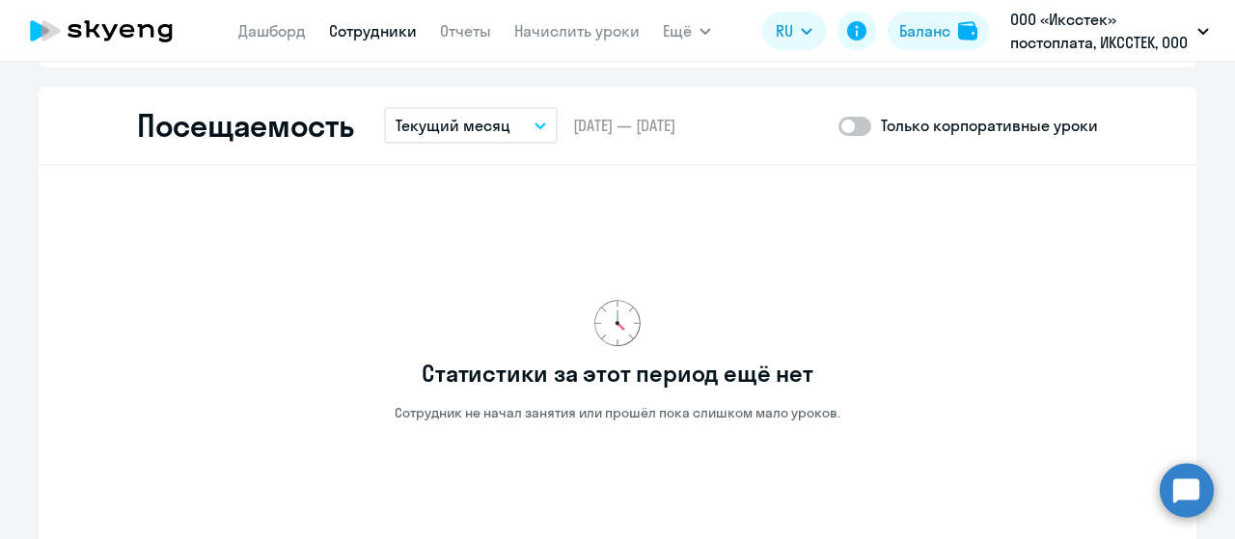
click at [507, 103] on div "Посещаемость Текущий месяц Текущий месяц Прошлый месяц Текущий квартал [GEOGRAP…" at bounding box center [617, 126] width 1157 height 79
click at [504, 129] on button "Текущий месяц" at bounding box center [471, 125] width 174 height 37
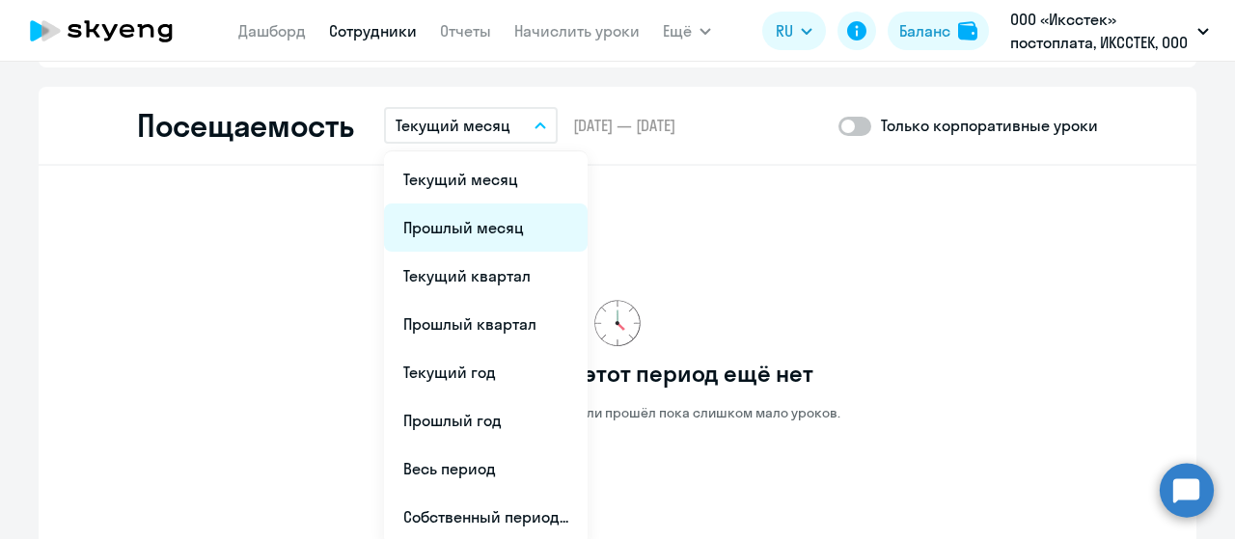
click at [467, 214] on li "Прошлый месяц" at bounding box center [486, 228] width 204 height 48
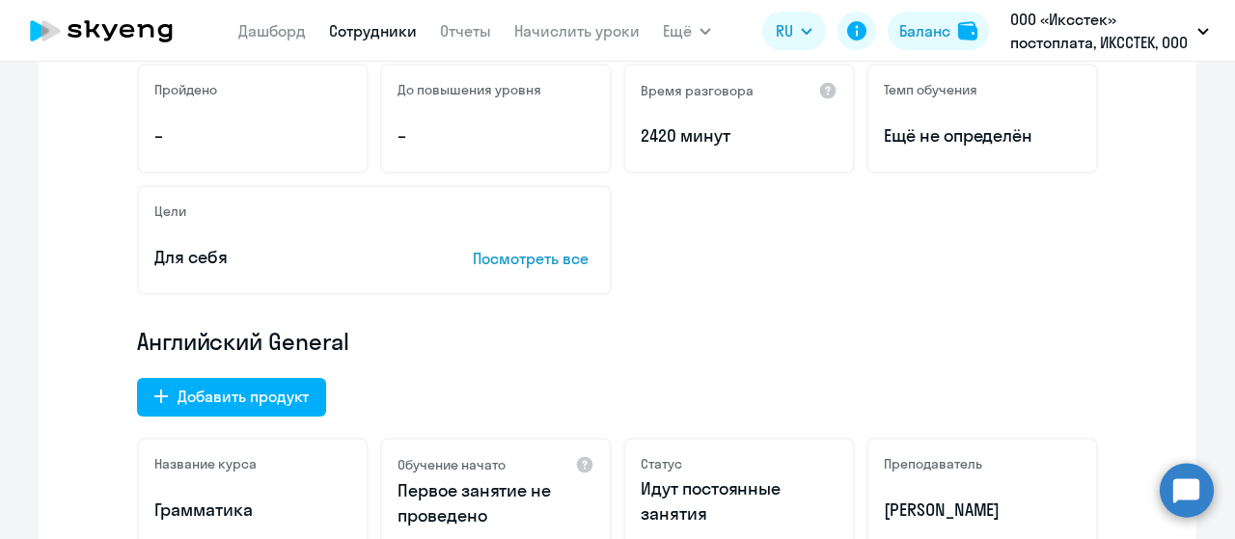
scroll to position [0, 0]
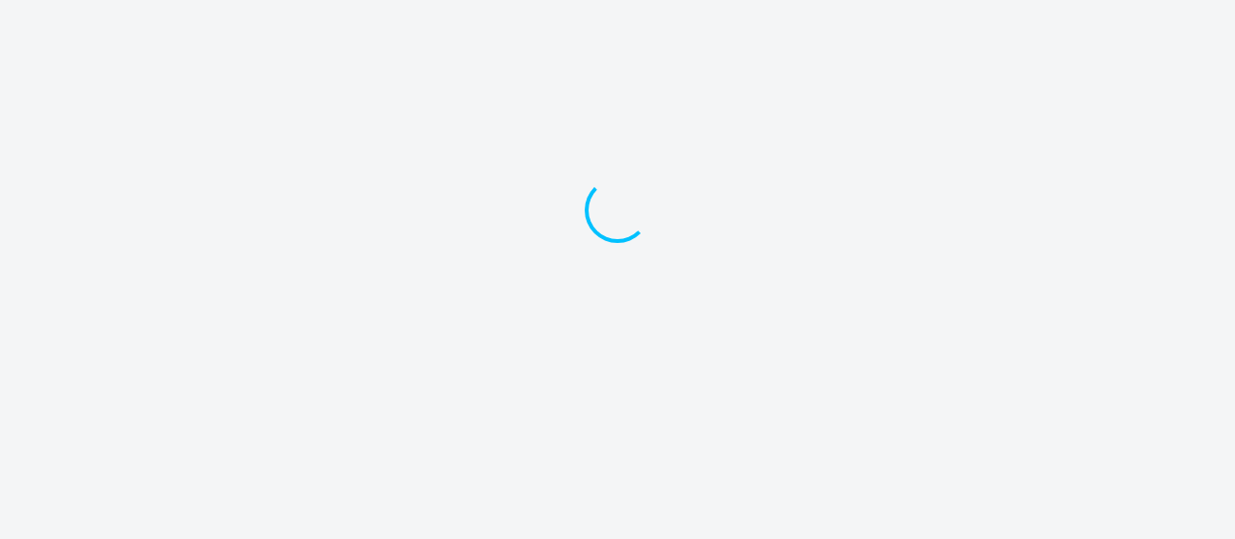
select select "english"
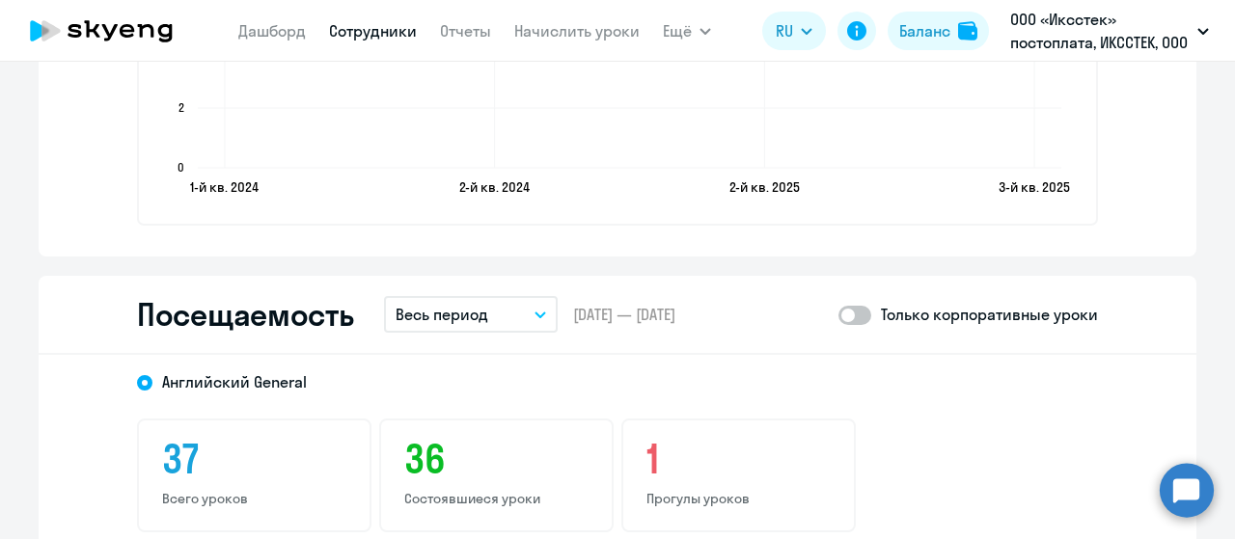
scroll to position [2411, 0]
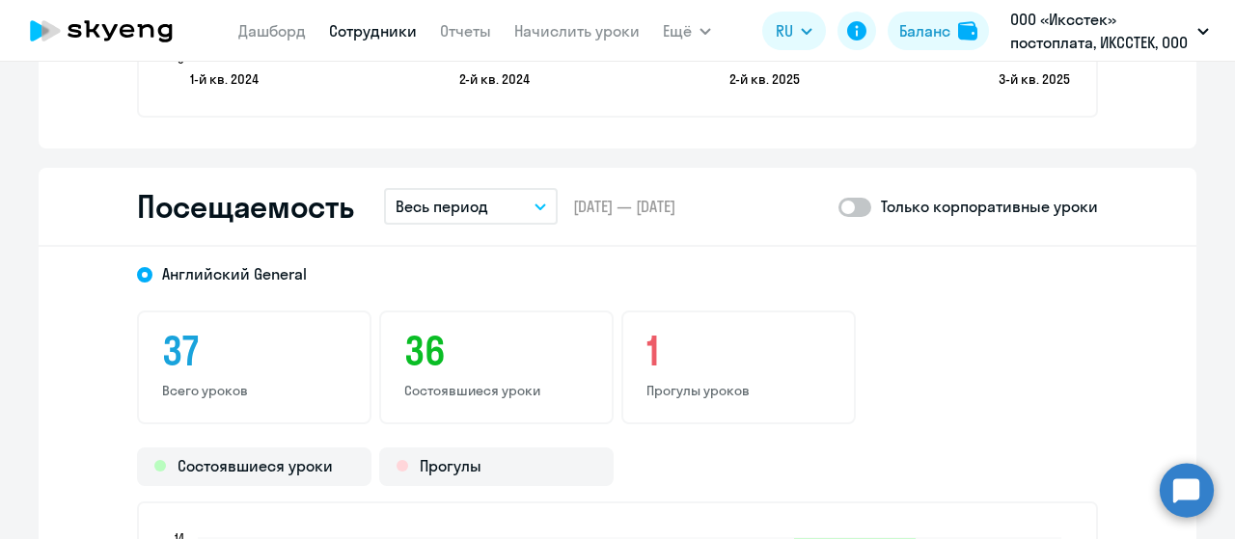
click at [457, 214] on p "Весь период" at bounding box center [441, 206] width 93 height 23
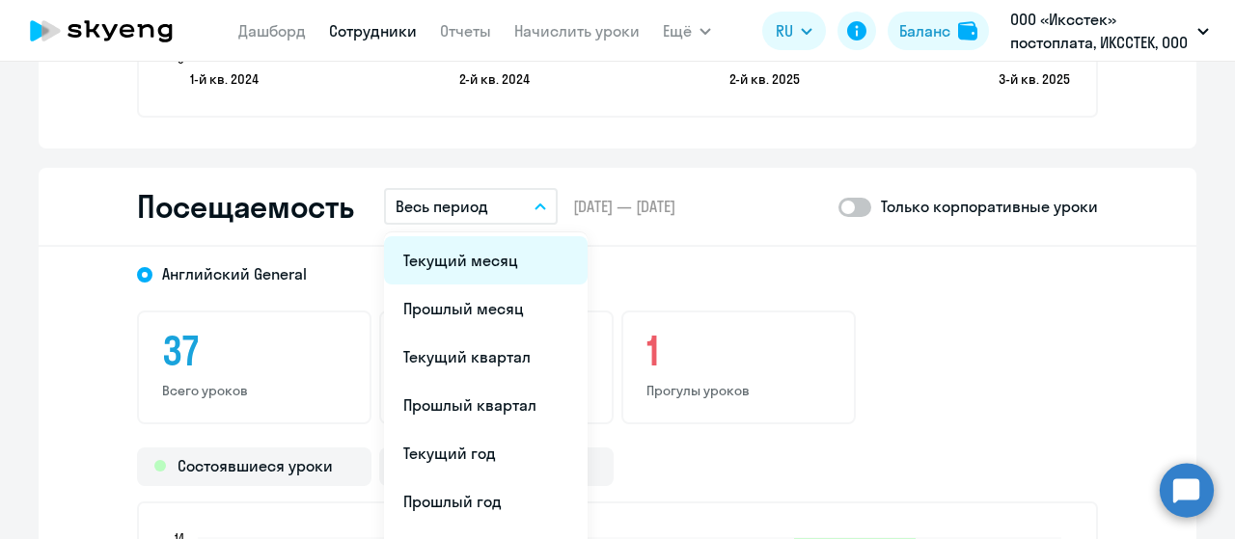
click at [452, 263] on li "Текущий месяц" at bounding box center [486, 260] width 204 height 48
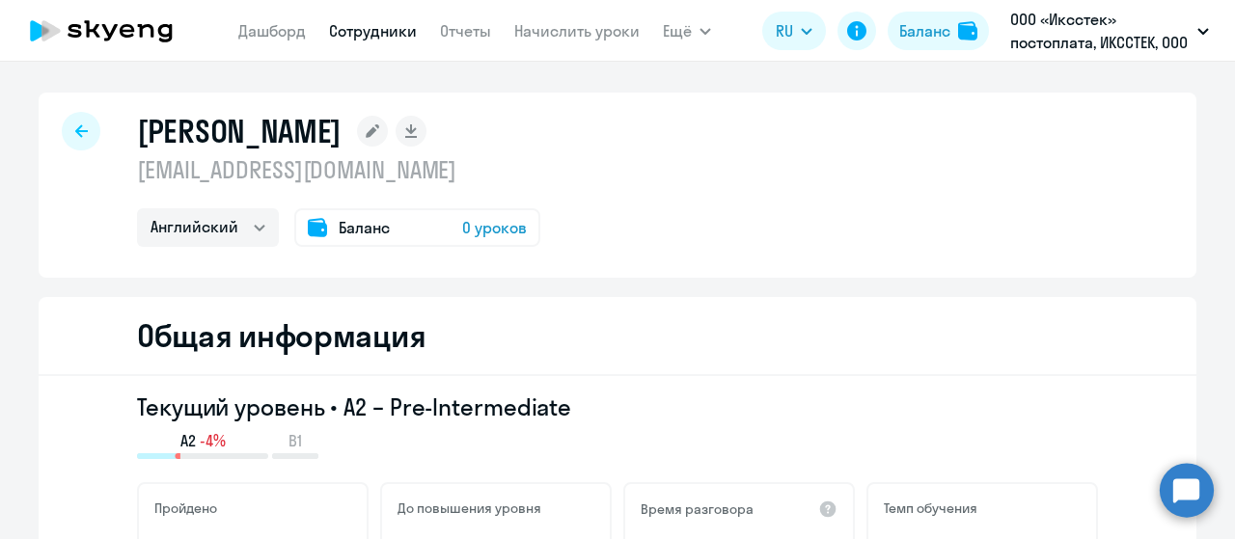
select select "english"
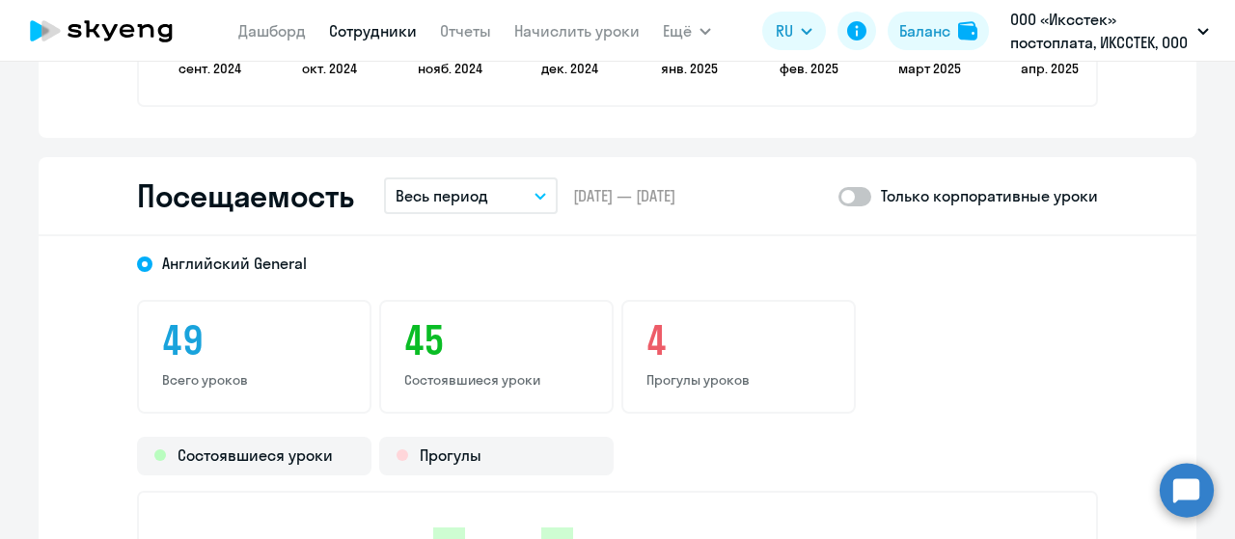
scroll to position [2508, 0]
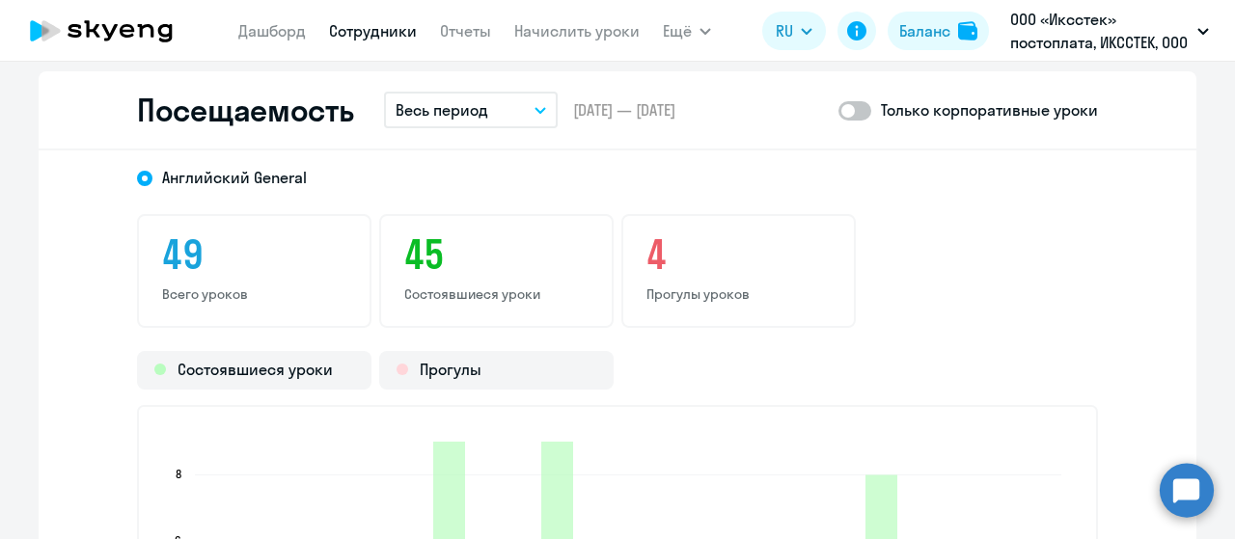
click at [472, 119] on p "Весь период" at bounding box center [441, 109] width 93 height 23
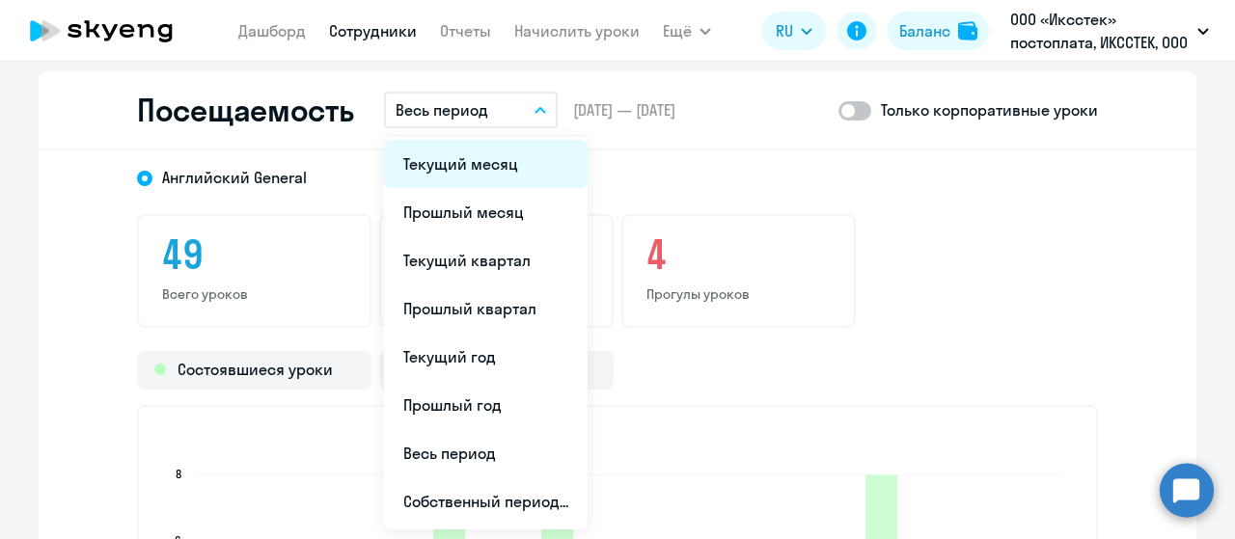
click at [461, 165] on li "Текущий месяц" at bounding box center [486, 164] width 204 height 48
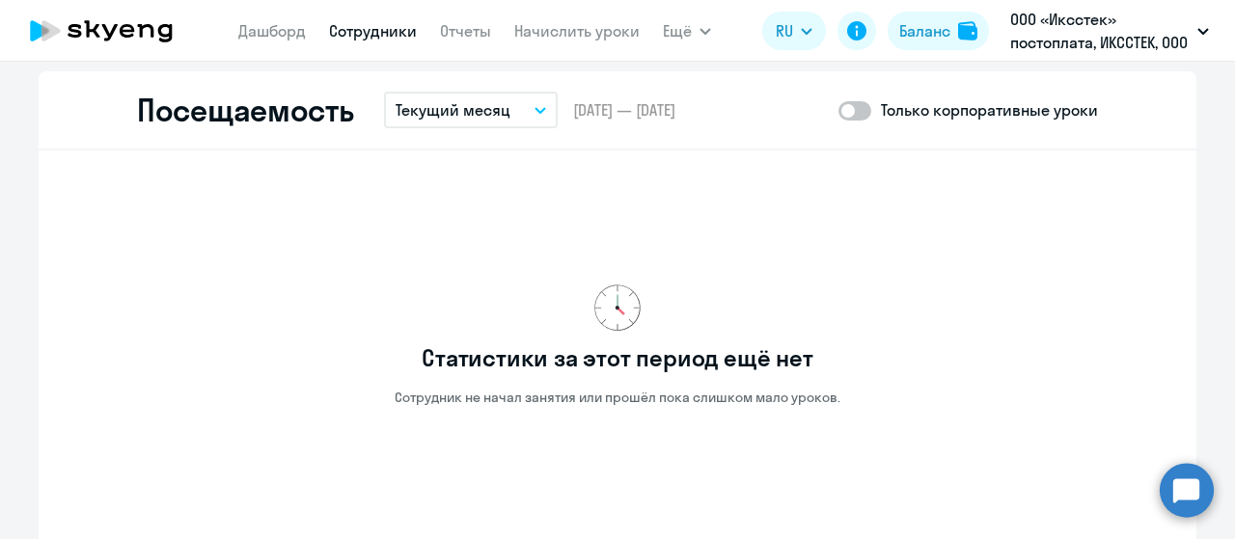
drag, startPoint x: 509, startPoint y: 113, endPoint x: 503, endPoint y: 128, distance: 16.8
click at [509, 113] on button "Текущий месяц" at bounding box center [471, 110] width 174 height 37
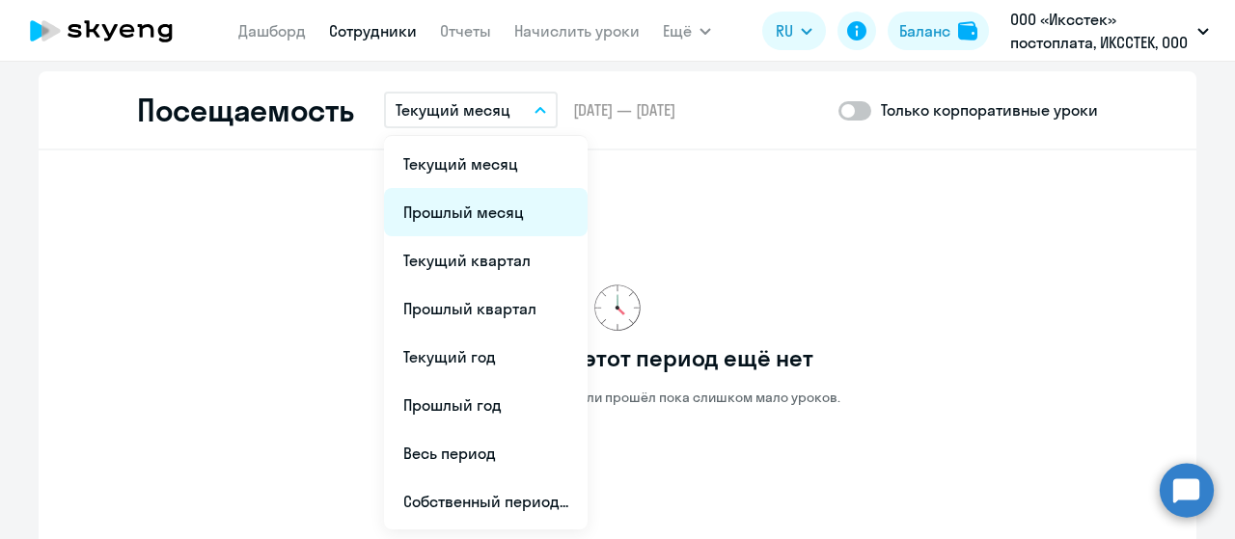
click at [474, 213] on li "Прошлый месяц" at bounding box center [486, 212] width 204 height 48
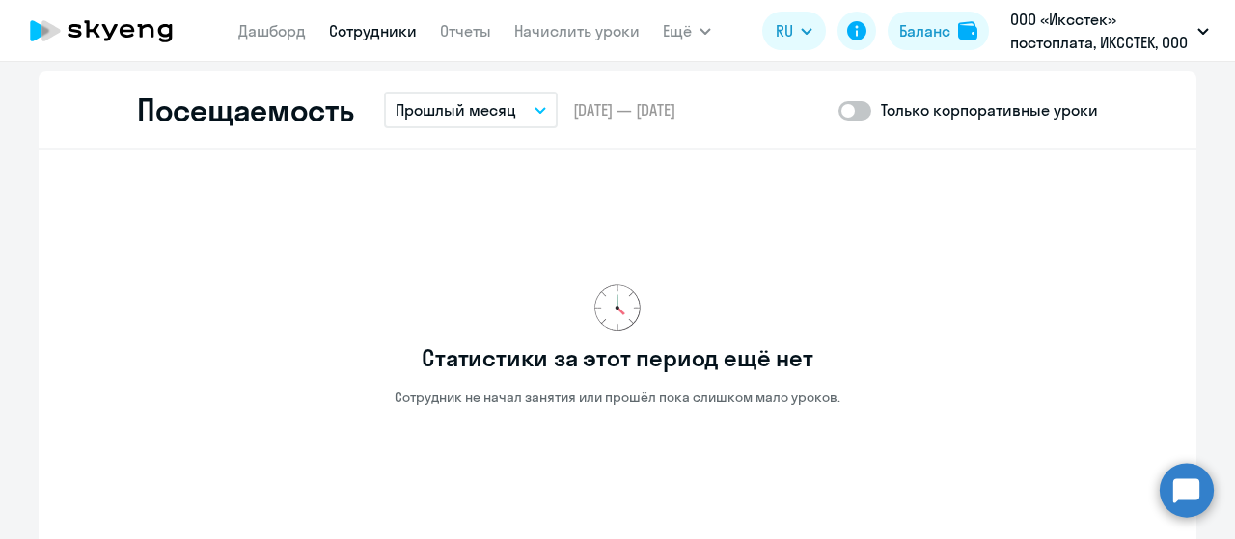
click at [509, 121] on button "Прошлый месяц" at bounding box center [471, 110] width 174 height 37
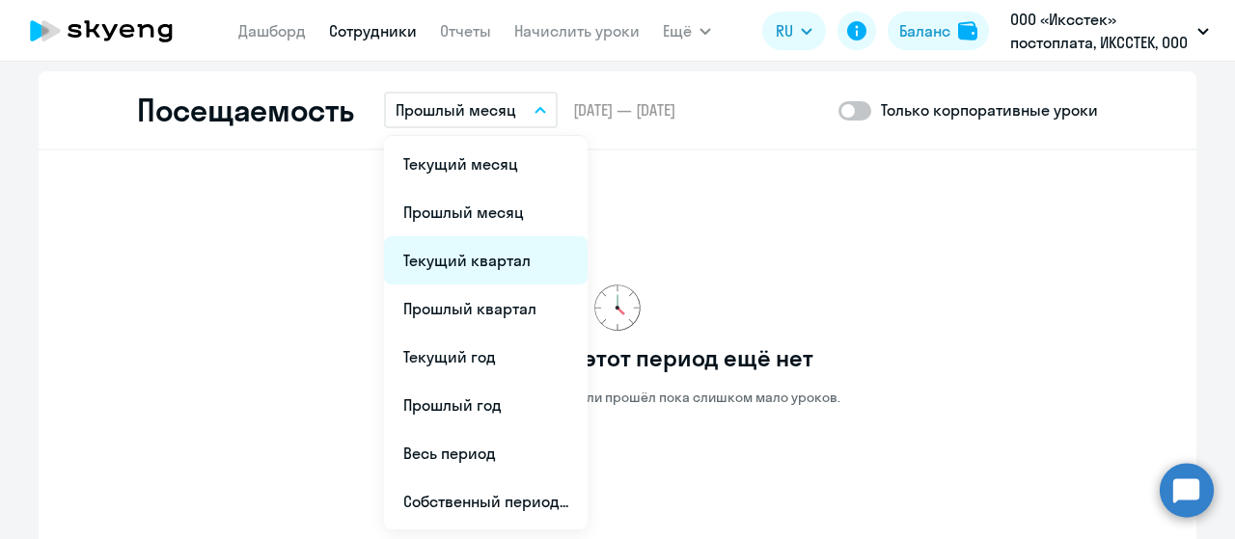
click at [477, 242] on li "Текущий квартал" at bounding box center [486, 260] width 204 height 48
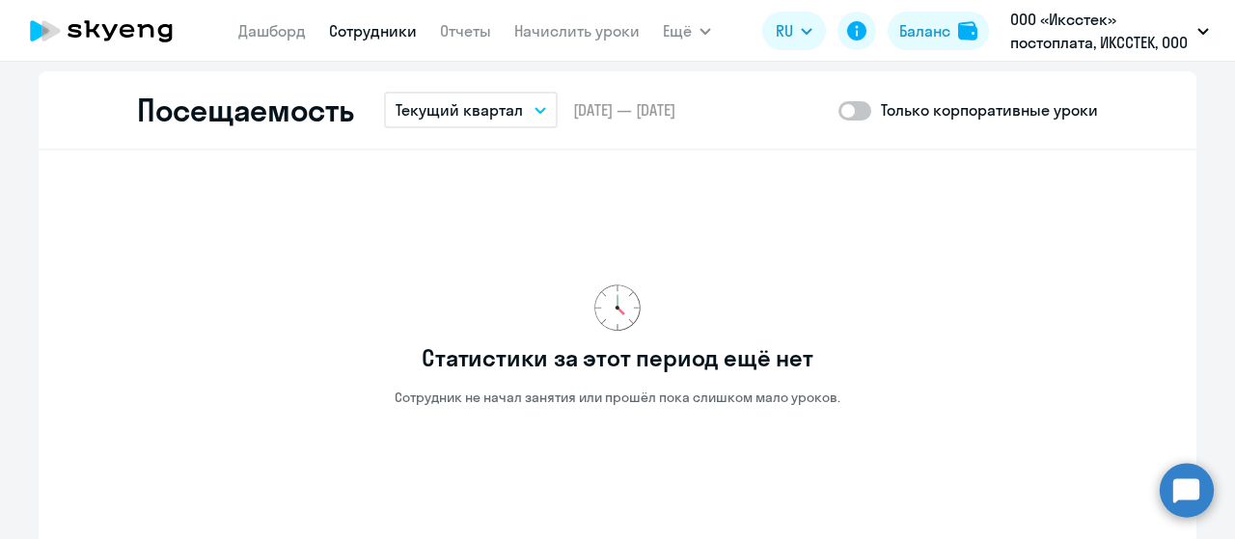
click at [515, 99] on button "Текущий квартал" at bounding box center [471, 110] width 174 height 37
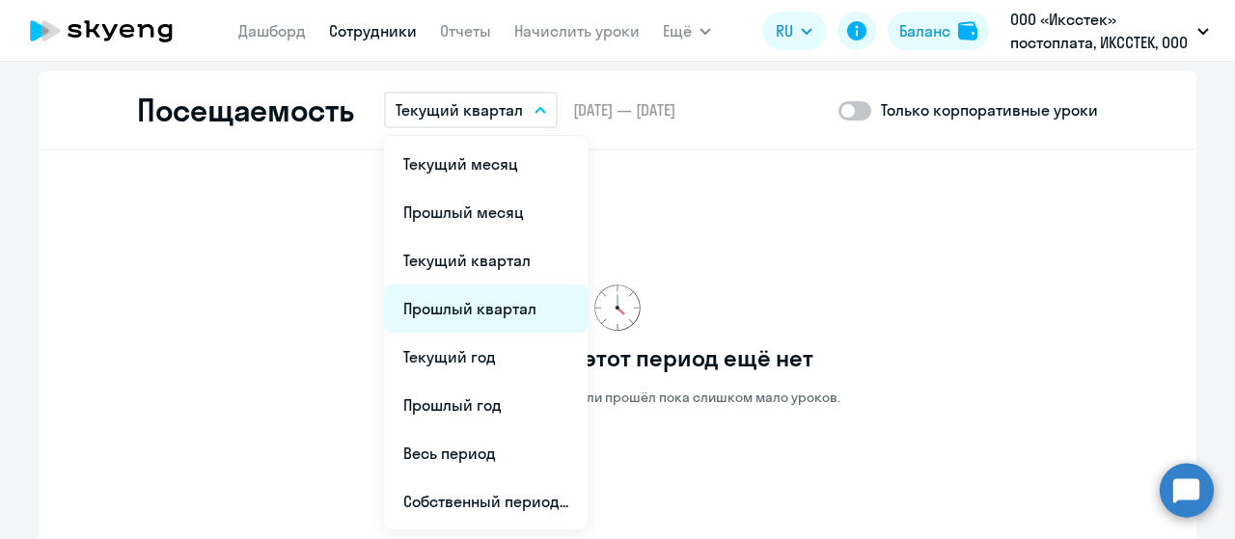
click at [460, 313] on li "Прошлый квартал" at bounding box center [486, 309] width 204 height 48
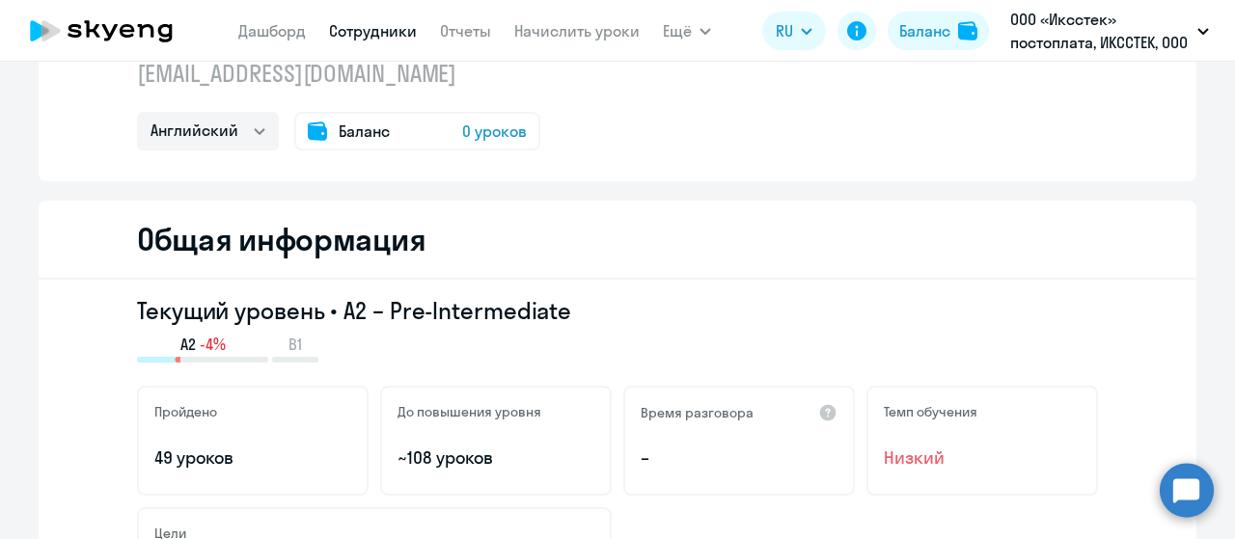
scroll to position [0, 0]
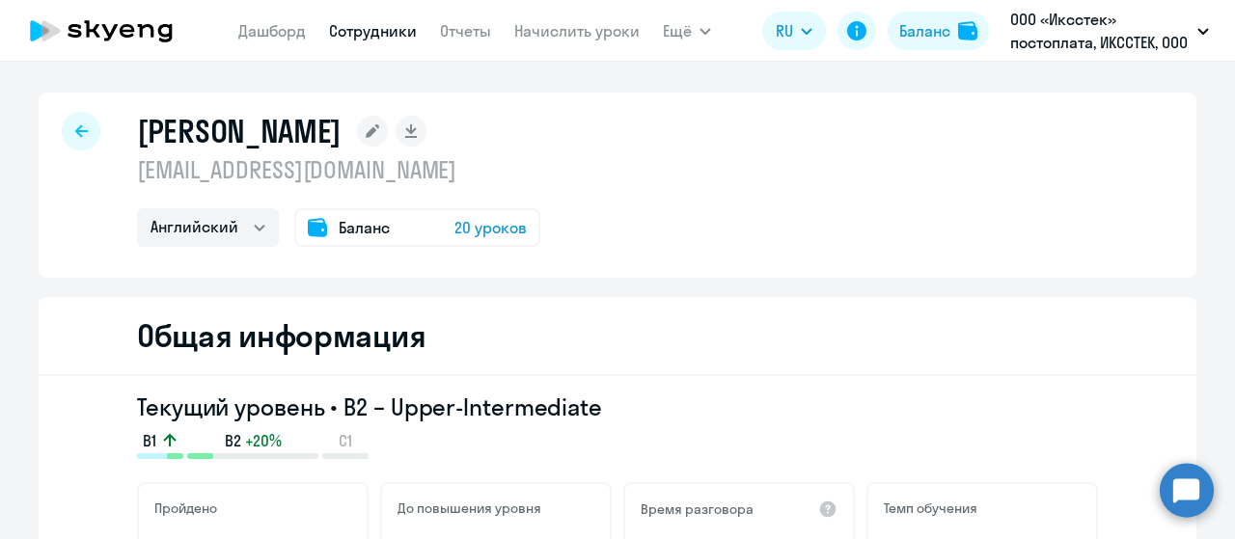
select select "english"
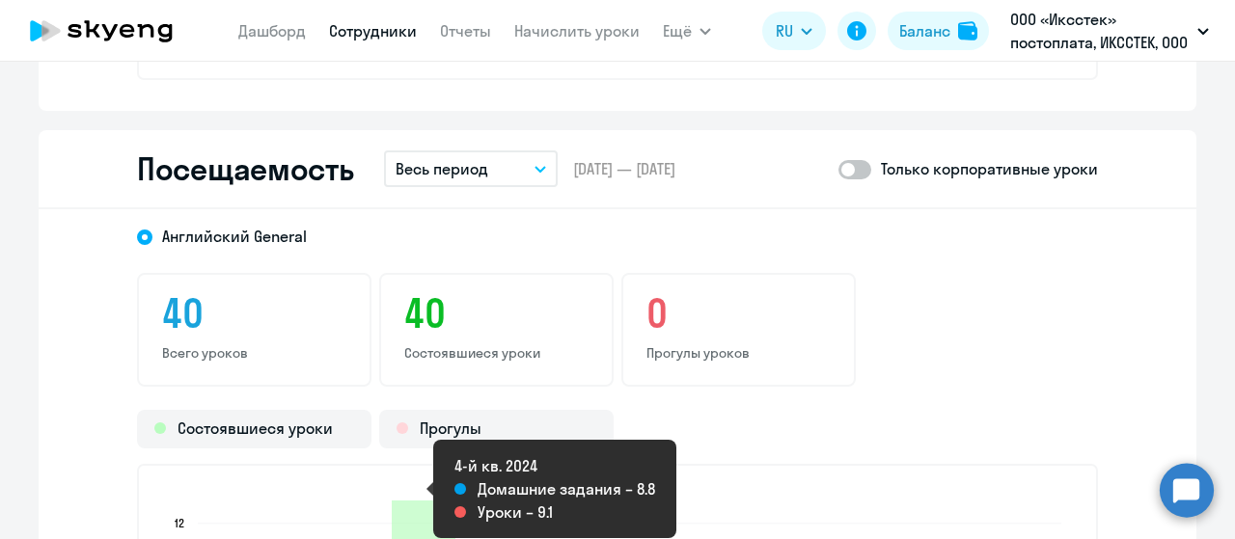
scroll to position [2508, 0]
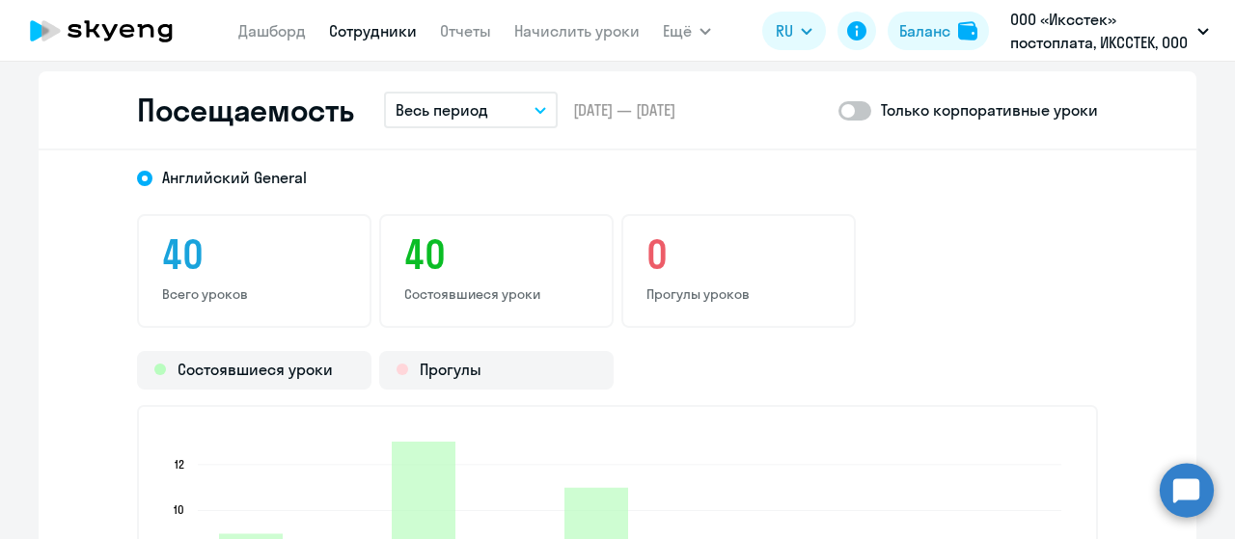
click at [514, 106] on button "Весь период" at bounding box center [471, 110] width 174 height 37
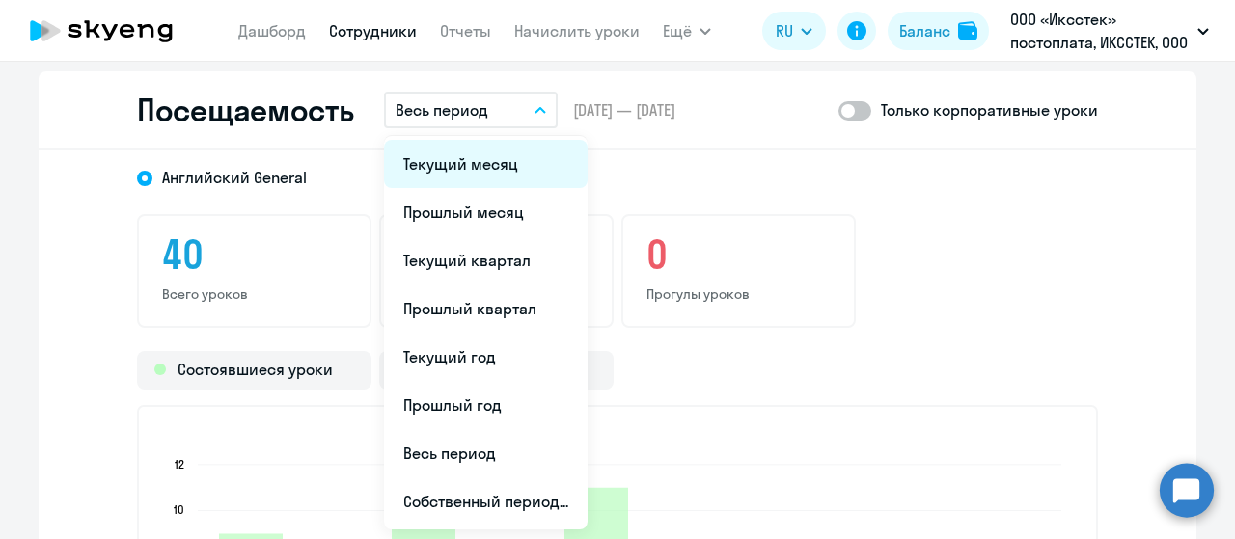
click at [466, 152] on li "Текущий месяц" at bounding box center [486, 164] width 204 height 48
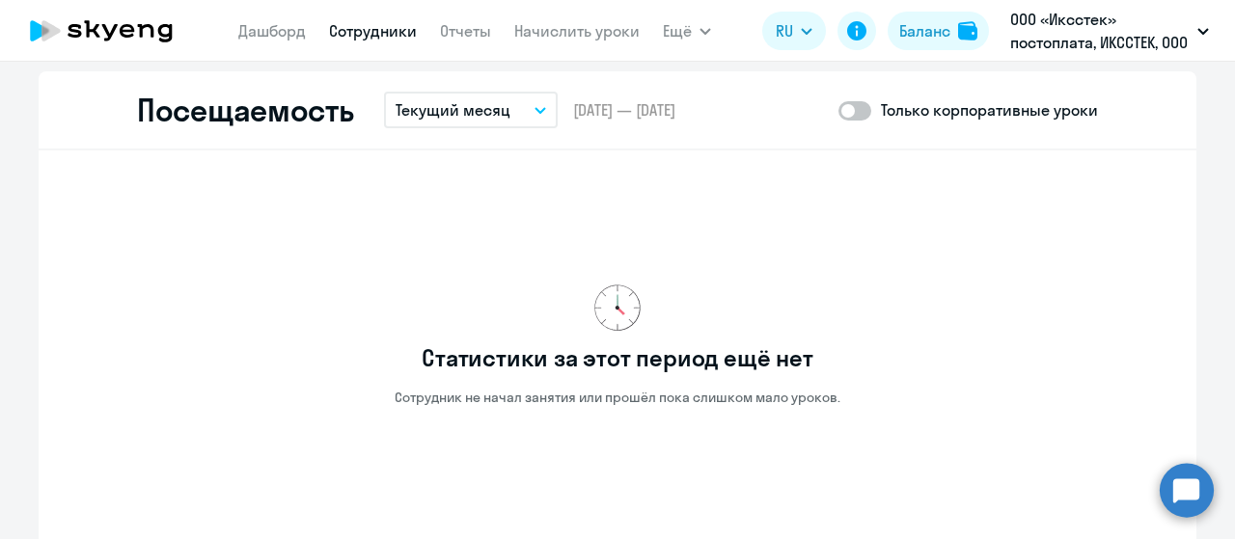
click at [515, 103] on button "Текущий месяц" at bounding box center [471, 110] width 174 height 37
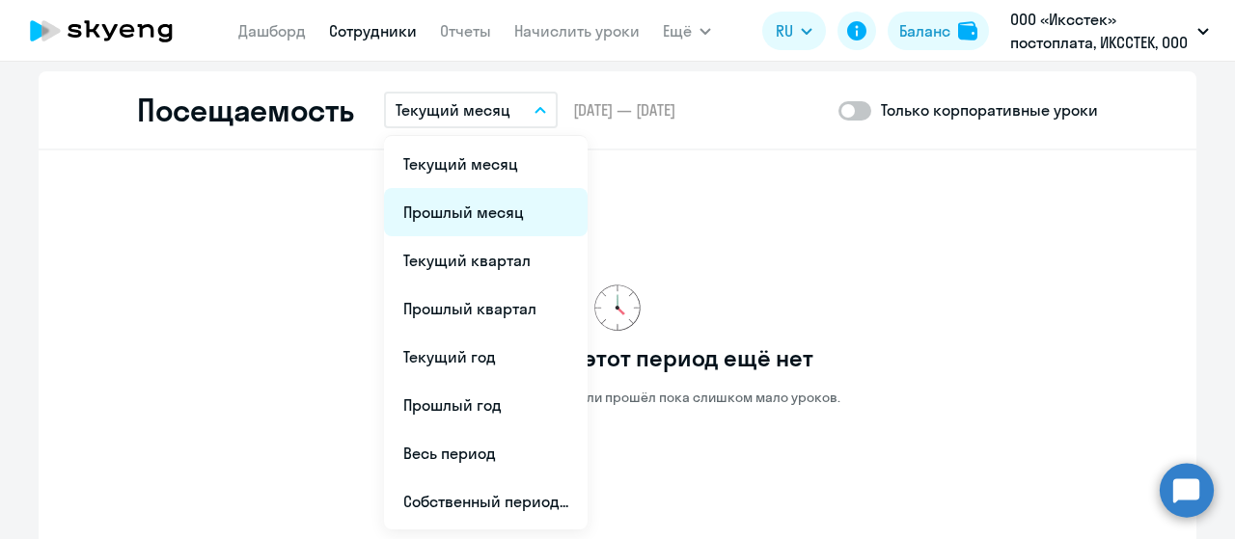
click at [476, 199] on li "Прошлый месяц" at bounding box center [486, 212] width 204 height 48
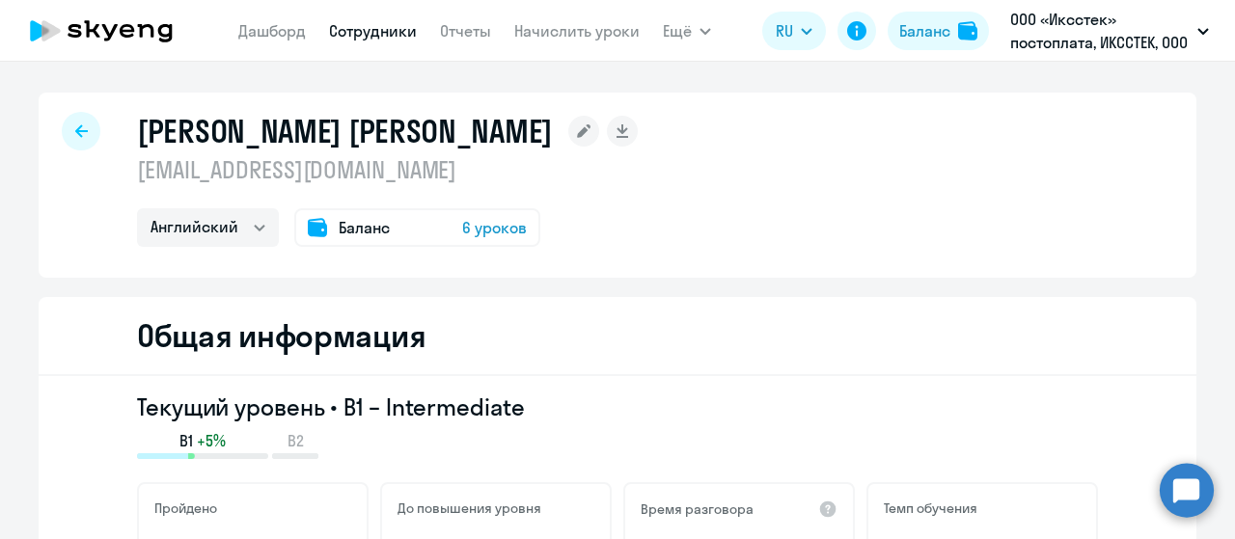
select select "english"
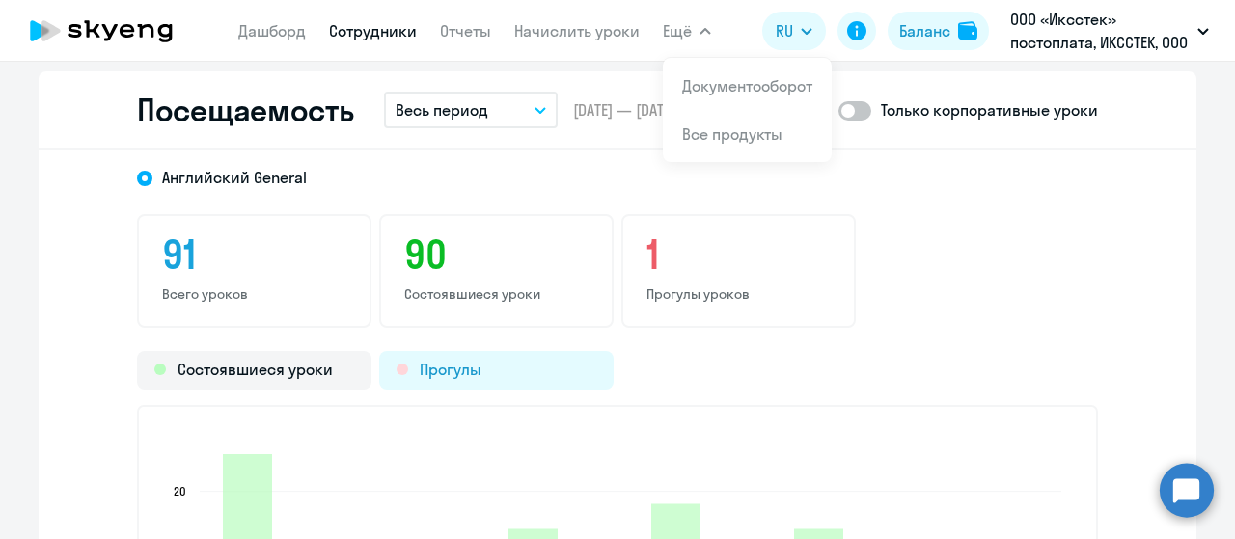
scroll to position [2411, 0]
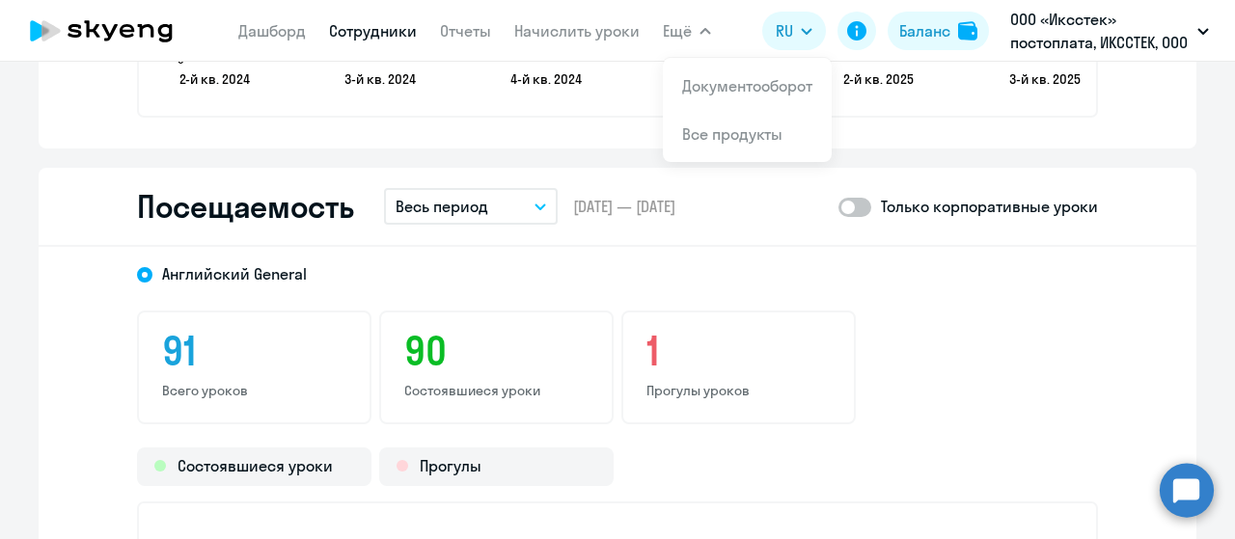
click at [485, 198] on button "Весь период" at bounding box center [471, 206] width 174 height 37
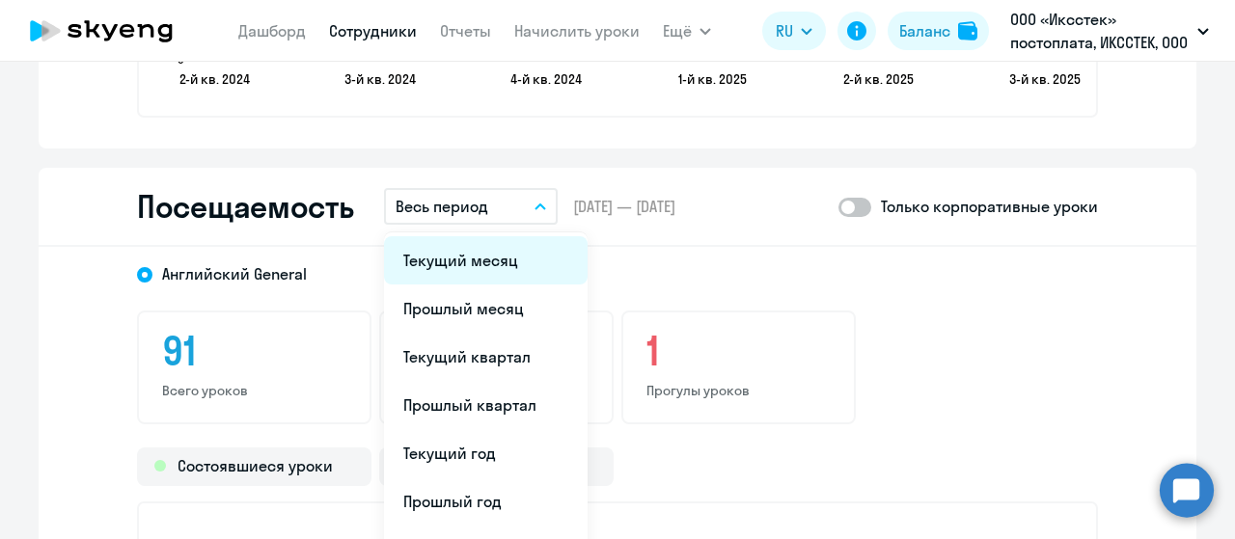
click at [463, 252] on li "Текущий месяц" at bounding box center [486, 260] width 204 height 48
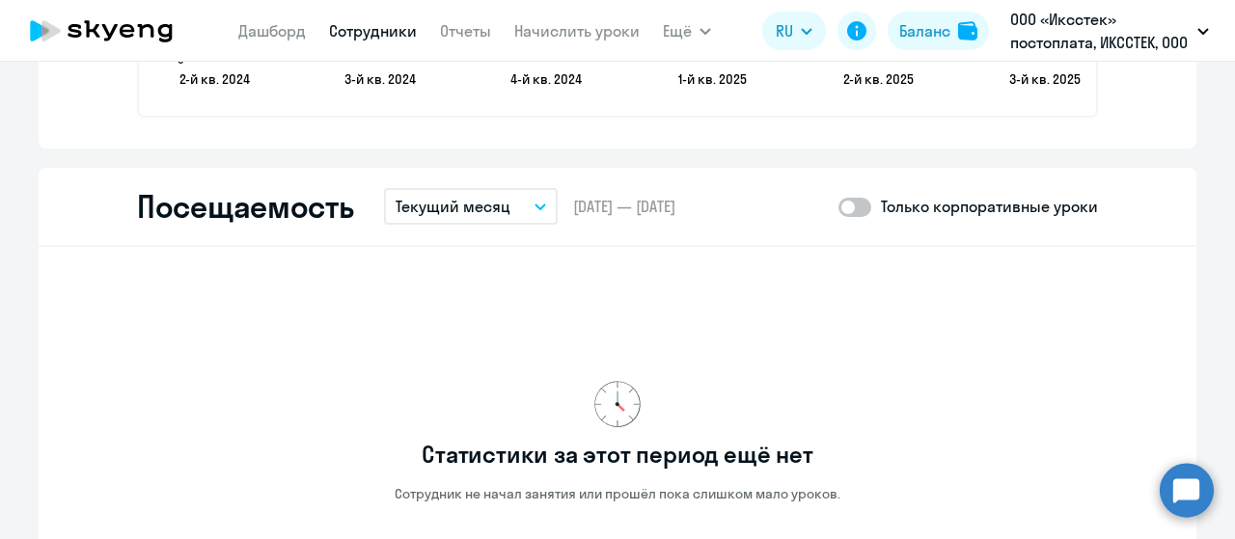
click at [504, 204] on button "Текущий месяц" at bounding box center [471, 206] width 174 height 37
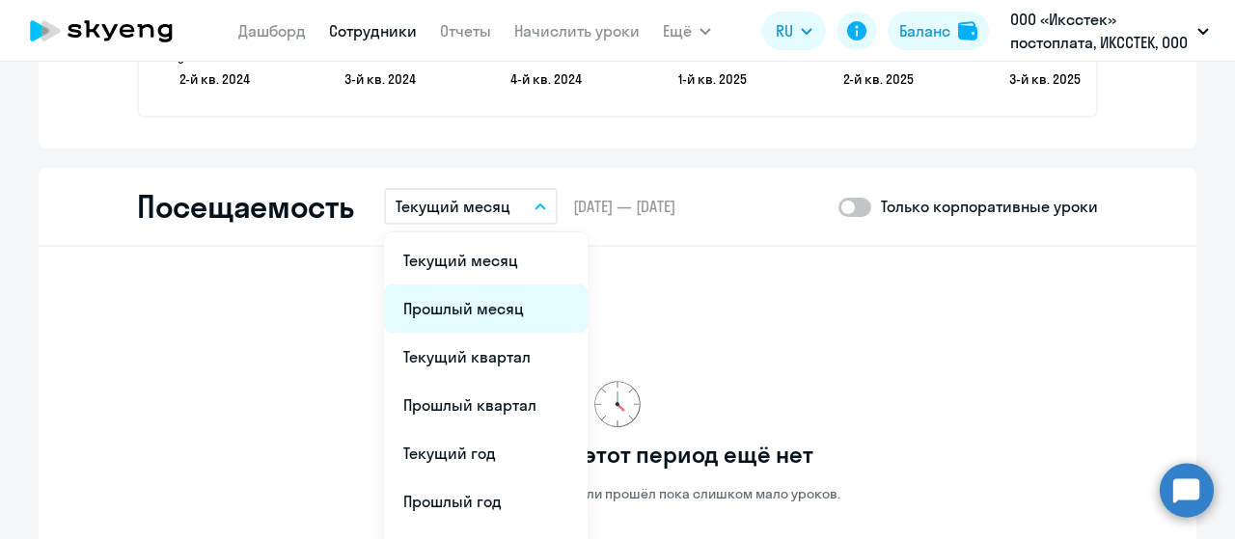
click at [470, 310] on li "Прошлый месяц" at bounding box center [486, 309] width 204 height 48
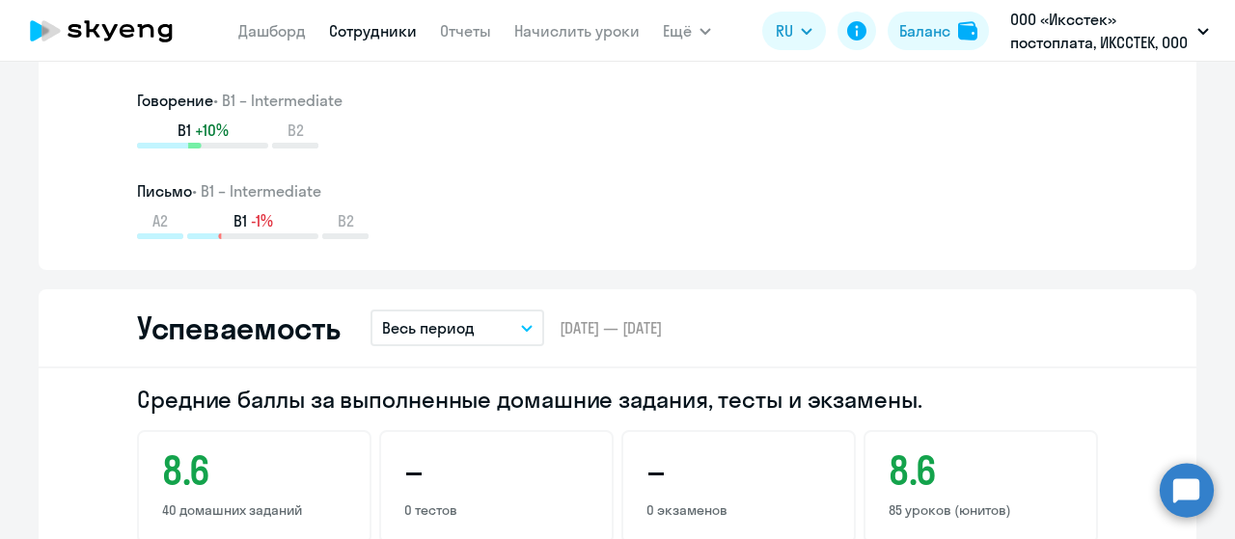
scroll to position [1447, 0]
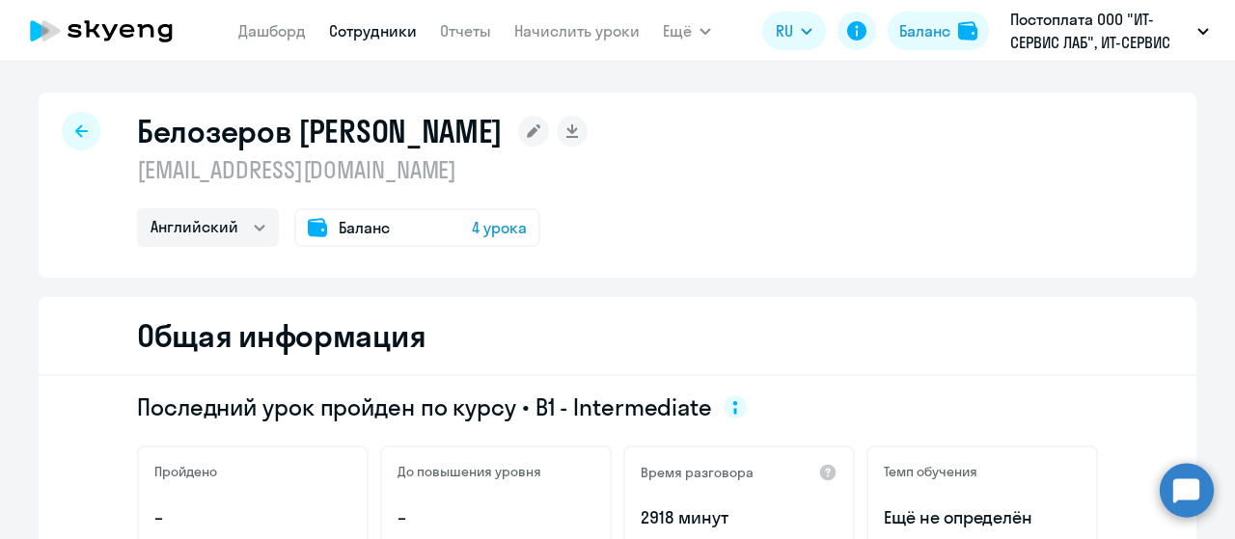
select select "english"
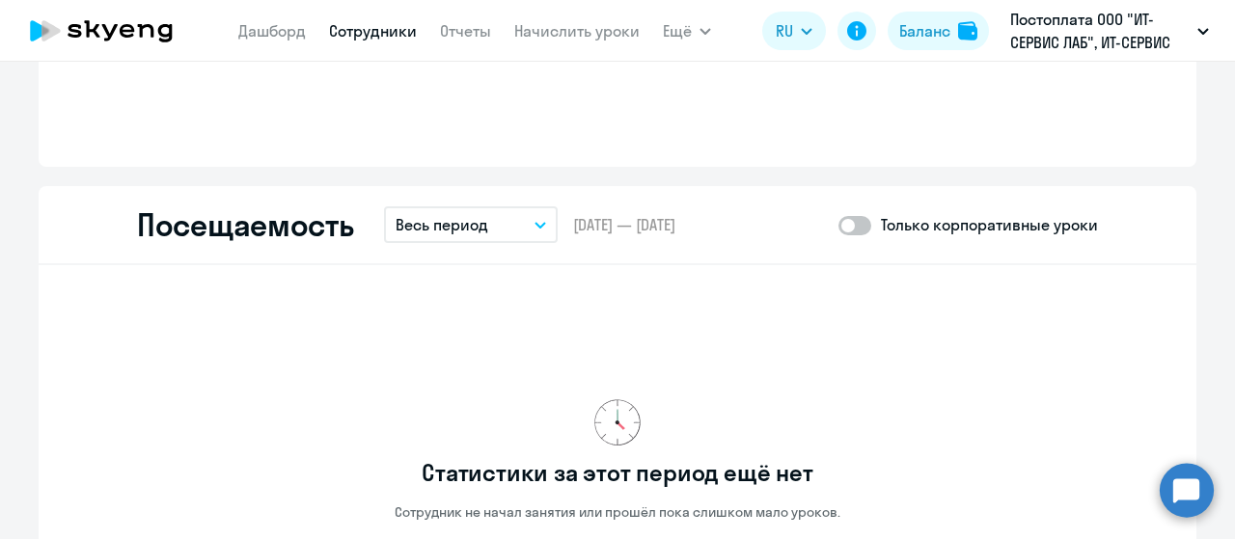
scroll to position [1929, 0]
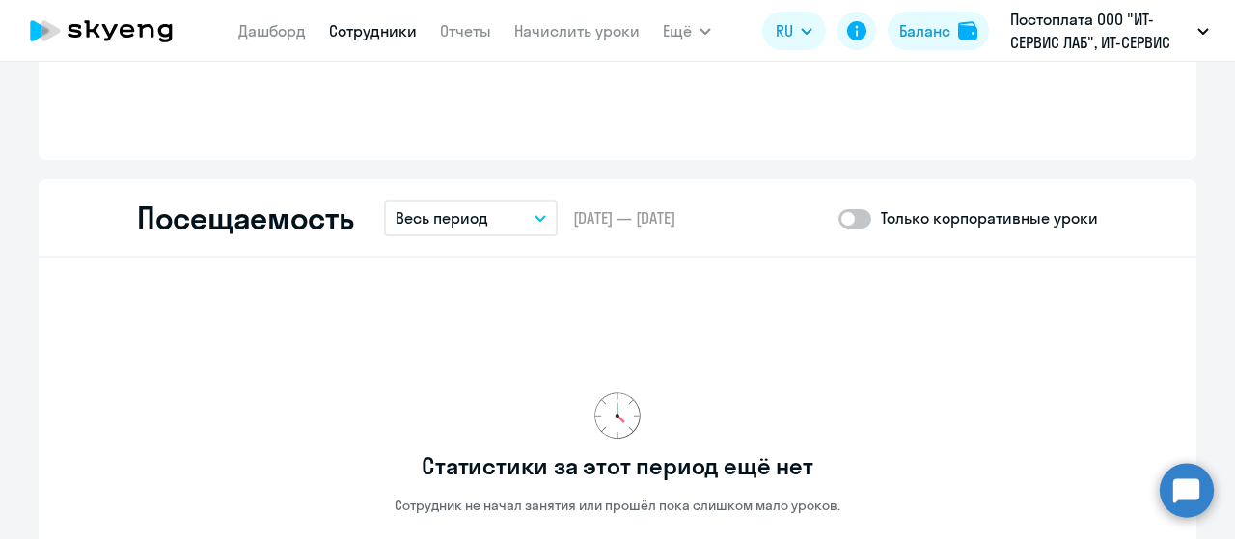
click at [455, 219] on p "Весь период" at bounding box center [441, 217] width 93 height 23
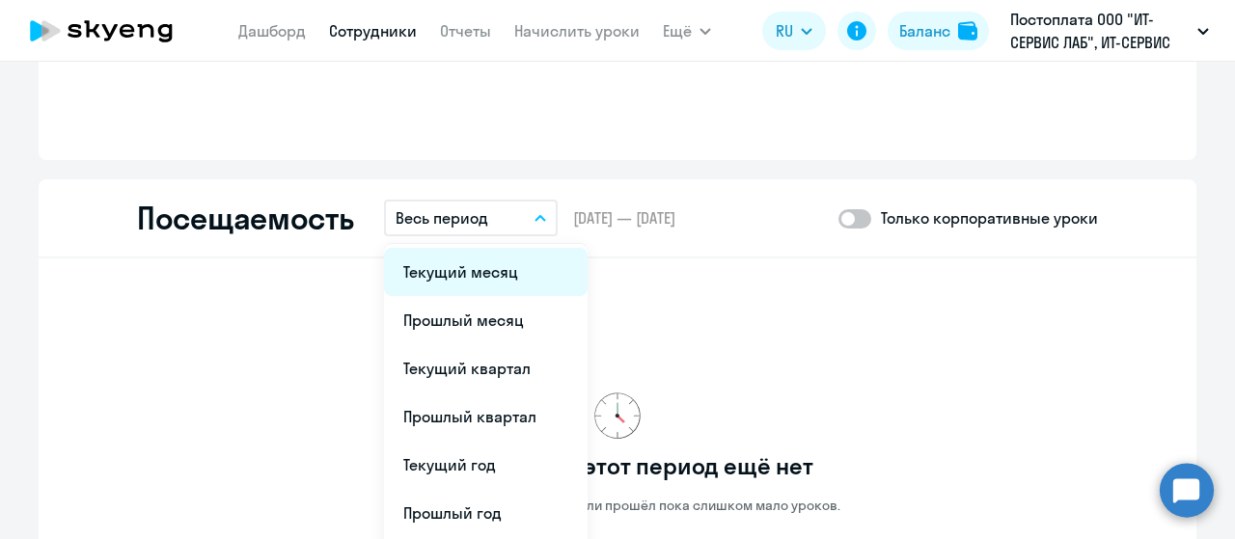
click at [442, 269] on li "Текущий месяц" at bounding box center [486, 272] width 204 height 48
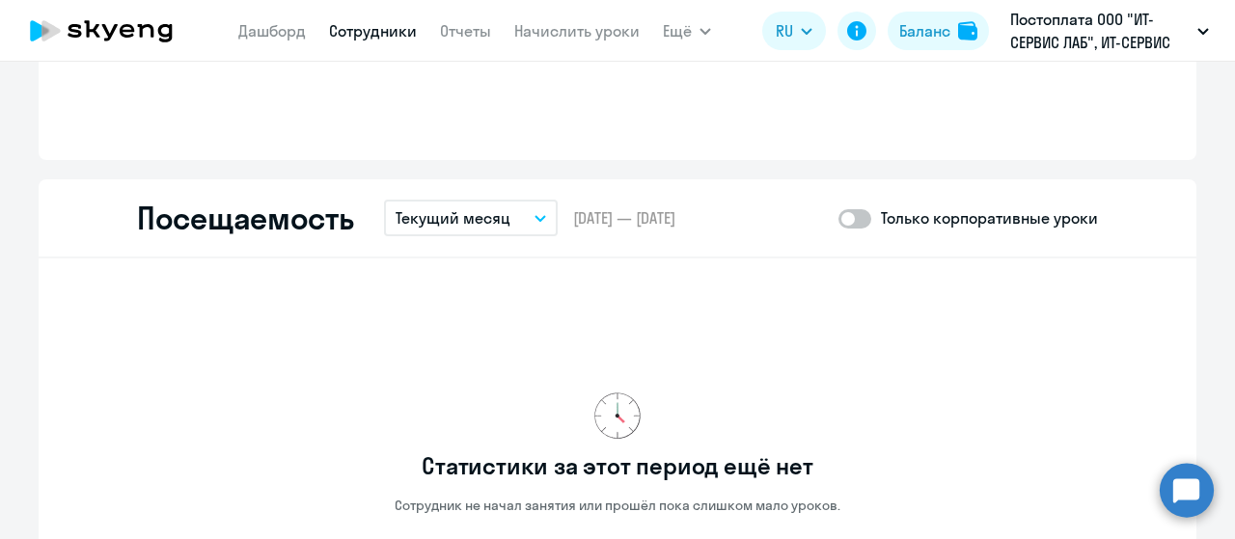
click at [467, 221] on p "Текущий месяц" at bounding box center [452, 217] width 115 height 23
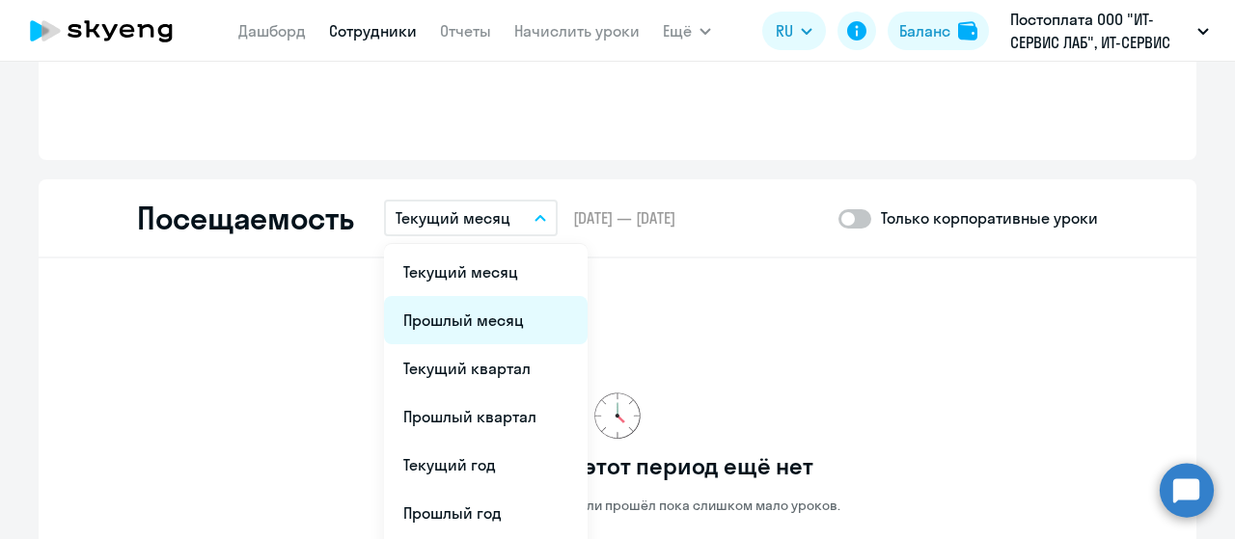
click at [444, 321] on li "Прошлый месяц" at bounding box center [486, 320] width 204 height 48
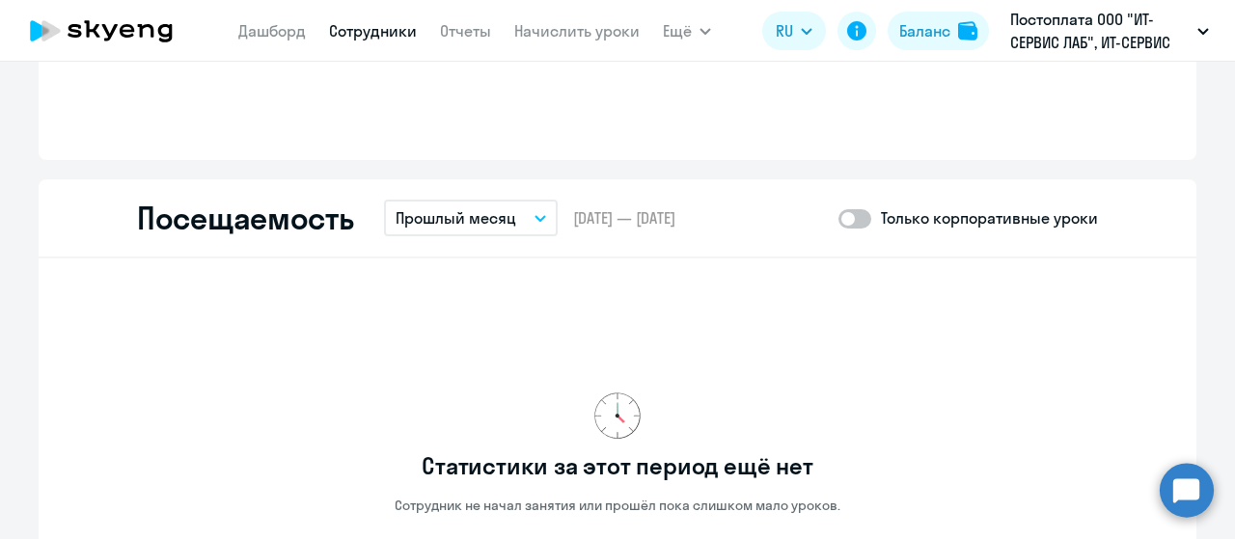
click at [495, 217] on p "Прошлый месяц" at bounding box center [455, 217] width 121 height 23
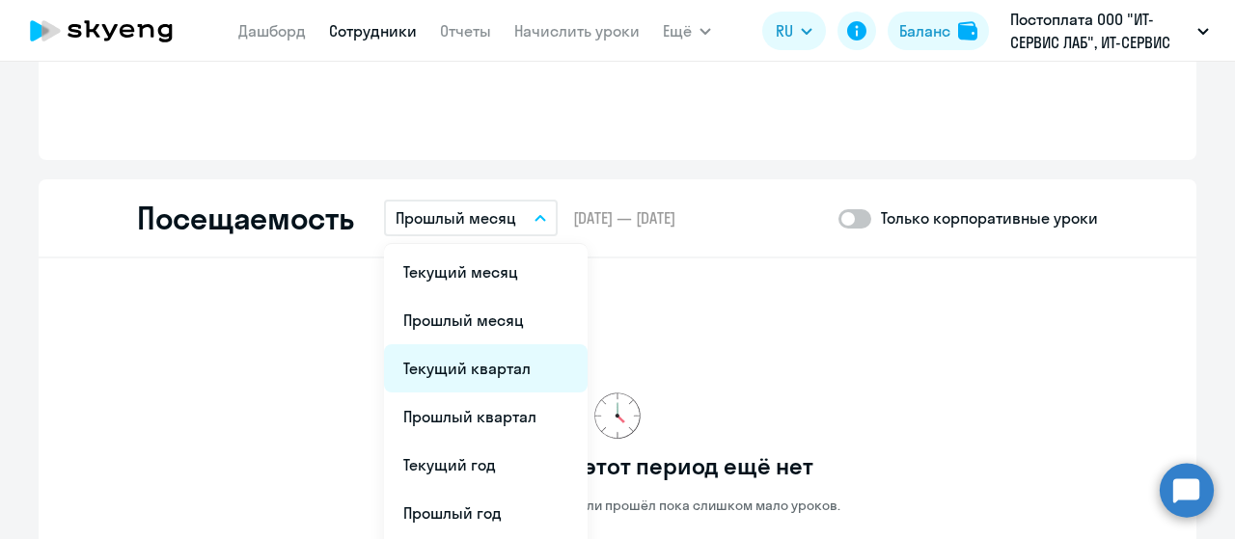
click at [465, 371] on li "Текущий квартал" at bounding box center [486, 368] width 204 height 48
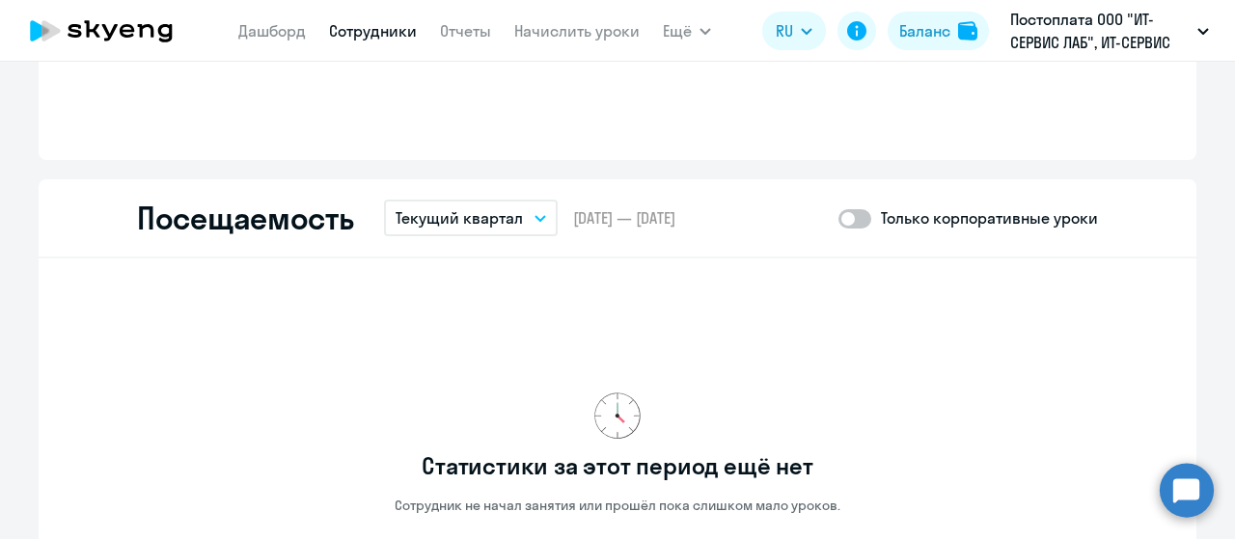
click at [489, 223] on p "Текущий квартал" at bounding box center [458, 217] width 127 height 23
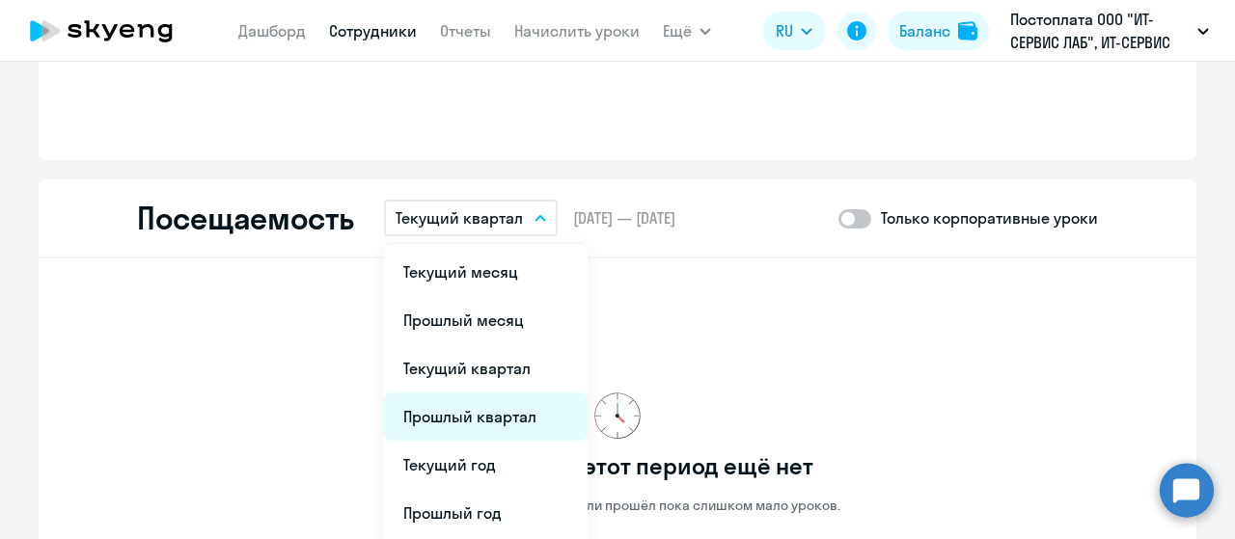
click at [444, 422] on li "Прошлый квартал" at bounding box center [486, 417] width 204 height 48
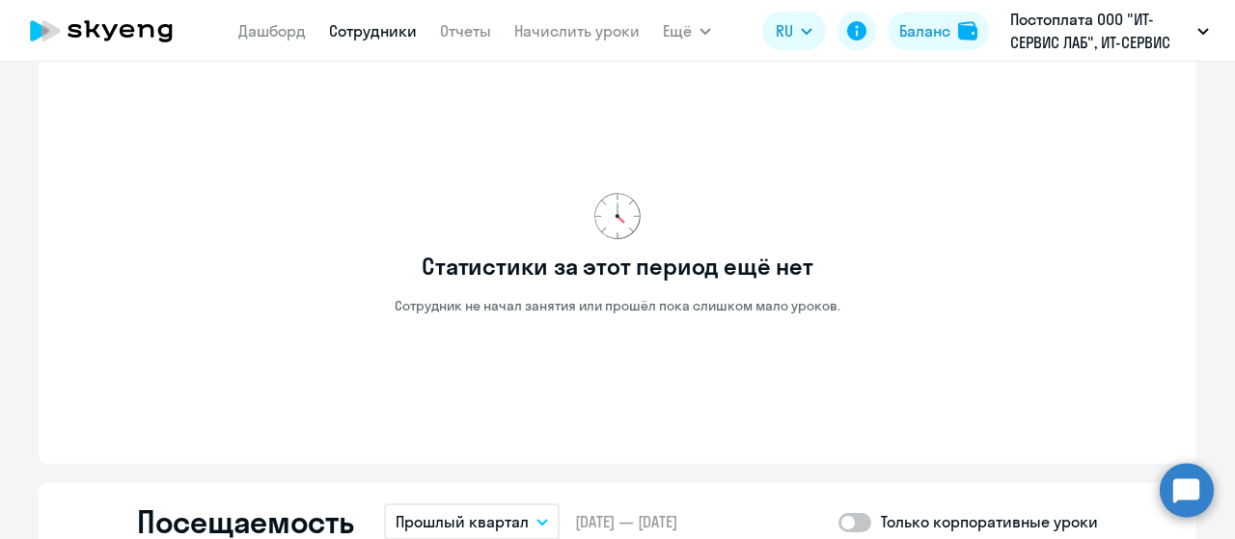
scroll to position [1736, 0]
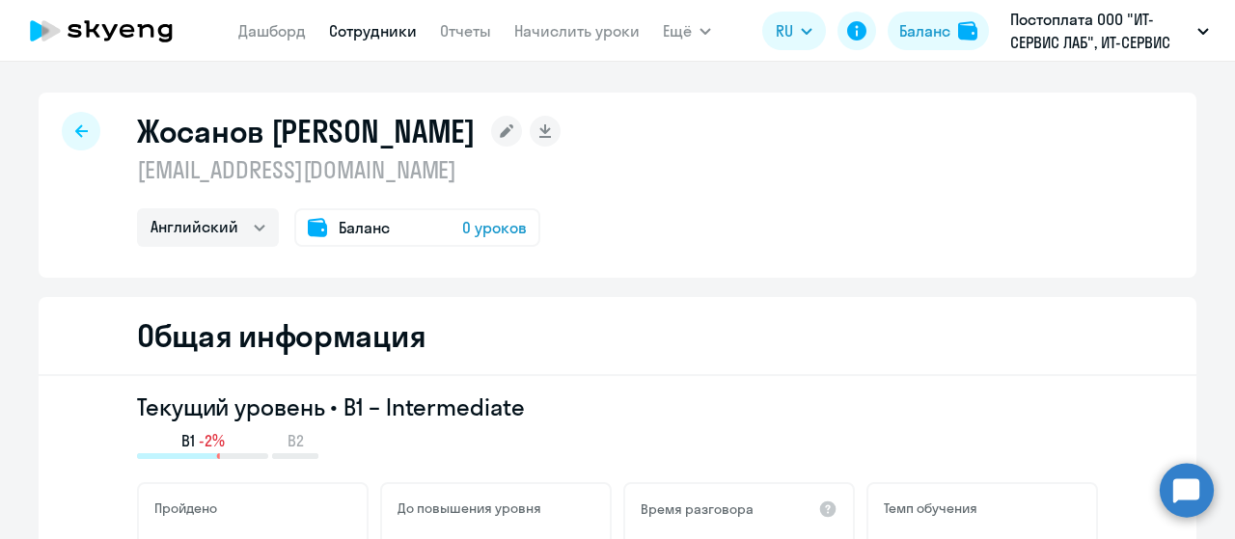
select select "english"
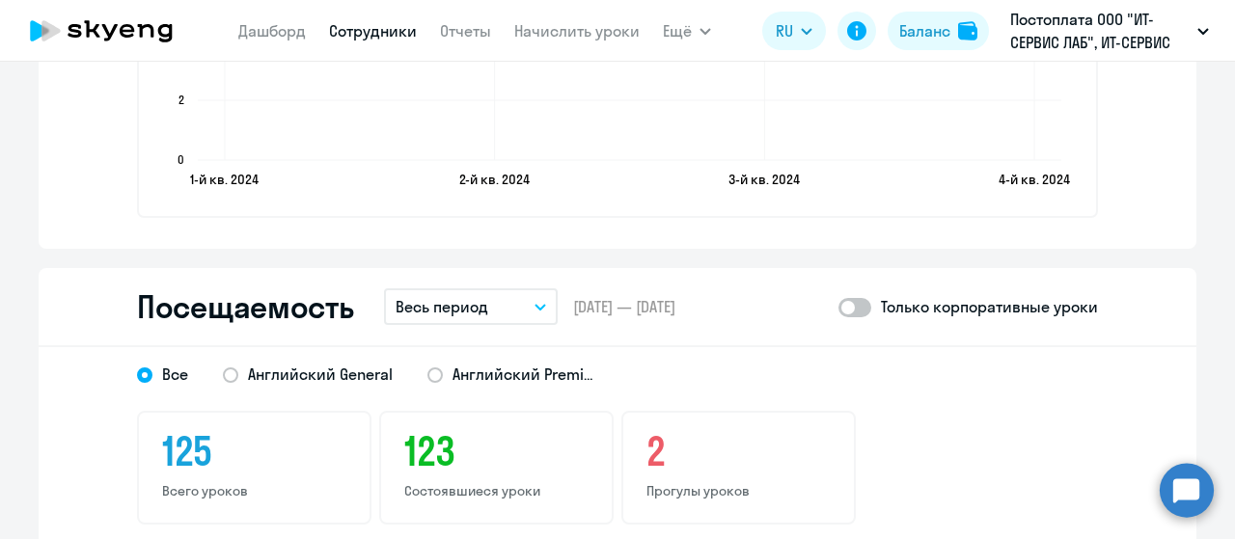
scroll to position [2508, 0]
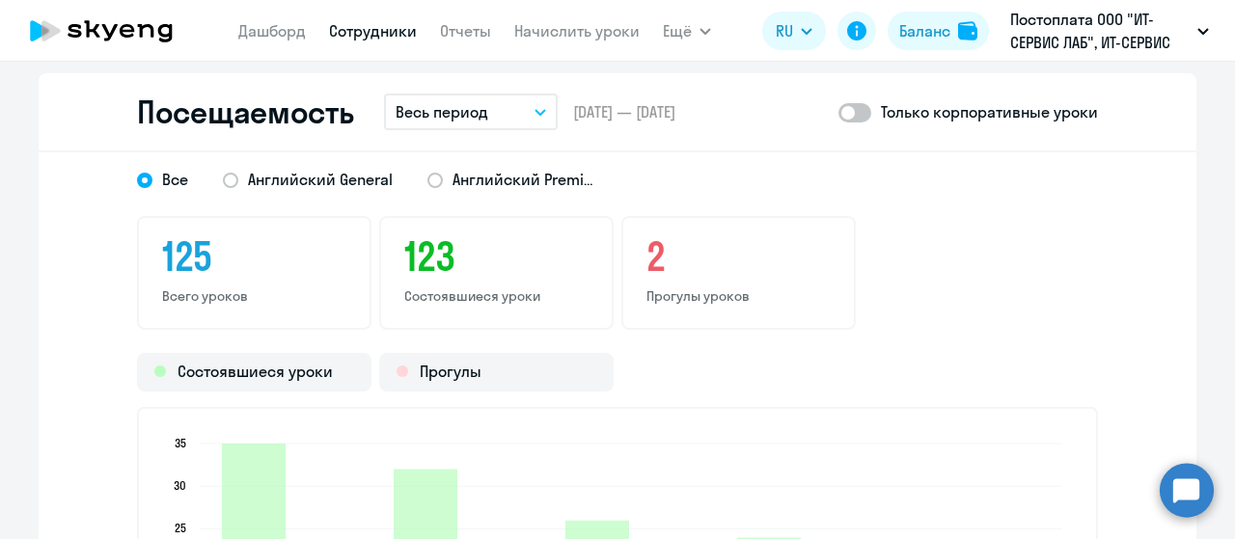
click at [480, 112] on button "Весь период" at bounding box center [471, 112] width 174 height 37
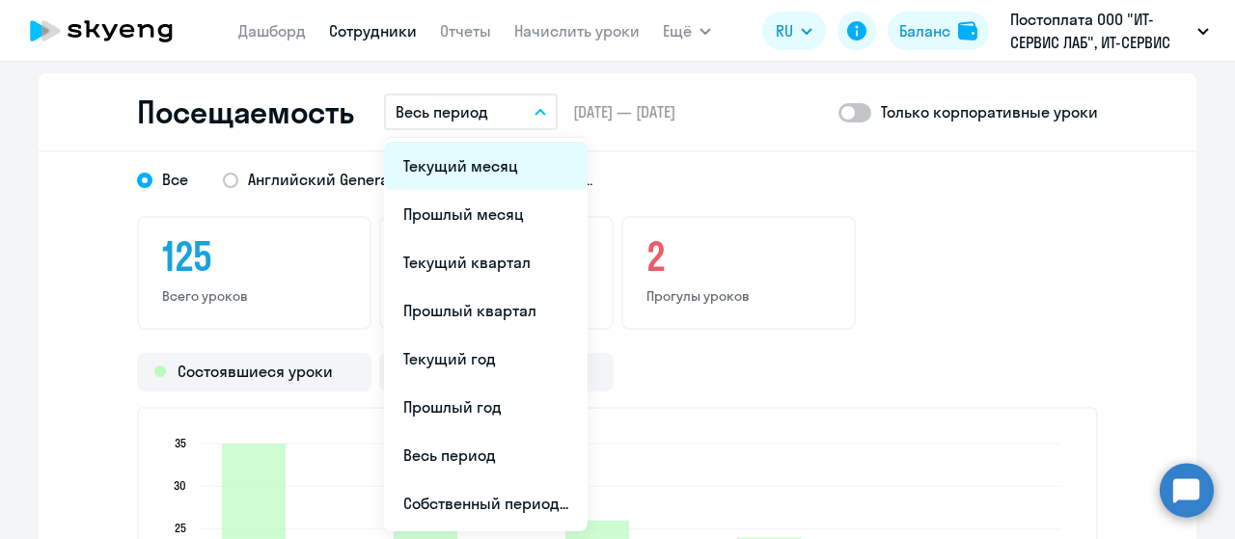
click at [468, 166] on li "Текущий месяц" at bounding box center [486, 166] width 204 height 48
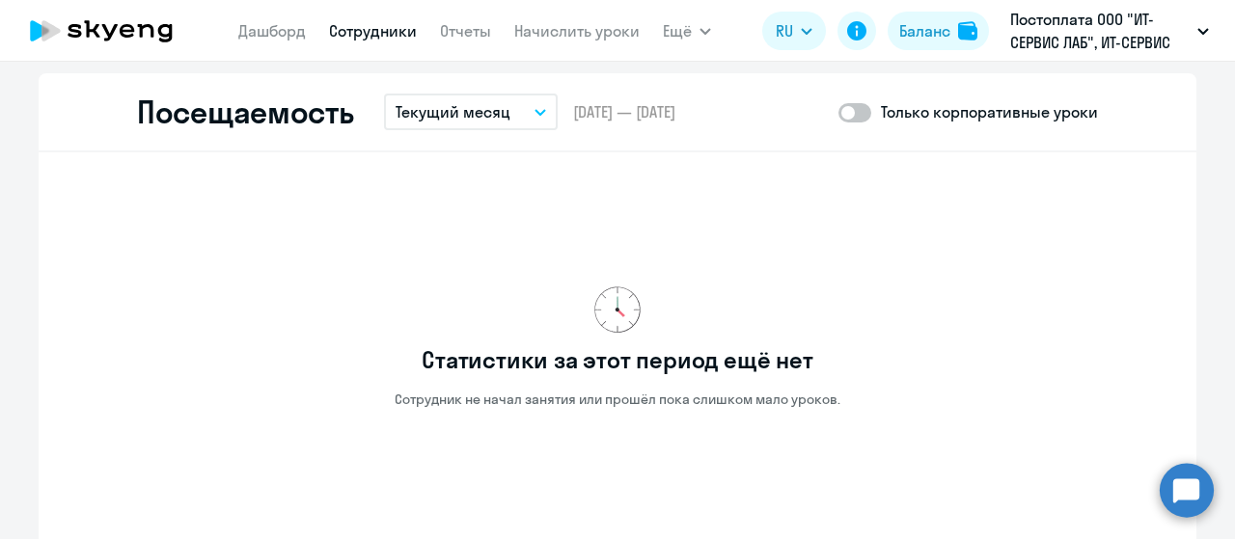
click at [498, 109] on p "Текущий месяц" at bounding box center [452, 111] width 115 height 23
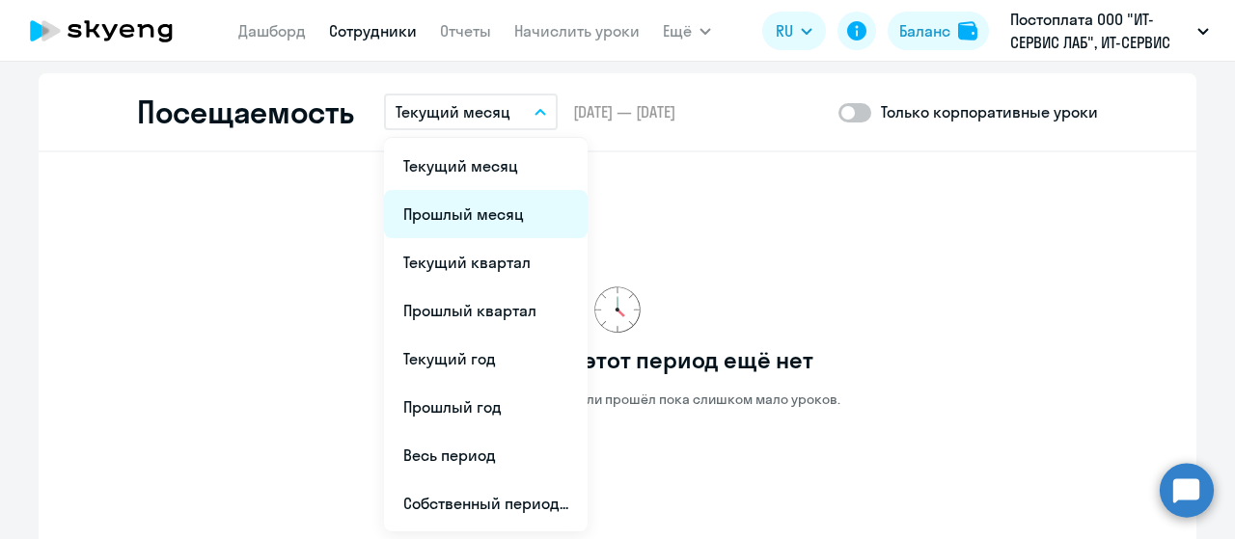
click at [478, 207] on li "Прошлый месяц" at bounding box center [486, 214] width 204 height 48
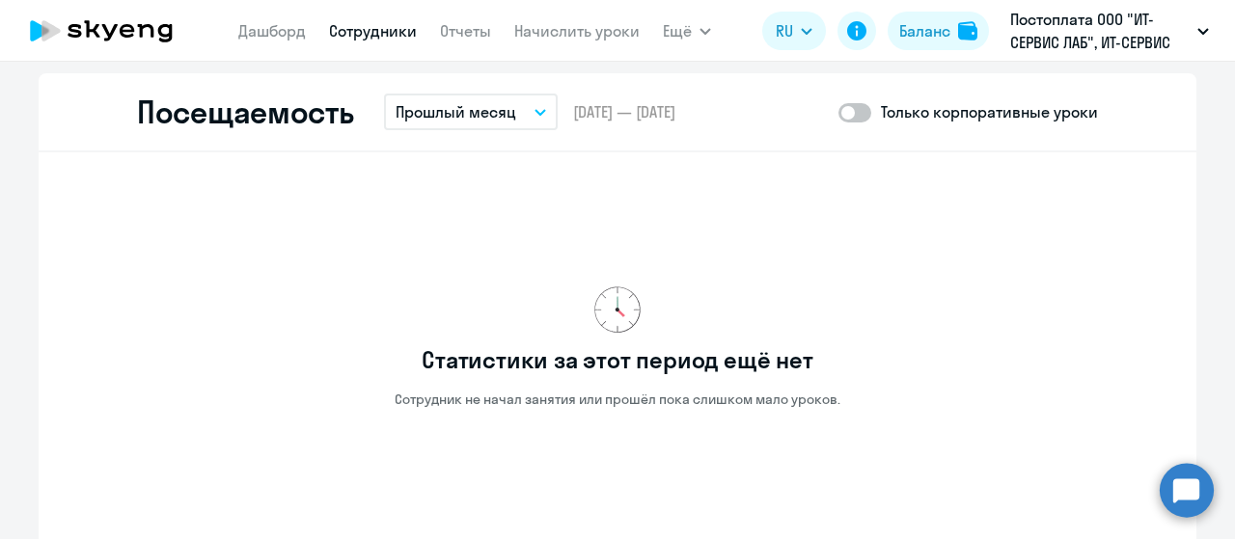
click at [499, 119] on p "Прошлый месяц" at bounding box center [455, 111] width 121 height 23
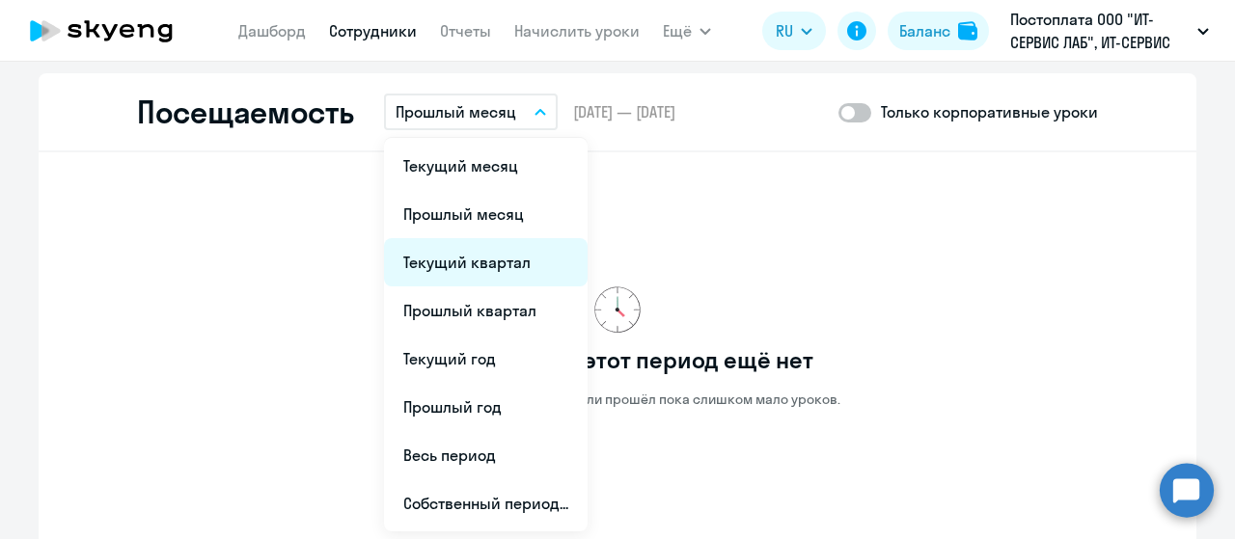
click at [469, 259] on li "Текущий квартал" at bounding box center [486, 262] width 204 height 48
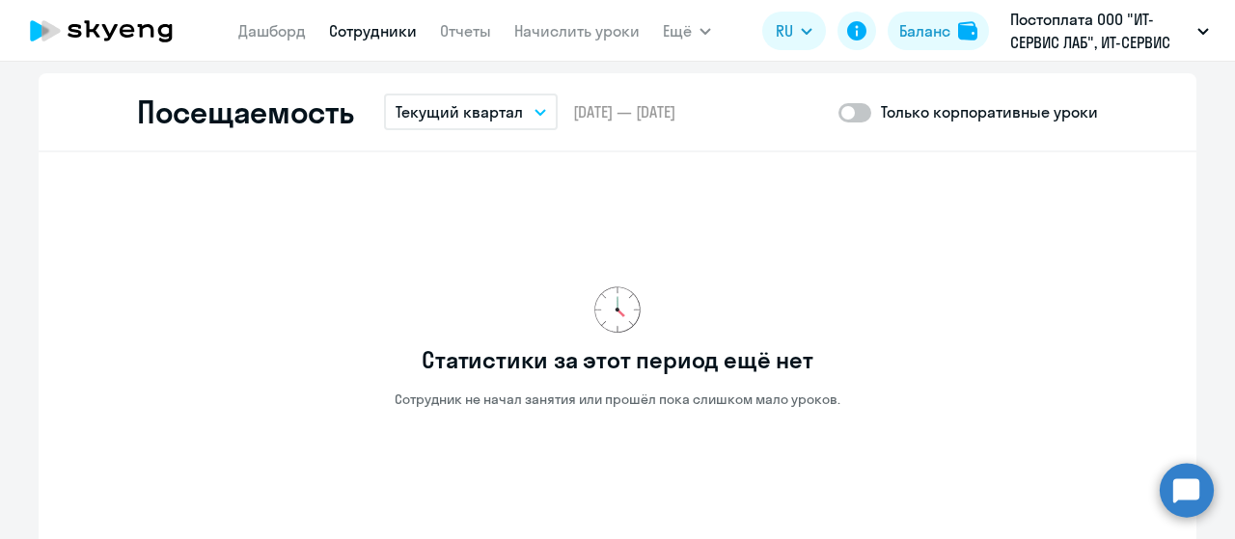
click at [511, 117] on p "Текущий квартал" at bounding box center [458, 111] width 127 height 23
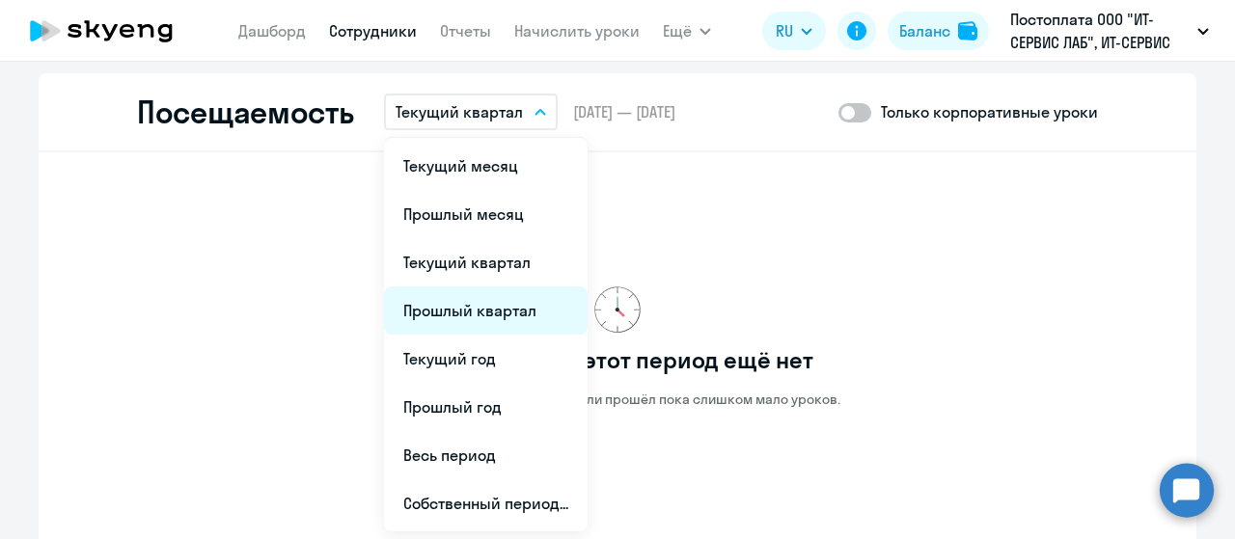
click at [461, 296] on li "Прошлый квартал" at bounding box center [486, 310] width 204 height 48
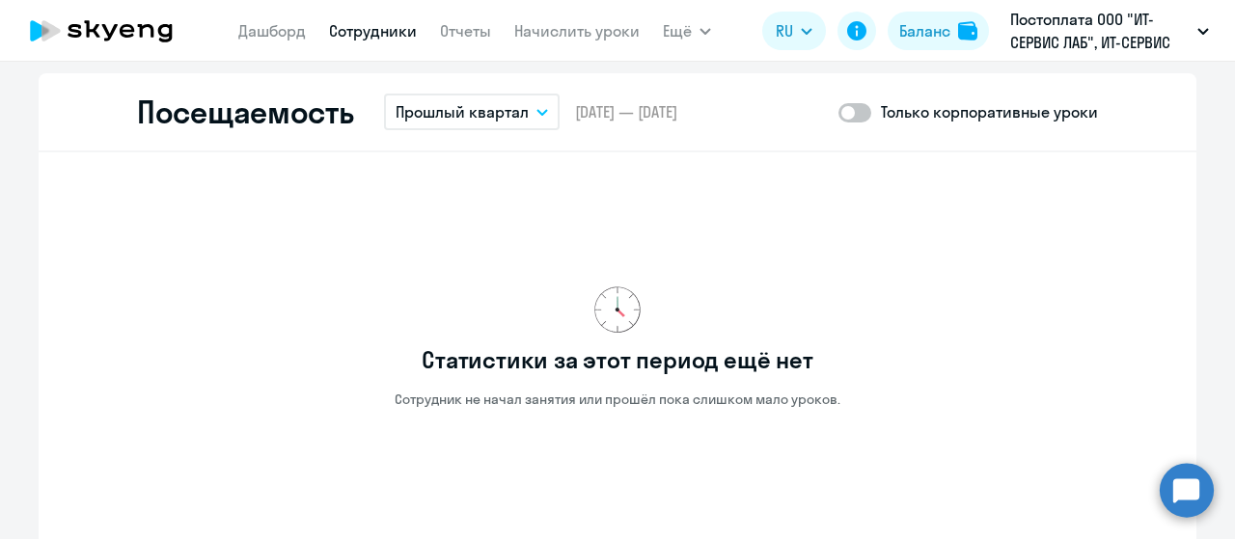
click at [500, 105] on p "Прошлый квартал" at bounding box center [461, 111] width 133 height 23
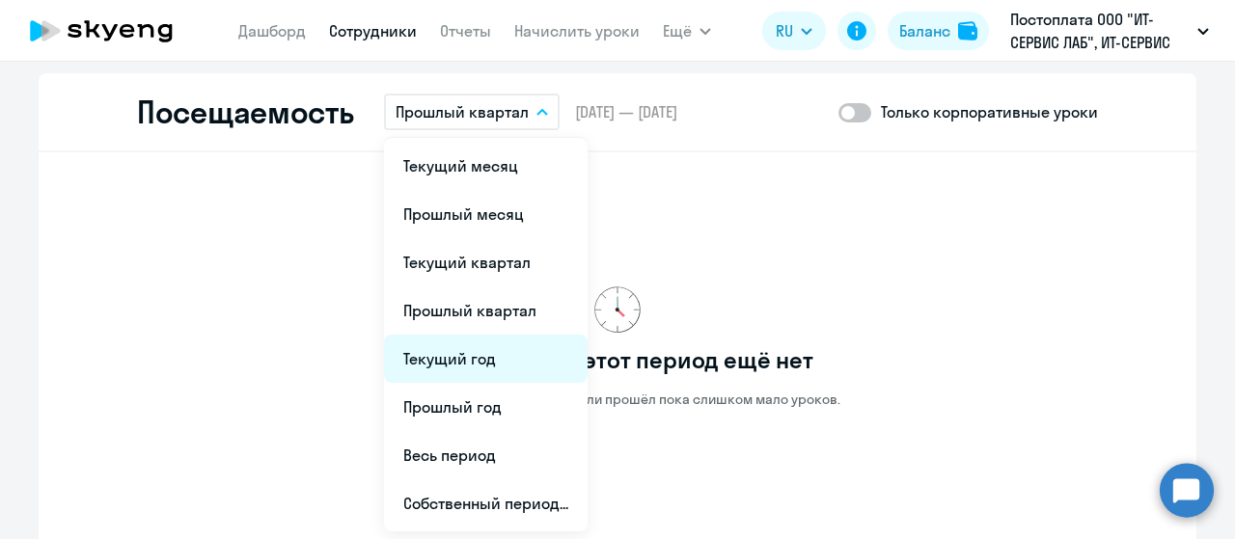
click at [433, 364] on li "Текущий год" at bounding box center [486, 359] width 204 height 48
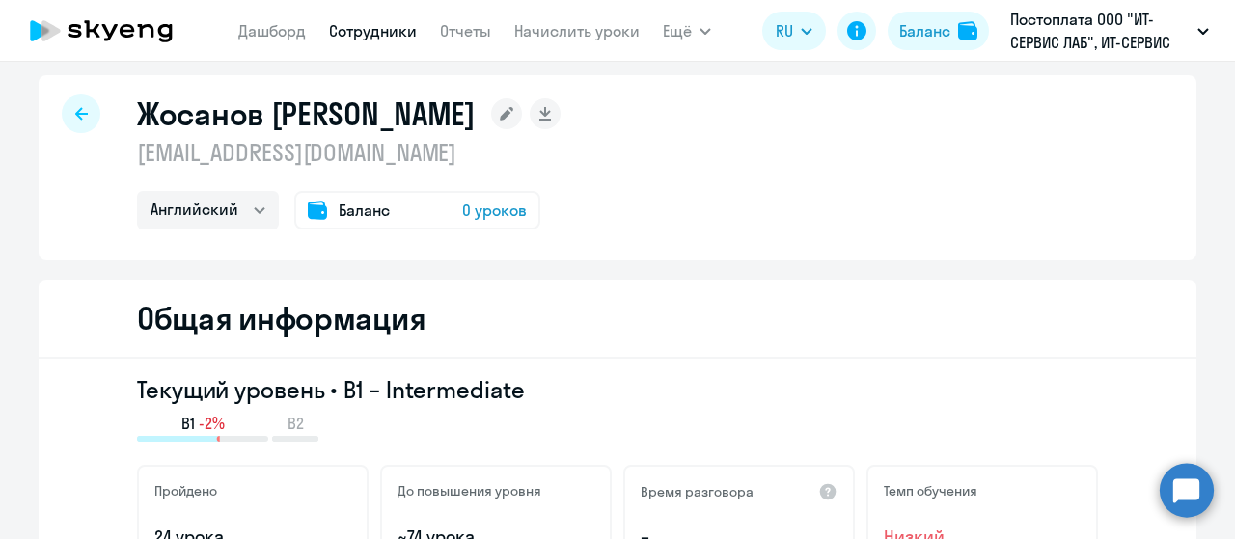
scroll to position [0, 0]
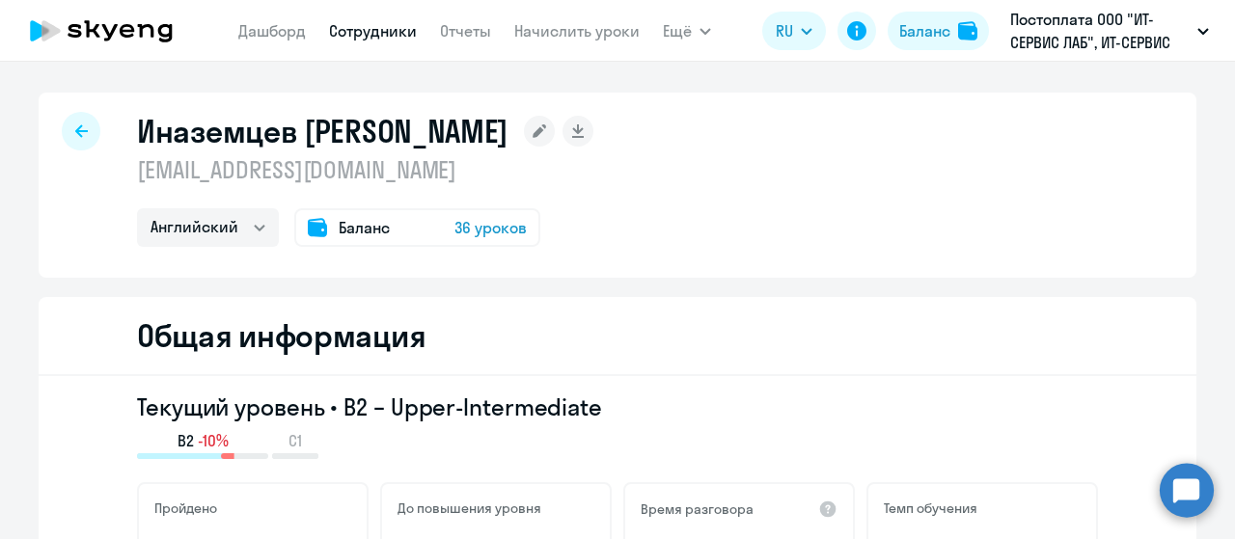
select select "english"
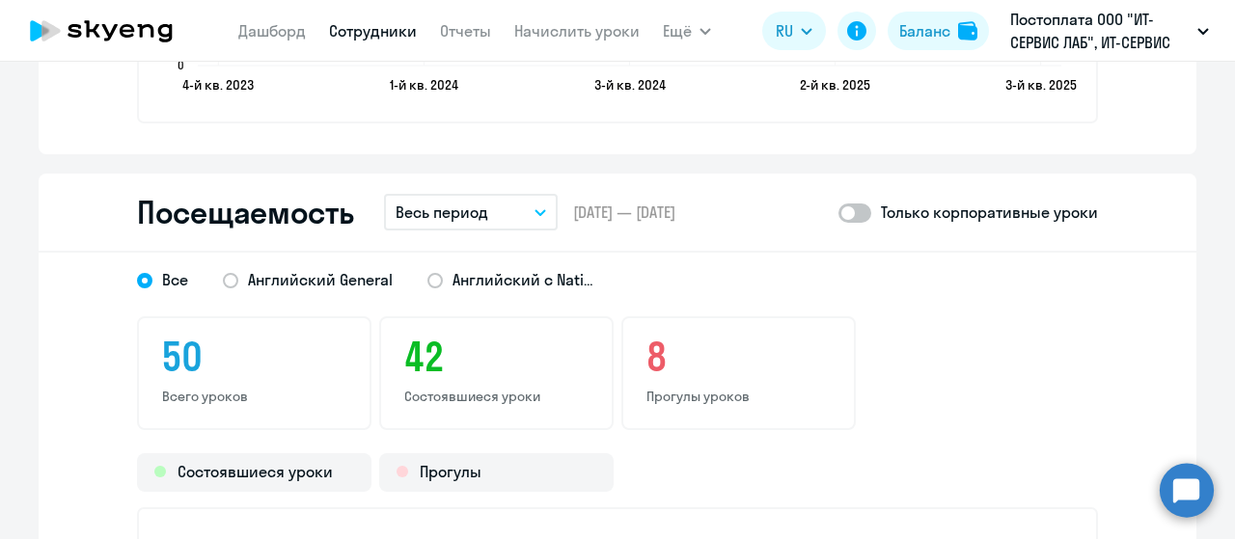
scroll to position [2411, 0]
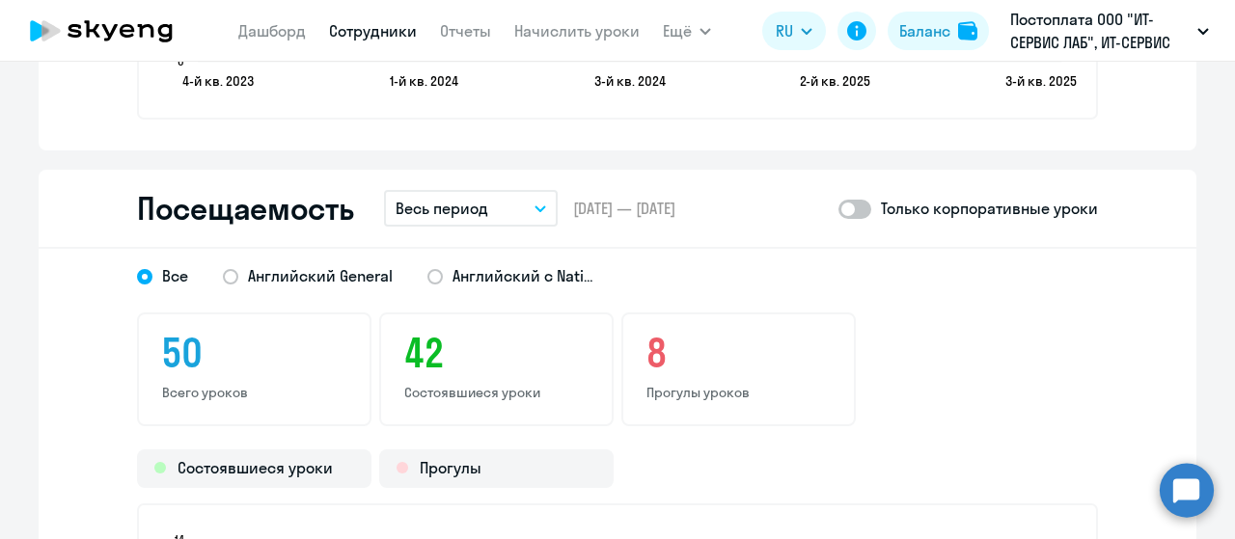
click at [490, 196] on button "Весь период" at bounding box center [471, 208] width 174 height 37
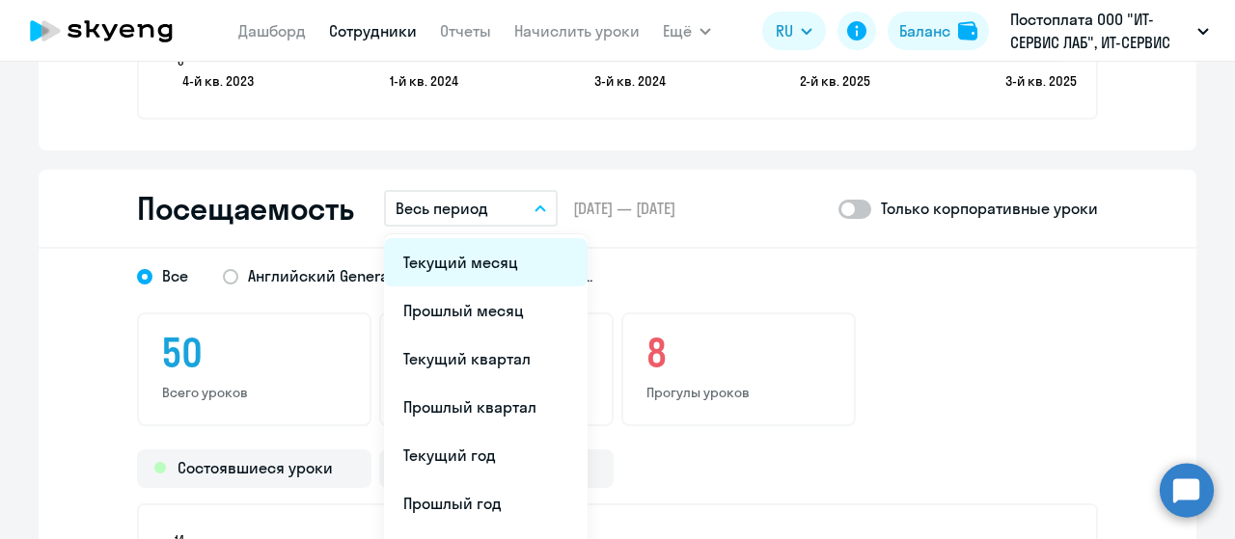
click at [461, 266] on li "Текущий месяц" at bounding box center [486, 262] width 204 height 48
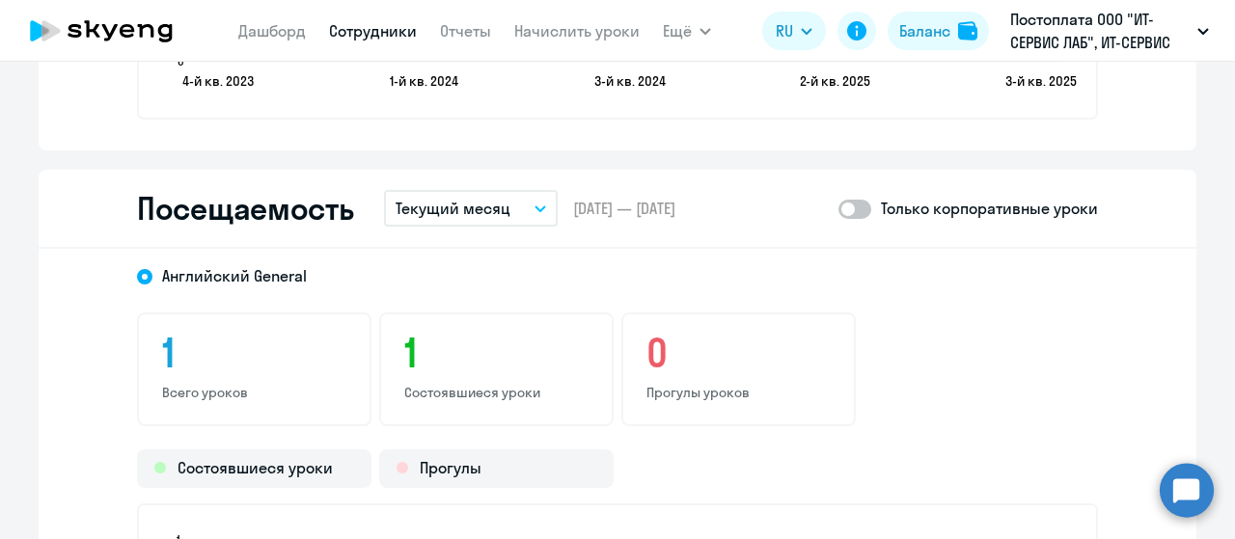
click at [511, 211] on button "Текущий месяц" at bounding box center [471, 208] width 174 height 37
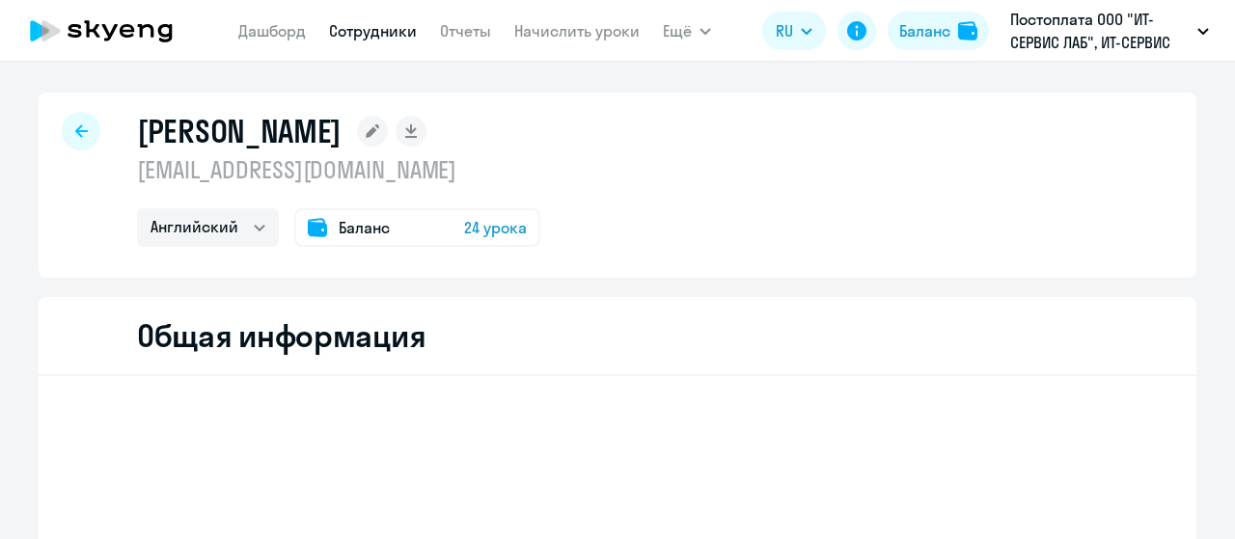
select select "english"
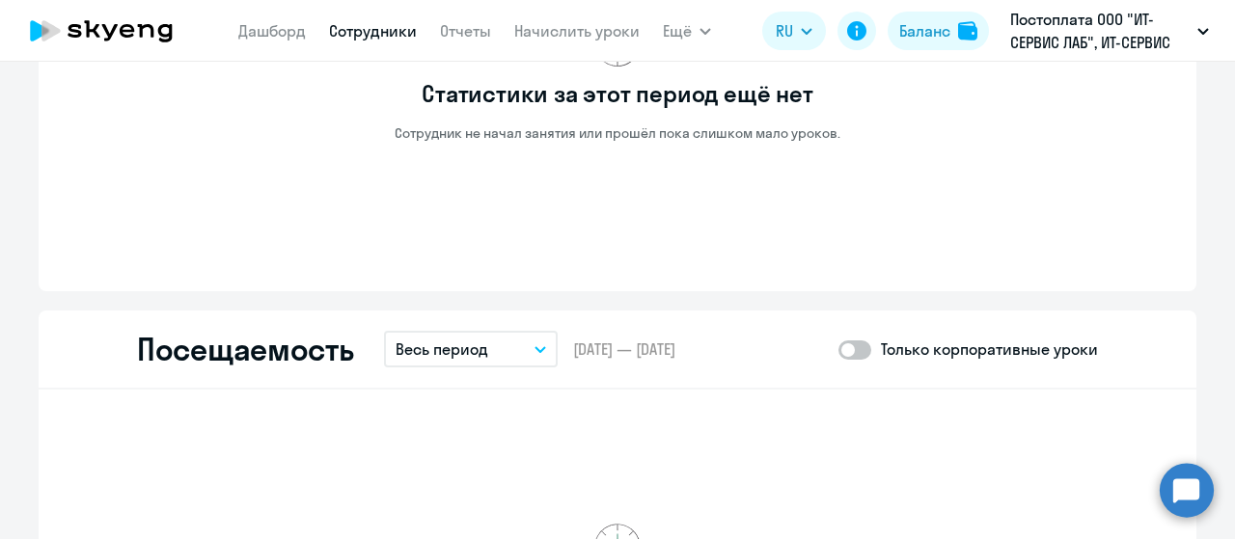
scroll to position [1929, 0]
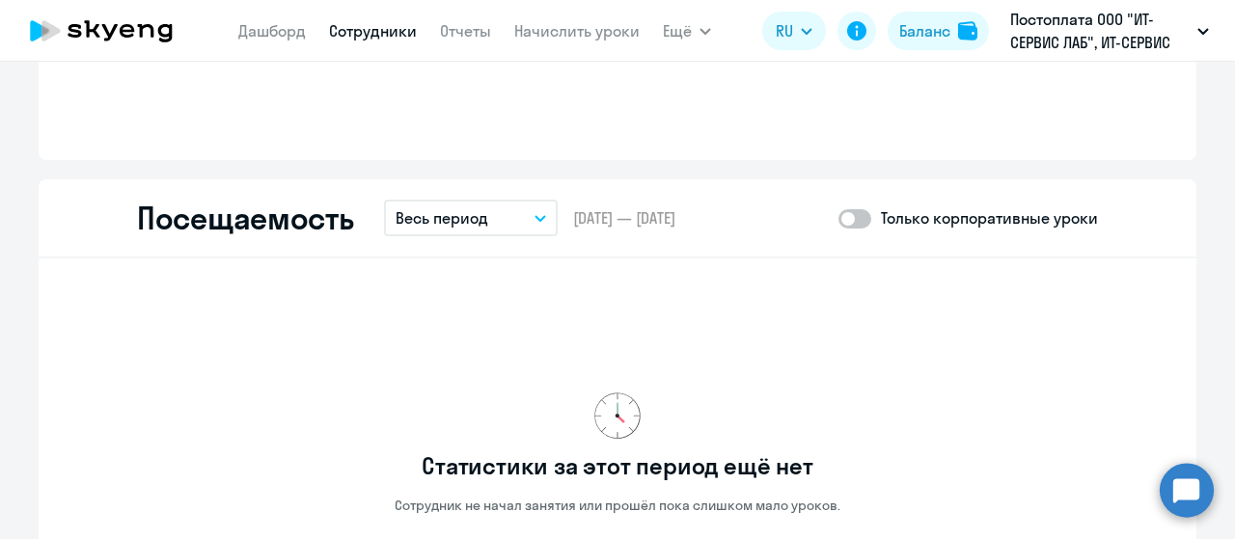
click at [477, 224] on p "Весь период" at bounding box center [441, 217] width 93 height 23
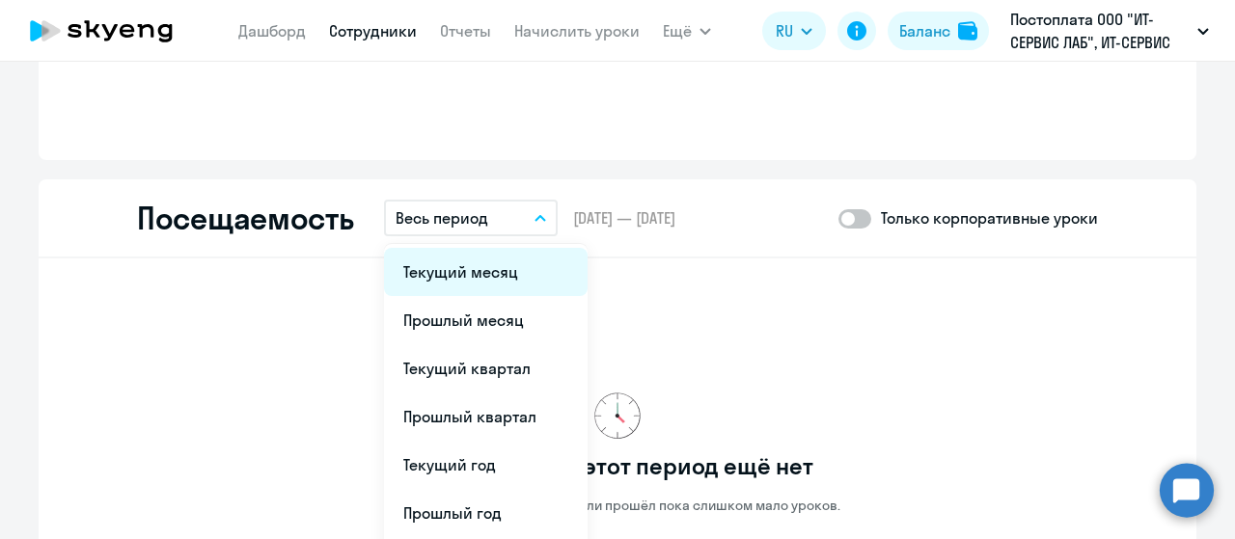
click at [451, 284] on li "Текущий месяц" at bounding box center [486, 272] width 204 height 48
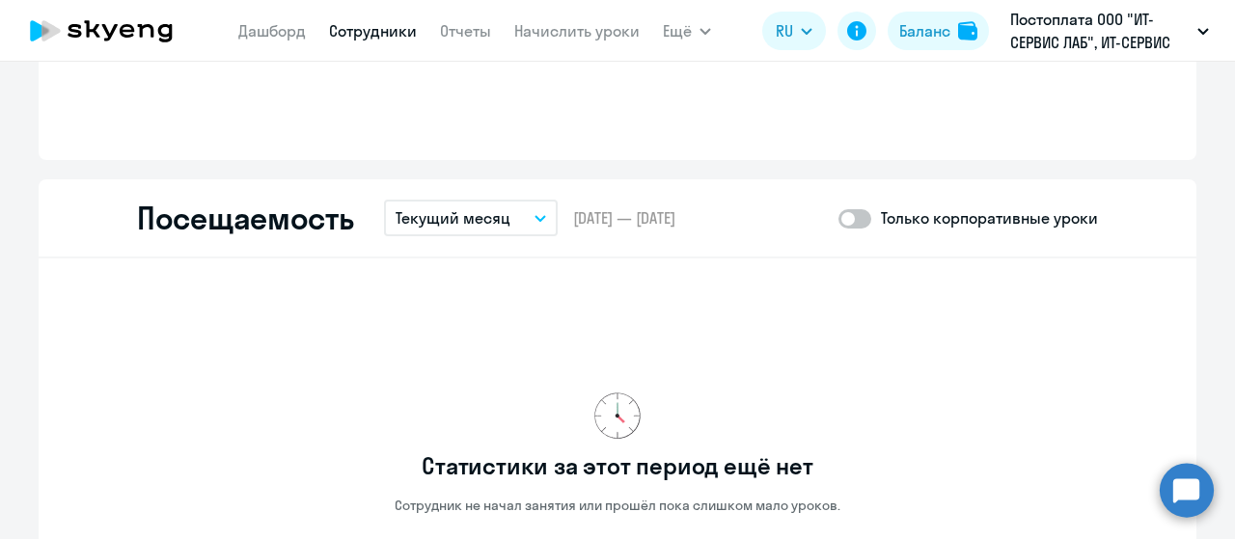
click at [480, 231] on button "Текущий месяц" at bounding box center [471, 218] width 174 height 37
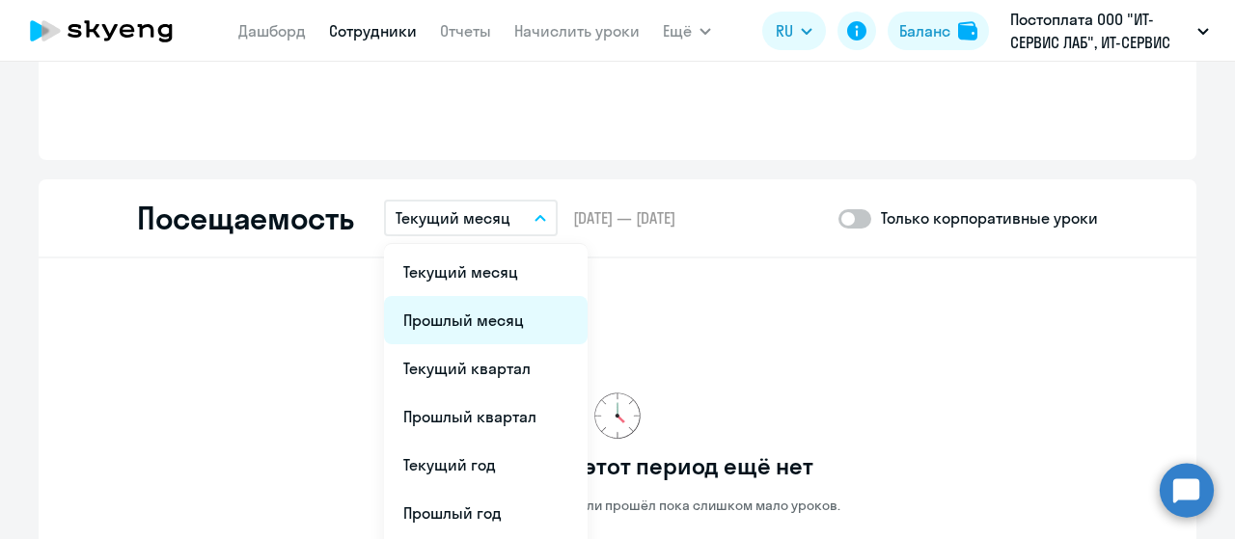
click at [443, 320] on li "Прошлый месяц" at bounding box center [486, 320] width 204 height 48
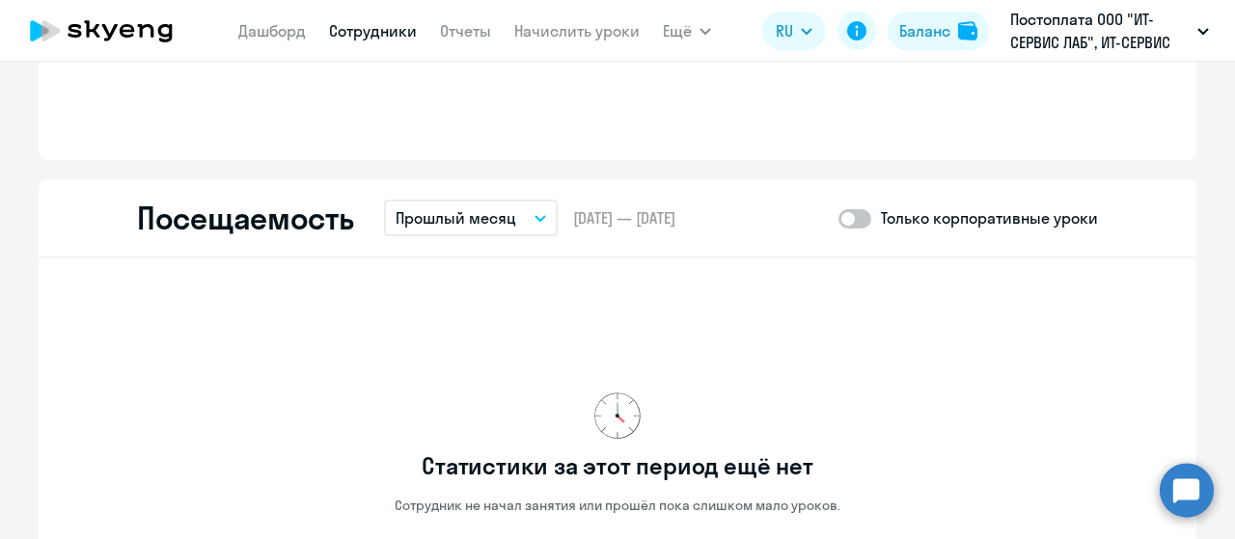
click at [508, 217] on button "Прошлый месяц" at bounding box center [471, 218] width 174 height 37
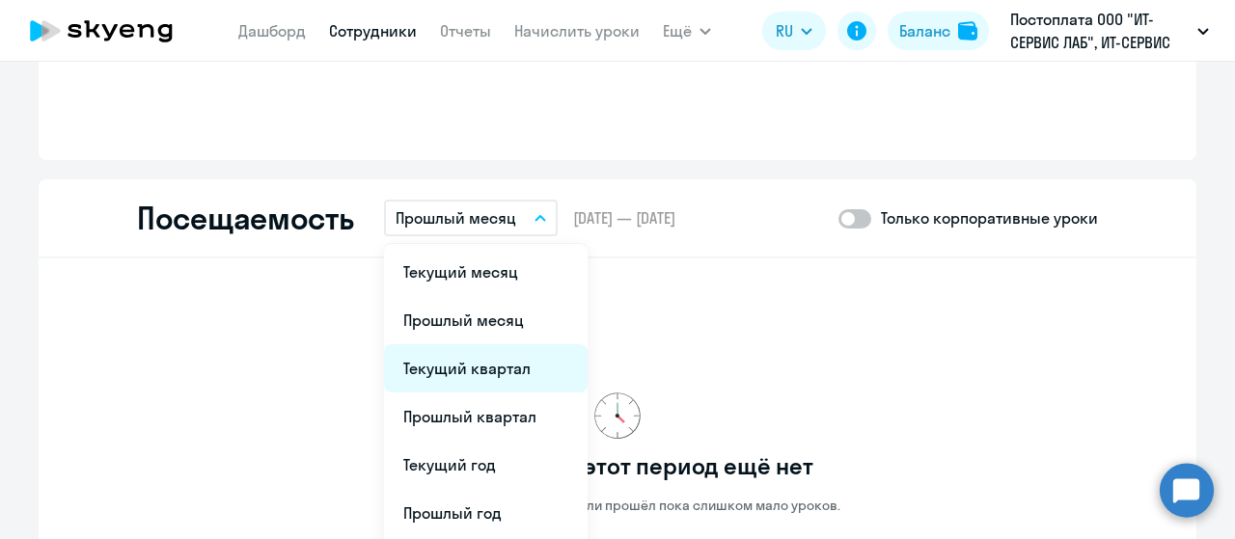
click at [460, 370] on li "Текущий квартал" at bounding box center [486, 368] width 204 height 48
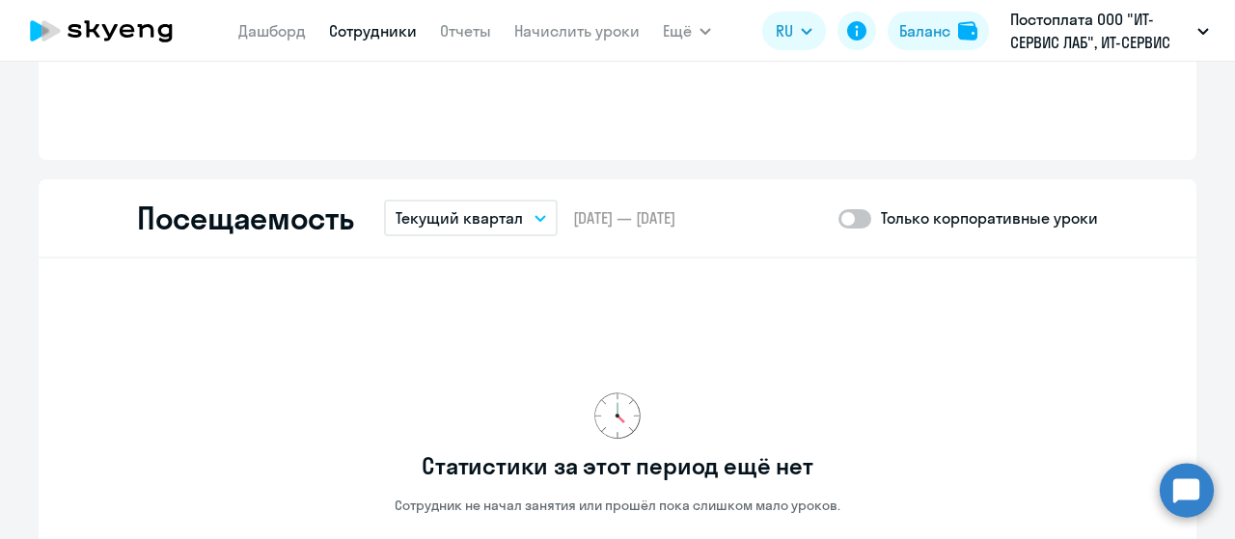
click at [513, 225] on button "Текущий квартал" at bounding box center [471, 218] width 174 height 37
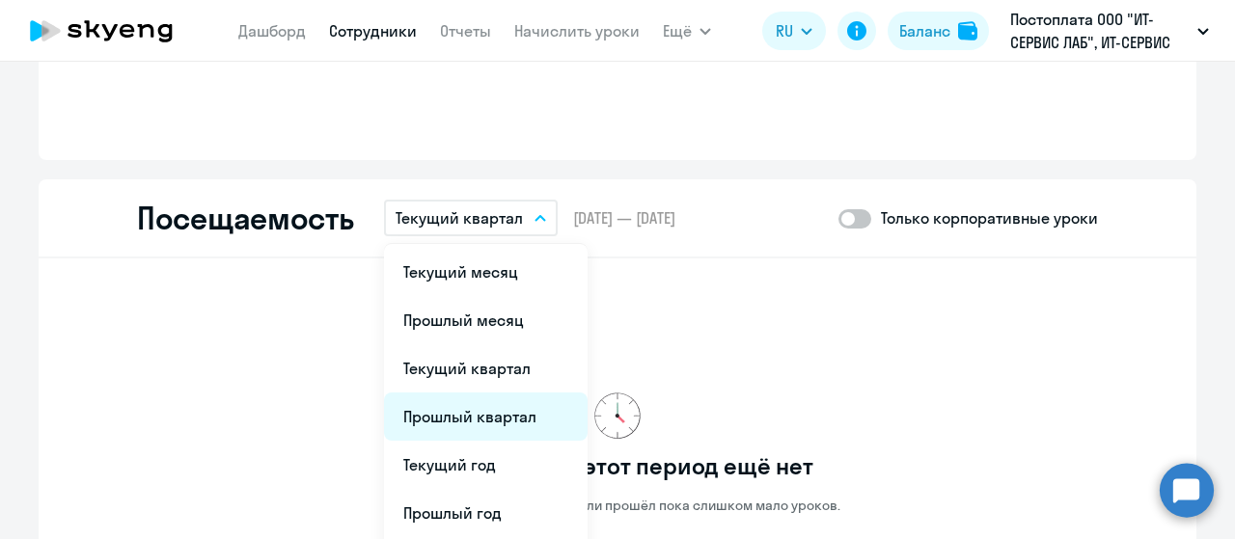
click at [458, 435] on li "Прошлый квартал" at bounding box center [486, 417] width 204 height 48
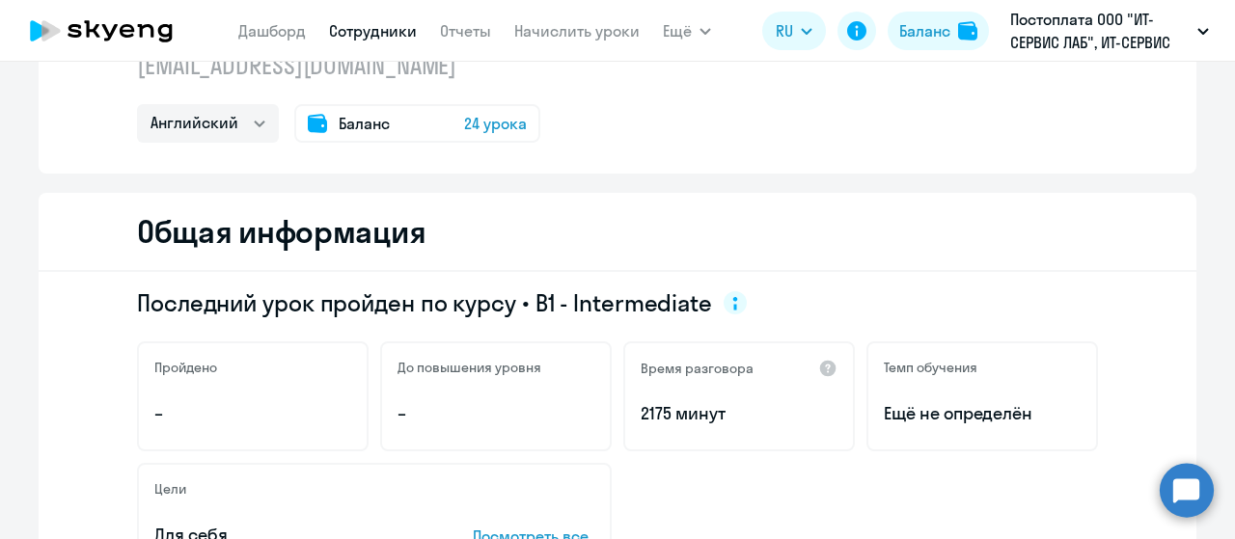
scroll to position [0, 0]
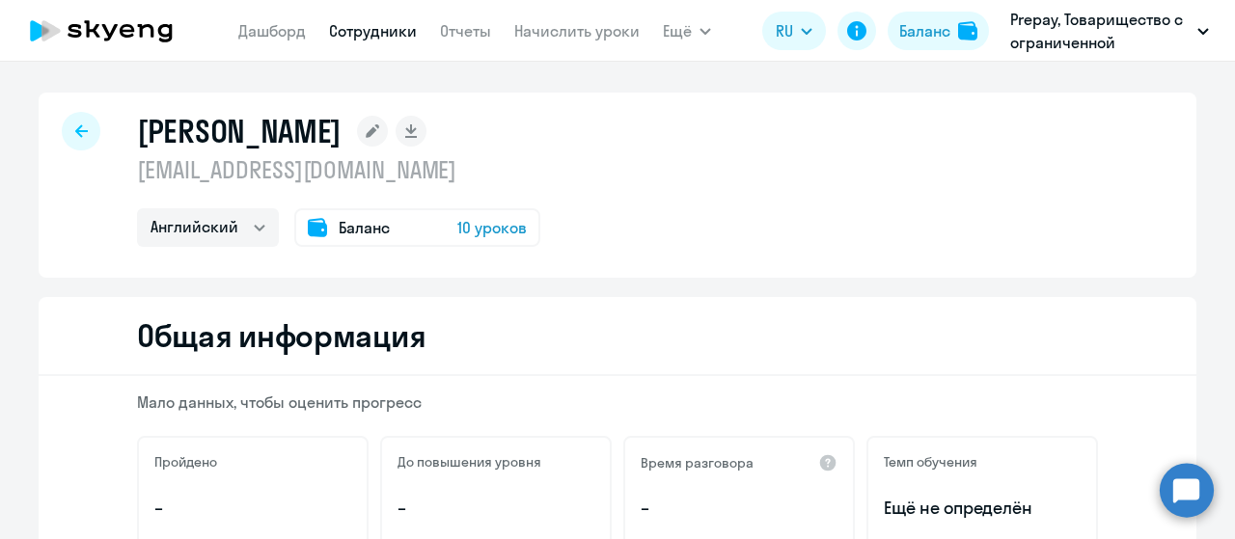
select select "english"
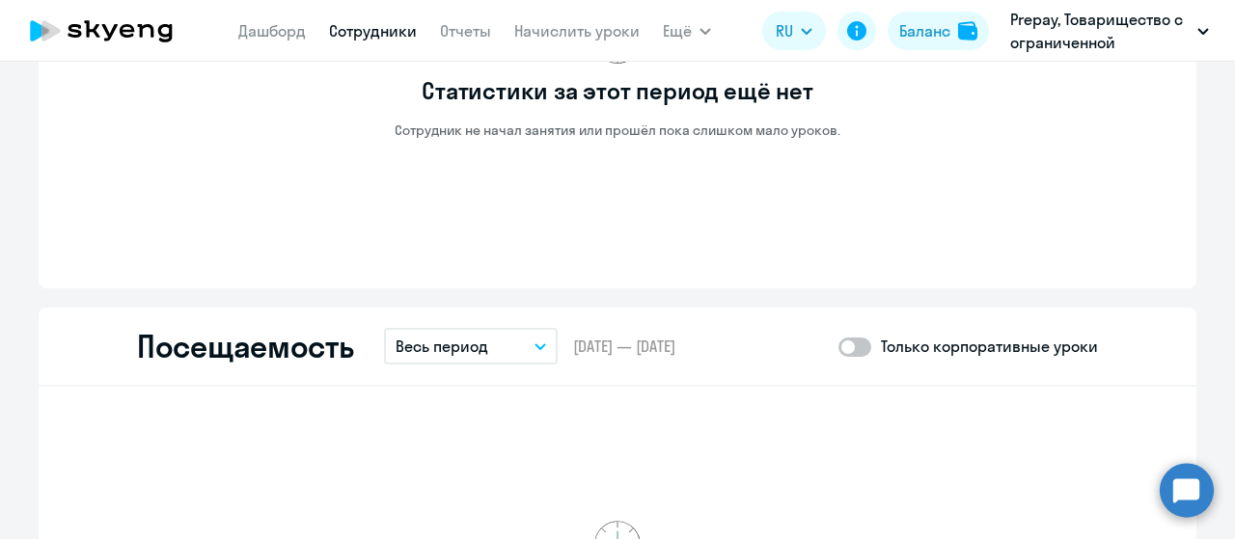
scroll to position [2026, 0]
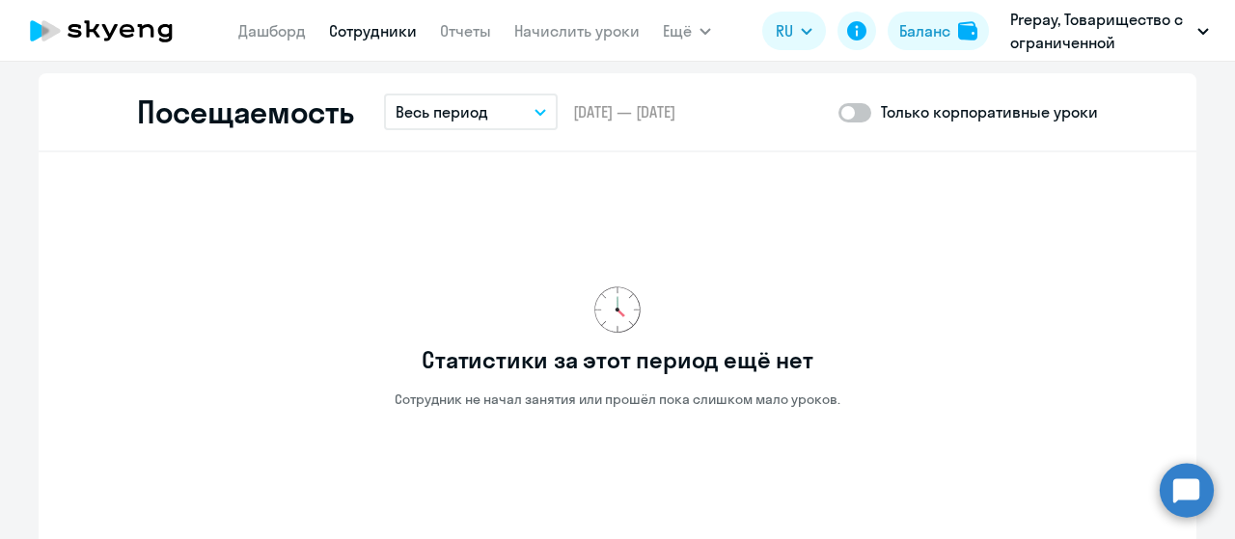
click at [475, 101] on p "Весь период" at bounding box center [441, 111] width 93 height 23
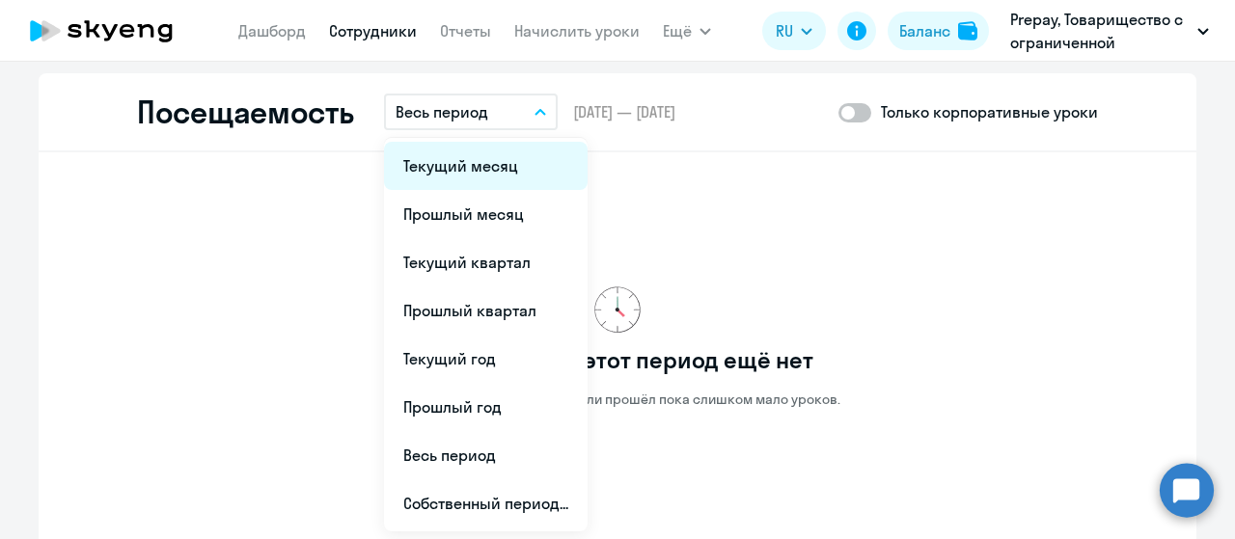
click at [461, 164] on li "Текущий месяц" at bounding box center [486, 166] width 204 height 48
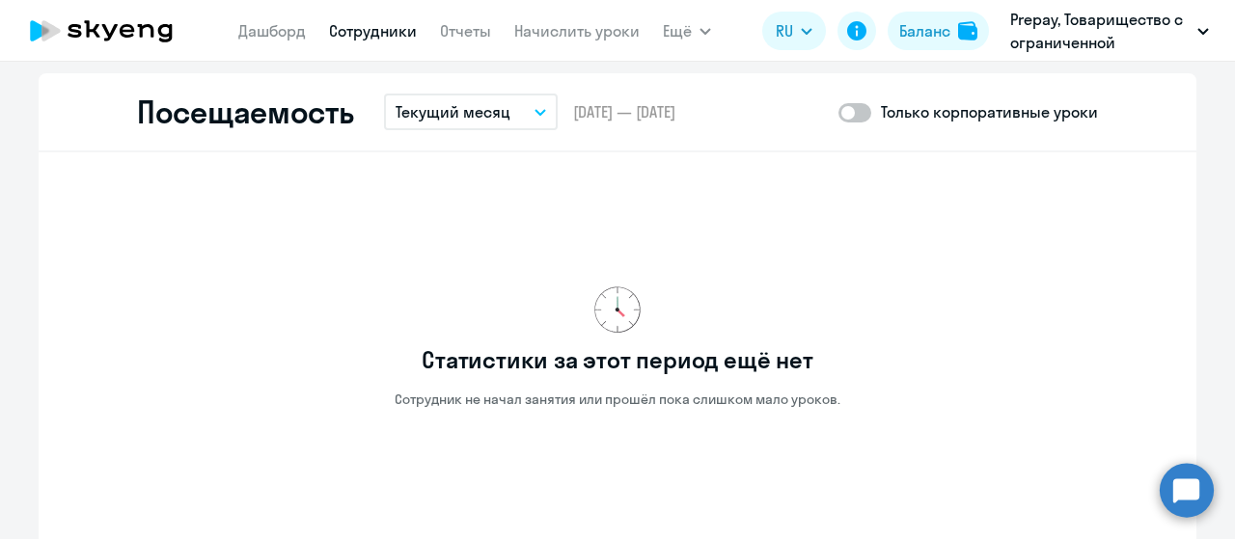
click at [478, 100] on p "Текущий месяц" at bounding box center [452, 111] width 115 height 23
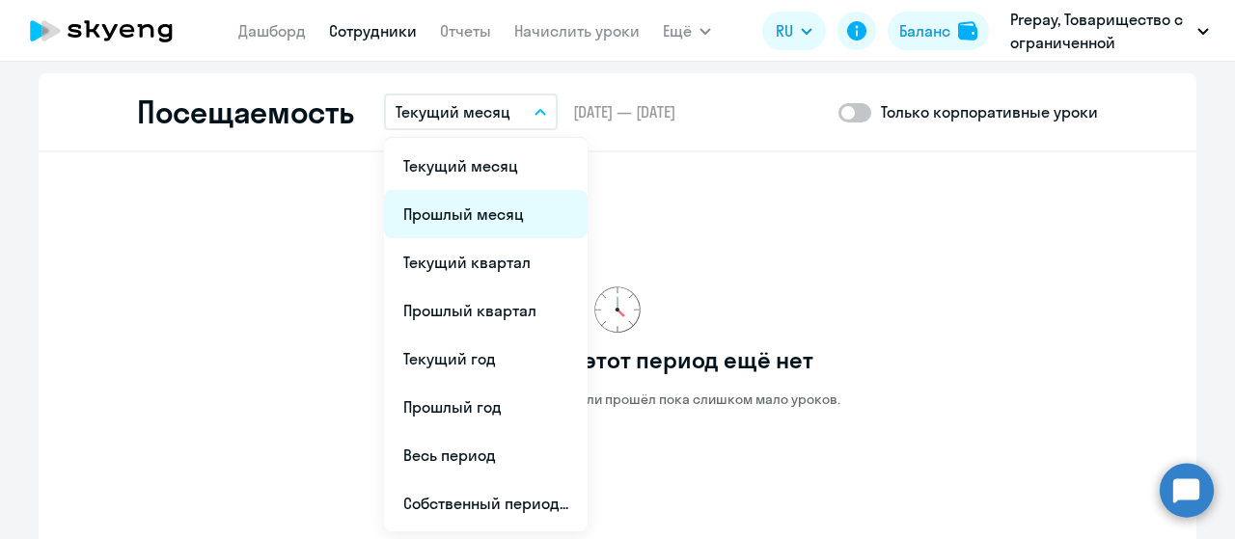
click at [451, 221] on li "Прошлый месяц" at bounding box center [486, 214] width 204 height 48
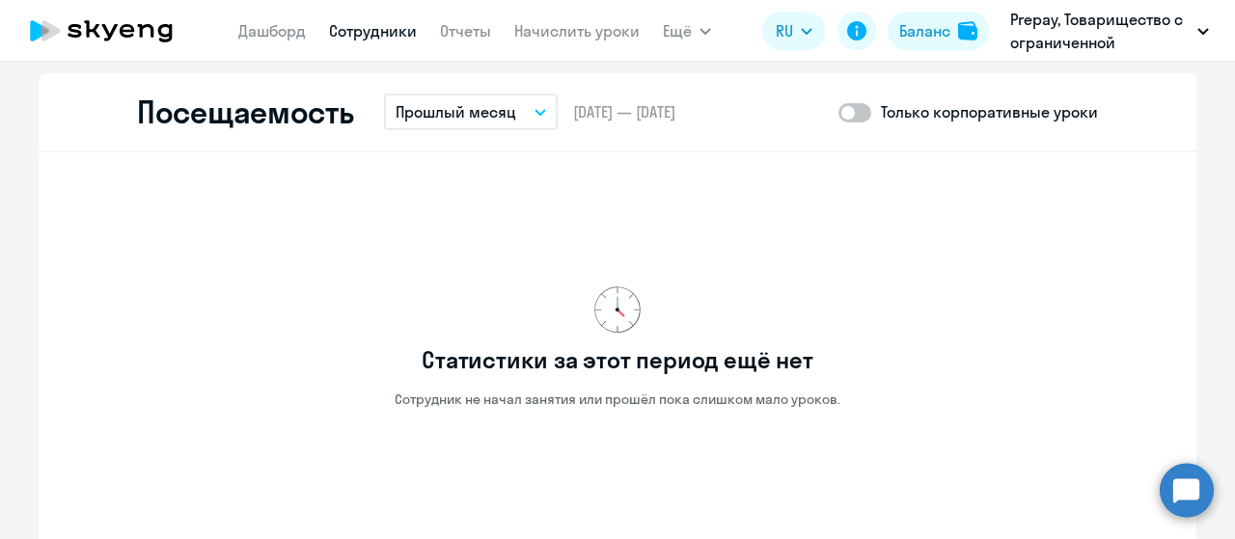
click at [484, 109] on p "Прошлый месяц" at bounding box center [455, 111] width 121 height 23
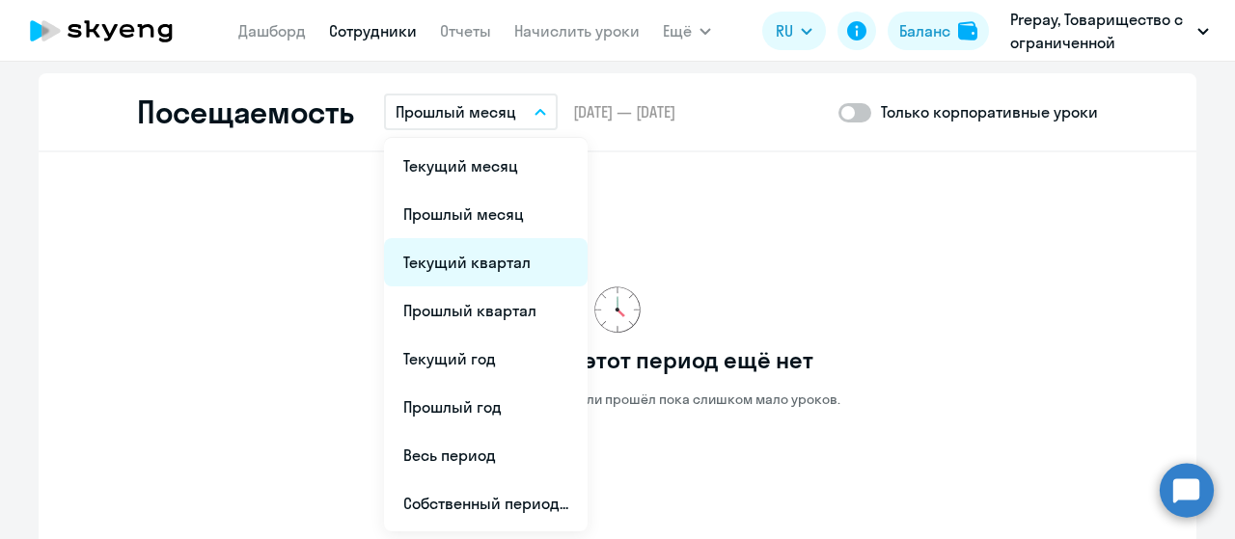
click at [461, 272] on li "Текущий квартал" at bounding box center [486, 262] width 204 height 48
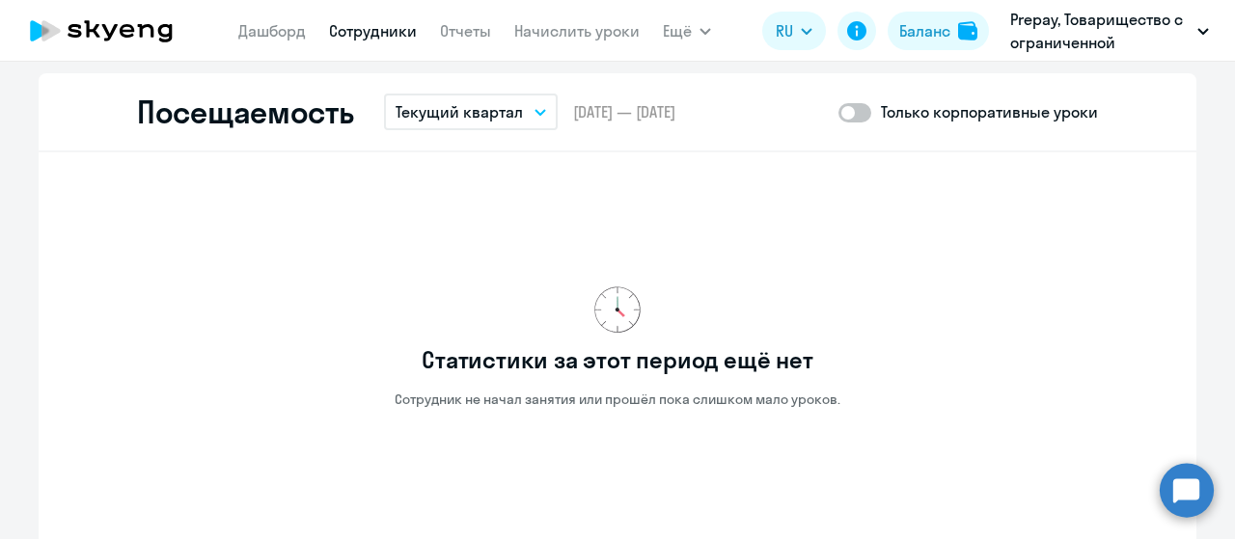
click at [492, 111] on p "Текущий квартал" at bounding box center [458, 111] width 127 height 23
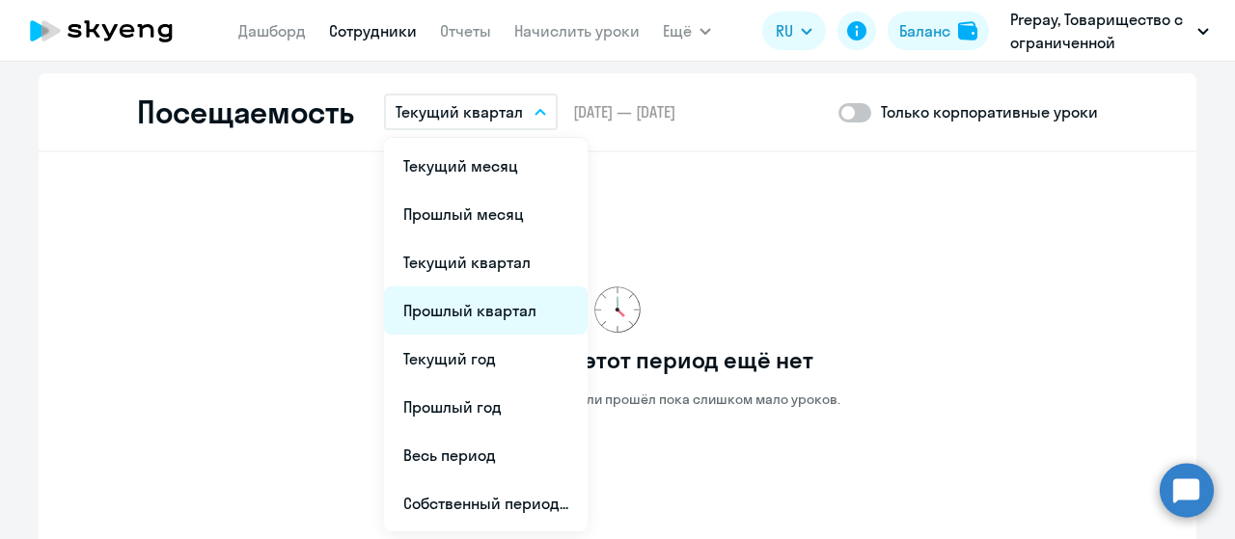
click at [468, 310] on li "Прошлый квартал" at bounding box center [486, 310] width 204 height 48
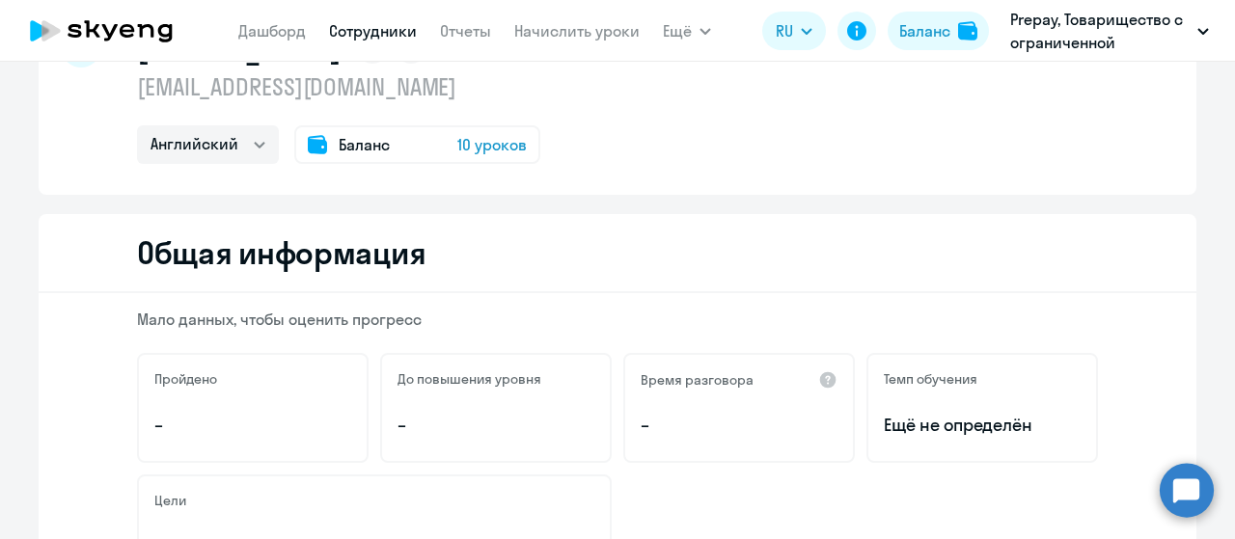
scroll to position [0, 0]
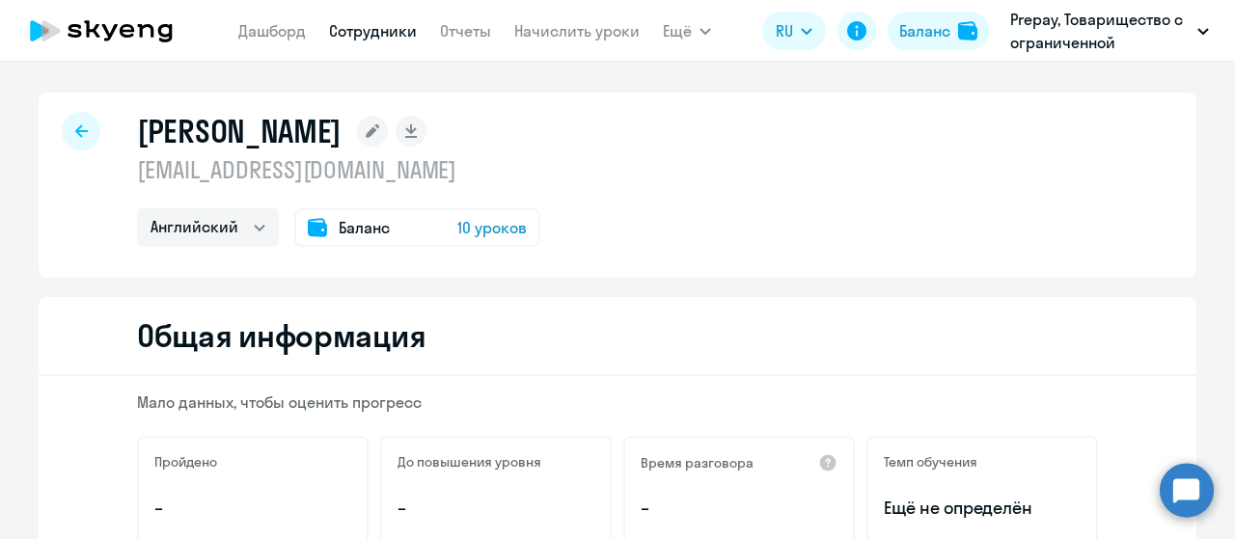
drag, startPoint x: 130, startPoint y: 129, endPoint x: 414, endPoint y: 134, distance: 283.6
click at [414, 134] on div "[PERSON_NAME] [EMAIL_ADDRESS][DOMAIN_NAME] Английский Баланс 10 уроков" at bounding box center [617, 185] width 1157 height 185
copy h1 "[PERSON_NAME]"
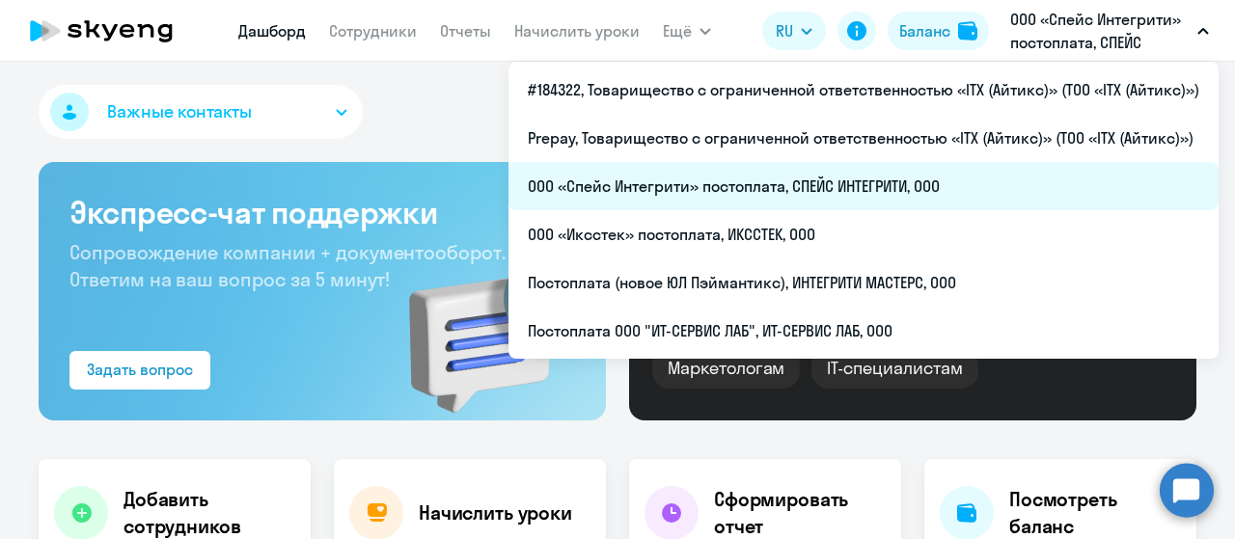
click at [625, 186] on li "ООО «Спейс Интегрити» постоплата, СПЕЙС ИНТЕГРИТИ, ООО" at bounding box center [863, 186] width 710 height 48
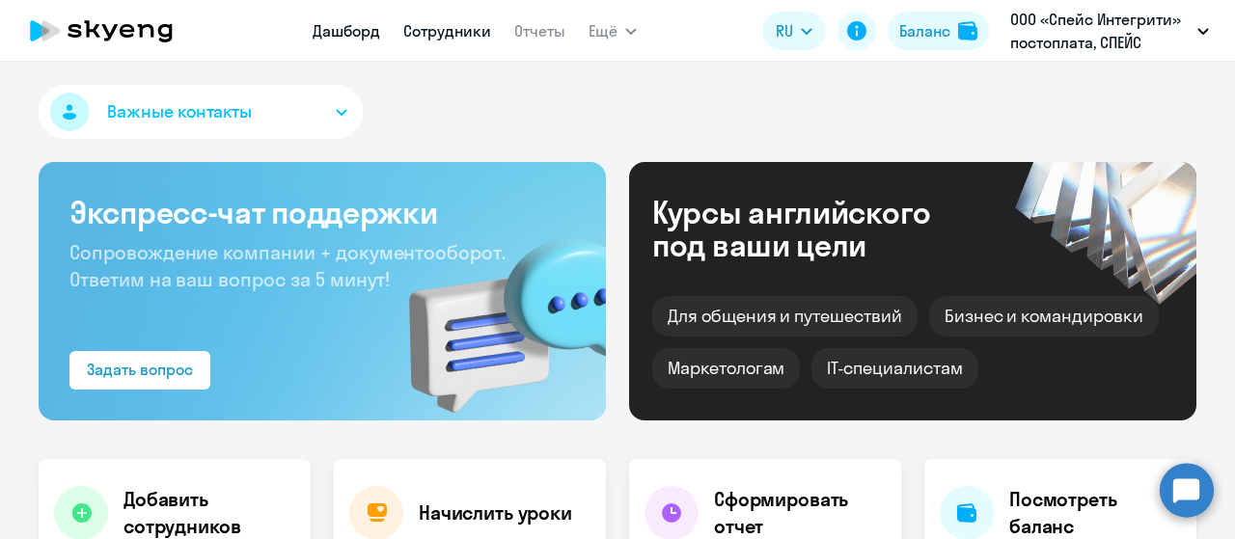
click at [422, 36] on link "Сотрудники" at bounding box center [447, 30] width 88 height 19
select select "30"
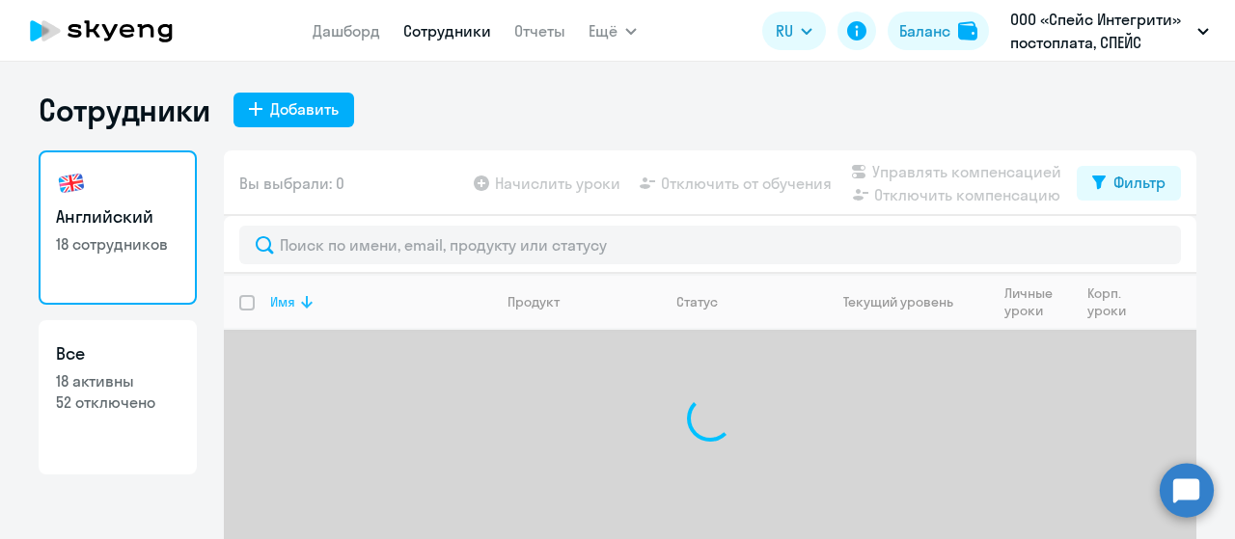
click at [286, 298] on div "Имя" at bounding box center [282, 301] width 25 height 17
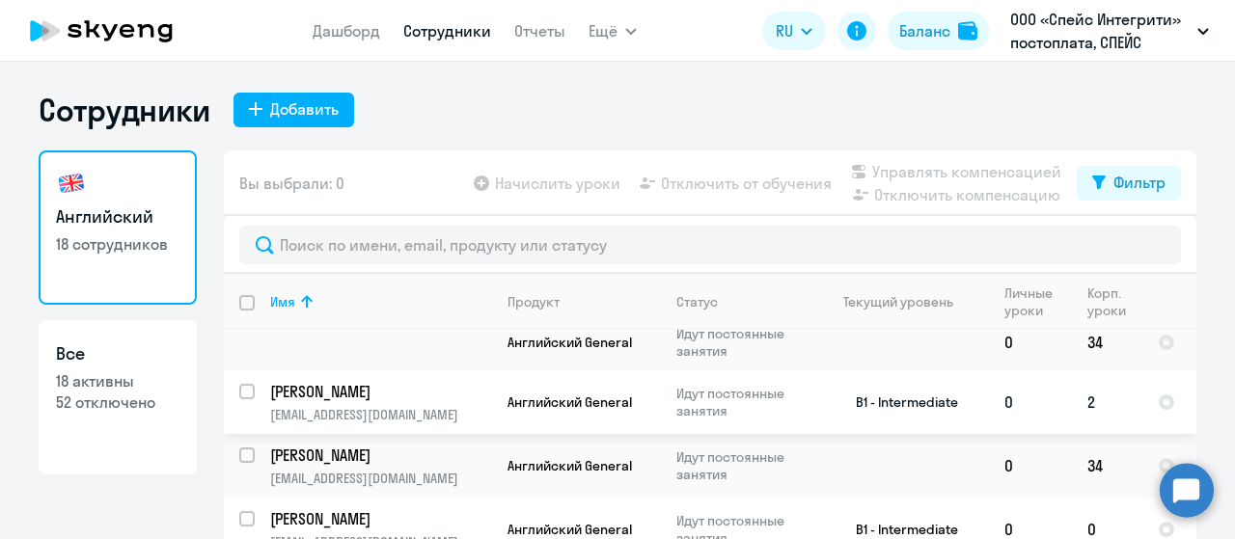
scroll to position [772, 0]
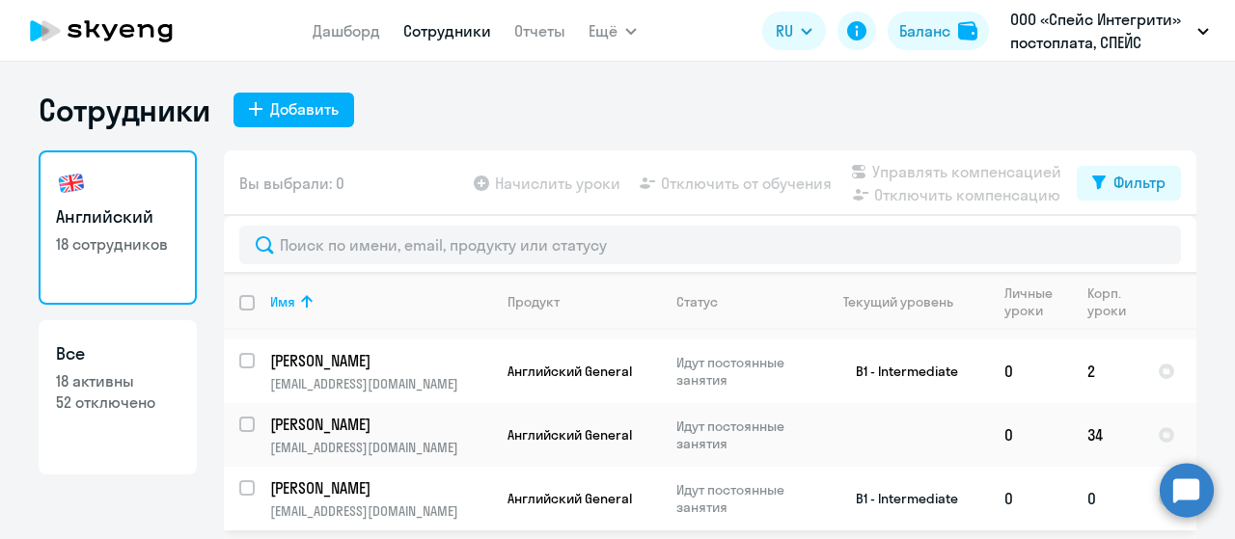
click at [384, 480] on p "Старков Антон" at bounding box center [379, 487] width 218 height 21
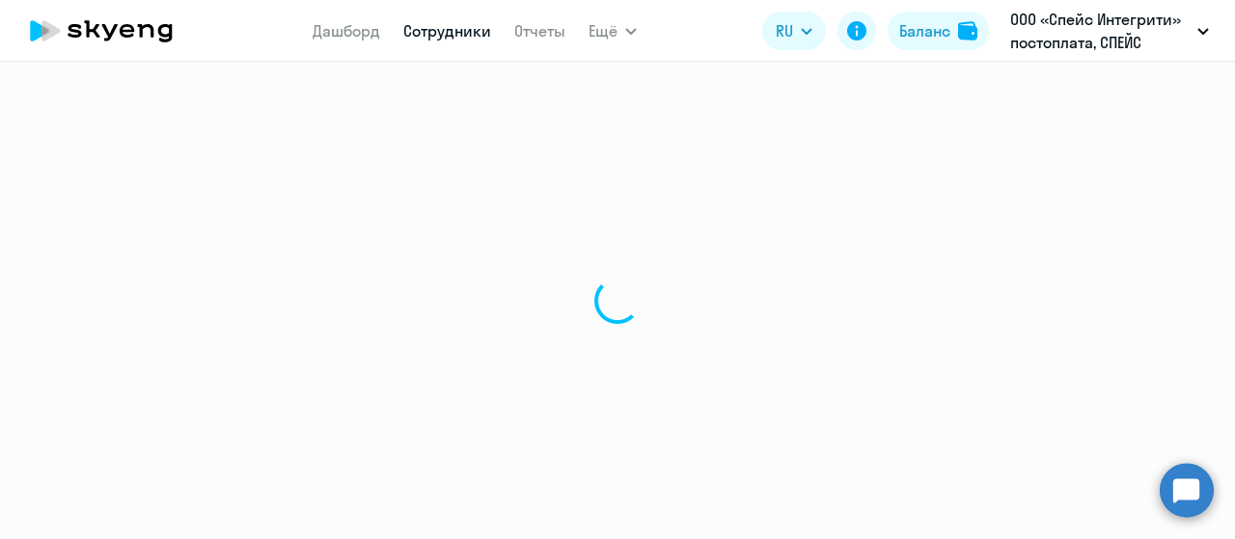
select select "english"
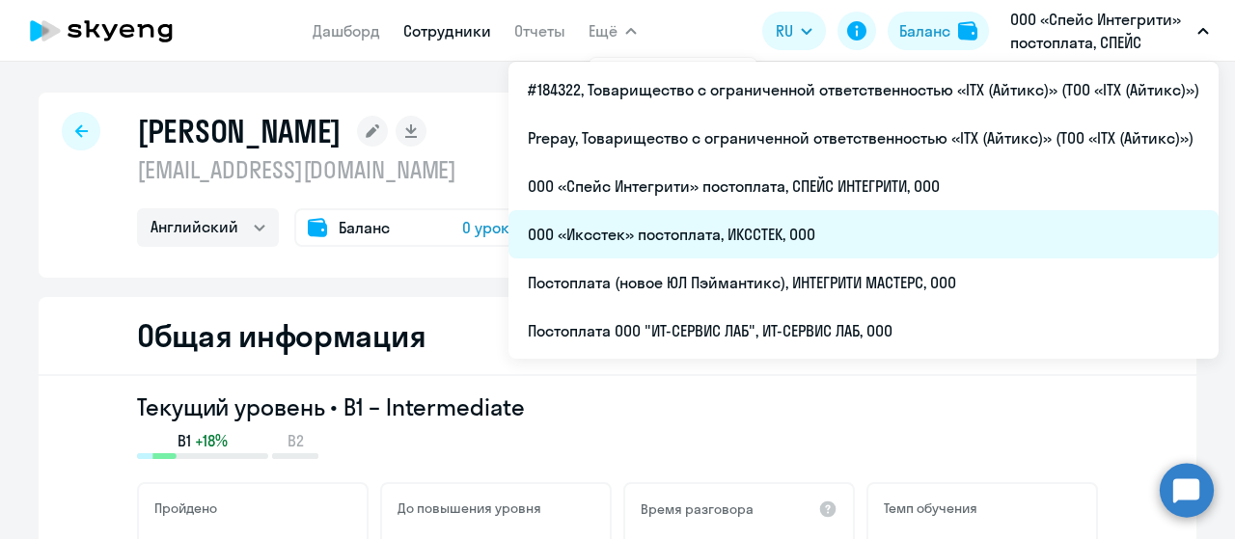
click at [751, 229] on li "ООО «Иксстек» постоплата, ИКССТЕК, ООО" at bounding box center [863, 234] width 710 height 48
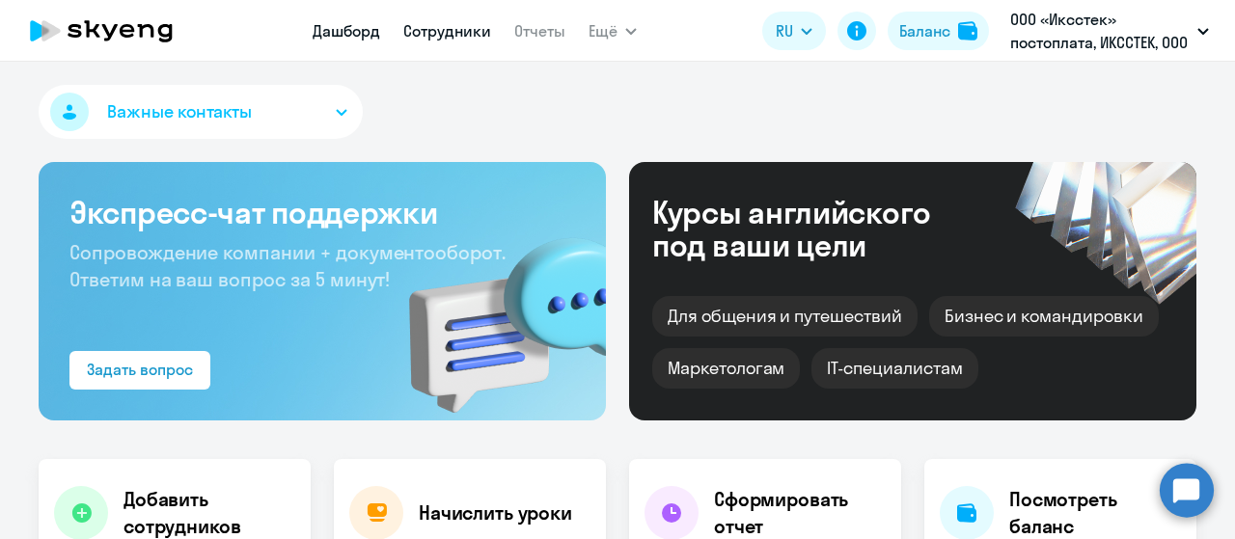
click at [424, 30] on link "Сотрудники" at bounding box center [447, 30] width 88 height 19
select select "30"
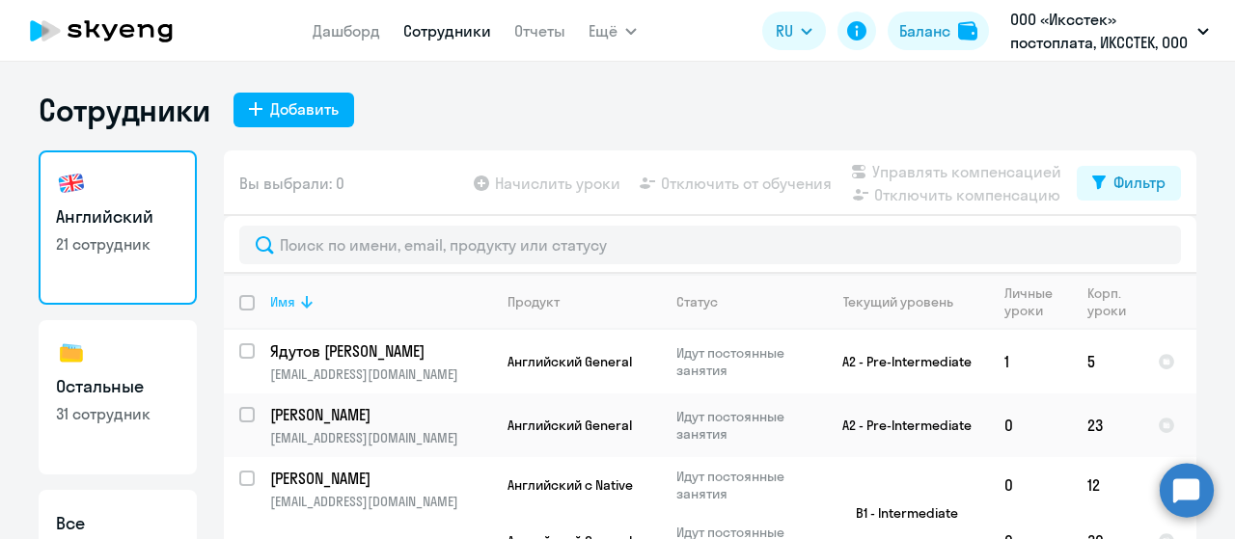
click at [295, 296] on icon at bounding box center [306, 301] width 23 height 23
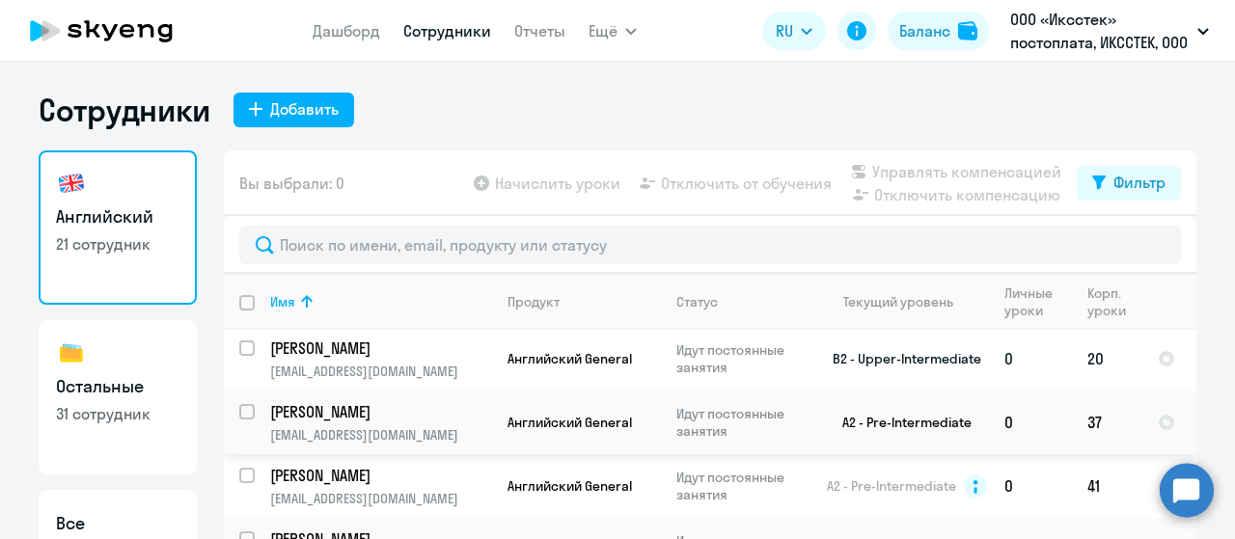
scroll to position [675, 0]
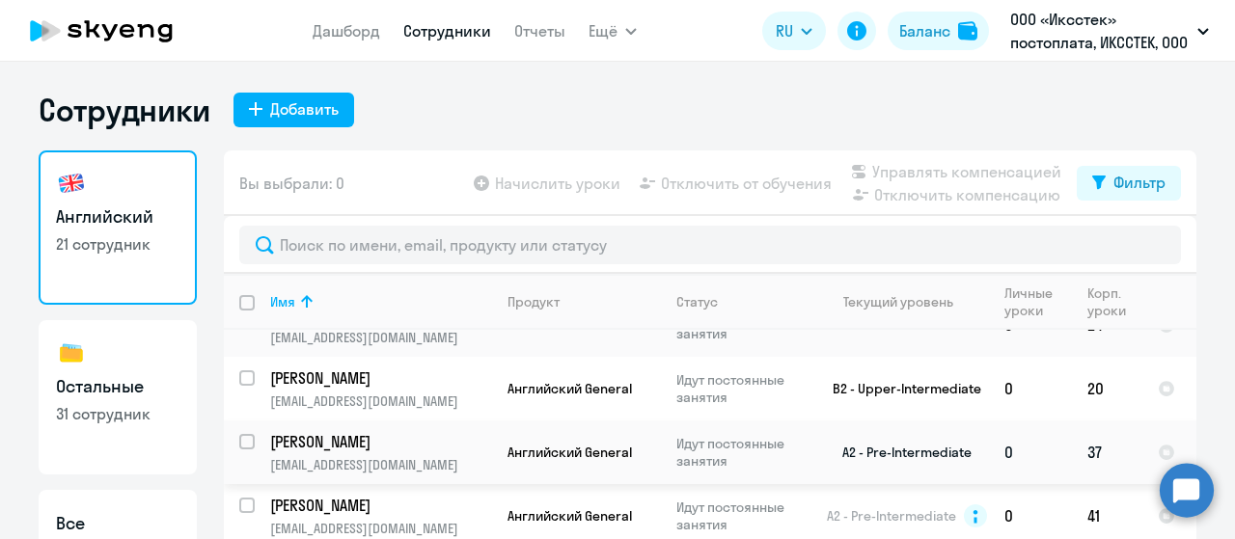
click at [384, 441] on td "Калинин Егор Владимирович egor.kalinin997@gmail.com" at bounding box center [373, 453] width 237 height 64
select select "english"
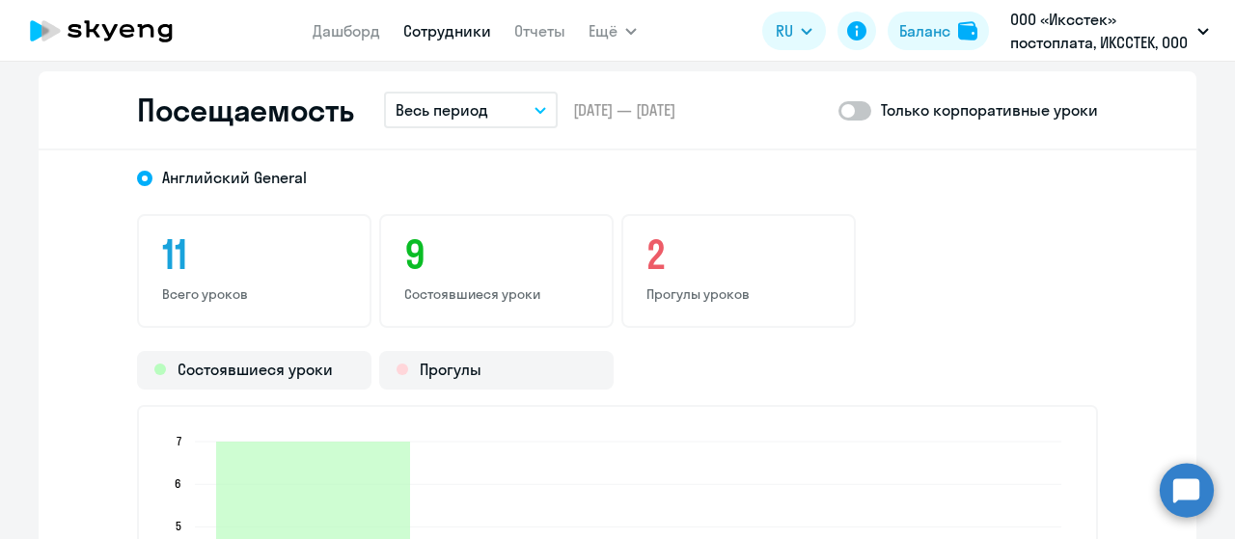
scroll to position [2411, 0]
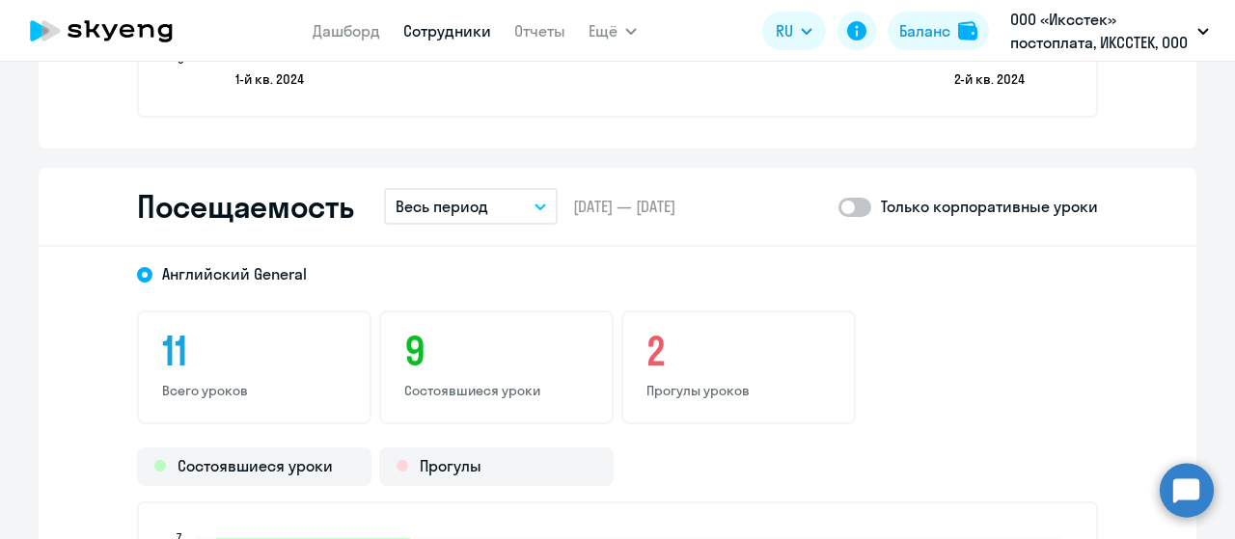
click at [517, 206] on button "Весь период" at bounding box center [471, 206] width 174 height 37
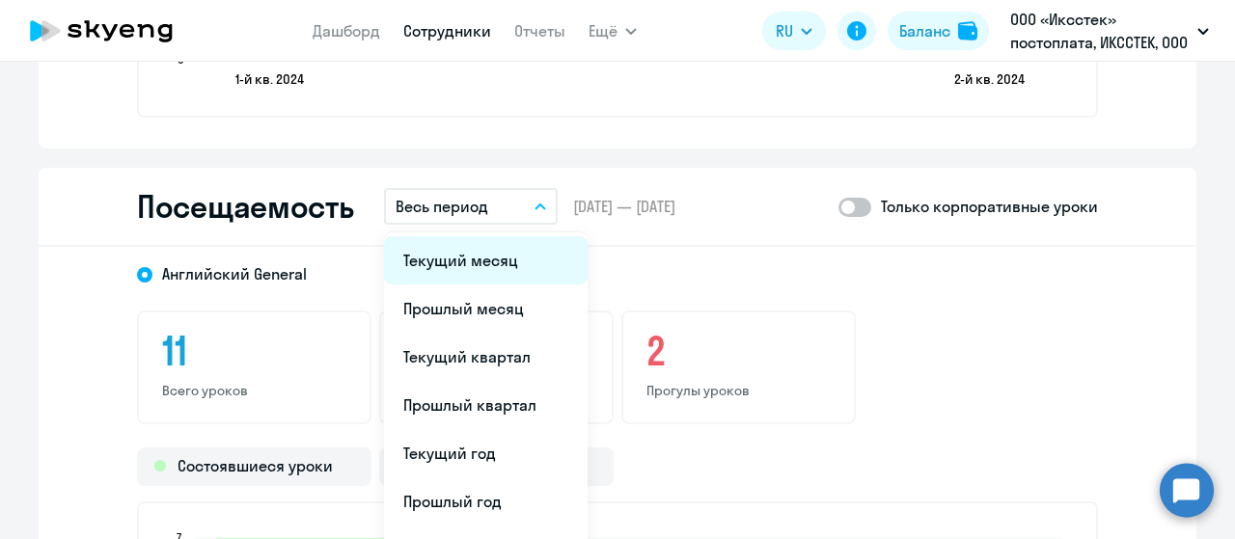
click at [490, 258] on li "Текущий месяц" at bounding box center [486, 260] width 204 height 48
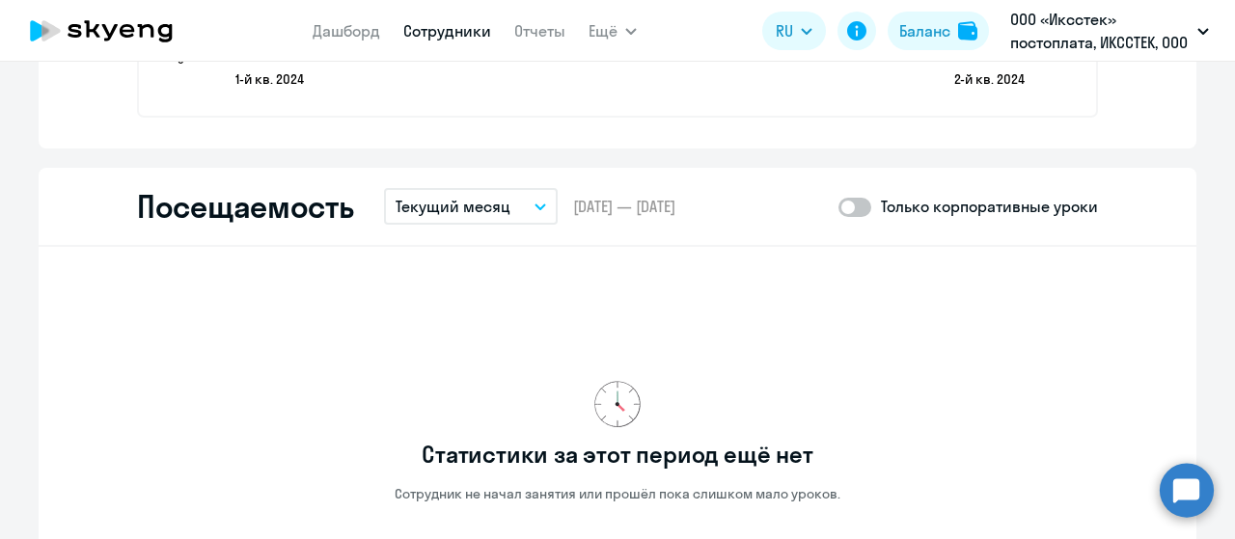
click at [513, 207] on button "Текущий месяц" at bounding box center [471, 206] width 174 height 37
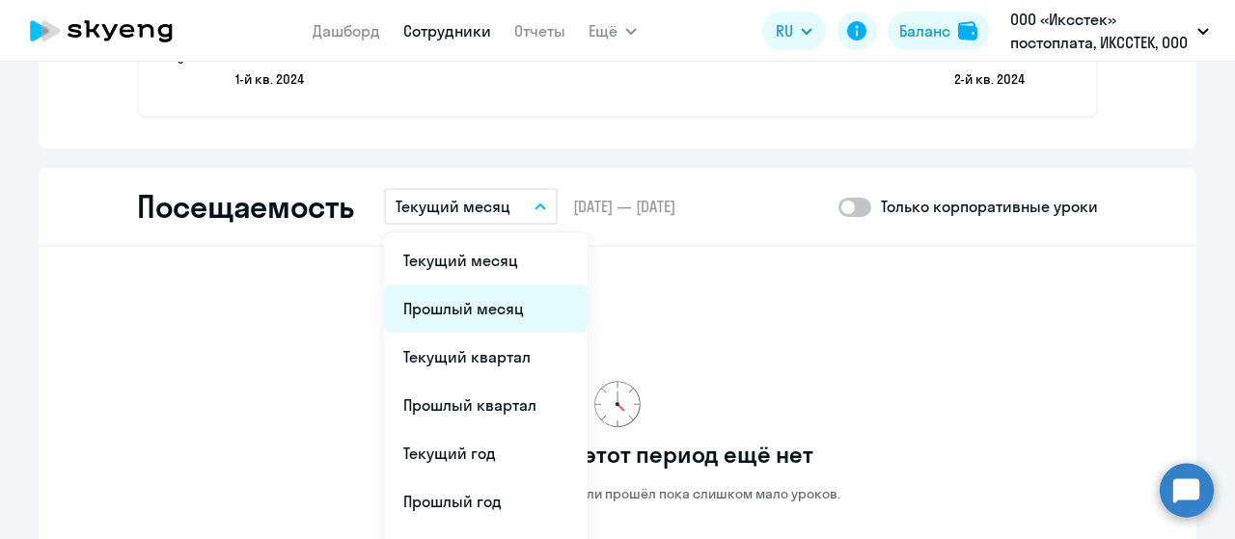
click at [466, 312] on li "Прошлый месяц" at bounding box center [486, 309] width 204 height 48
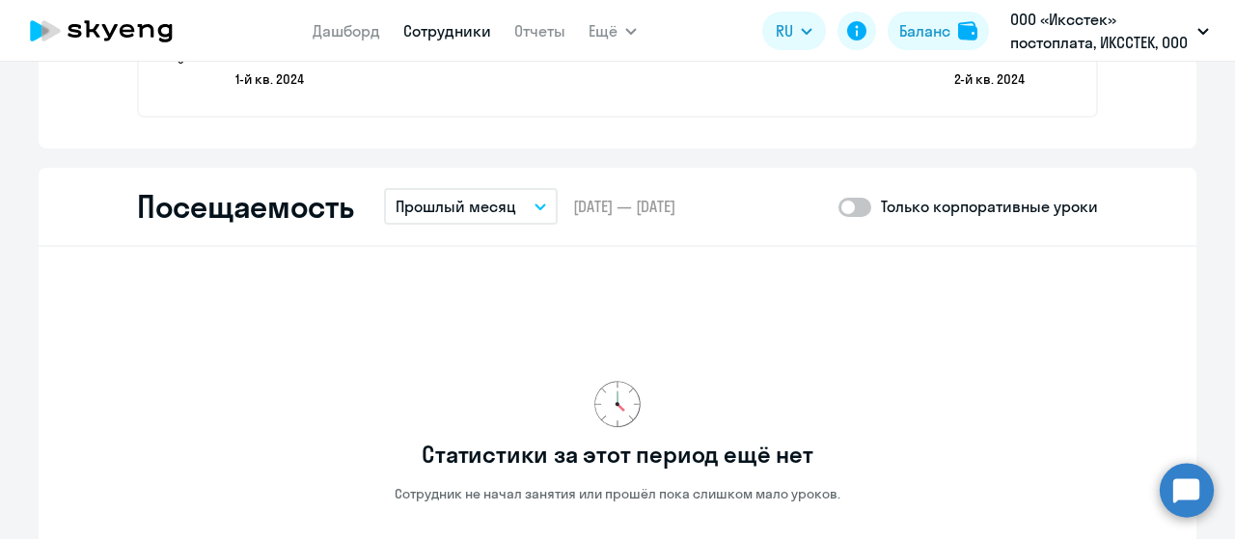
click at [534, 202] on button "Прошлый месяц" at bounding box center [471, 206] width 174 height 37
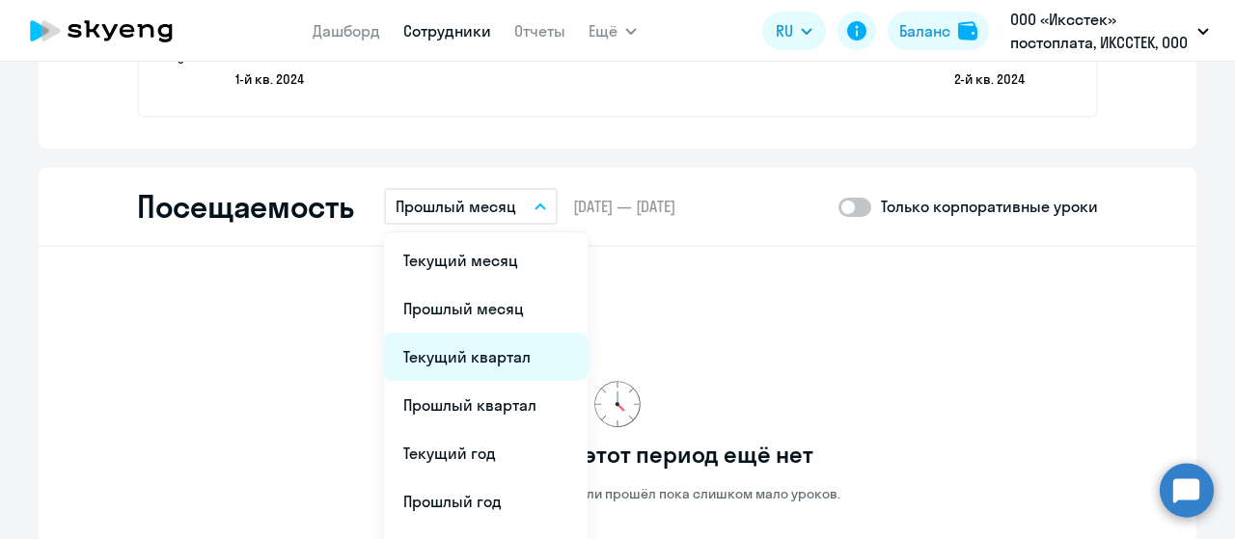
click at [436, 347] on li "Текущий квартал" at bounding box center [486, 357] width 204 height 48
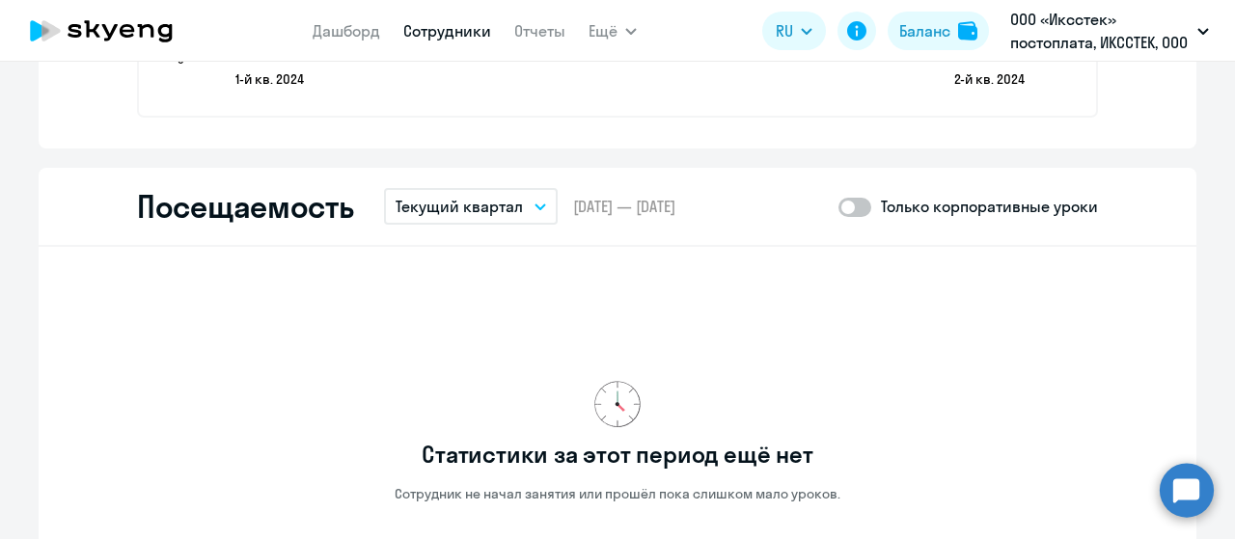
click at [529, 209] on button "Текущий квартал" at bounding box center [471, 206] width 174 height 37
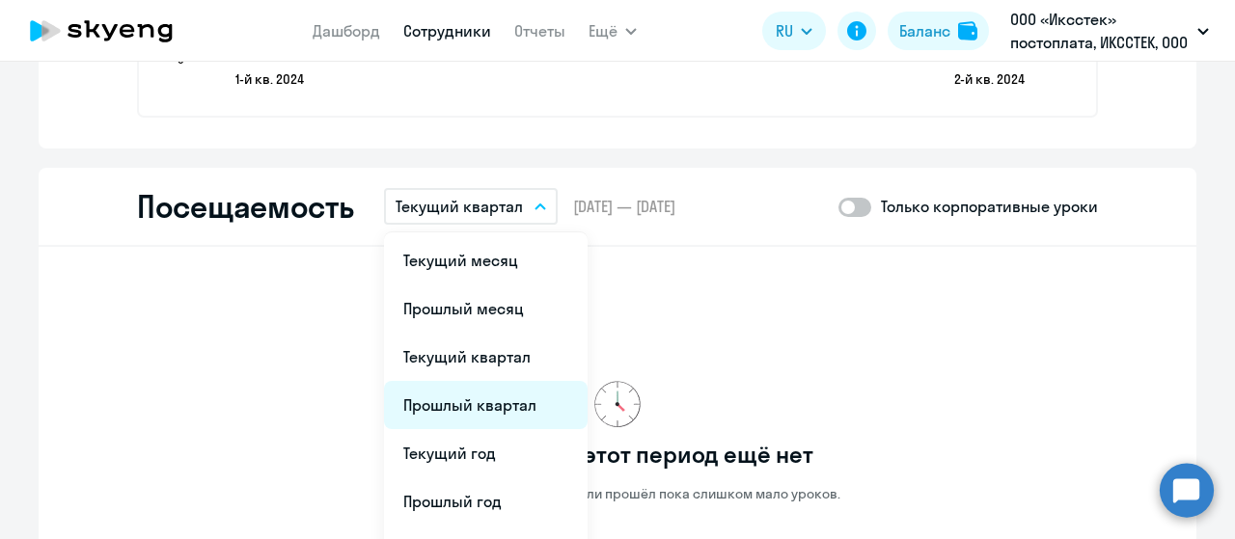
click at [457, 398] on li "Прошлый квартал" at bounding box center [486, 405] width 204 height 48
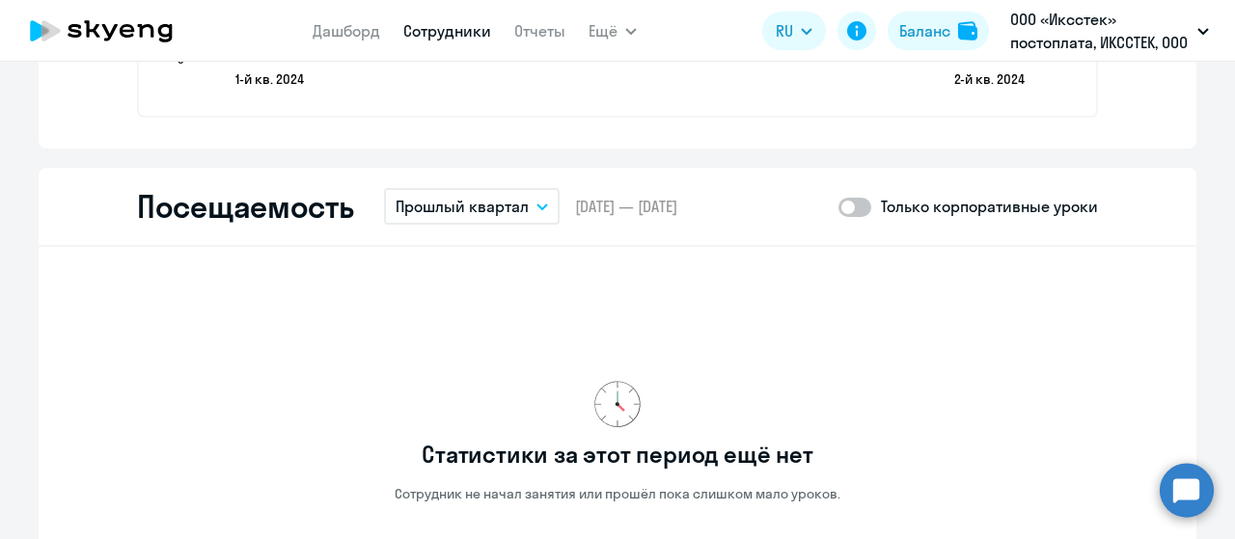
click at [534, 202] on button "Прошлый квартал" at bounding box center [472, 206] width 176 height 37
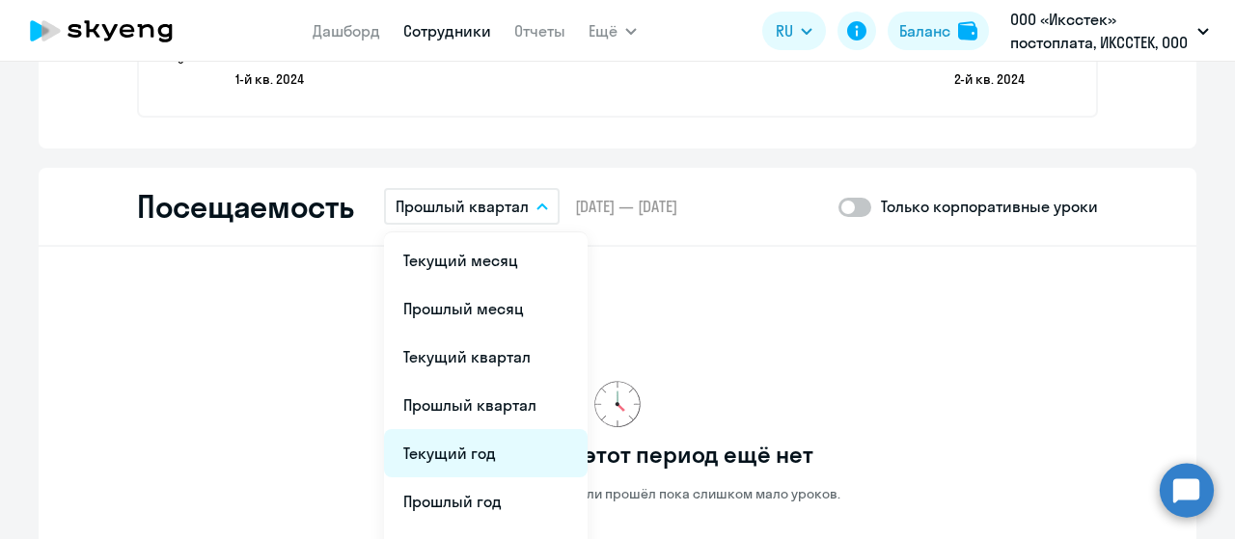
click at [438, 445] on li "Текущий год" at bounding box center [486, 453] width 204 height 48
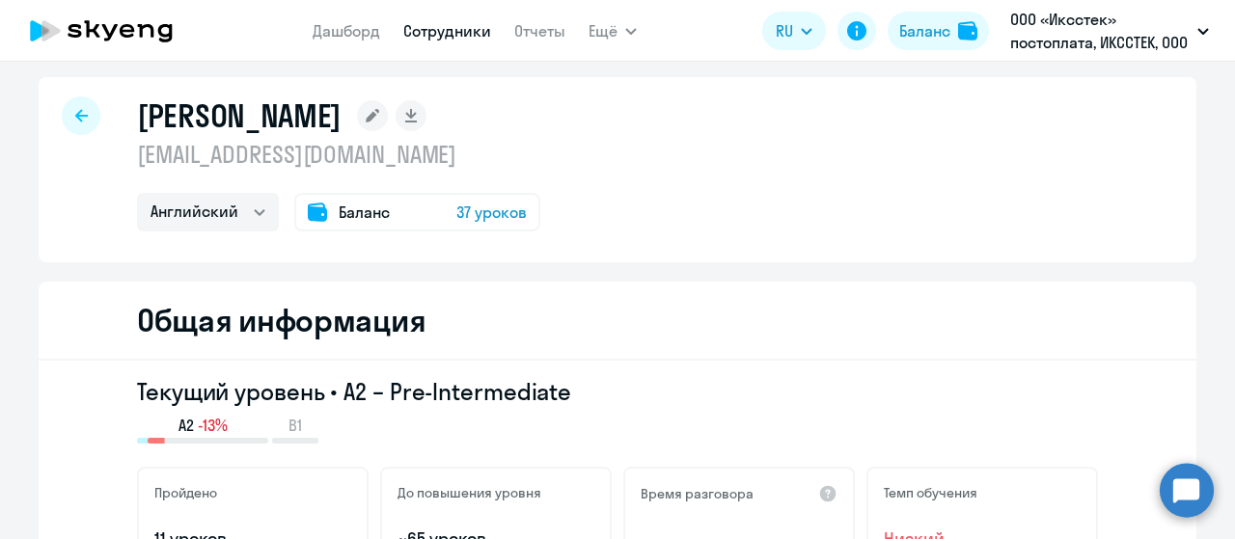
scroll to position [0, 0]
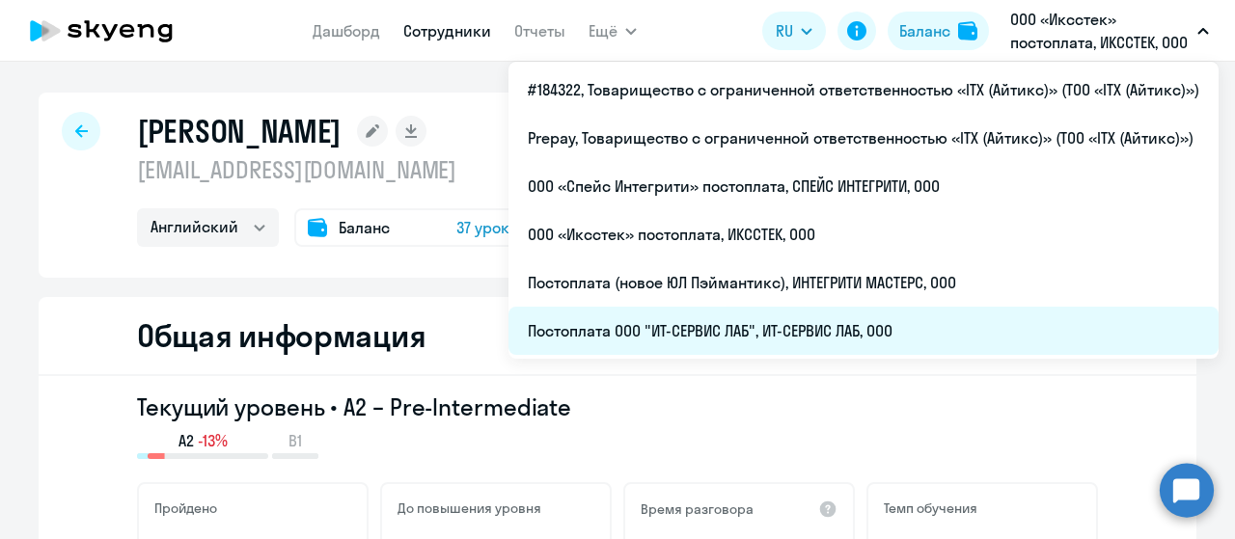
click at [742, 339] on li "Постоплата ООО "ИТ-СЕРВИС ЛАБ", ИТ-СЕРВИС ЛАБ, ООО" at bounding box center [863, 331] width 710 height 48
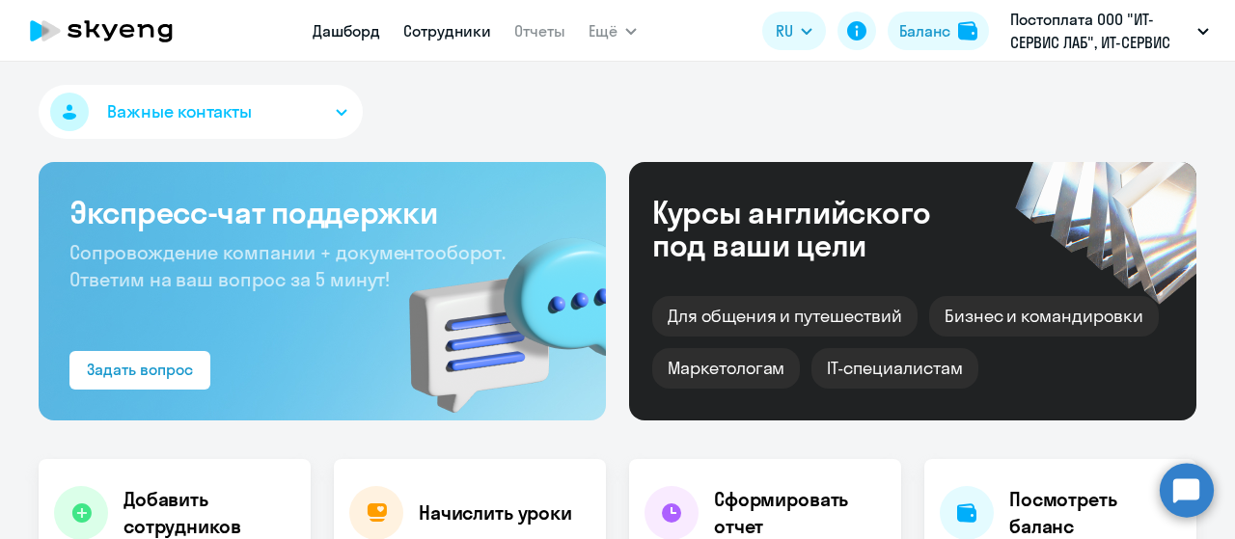
click at [455, 27] on link "Сотрудники" at bounding box center [447, 30] width 88 height 19
select select "30"
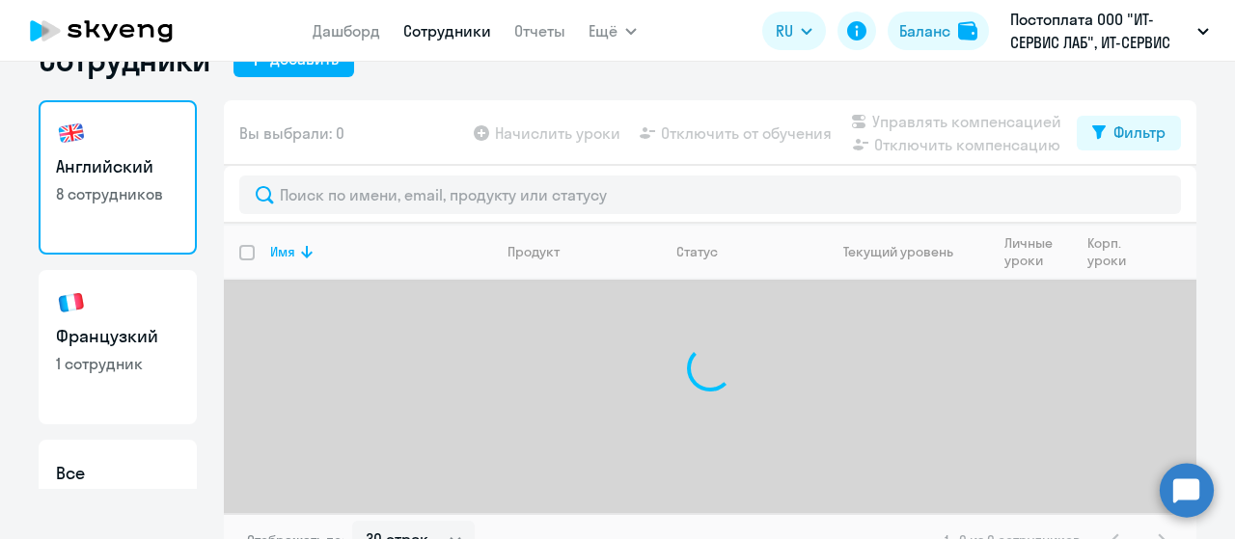
scroll to position [77, 0]
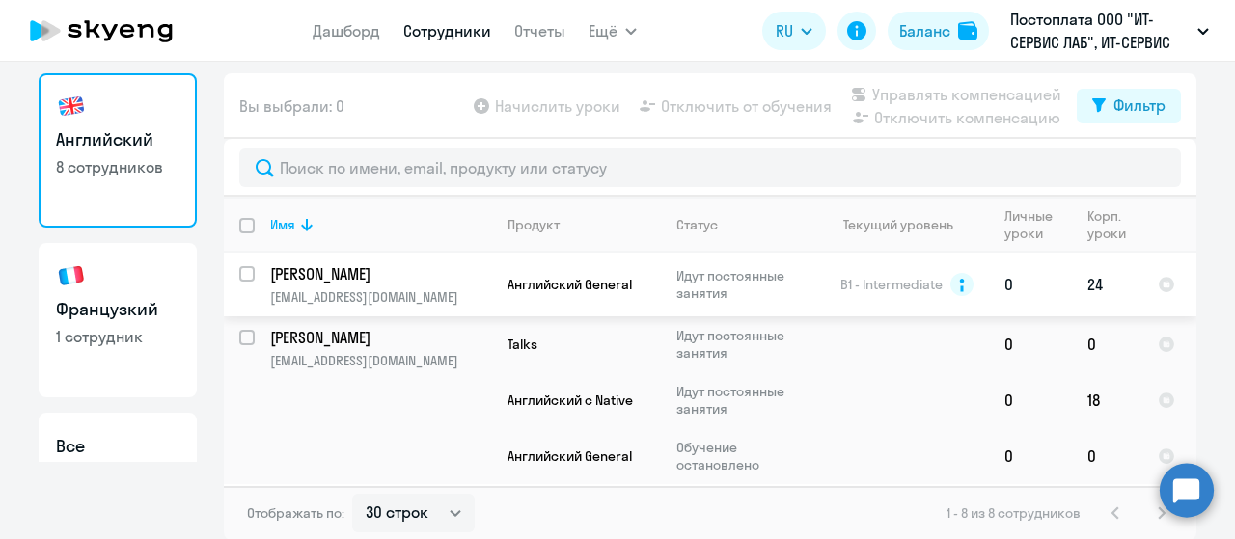
click at [356, 286] on td "Шум Дмитрий Владимирович freeshym@mail.ru" at bounding box center [373, 285] width 237 height 64
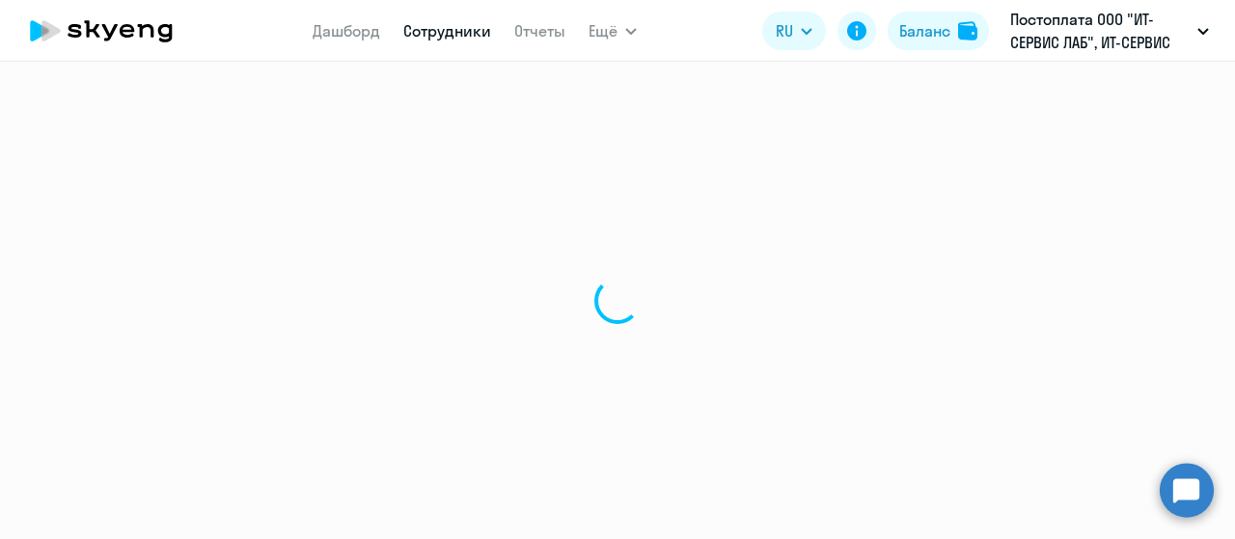
select select "english"
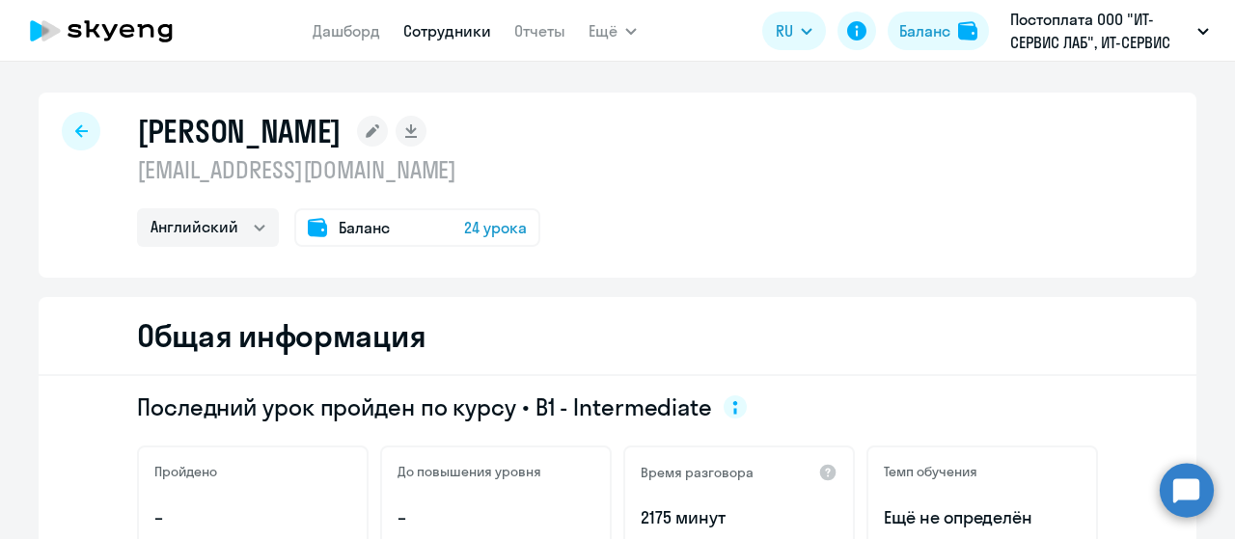
click at [357, 233] on span "Баланс" at bounding box center [364, 227] width 51 height 23
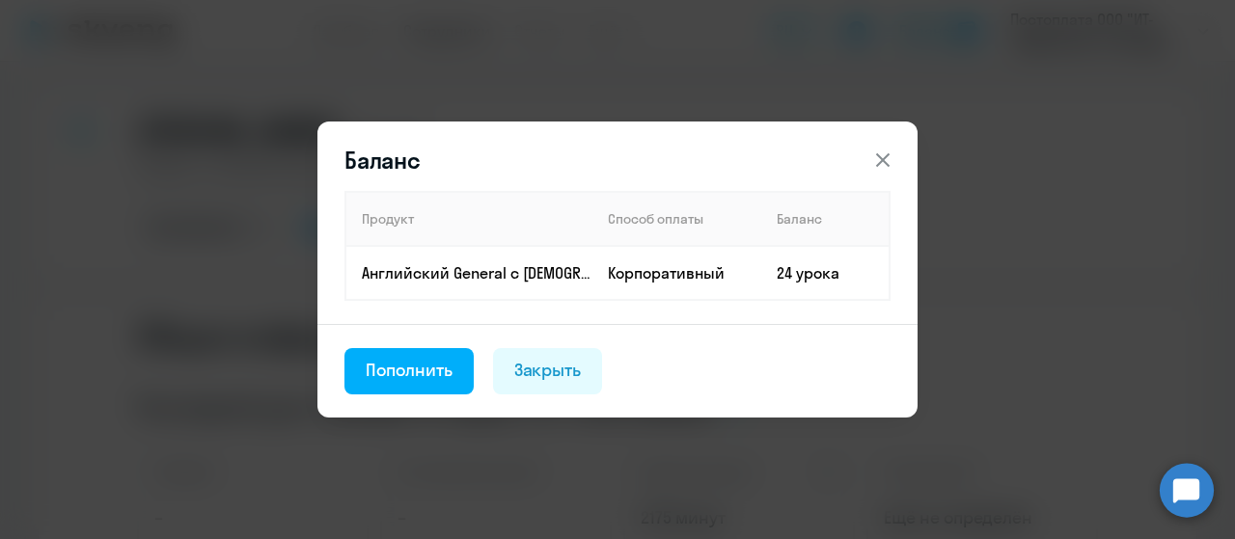
click at [887, 162] on icon at bounding box center [882, 160] width 23 height 23
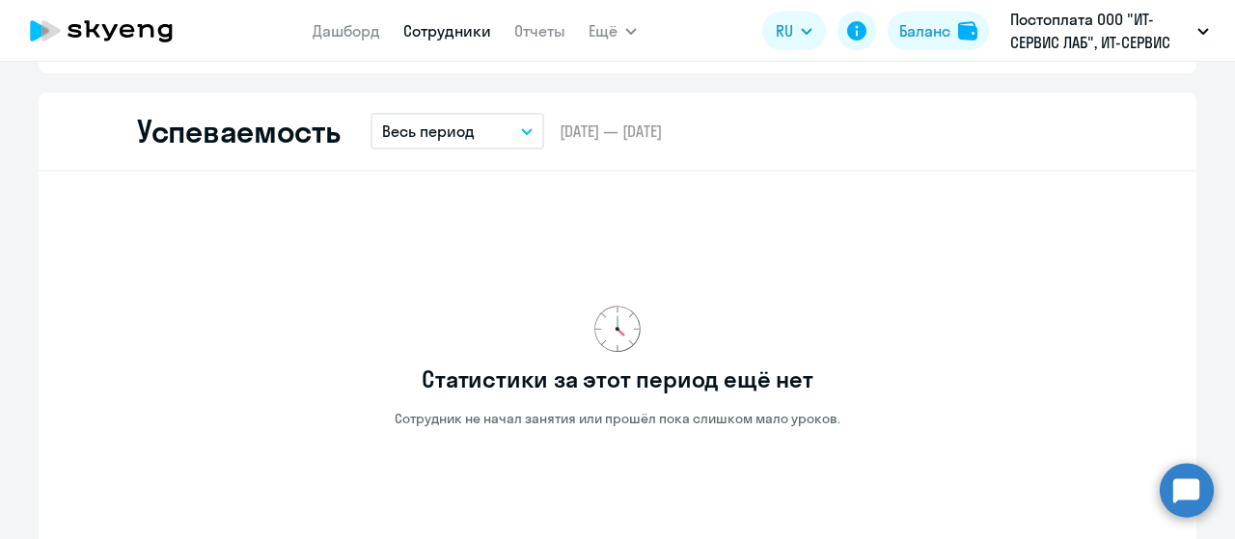
scroll to position [2026, 0]
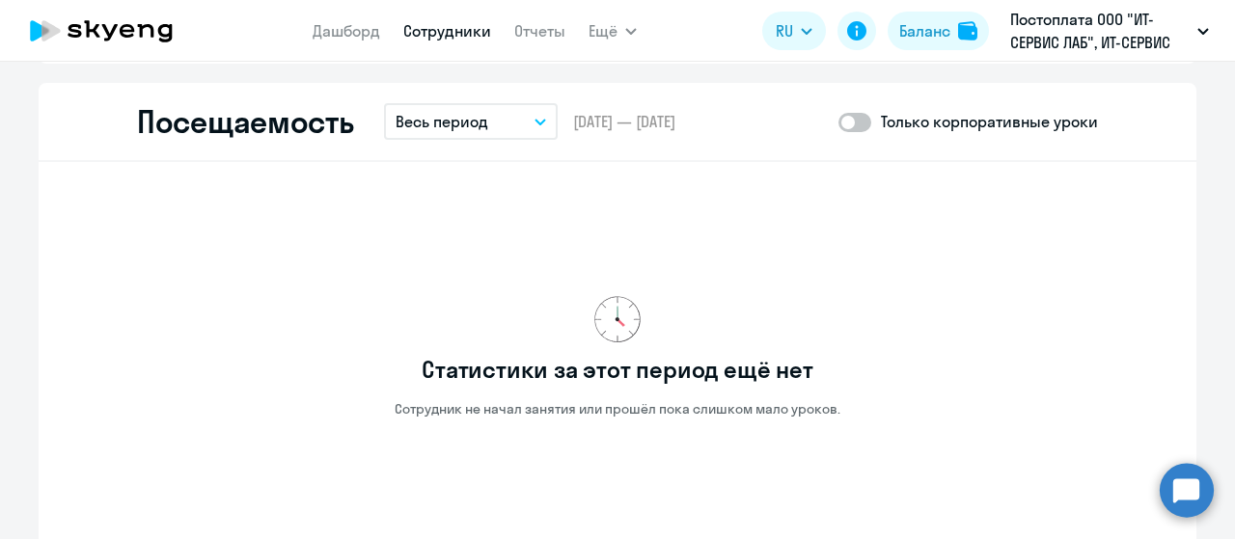
click at [516, 130] on button "Весь период" at bounding box center [471, 121] width 174 height 37
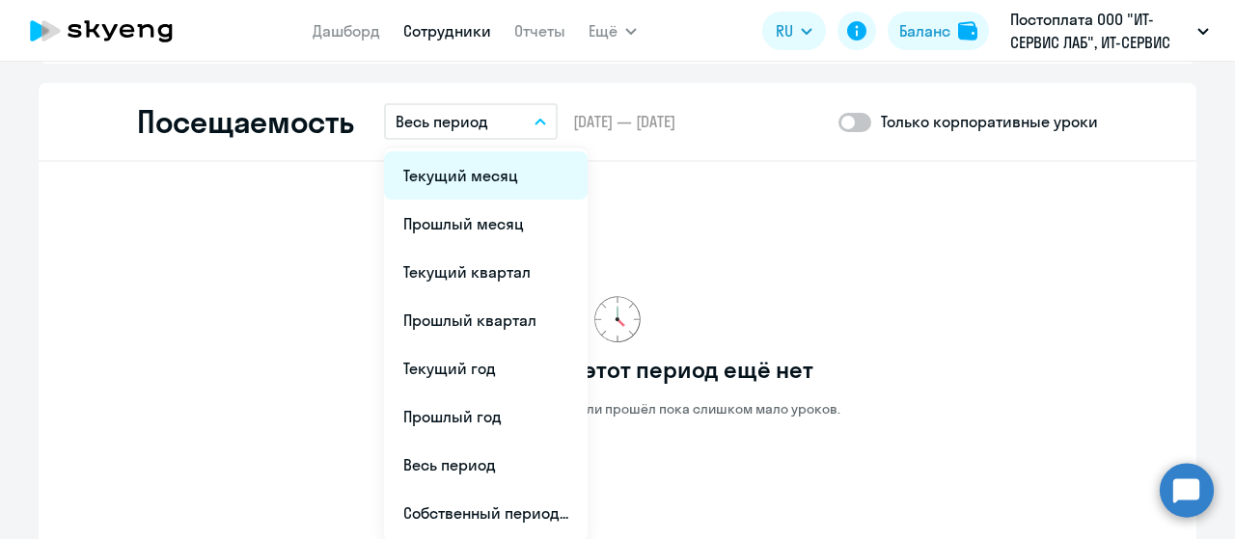
click at [493, 178] on li "Текущий месяц" at bounding box center [486, 175] width 204 height 48
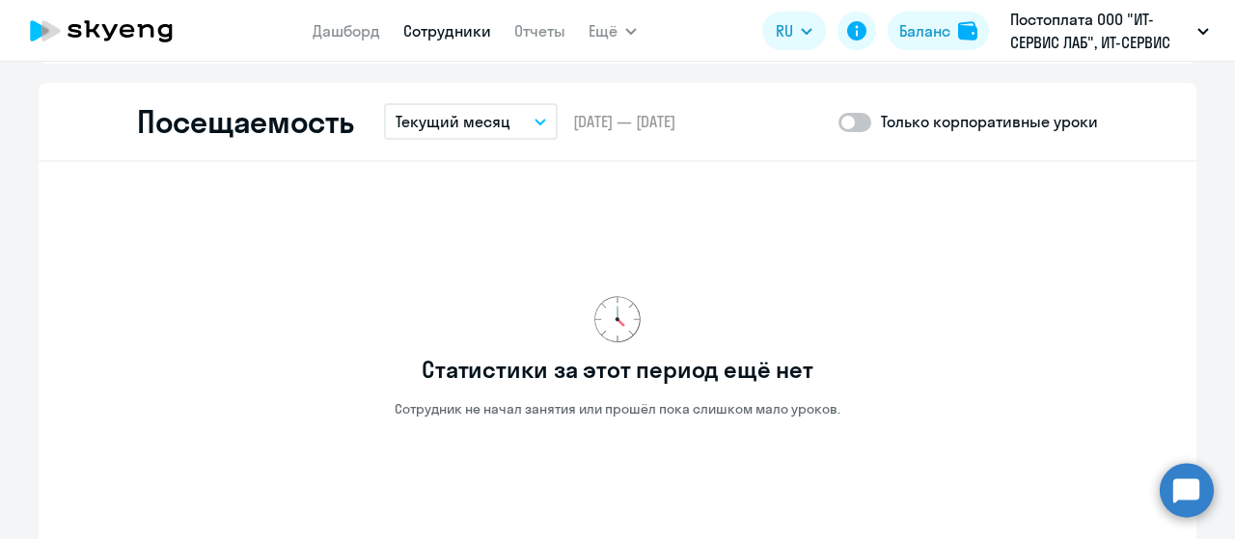
click at [524, 122] on button "Текущий месяц" at bounding box center [471, 121] width 174 height 37
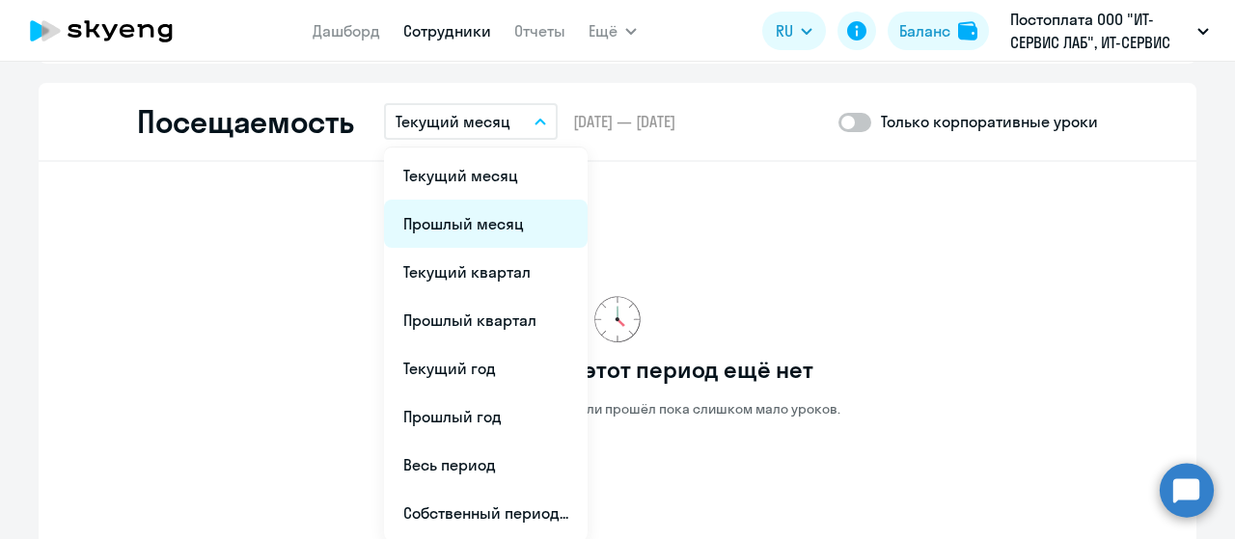
click at [486, 226] on li "Прошлый месяц" at bounding box center [486, 224] width 204 height 48
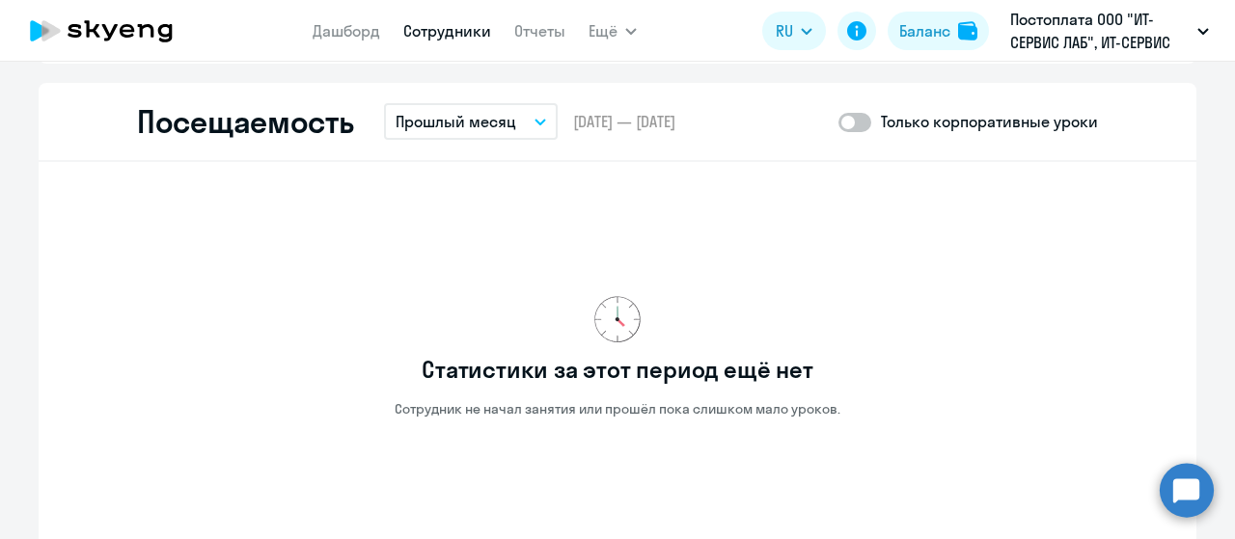
click at [525, 117] on button "Прошлый месяц" at bounding box center [471, 121] width 174 height 37
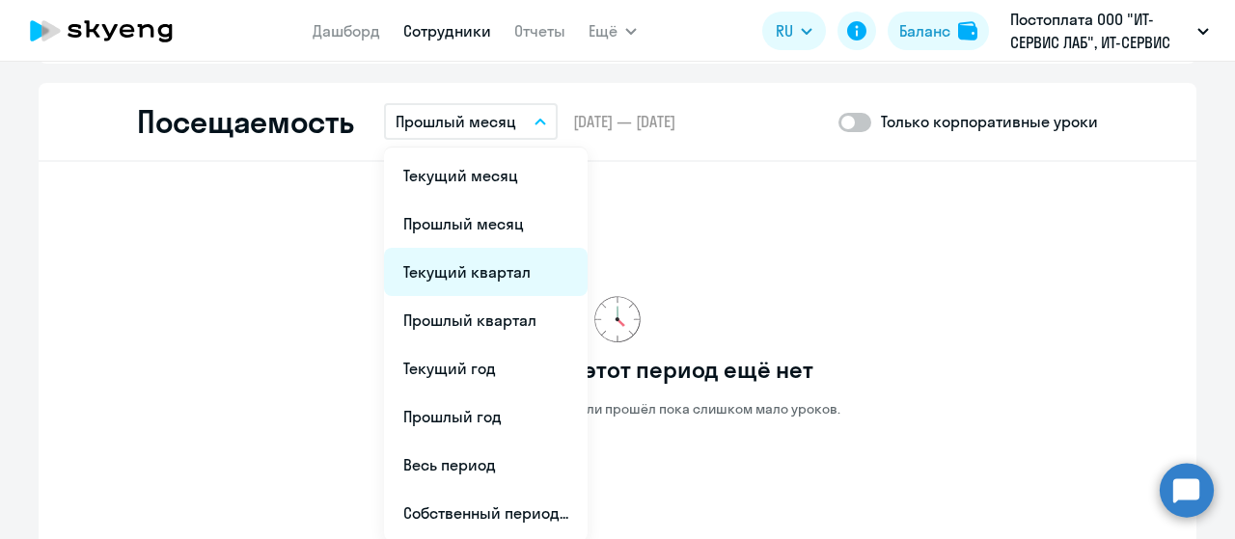
click at [477, 273] on li "Текущий квартал" at bounding box center [486, 272] width 204 height 48
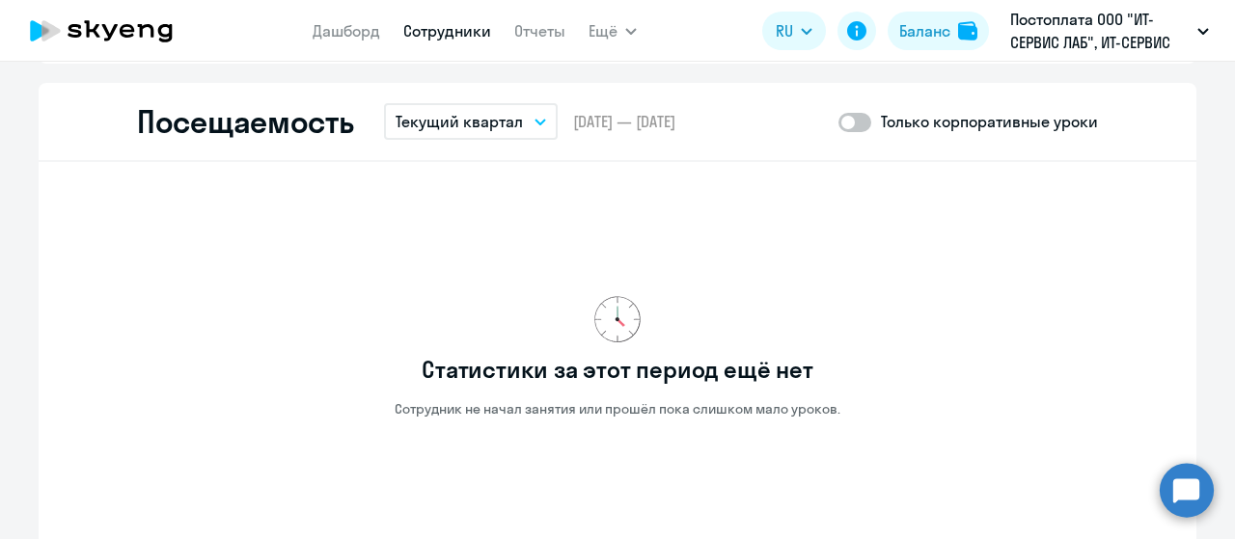
click at [522, 127] on button "Текущий квартал" at bounding box center [471, 121] width 174 height 37
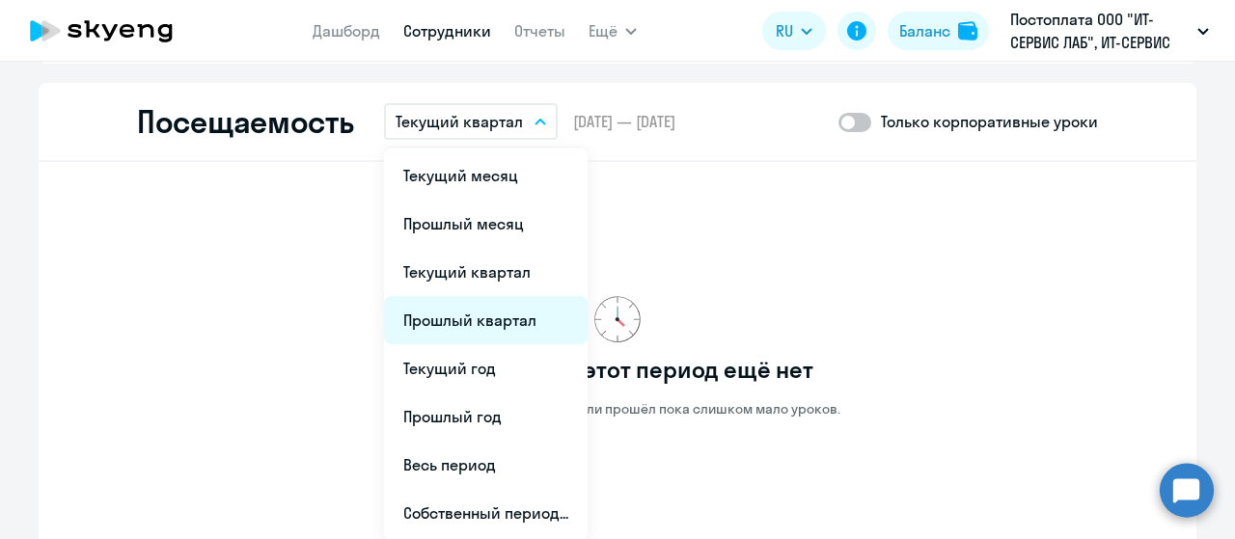
click at [466, 331] on li "Прошлый квартал" at bounding box center [486, 320] width 204 height 48
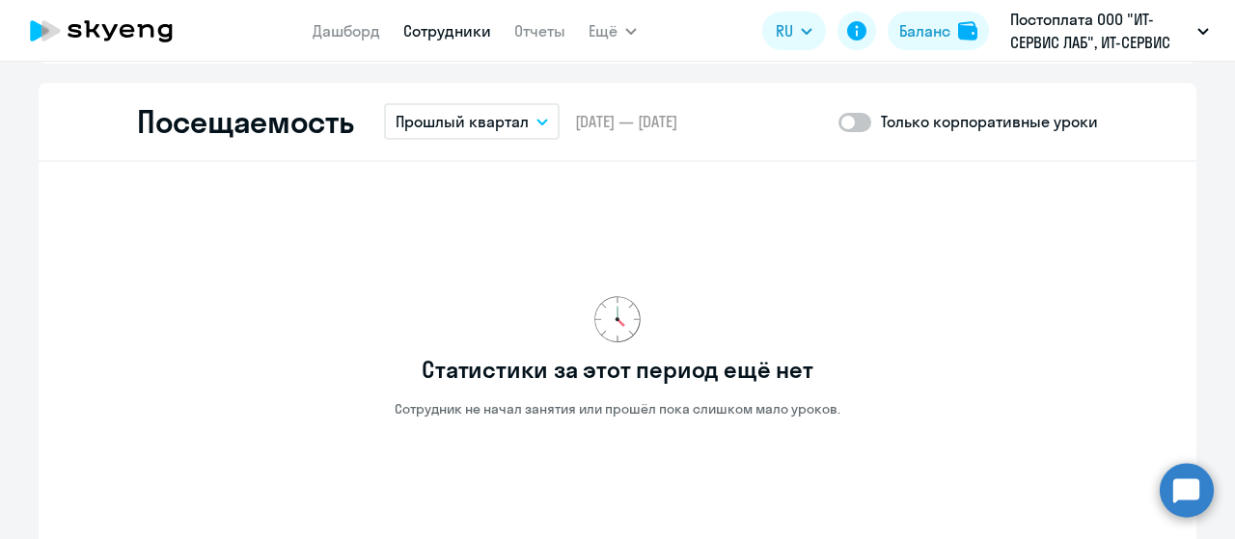
click at [532, 116] on button "Прошлый квартал" at bounding box center [472, 121] width 176 height 37
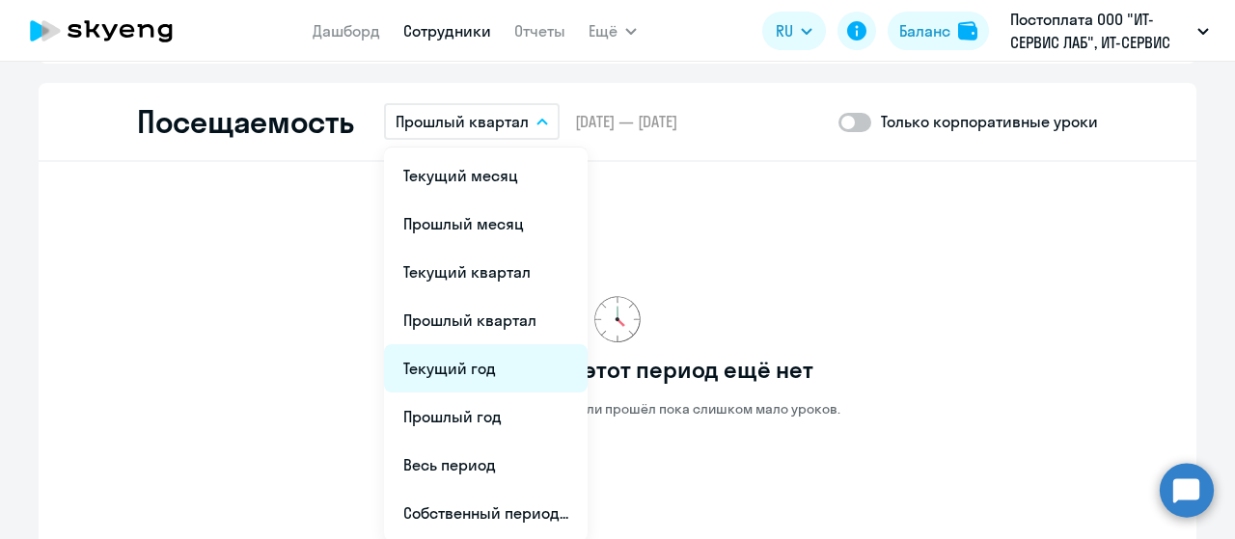
click at [457, 362] on li "Текущий год" at bounding box center [486, 368] width 204 height 48
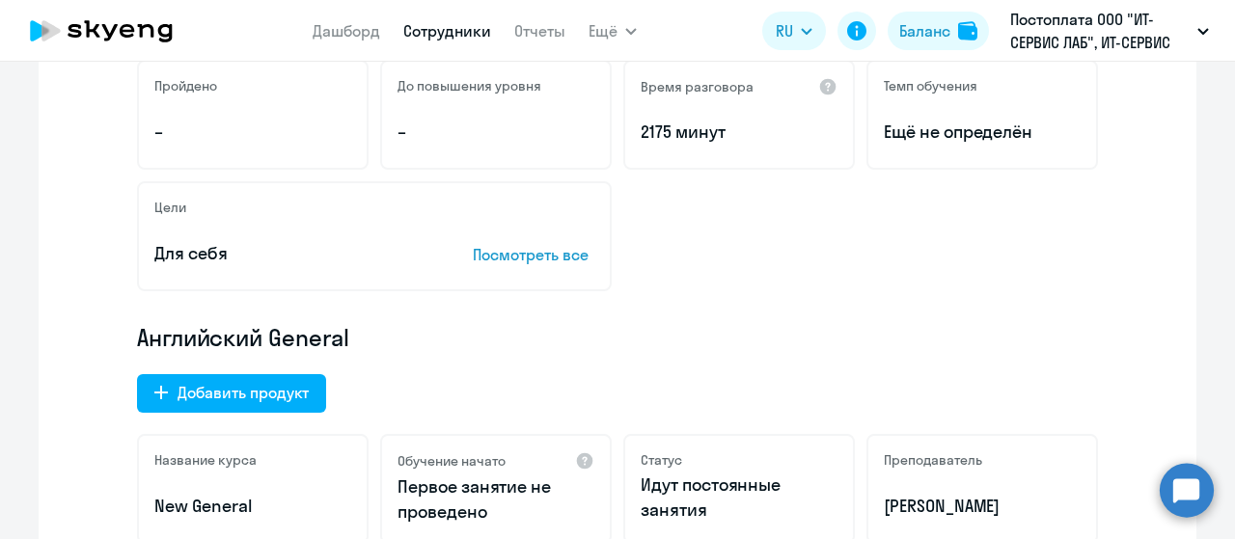
scroll to position [0, 0]
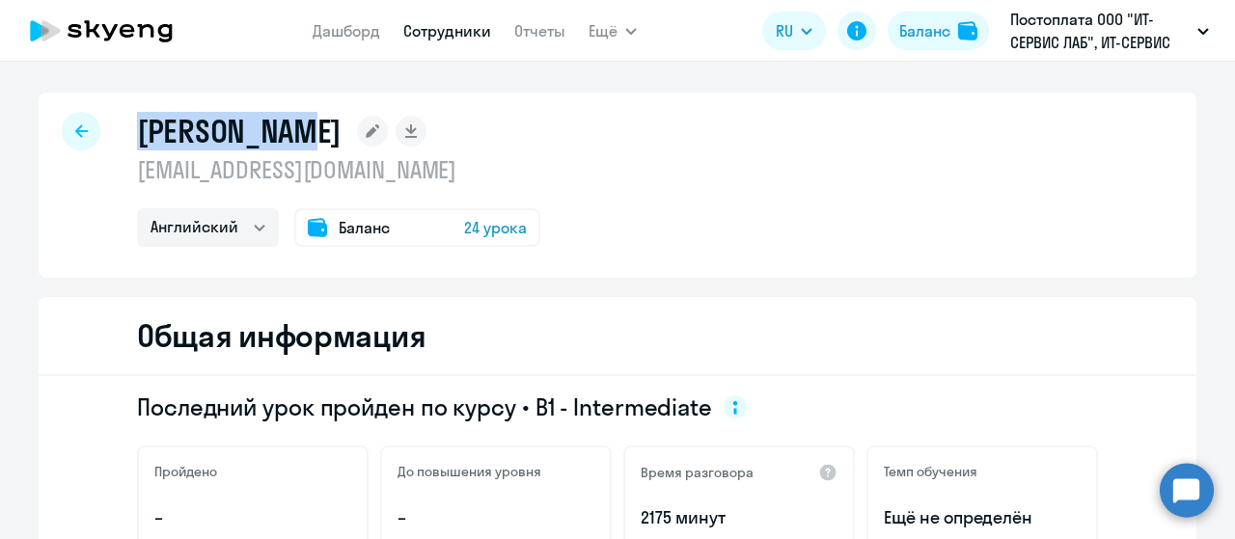
drag, startPoint x: 137, startPoint y: 136, endPoint x: 376, endPoint y: 49, distance: 254.5
click at [324, 128] on h1 "Шум Дмитрий Владимирович" at bounding box center [239, 131] width 204 height 39
copy h1 "Шум Дмитрий"
click at [956, 162] on div "Шум Дмитрий Владимирович freeshym@mail.ru Английский Баланс 24 урока" at bounding box center [617, 185] width 1157 height 185
click at [63, 137] on div at bounding box center [81, 131] width 39 height 39
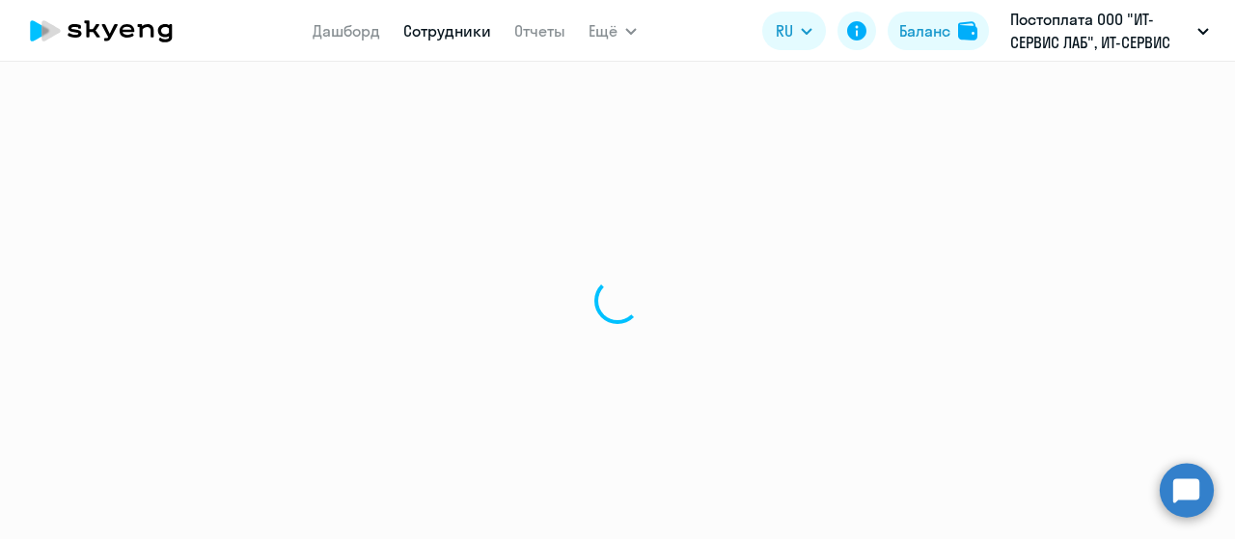
select select "30"
